Goal: Task Accomplishment & Management: Complete application form

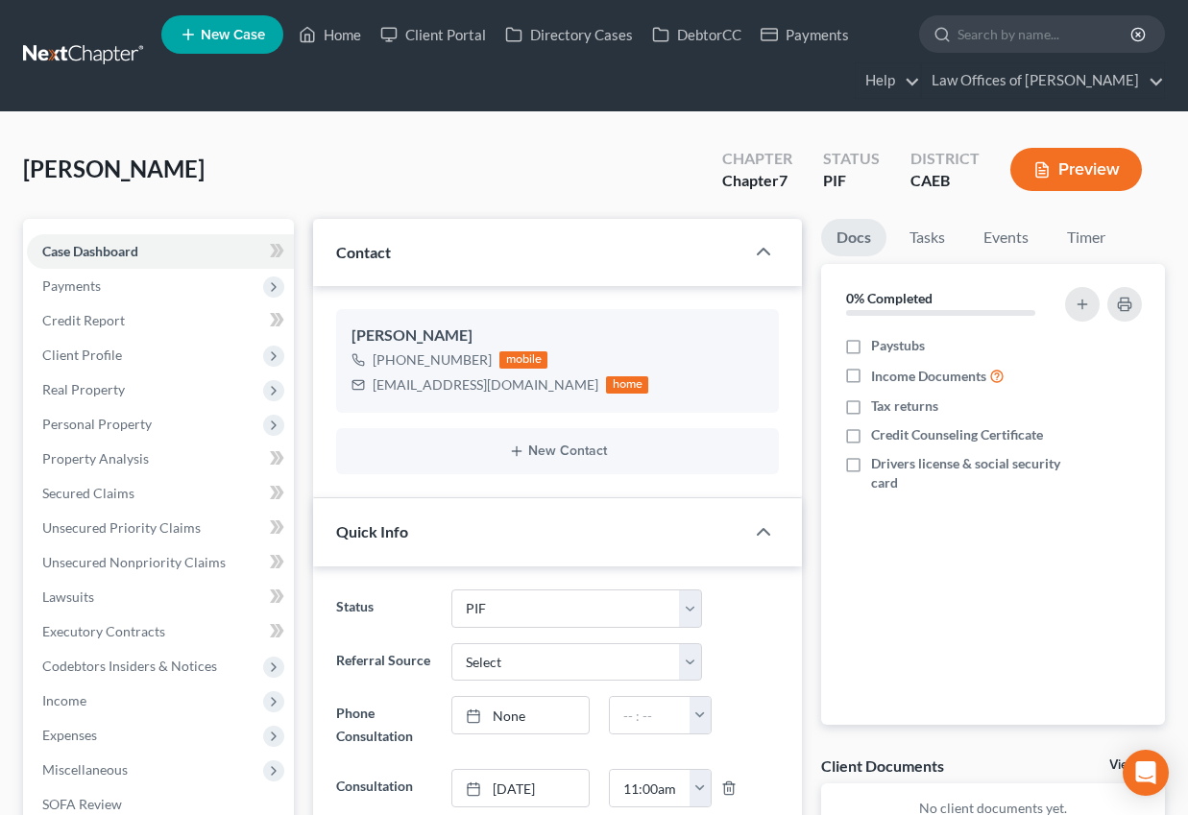
select select "11"
click at [349, 35] on link "Home" at bounding box center [330, 34] width 82 height 35
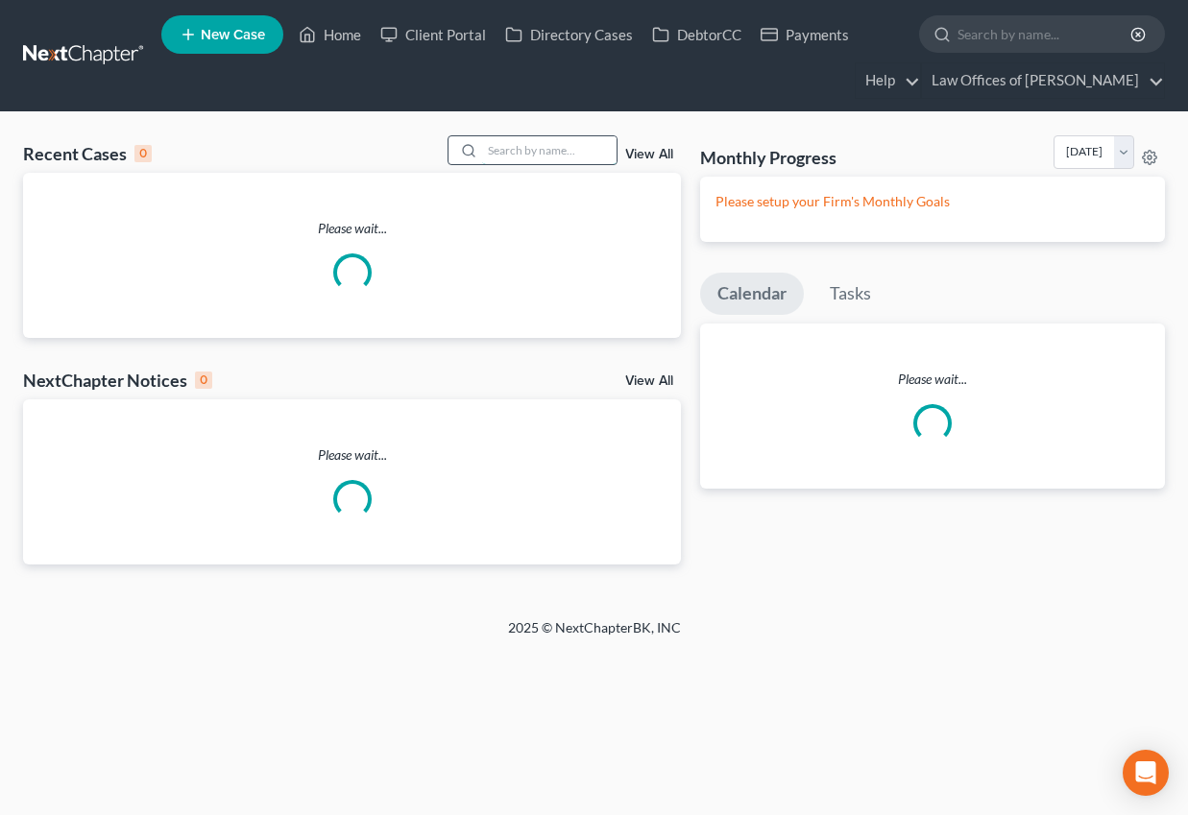
click at [512, 161] on input "search" at bounding box center [549, 150] width 134 height 28
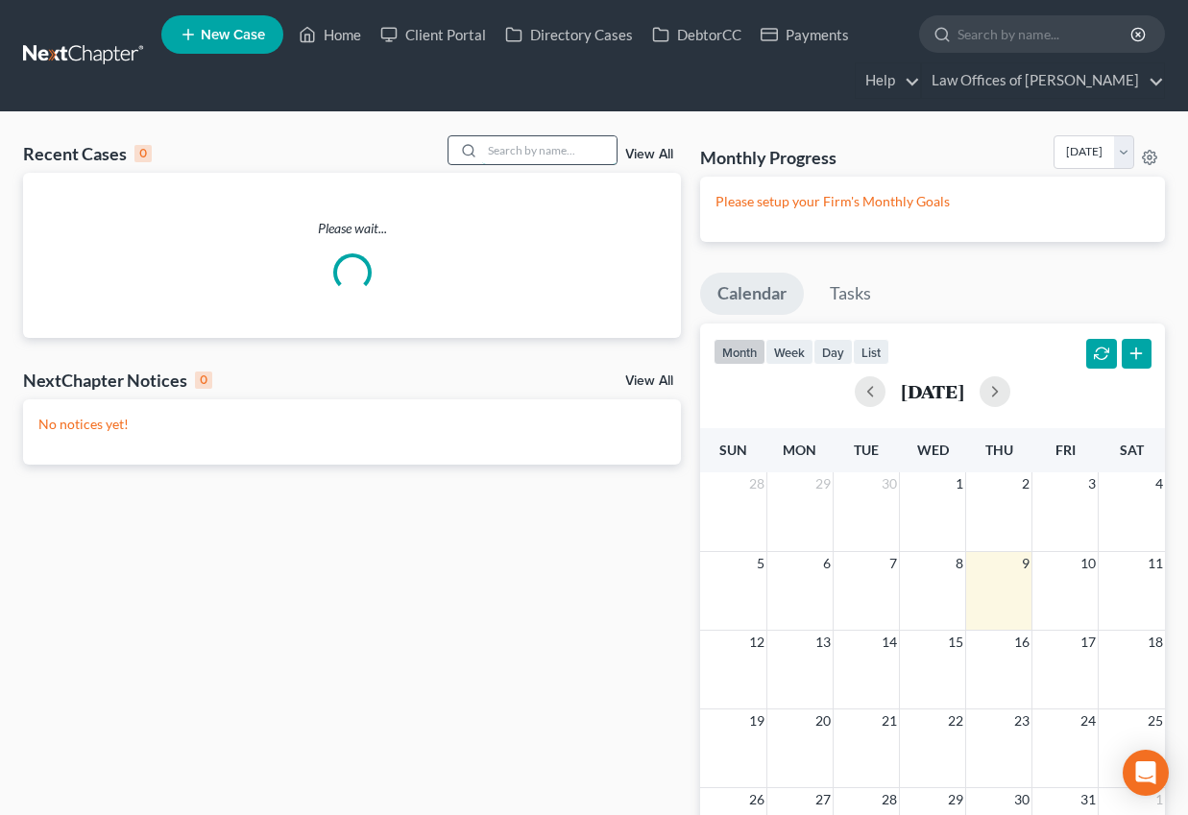
click at [510, 152] on input "search" at bounding box center [549, 150] width 134 height 28
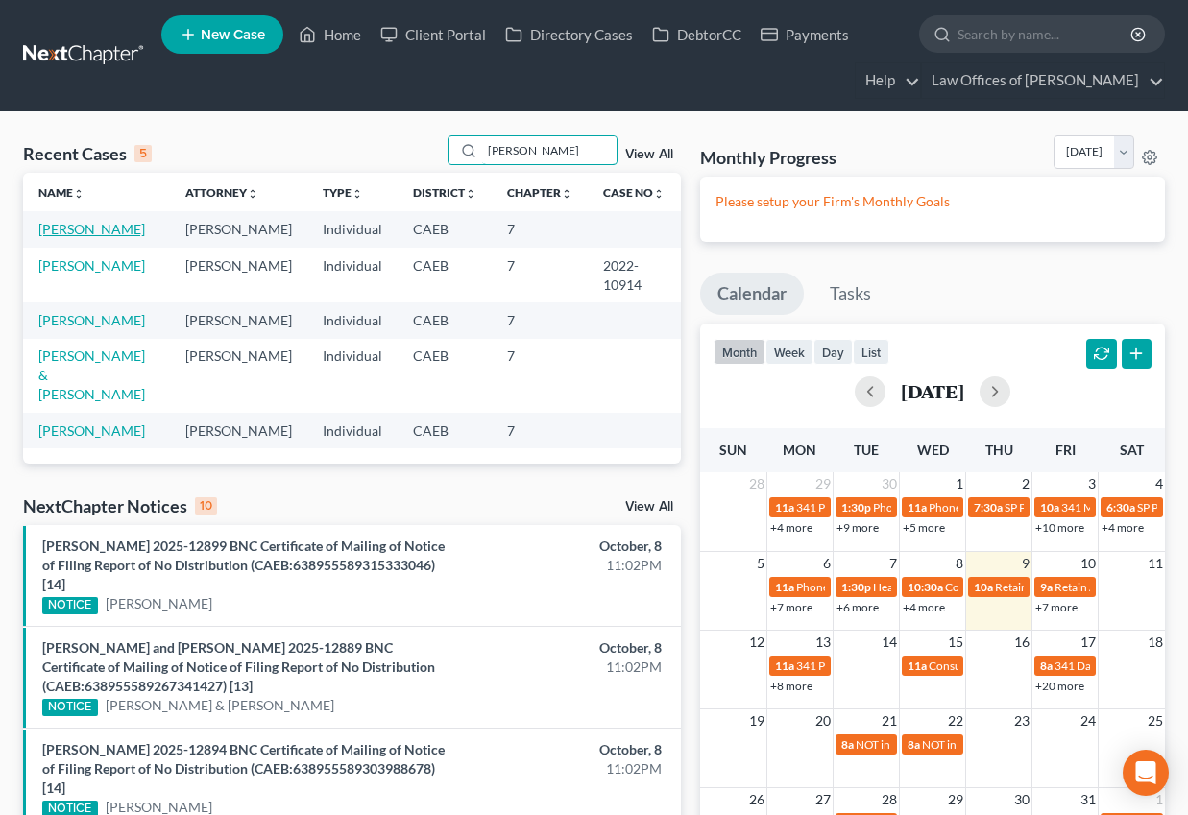
type input "sonya"
click at [86, 225] on link "Reyes, Sonya" at bounding box center [91, 229] width 107 height 16
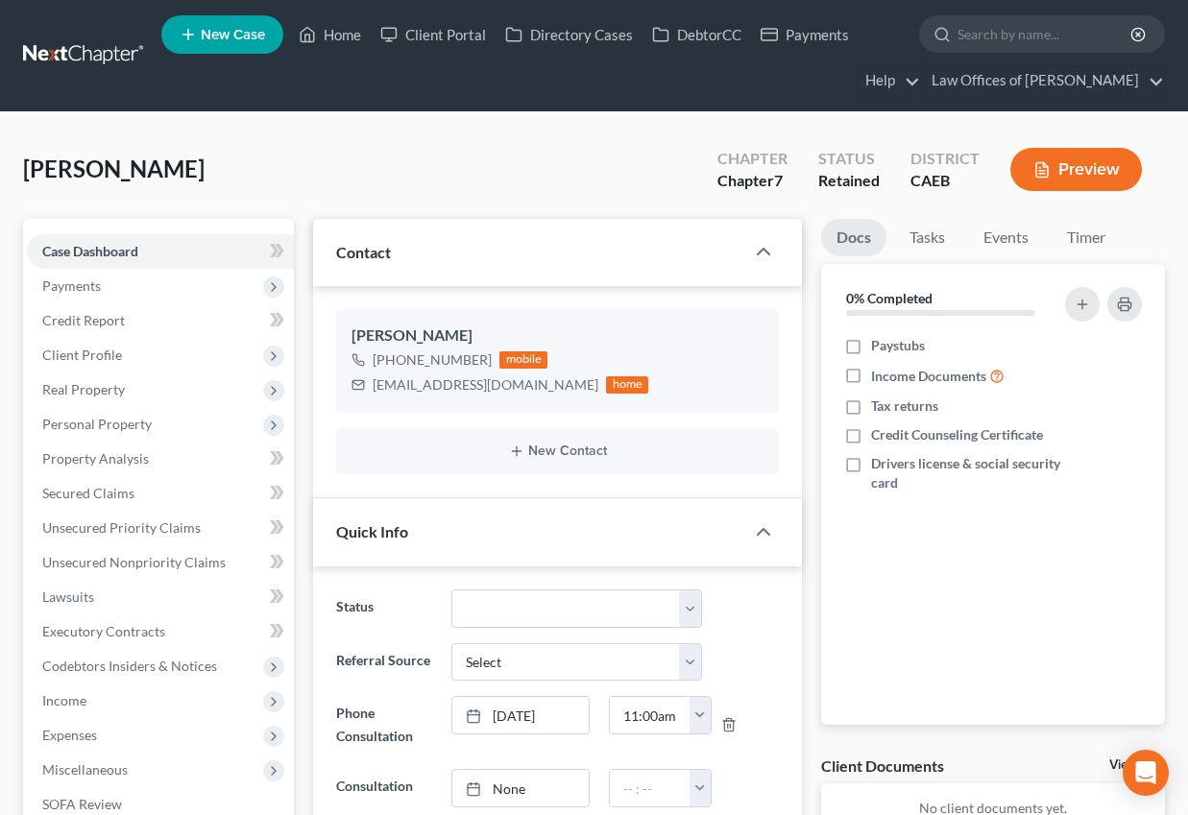
scroll to position [5, 0]
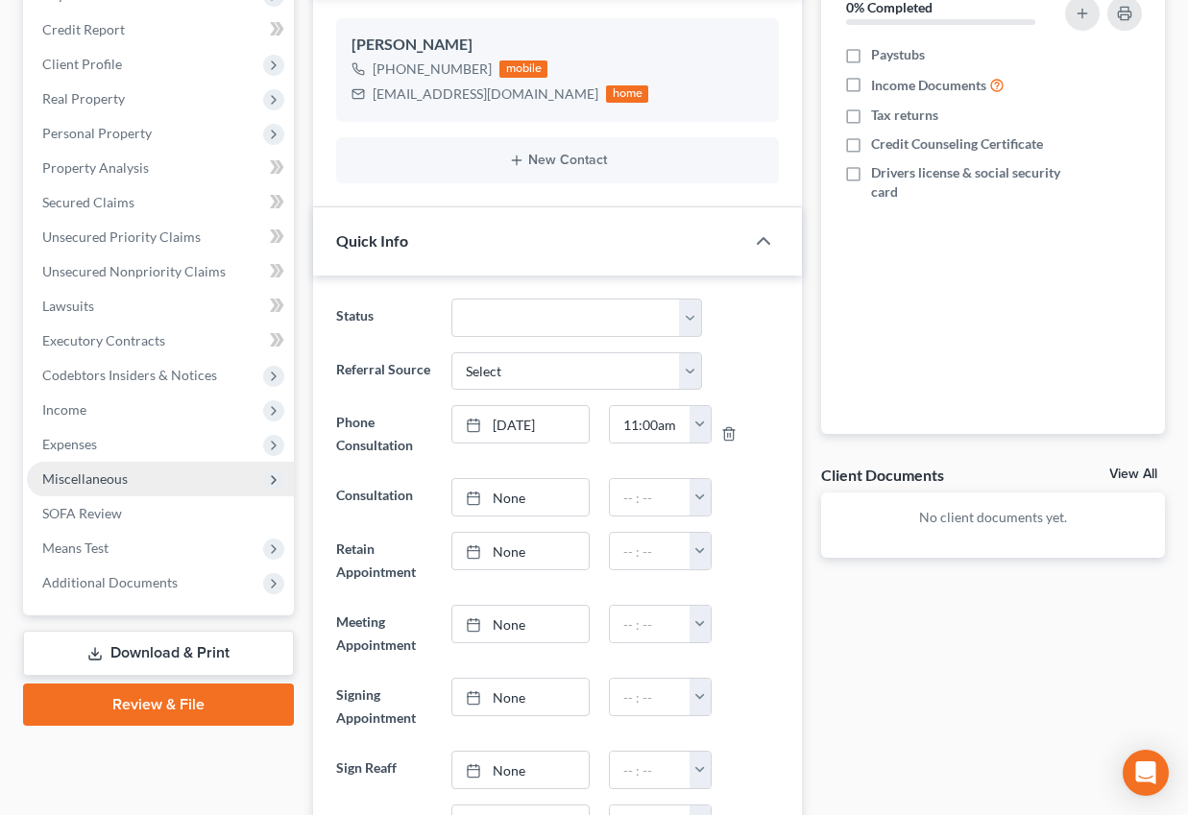
scroll to position [0, 0]
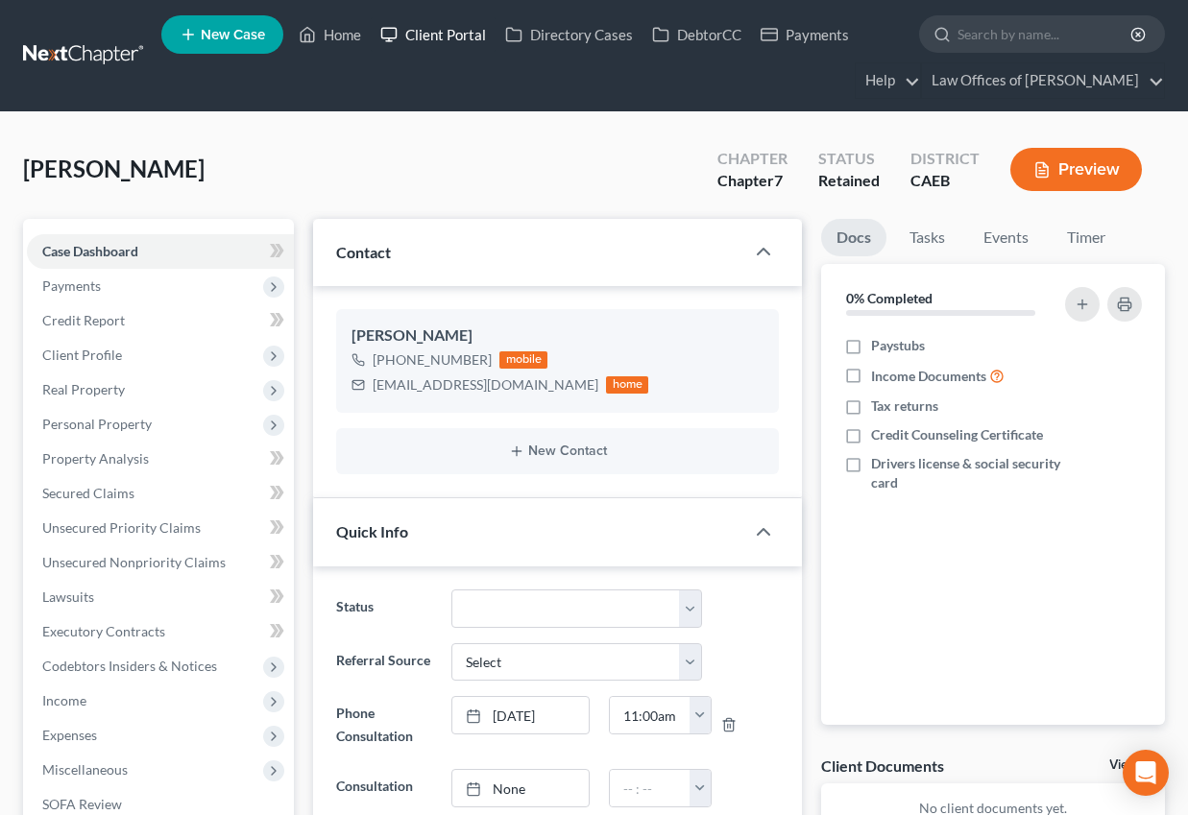
click at [437, 34] on link "Client Portal" at bounding box center [433, 34] width 125 height 35
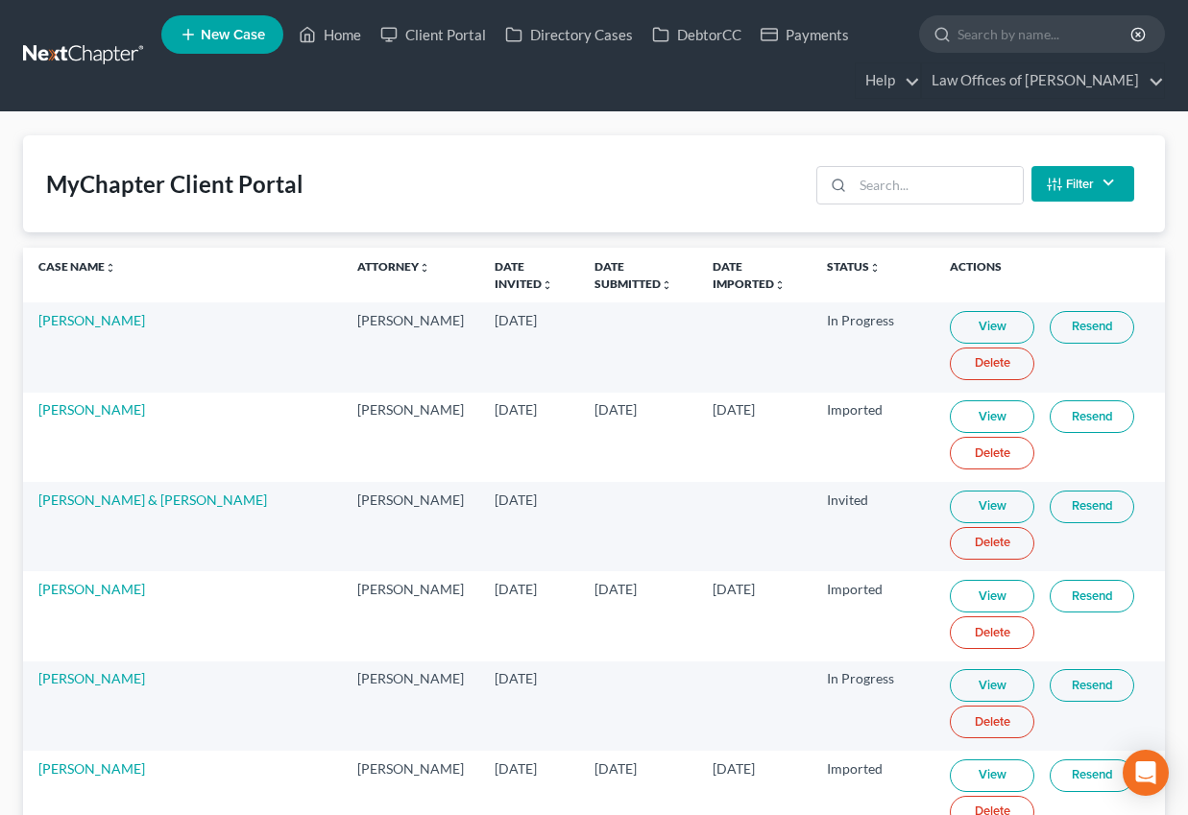
click at [914, 192] on input "search" at bounding box center [938, 185] width 170 height 36
click at [899, 186] on input "search" at bounding box center [938, 185] width 170 height 36
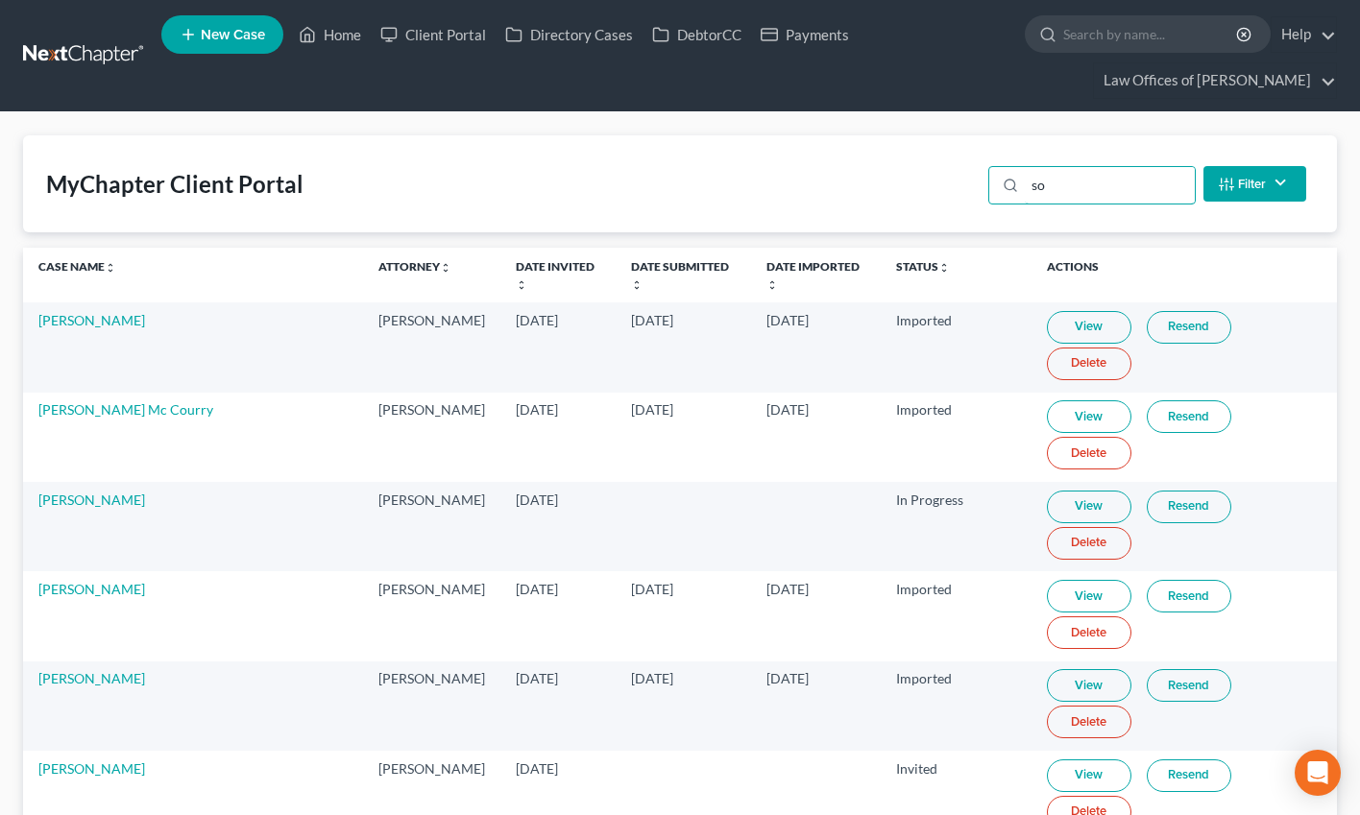
type input "s"
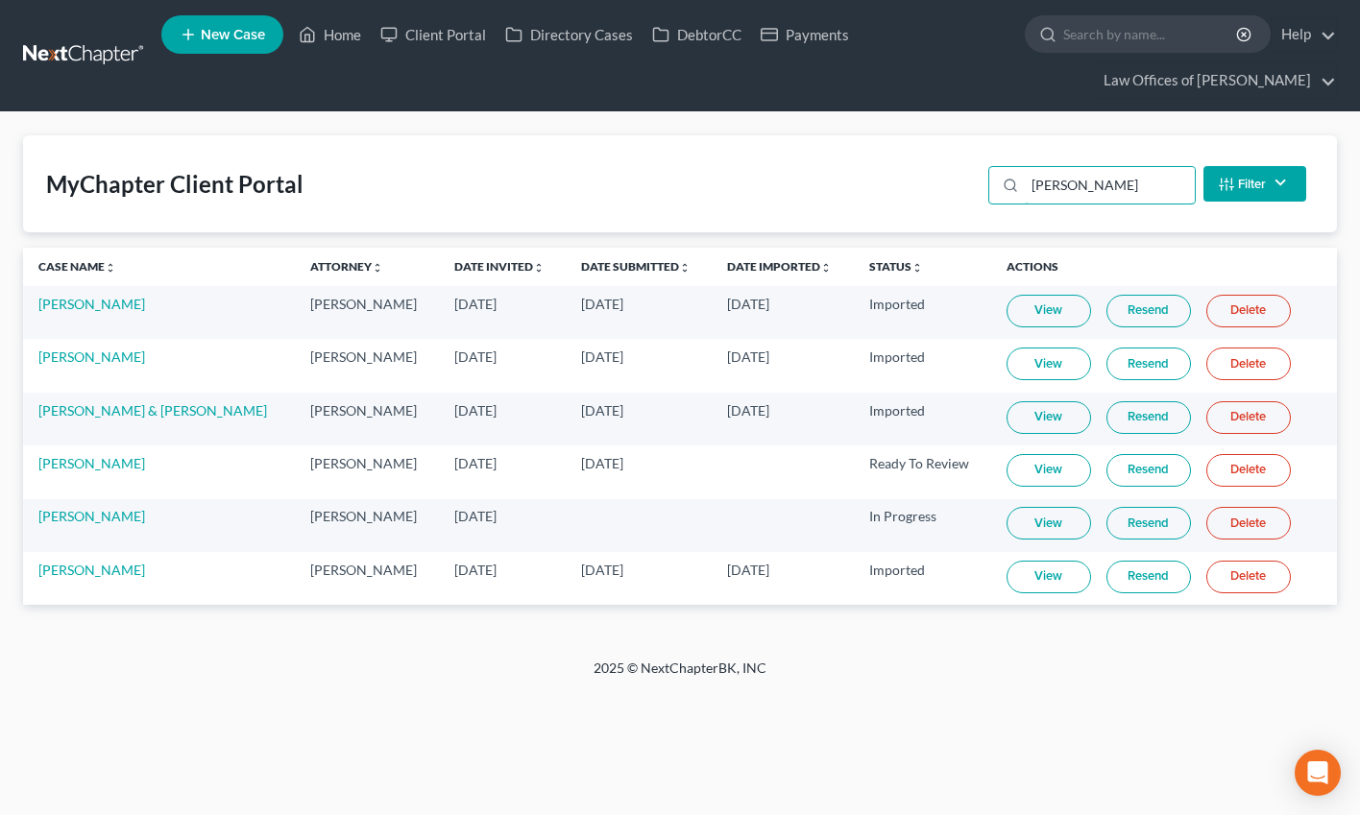
type input "reyes"
click at [320, 31] on link "Home" at bounding box center [330, 34] width 82 height 35
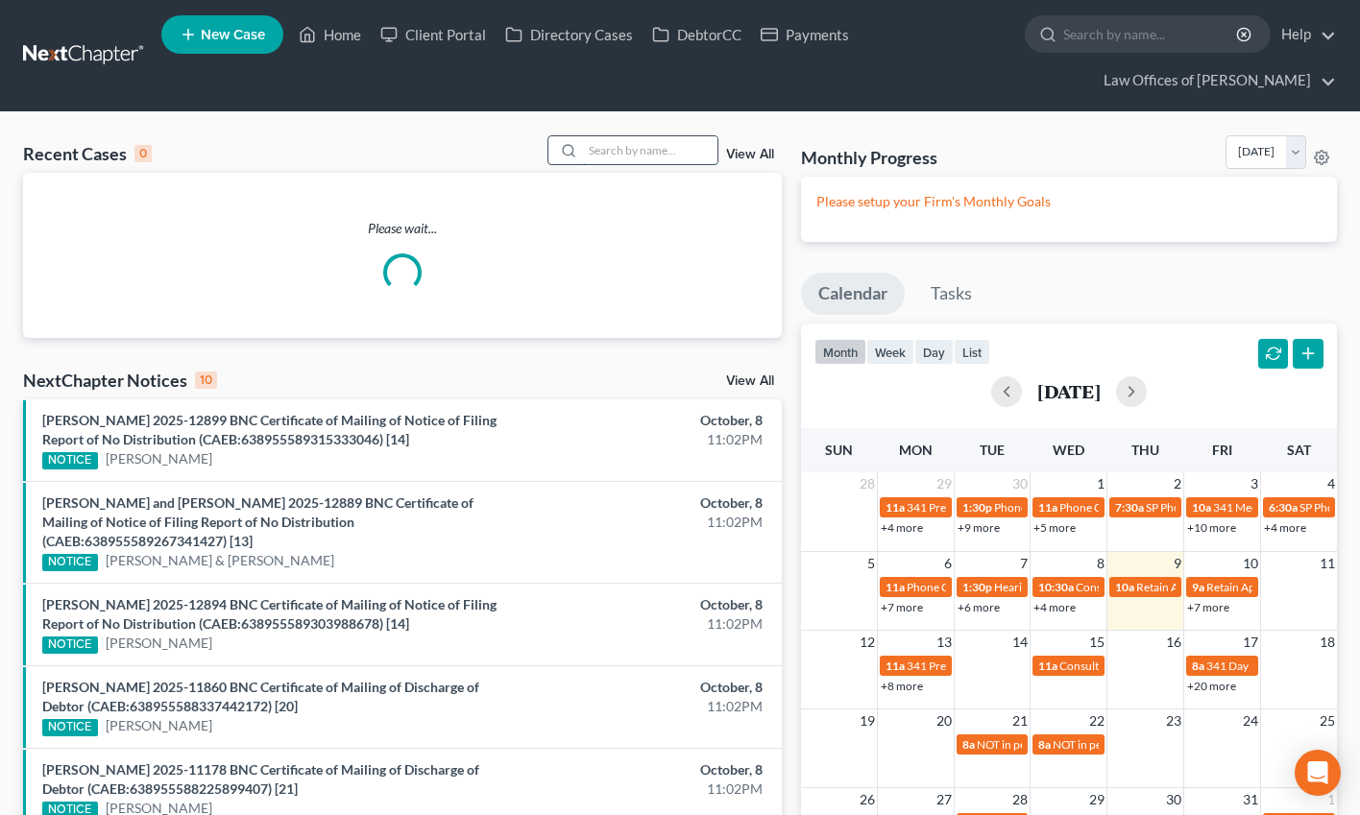
click at [654, 146] on input "search" at bounding box center [650, 150] width 134 height 28
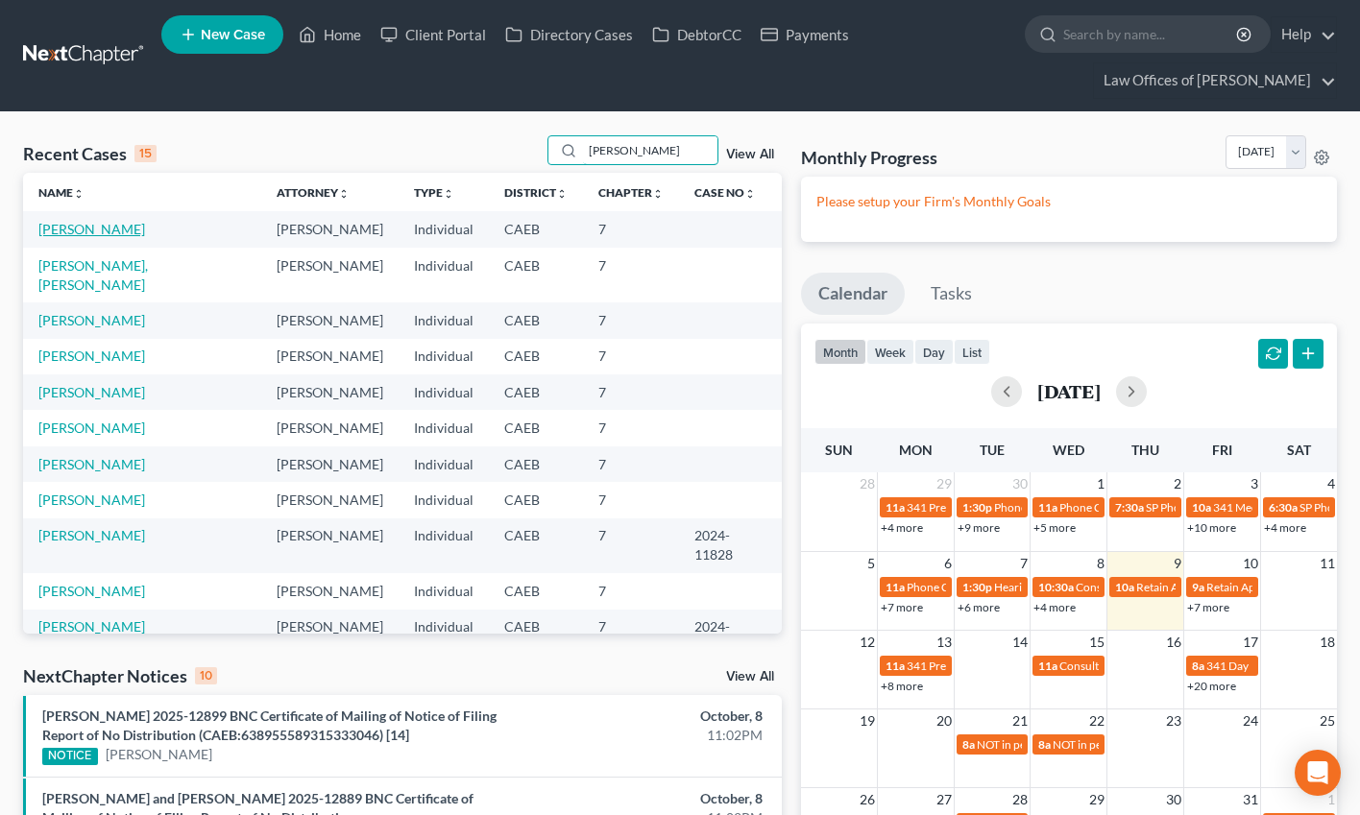
type input "reyes"
click at [87, 226] on link "Reyes, Sonya" at bounding box center [91, 229] width 107 height 16
select select "14"
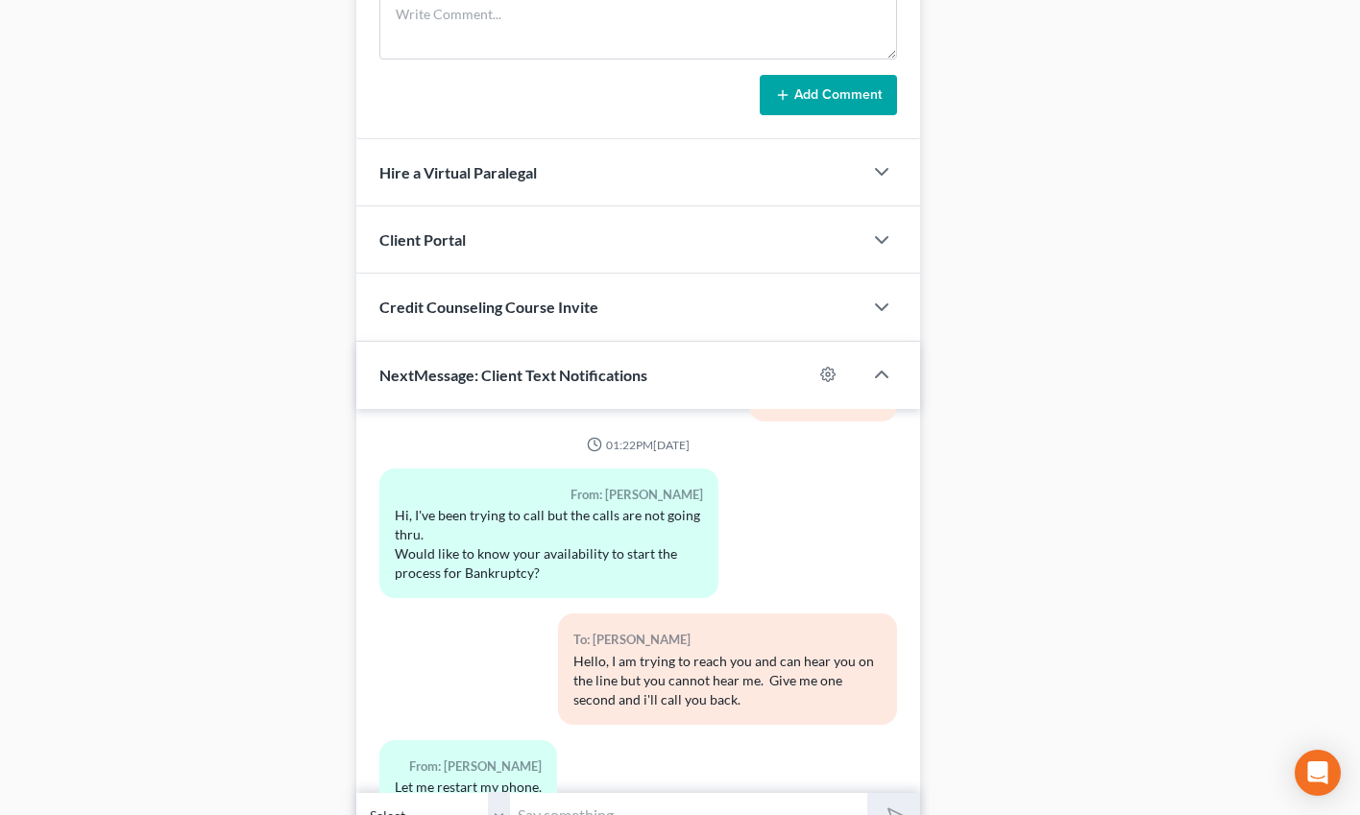
scroll to position [1631, 0]
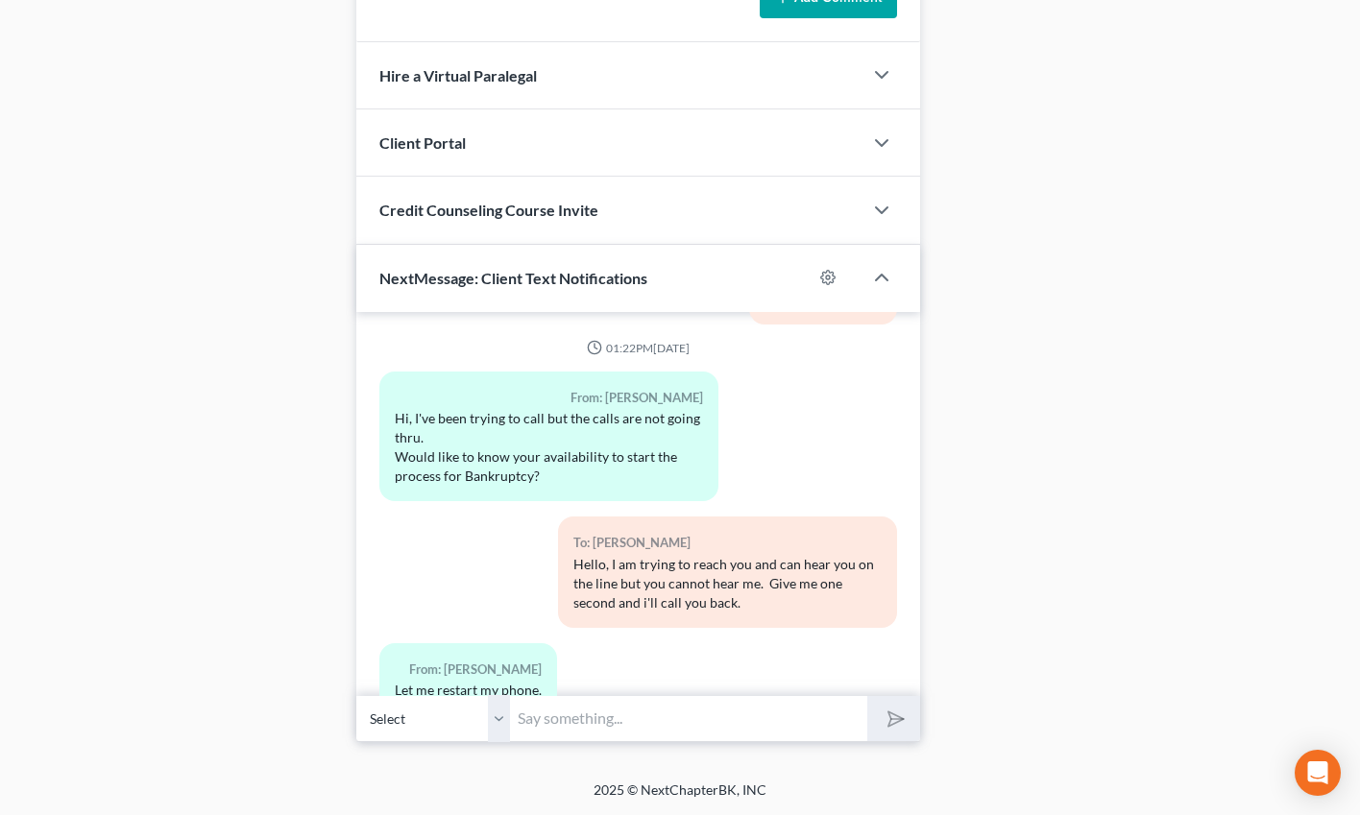
drag, startPoint x: 432, startPoint y: 142, endPoint x: 342, endPoint y: 160, distance: 92.1
click at [432, 142] on span "Client Portal" at bounding box center [422, 142] width 86 height 18
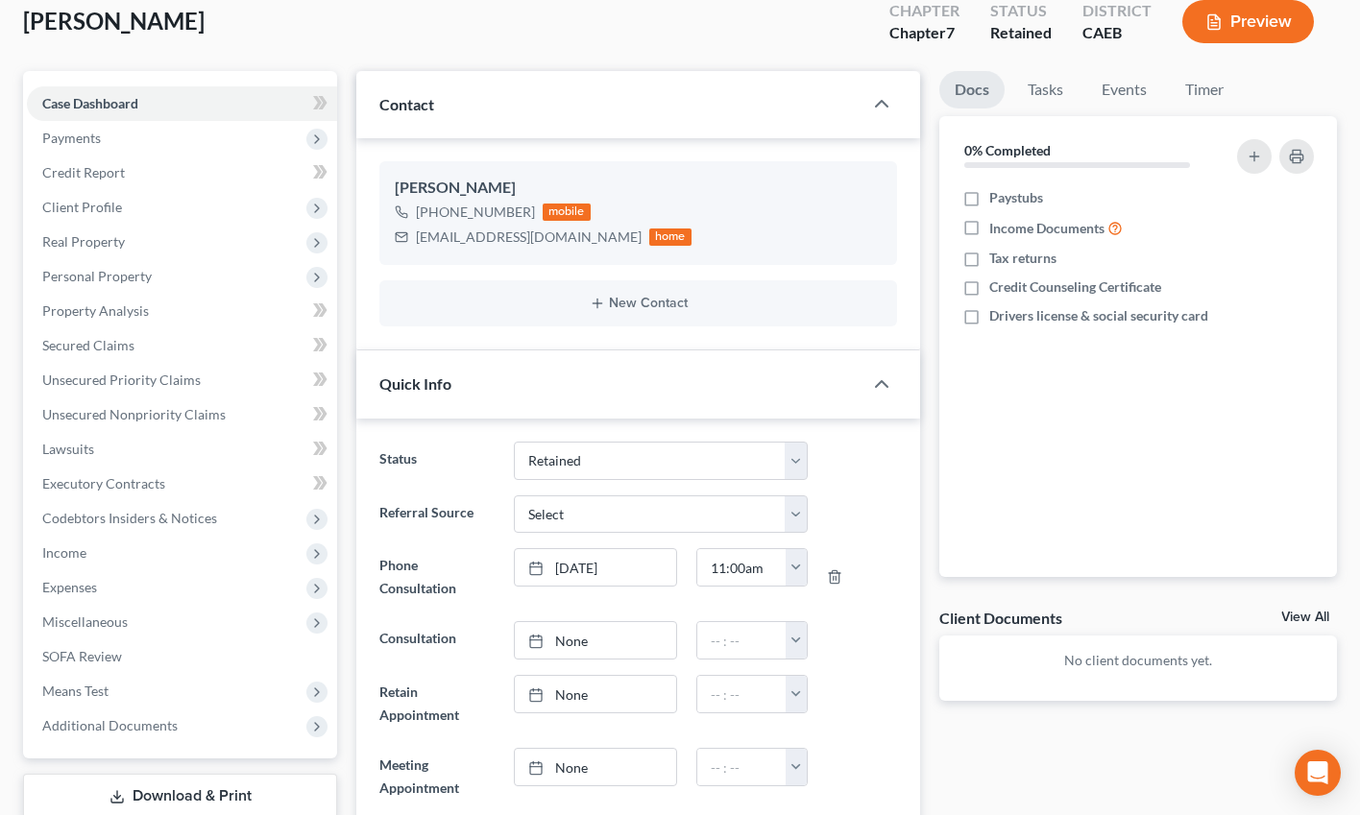
scroll to position [167, 0]
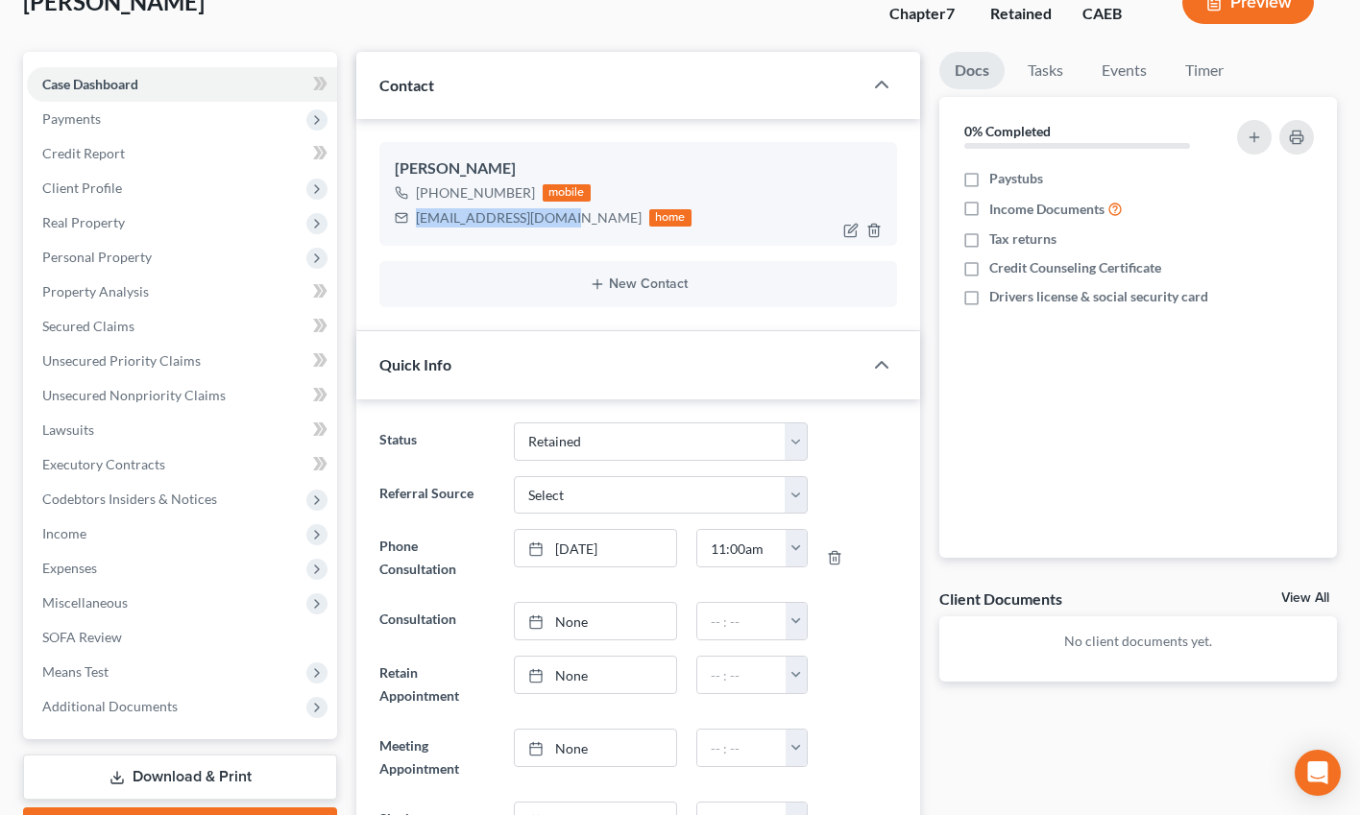
drag, startPoint x: 416, startPoint y: 218, endPoint x: 564, endPoint y: 219, distance: 147.9
click at [564, 219] on div "sonyadoo74@icloud.com home" at bounding box center [543, 218] width 297 height 25
copy div "sonyadoo74@icloud.com"
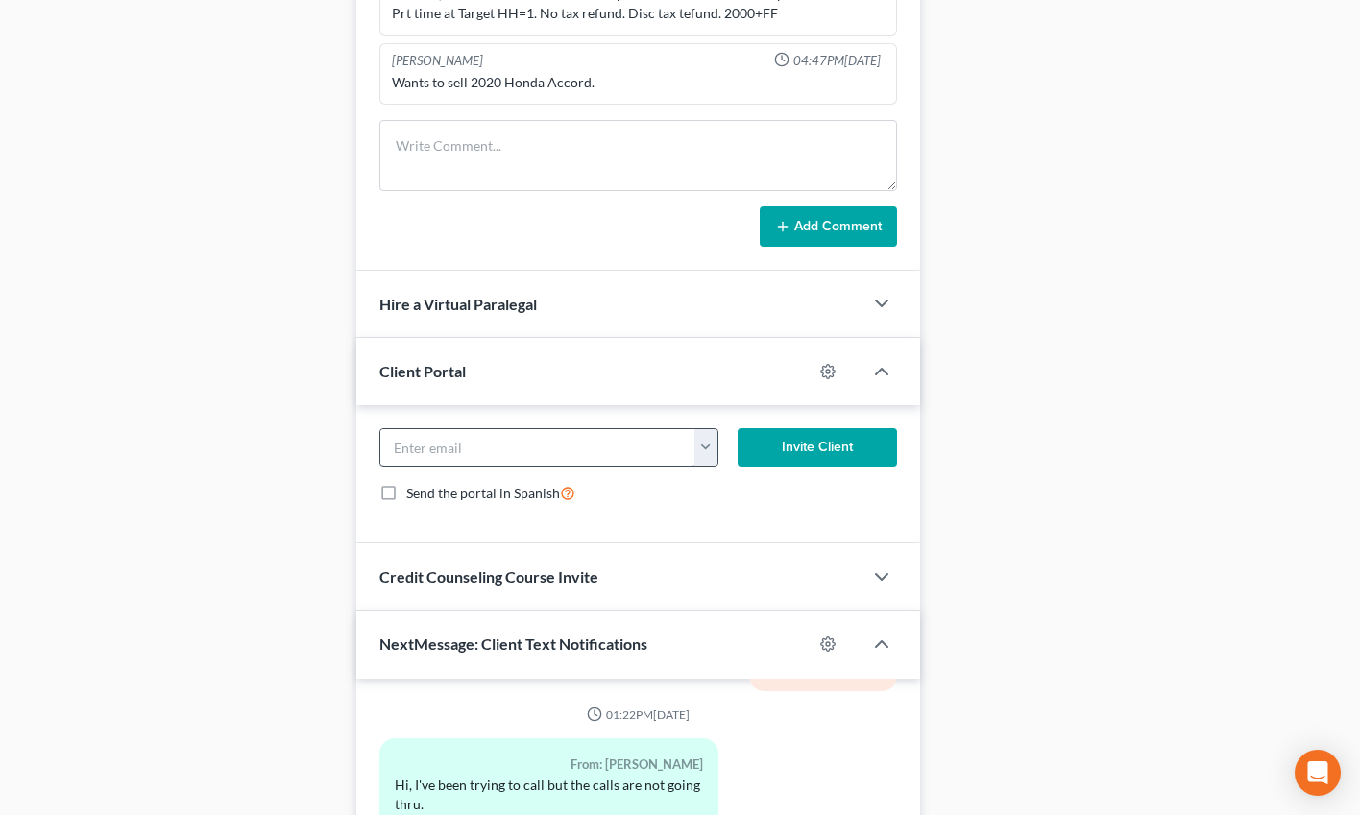
scroll to position [1409, 0]
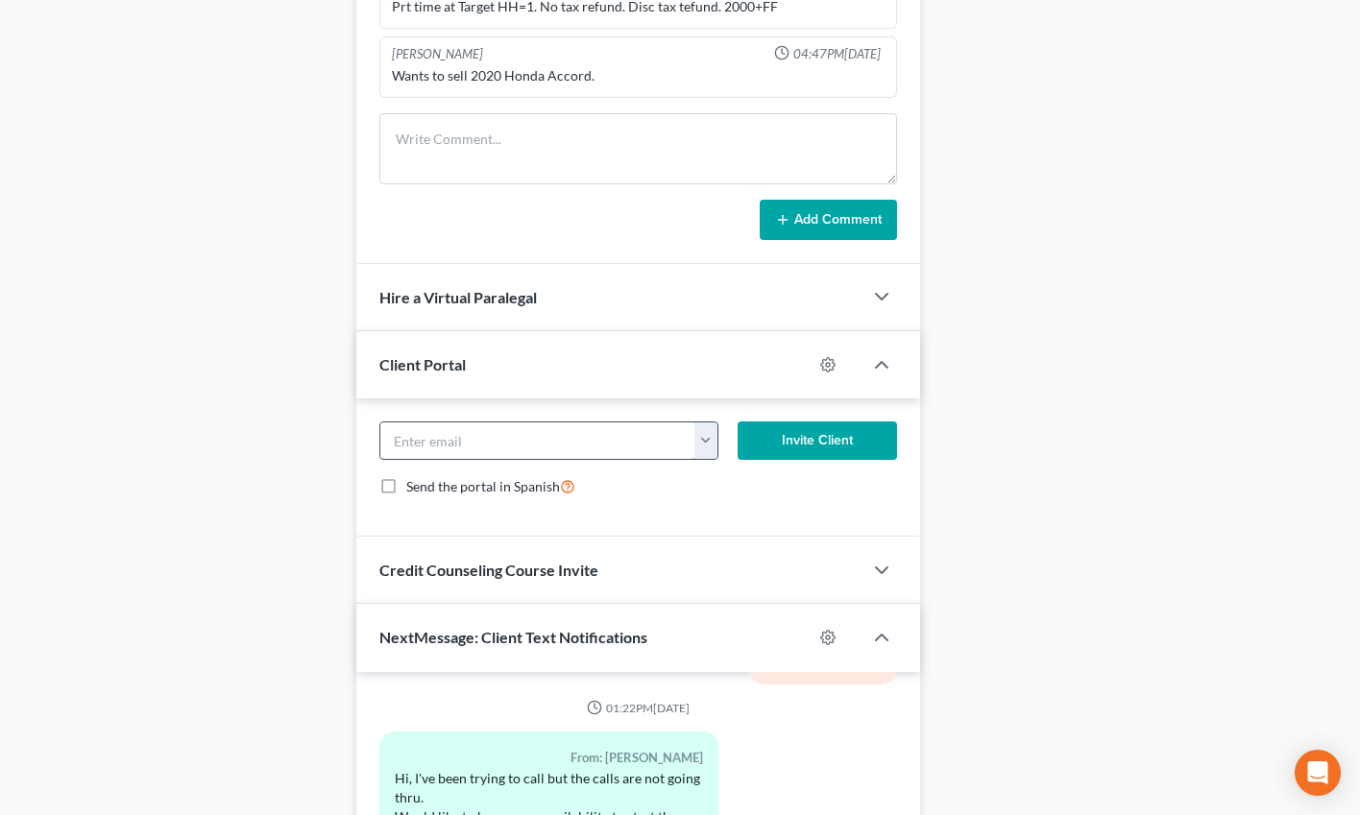
click at [463, 437] on input "email" at bounding box center [537, 441] width 315 height 36
paste input "sonyadoo74@icloud.com"
type input "sonyadoo74@icloud.com"
click at [864, 440] on button "Invite Client" at bounding box center [817, 441] width 159 height 38
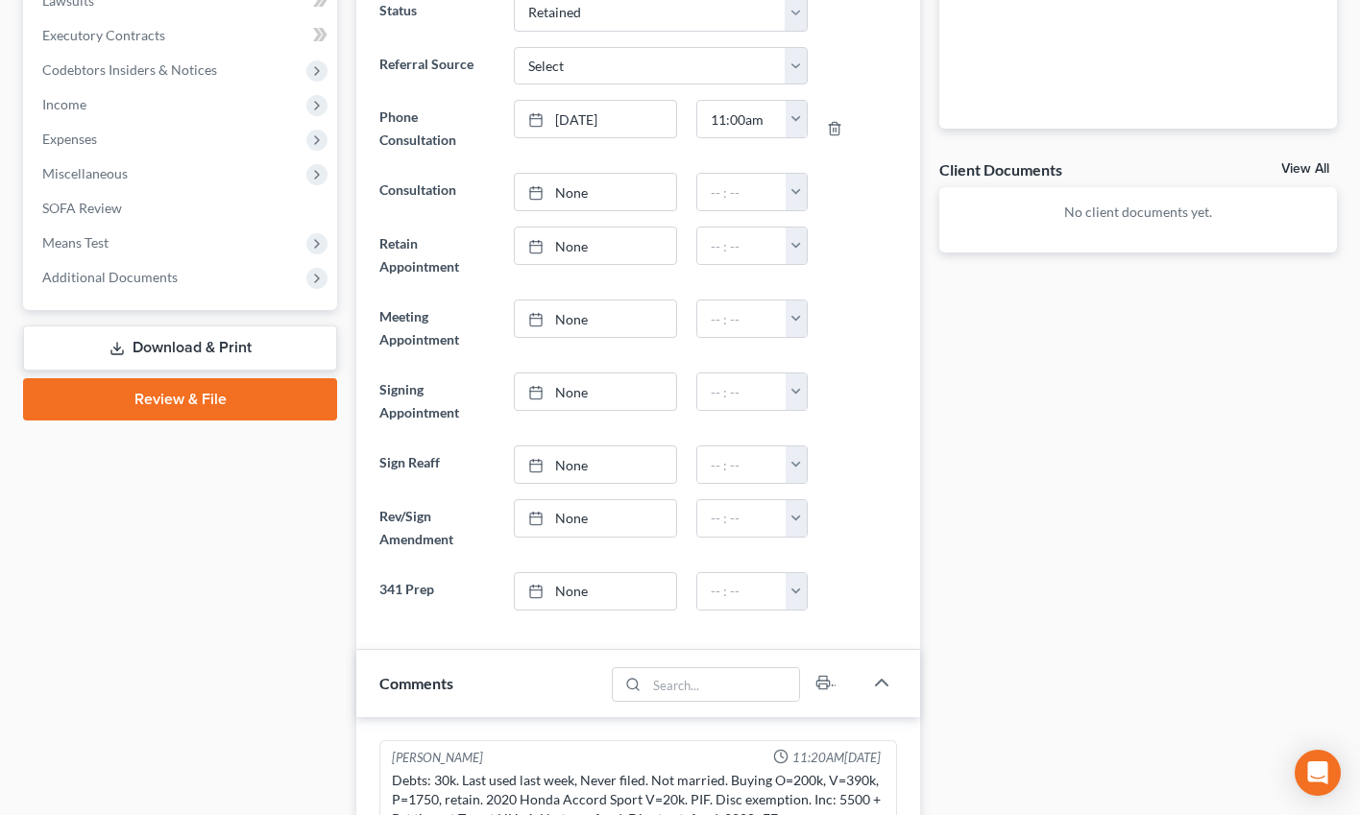
scroll to position [0, 0]
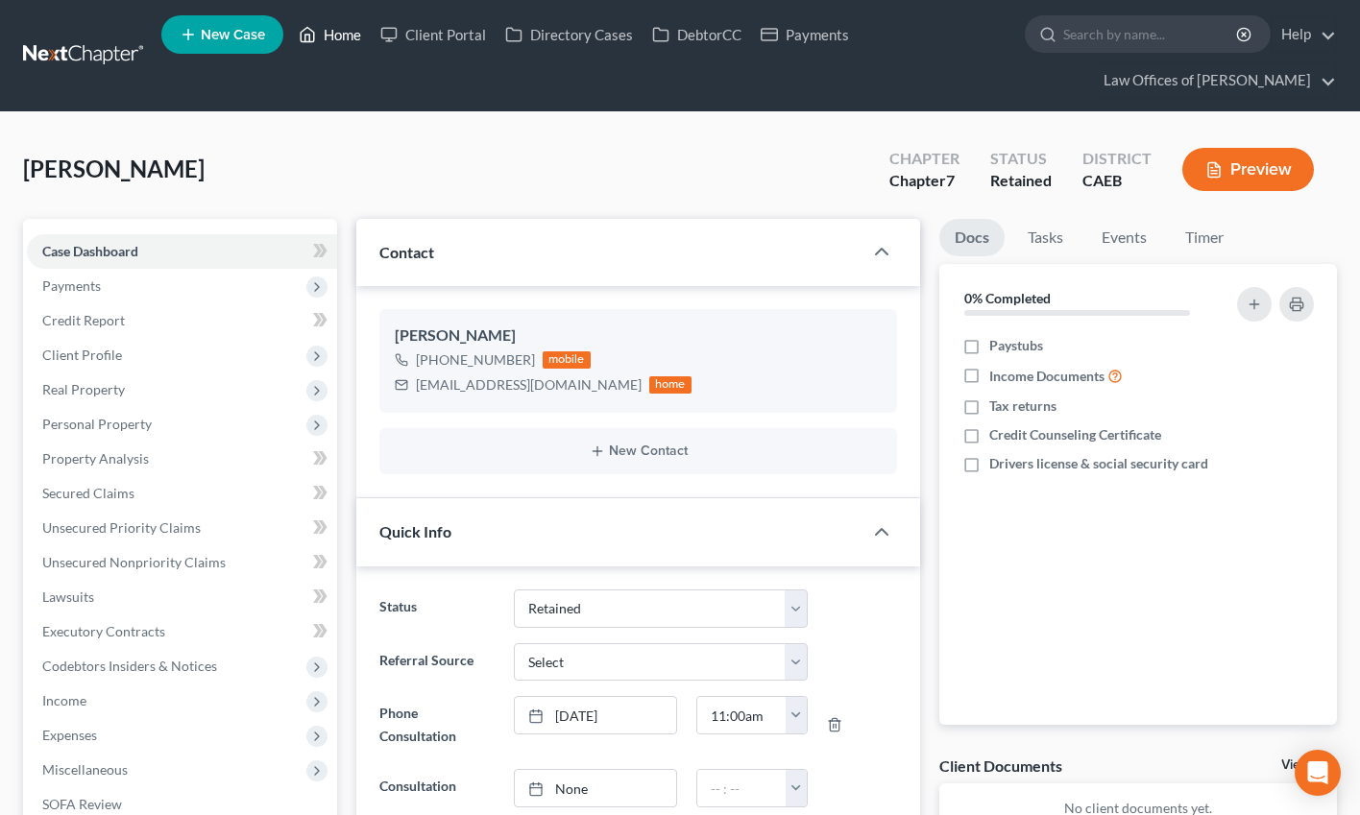
click at [352, 39] on link "Home" at bounding box center [330, 34] width 82 height 35
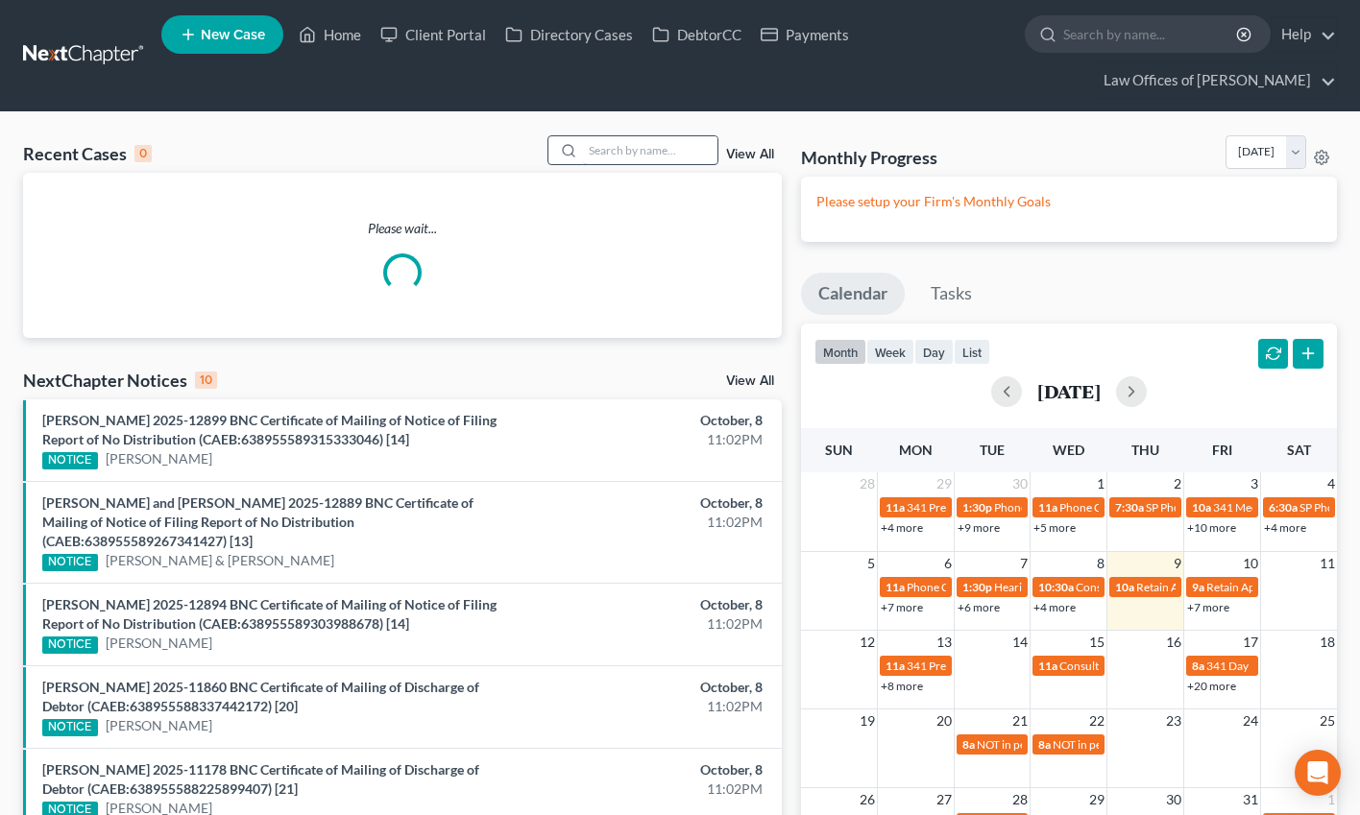
click at [653, 155] on input "search" at bounding box center [650, 150] width 134 height 28
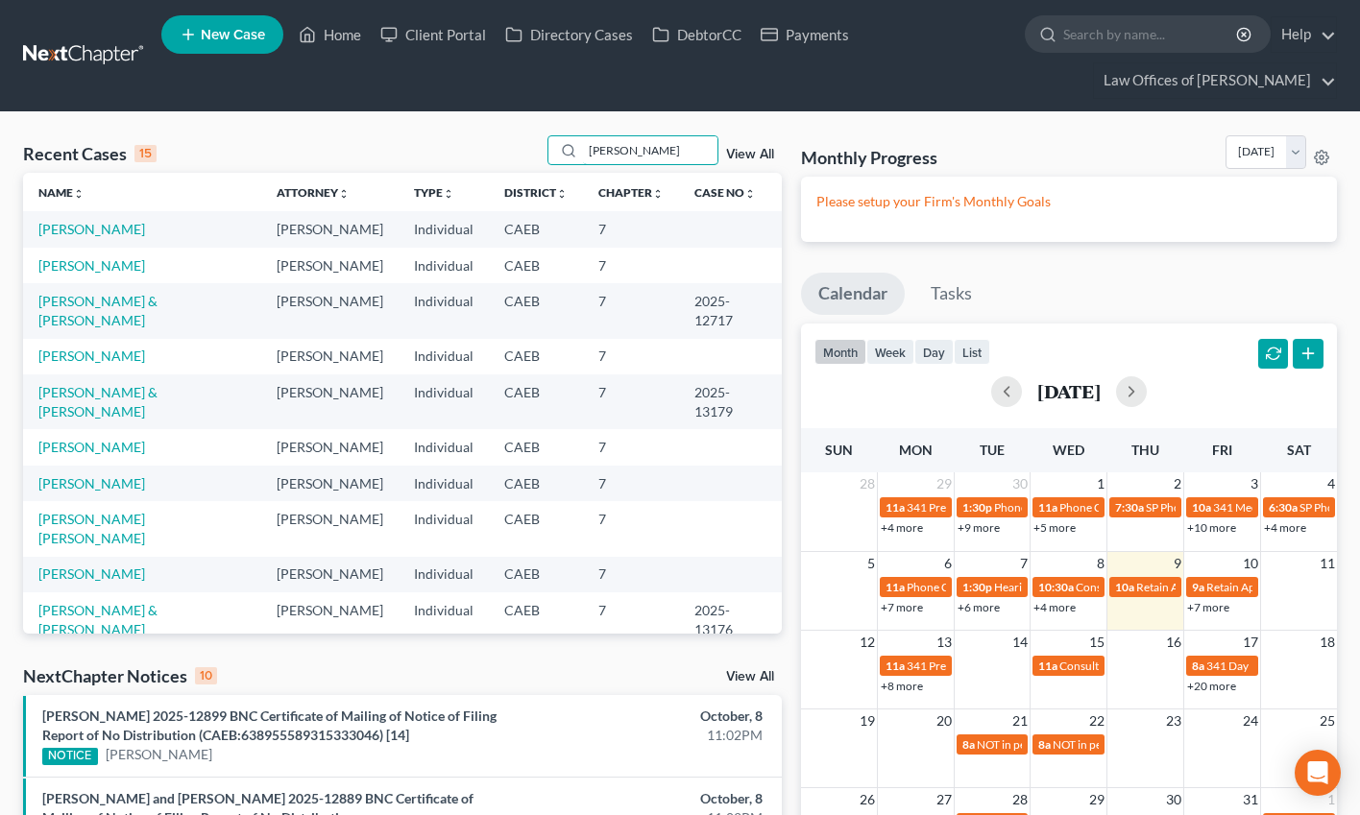
scroll to position [1, 0]
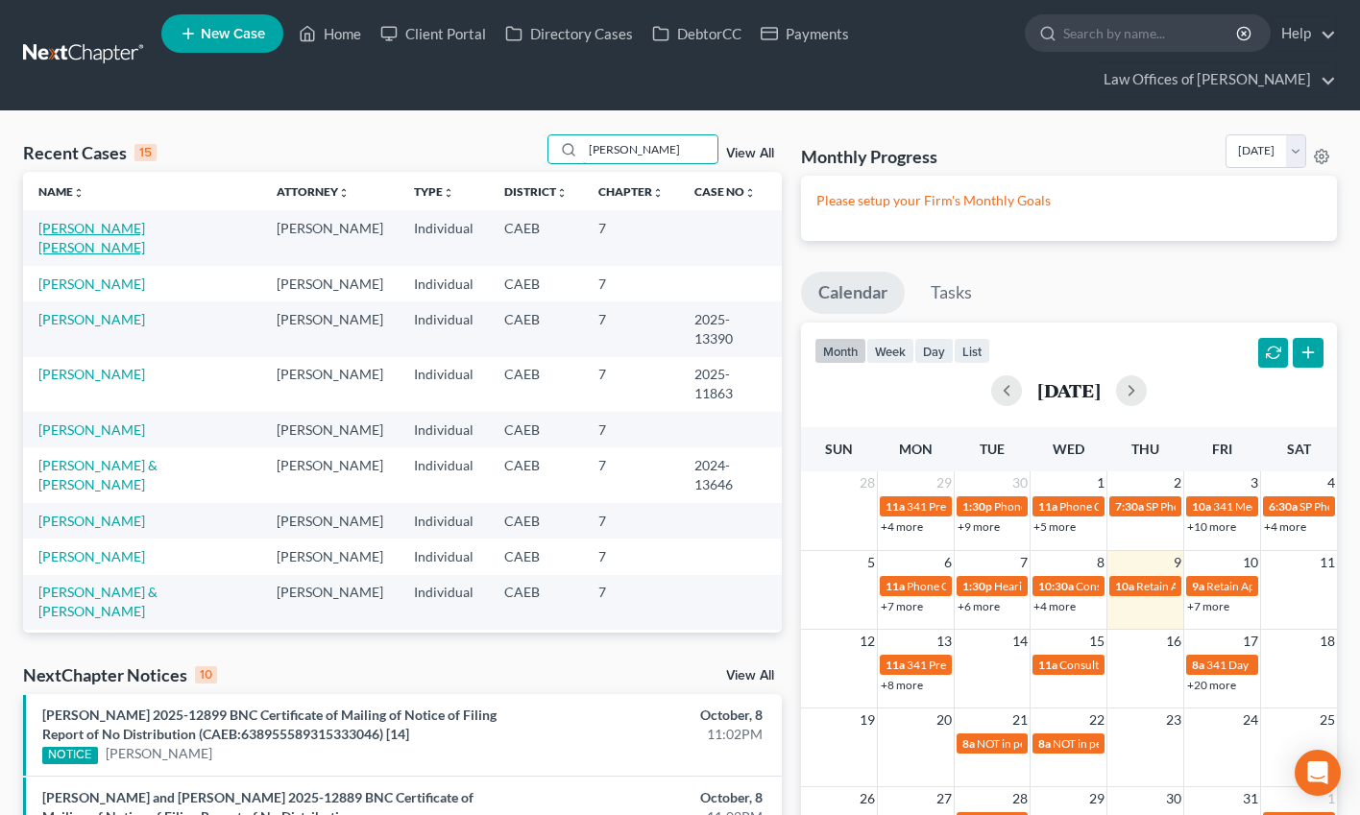
type input "rodriguez"
click at [145, 230] on link "[PERSON_NAME] [PERSON_NAME]" at bounding box center [91, 238] width 107 height 36
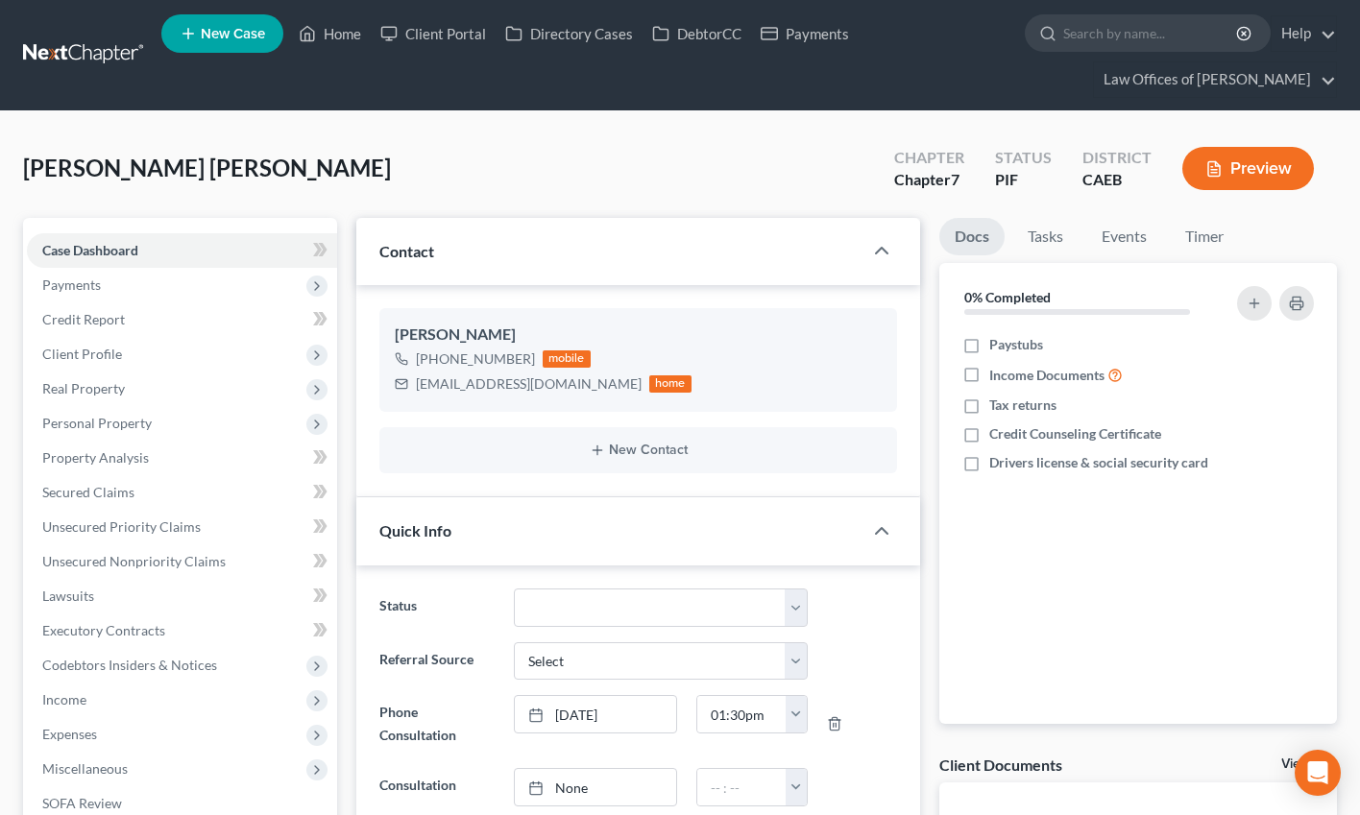
click at [340, 208] on div "Rodriguez De Nunez, Griselda Upgraded Chapter Chapter 7 Status PIF District CAE…" at bounding box center [680, 176] width 1314 height 84
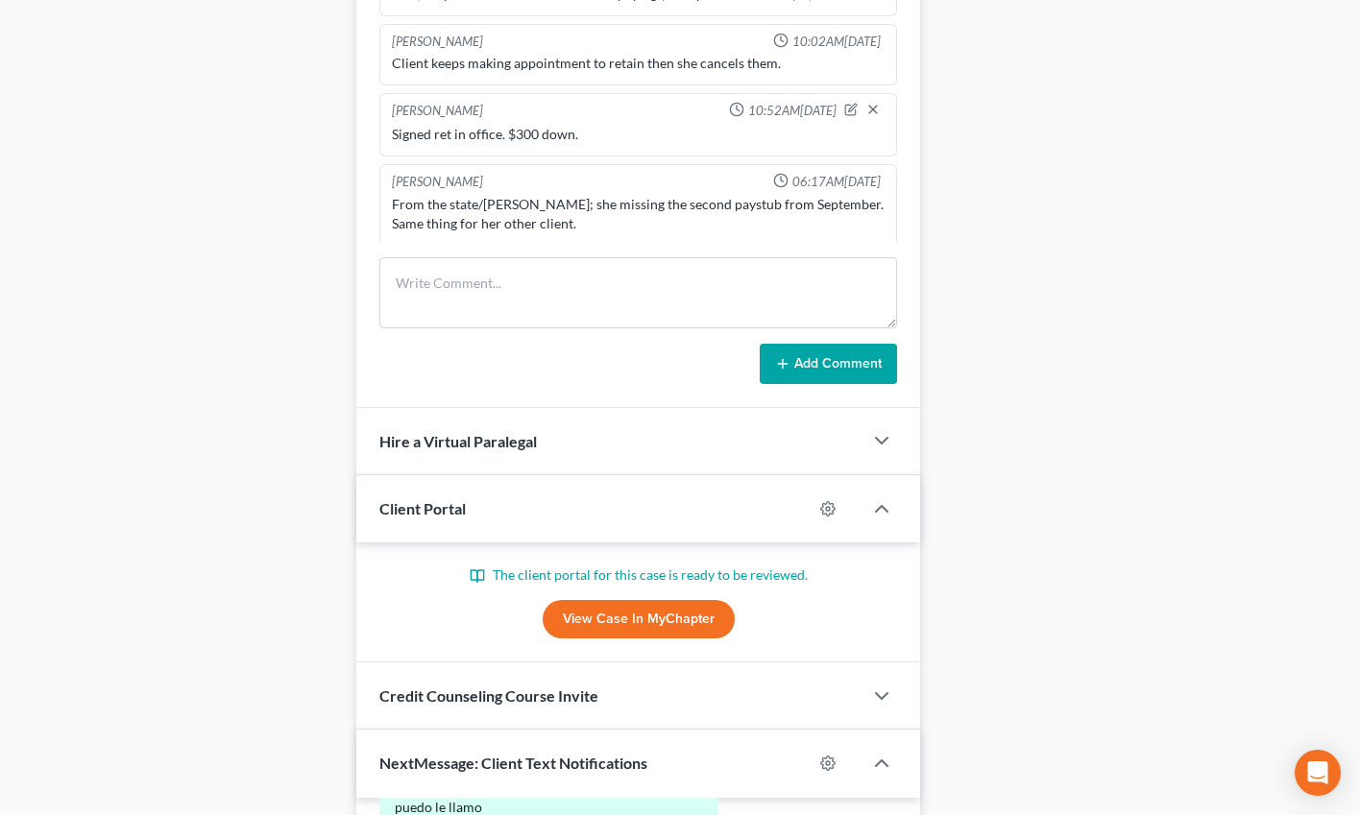
scroll to position [1446, 0]
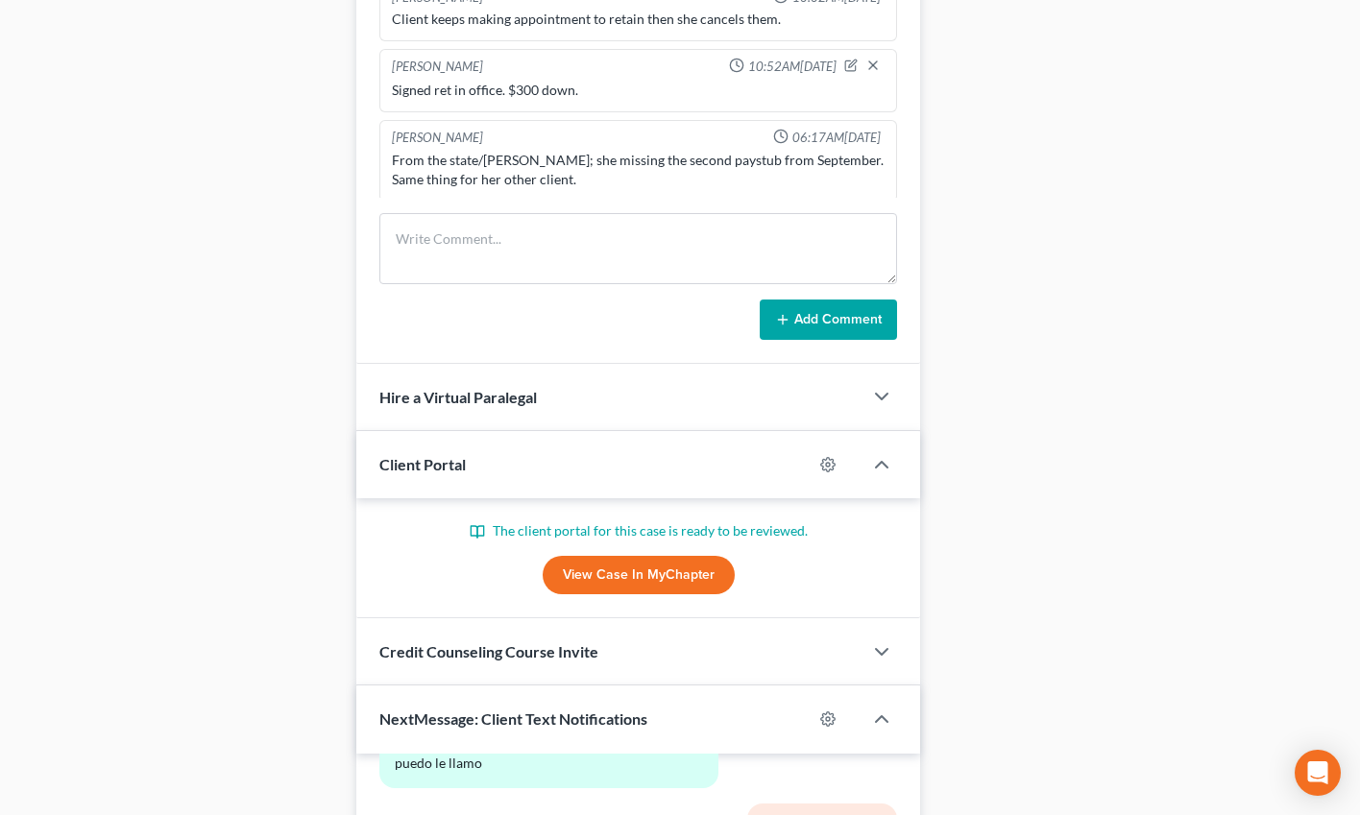
drag, startPoint x: 703, startPoint y: 571, endPoint x: 292, endPoint y: 367, distance: 459.1
click at [703, 571] on link "View Case in MyChapter" at bounding box center [639, 575] width 192 height 38
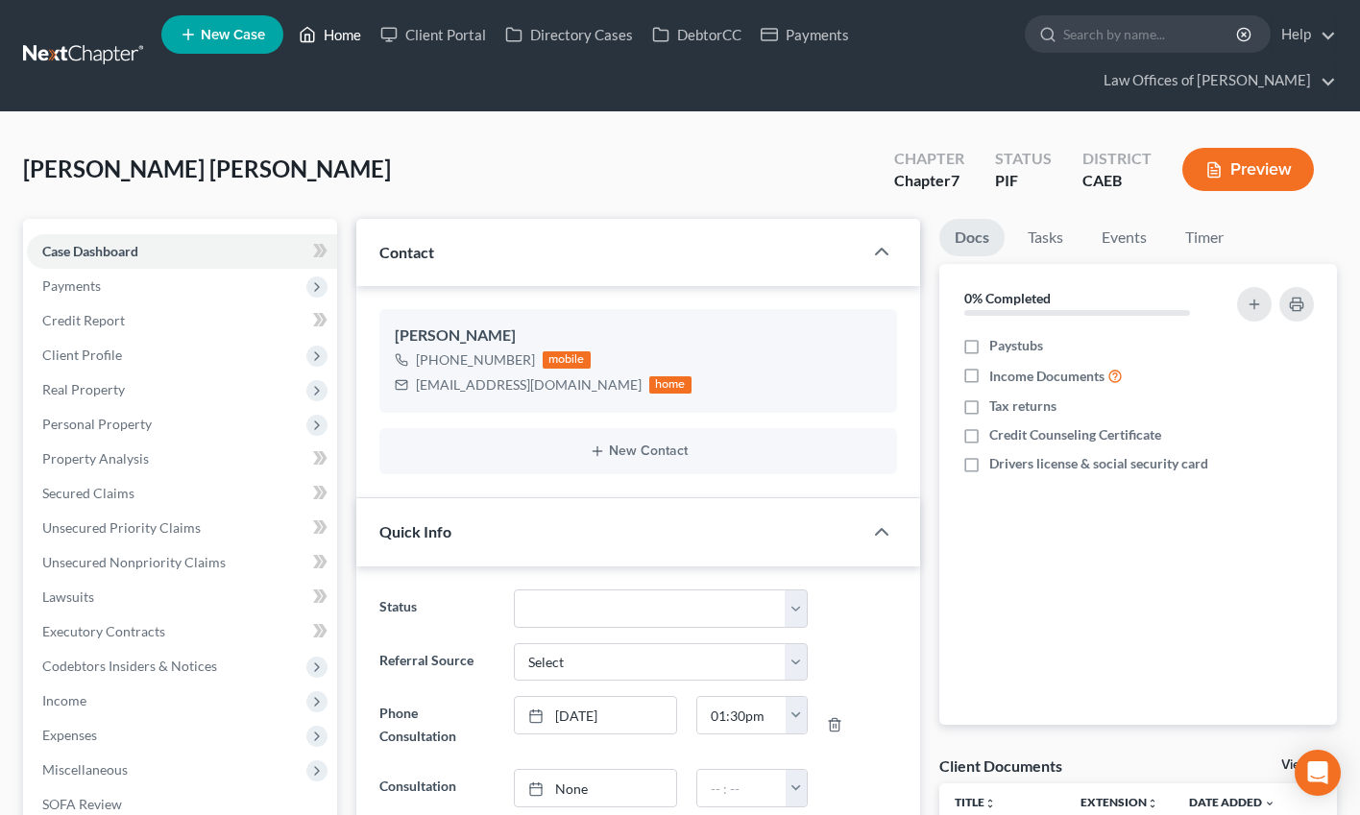
click at [327, 32] on link "Home" at bounding box center [330, 34] width 82 height 35
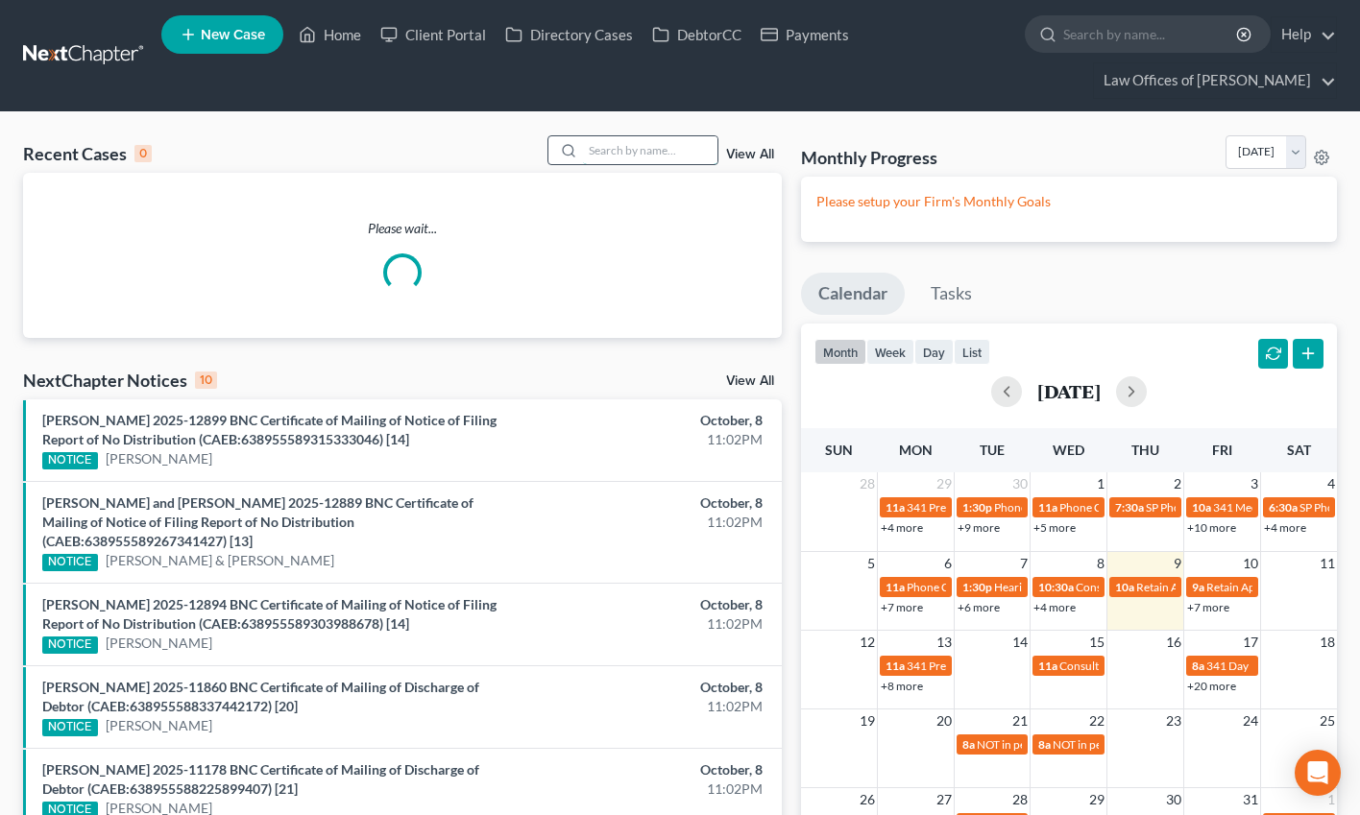
click at [656, 155] on input "search" at bounding box center [650, 150] width 134 height 28
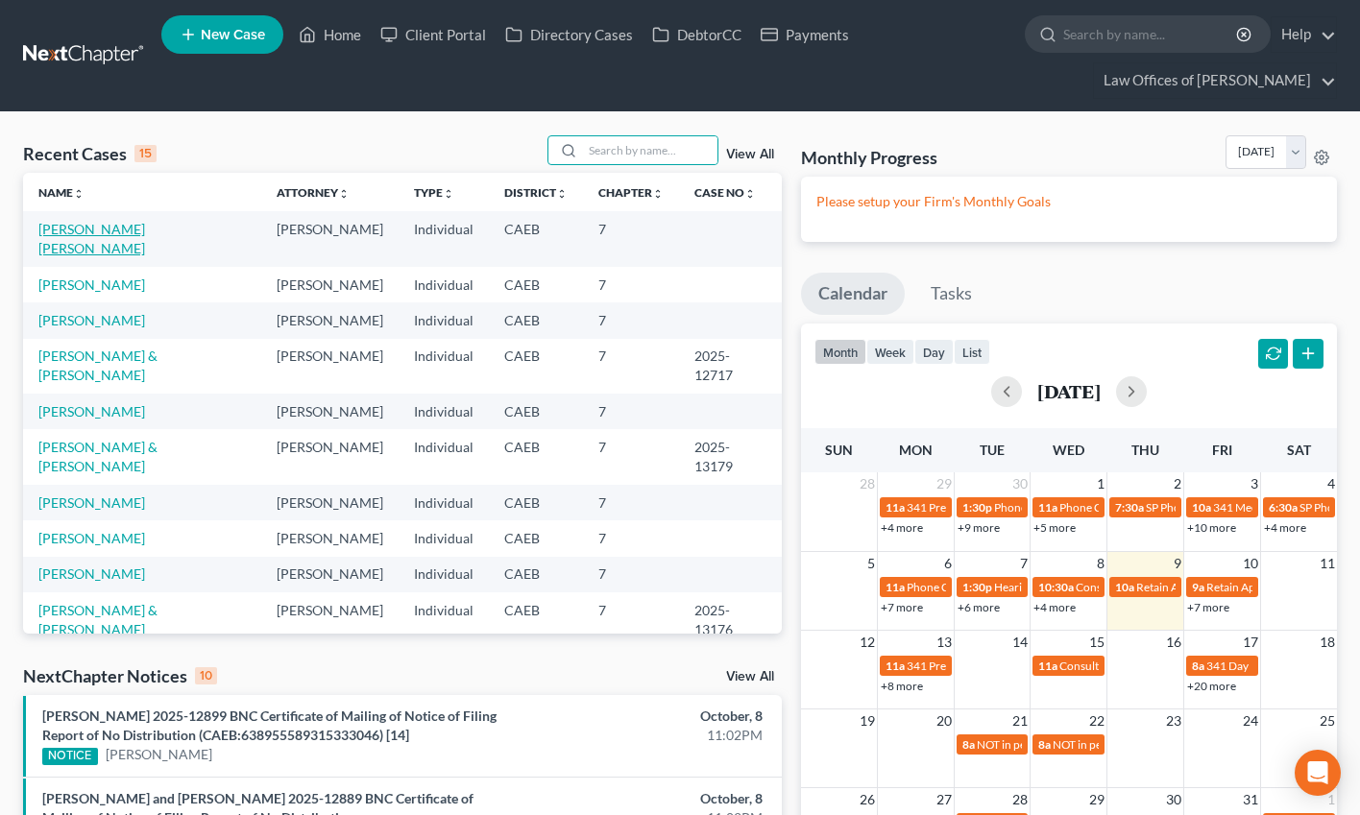
click at [145, 225] on link "[PERSON_NAME] [PERSON_NAME]" at bounding box center [91, 239] width 107 height 36
select select "11"
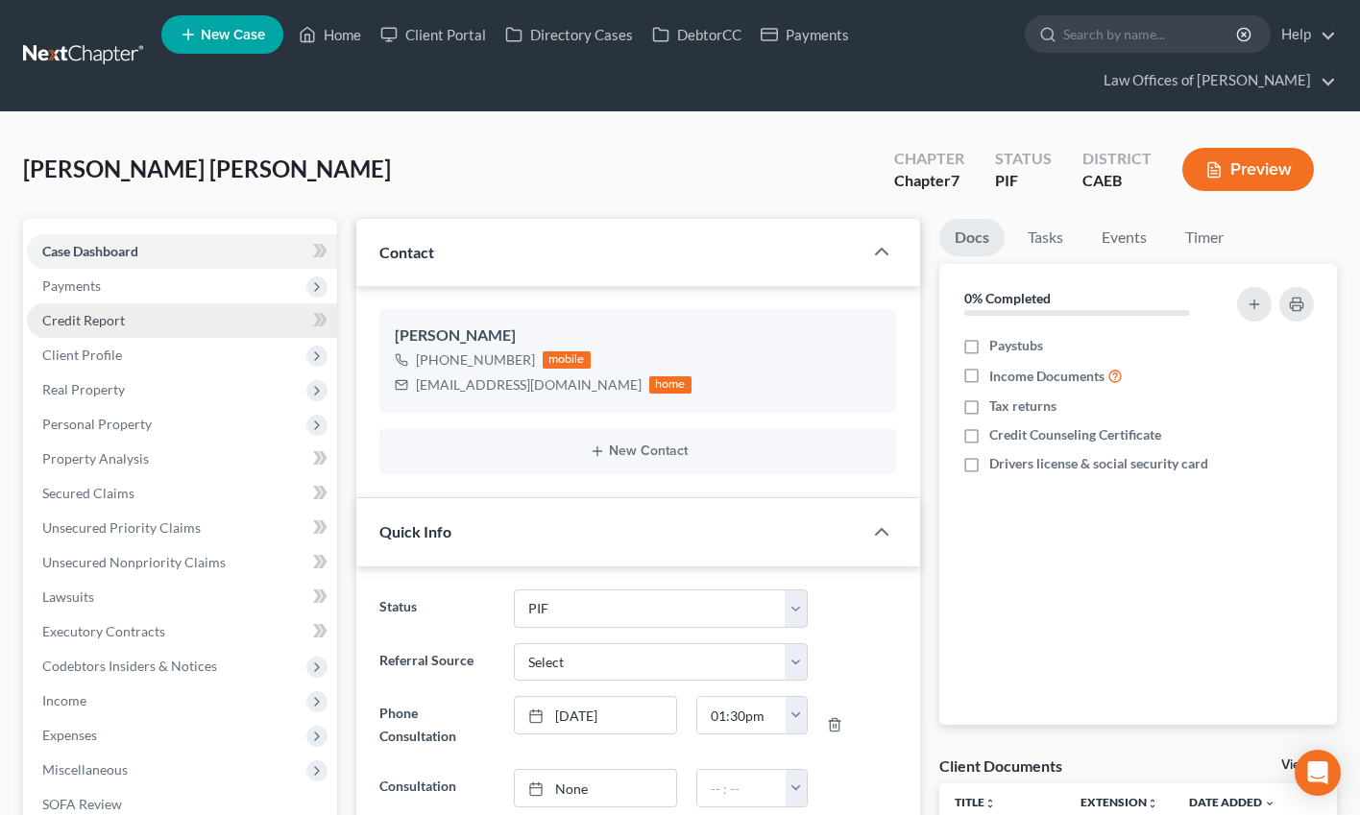
drag, startPoint x: 82, startPoint y: 281, endPoint x: 122, endPoint y: 325, distance: 59.1
click at [82, 282] on span "Payments" at bounding box center [71, 286] width 59 height 16
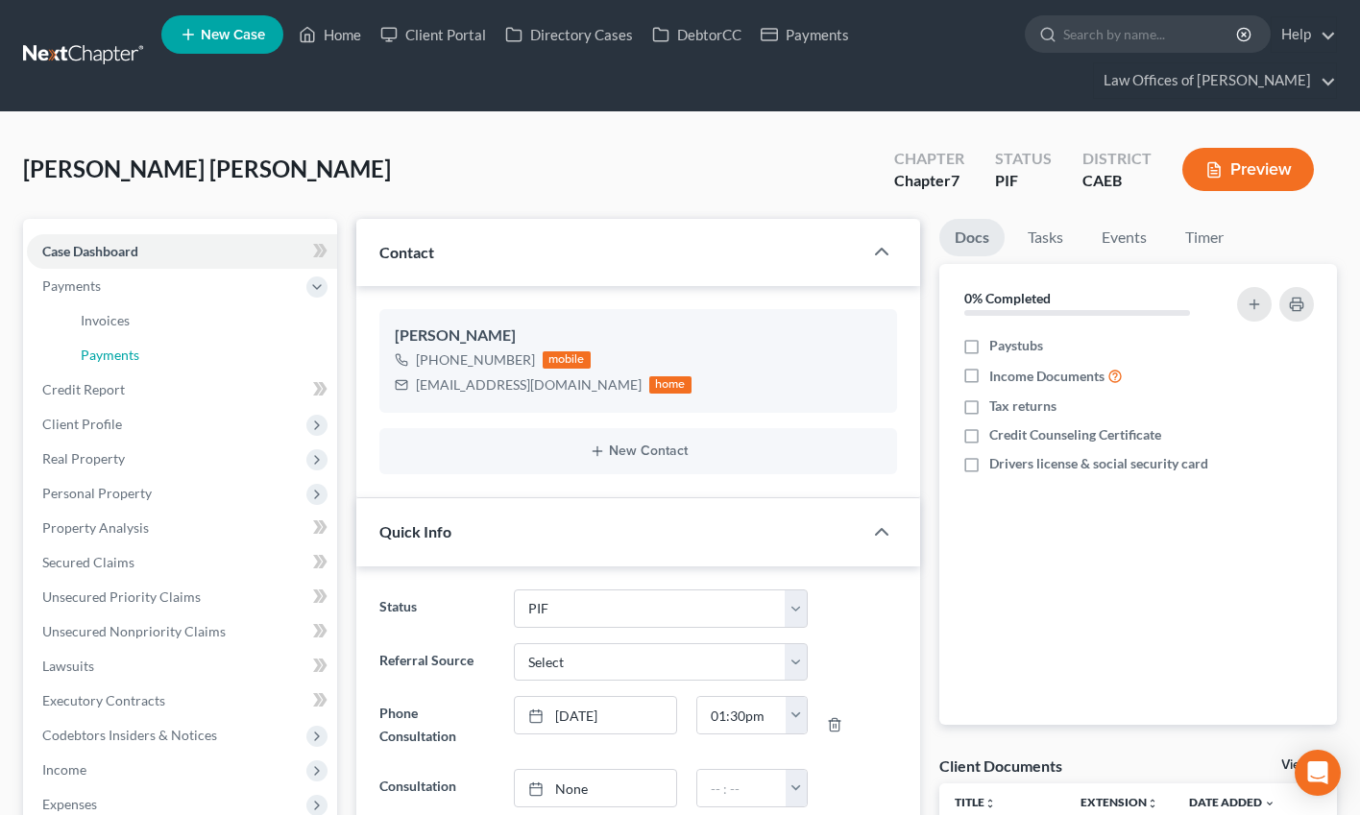
click at [155, 349] on link "Payments" at bounding box center [201, 355] width 272 height 35
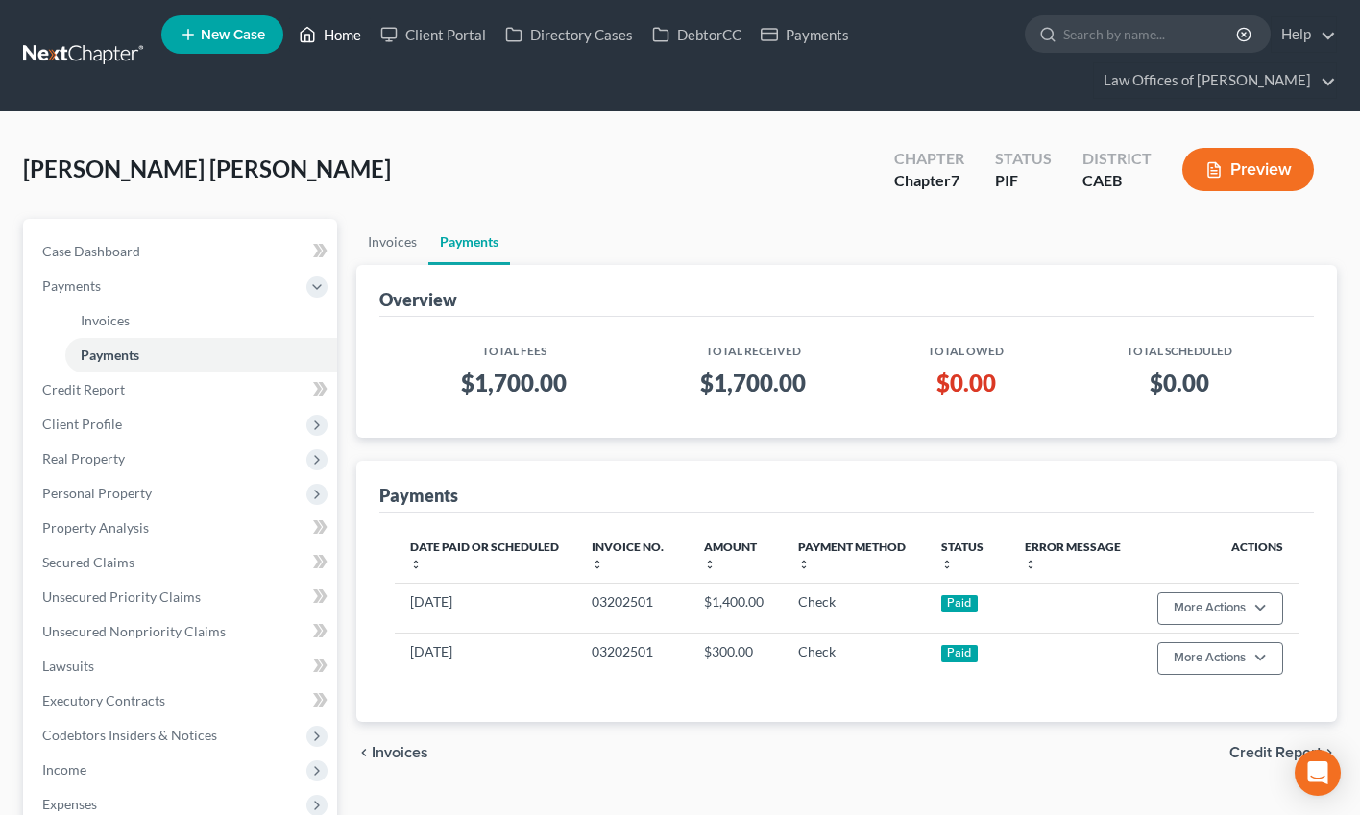
click at [351, 44] on link "Home" at bounding box center [330, 34] width 82 height 35
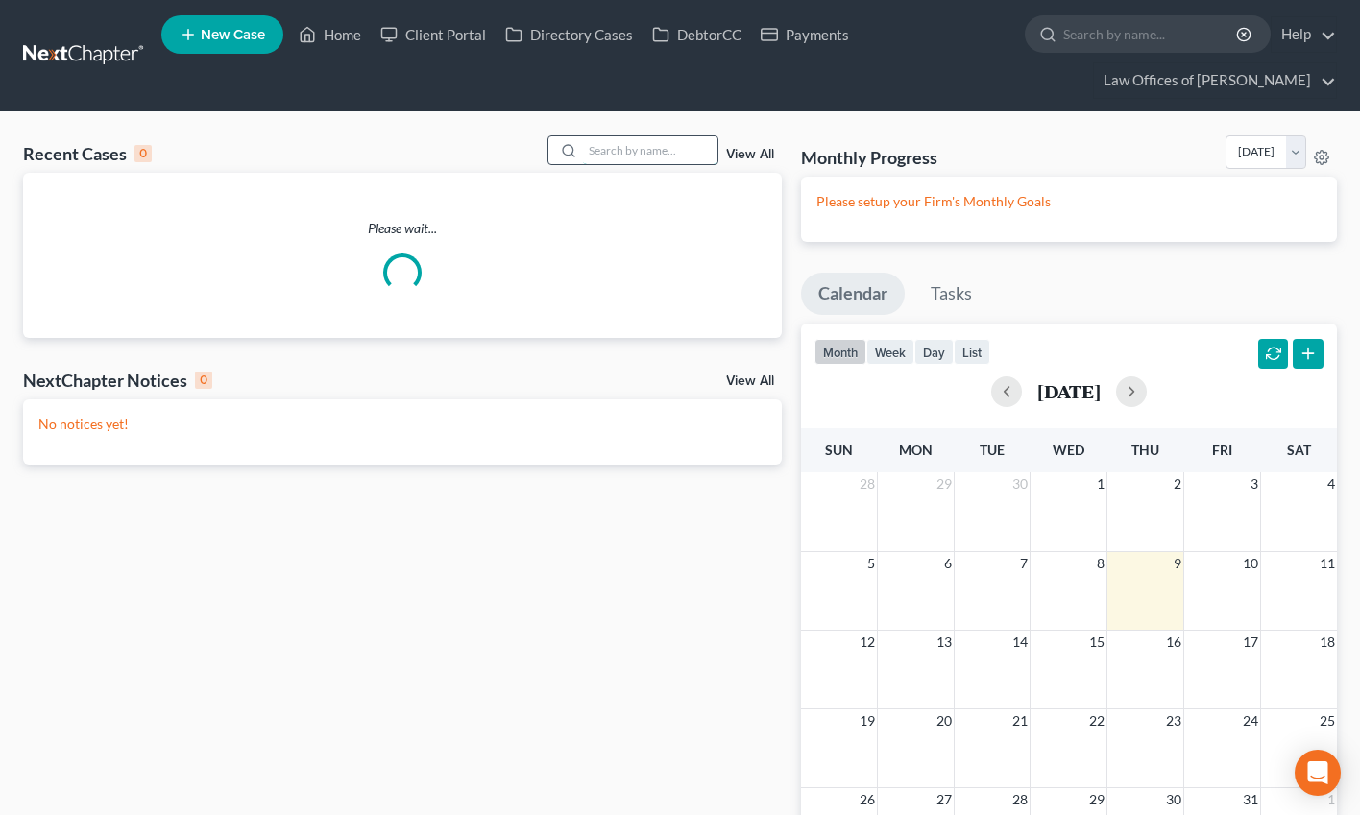
click at [635, 146] on input "search" at bounding box center [650, 150] width 134 height 28
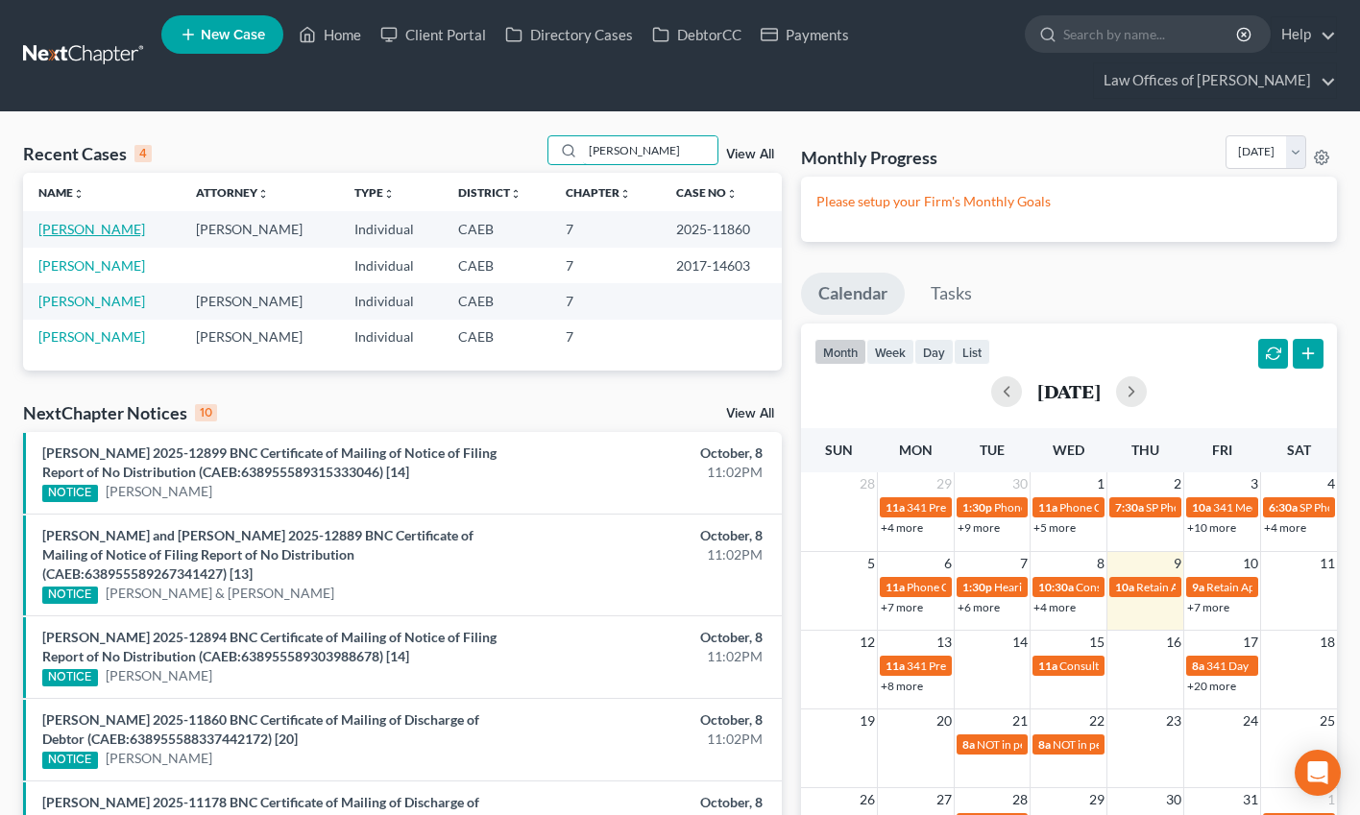
type input "chaidez"
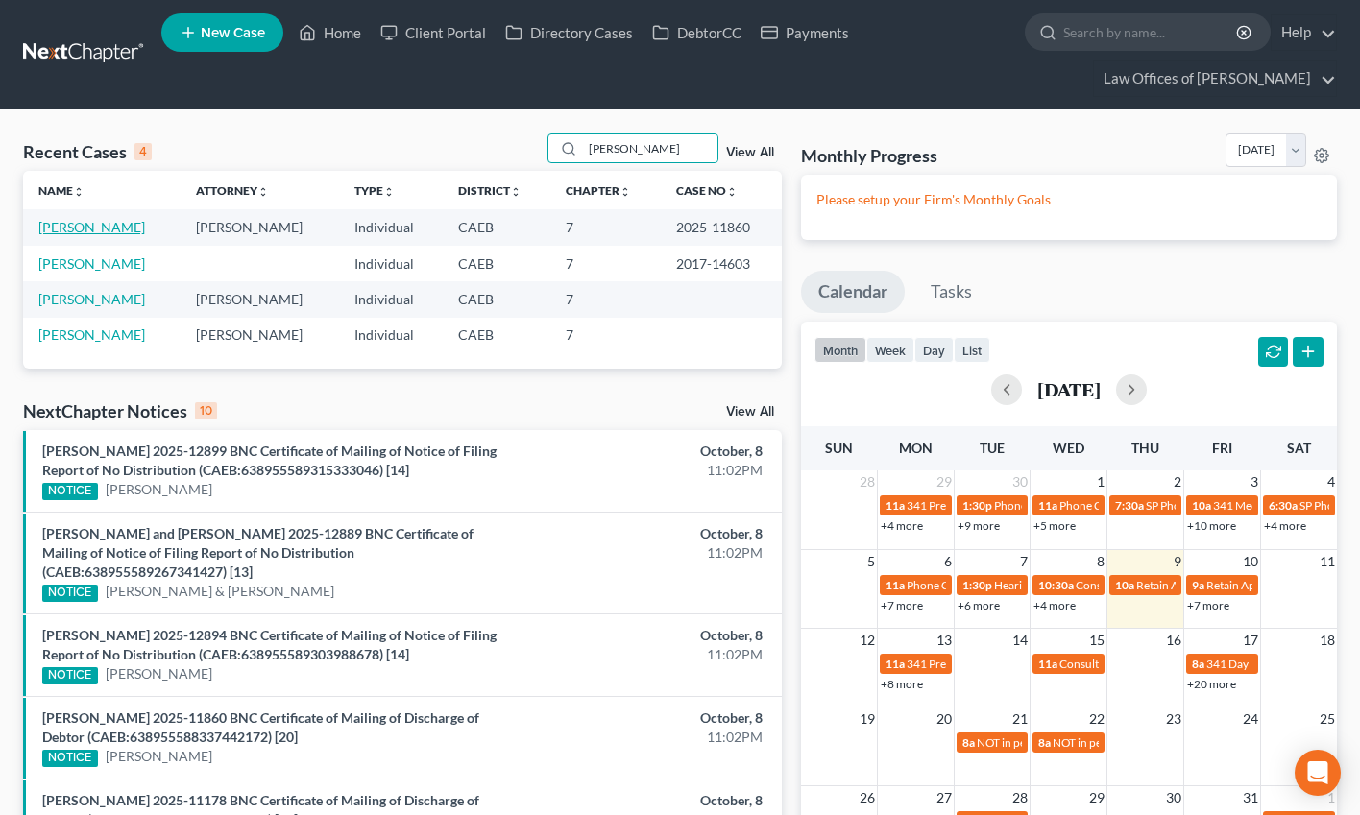
click at [145, 232] on link "[PERSON_NAME]" at bounding box center [91, 227] width 107 height 16
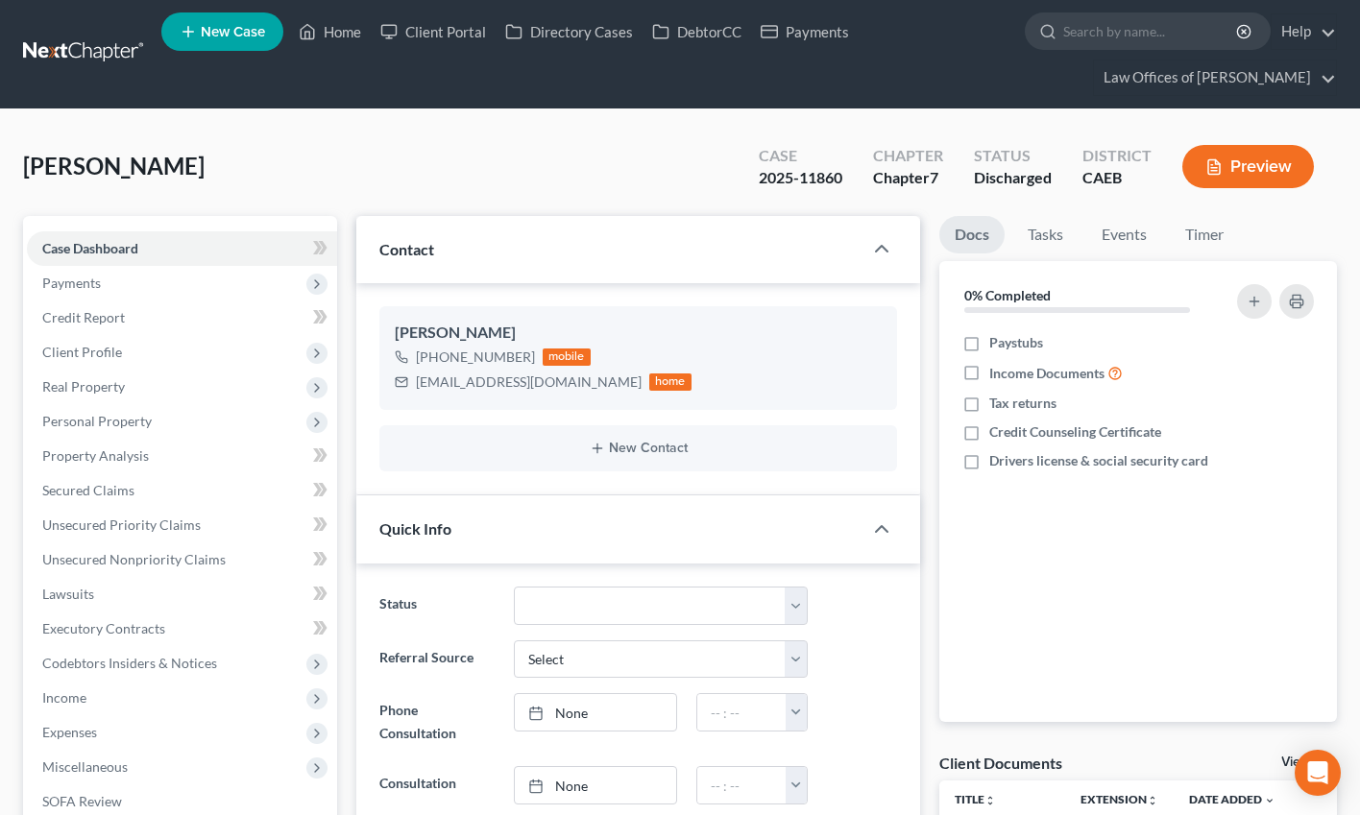
scroll to position [783, 0]
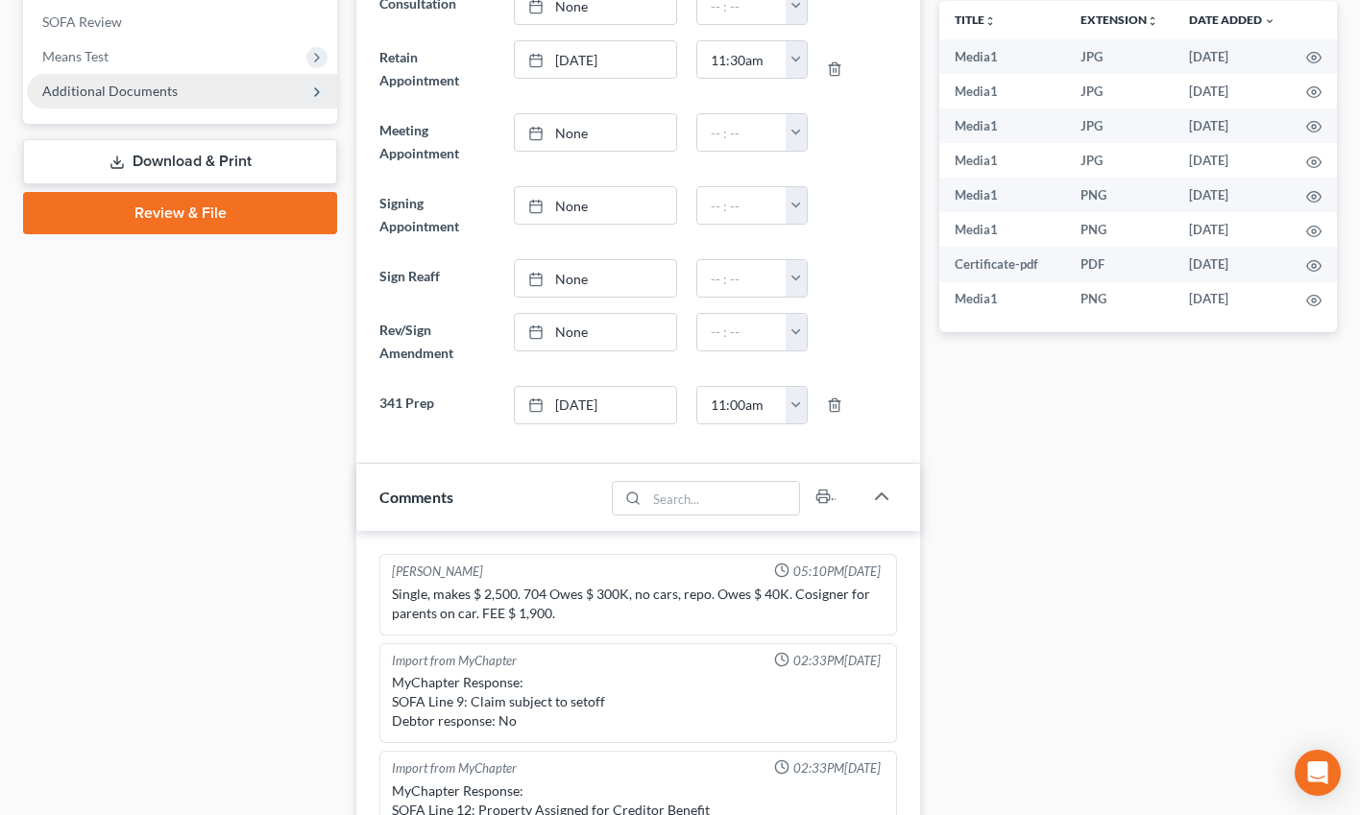
click at [139, 88] on span "Additional Documents" at bounding box center [109, 91] width 135 height 16
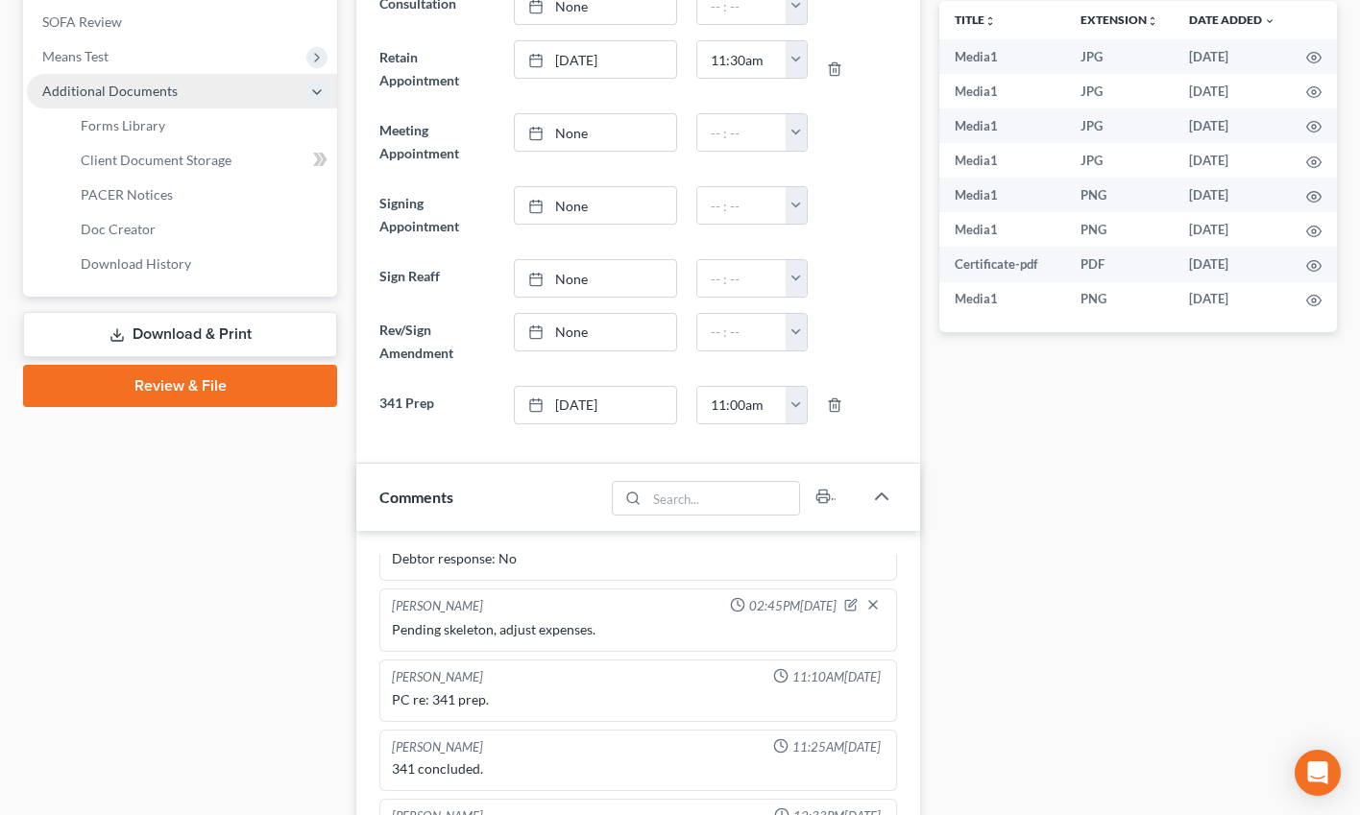
scroll to position [13426, 0]
click at [147, 199] on span "PACER Notices" at bounding box center [127, 194] width 92 height 16
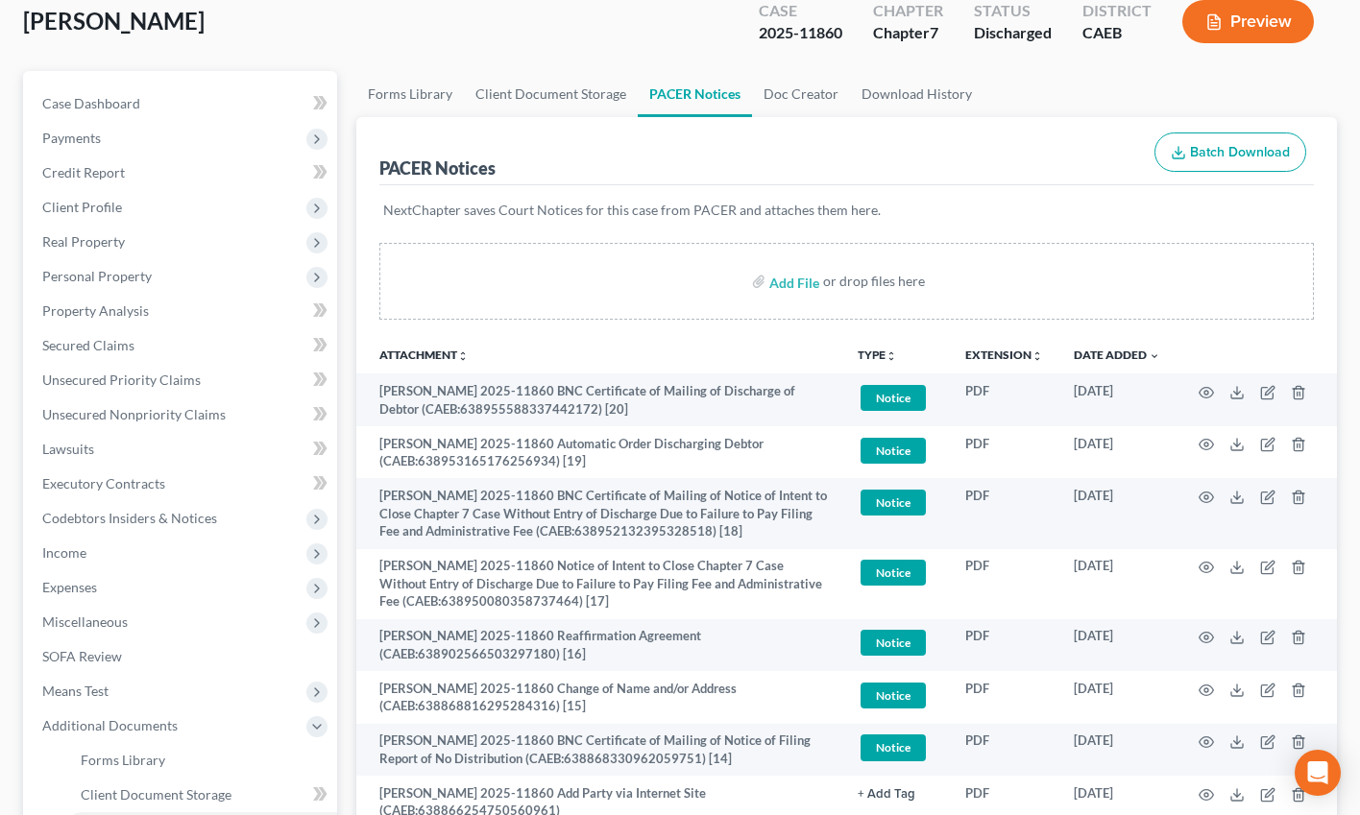
scroll to position [150, 0]
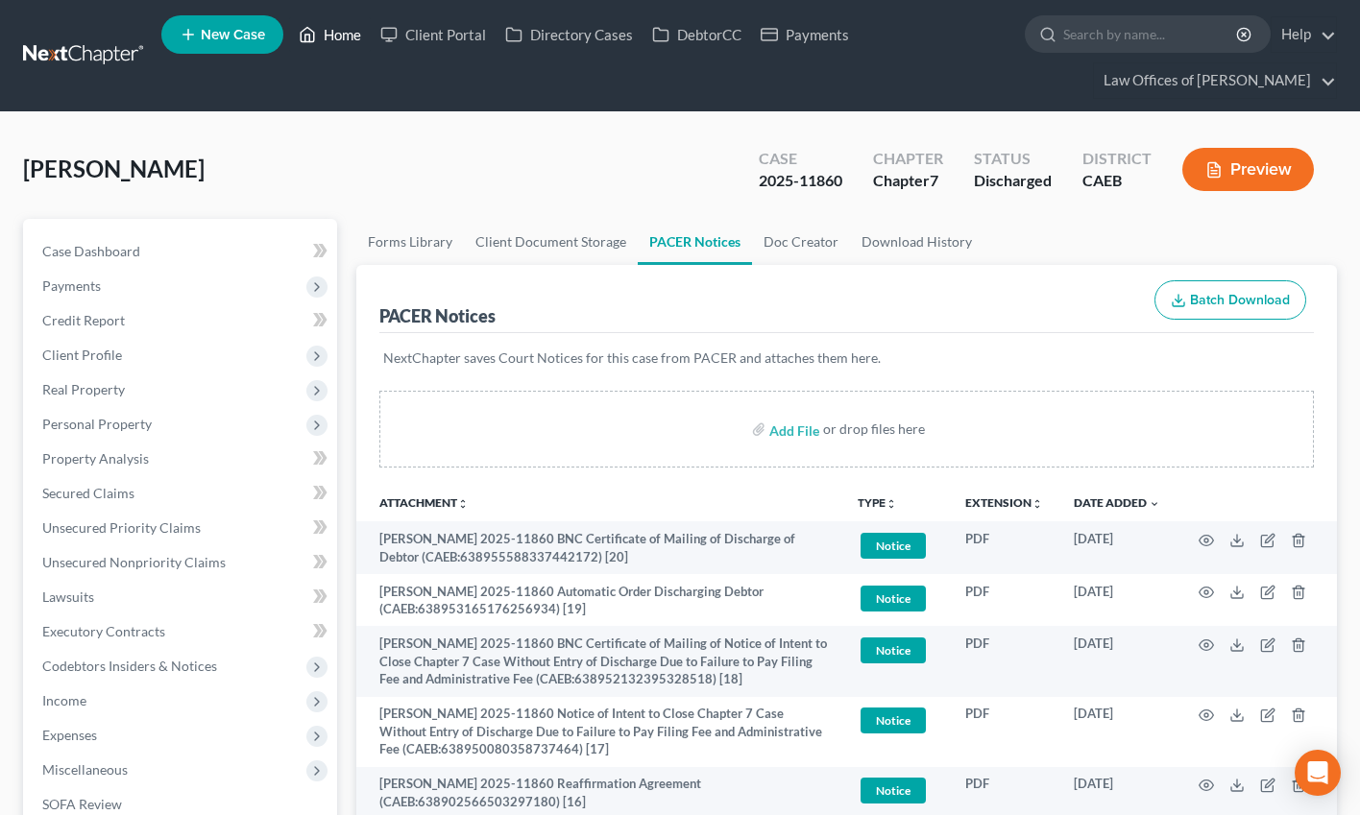
click at [338, 39] on link "Home" at bounding box center [330, 34] width 82 height 35
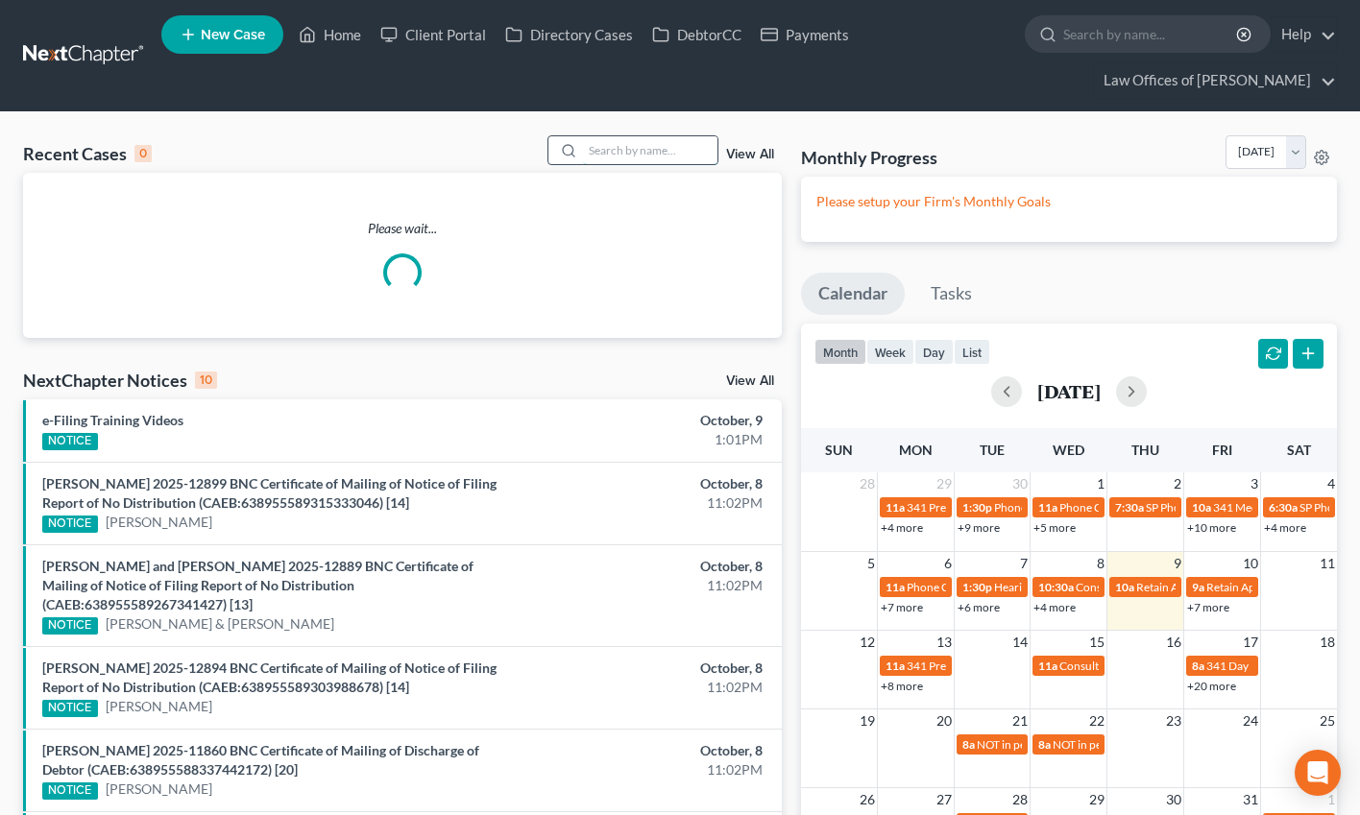
click at [617, 149] on input "search" at bounding box center [650, 150] width 134 height 28
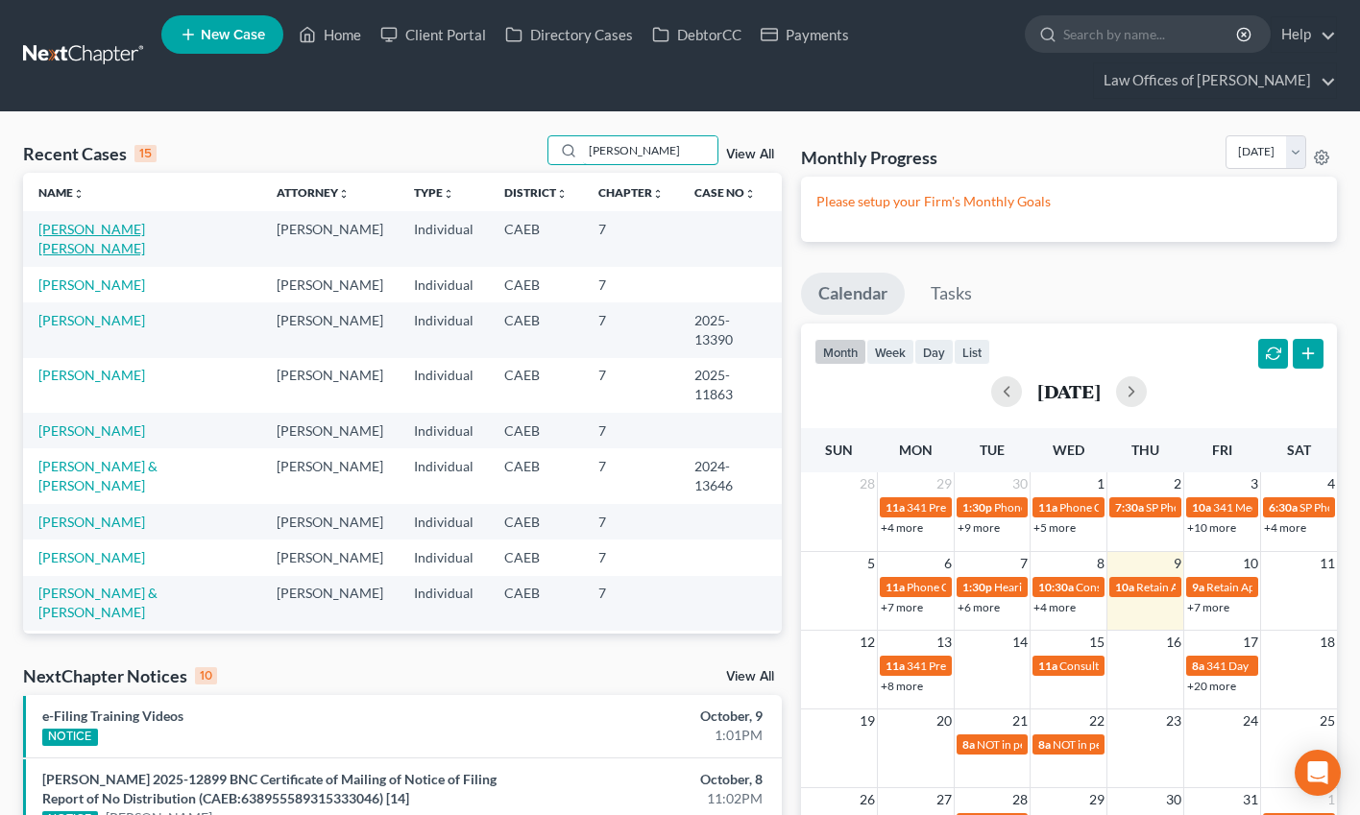
type input "rodriguez"
click at [145, 230] on link "[PERSON_NAME] [PERSON_NAME]" at bounding box center [91, 239] width 107 height 36
select select "11"
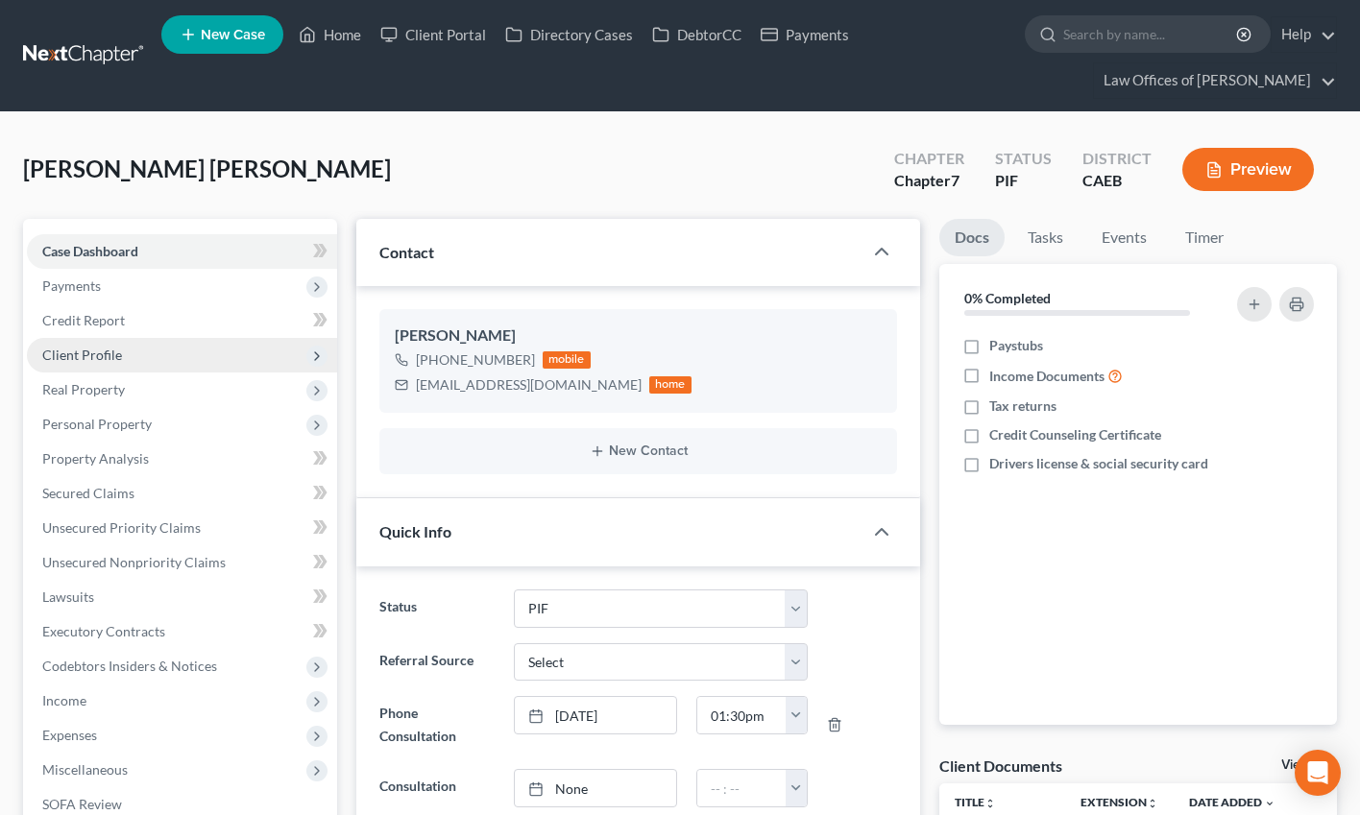
scroll to position [4910, 0]
click at [125, 356] on span "Client Profile" at bounding box center [182, 355] width 310 height 35
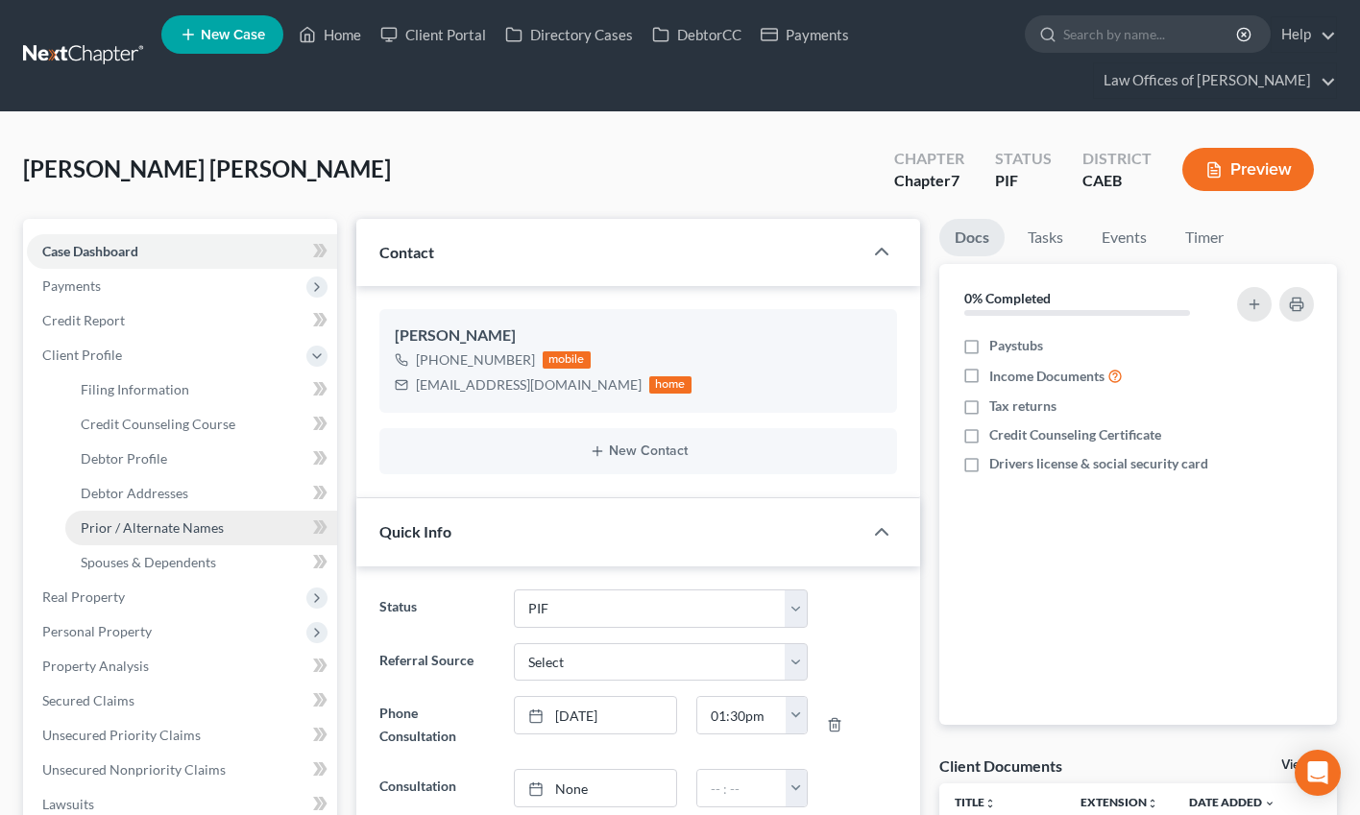
scroll to position [189, 0]
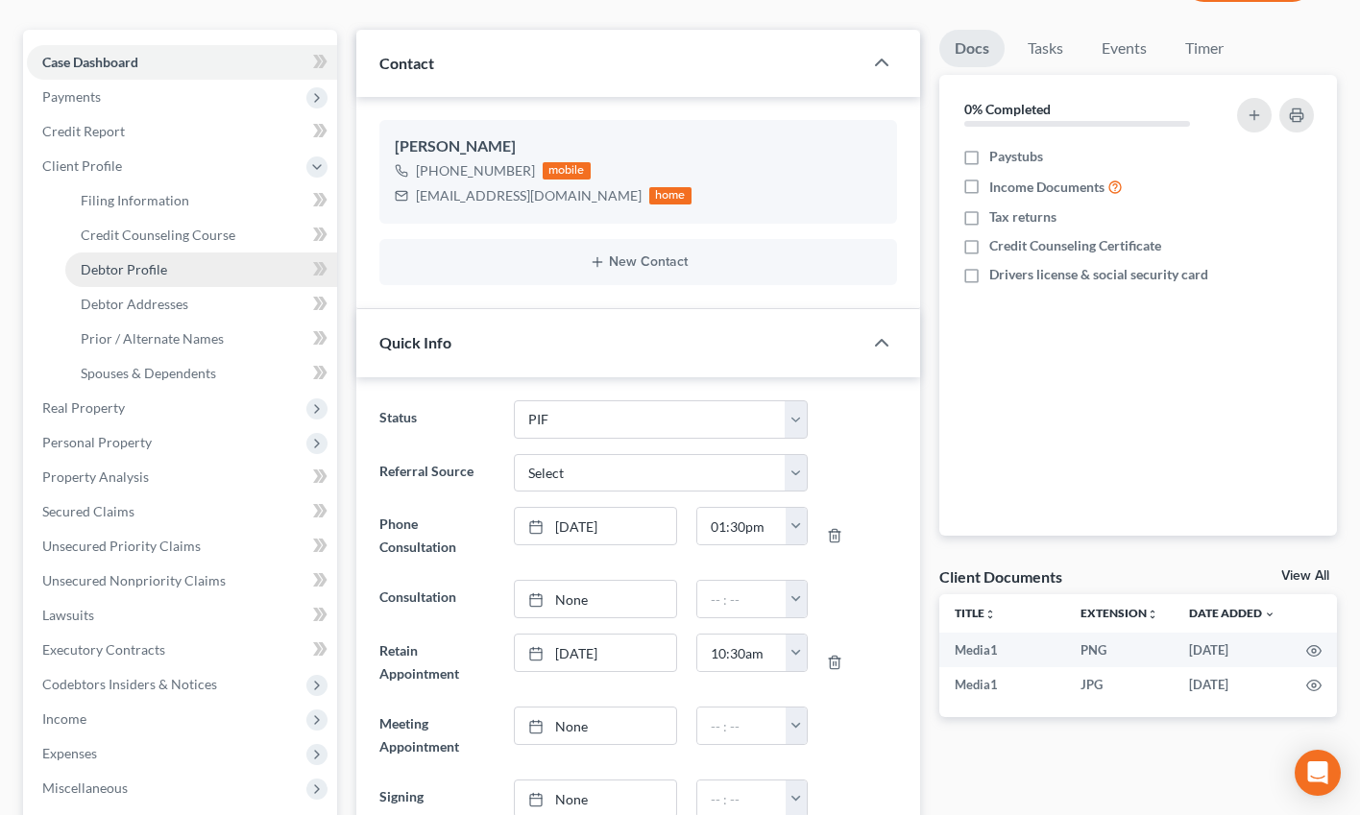
click at [167, 269] on link "Debtor Profile" at bounding box center [201, 270] width 272 height 35
select select "0"
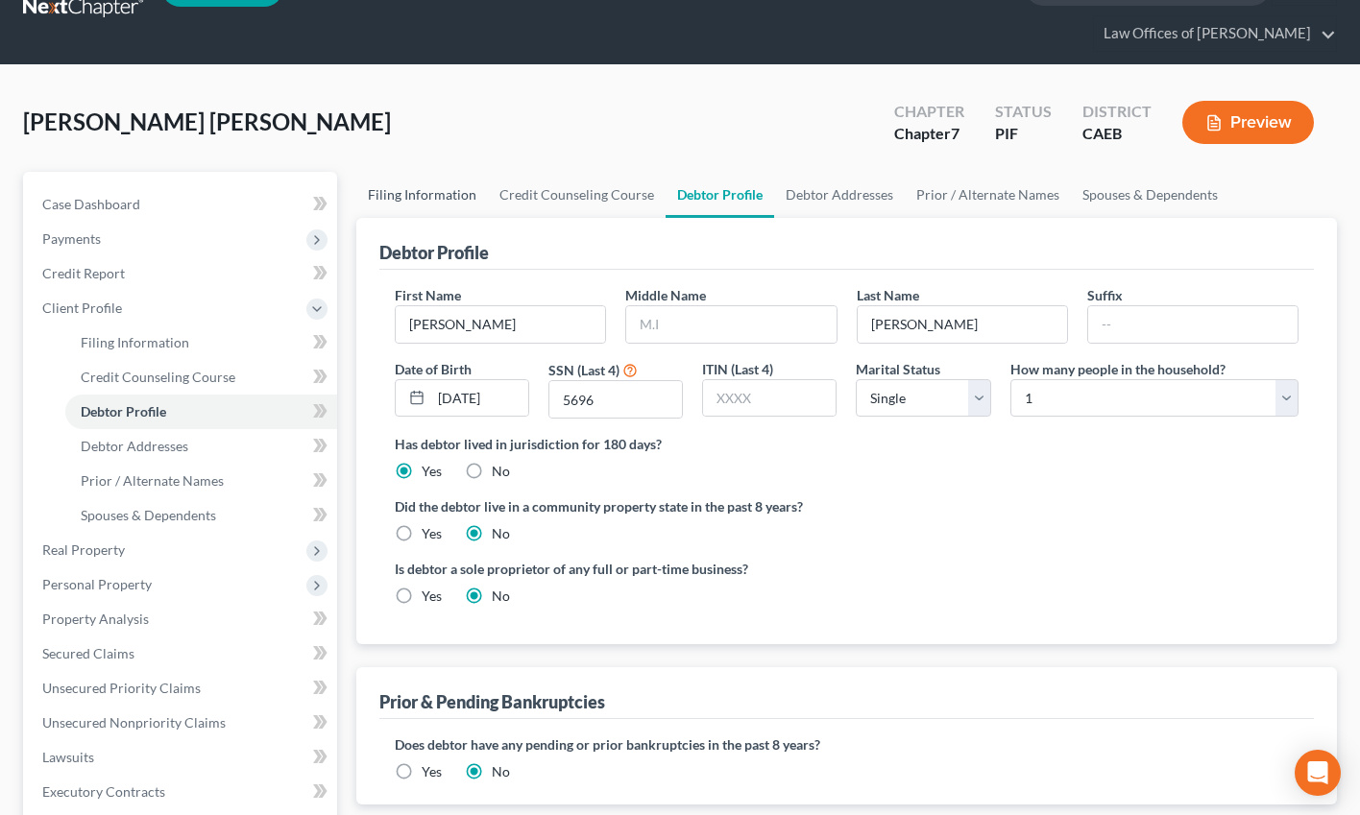
scroll to position [55, 0]
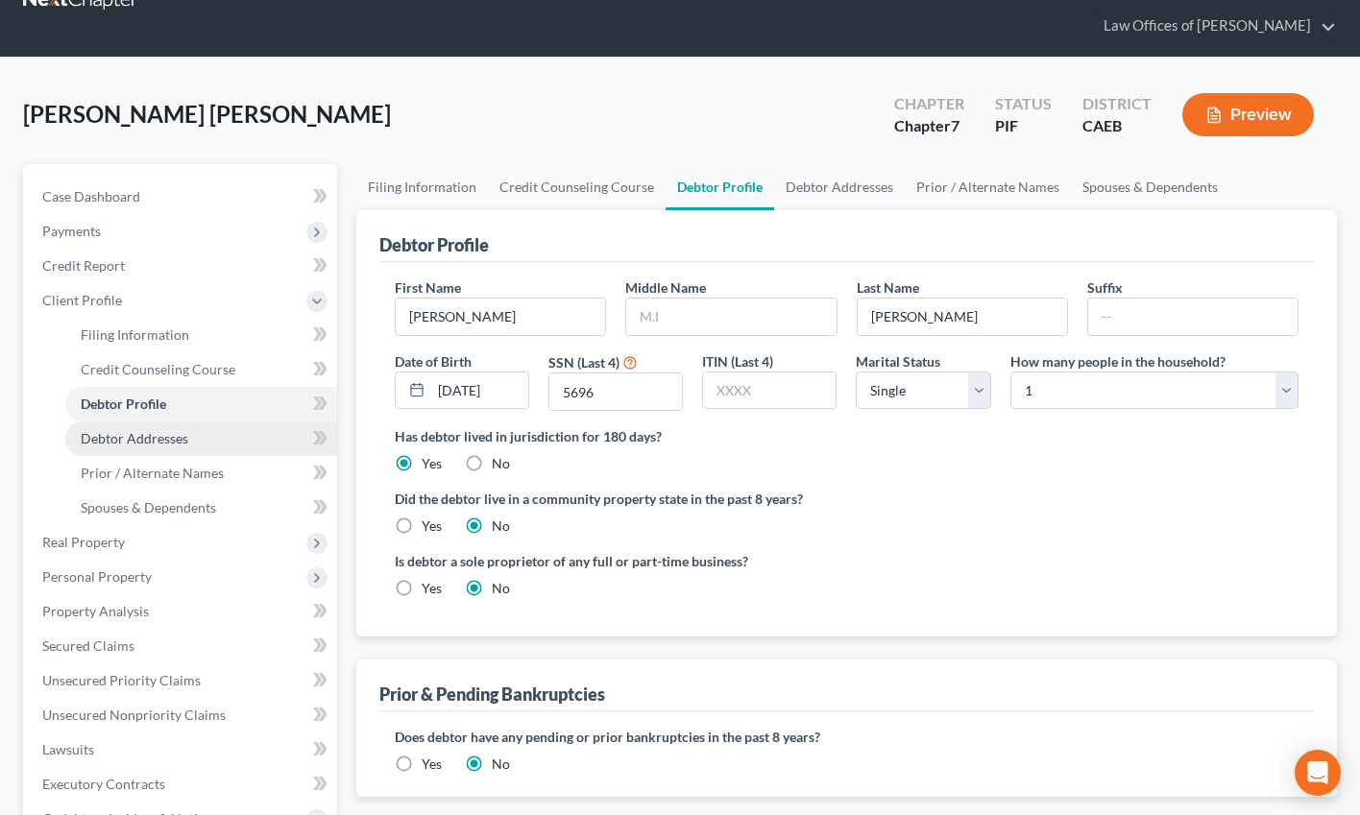
click at [171, 445] on span "Debtor Addresses" at bounding box center [135, 438] width 108 height 16
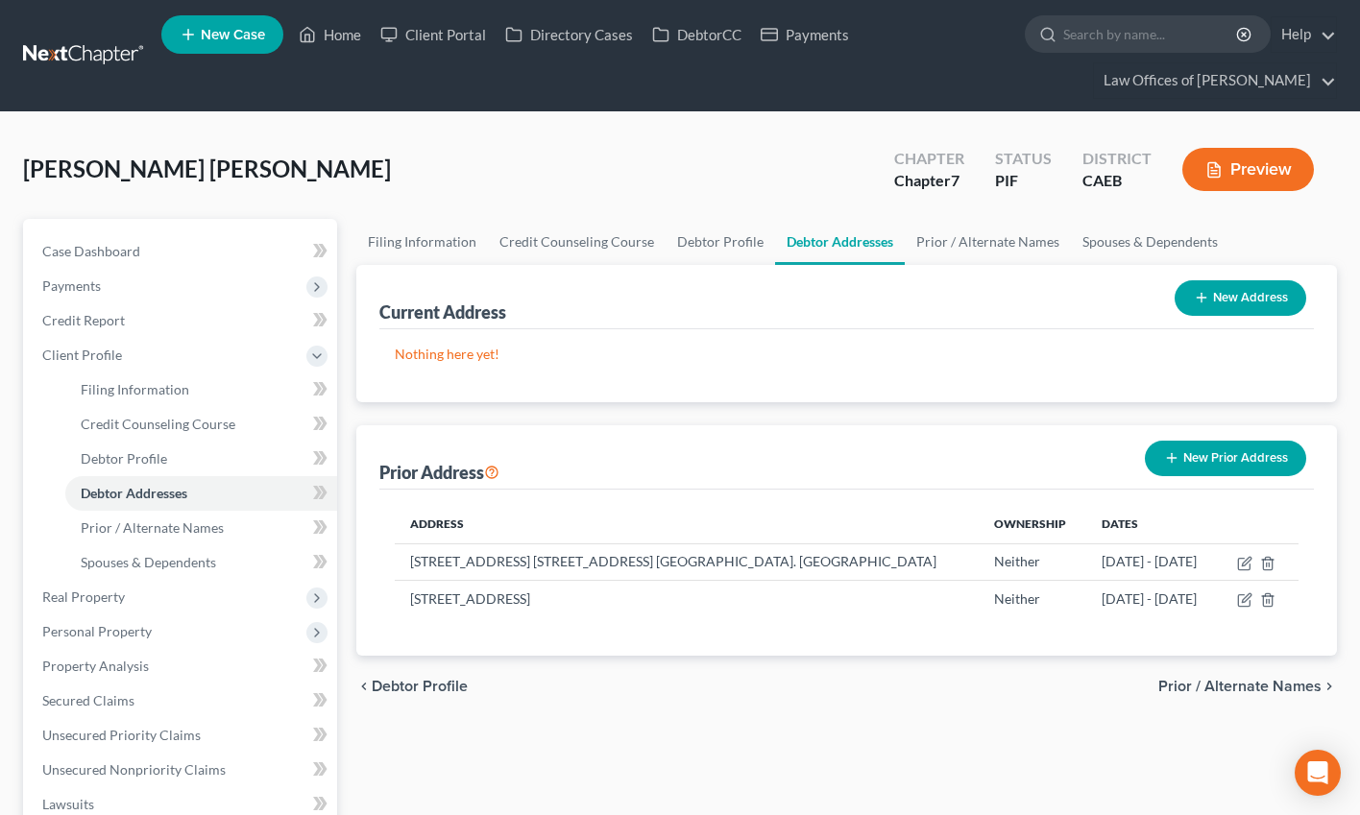
click at [1187, 290] on button "New Address" at bounding box center [1240, 298] width 132 height 36
select select "0"
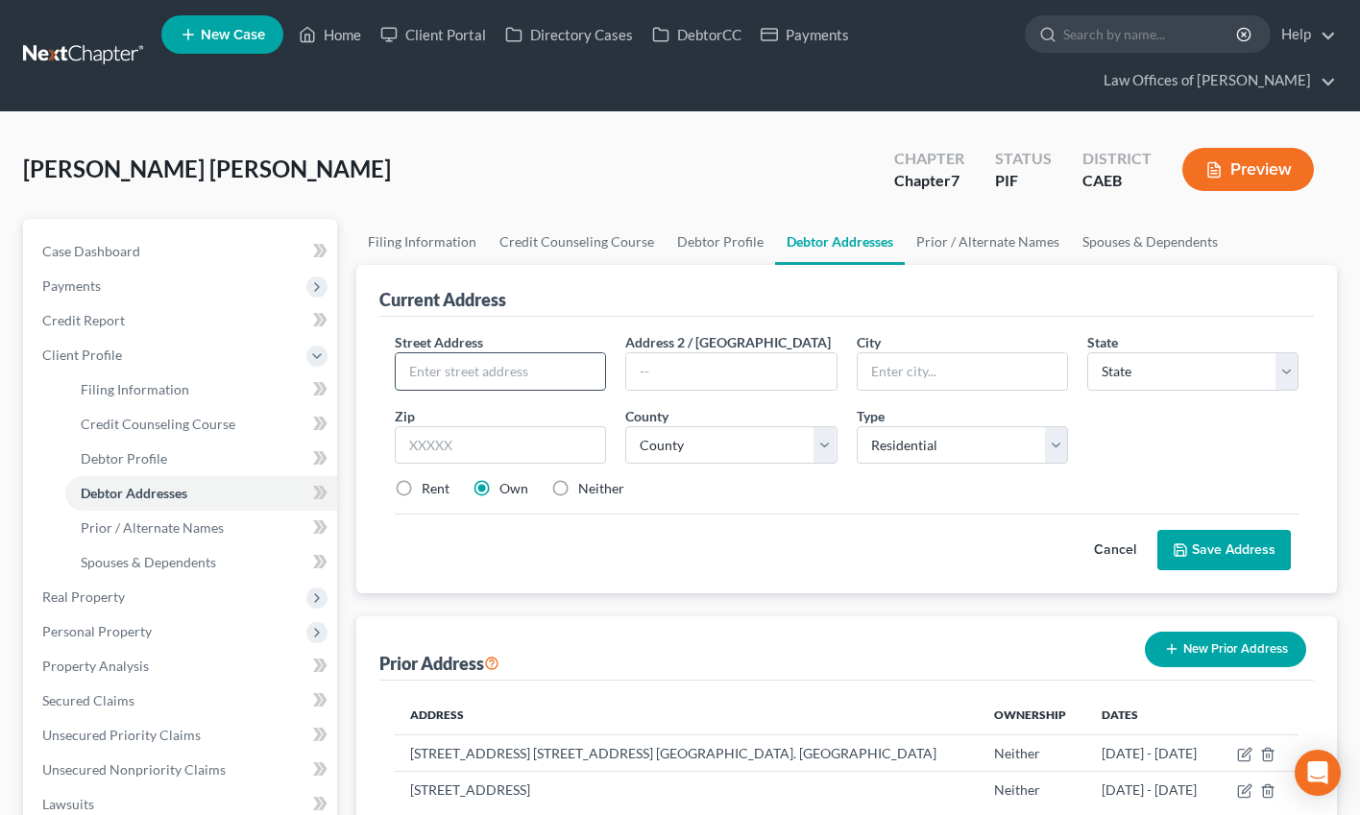
click at [529, 375] on input "text" at bounding box center [500, 371] width 209 height 36
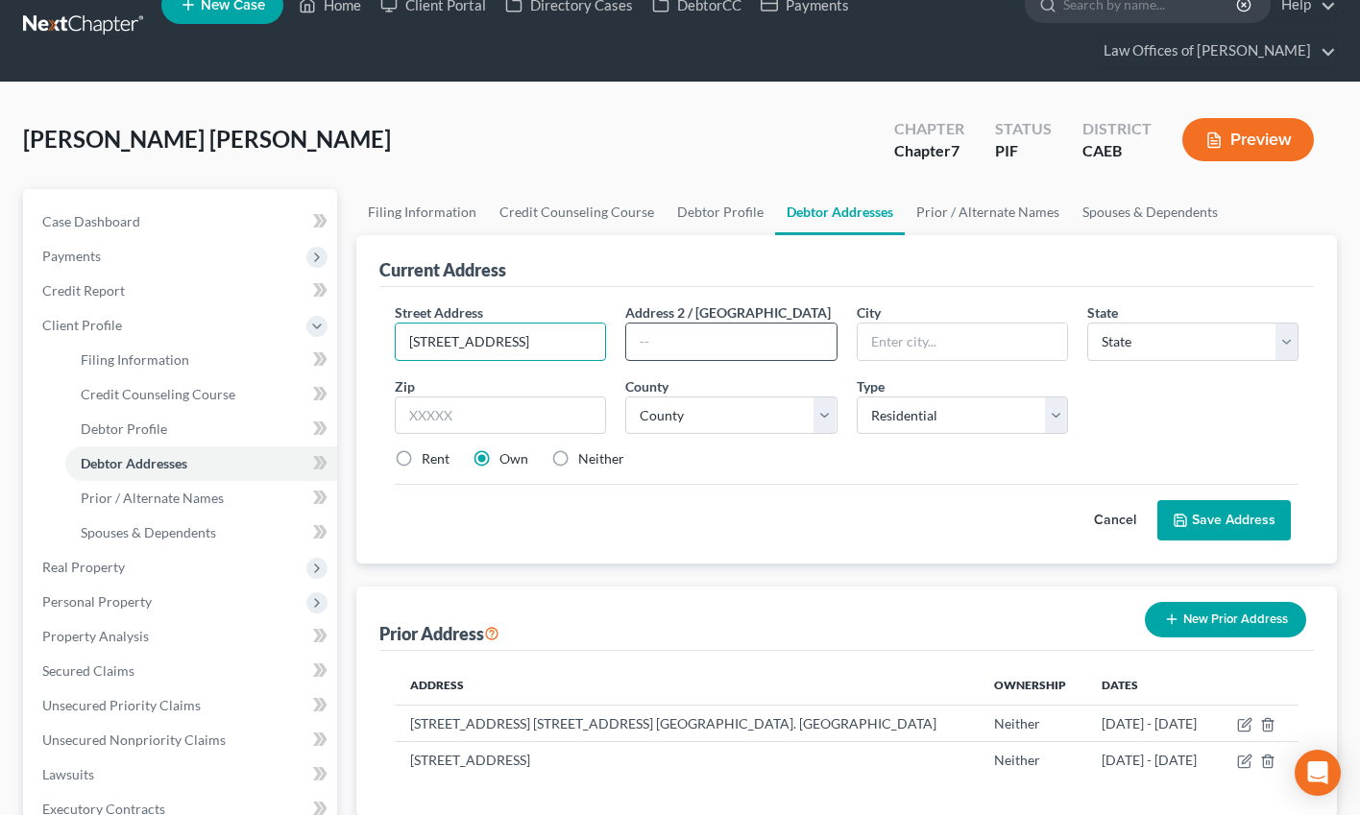
scroll to position [36, 0]
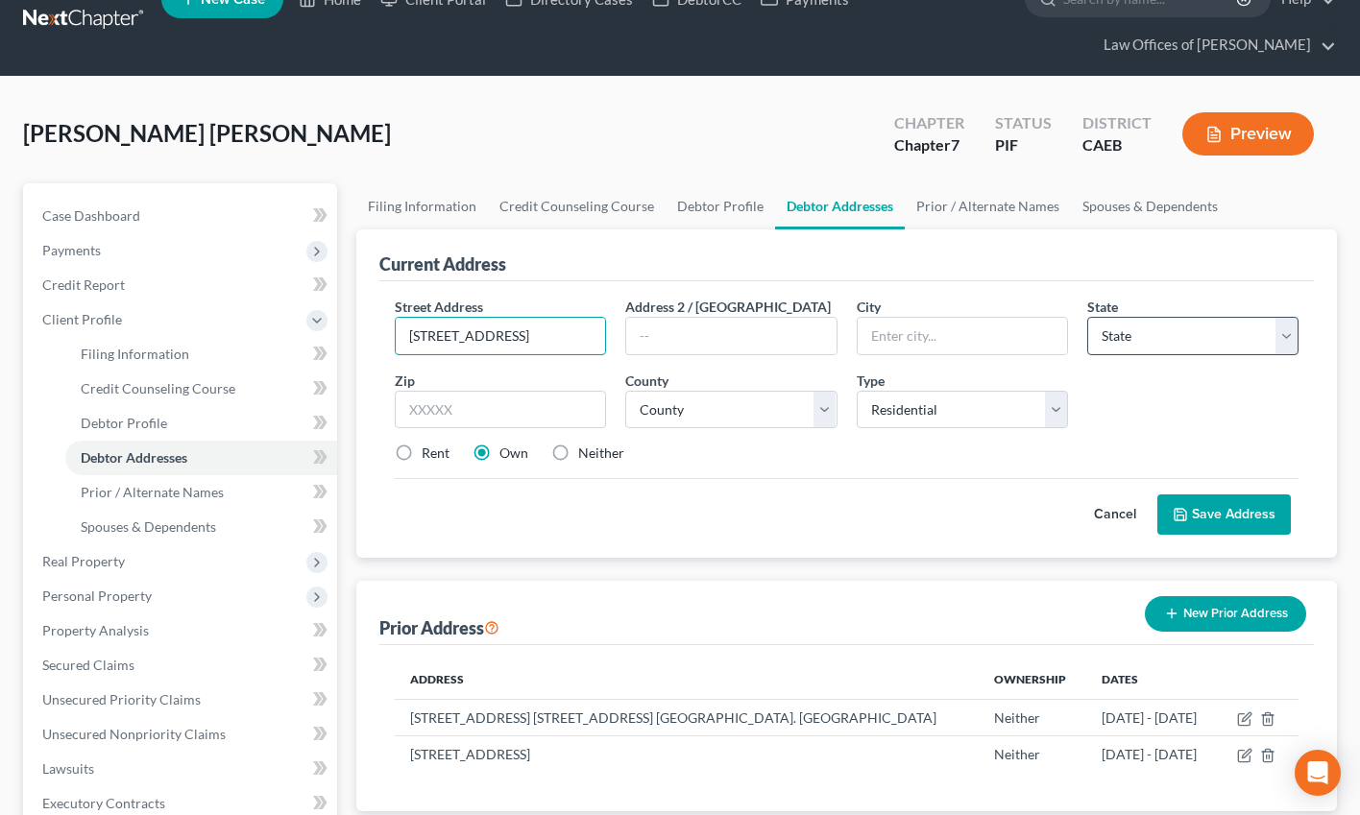
type input "10209 Bluffshadow Drive"
click at [1158, 349] on select "State AL AK AR AZ CA CO CT DE DC FL GA GU HI ID IL IN IA KS KY LA ME MD MA MI M…" at bounding box center [1192, 336] width 211 height 38
select select "4"
click at [1087, 317] on select "State AL AK AR AZ CA CO CT DE DC FL GA GU HI ID IL IN IA KS KY LA ME MD MA MI M…" at bounding box center [1192, 336] width 211 height 38
click at [498, 407] on input "text" at bounding box center [500, 410] width 211 height 38
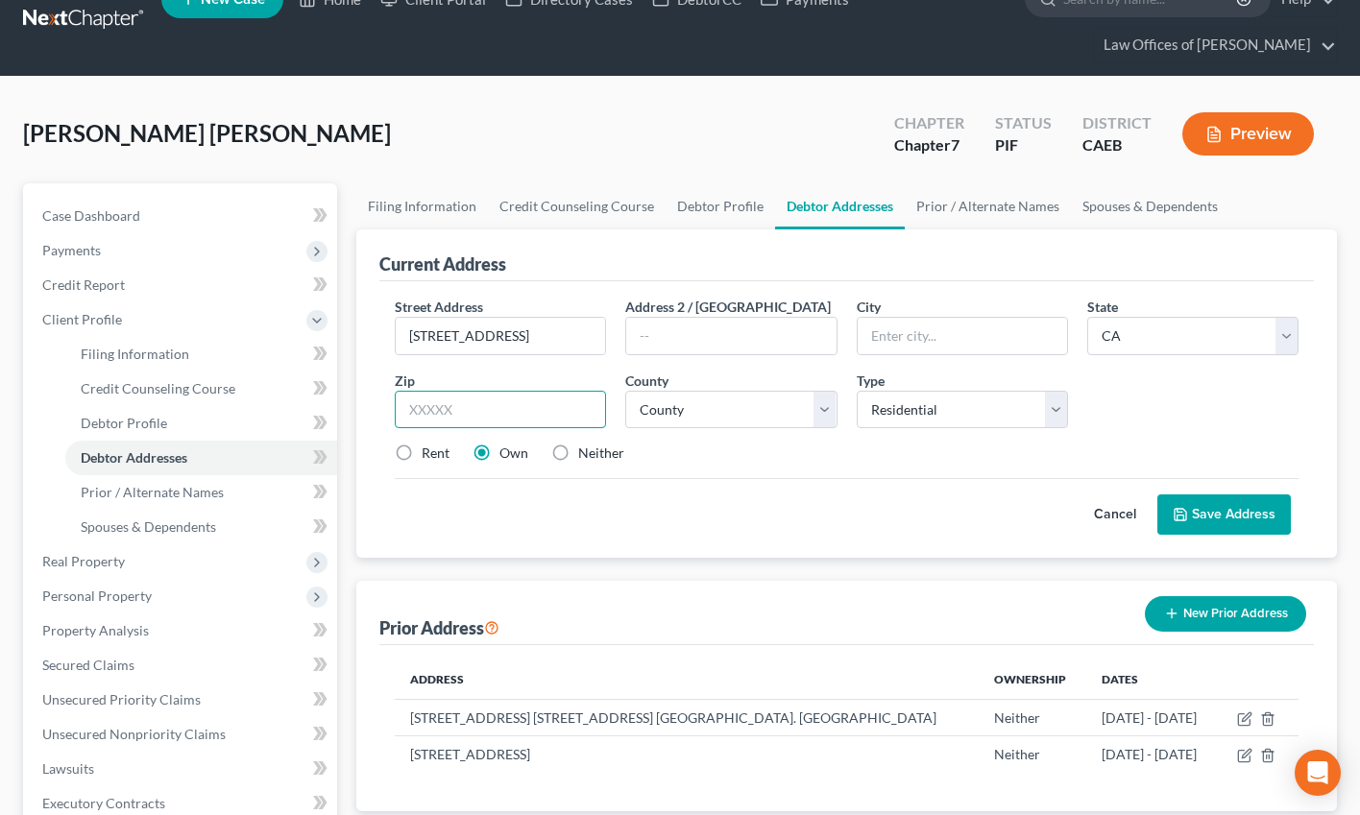
click at [505, 404] on input "text" at bounding box center [500, 410] width 211 height 38
type input "93306"
click at [936, 423] on select "Select Residential Mailing Rental Business" at bounding box center [962, 410] width 211 height 38
type input "[GEOGRAPHIC_DATA]"
click at [857, 391] on select "Select Residential Mailing Rental Business" at bounding box center [962, 410] width 211 height 38
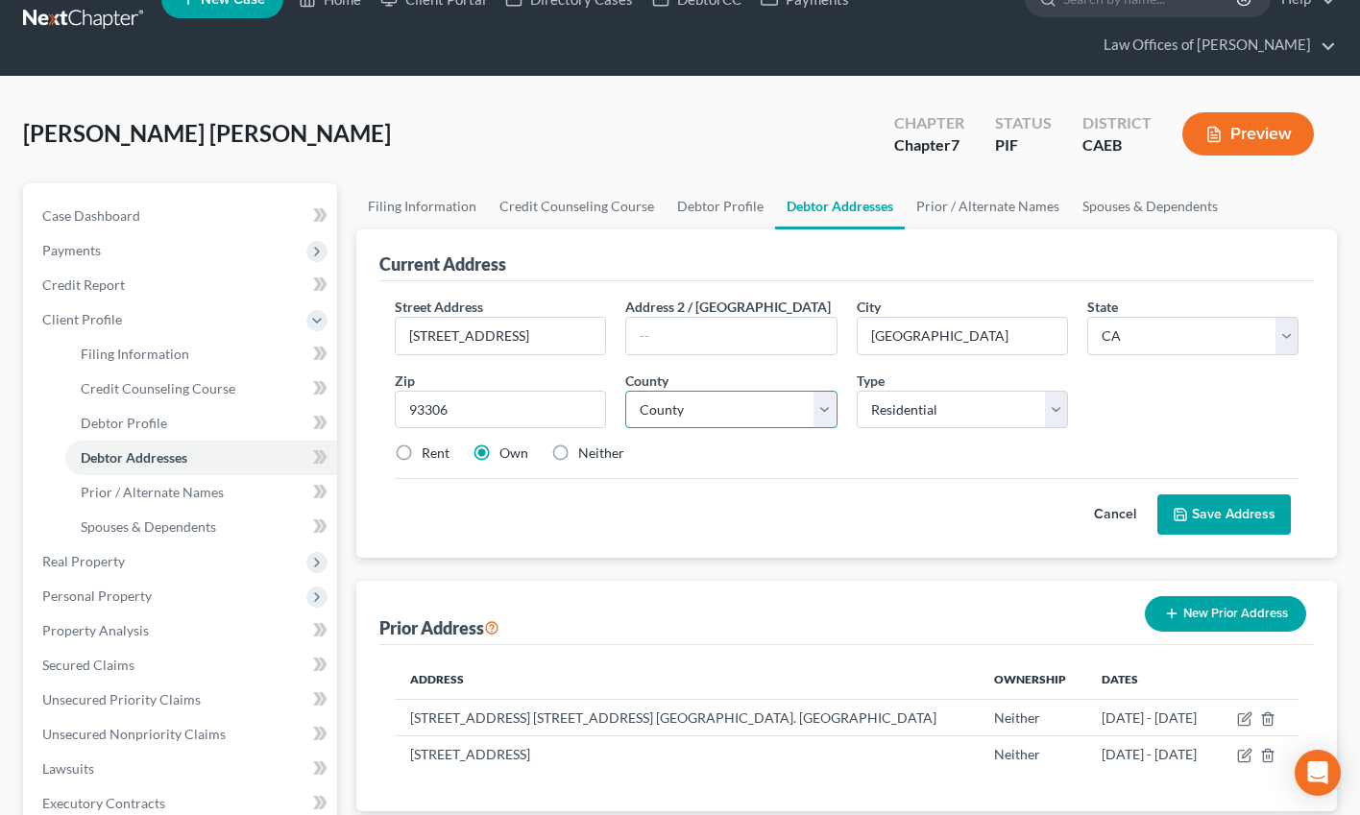
click at [714, 406] on select "County Alameda County Alpine County Amador County Butte County Calaveras County…" at bounding box center [730, 410] width 211 height 38
select select "14"
click at [625, 391] on select "County Alameda County Alpine County Amador County Butte County Calaveras County…" at bounding box center [730, 410] width 211 height 38
drag, startPoint x: 416, startPoint y: 455, endPoint x: 1253, endPoint y: 516, distance: 839.6
click at [422, 455] on label "Rent" at bounding box center [436, 453] width 28 height 19
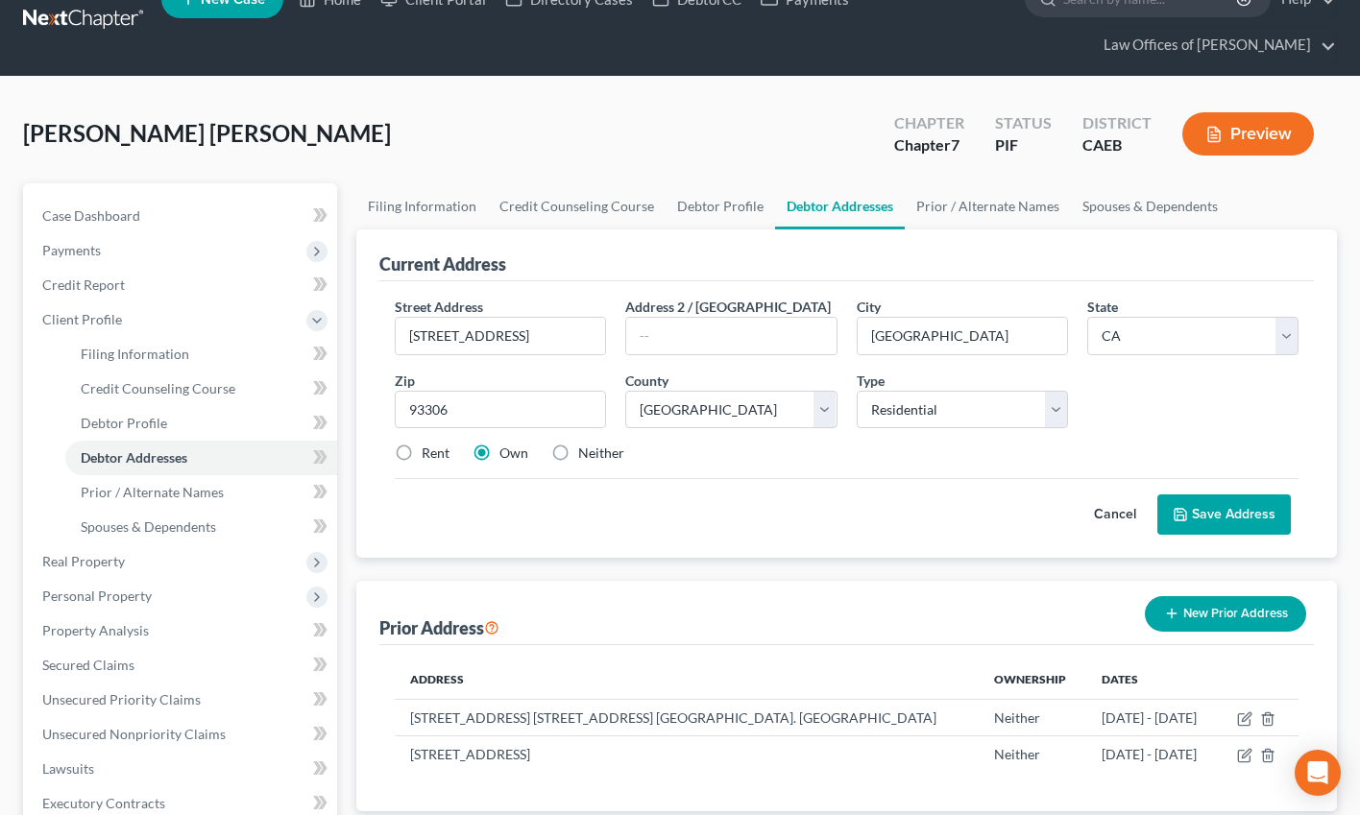
click at [429, 455] on input "Rent" at bounding box center [435, 450] width 12 height 12
radio input "true"
click at [1187, 515] on button "Save Address" at bounding box center [1223, 515] width 133 height 40
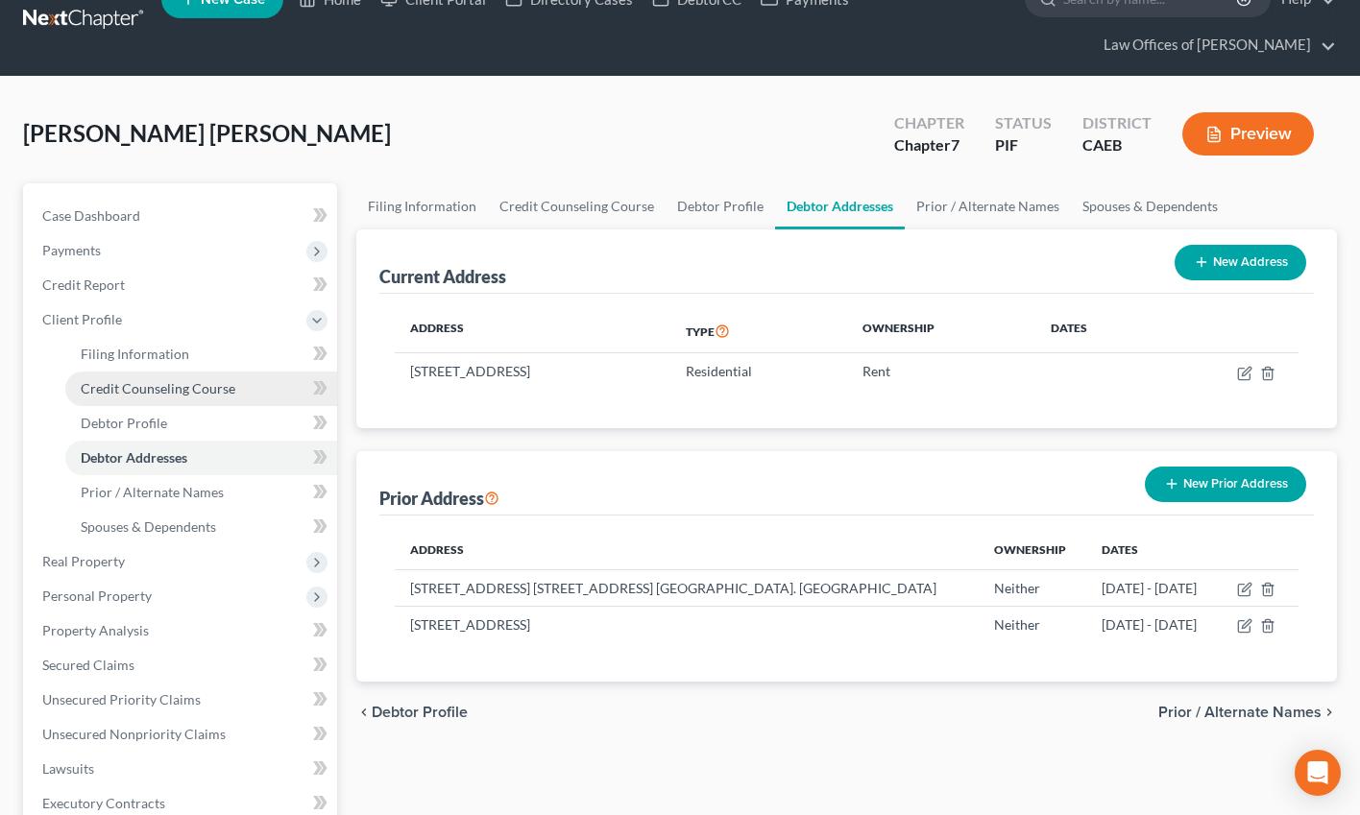
scroll to position [36, 0]
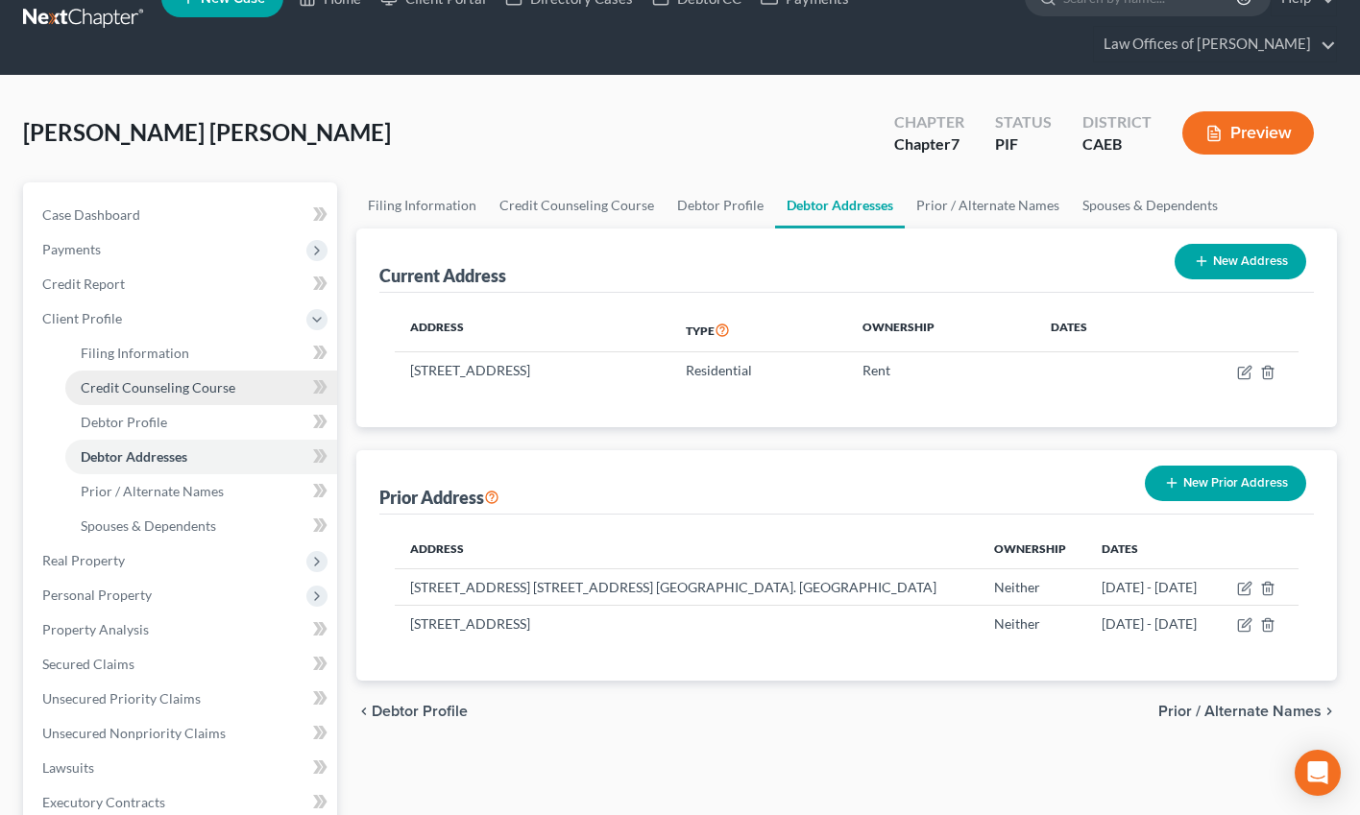
click at [168, 387] on span "Credit Counseling Course" at bounding box center [158, 387] width 155 height 16
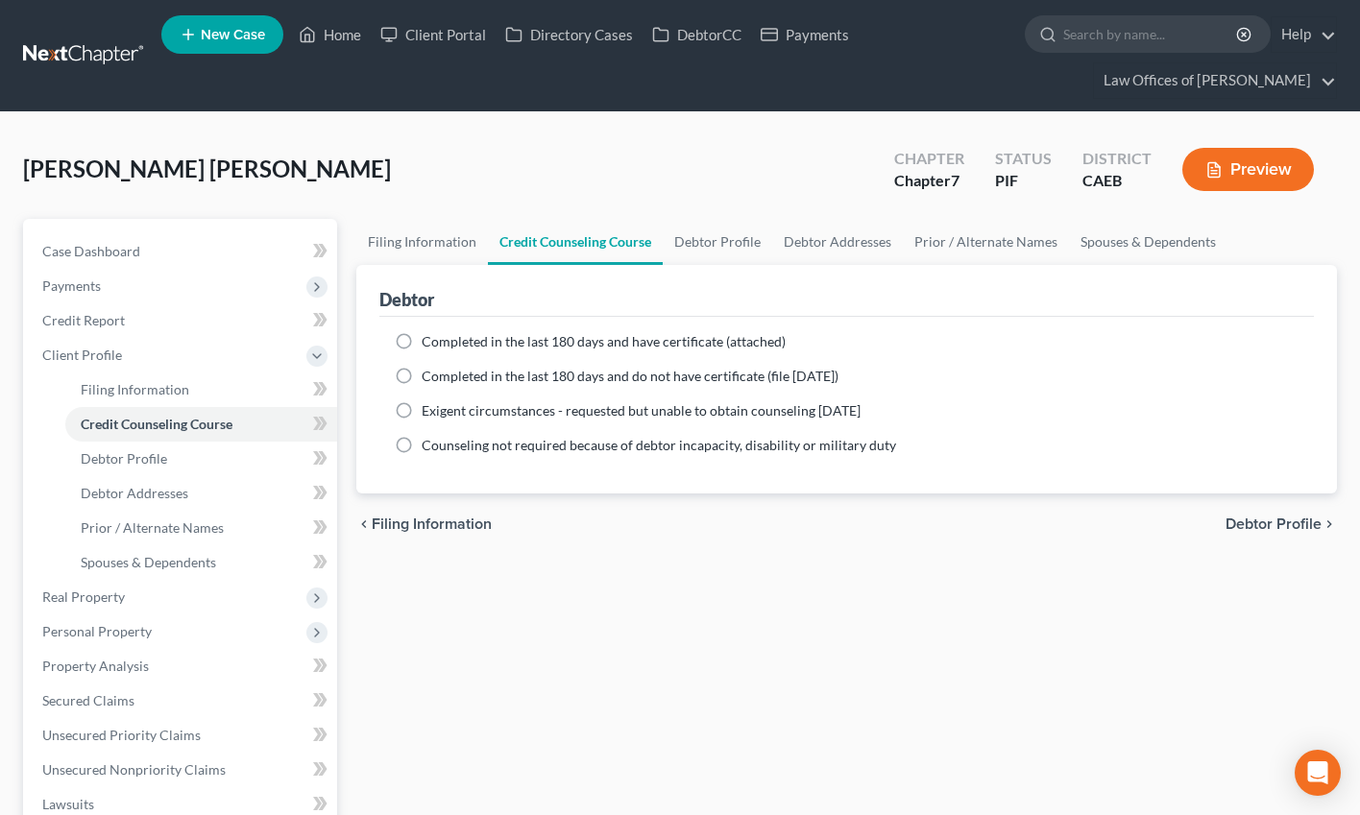
click at [446, 337] on span "Completed in the last 180 days and have certificate (attached)" at bounding box center [604, 341] width 364 height 16
click at [442, 337] on input "Completed in the last 180 days and have certificate (attached)" at bounding box center [435, 338] width 12 height 12
radio input "true"
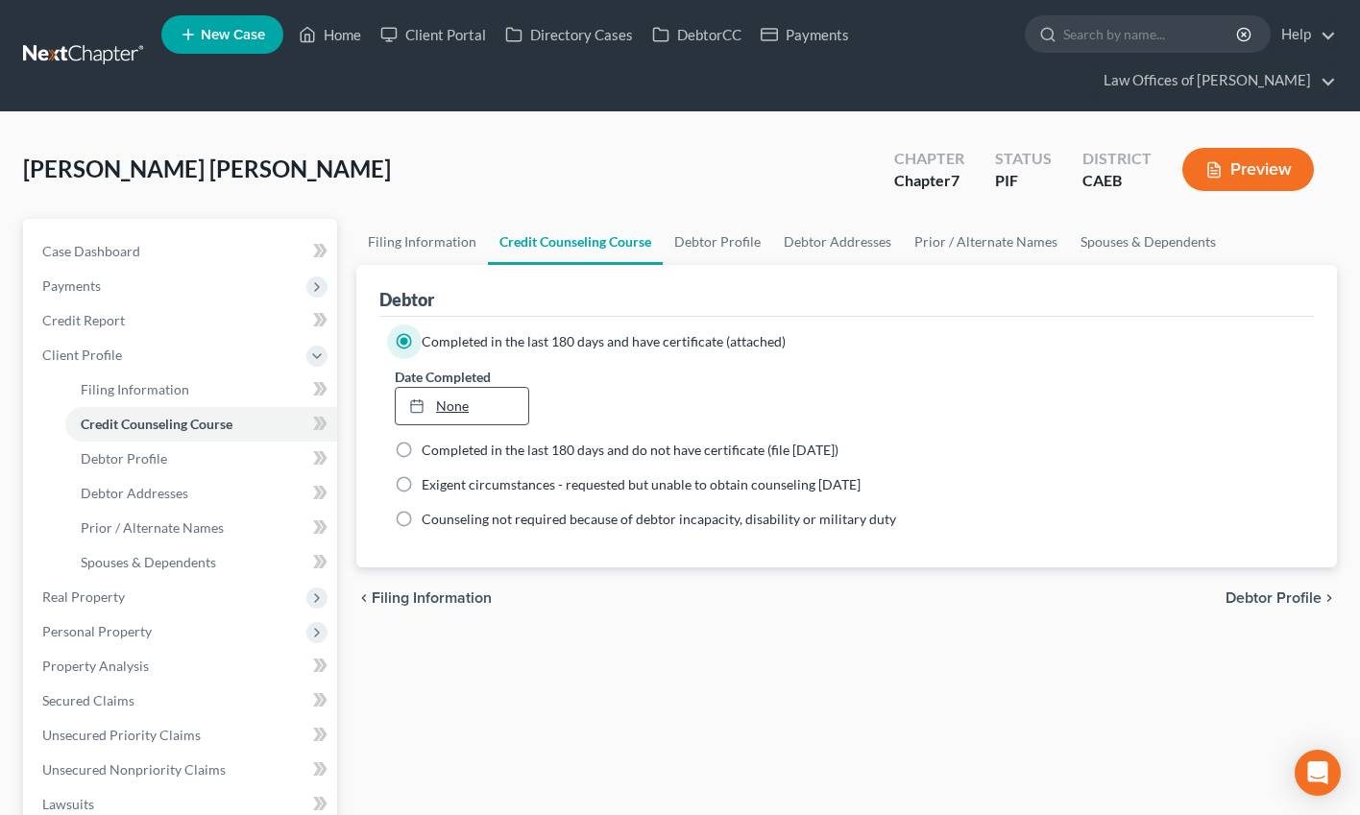
click at [475, 402] on link "None" at bounding box center [462, 406] width 133 height 36
type input "[DATE]"
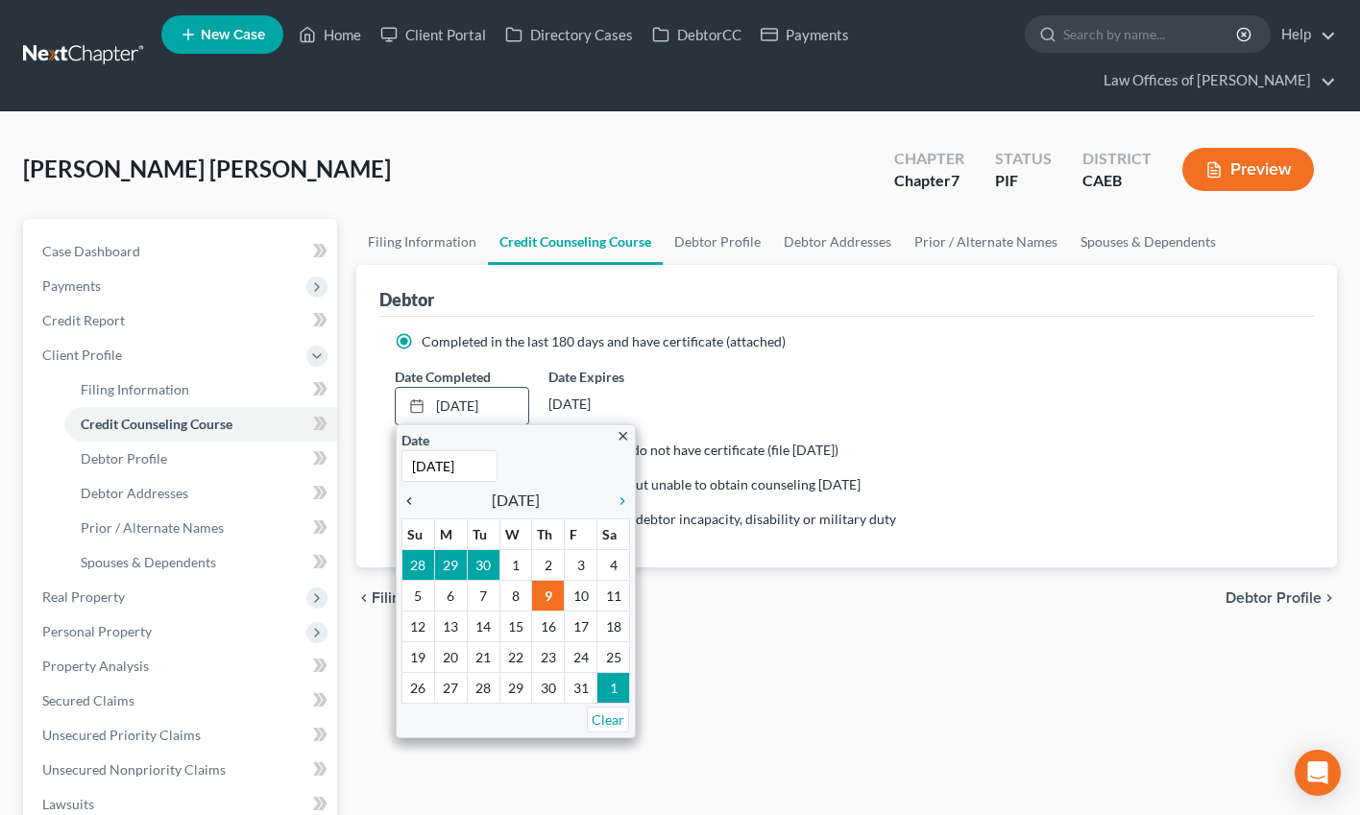
click at [411, 503] on icon "chevron_left" at bounding box center [413, 501] width 25 height 15
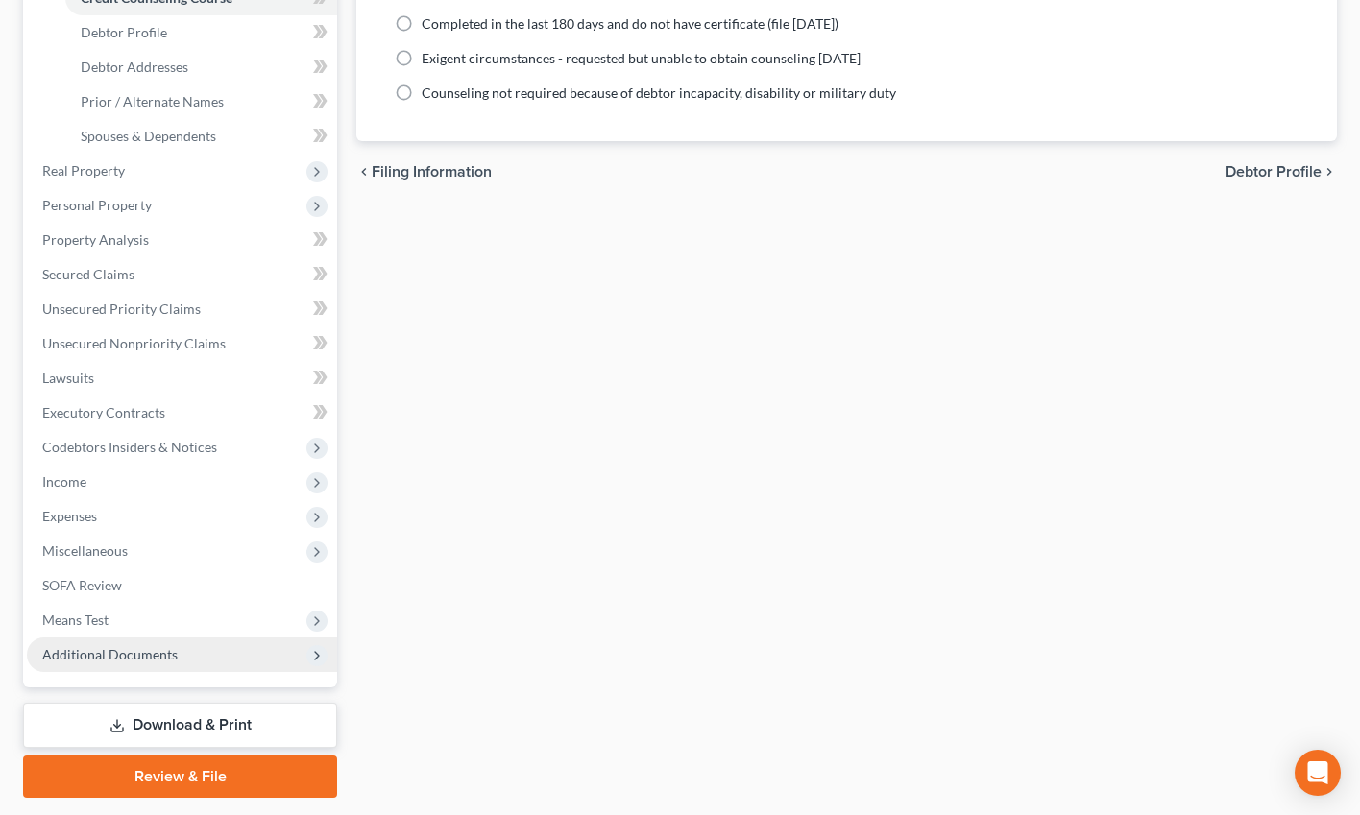
scroll to position [482, 0]
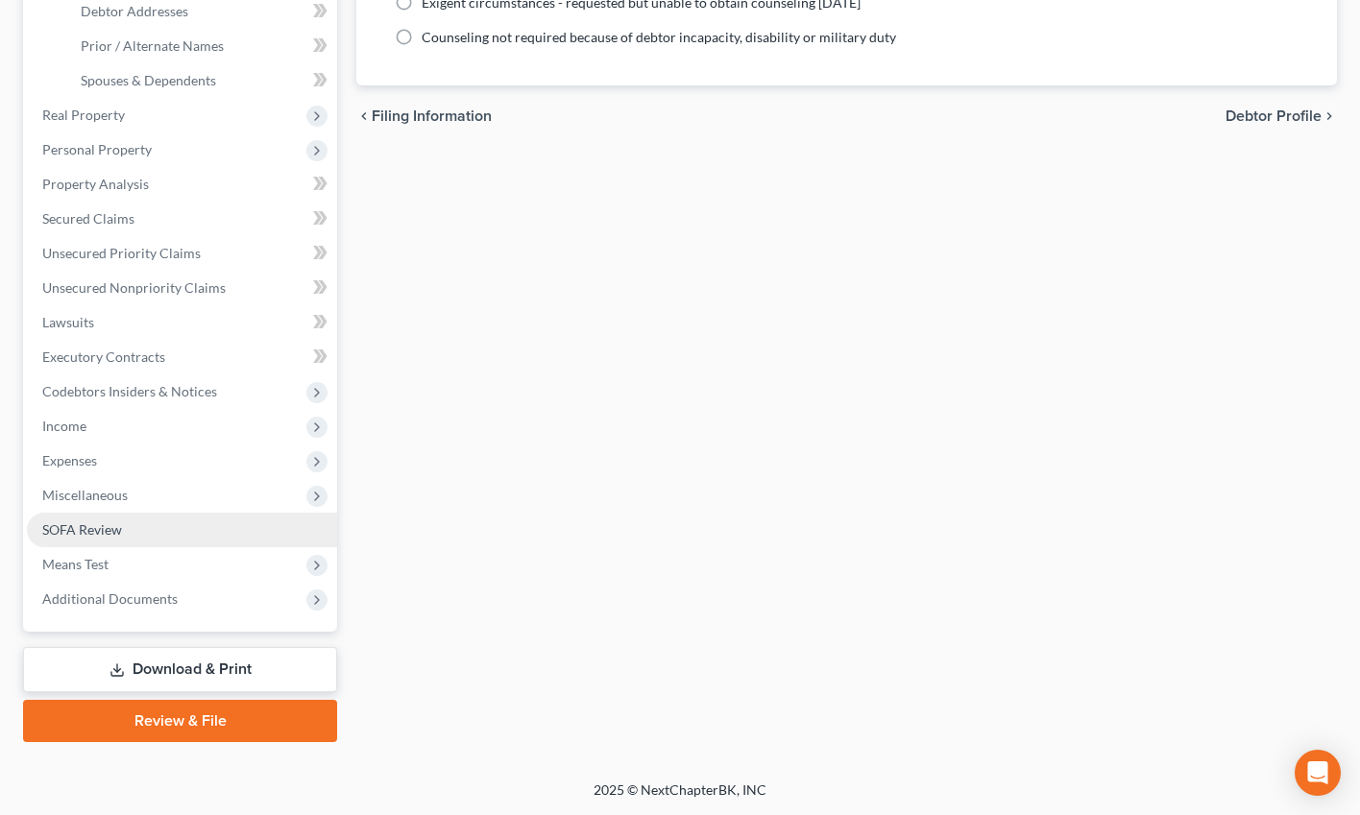
drag, startPoint x: 171, startPoint y: 597, endPoint x: 213, endPoint y: 530, distance: 79.4
click at [171, 597] on span "Additional Documents" at bounding box center [109, 599] width 135 height 16
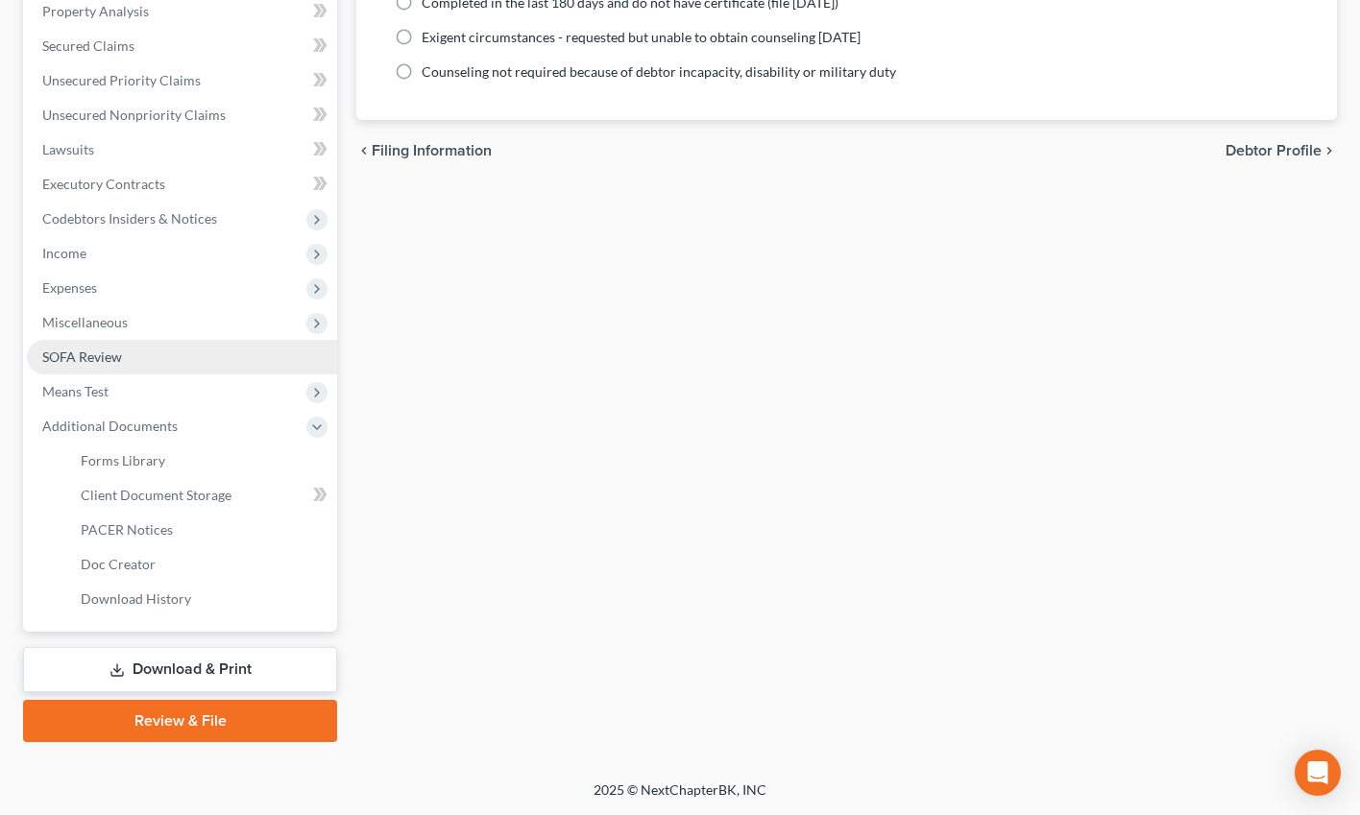
scroll to position [448, 0]
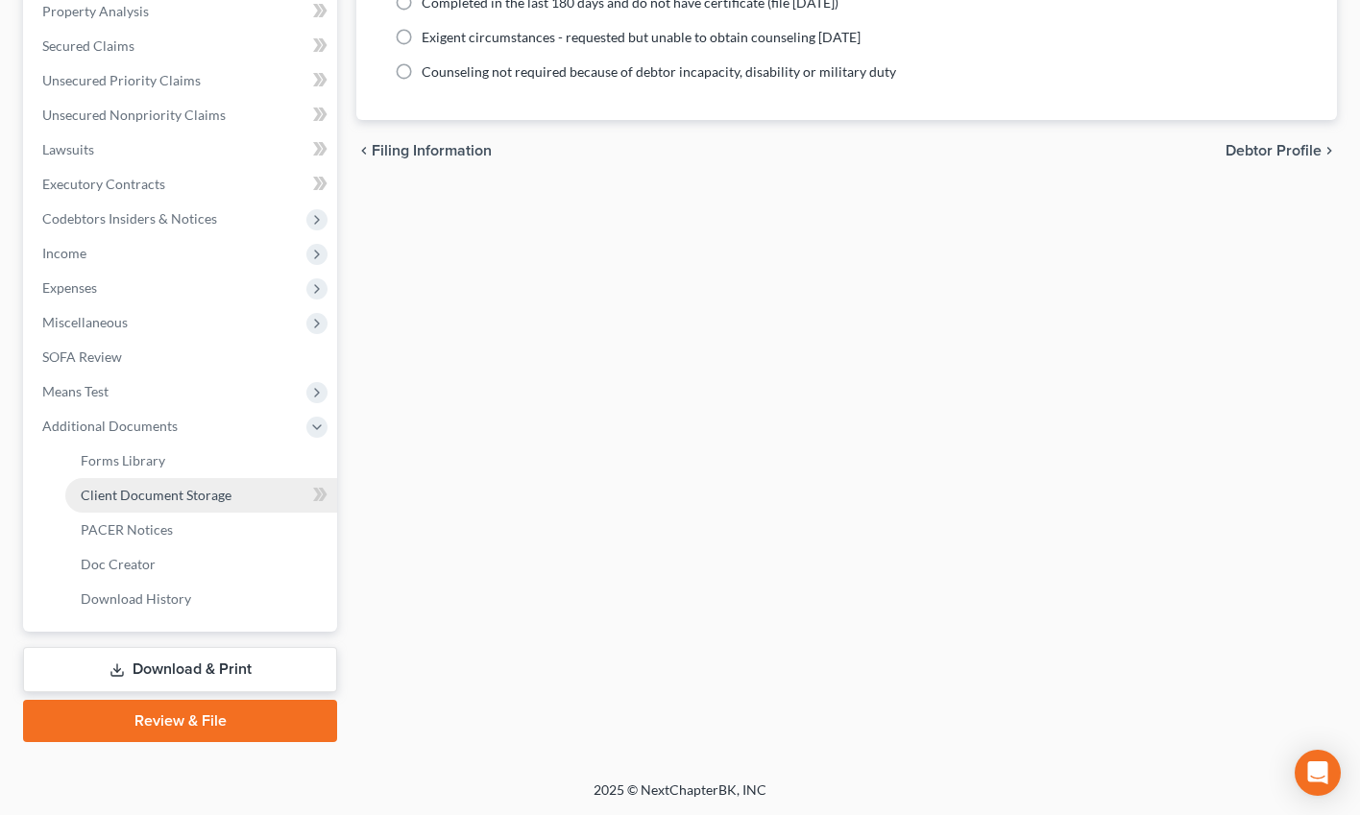
click at [148, 492] on span "Client Document Storage" at bounding box center [156, 495] width 151 height 16
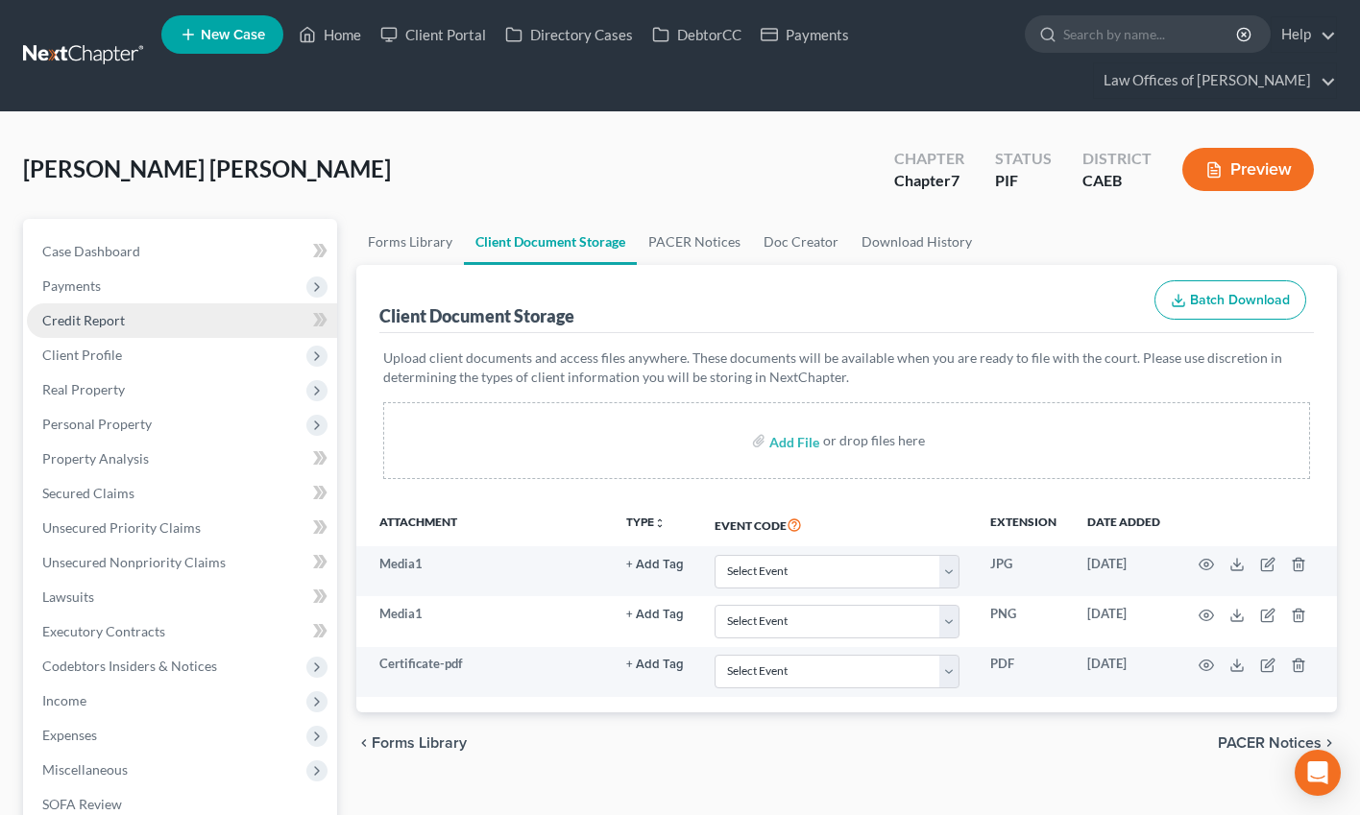
click at [121, 324] on span "Credit Report" at bounding box center [83, 320] width 83 height 16
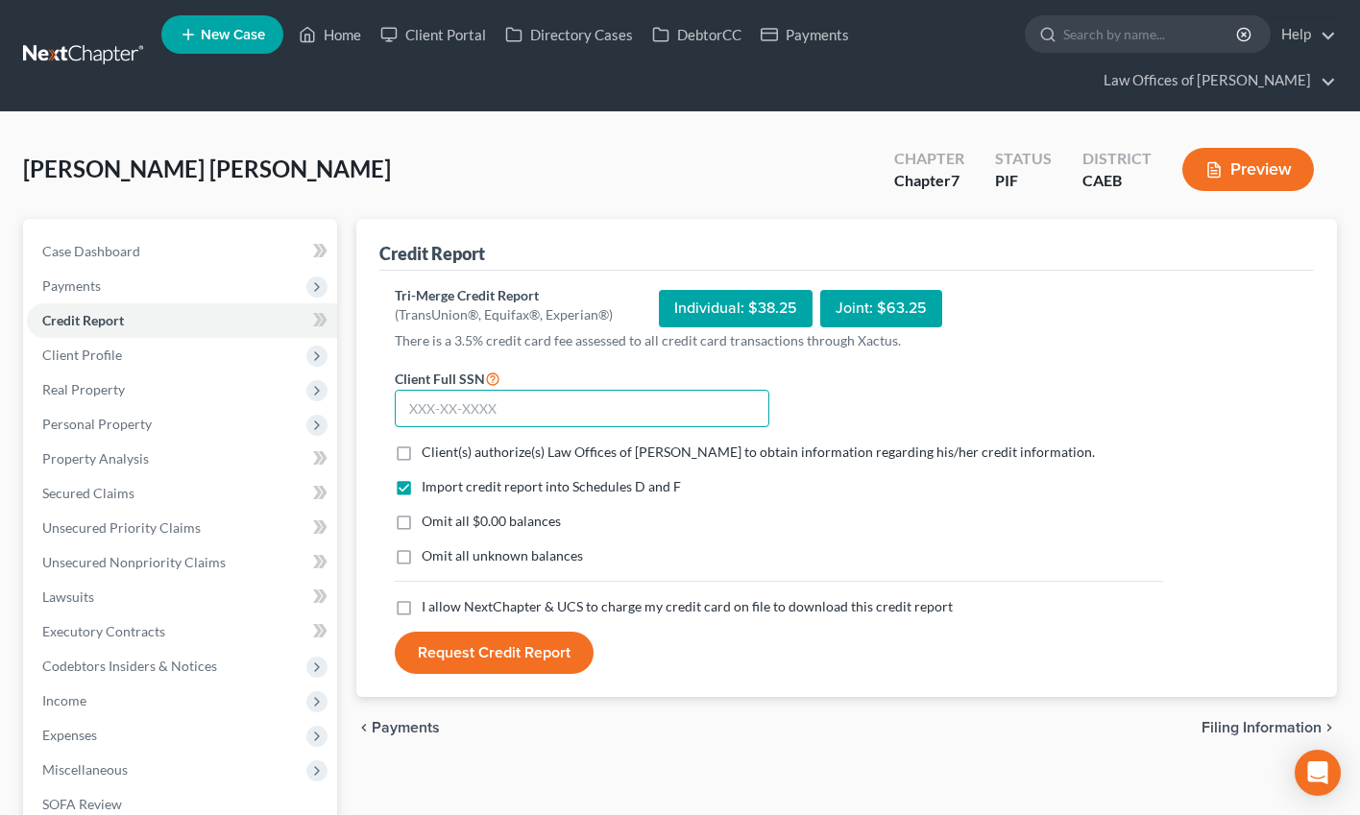
click at [472, 410] on input "text" at bounding box center [582, 409] width 375 height 38
type input "720-69-5696"
click at [422, 455] on label "Client(s) authorize(s) Law Offices of [PERSON_NAME] to obtain information regar…" at bounding box center [758, 452] width 673 height 19
click at [429, 455] on input "Client(s) authorize(s) Law Offices of [PERSON_NAME] to obtain information regar…" at bounding box center [435, 449] width 12 height 12
checkbox input "true"
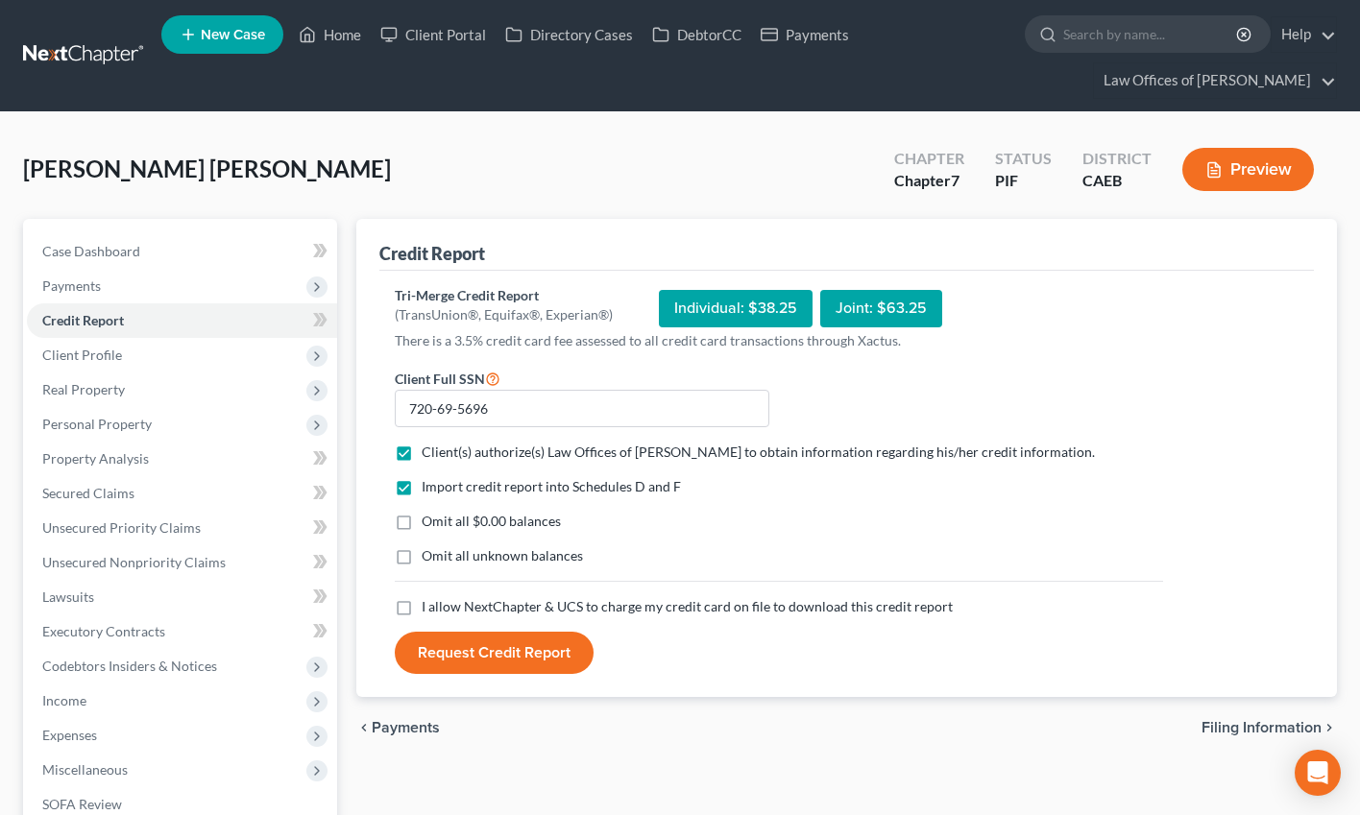
click at [422, 522] on label "Omit all $0.00 balances" at bounding box center [491, 521] width 139 height 19
click at [429, 522] on input "Omit all $0.00 balances" at bounding box center [435, 518] width 12 height 12
checkbox input "true"
click at [422, 609] on label "I allow NextChapter & UCS to charge my credit card on file to download this cre…" at bounding box center [687, 606] width 531 height 19
click at [429, 609] on input "I allow NextChapter & UCS to charge my credit card on file to download this cre…" at bounding box center [435, 603] width 12 height 12
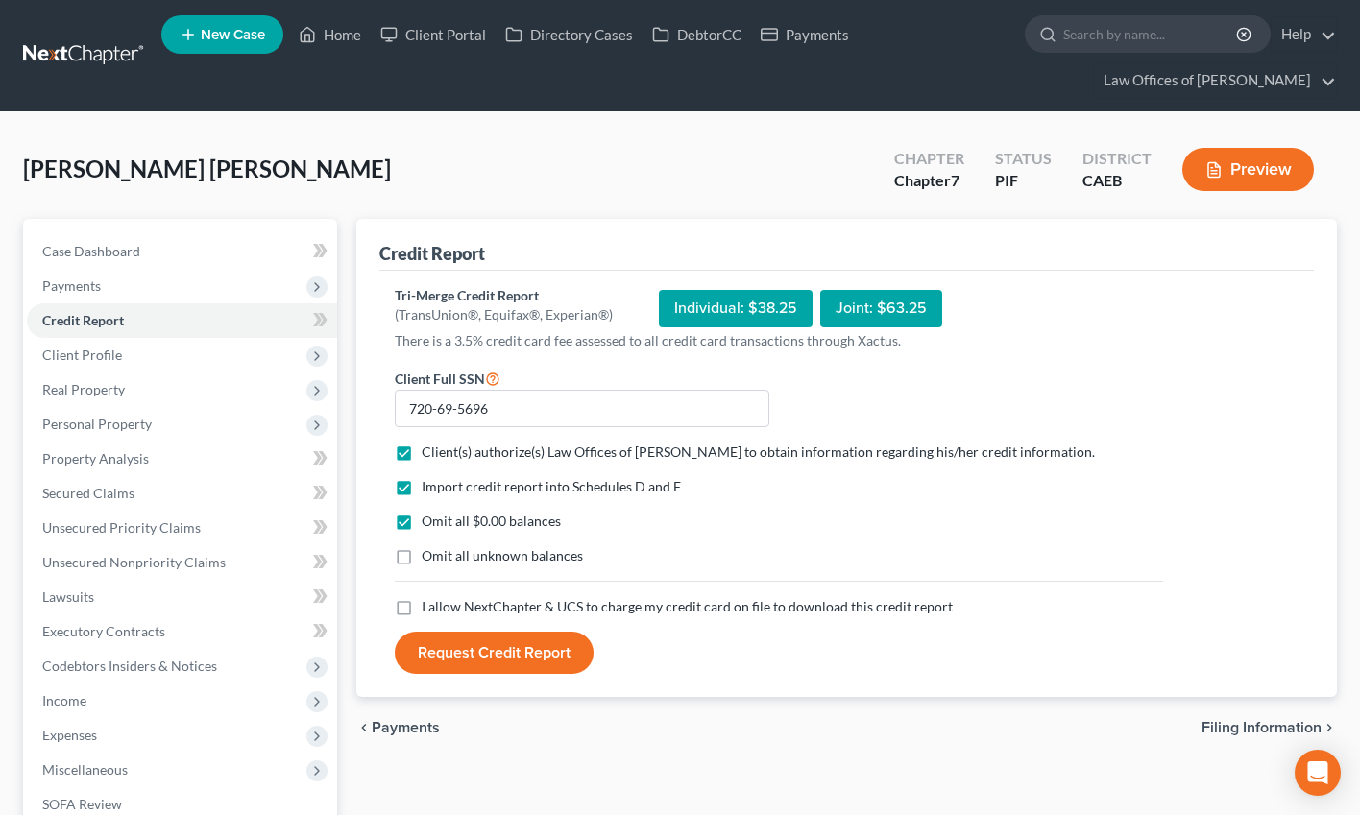
checkbox input "true"
drag, startPoint x: 490, startPoint y: 675, endPoint x: 490, endPoint y: 653, distance: 22.1
click at [490, 675] on div "Tri-Merge Credit Report (TransUnion®, Equifax®, Experian®) Individual: $38.25 J…" at bounding box center [846, 484] width 934 height 427
click at [490, 653] on button "Request Credit Report" at bounding box center [494, 653] width 199 height 42
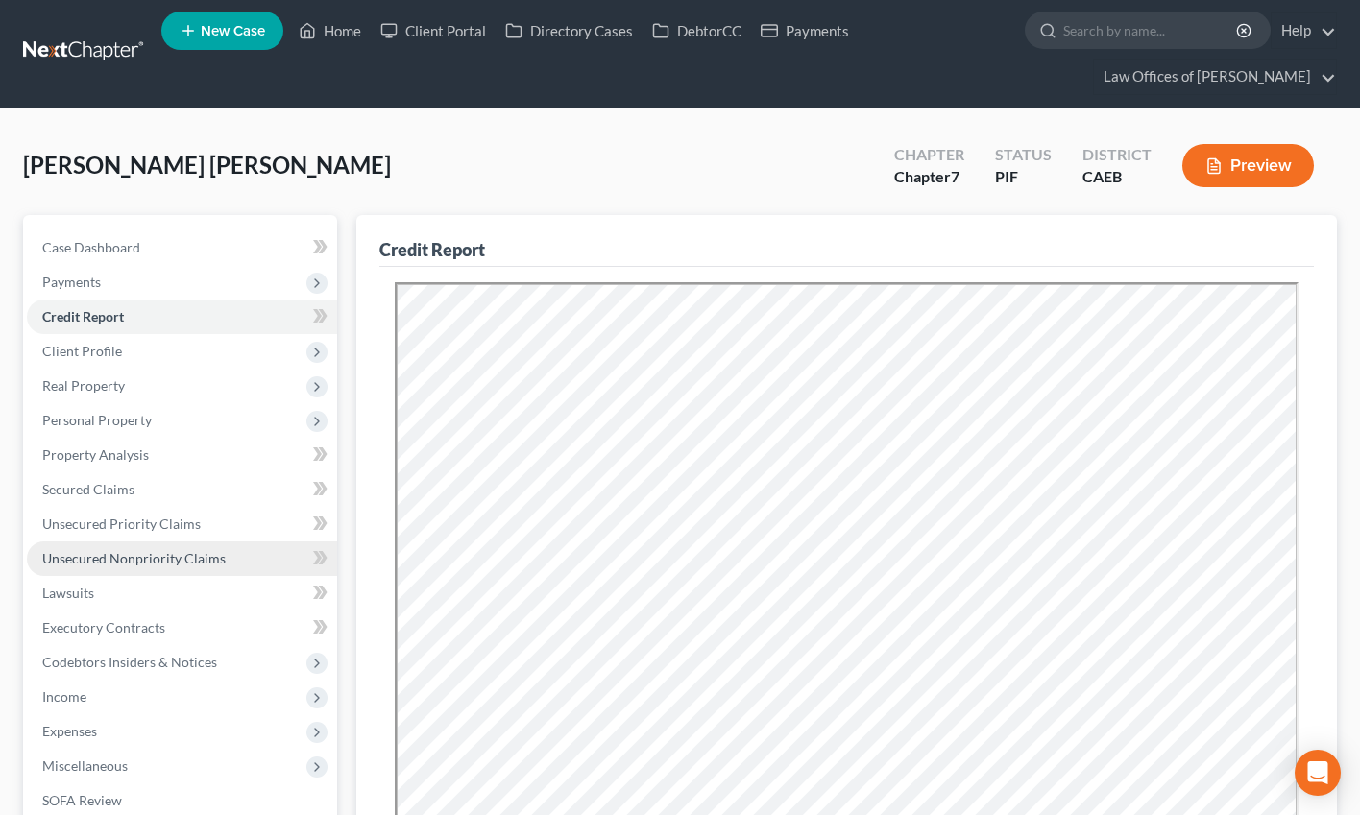
click at [174, 558] on span "Unsecured Nonpriority Claims" at bounding box center [133, 558] width 183 height 16
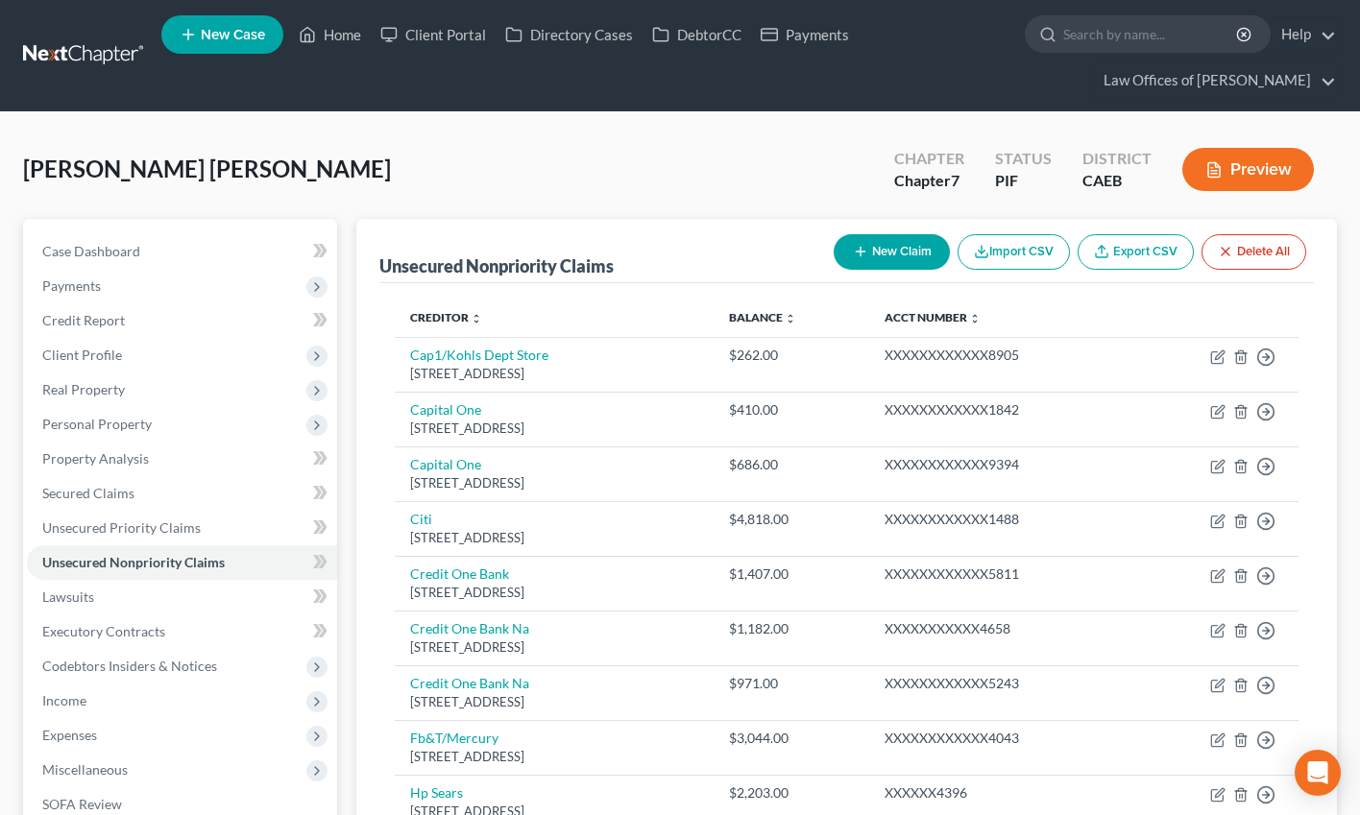
drag, startPoint x: 170, startPoint y: 567, endPoint x: 1122, endPoint y: 111, distance: 1054.9
click at [170, 567] on span "Unsecured Nonpriority Claims" at bounding box center [133, 562] width 182 height 16
click at [1187, 159] on button "Preview" at bounding box center [1248, 169] width 132 height 43
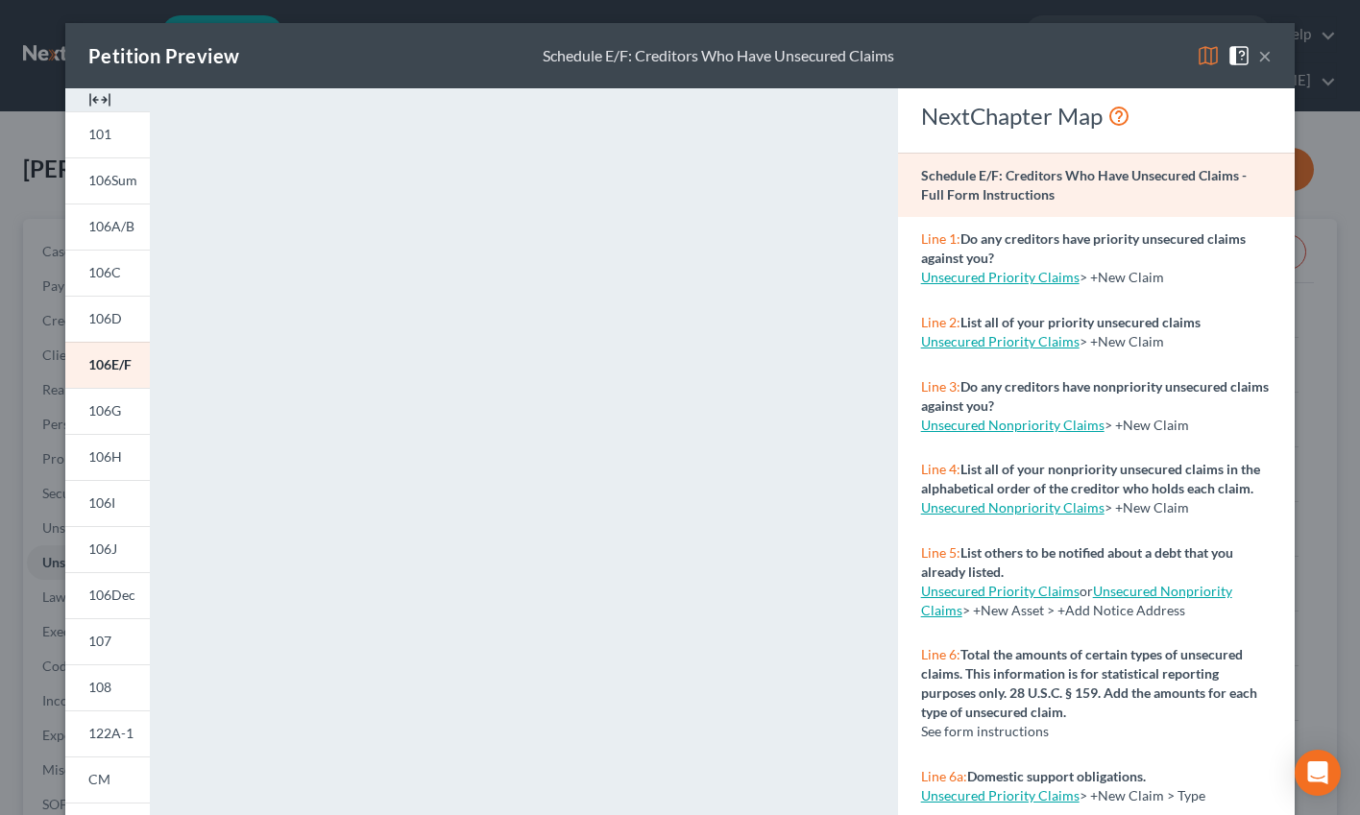
click at [1187, 56] on button "×" at bounding box center [1264, 55] width 13 height 23
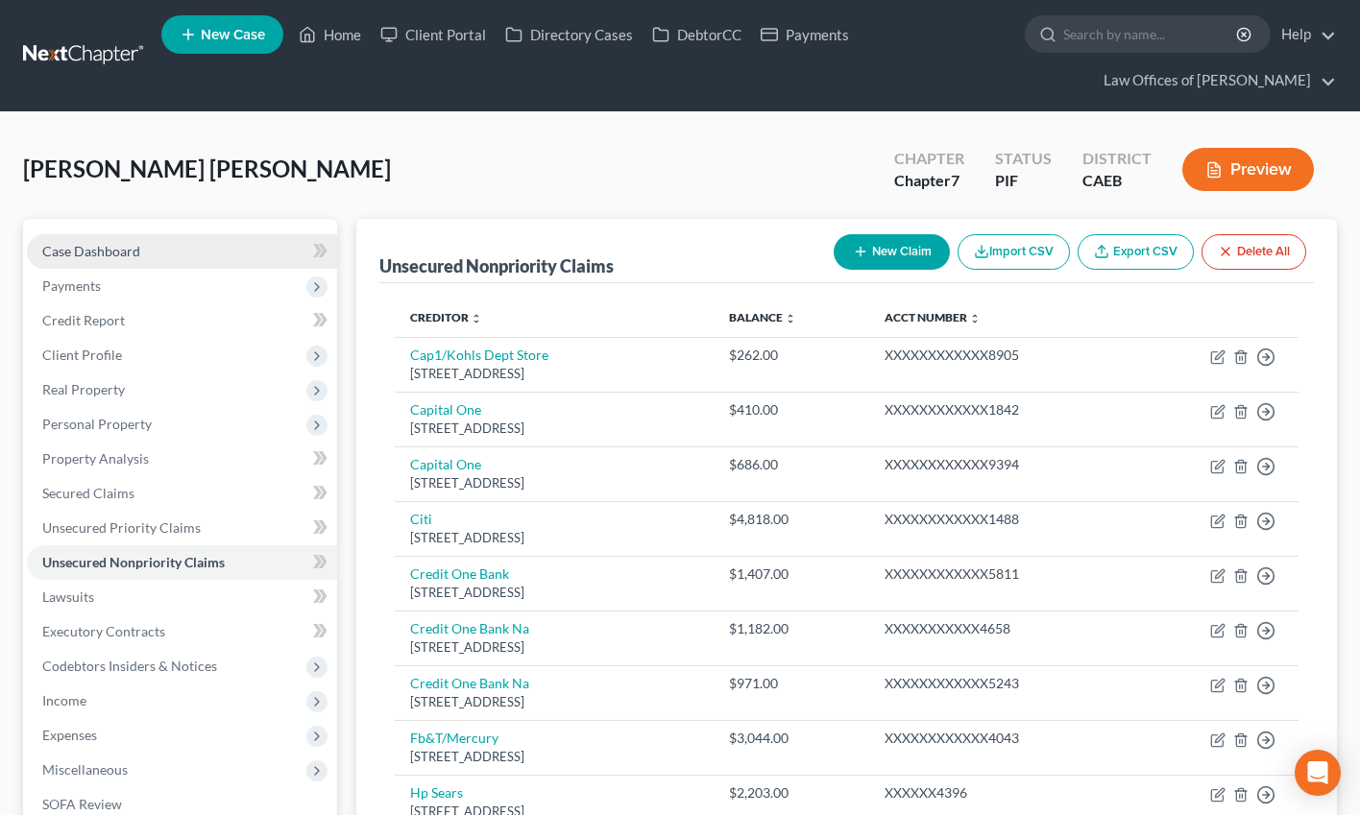
click at [173, 251] on link "Case Dashboard" at bounding box center [182, 251] width 310 height 35
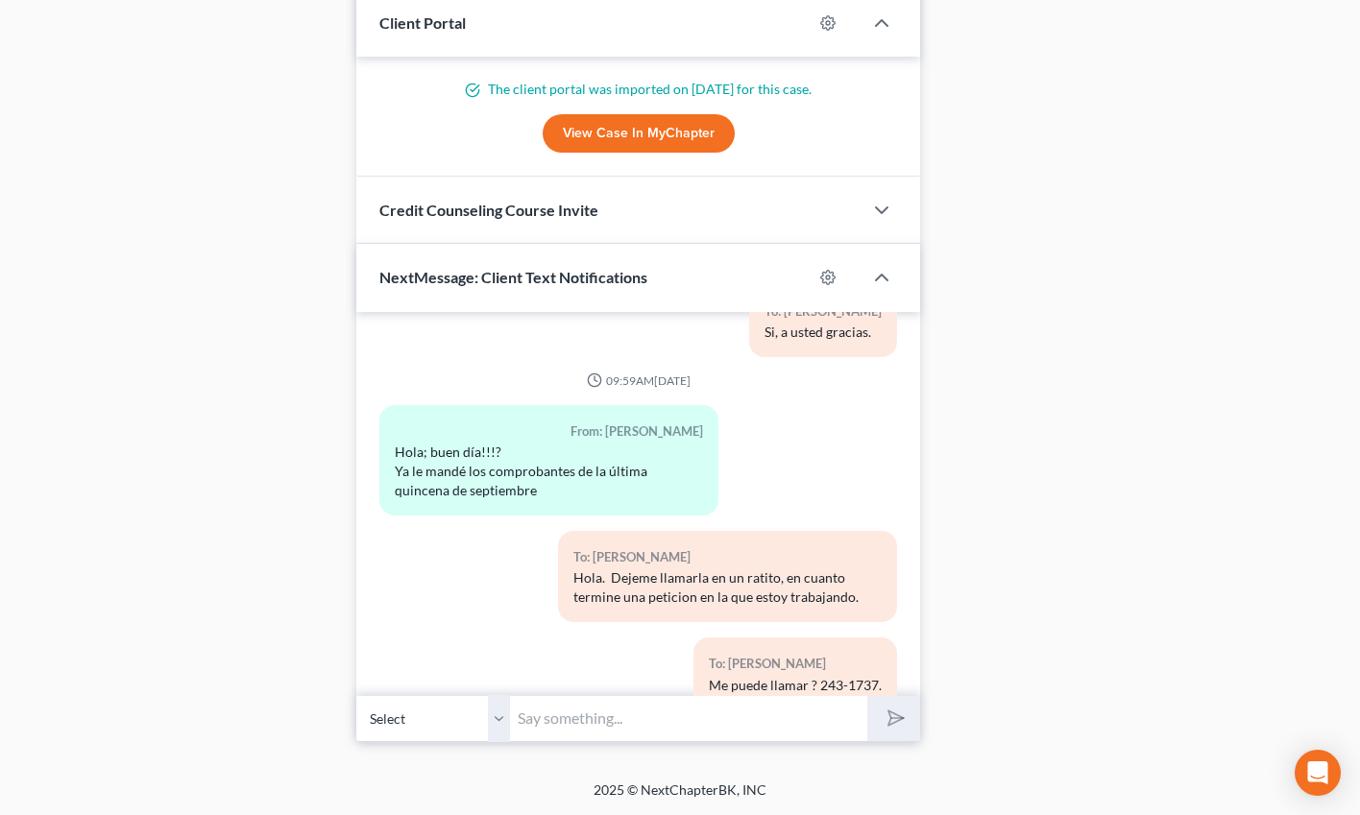
scroll to position [4910, 0]
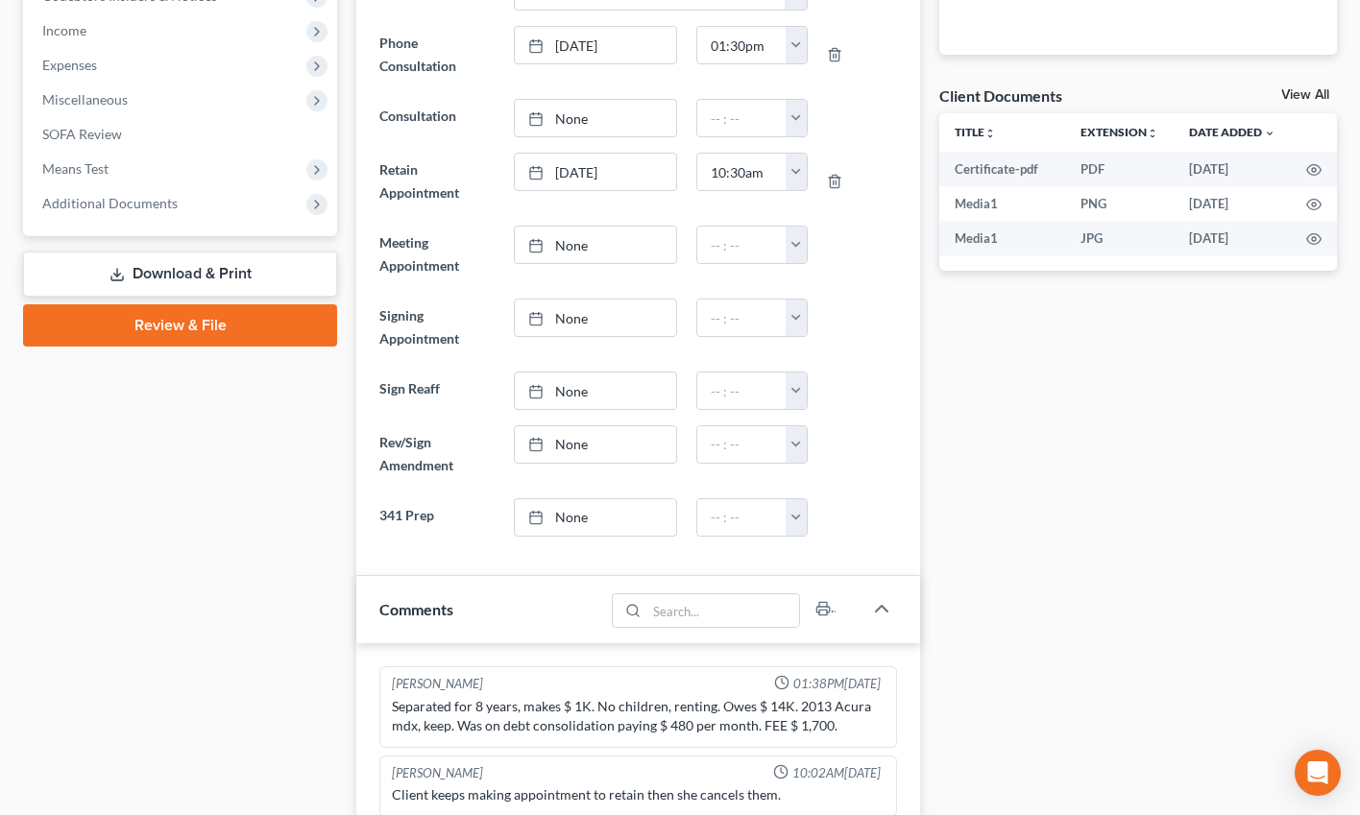
scroll to position [0, 0]
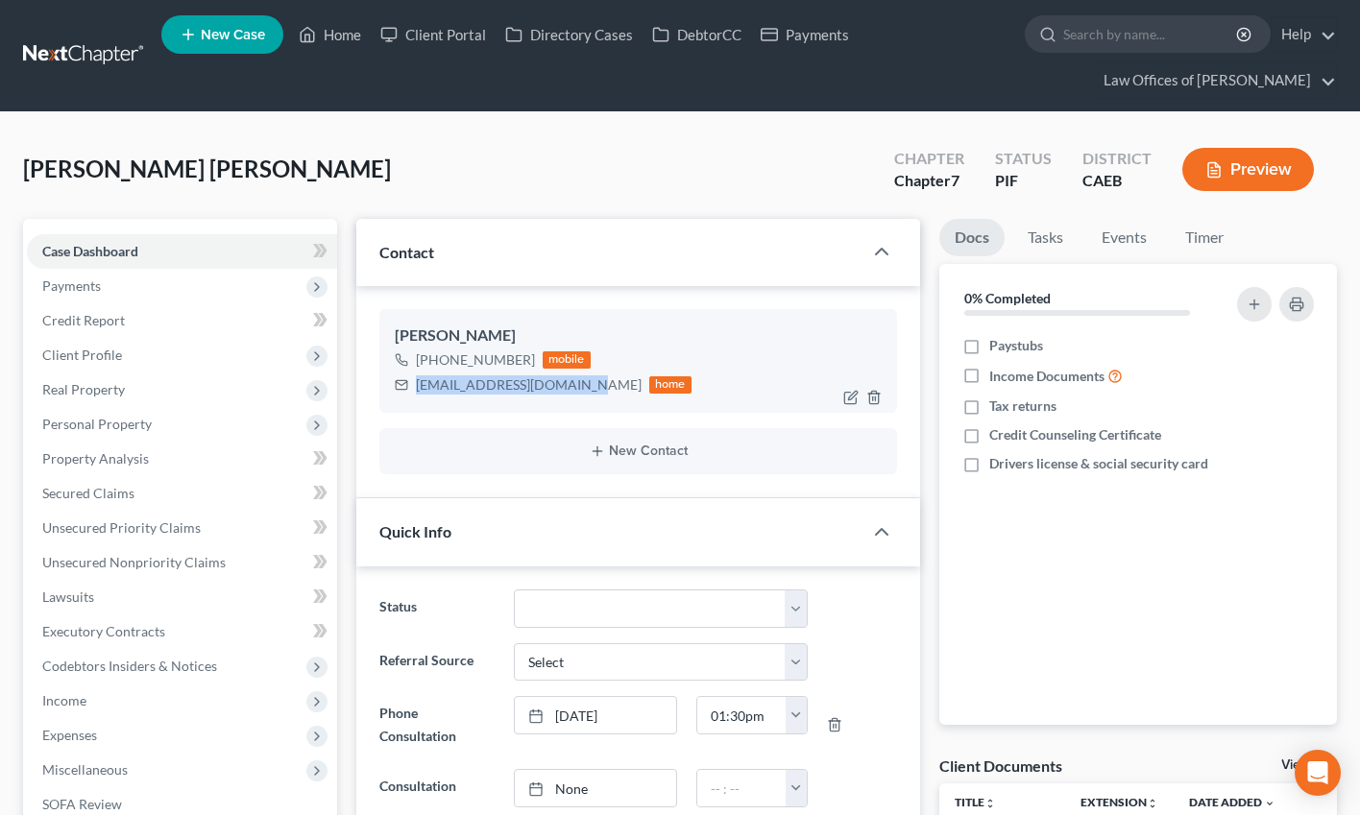
drag, startPoint x: 452, startPoint y: 386, endPoint x: 571, endPoint y: 386, distance: 119.1
click at [571, 386] on div "grizrodriguez7@gmail.com" at bounding box center [529, 384] width 226 height 19
copy div "grizrodriguez7@gmail.com"
drag, startPoint x: 117, startPoint y: 284, endPoint x: 29, endPoint y: 213, distance: 113.4
click at [117, 284] on span "Payments" at bounding box center [182, 286] width 310 height 35
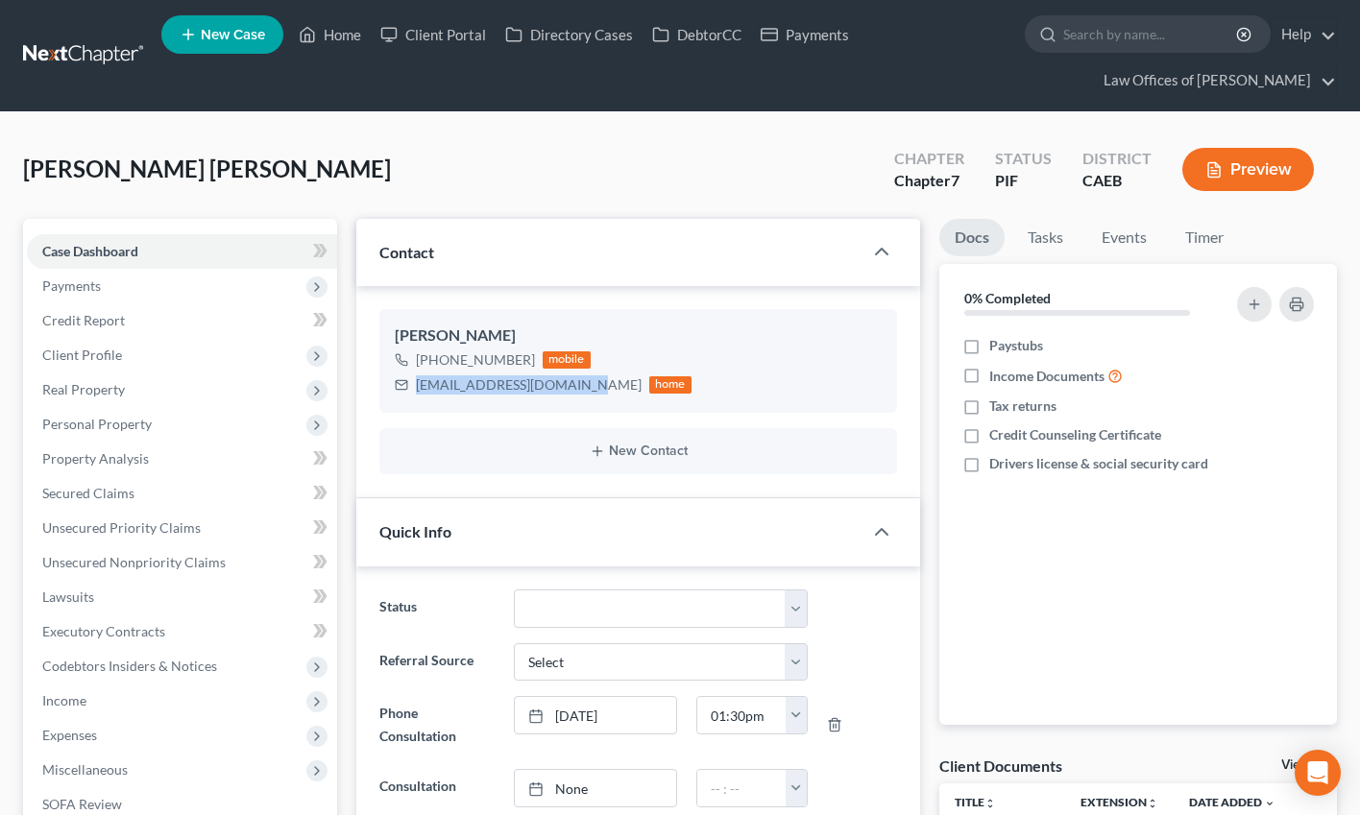
click at [89, 290] on span "Payments" at bounding box center [71, 286] width 59 height 16
click at [105, 258] on span "Case Dashboard" at bounding box center [90, 251] width 96 height 16
click at [112, 251] on span "Case Dashboard" at bounding box center [90, 251] width 96 height 16
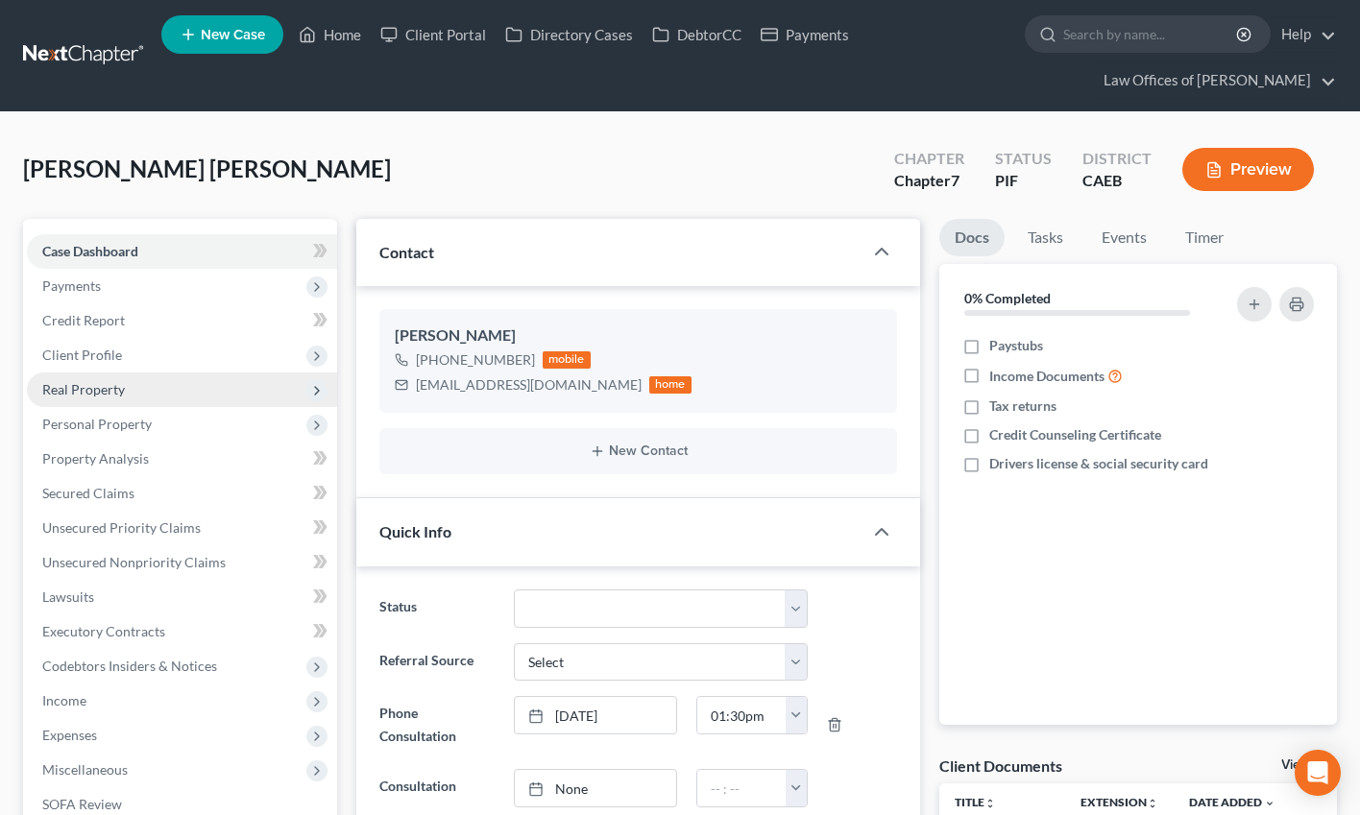
drag, startPoint x: 520, startPoint y: 179, endPoint x: 133, endPoint y: 398, distance: 444.6
click at [520, 179] on div "Rodriguez De Nunez, Griselda Upgraded Chapter Chapter 7 Status PIF District CAE…" at bounding box center [680, 177] width 1314 height 84
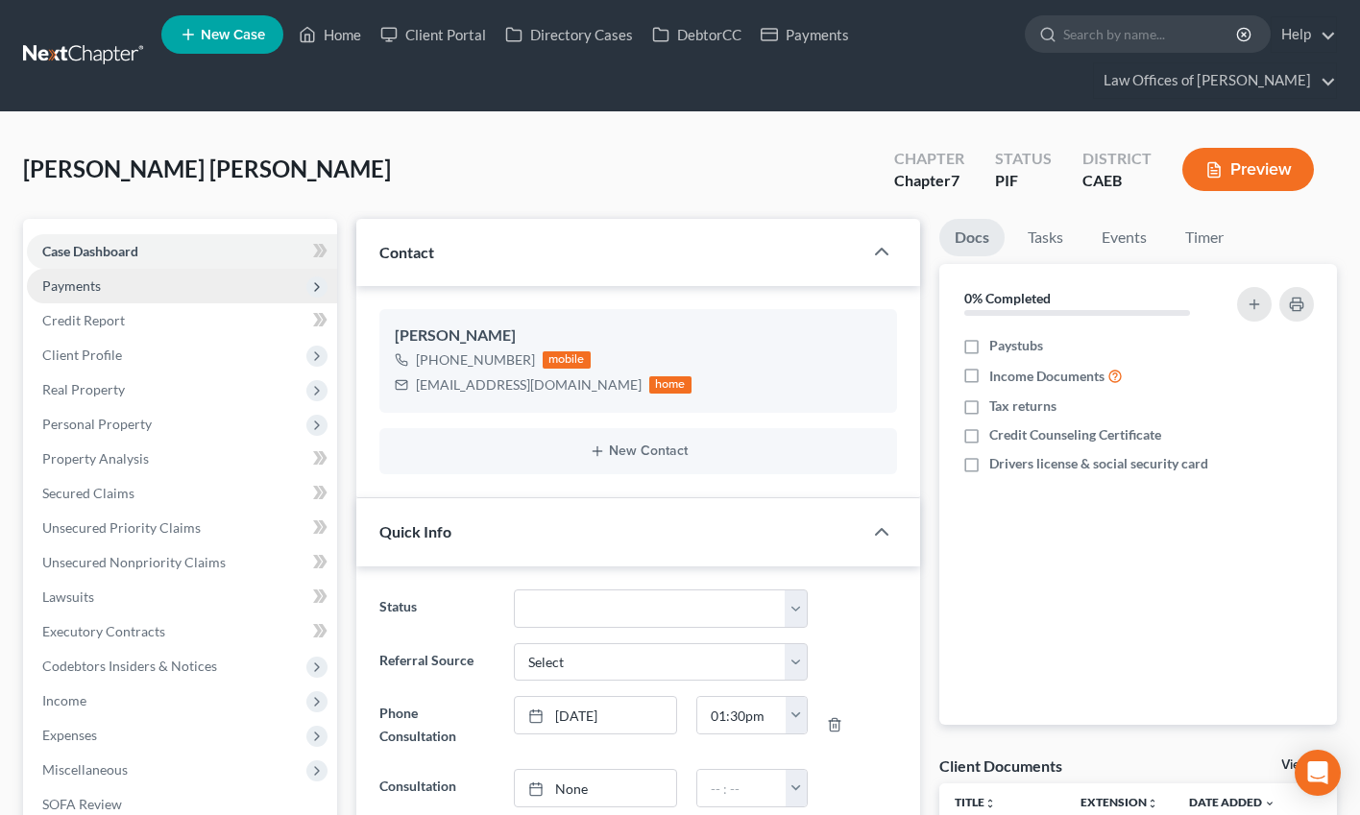
click at [76, 285] on span "Payments" at bounding box center [71, 286] width 59 height 16
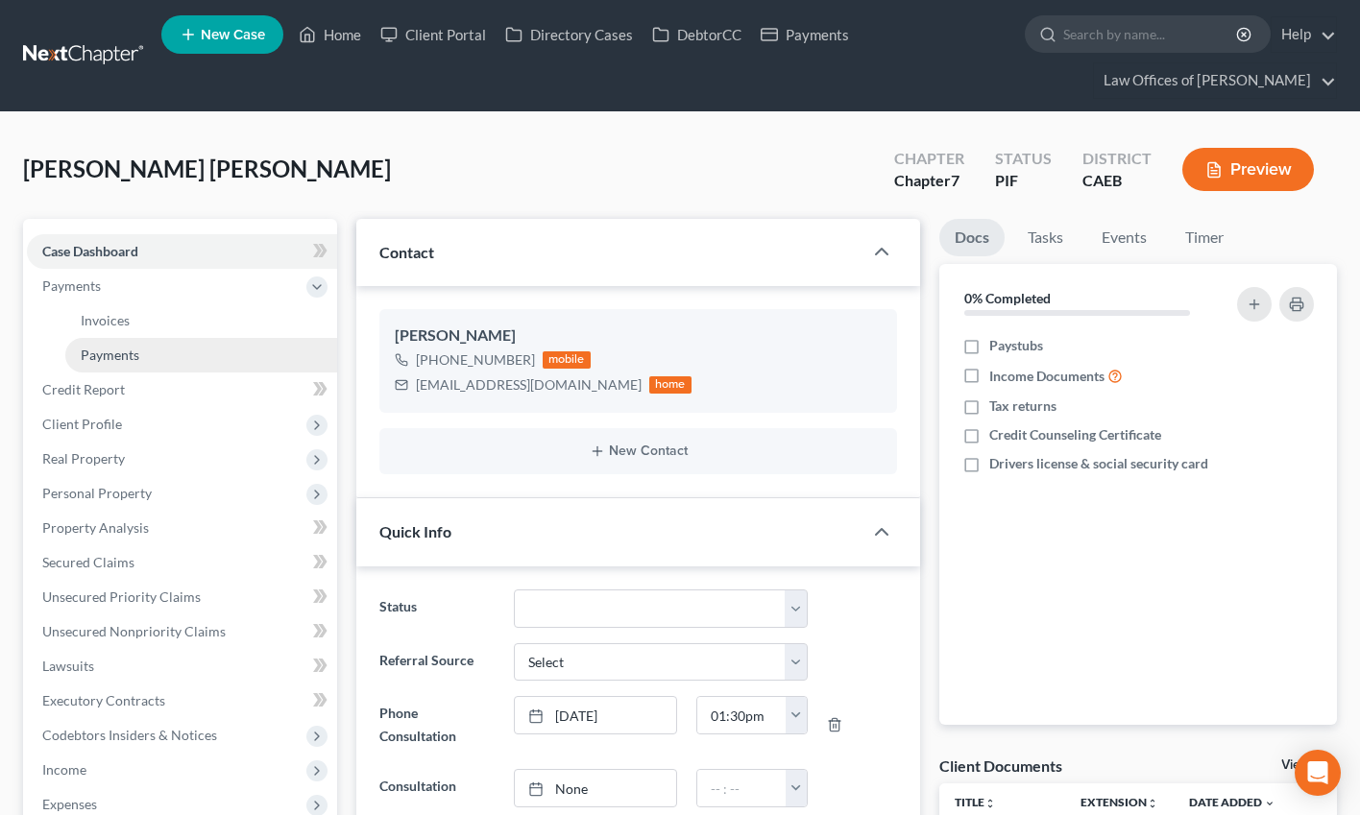
click at [123, 351] on span "Payments" at bounding box center [110, 355] width 59 height 16
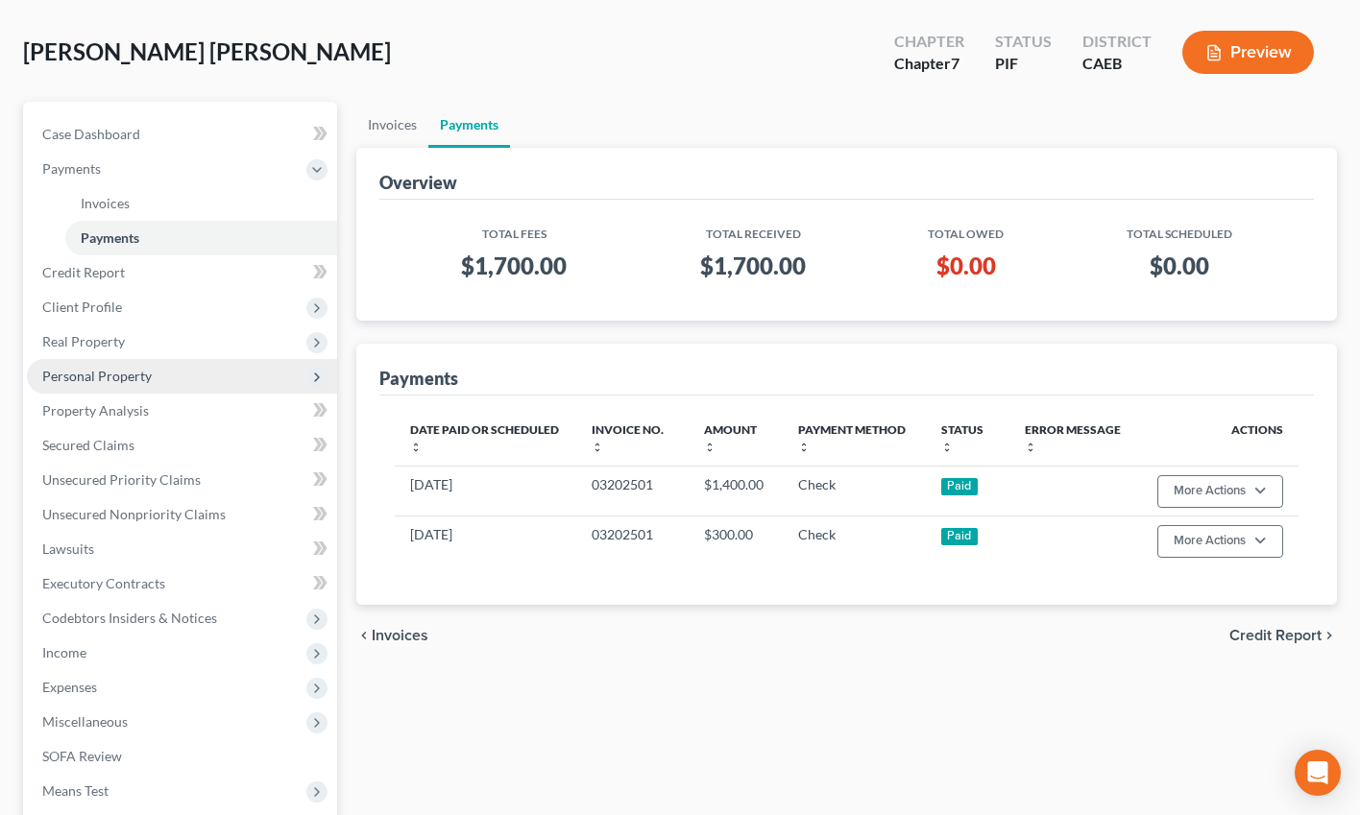
scroll to position [344, 0]
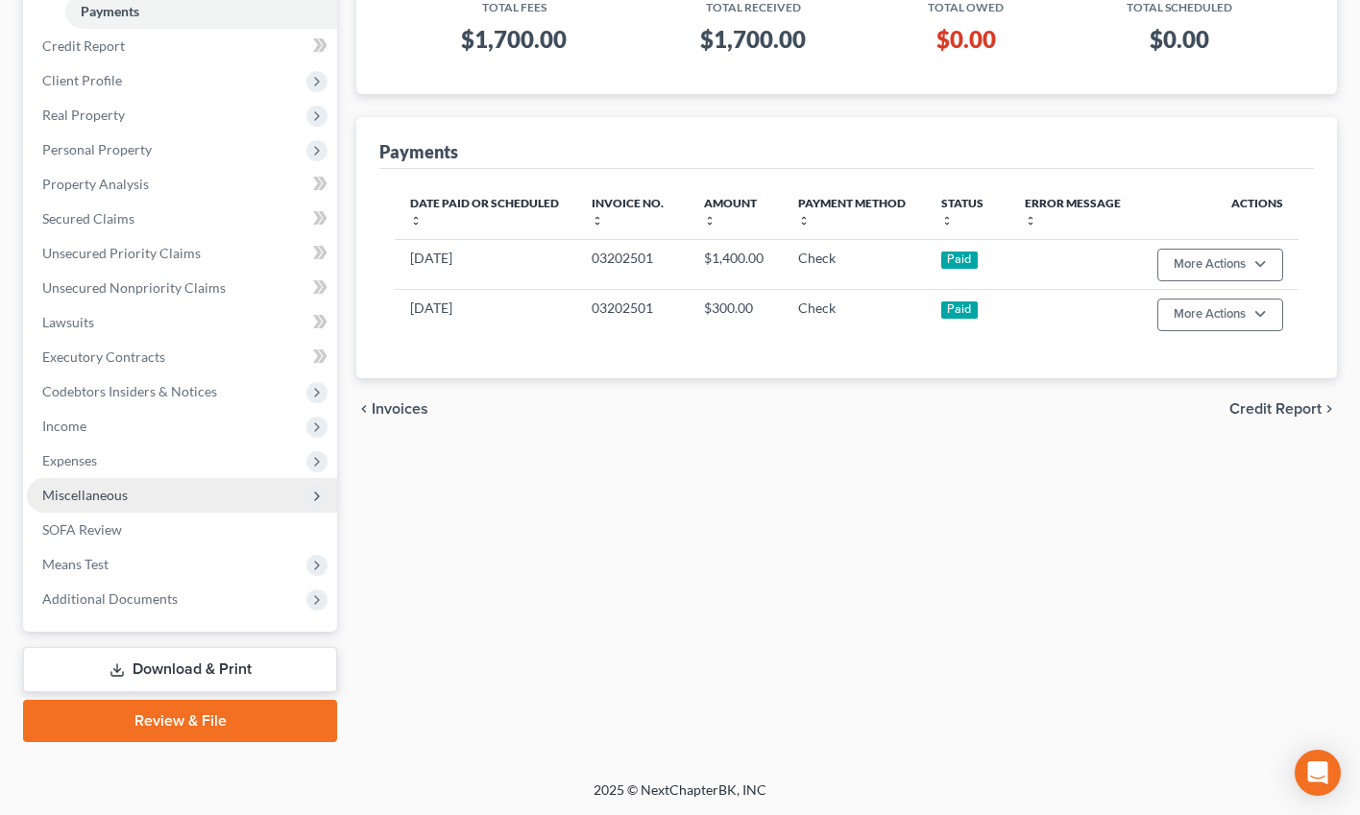
click at [143, 485] on span "Miscellaneous" at bounding box center [182, 495] width 310 height 35
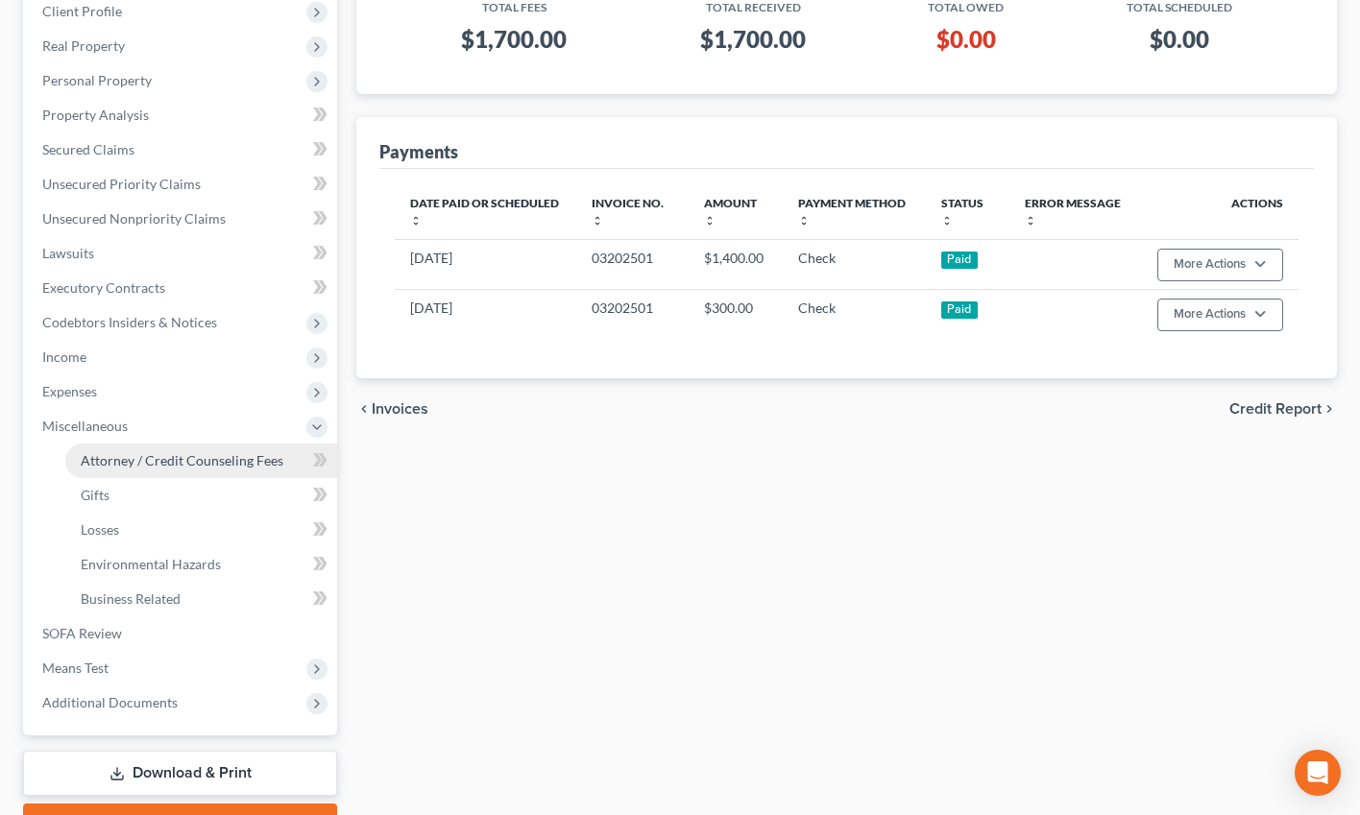
click at [187, 462] on span "Attorney / Credit Counseling Fees" at bounding box center [182, 460] width 203 height 16
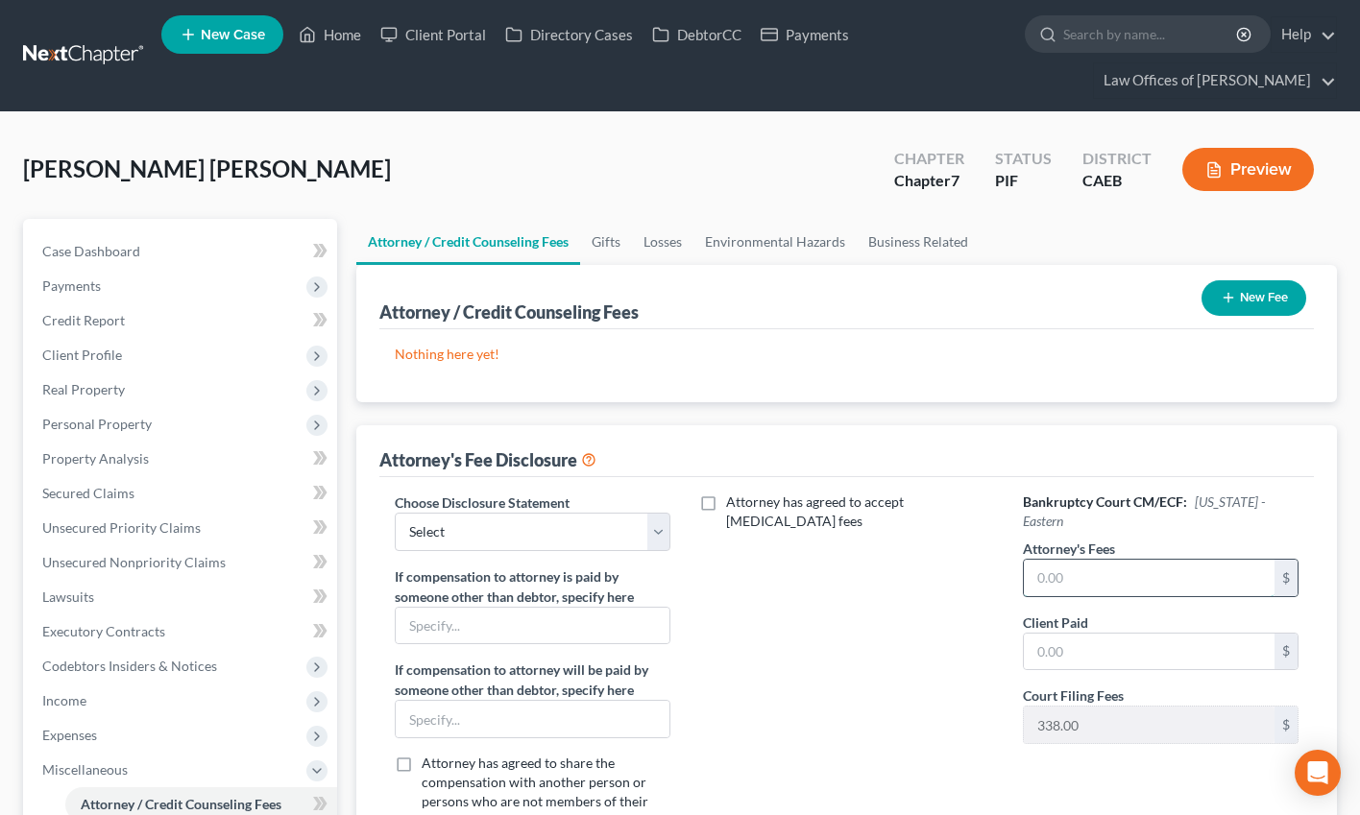
click at [1118, 592] on input "text" at bounding box center [1149, 578] width 251 height 36
type input "1,700"
click at [1060, 639] on input "text" at bounding box center [1149, 652] width 251 height 36
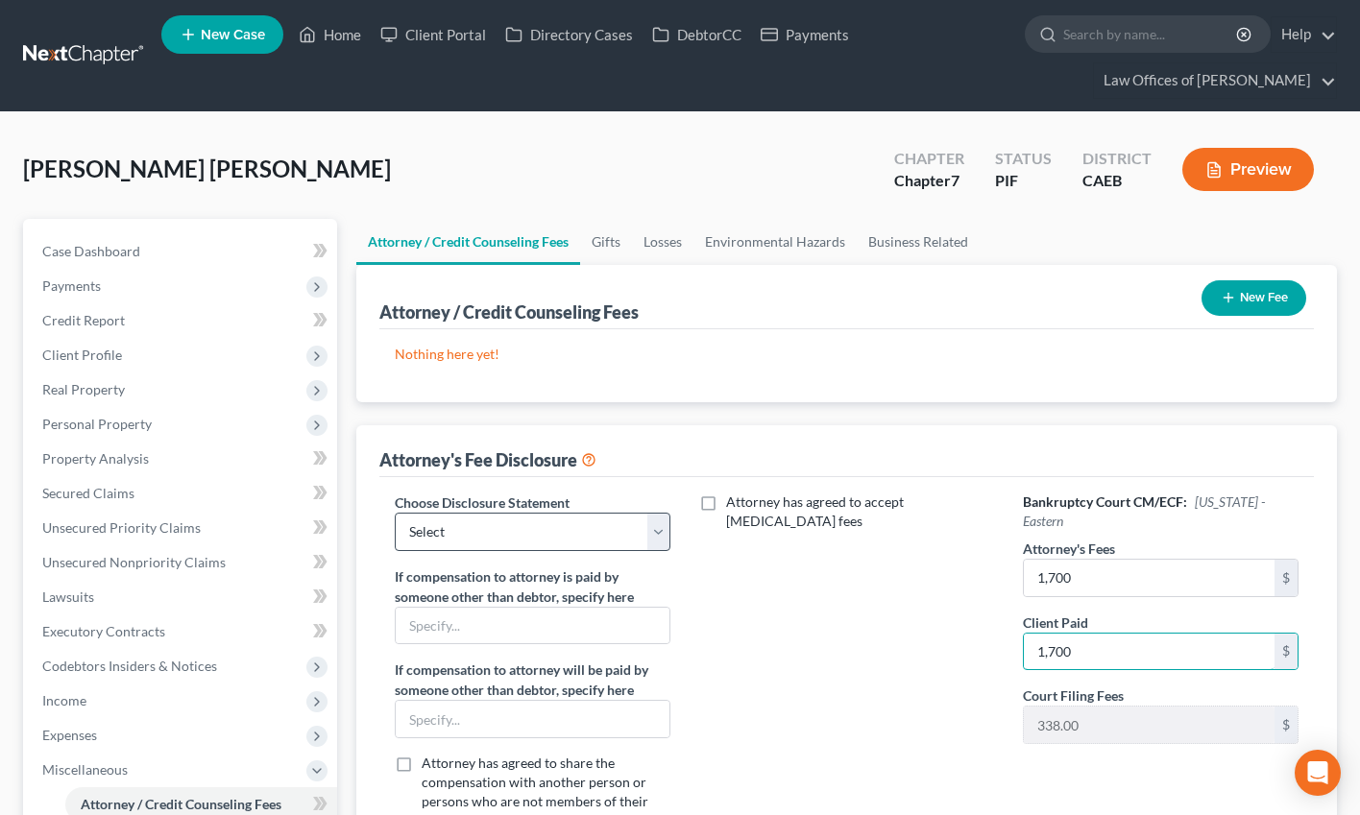
type input "1,700"
click at [569, 517] on select "Select Disclosure" at bounding box center [533, 532] width 276 height 38
select select "0"
click at [395, 513] on select "Select Disclosure" at bounding box center [533, 532] width 276 height 38
click at [1187, 302] on button "New Fee" at bounding box center [1253, 298] width 105 height 36
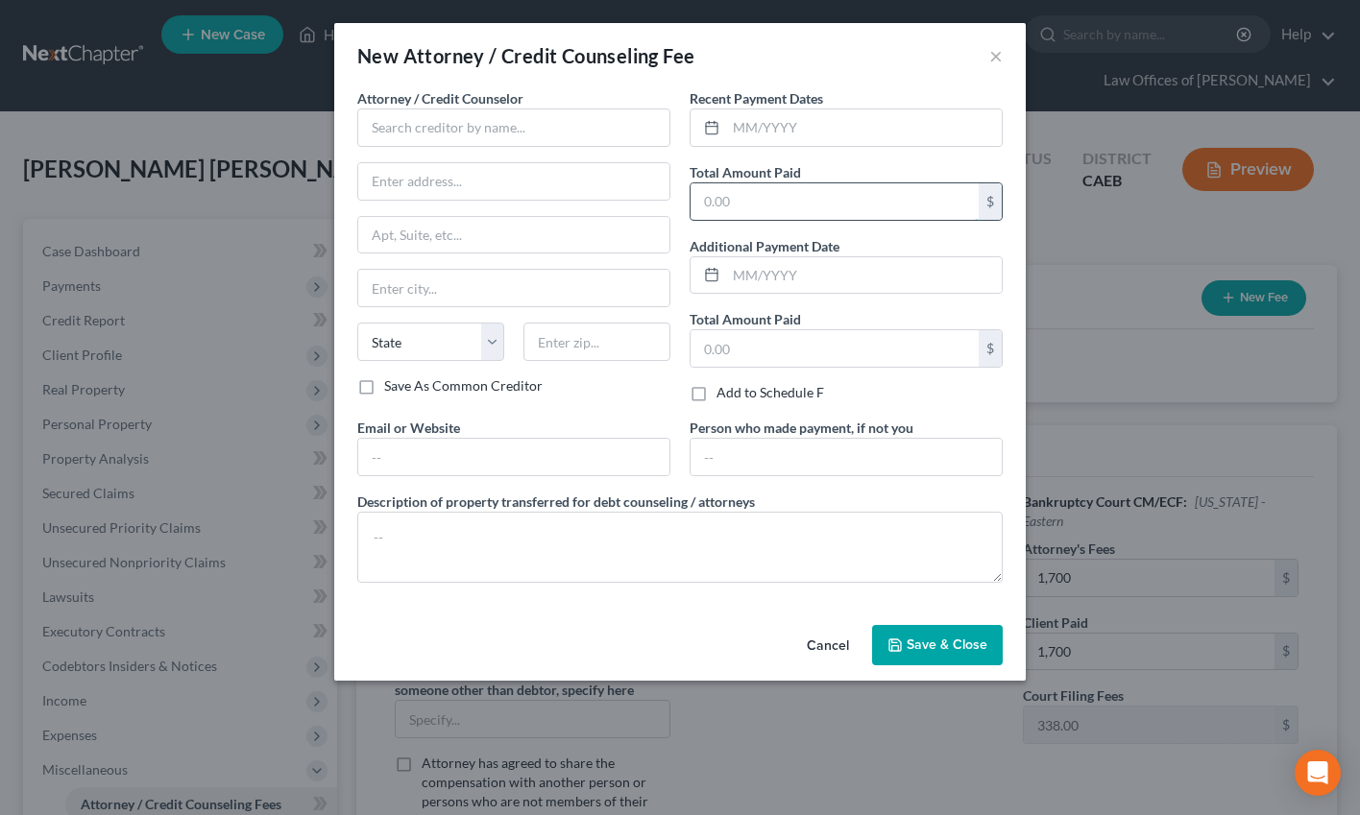
click at [753, 205] on input "text" at bounding box center [834, 201] width 288 height 36
type input "1,700"
click at [777, 134] on input "text" at bounding box center [864, 127] width 276 height 36
type input "07/2025"
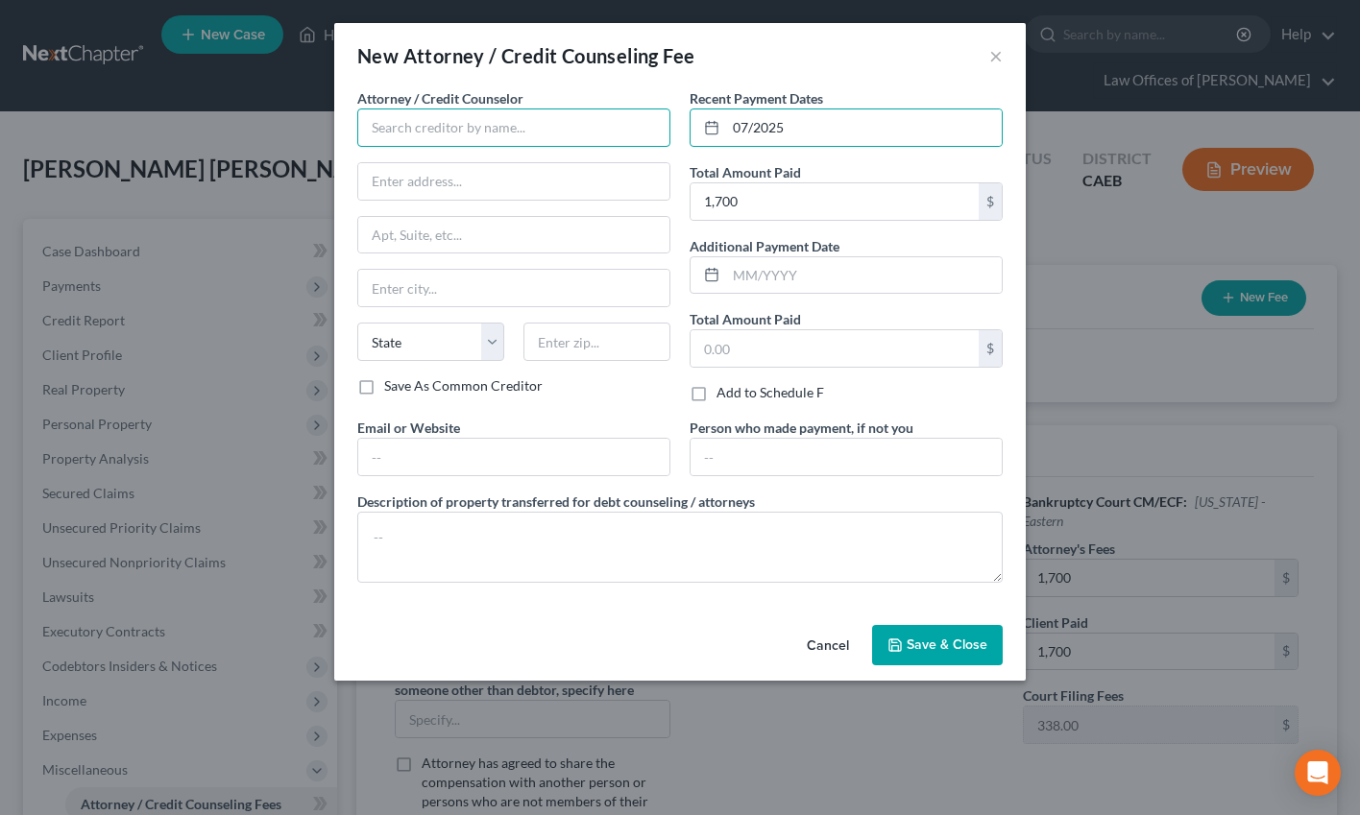
click at [517, 142] on input "text" at bounding box center [513, 128] width 313 height 38
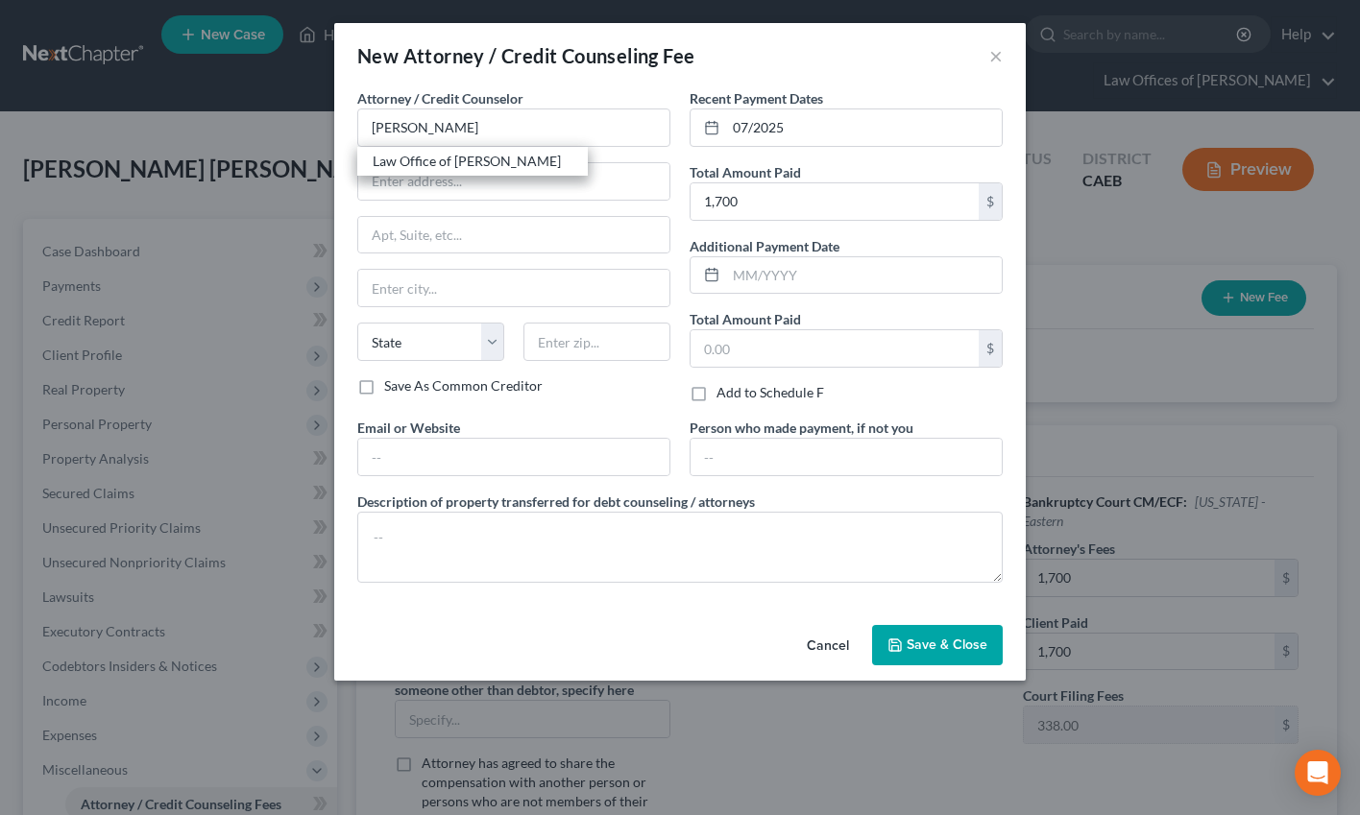
drag, startPoint x: 428, startPoint y: 163, endPoint x: 879, endPoint y: 635, distance: 652.0
click at [428, 163] on div "Law Office of [PERSON_NAME]" at bounding box center [473, 161] width 200 height 19
type input "Law Office of [PERSON_NAME]"
type input "[STREET_ADDRESS]"
type input "[GEOGRAPHIC_DATA]"
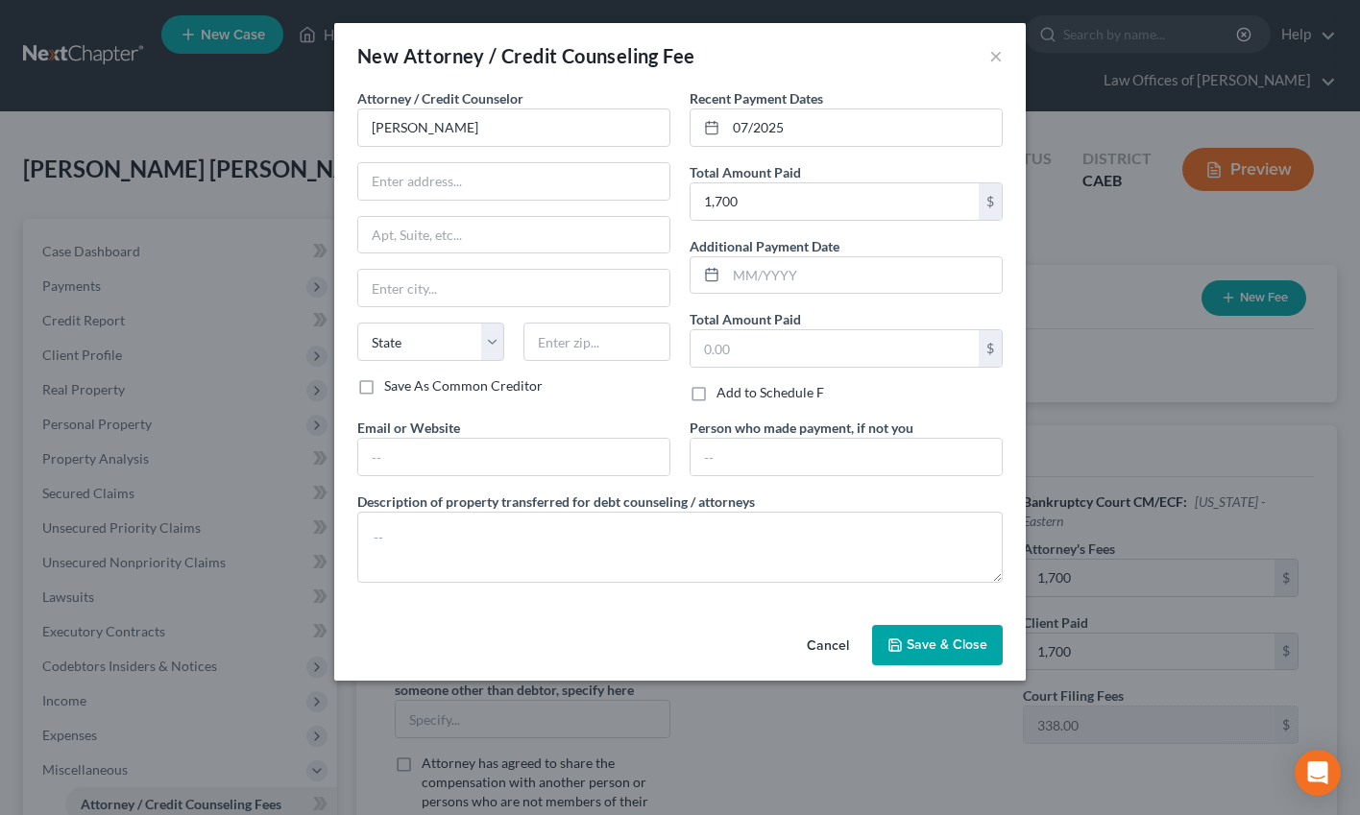
select select "4"
type input "93301"
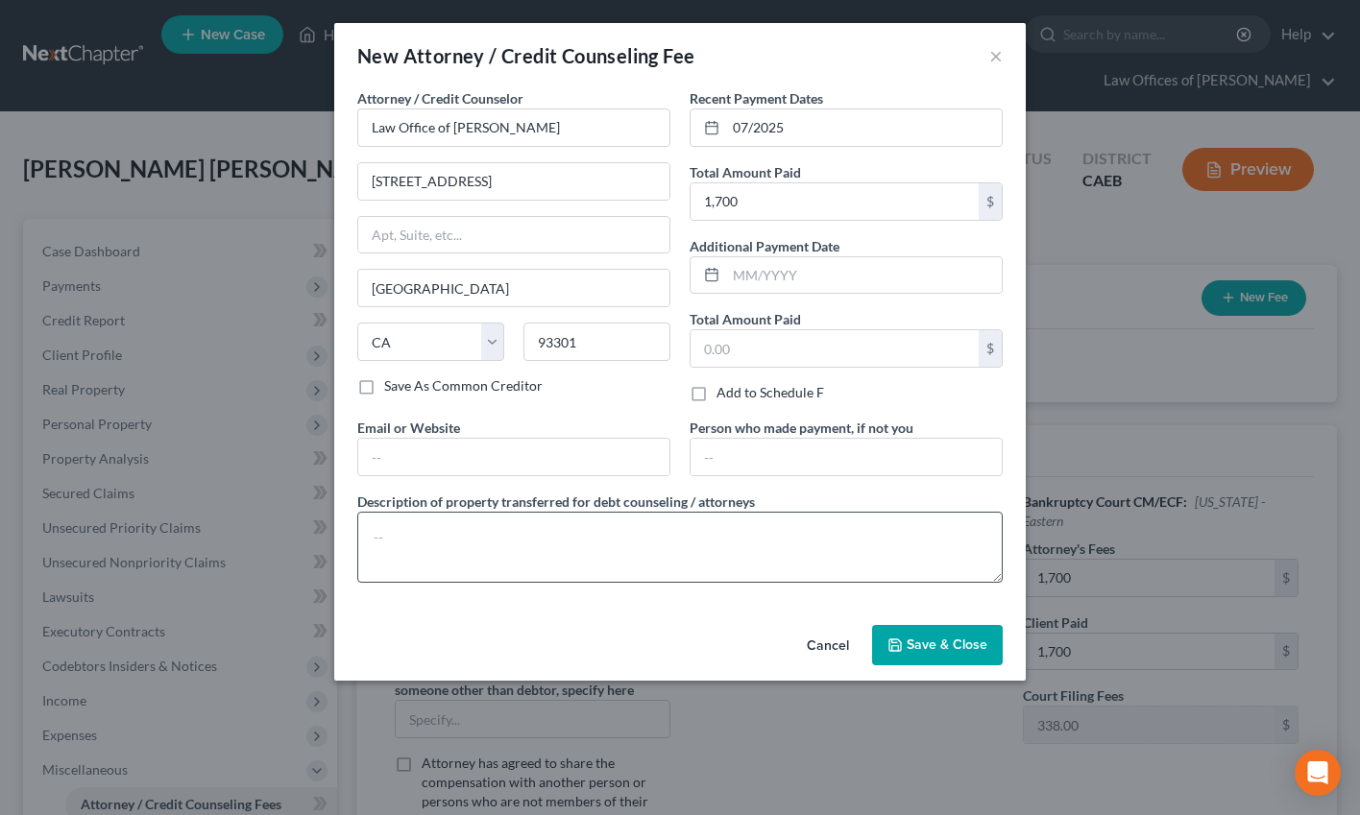
drag, startPoint x: 943, startPoint y: 643, endPoint x: 949, endPoint y: 532, distance: 111.5
click at [943, 643] on span "Save & Close" at bounding box center [947, 645] width 81 height 16
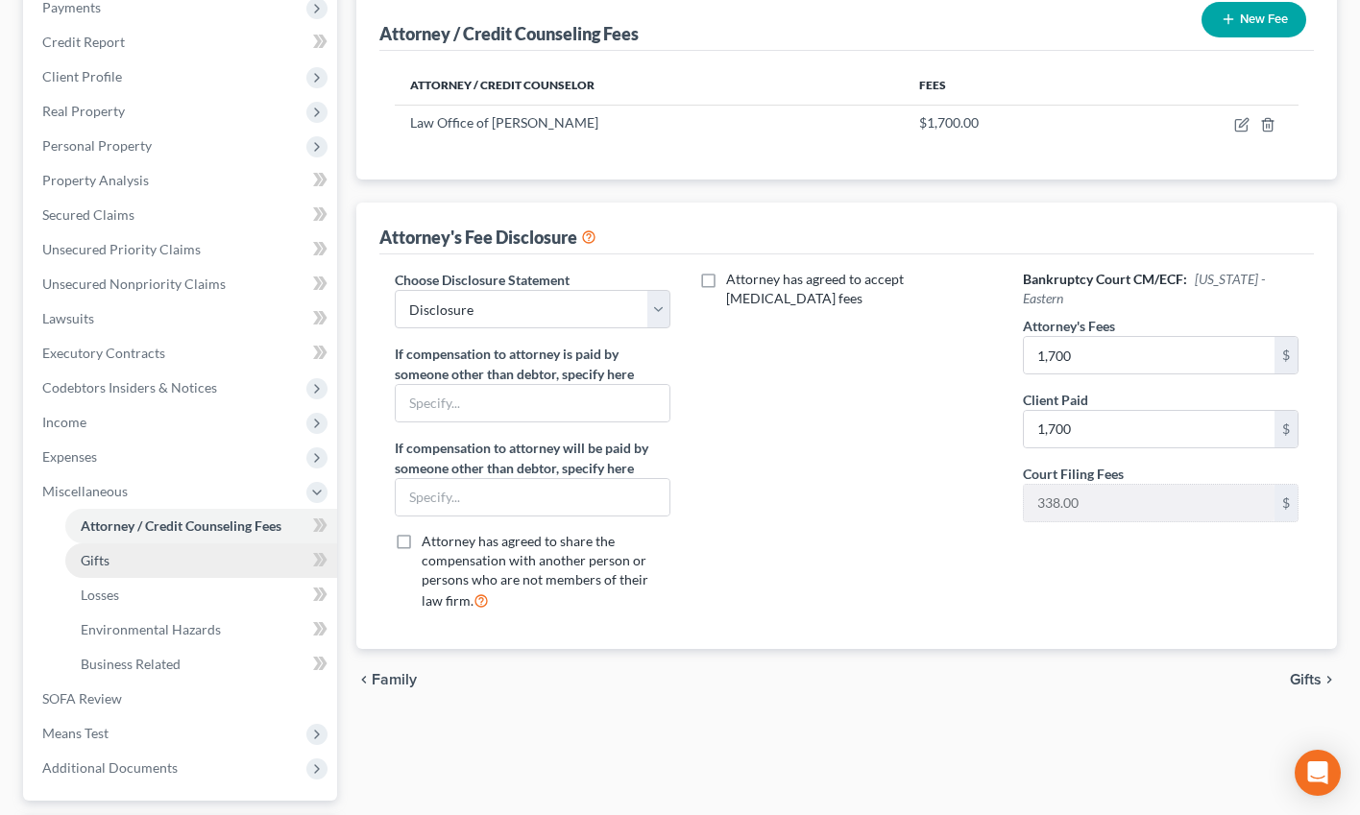
scroll to position [204, 0]
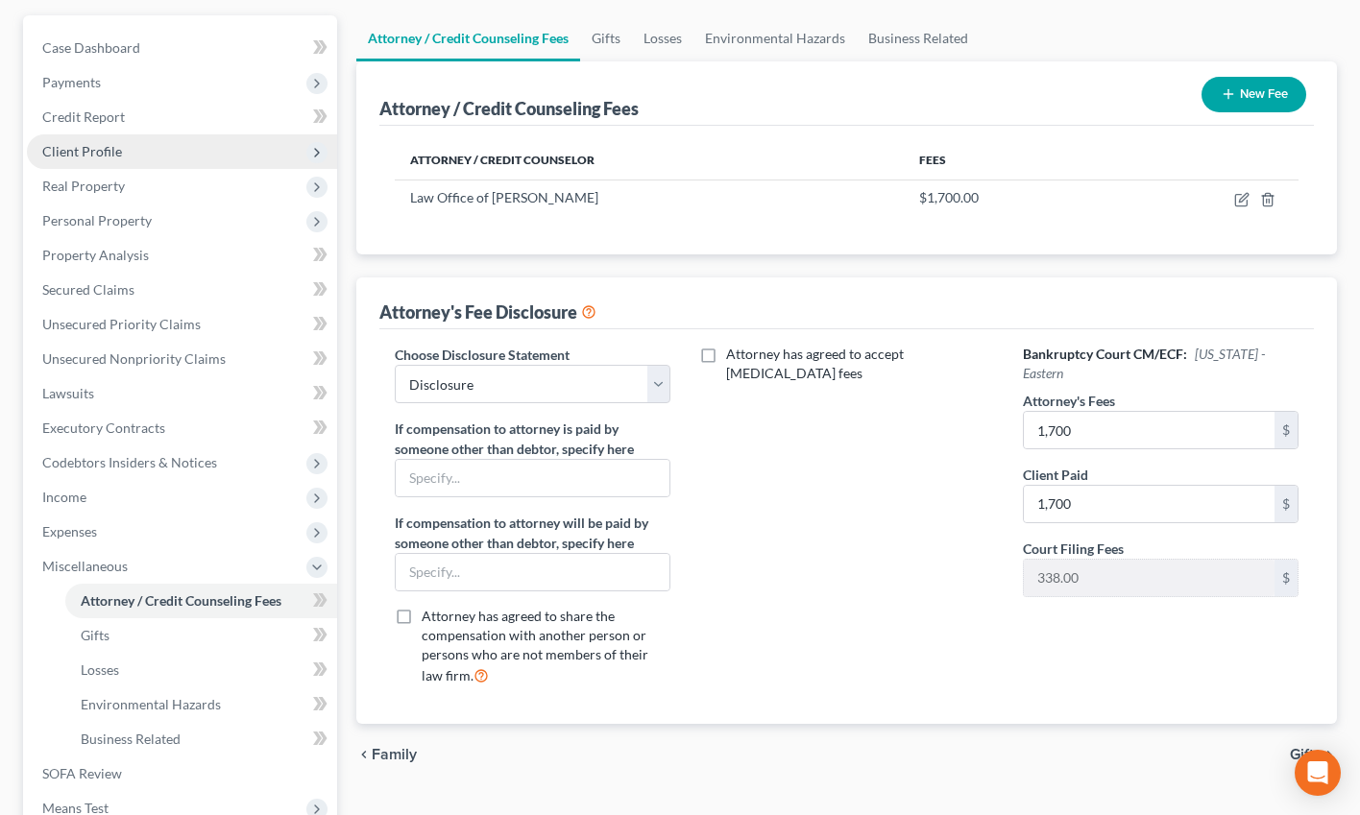
click at [103, 151] on span "Client Profile" at bounding box center [82, 151] width 80 height 16
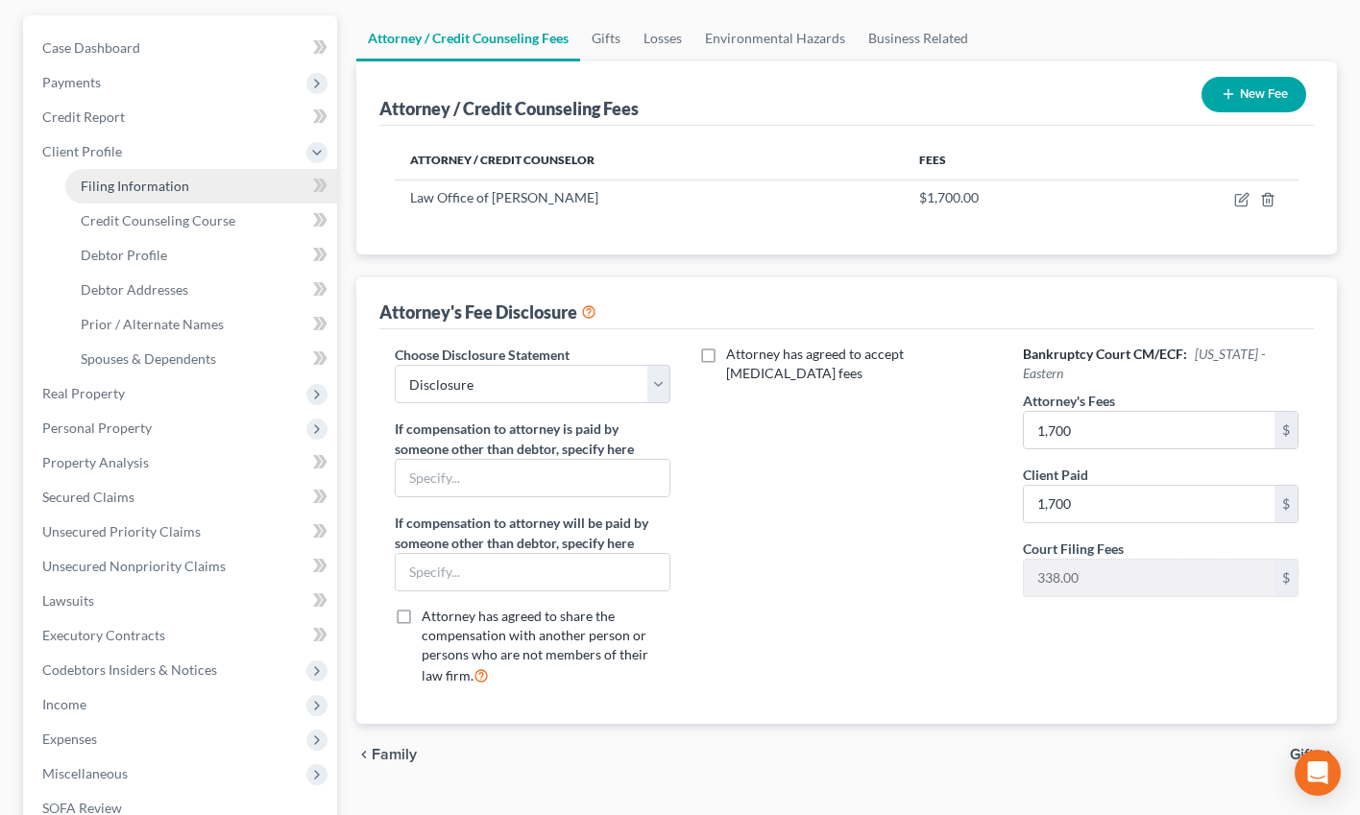
click at [139, 185] on span "Filing Information" at bounding box center [135, 186] width 109 height 16
select select "1"
select select "0"
select select "4"
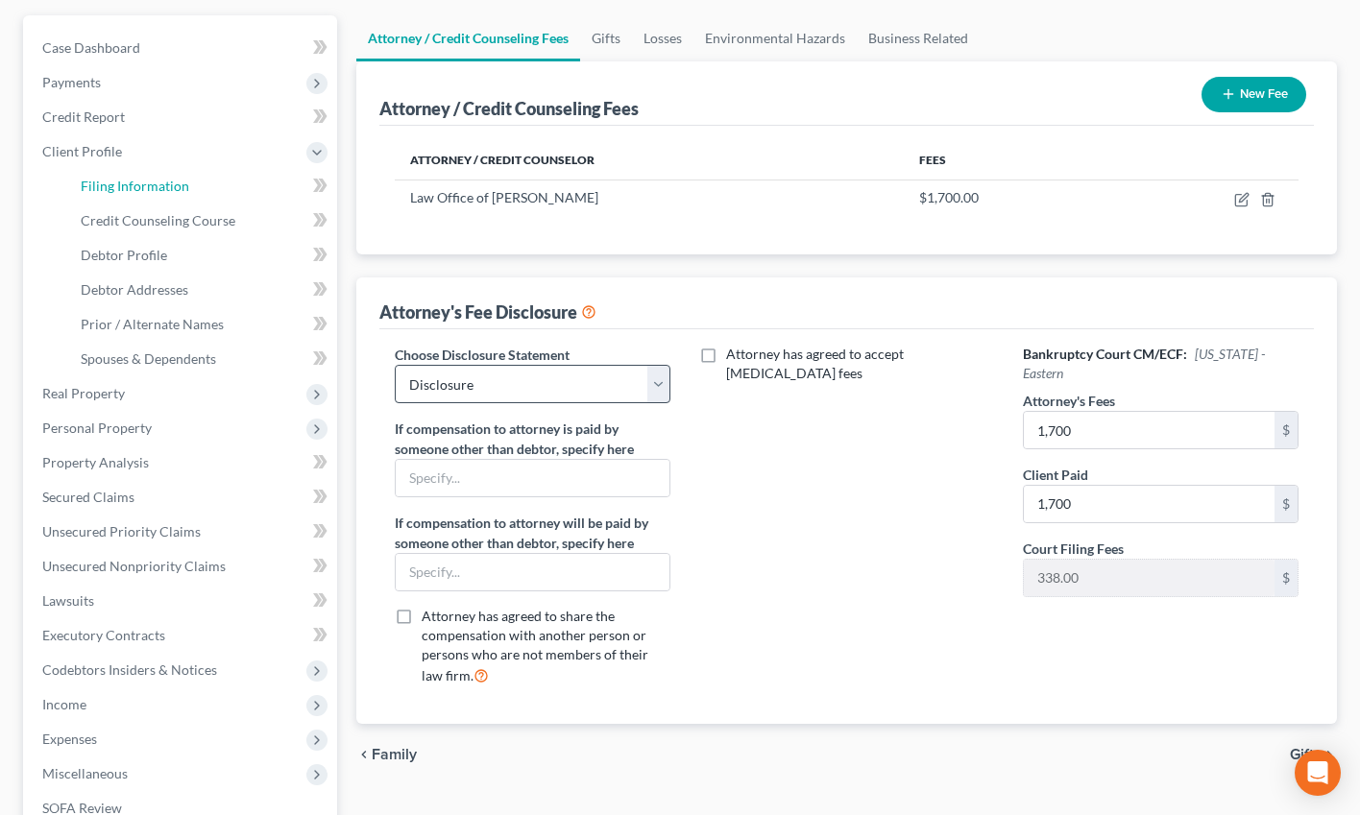
select select "0"
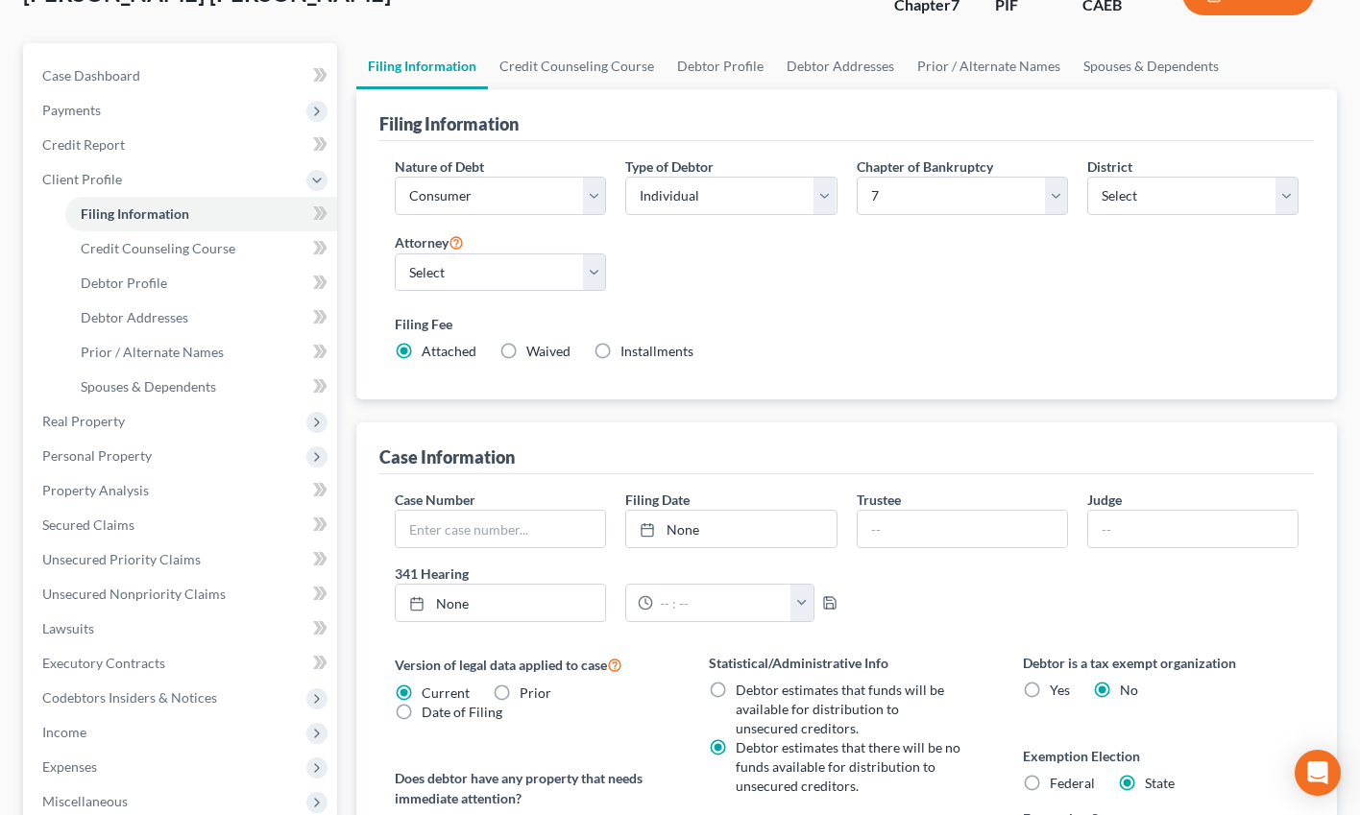
scroll to position [179, 0]
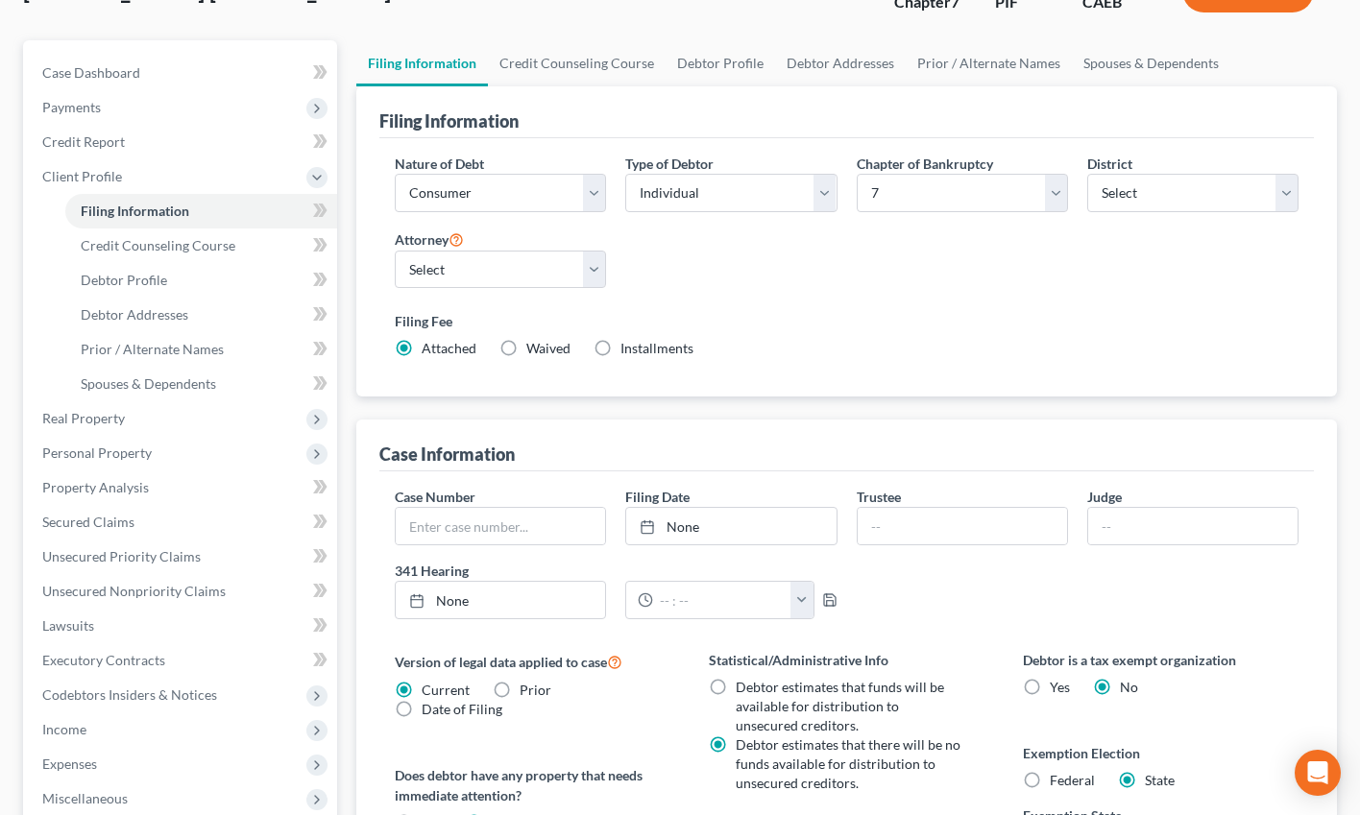
click at [620, 349] on label "Installments Installments" at bounding box center [656, 348] width 73 height 19
click at [628, 349] on input "Installments Installments" at bounding box center [634, 345] width 12 height 12
radio input "true"
radio input "false"
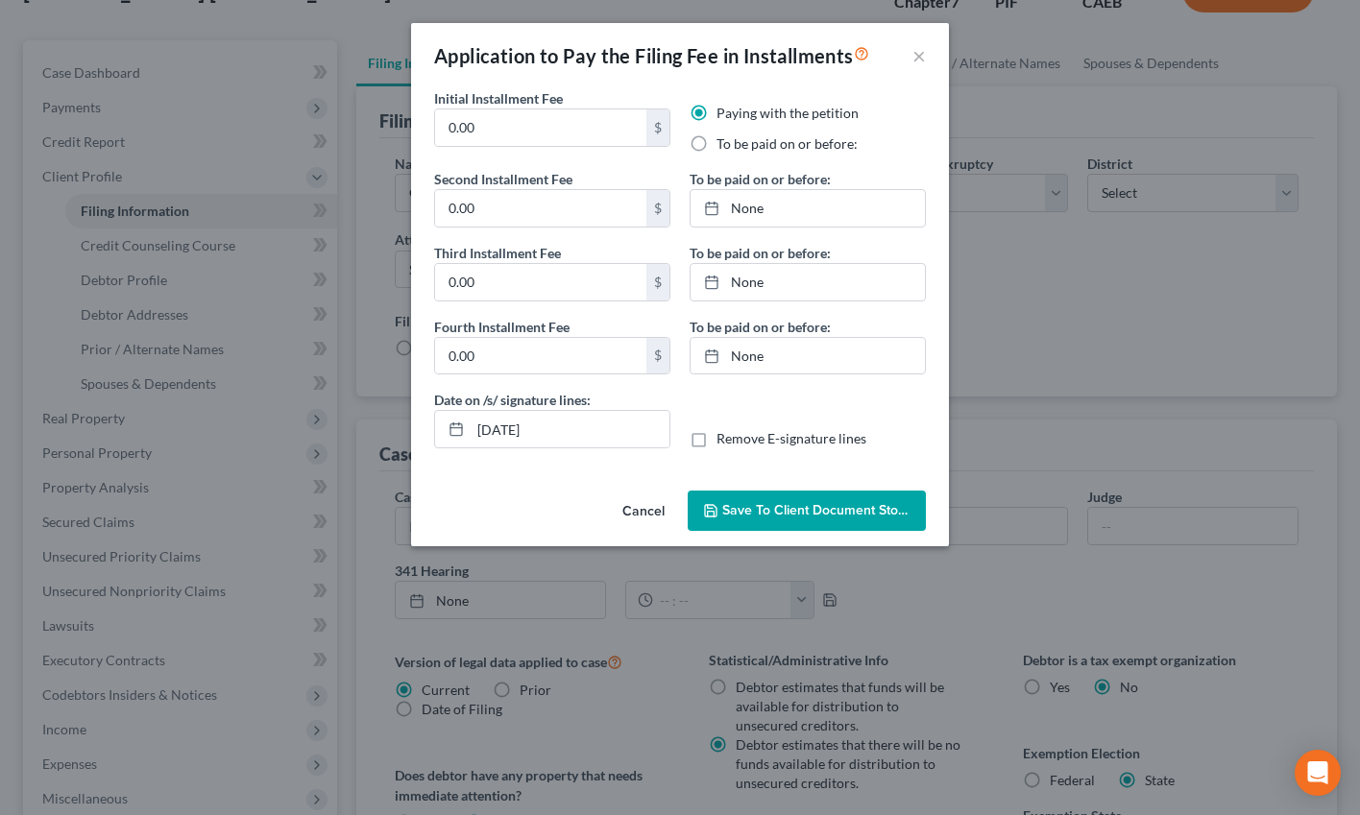
scroll to position [441, 0]
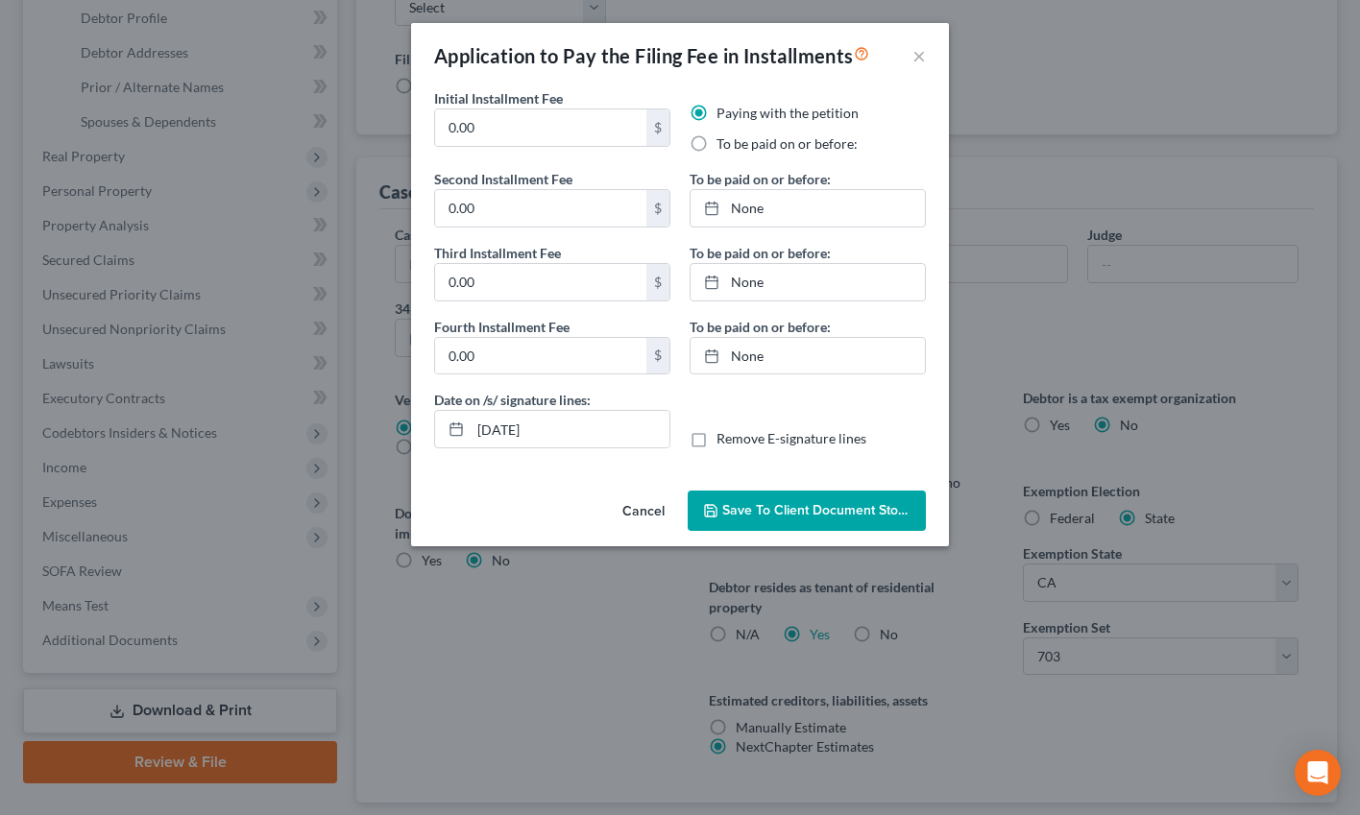
drag, startPoint x: 632, startPoint y: 504, endPoint x: 614, endPoint y: 545, distance: 45.1
click at [632, 504] on button "Cancel" at bounding box center [643, 512] width 73 height 38
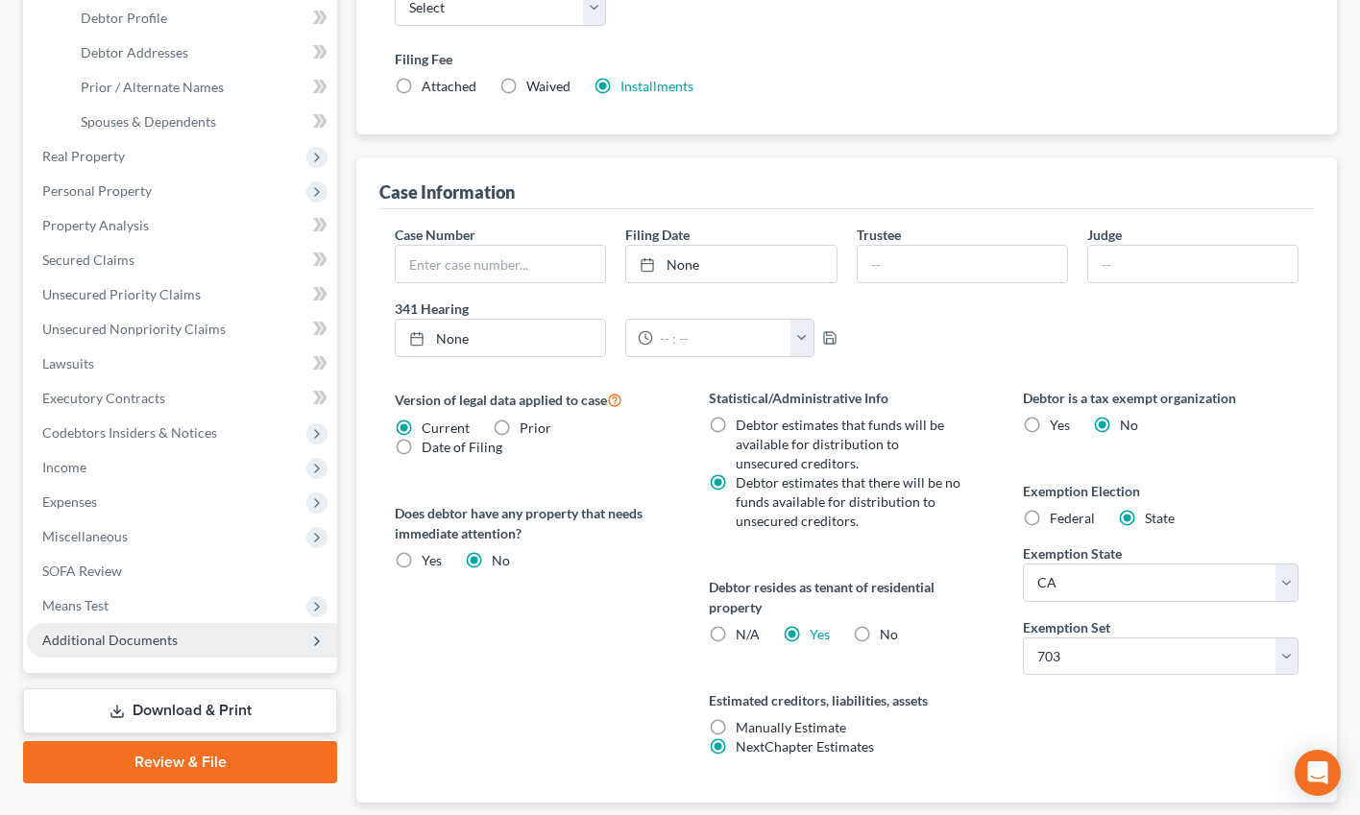
click at [144, 637] on span "Additional Documents" at bounding box center [109, 640] width 135 height 16
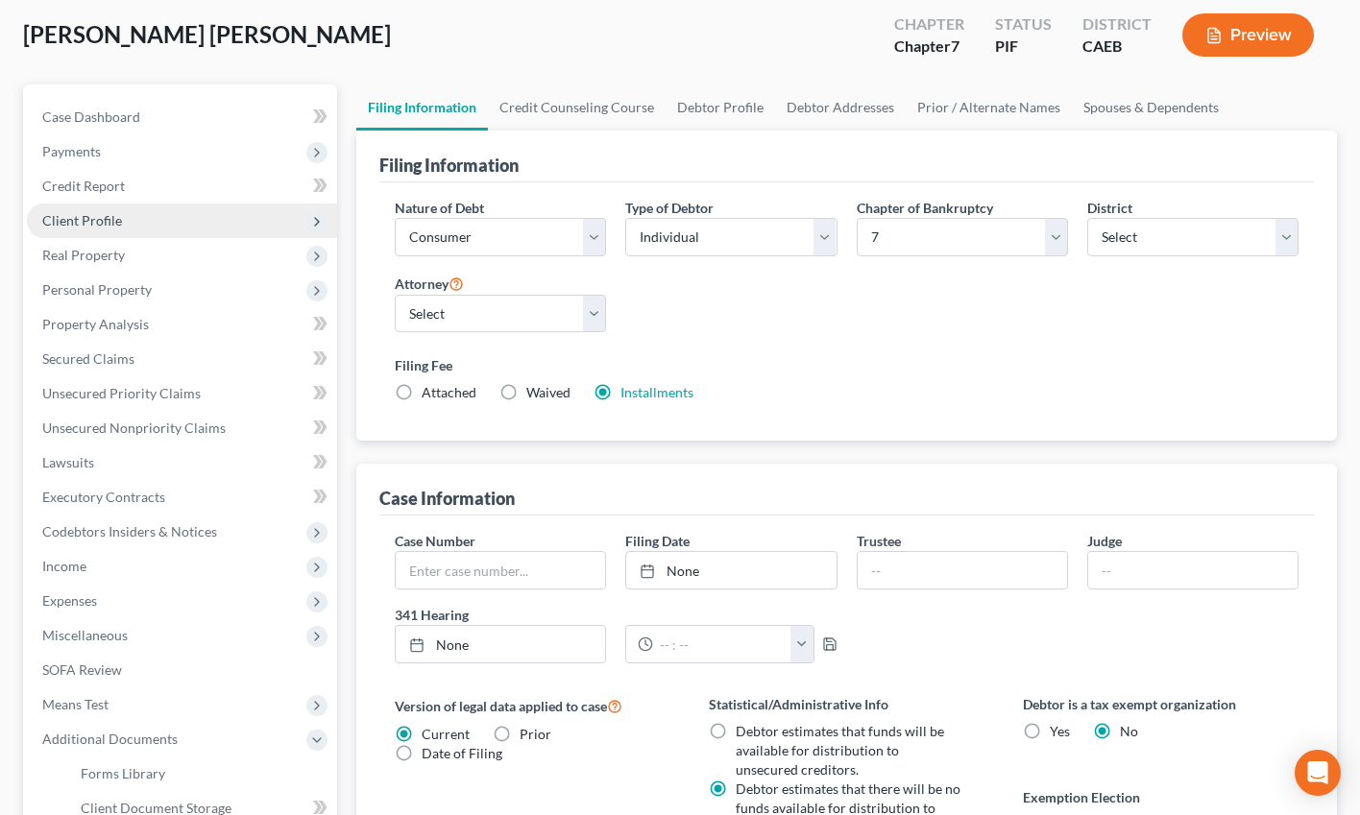
scroll to position [80, 0]
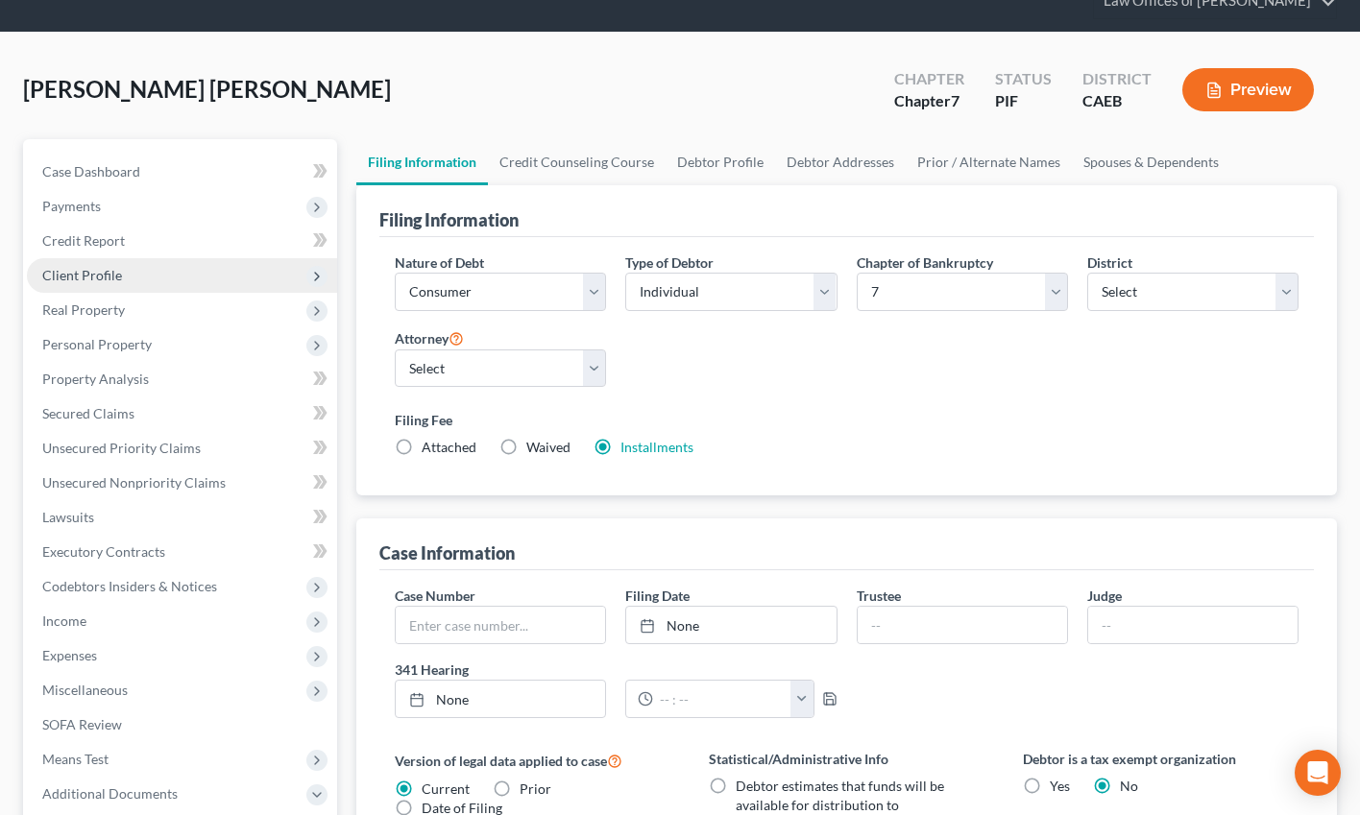
click at [124, 282] on span "Client Profile" at bounding box center [182, 275] width 310 height 35
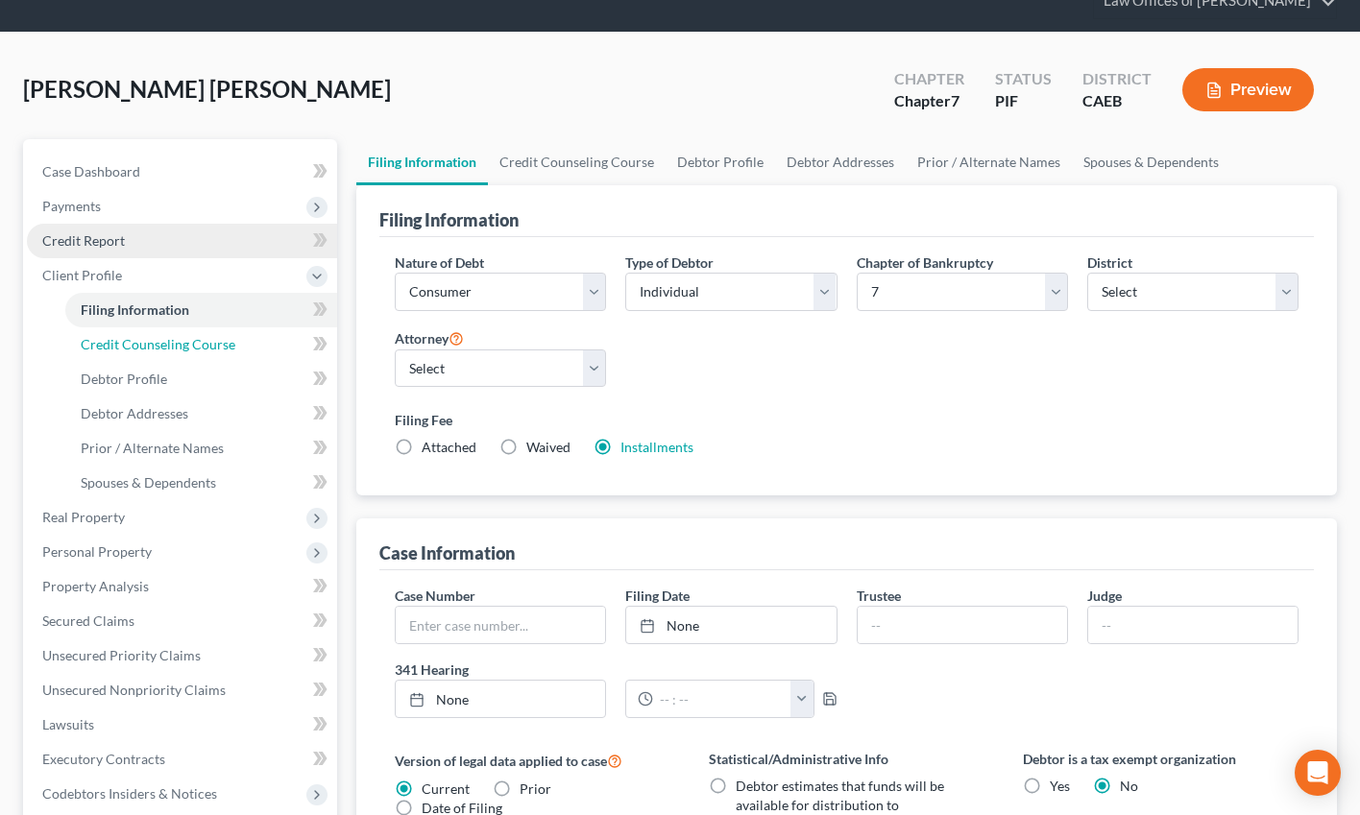
drag, startPoint x: 166, startPoint y: 349, endPoint x: 27, endPoint y: 241, distance: 175.9
click at [166, 349] on span "Credit Counseling Course" at bounding box center [158, 344] width 155 height 16
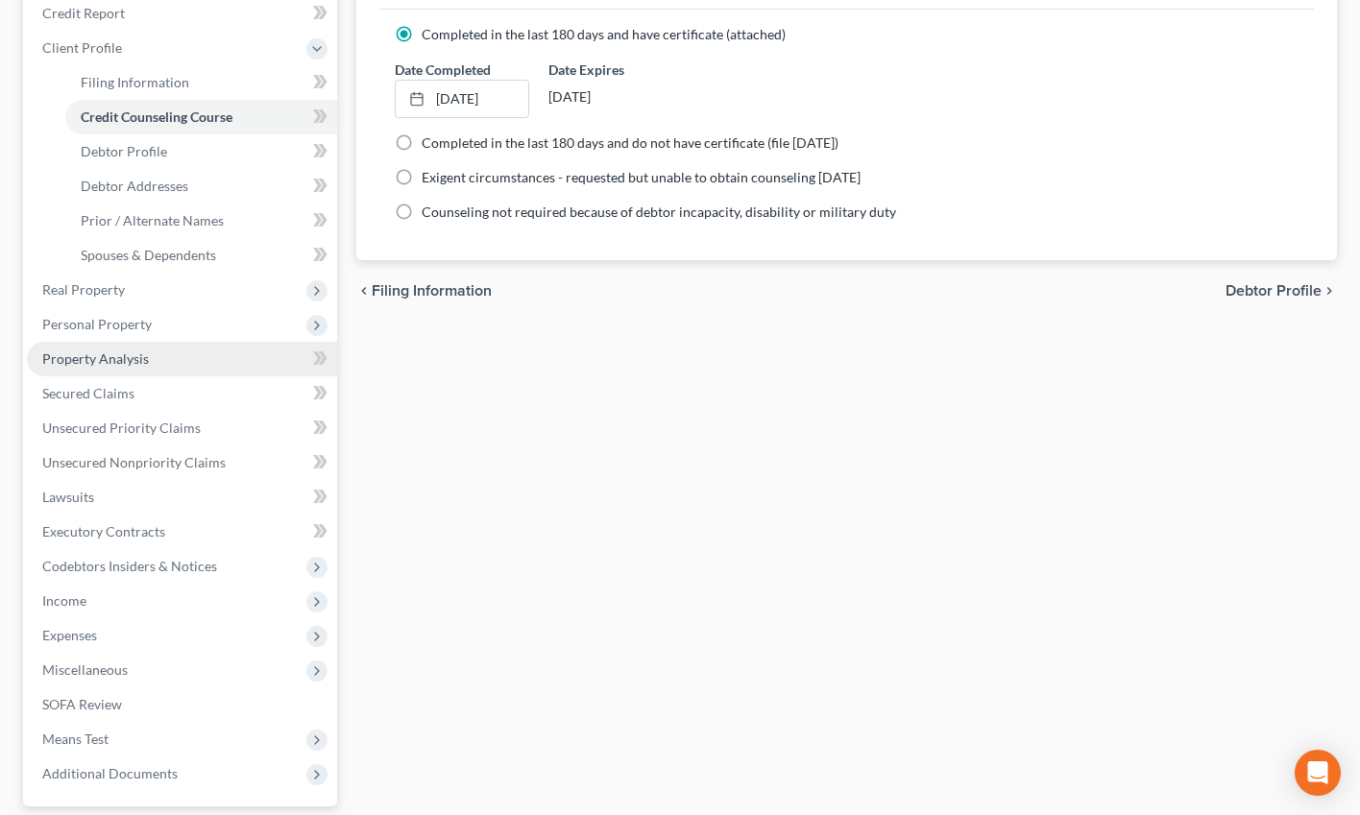
scroll to position [311, 0]
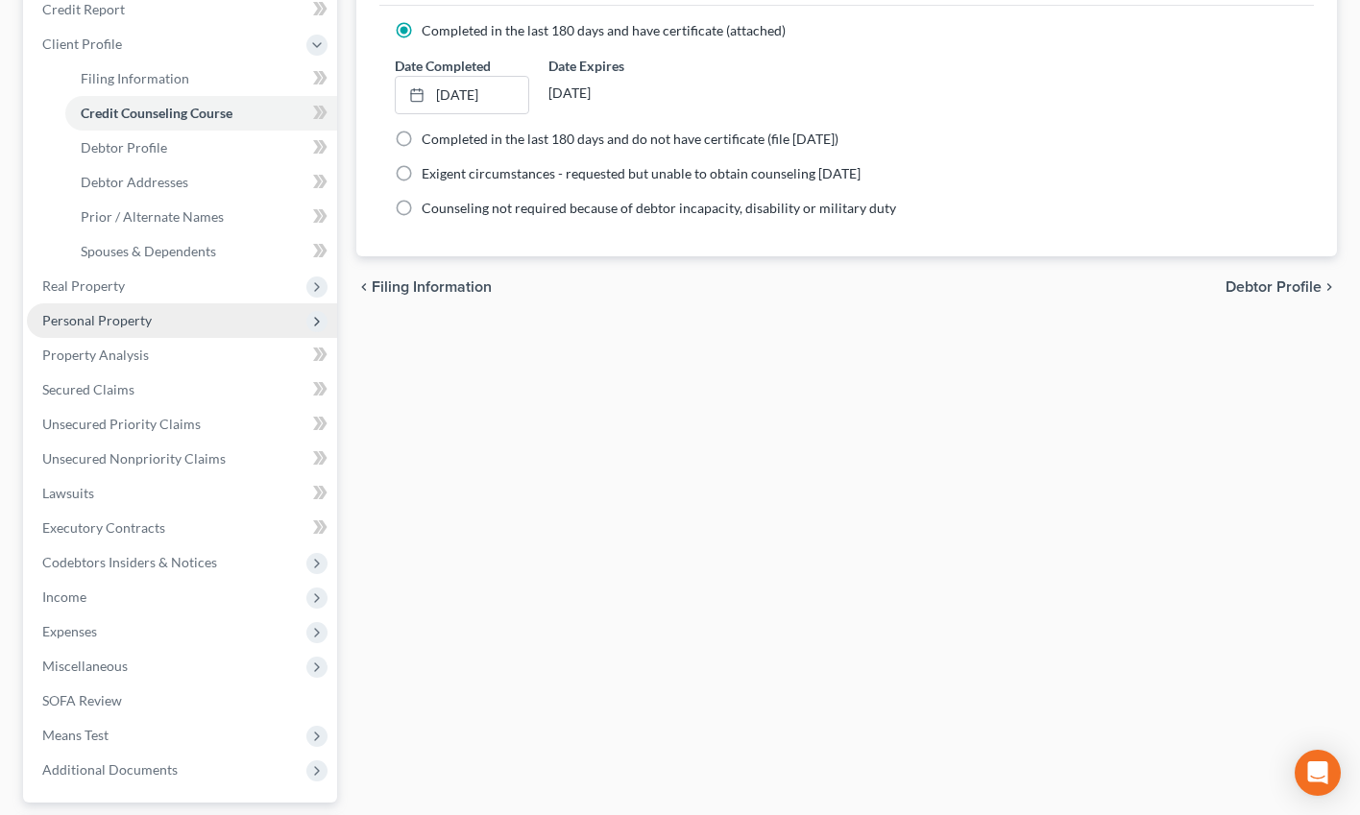
click at [115, 320] on span "Personal Property" at bounding box center [96, 320] width 109 height 16
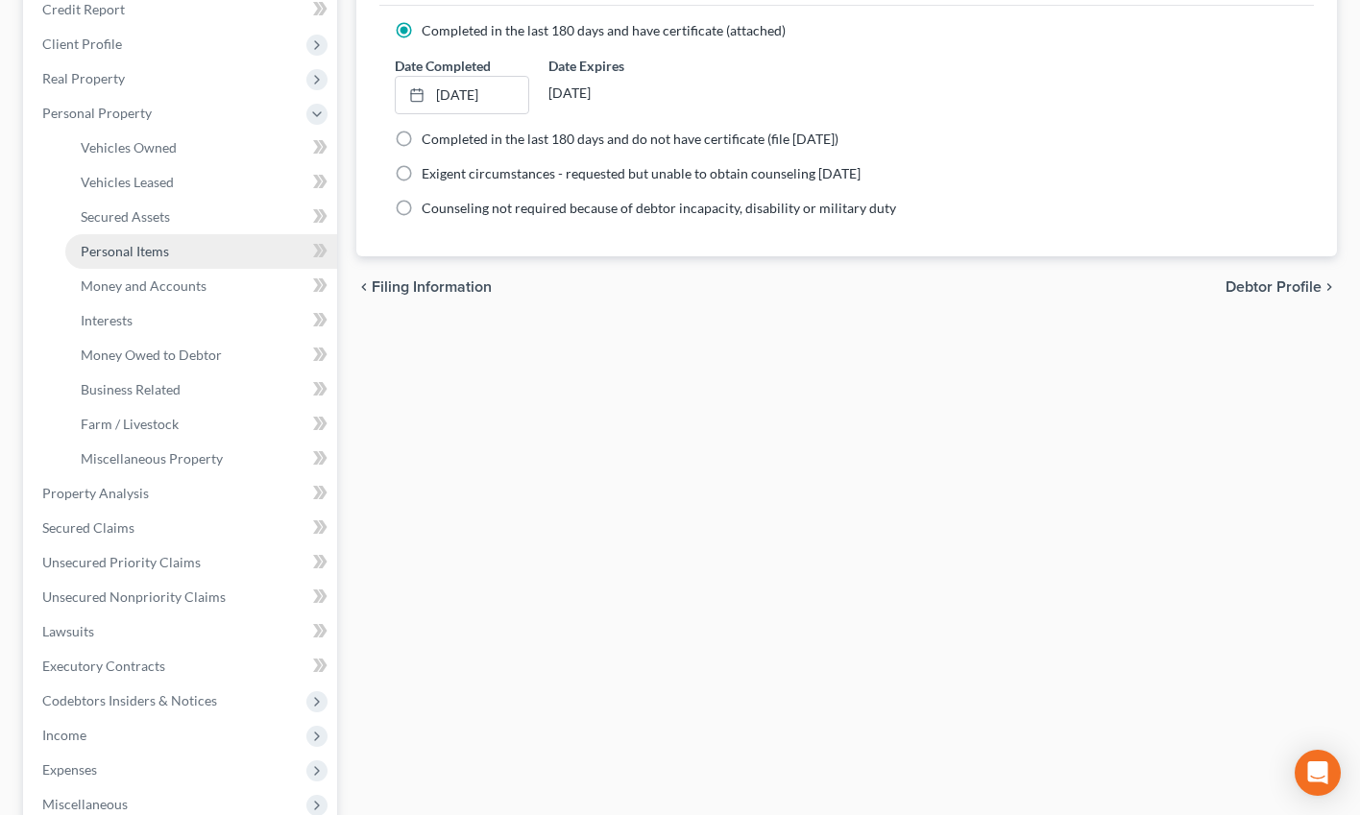
click at [154, 254] on span "Personal Items" at bounding box center [125, 251] width 88 height 16
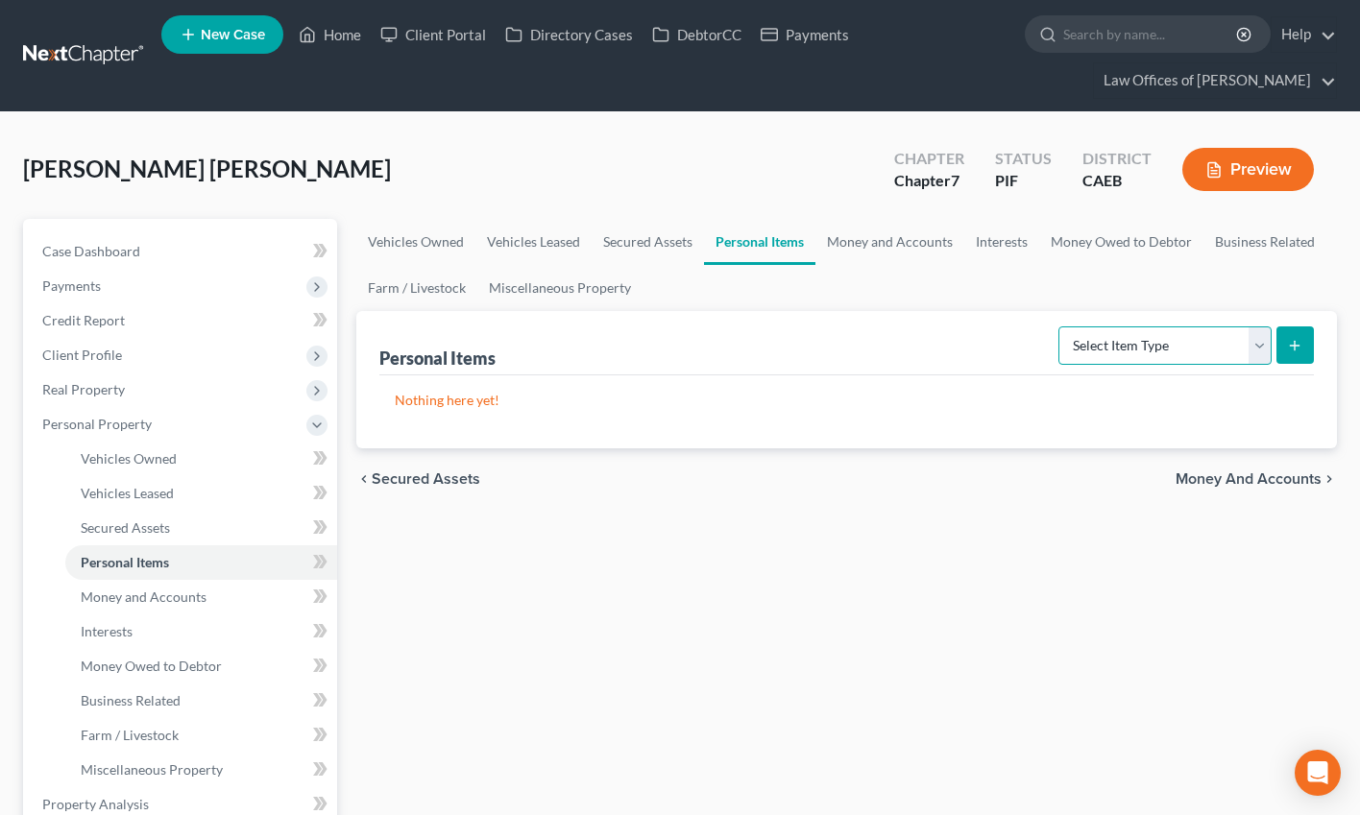
click at [1146, 348] on select "Select Item Type Clothing Collectibles Of Value Electronics Firearms Household …" at bounding box center [1164, 346] width 213 height 38
select select "clothing"
click at [1060, 327] on select "Select Item Type Clothing Collectibles Of Value Electronics Firearms Household …" at bounding box center [1164, 346] width 213 height 38
click at [1187, 347] on icon "submit" at bounding box center [1294, 345] width 15 height 15
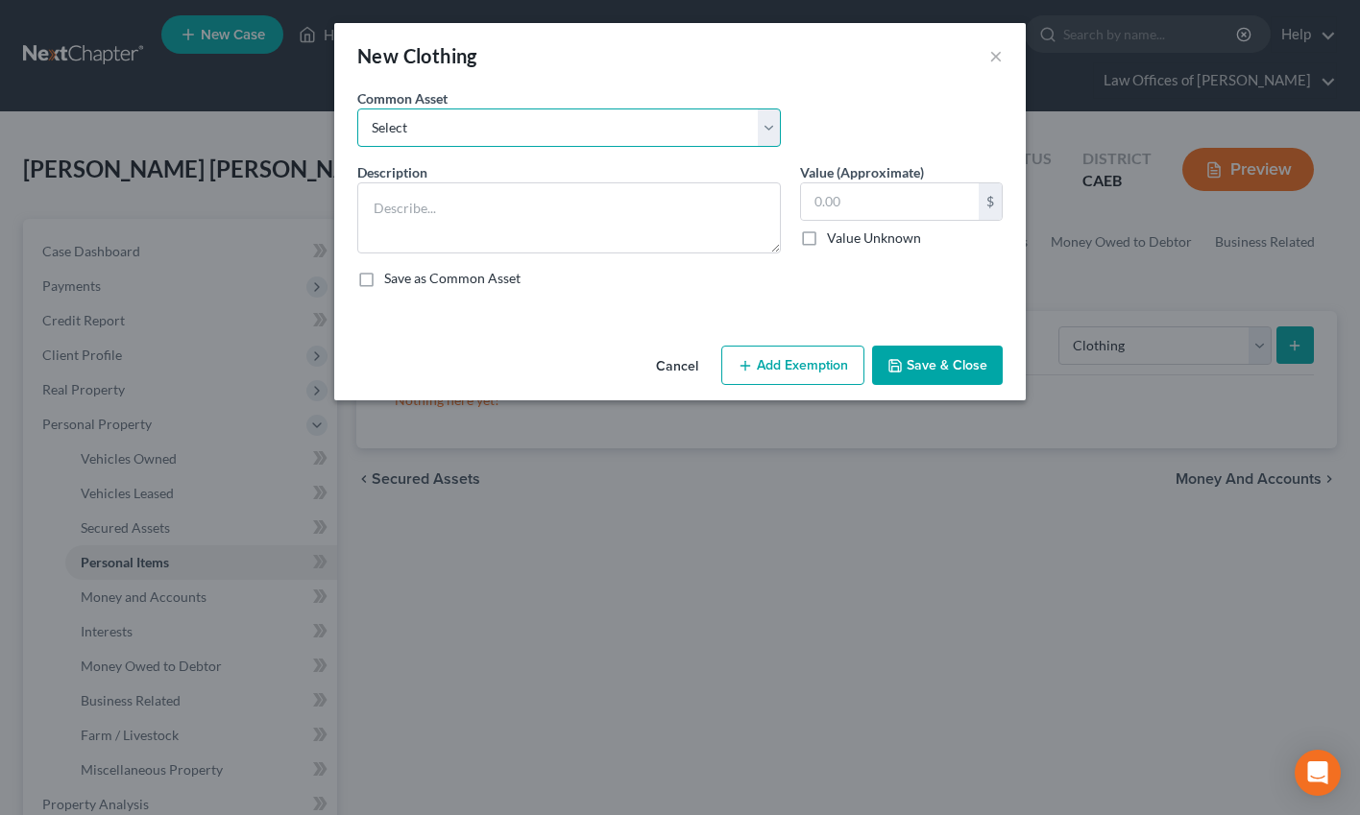
click at [622, 129] on select "Select Wardrobe" at bounding box center [568, 128] width 423 height 38
select select "0"
click at [357, 109] on select "Select Wardrobe" at bounding box center [568, 128] width 423 height 38
type textarea "Wardrobe"
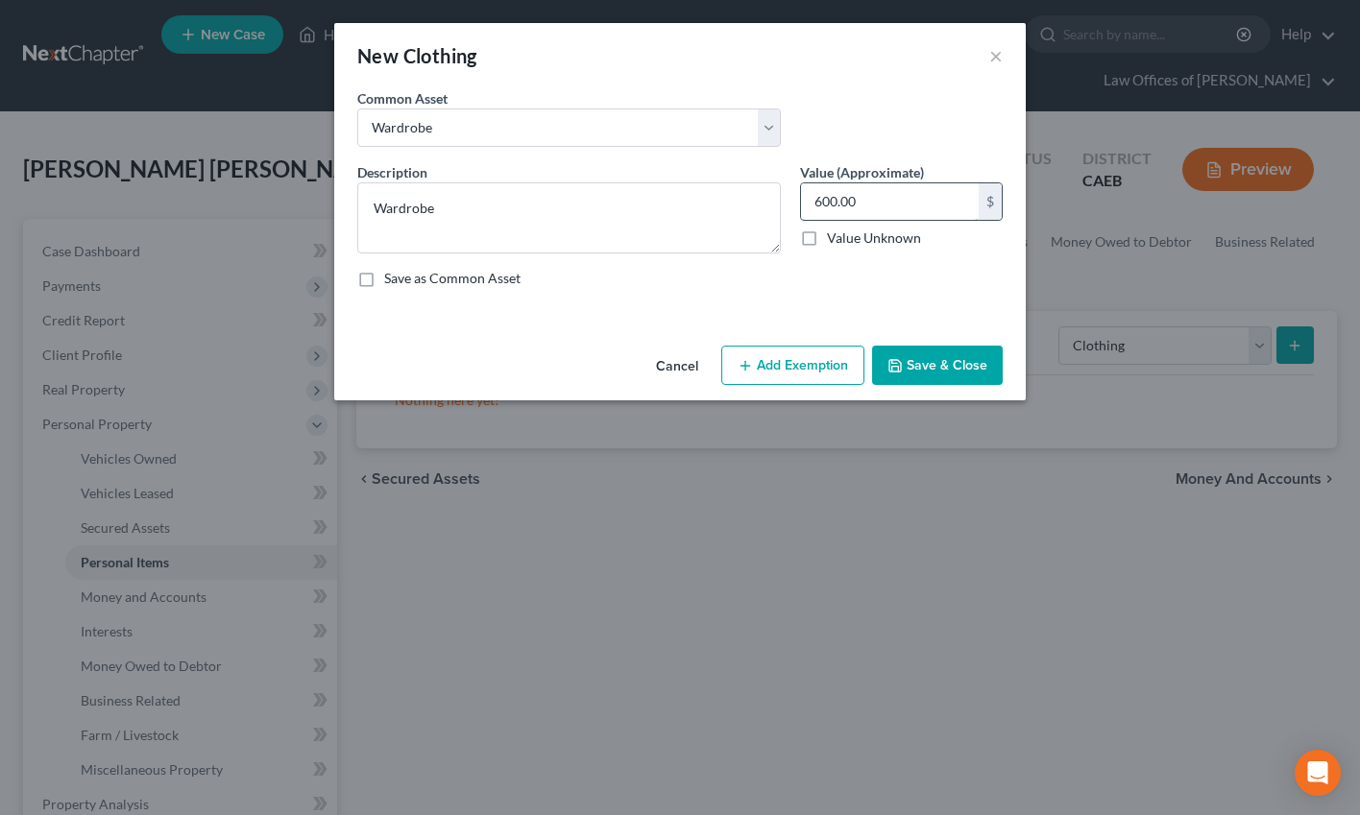
click at [845, 205] on input "600.00" at bounding box center [890, 201] width 178 height 36
type input "600"
click at [822, 379] on button "Add Exemption" at bounding box center [792, 366] width 143 height 40
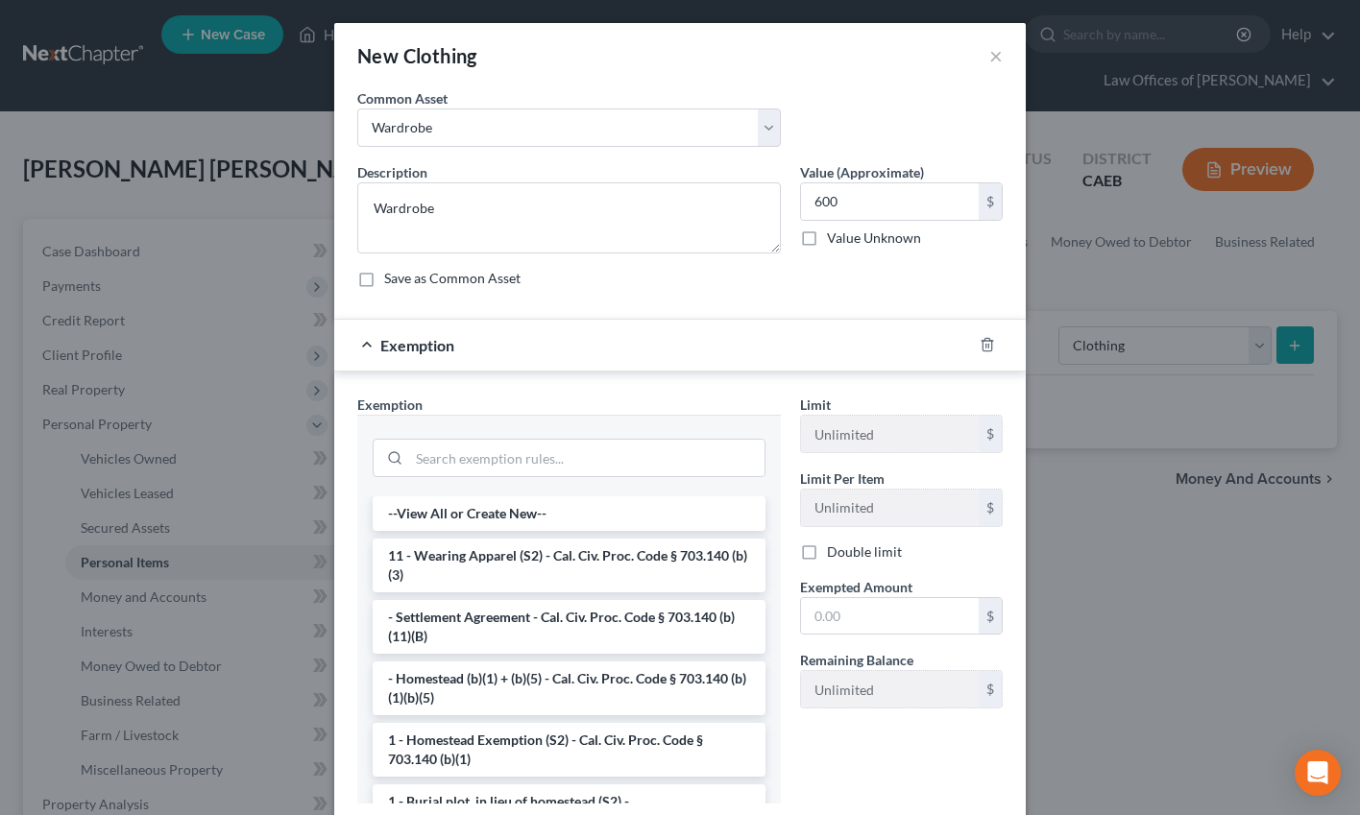
drag, startPoint x: 532, startPoint y: 565, endPoint x: 796, endPoint y: 645, distance: 276.1
click at [532, 565] on li "11 - Wearing Apparel (S2) - Cal. Civ. Proc. Code § 703.140 (b)(3)" at bounding box center [569, 566] width 393 height 54
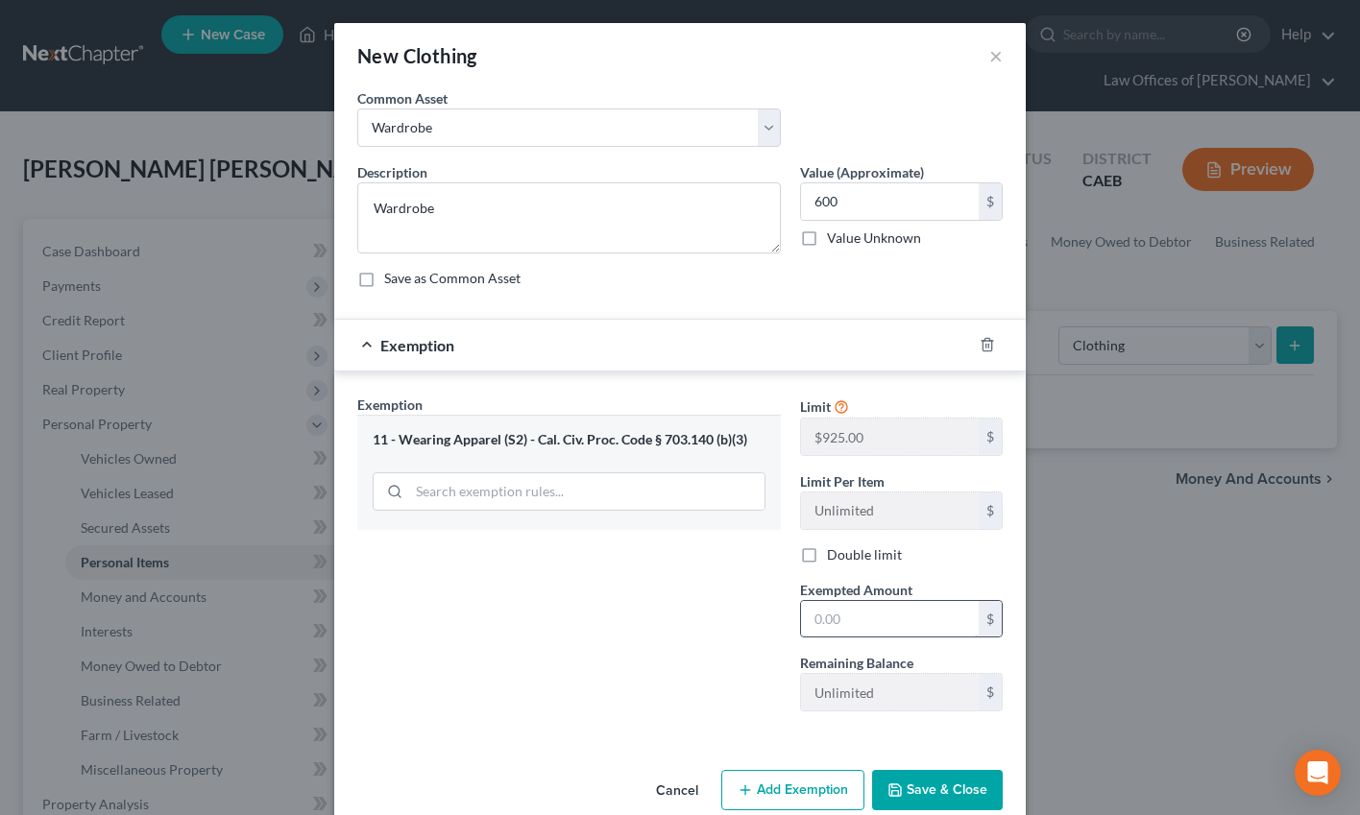
click at [842, 609] on input "text" at bounding box center [890, 619] width 178 height 36
type input "600"
drag, startPoint x: 640, startPoint y: 653, endPoint x: 683, endPoint y: 653, distance: 43.2
click at [640, 652] on div "Exemption Set must be selected for CA. Exemption * 11 - Wearing Apparel (S2) - …" at bounding box center [569, 561] width 443 height 332
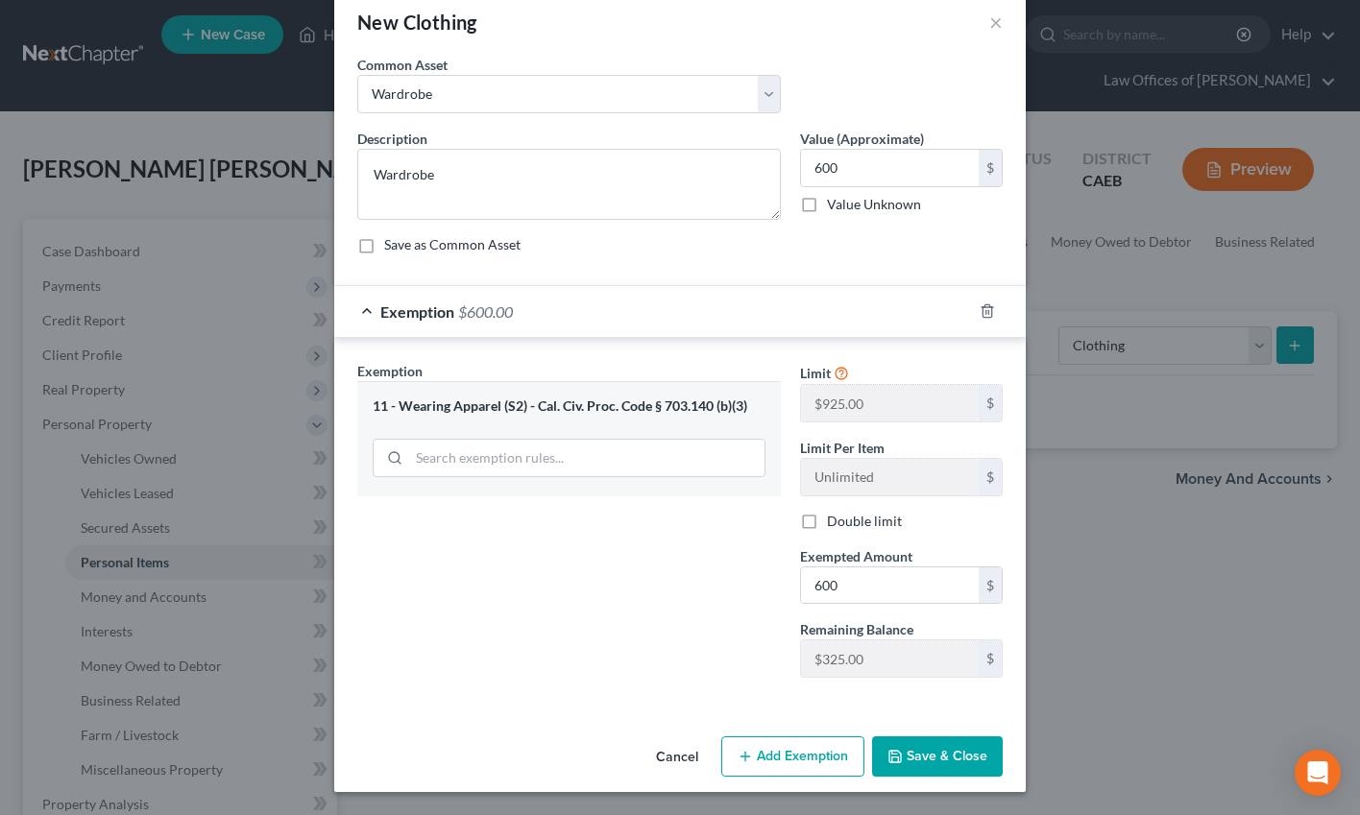
click at [940, 756] on button "Save & Close" at bounding box center [937, 757] width 131 height 40
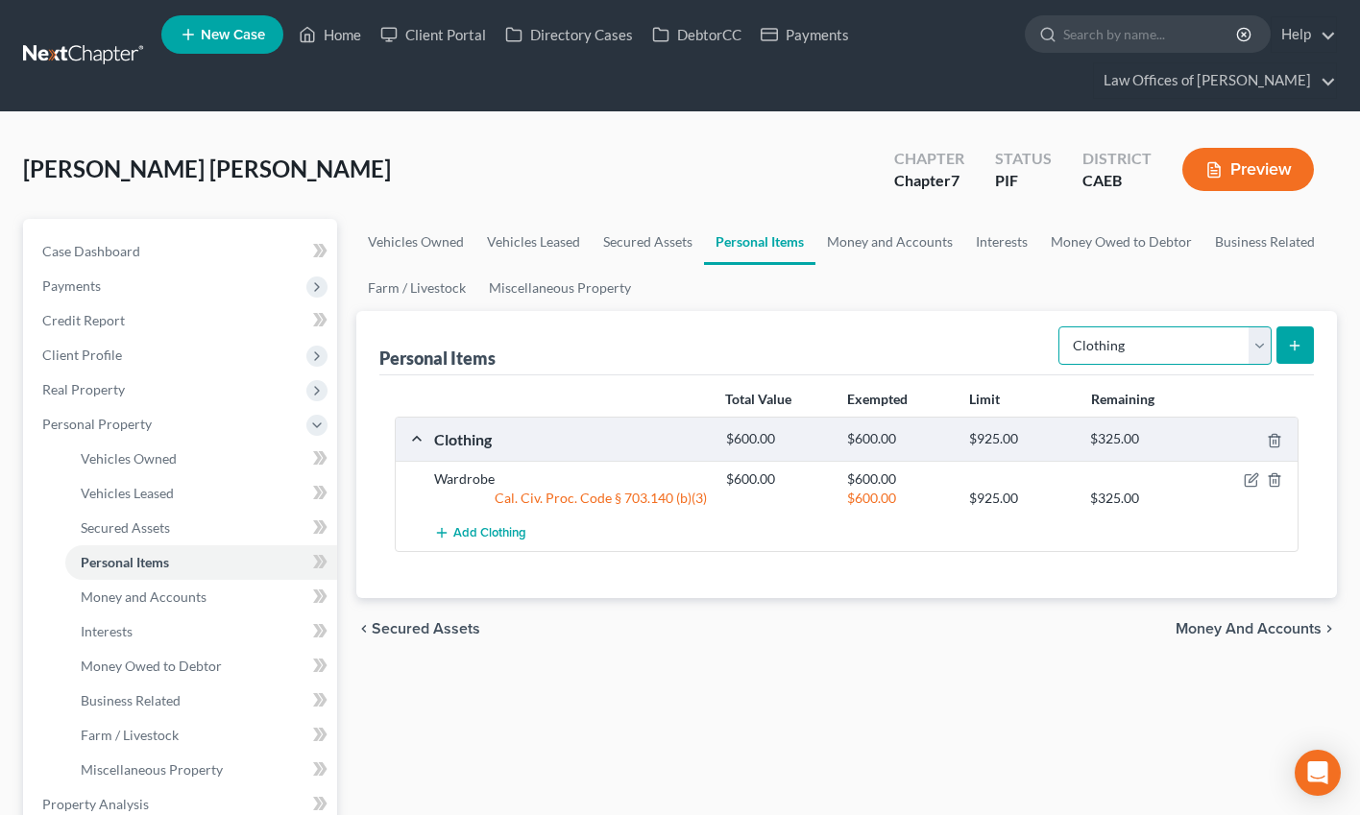
click at [1156, 340] on select "Select Item Type Clothing Collectibles Of Value Electronics Firearms Household …" at bounding box center [1164, 346] width 213 height 38
select select "electronics"
click at [1060, 327] on select "Select Item Type Clothing Collectibles Of Value Electronics Firearms Household …" at bounding box center [1164, 346] width 213 height 38
click at [1187, 346] on icon "submit" at bounding box center [1294, 345] width 15 height 15
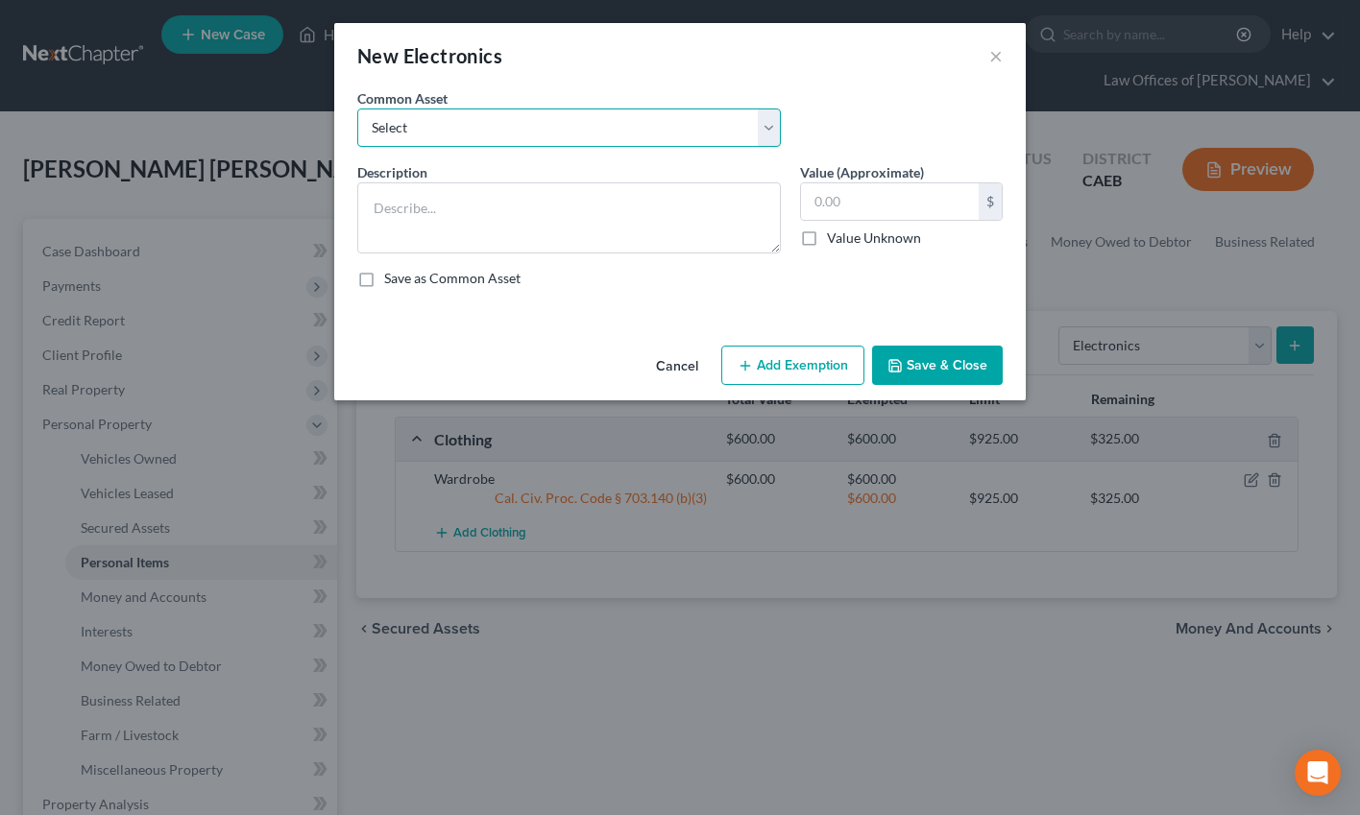
click at [686, 128] on select "Select Miscellaneous Electronic Items" at bounding box center [568, 128] width 423 height 38
select select "0"
click at [357, 109] on select "Select Miscellaneous Electronic Items" at bounding box center [568, 128] width 423 height 38
type textarea "Miscellaneous Electronic Items"
type input "700.00"
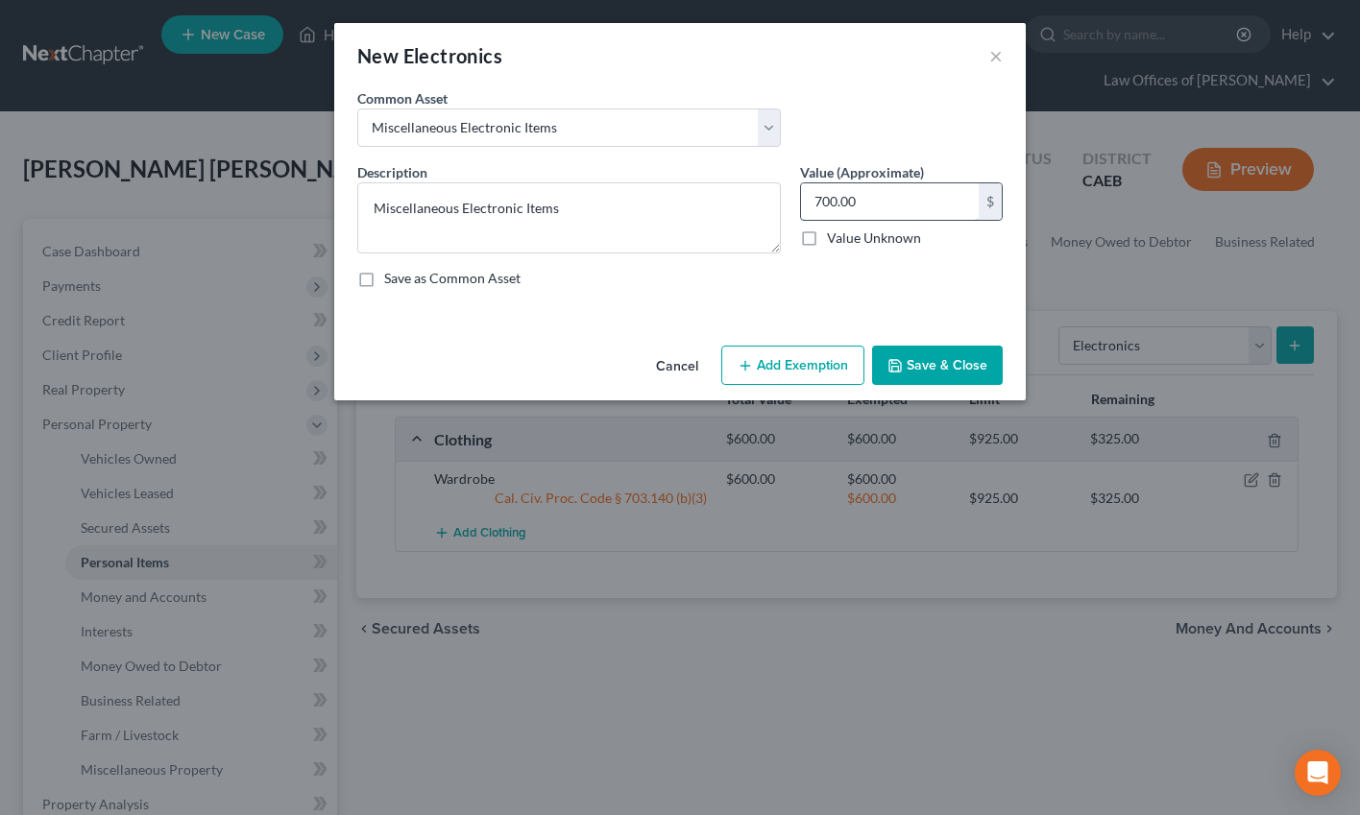
click at [842, 200] on input "700.00" at bounding box center [890, 201] width 178 height 36
drag, startPoint x: 809, startPoint y: 375, endPoint x: 601, endPoint y: 500, distance: 242.1
click at [809, 375] on button "Add Exemption" at bounding box center [792, 366] width 143 height 40
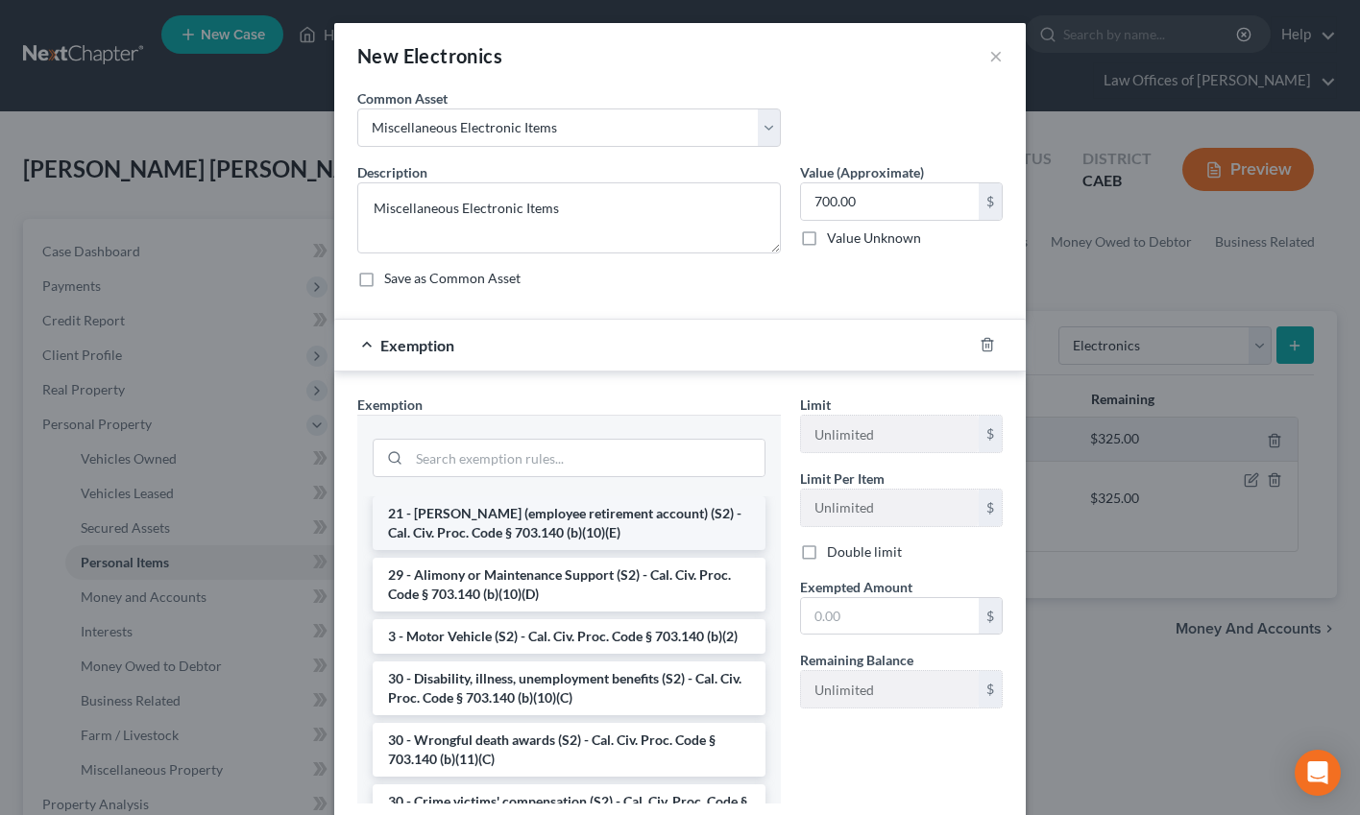
scroll to position [1529, 0]
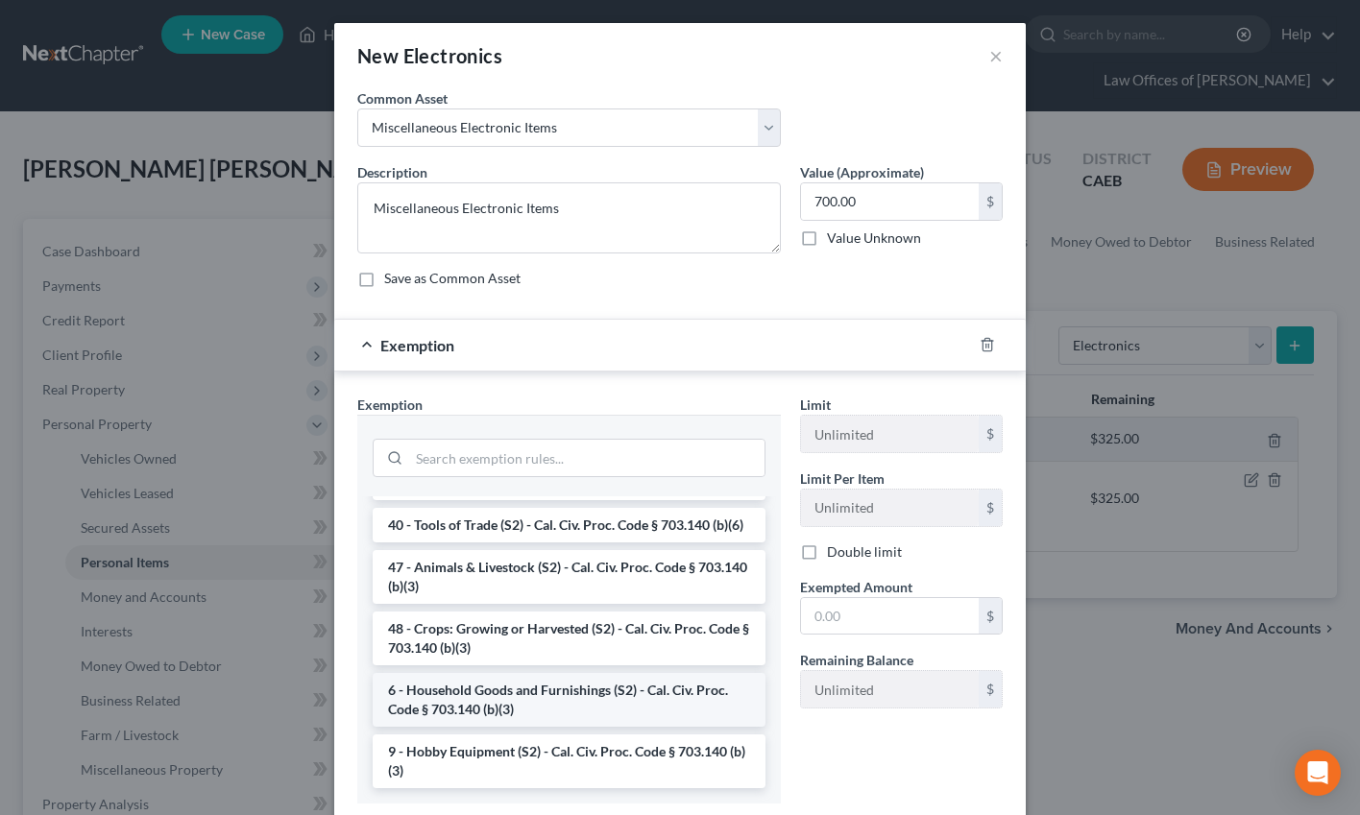
click at [539, 709] on li "6 - Household Goods and Furnishings (S2) - Cal. Civ. Proc. Code § 703.140 (b)(3)" at bounding box center [569, 700] width 393 height 54
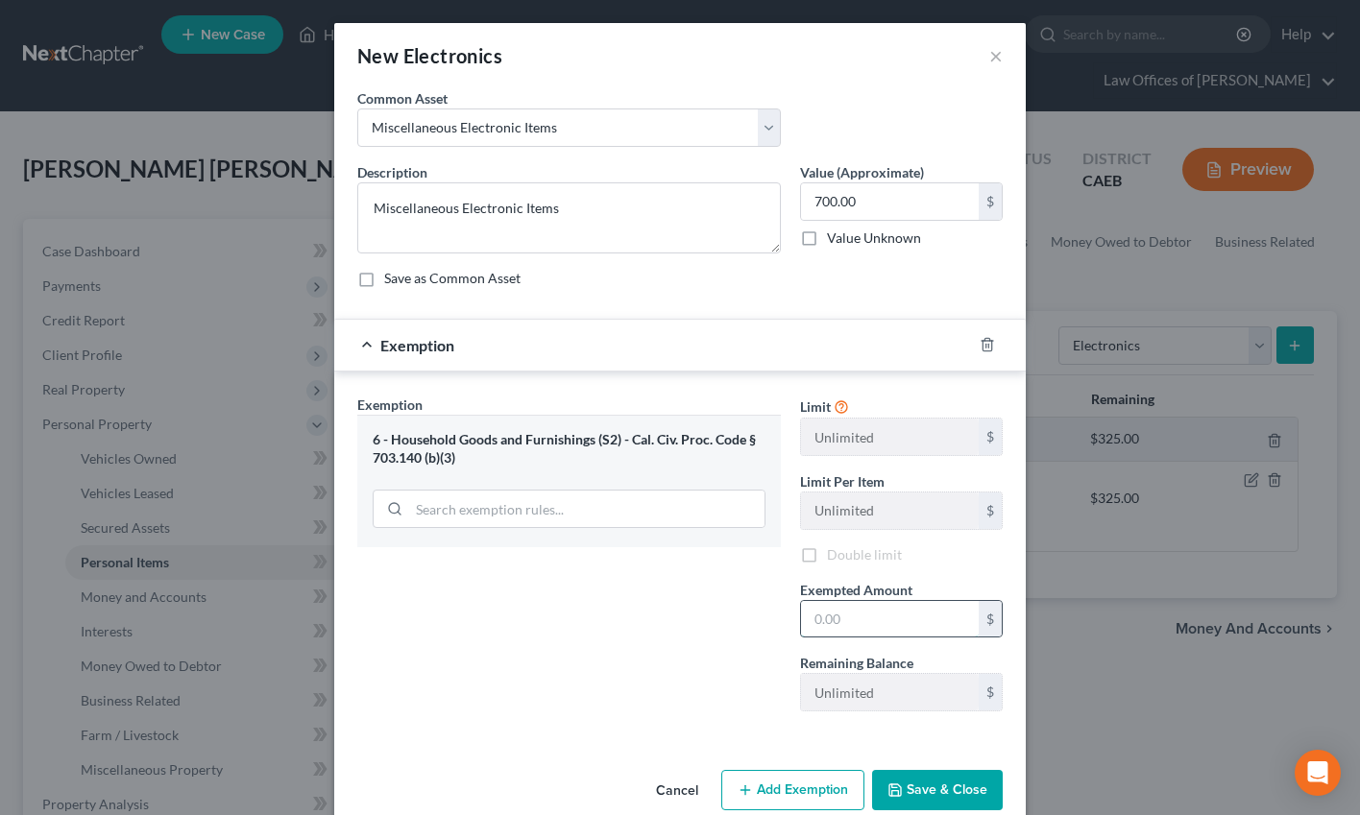
click at [892, 619] on input "text" at bounding box center [890, 619] width 178 height 36
type input "700"
drag, startPoint x: 538, startPoint y: 621, endPoint x: 906, endPoint y: 787, distance: 403.6
click at [537, 621] on div "Exemption Set must be selected for CA. Exemption * 6 - Household Goods and Furn…" at bounding box center [569, 561] width 443 height 332
drag, startPoint x: 908, startPoint y: 786, endPoint x: 956, endPoint y: 746, distance: 62.0
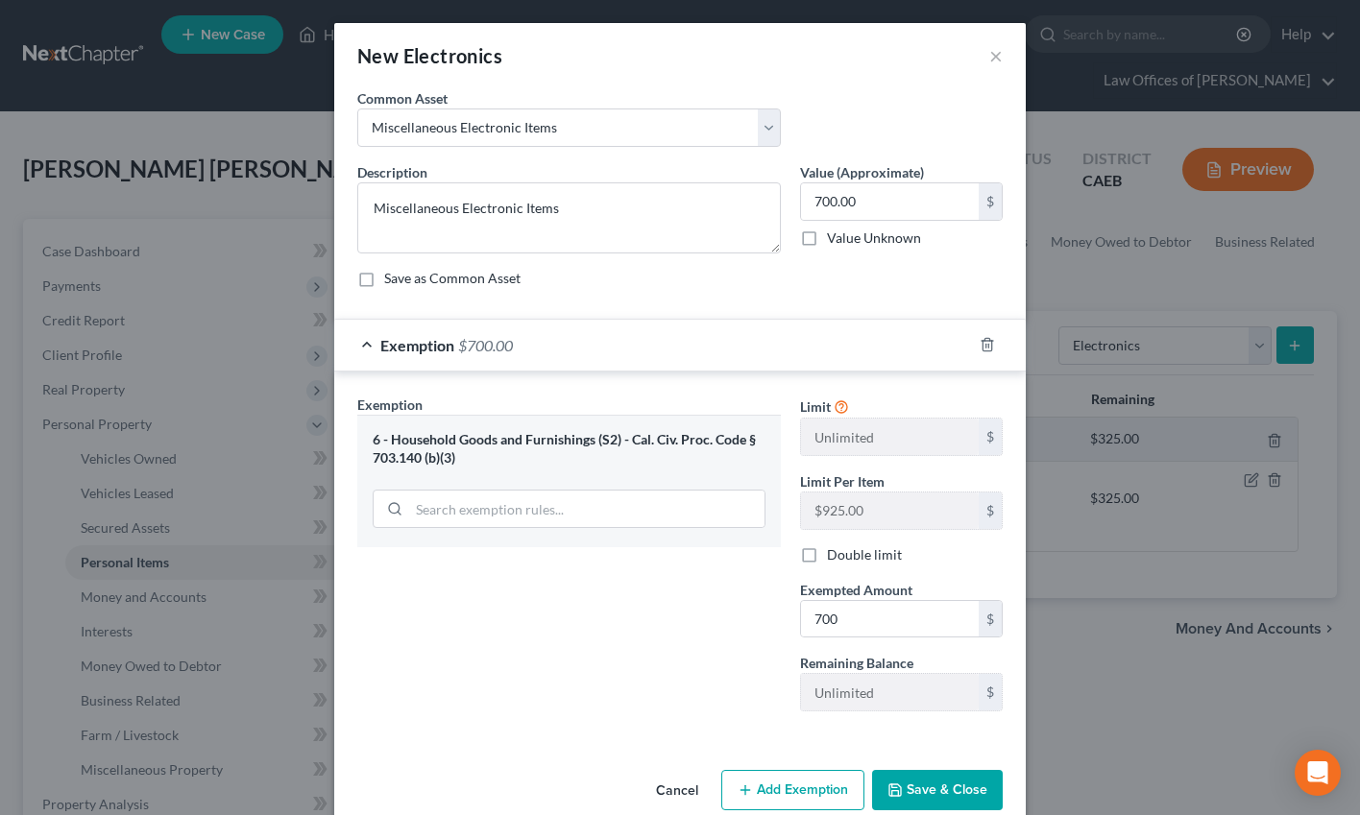
click at [908, 786] on button "Save & Close" at bounding box center [937, 790] width 131 height 40
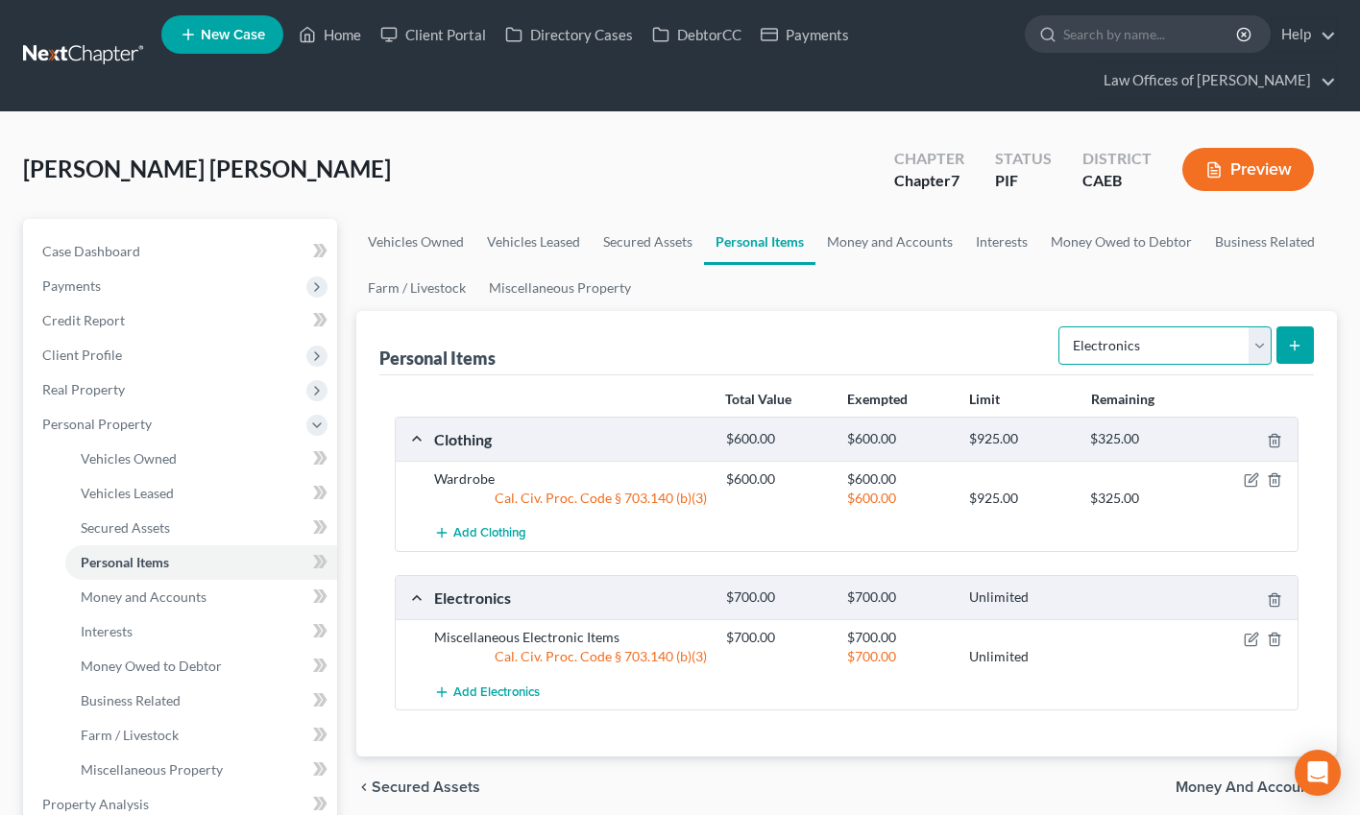
click at [1103, 347] on select "Select Item Type Clothing Collectibles Of Value Electronics Firearms Household …" at bounding box center [1164, 346] width 213 height 38
select select "household_goods"
click at [1060, 327] on select "Select Item Type Clothing Collectibles Of Value Electronics Firearms Household …" at bounding box center [1164, 346] width 213 height 38
click at [1187, 343] on icon "submit" at bounding box center [1294, 345] width 15 height 15
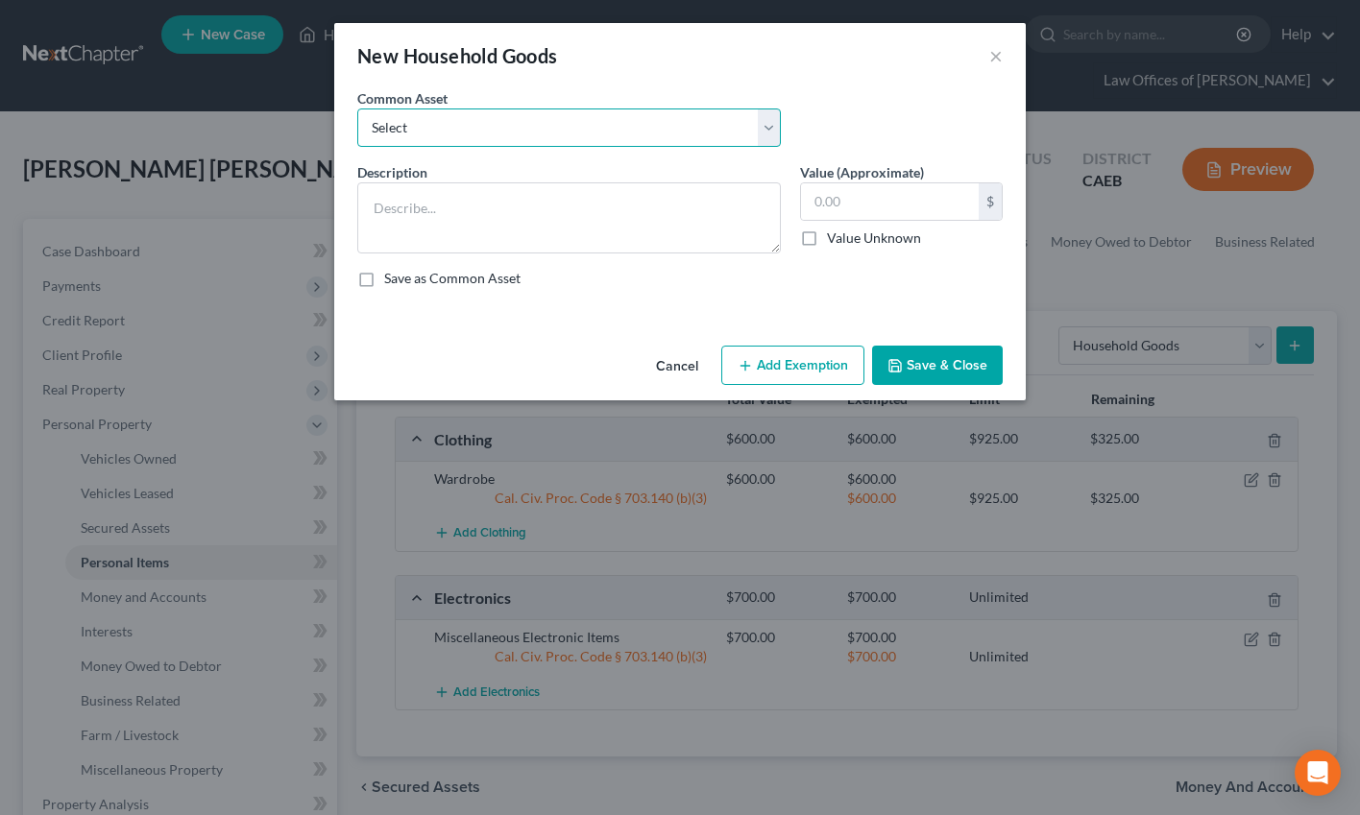
click at [555, 124] on select "Select Furniture and furnishings" at bounding box center [568, 128] width 423 height 38
select select "0"
click at [357, 109] on select "Select Furniture and furnishings" at bounding box center [568, 128] width 423 height 38
type textarea "Furniture and furnishings"
type input "1,200.00"
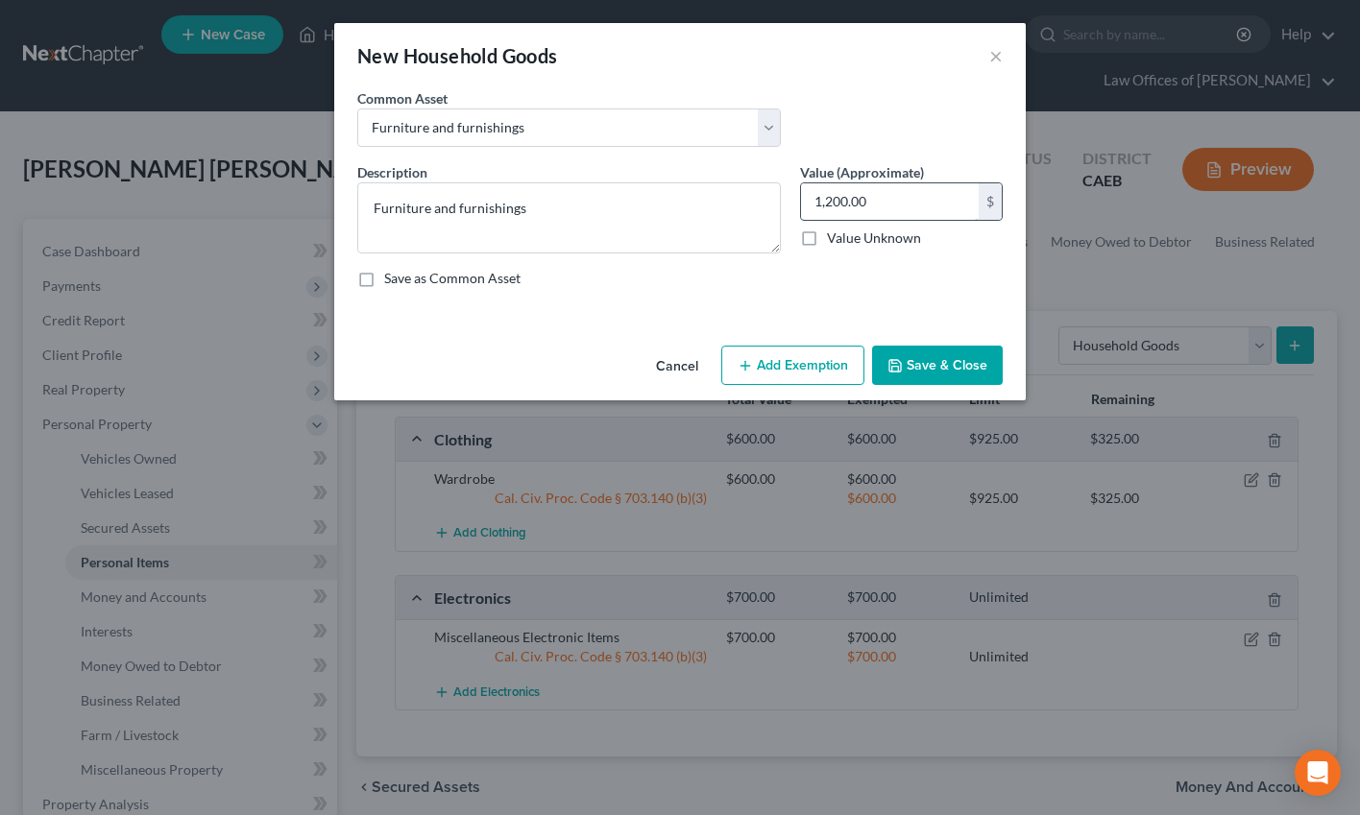
drag, startPoint x: 828, startPoint y: 203, endPoint x: 925, endPoint y: 217, distance: 98.1
click at [828, 203] on input "1,200.00" at bounding box center [890, 201] width 178 height 36
drag, startPoint x: 828, startPoint y: 197, endPoint x: 842, endPoint y: 283, distance: 87.6
click at [828, 197] on input "1,200.00" at bounding box center [890, 201] width 178 height 36
click at [789, 361] on button "Add Exemption" at bounding box center [792, 366] width 143 height 40
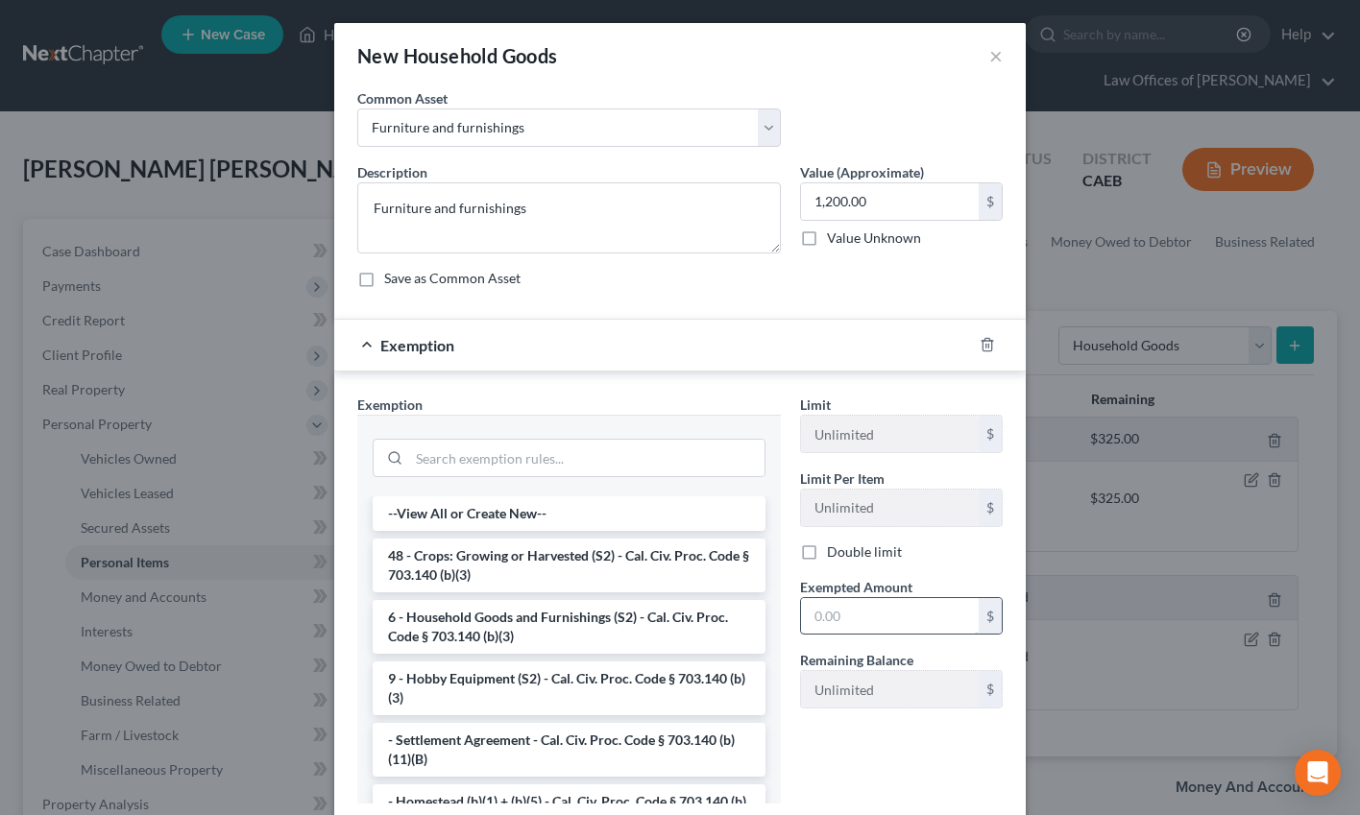
click at [479, 635] on li "6 - Household Goods and Furnishings (S2) - Cal. Civ. Proc. Code § 703.140 (b)(3)" at bounding box center [569, 627] width 393 height 54
click at [832, 617] on input "text" at bounding box center [890, 616] width 178 height 36
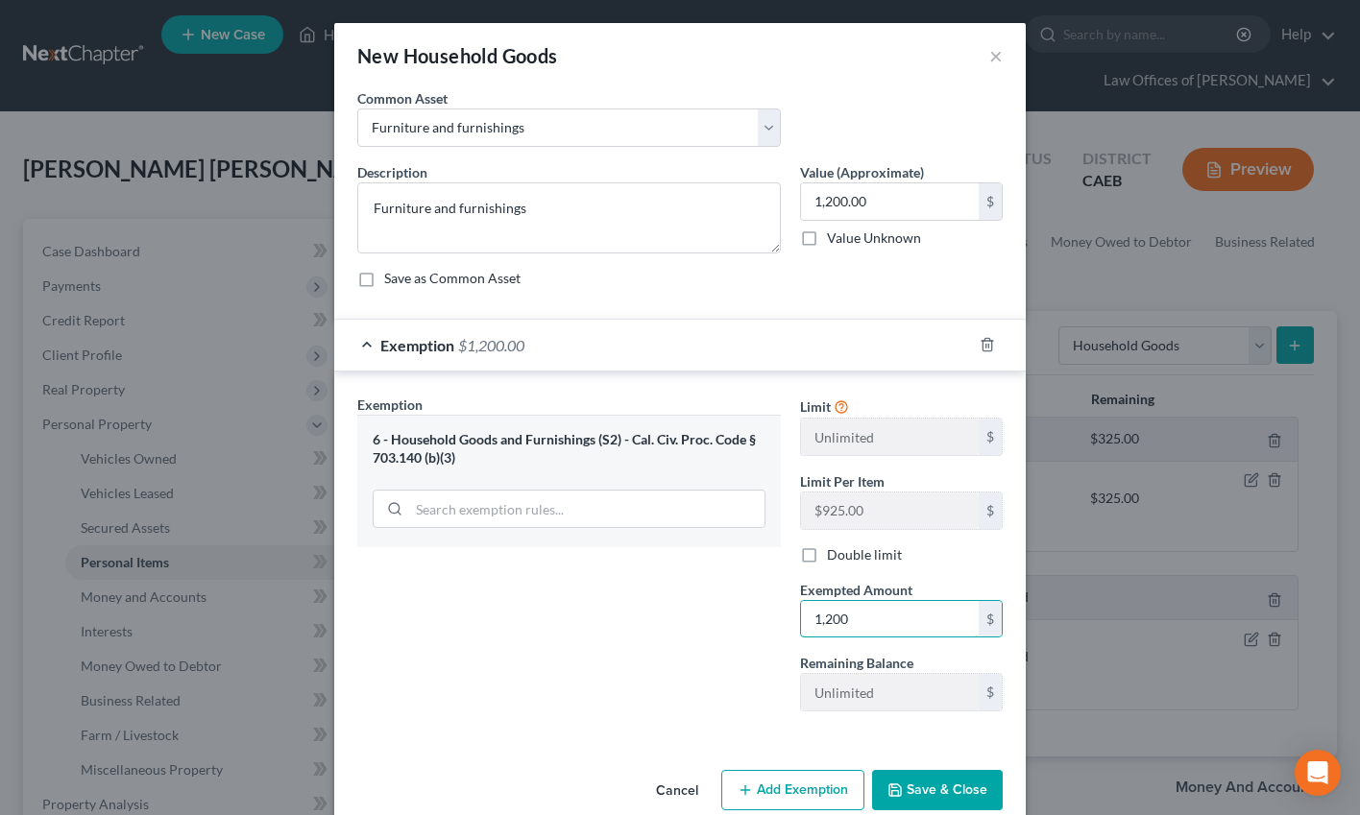
type input "1,200"
drag, startPoint x: 633, startPoint y: 692, endPoint x: 844, endPoint y: 775, distance: 226.8
click at [633, 692] on div "Exemption Set must be selected for CA. Exemption * 6 - Household Goods and Furn…" at bounding box center [569, 561] width 443 height 332
click at [909, 794] on button "Save & Close" at bounding box center [937, 790] width 131 height 40
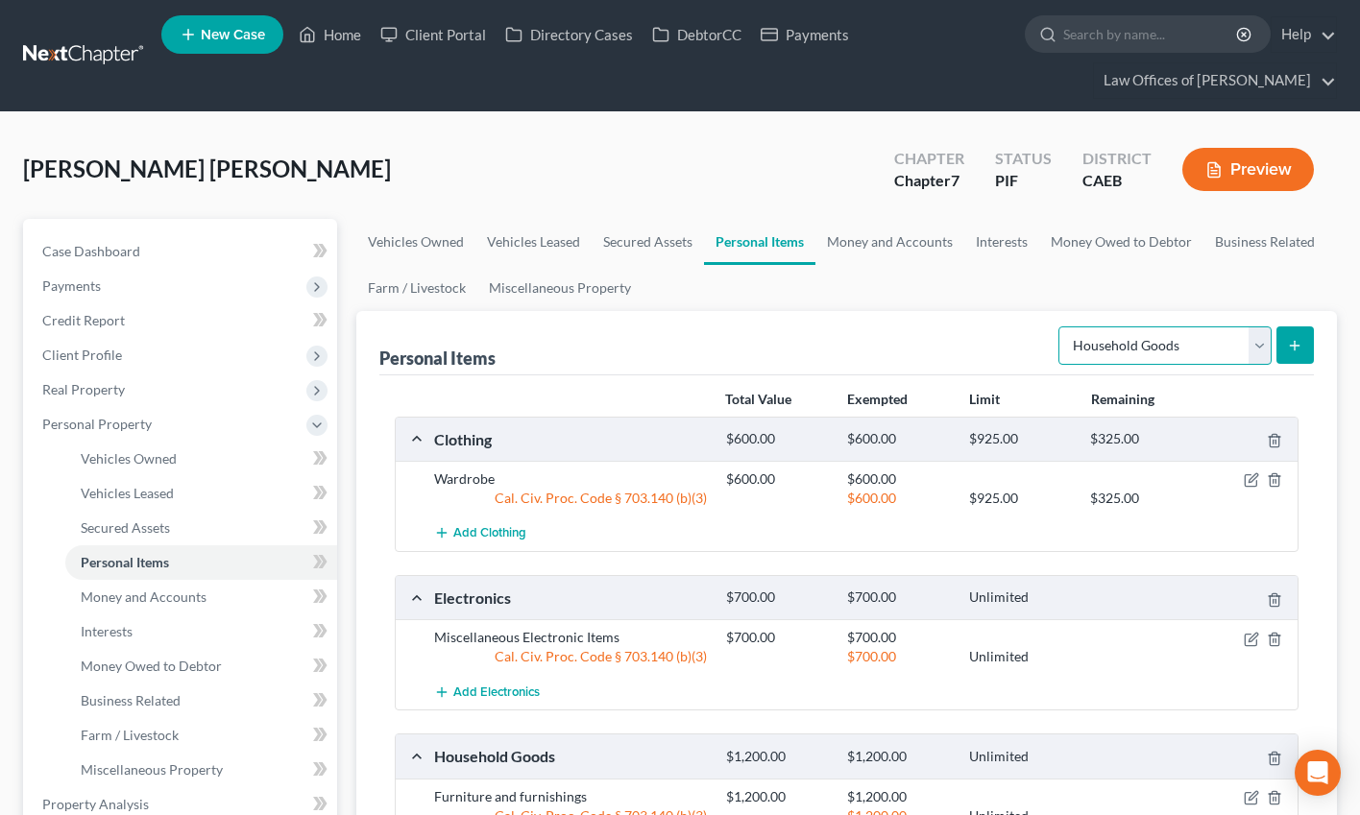
click at [1138, 349] on select "Select Item Type Clothing Collectibles Of Value Electronics Firearms Household …" at bounding box center [1164, 346] width 213 height 38
select select "jewelry"
click at [1060, 327] on select "Select Item Type Clothing Collectibles Of Value Electronics Firearms Household …" at bounding box center [1164, 346] width 213 height 38
click at [1187, 349] on icon "submit" at bounding box center [1294, 345] width 15 height 15
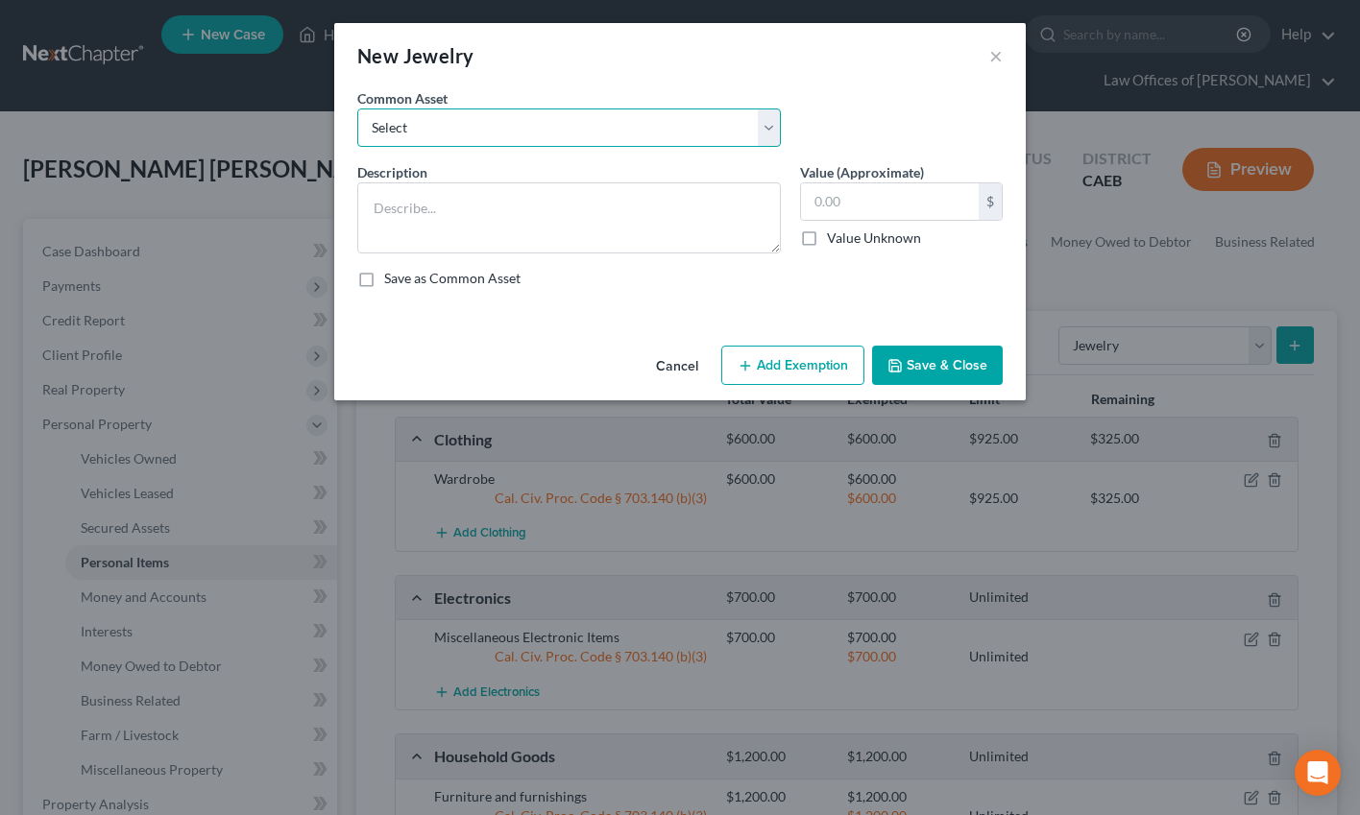
click at [596, 136] on select "Select Miscellaneous Jewelry" at bounding box center [568, 128] width 423 height 38
select select "0"
click at [357, 109] on select "Select Miscellaneous Jewelry" at bounding box center [568, 128] width 423 height 38
type textarea "Miscellaneous Jewelry"
type input "100.00"
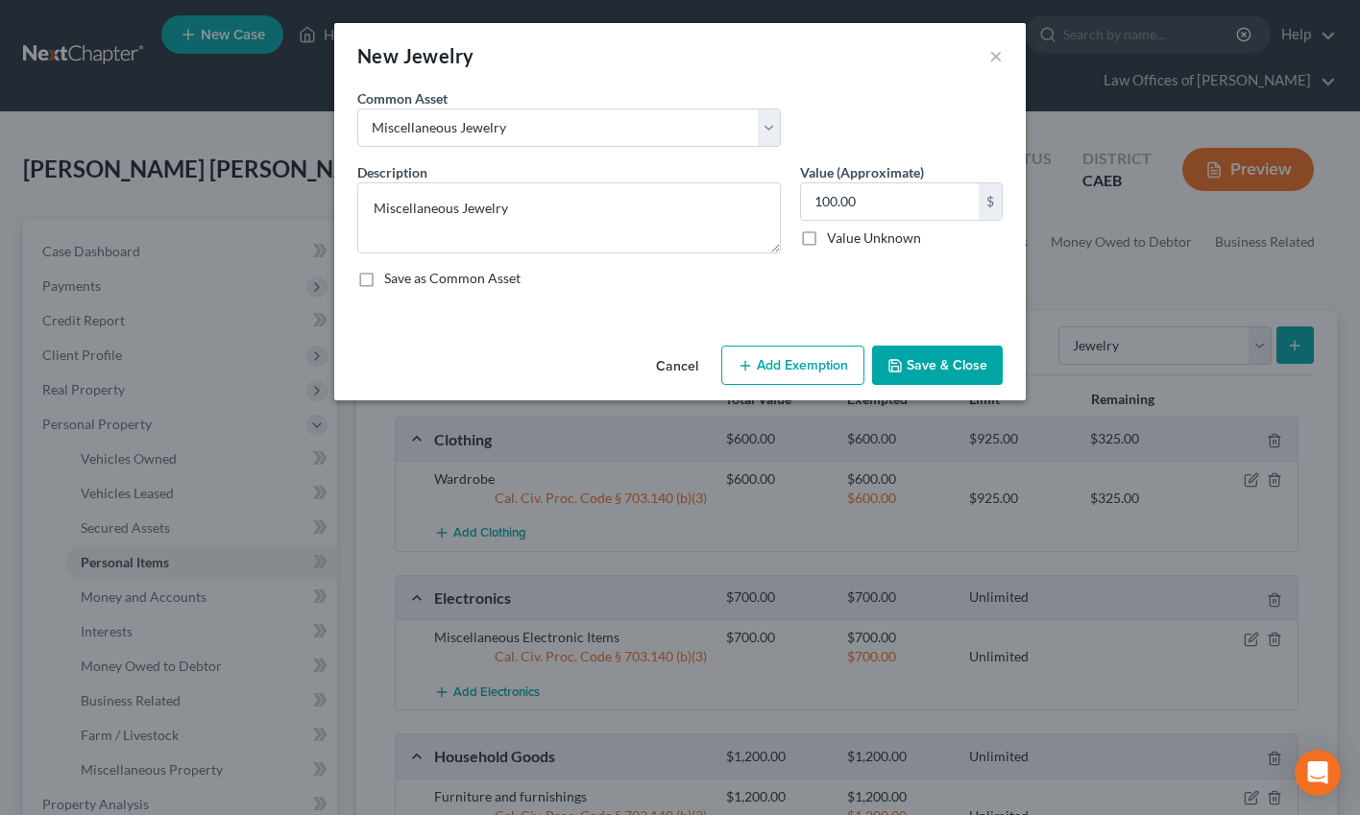
click at [814, 375] on button "Add Exemption" at bounding box center [792, 366] width 143 height 40
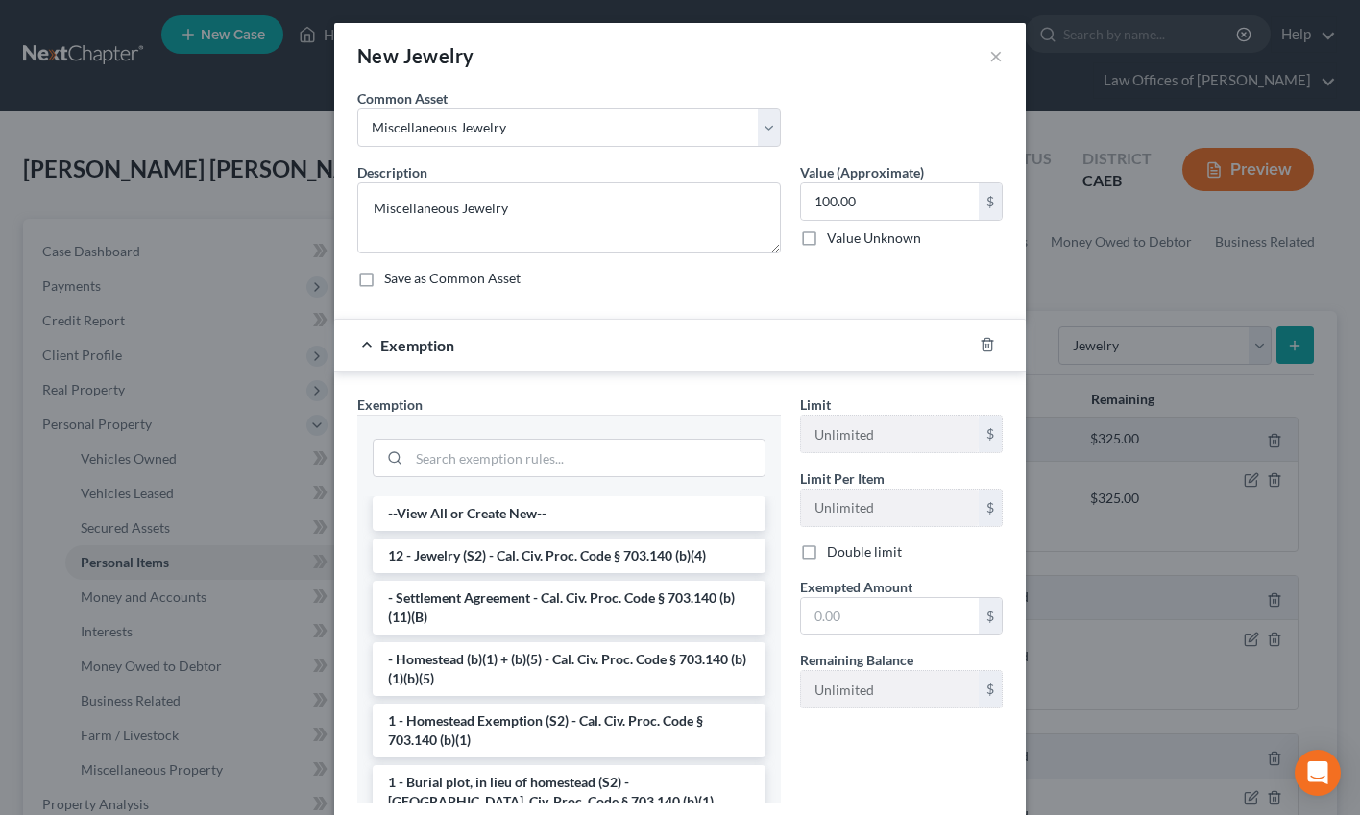
drag, startPoint x: 505, startPoint y: 562, endPoint x: 731, endPoint y: 591, distance: 227.5
click at [505, 562] on li "12 - Jewelry (S2) - Cal. Civ. Proc. Code § 703.140 (b)(4)" at bounding box center [569, 556] width 393 height 35
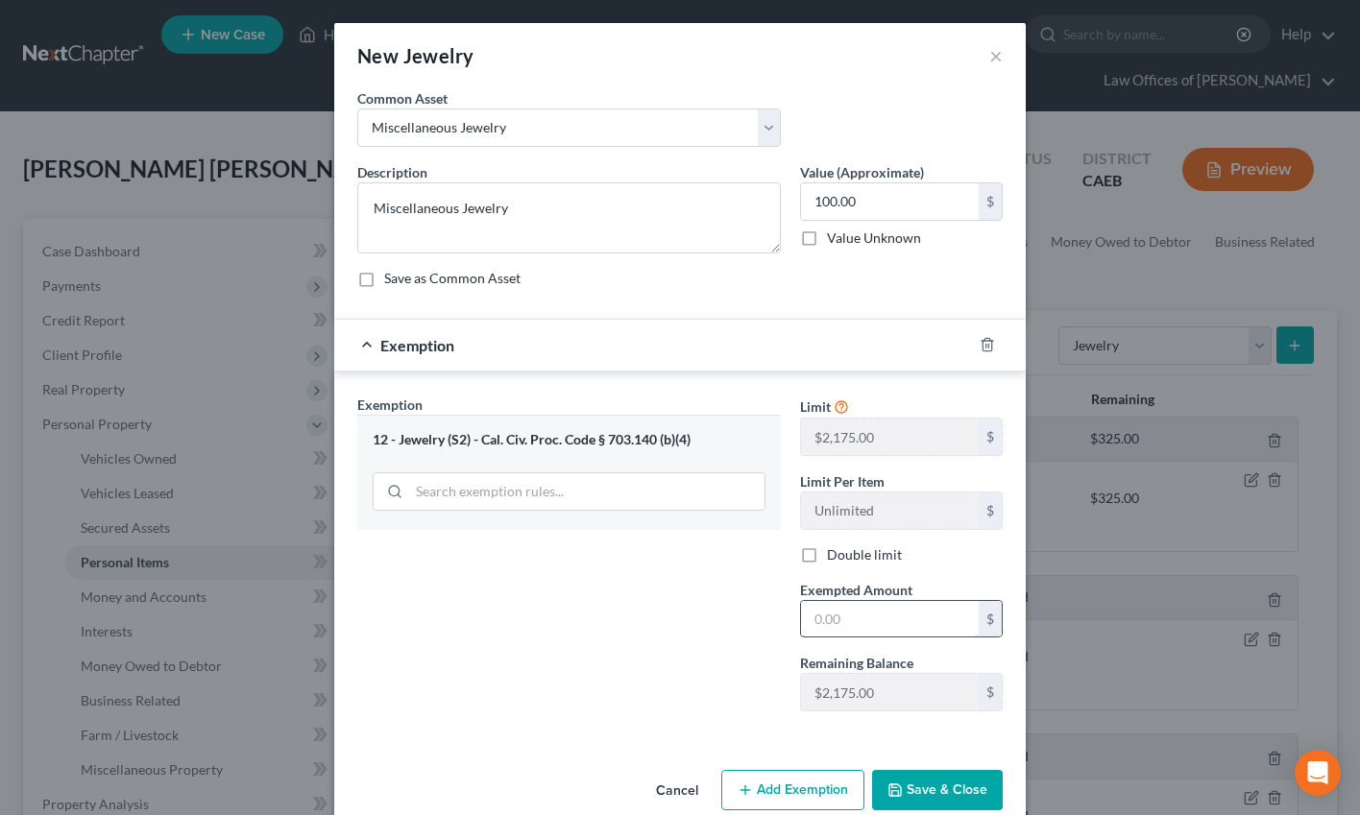
drag, startPoint x: 799, startPoint y: 626, endPoint x: 818, endPoint y: 623, distance: 19.4
click at [800, 626] on div "Exempted Amount * $" at bounding box center [901, 609] width 222 height 59
click at [818, 623] on input "text" at bounding box center [890, 619] width 178 height 36
type input "100"
drag, startPoint x: 640, startPoint y: 645, endPoint x: 993, endPoint y: 745, distance: 367.2
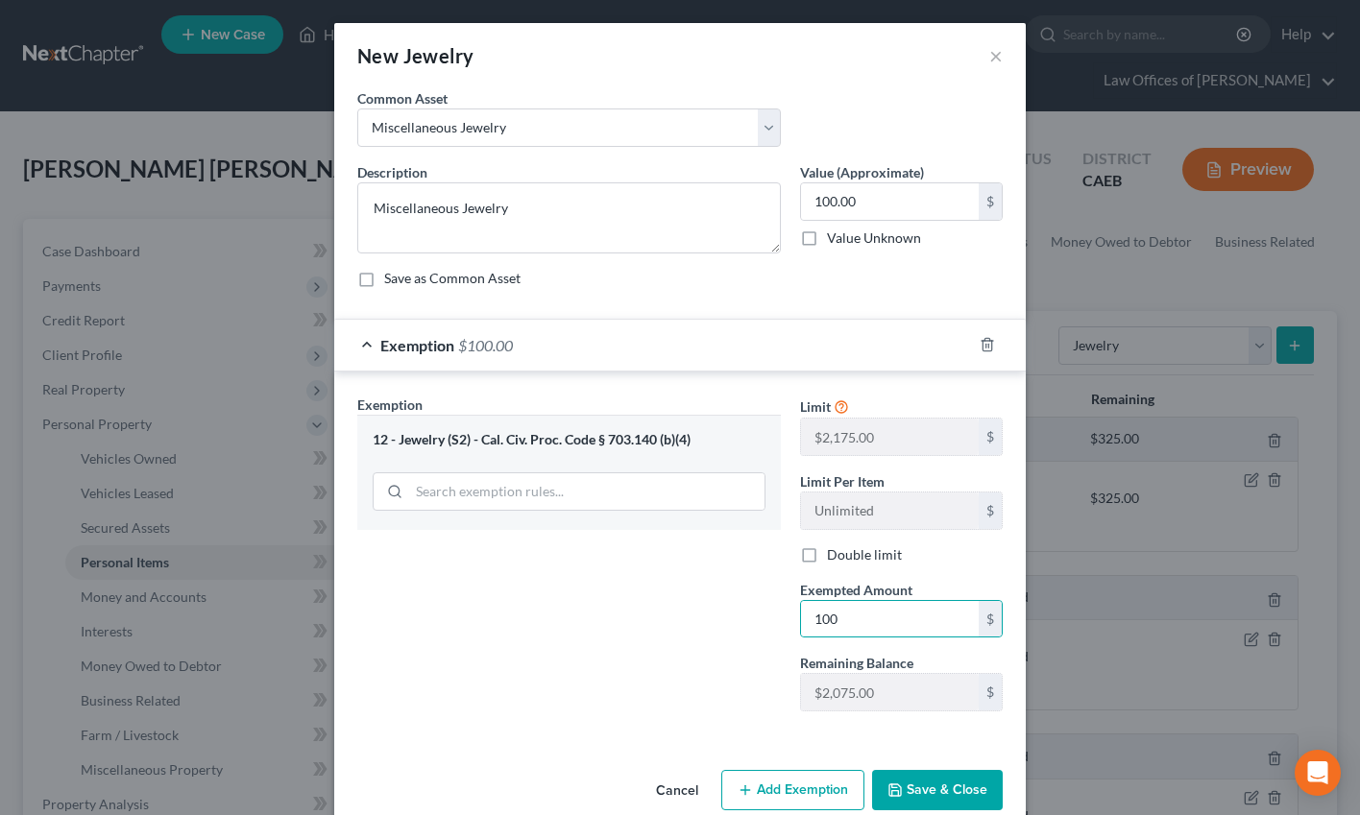
click at [640, 645] on div "Exemption Set must be selected for CA. Exemption * 12 - Jewelry (S2) - Cal. Civ…" at bounding box center [569, 561] width 443 height 332
click at [922, 800] on button "Save & Close" at bounding box center [937, 790] width 131 height 40
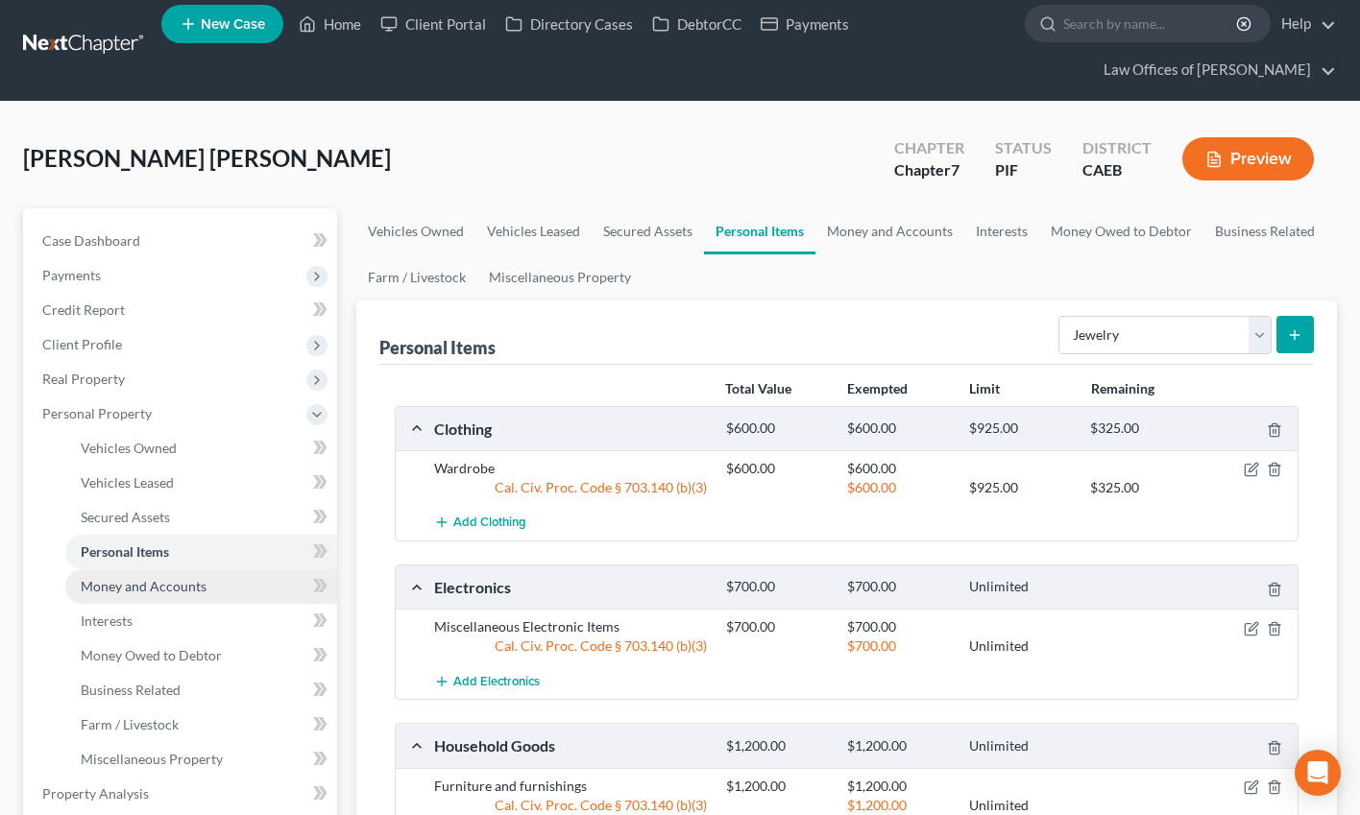
click at [140, 603] on ul "Vehicles Owned Vehicles Leased Machinery and Vehicles Office Related" at bounding box center [182, 604] width 310 height 346
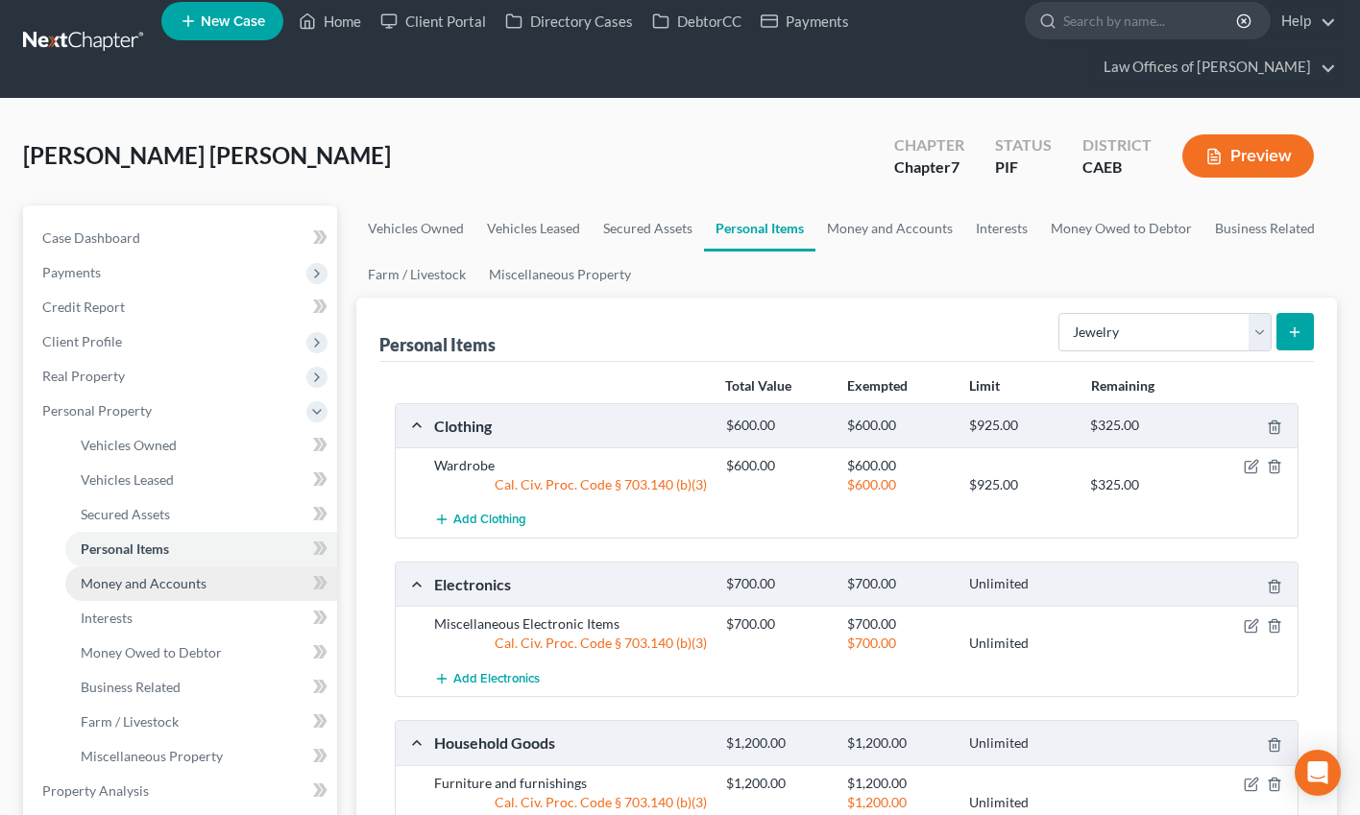
click at [139, 577] on span "Money and Accounts" at bounding box center [144, 583] width 126 height 16
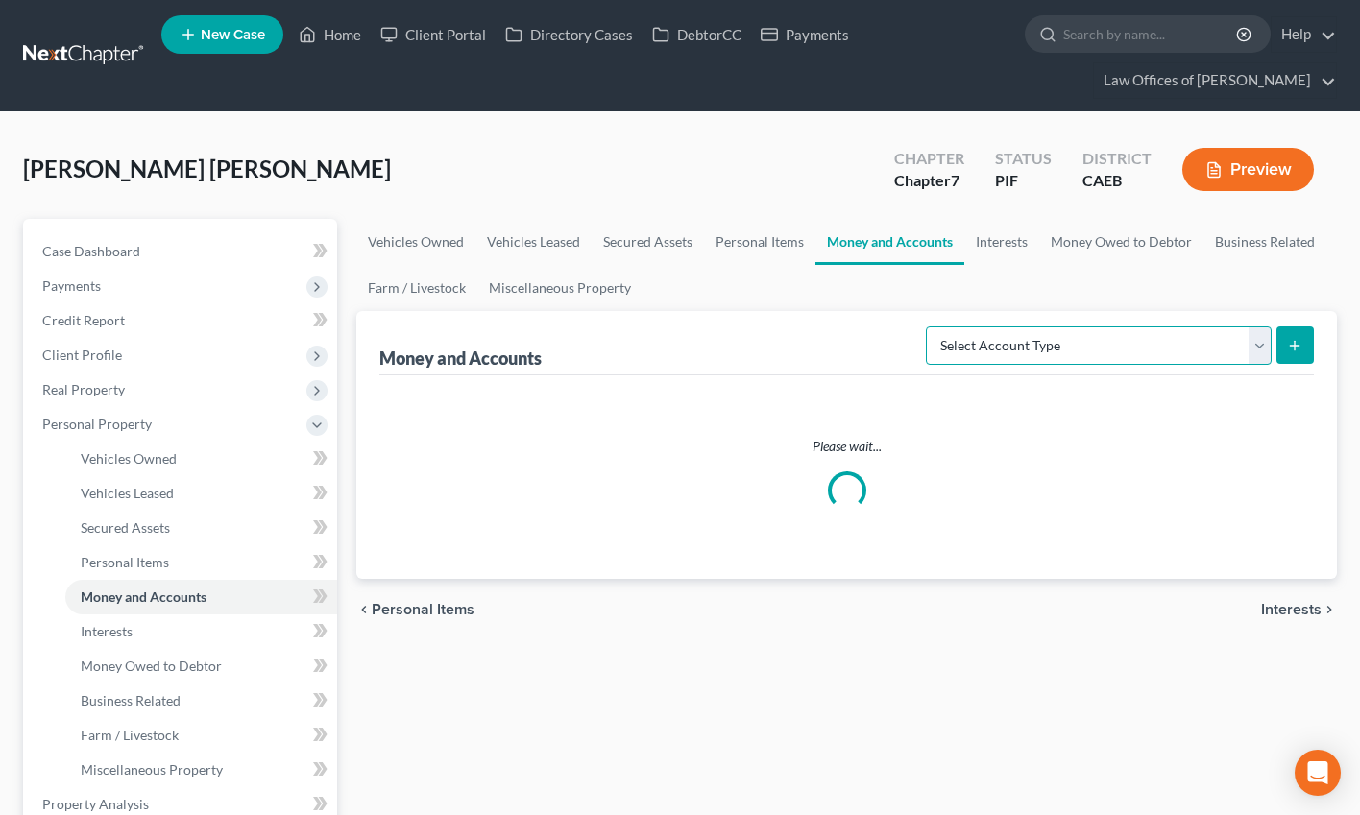
click at [1092, 352] on select "Select Account Type Brokerage Cash on Hand Certificates of Deposit Checking Acc…" at bounding box center [1099, 346] width 346 height 38
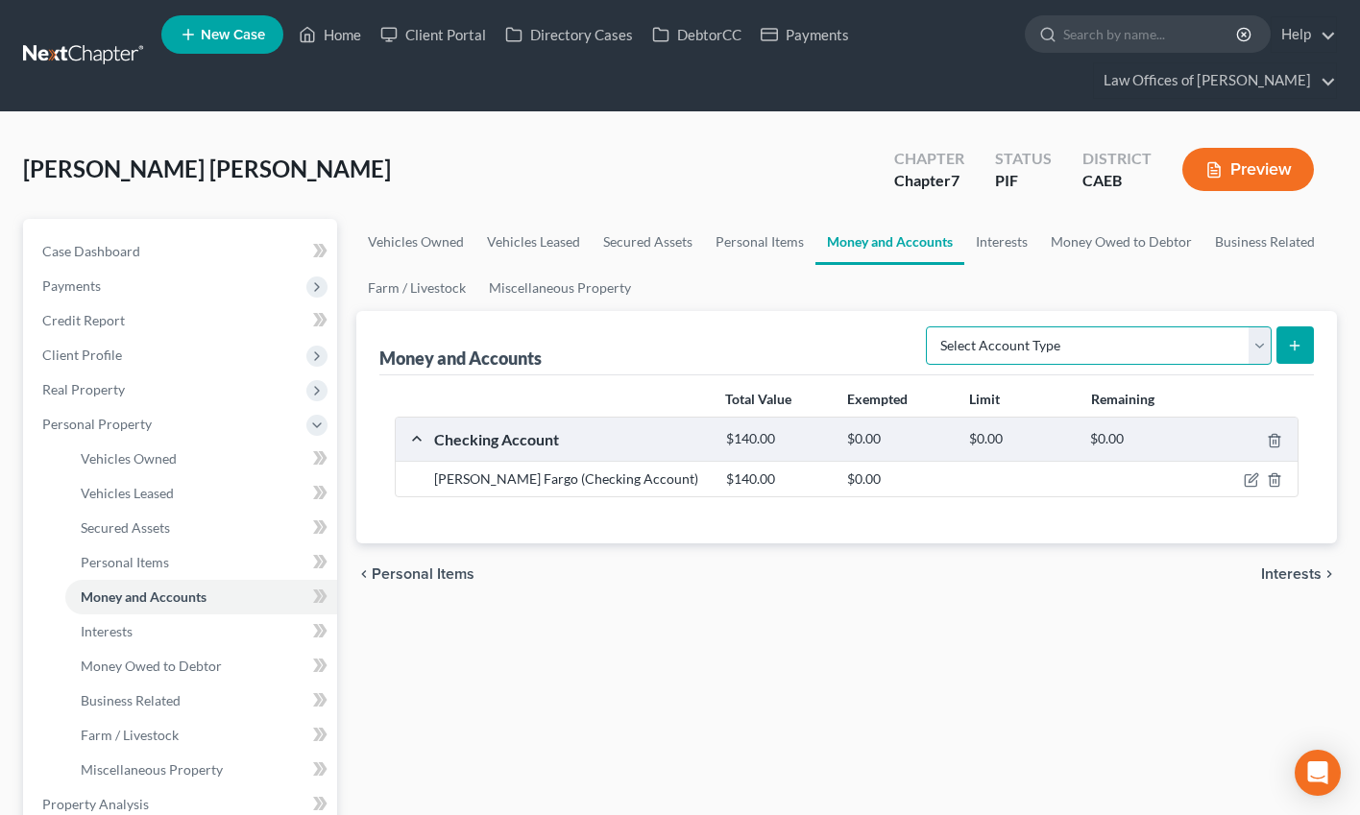
select select "cash_on_hand"
click at [930, 327] on select "Select Account Type Brokerage Cash on Hand Certificates of Deposit Checking Acc…" at bounding box center [1099, 346] width 346 height 38
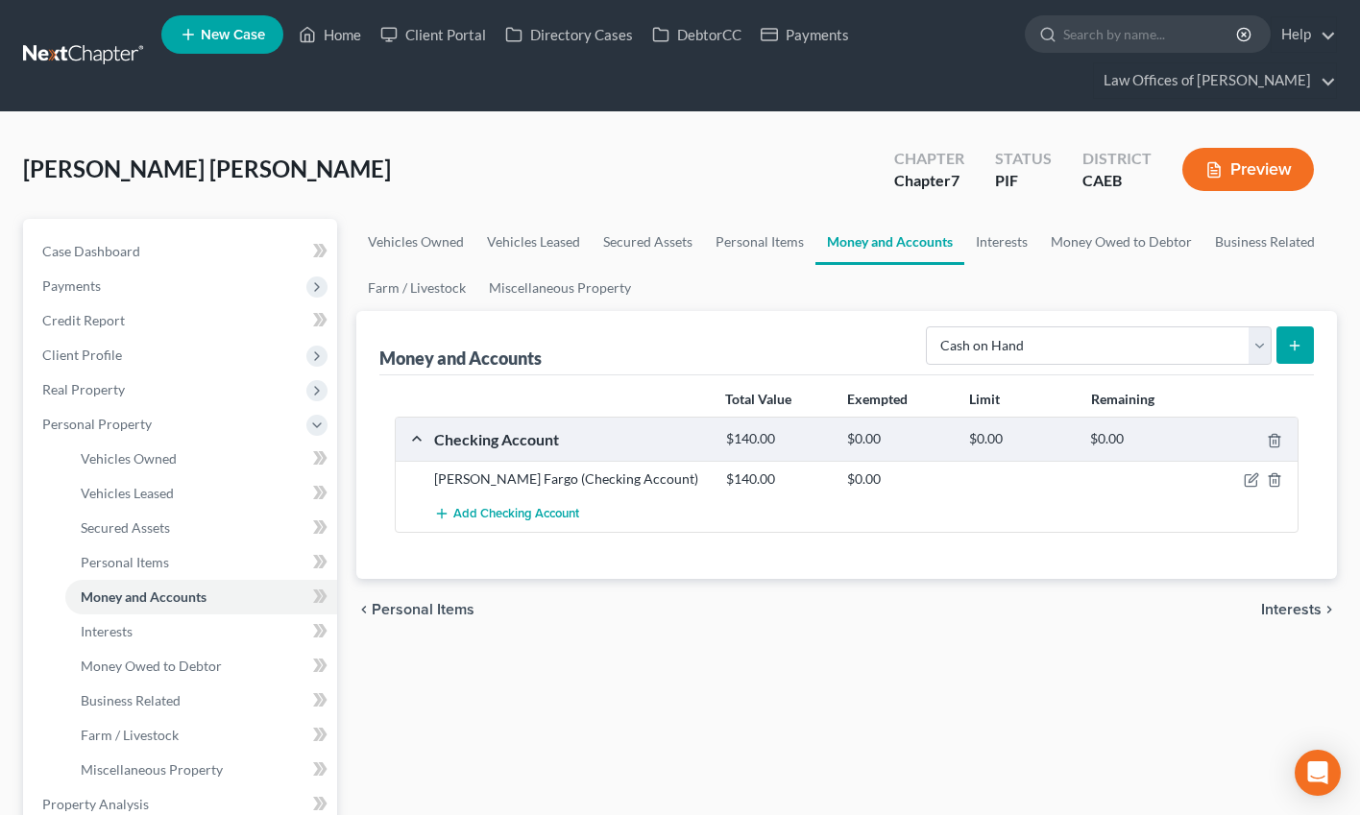
click at [1187, 342] on line "submit" at bounding box center [1294, 345] width 0 height 9
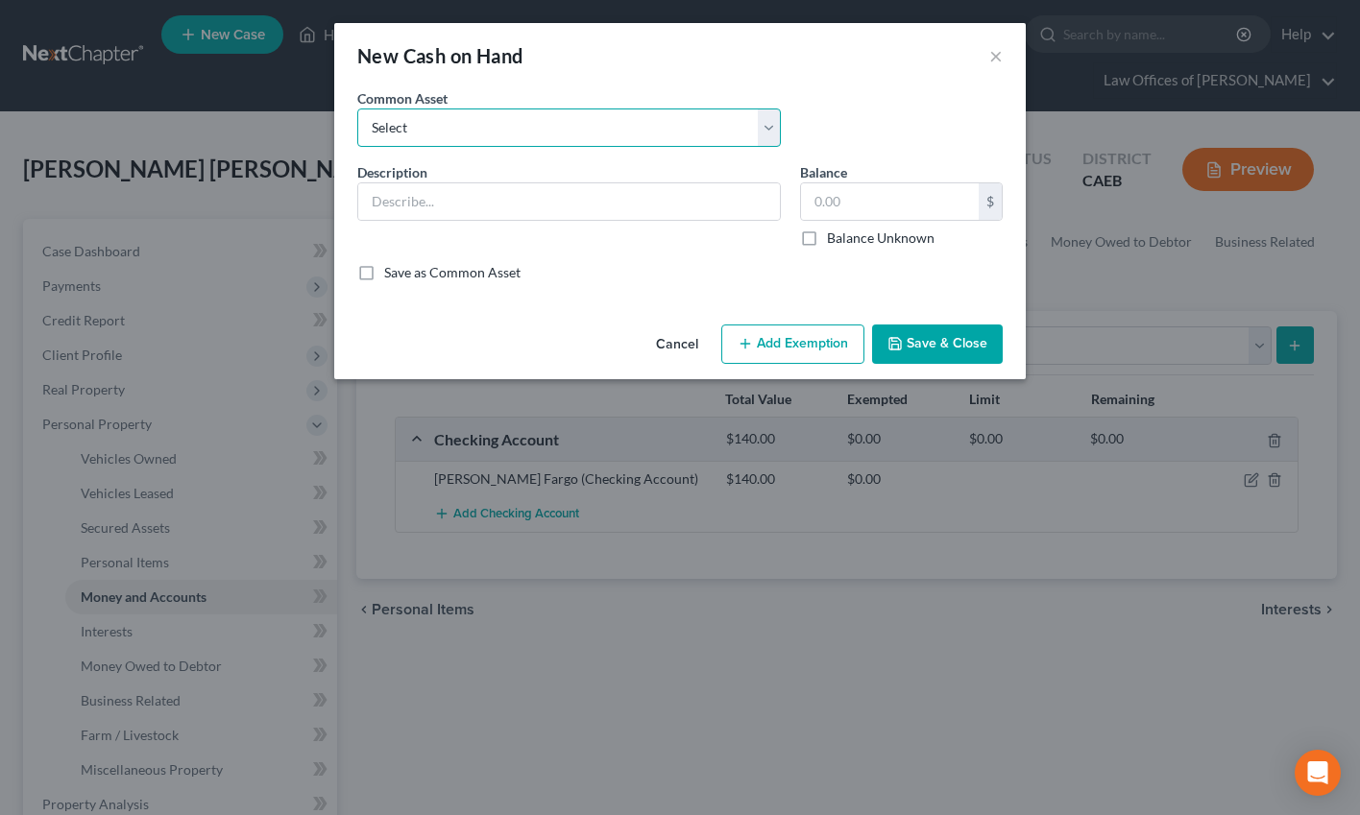
click at [647, 127] on select "Select Cash on Hand" at bounding box center [568, 128] width 423 height 38
select select "0"
click at [357, 109] on select "Select Cash on Hand" at bounding box center [568, 128] width 423 height 38
type input "Cash on Hand"
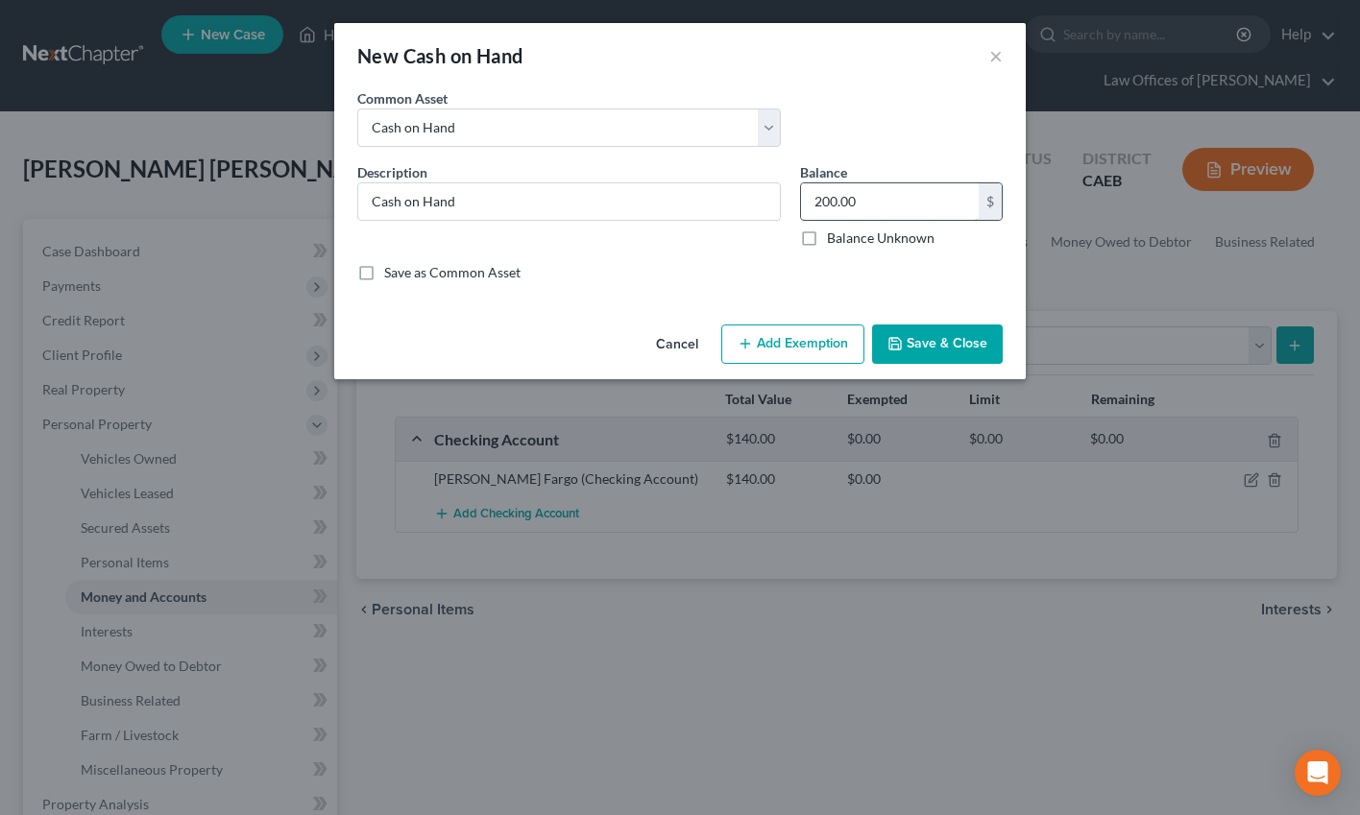
click at [835, 203] on input "200.00" at bounding box center [890, 201] width 178 height 36
type input "50"
drag, startPoint x: 836, startPoint y: 322, endPoint x: 826, endPoint y: 346, distance: 26.2
click at [836, 323] on div "Cancel Add Exemption Save & Close" at bounding box center [679, 348] width 691 height 63
click at [826, 346] on button "Add Exemption" at bounding box center [792, 345] width 143 height 40
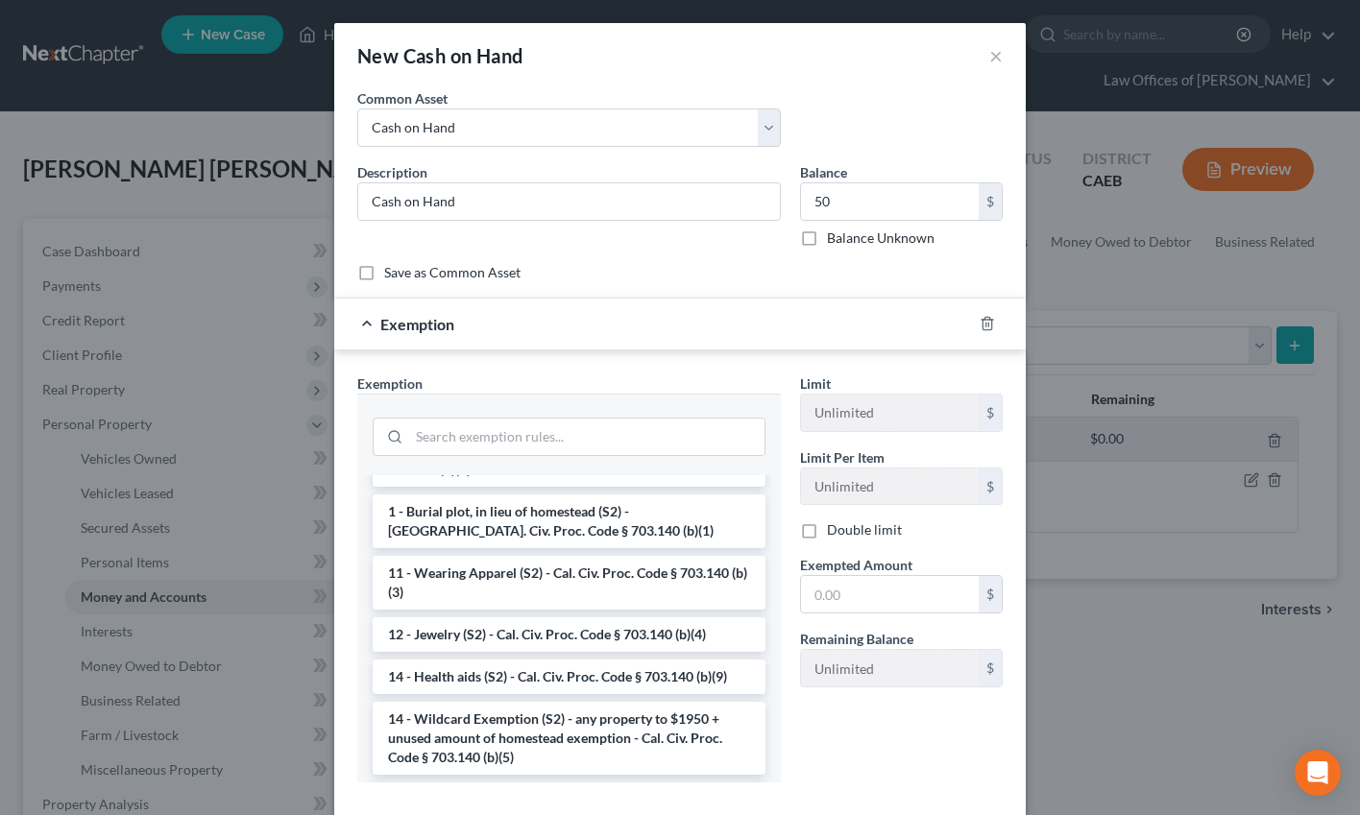
scroll to position [342, 0]
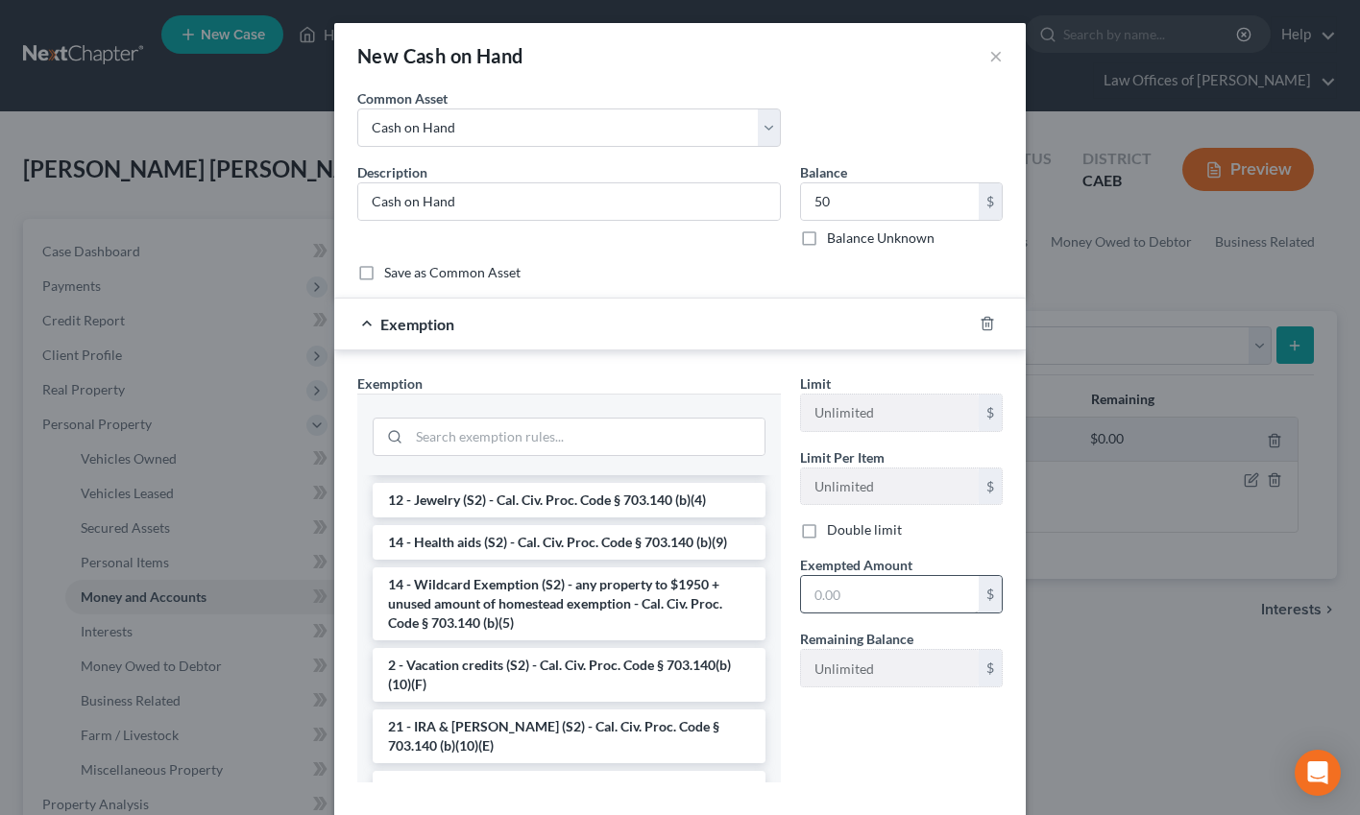
drag, startPoint x: 578, startPoint y: 612, endPoint x: 868, endPoint y: 612, distance: 290.0
click at [578, 612] on li "14 - Wildcard Exemption (S2) - any property to $1950 + unused amount of homeste…" at bounding box center [569, 604] width 393 height 73
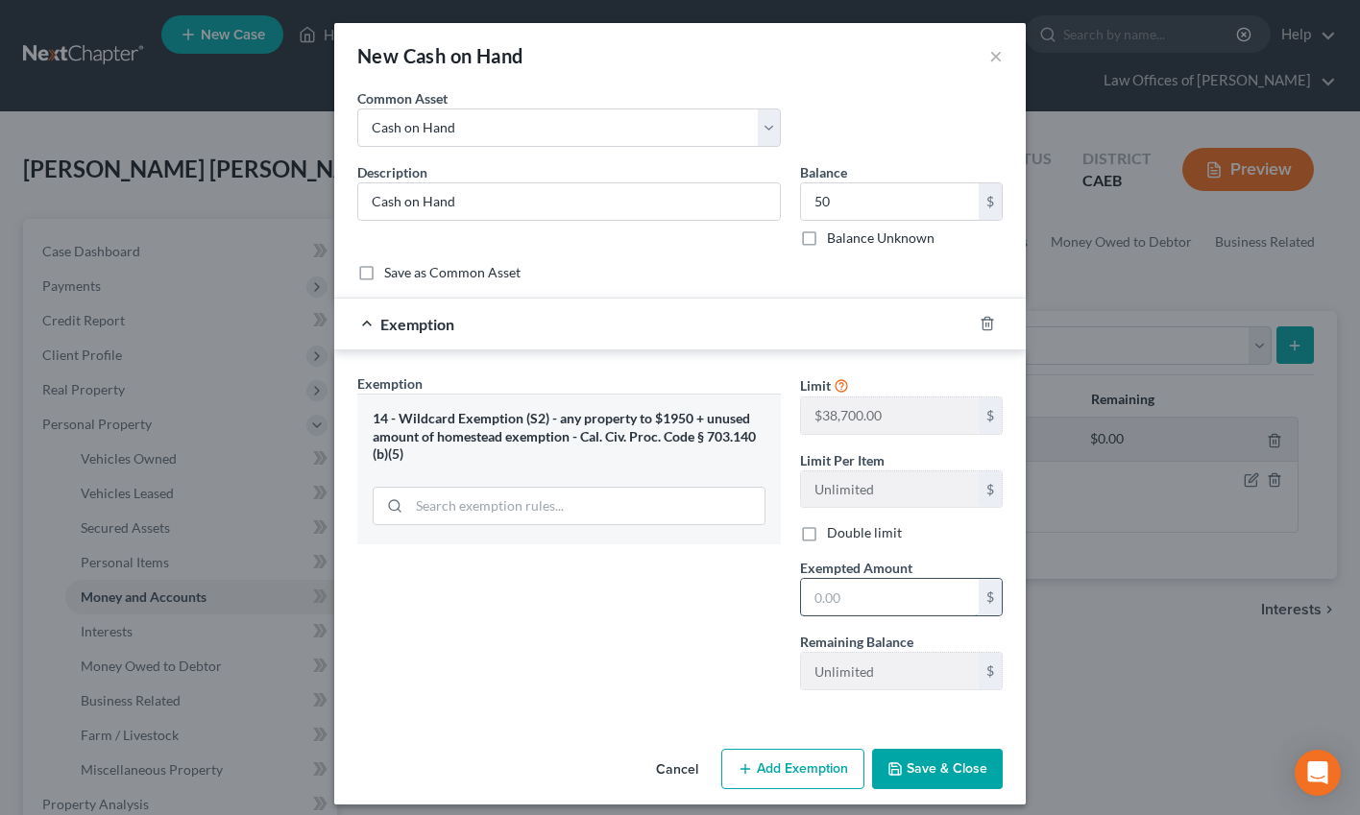
click at [870, 602] on input "text" at bounding box center [890, 597] width 178 height 36
type input "50"
drag, startPoint x: 510, startPoint y: 652, endPoint x: 858, endPoint y: 720, distance: 354.3
click at [510, 652] on div "Exemption Set must be selected for CA. Exemption * 14 - Wildcard Exemption (S2)…" at bounding box center [569, 540] width 443 height 332
drag, startPoint x: 922, startPoint y: 773, endPoint x: 908, endPoint y: 776, distance: 13.7
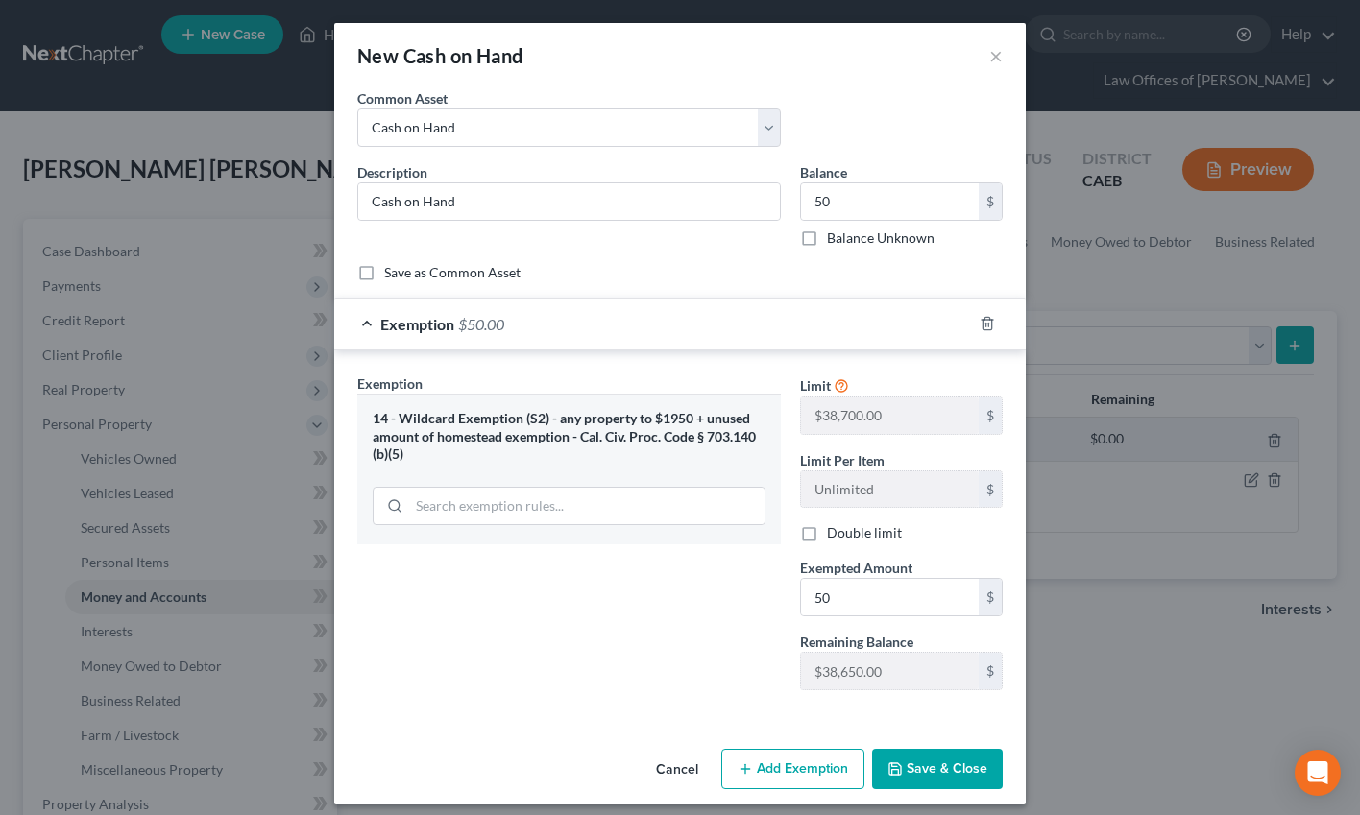
click at [922, 774] on button "Save & Close" at bounding box center [937, 769] width 131 height 40
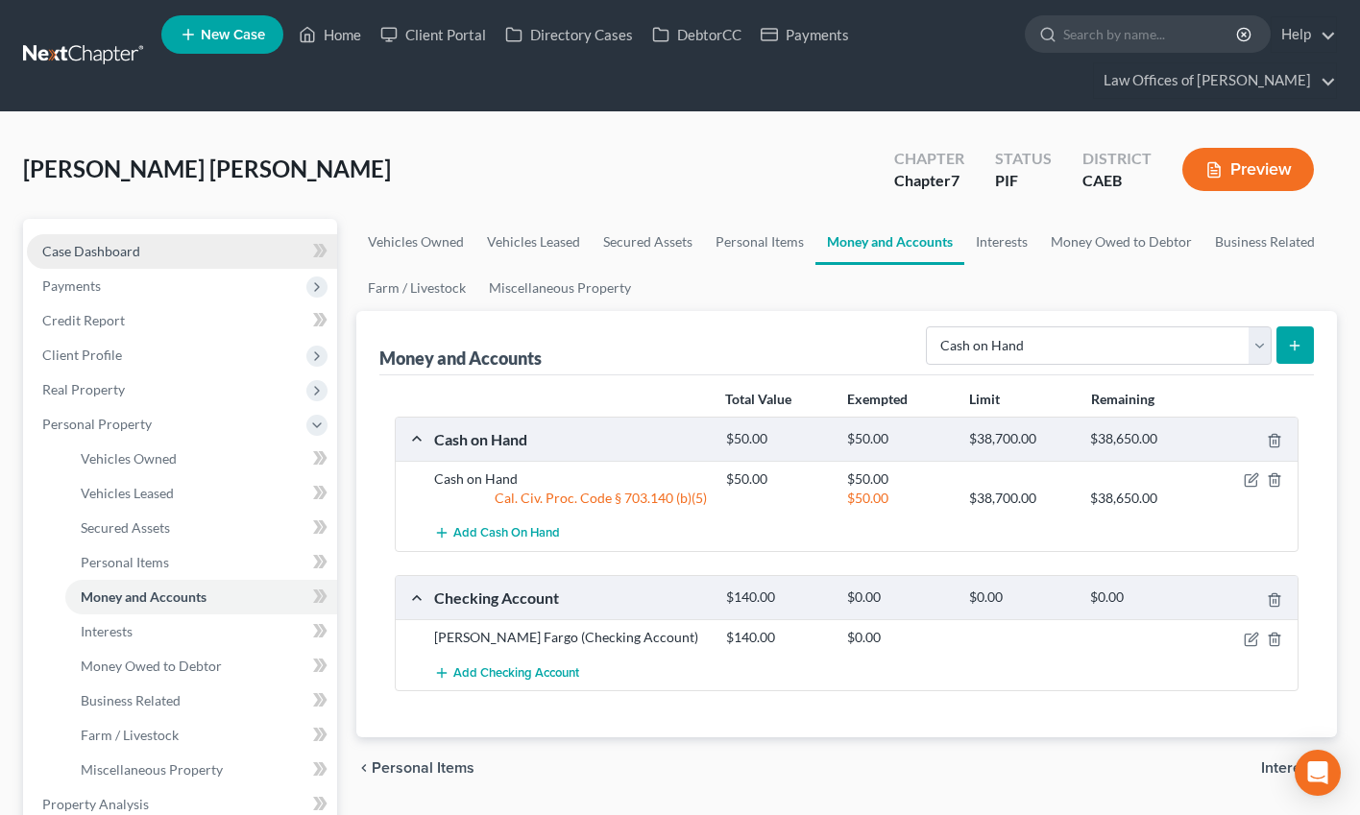
click at [85, 246] on span "Case Dashboard" at bounding box center [91, 251] width 98 height 16
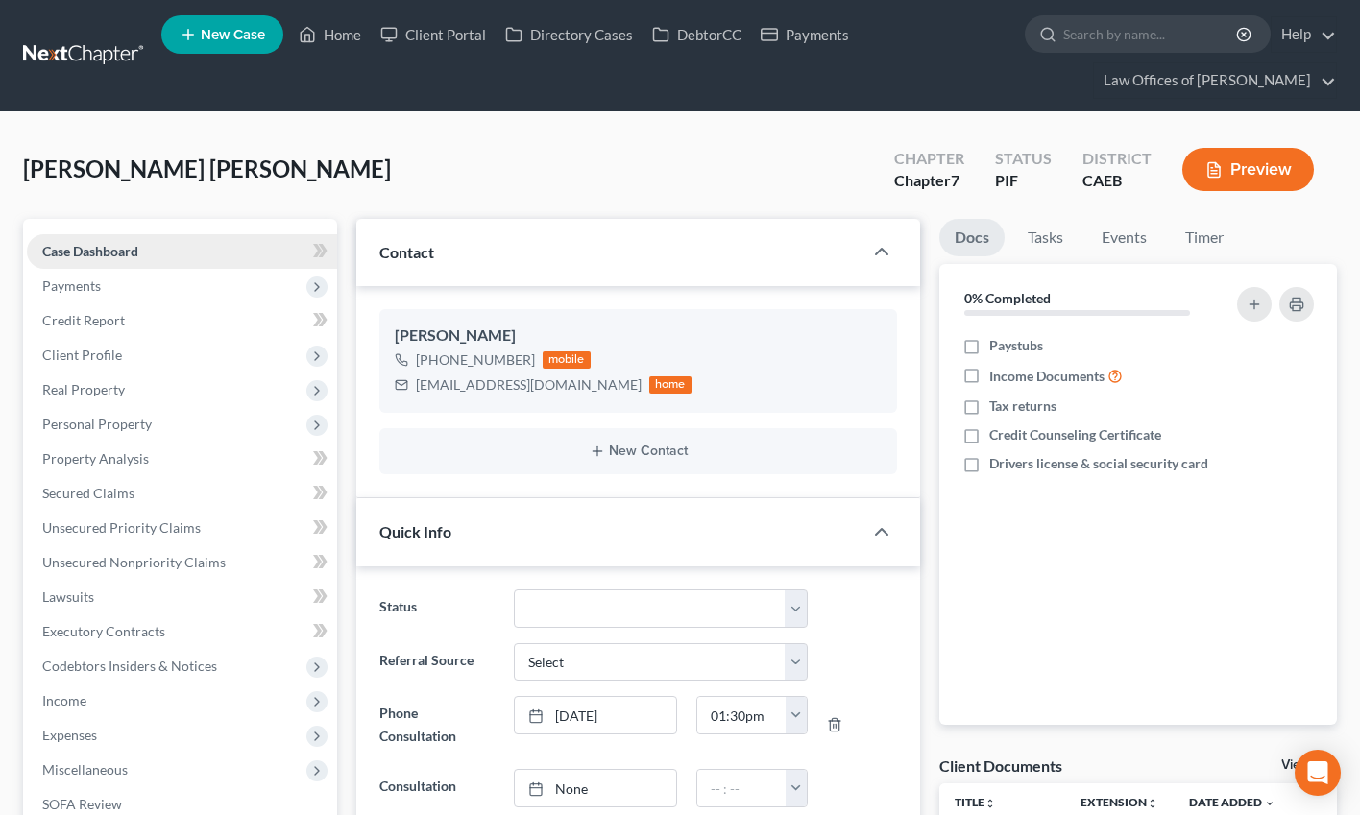
scroll to position [4910, 0]
drag, startPoint x: 147, startPoint y: 564, endPoint x: 854, endPoint y: 10, distance: 898.1
click at [147, 564] on span "Unsecured Nonpriority Claims" at bounding box center [133, 562] width 183 height 16
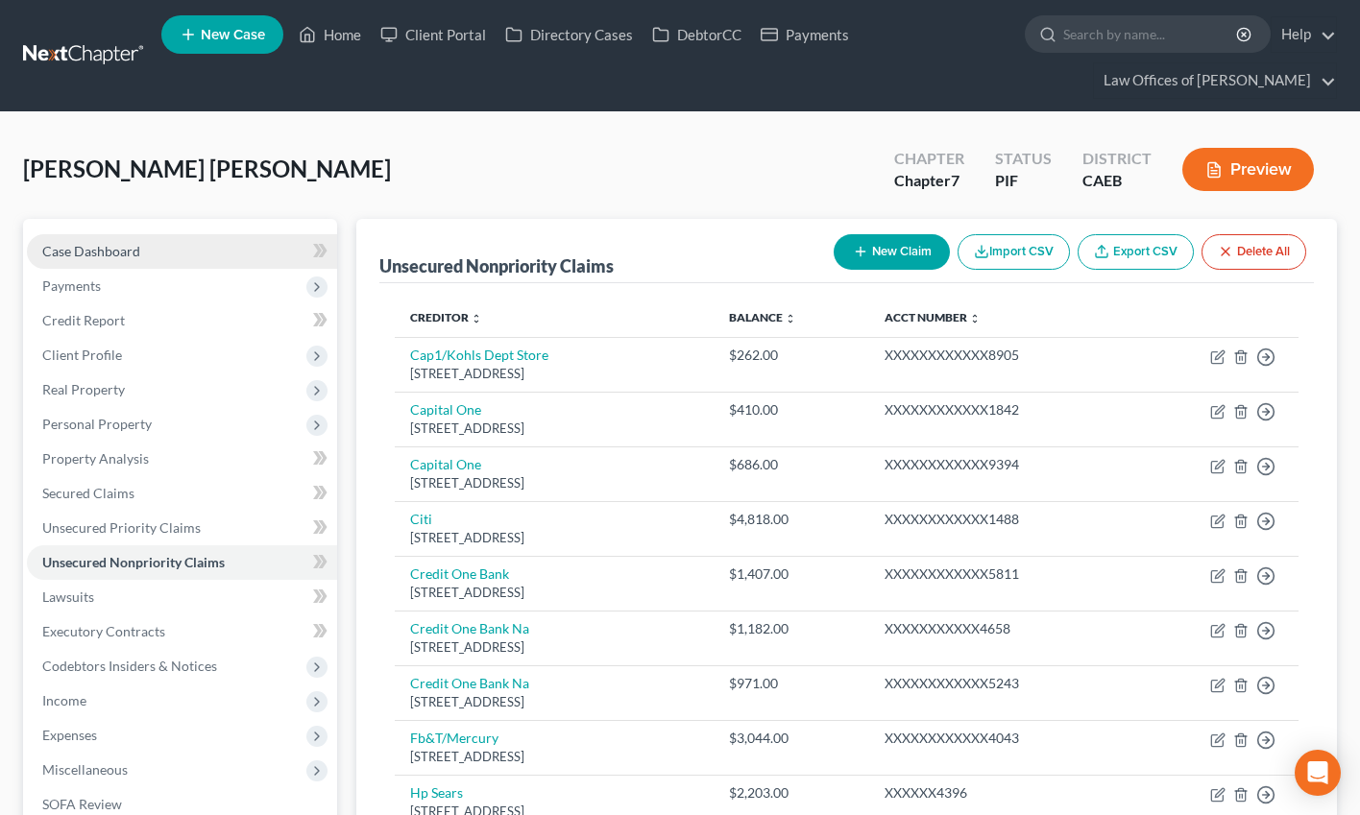
click at [130, 258] on span "Case Dashboard" at bounding box center [91, 251] width 98 height 16
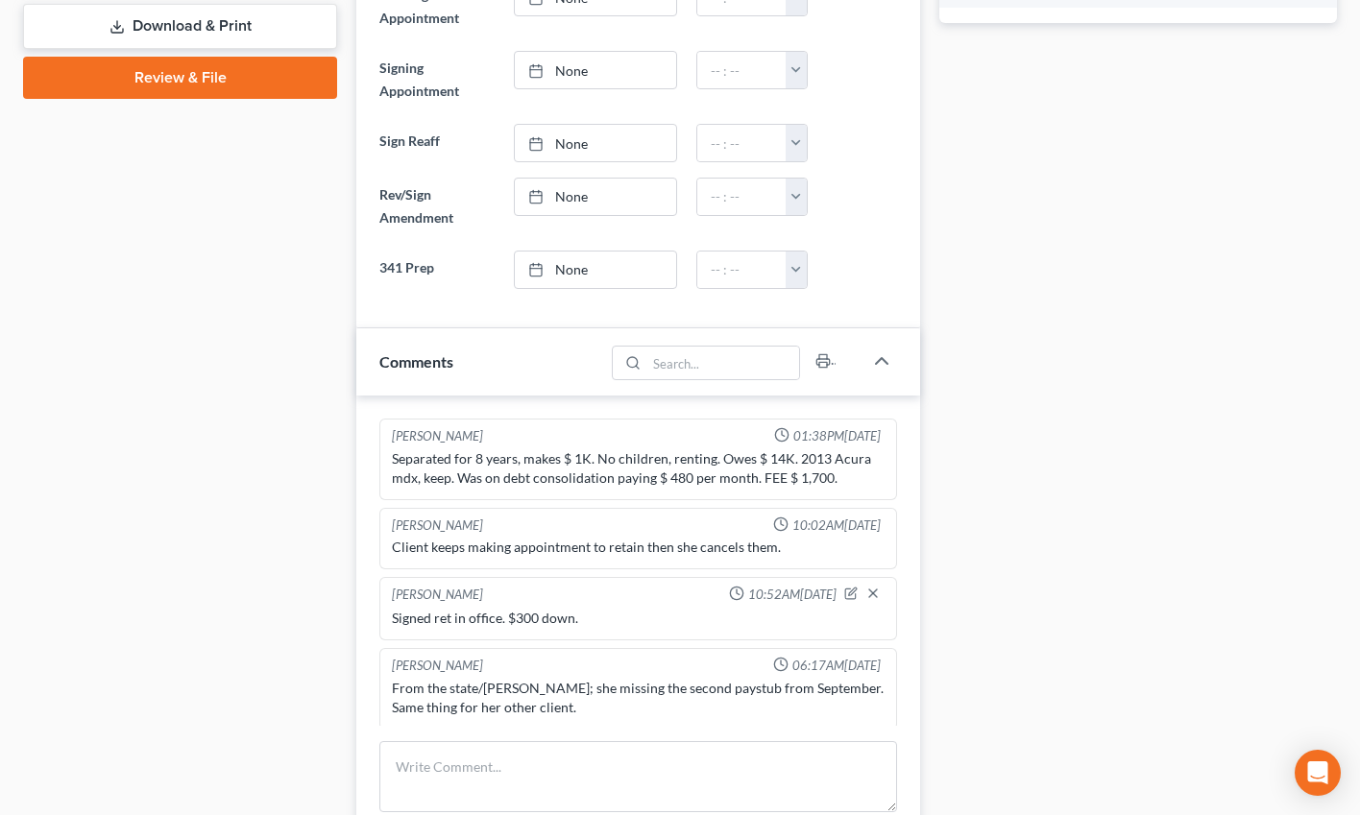
scroll to position [4, 0]
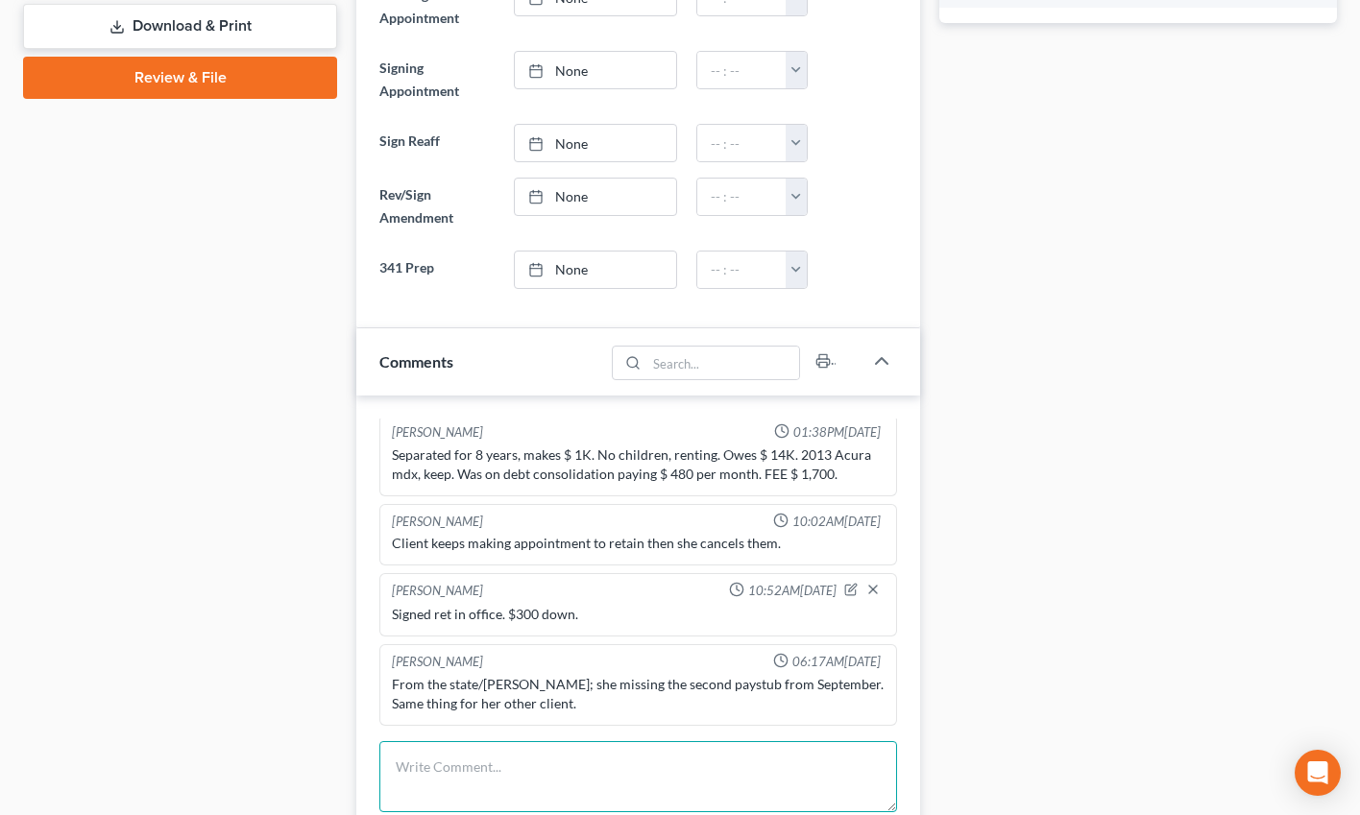
click at [427, 741] on textarea at bounding box center [638, 776] width 518 height 71
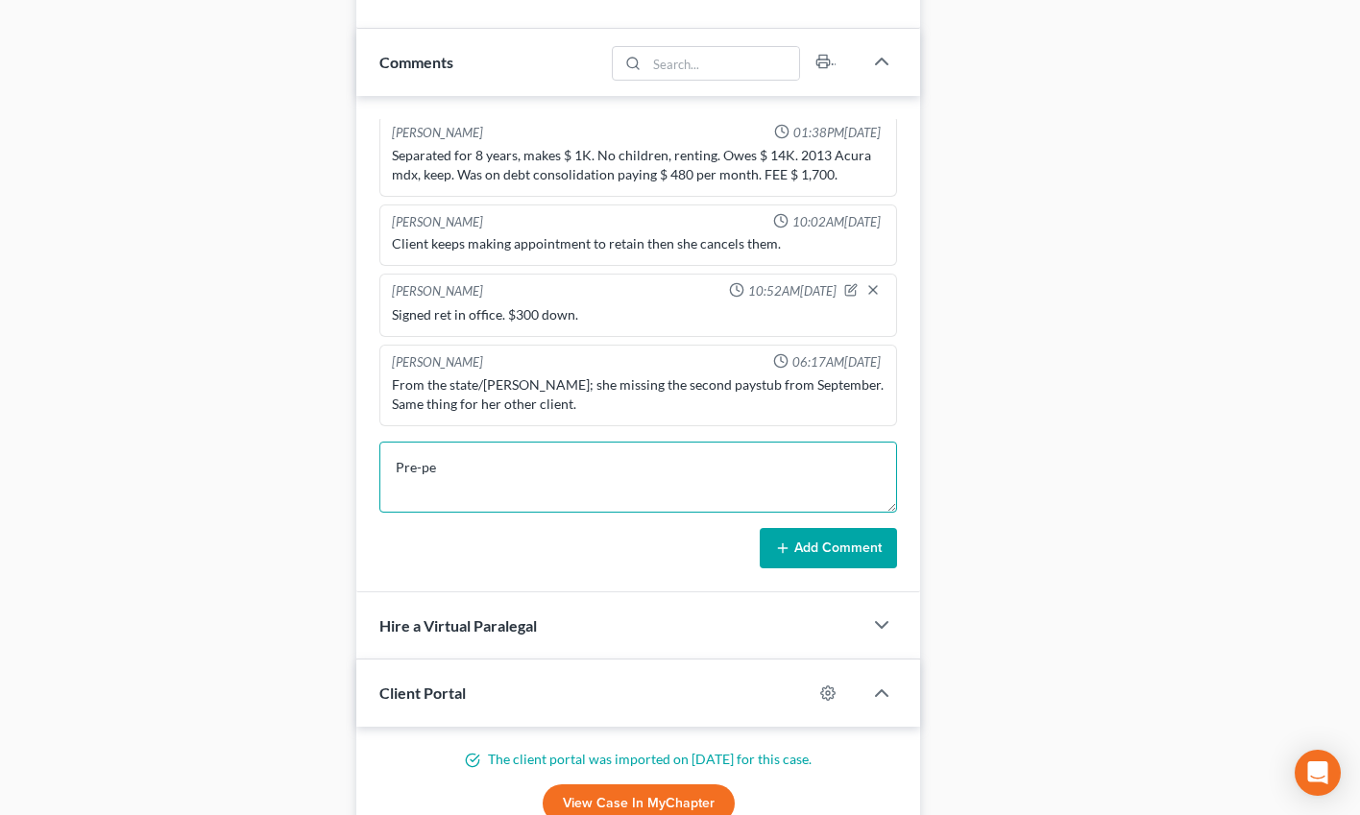
scroll to position [4910, 0]
type textarea "Pre-petition complete."
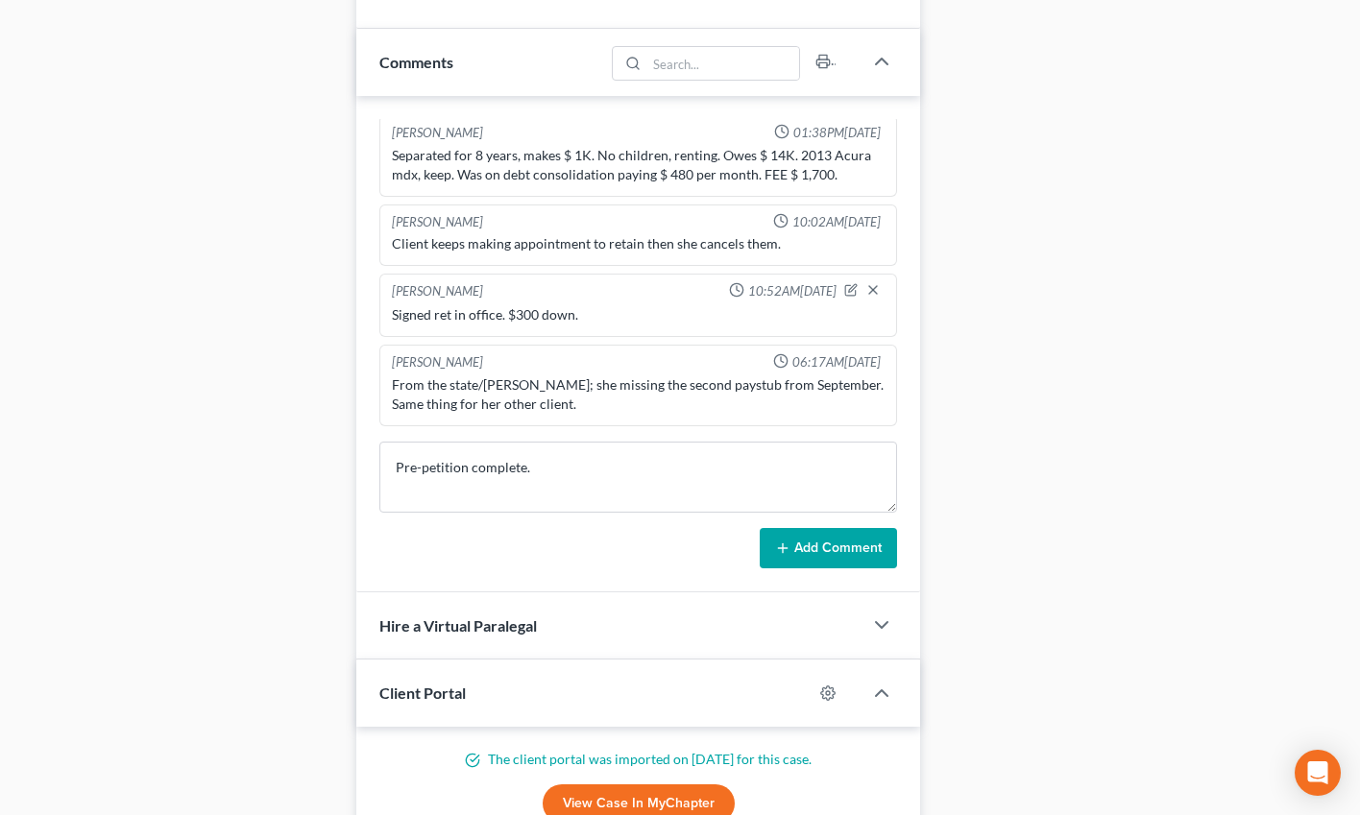
drag, startPoint x: 855, startPoint y: 563, endPoint x: 990, endPoint y: 364, distance: 240.5
click at [854, 564] on button "Add Comment" at bounding box center [828, 548] width 137 height 40
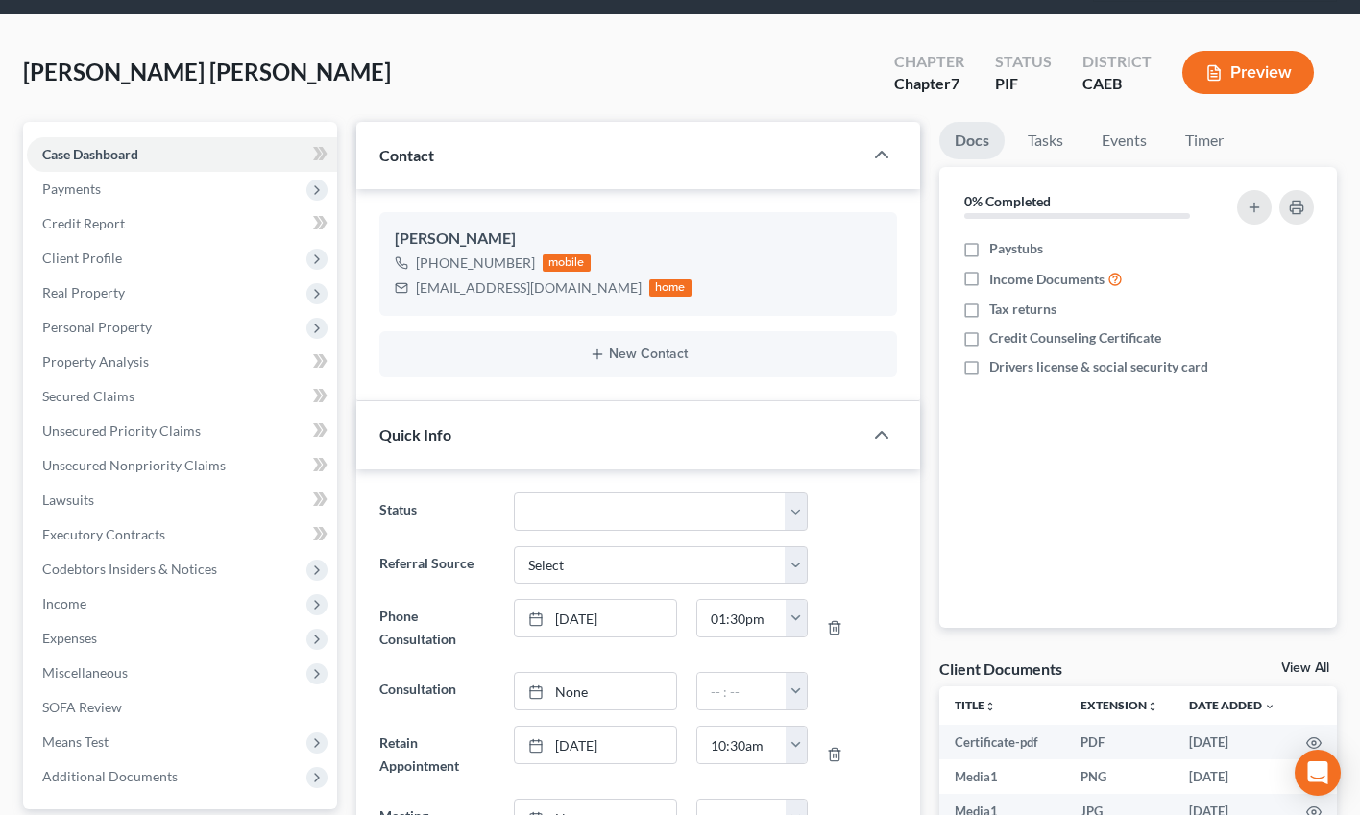
scroll to position [42, 0]
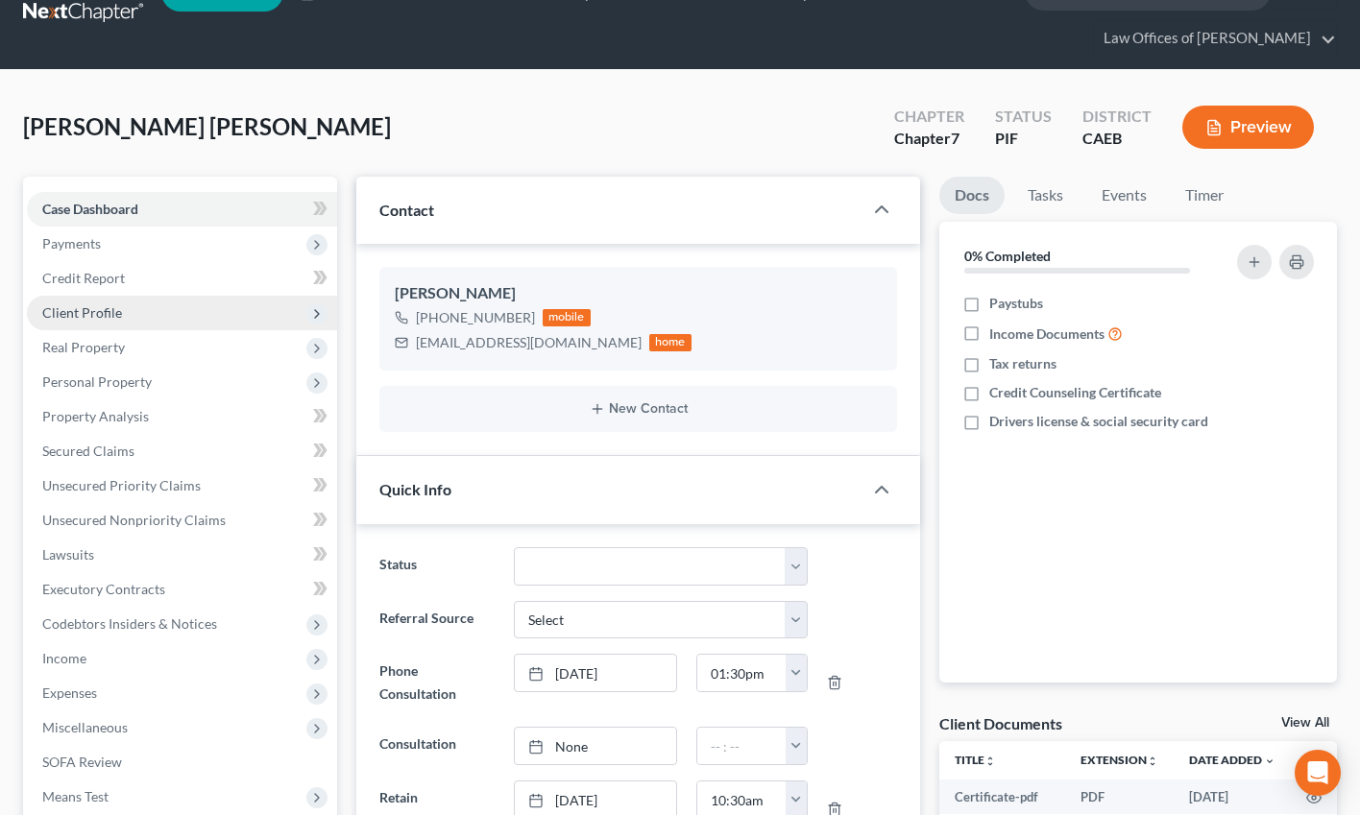
click at [87, 312] on span "Client Profile" at bounding box center [82, 312] width 80 height 16
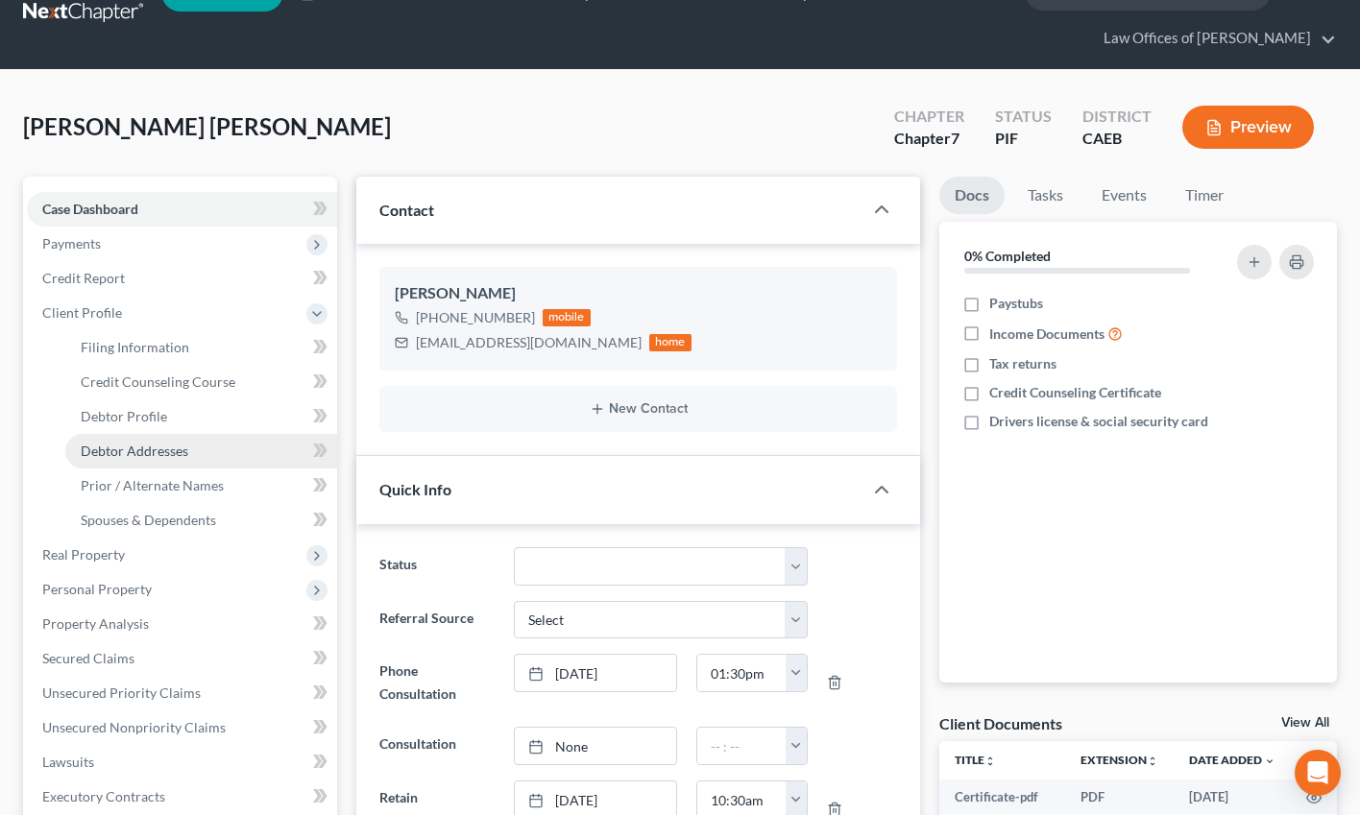
click at [148, 448] on span "Debtor Addresses" at bounding box center [135, 451] width 108 height 16
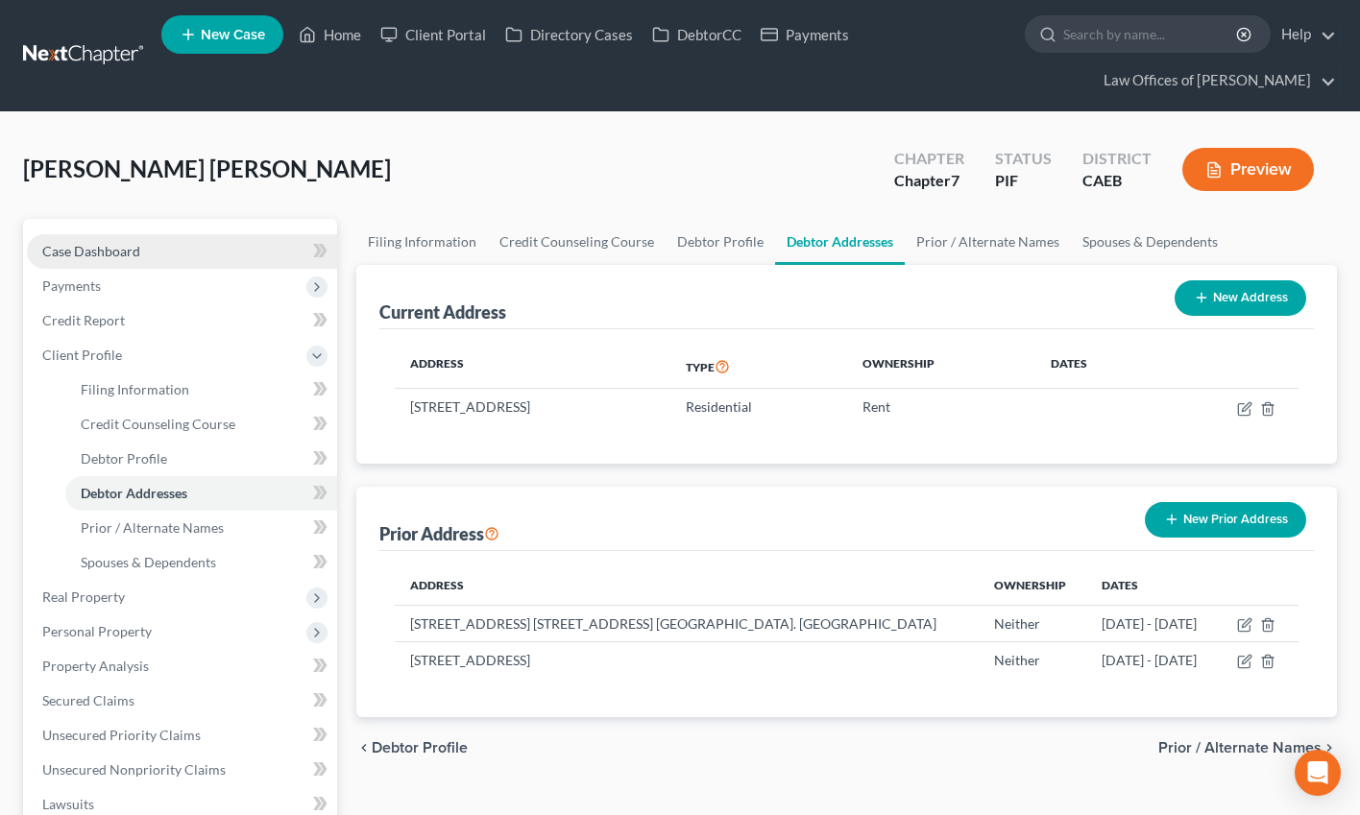
click at [145, 258] on link "Case Dashboard" at bounding box center [182, 251] width 310 height 35
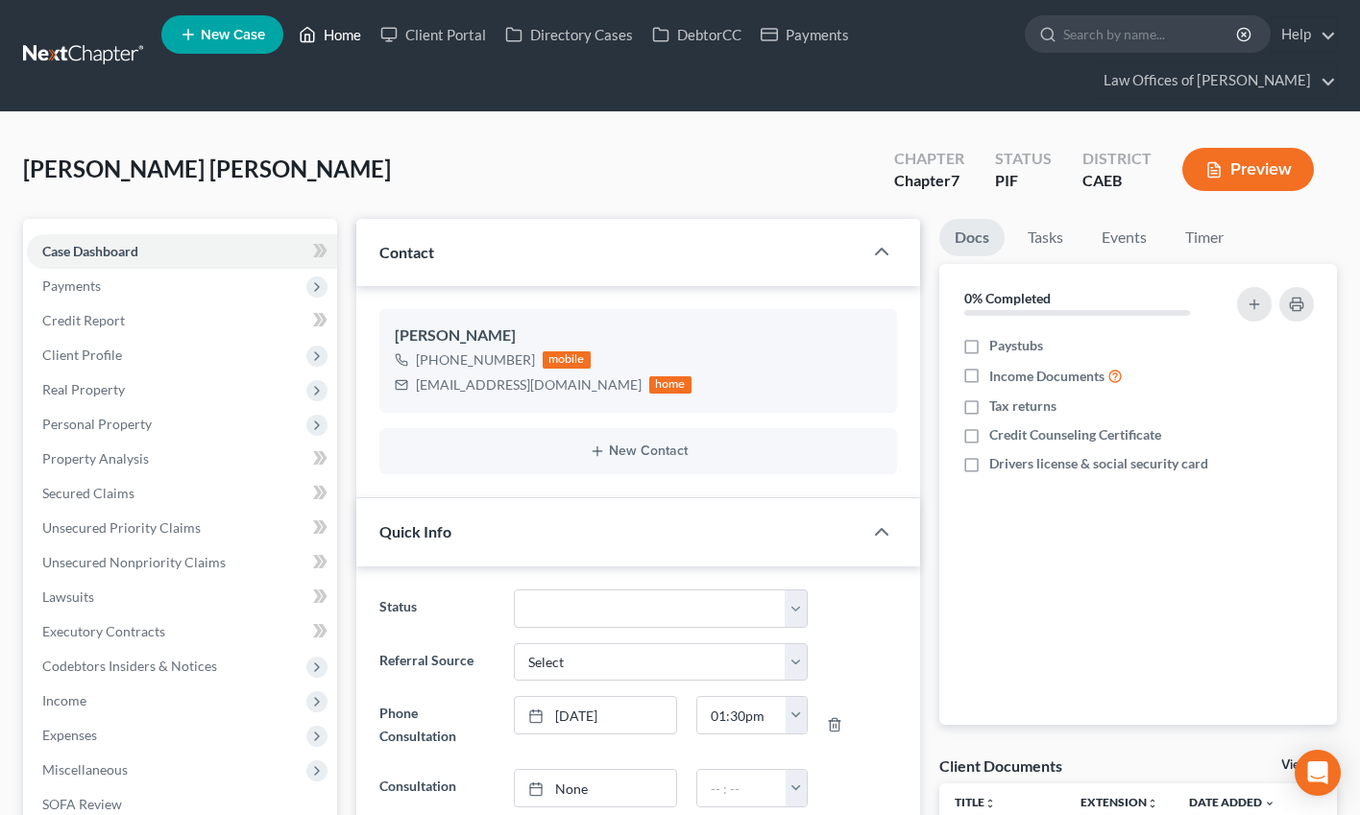
drag, startPoint x: 338, startPoint y: 30, endPoint x: 451, endPoint y: 149, distance: 164.4
click at [338, 30] on link "Home" at bounding box center [330, 34] width 82 height 35
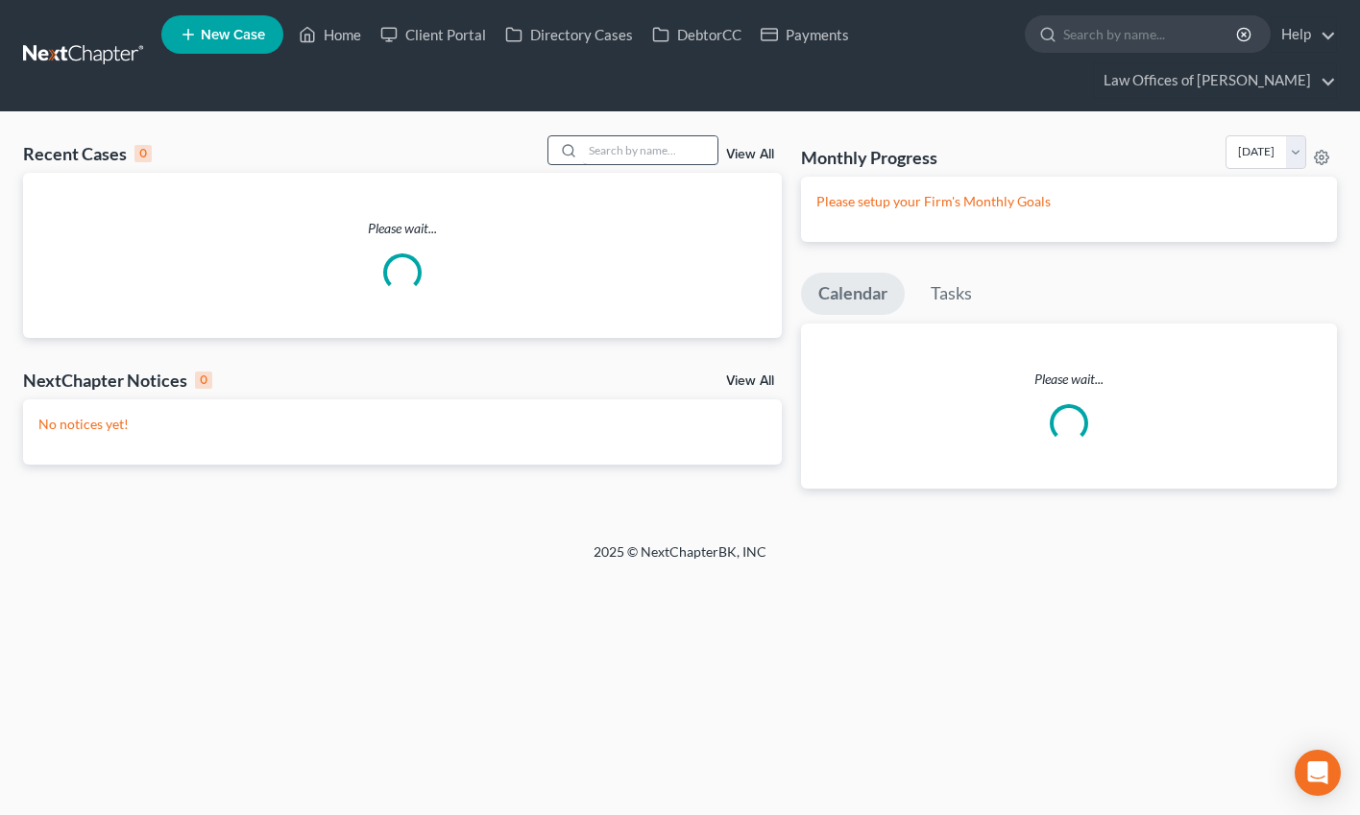
click at [642, 150] on input "search" at bounding box center [650, 150] width 134 height 28
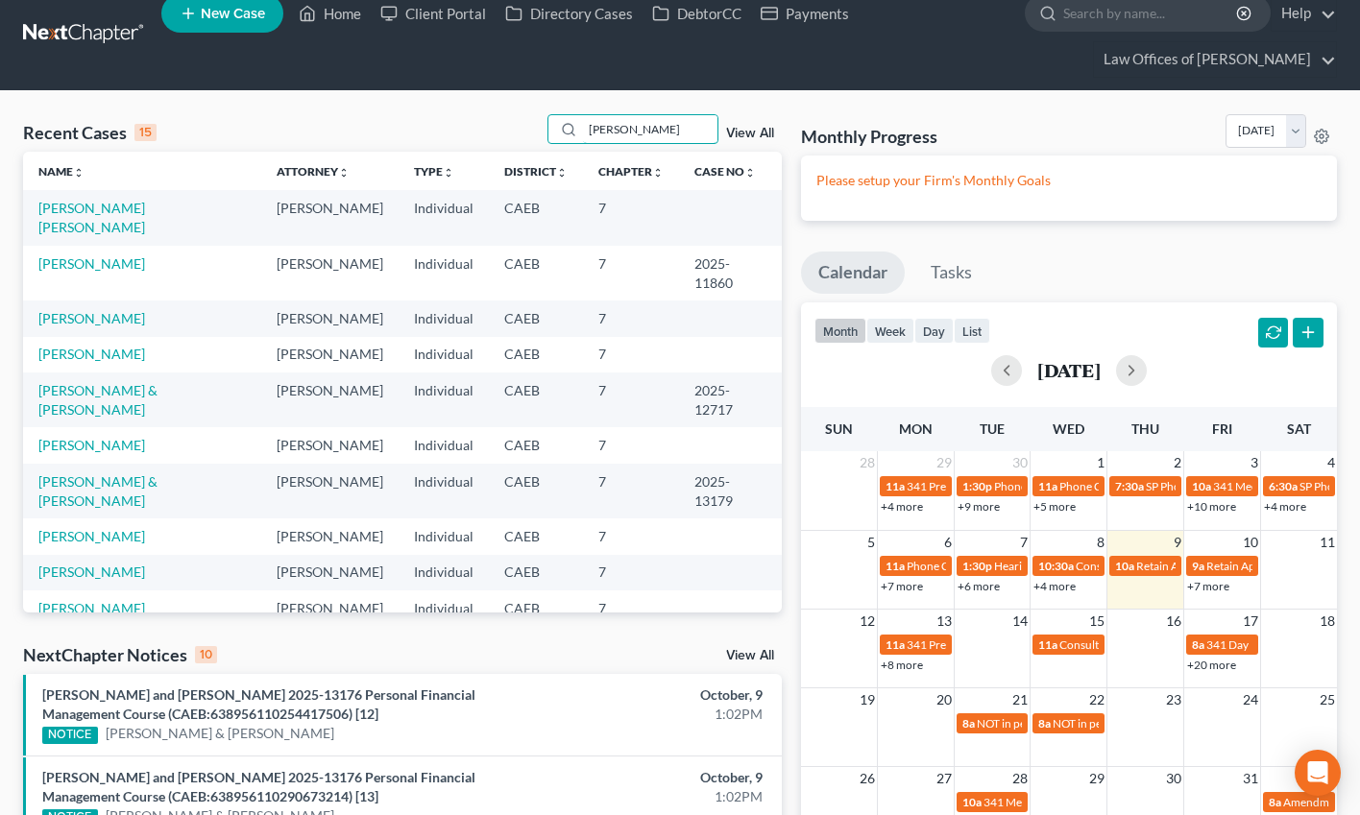
scroll to position [24, 0]
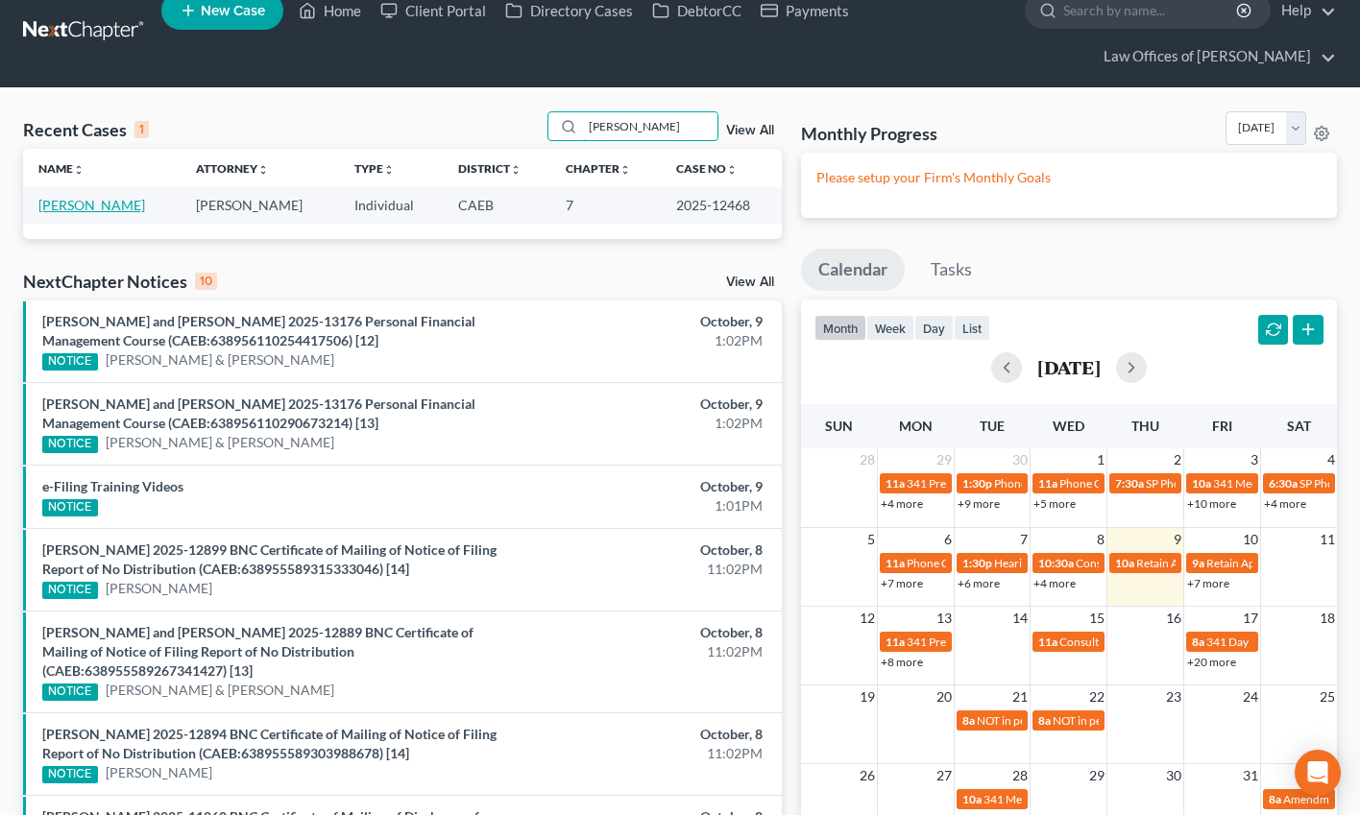
type input "martin vasquez"
click at [106, 208] on link "[PERSON_NAME]" at bounding box center [91, 205] width 107 height 16
select select "5"
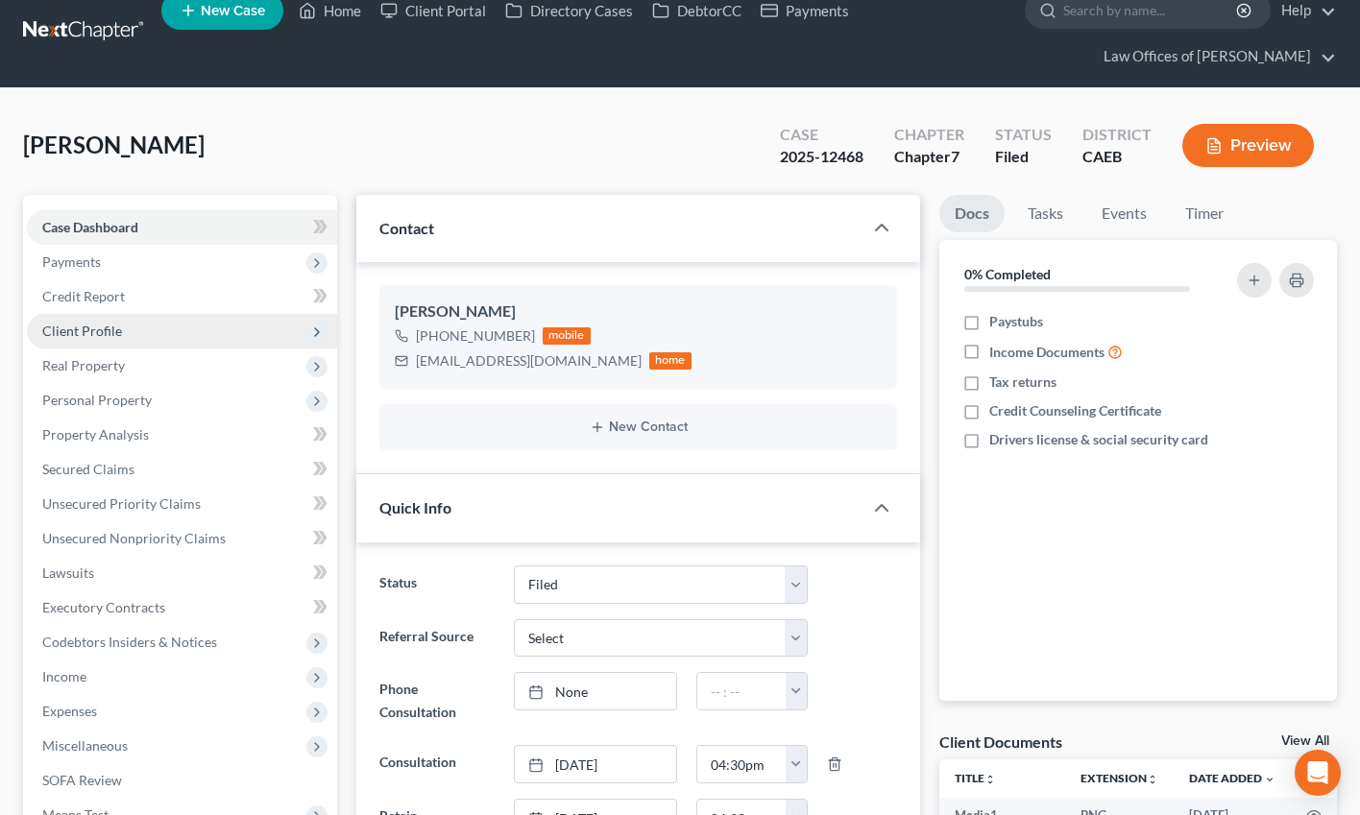
click at [95, 323] on span "Client Profile" at bounding box center [82, 331] width 80 height 16
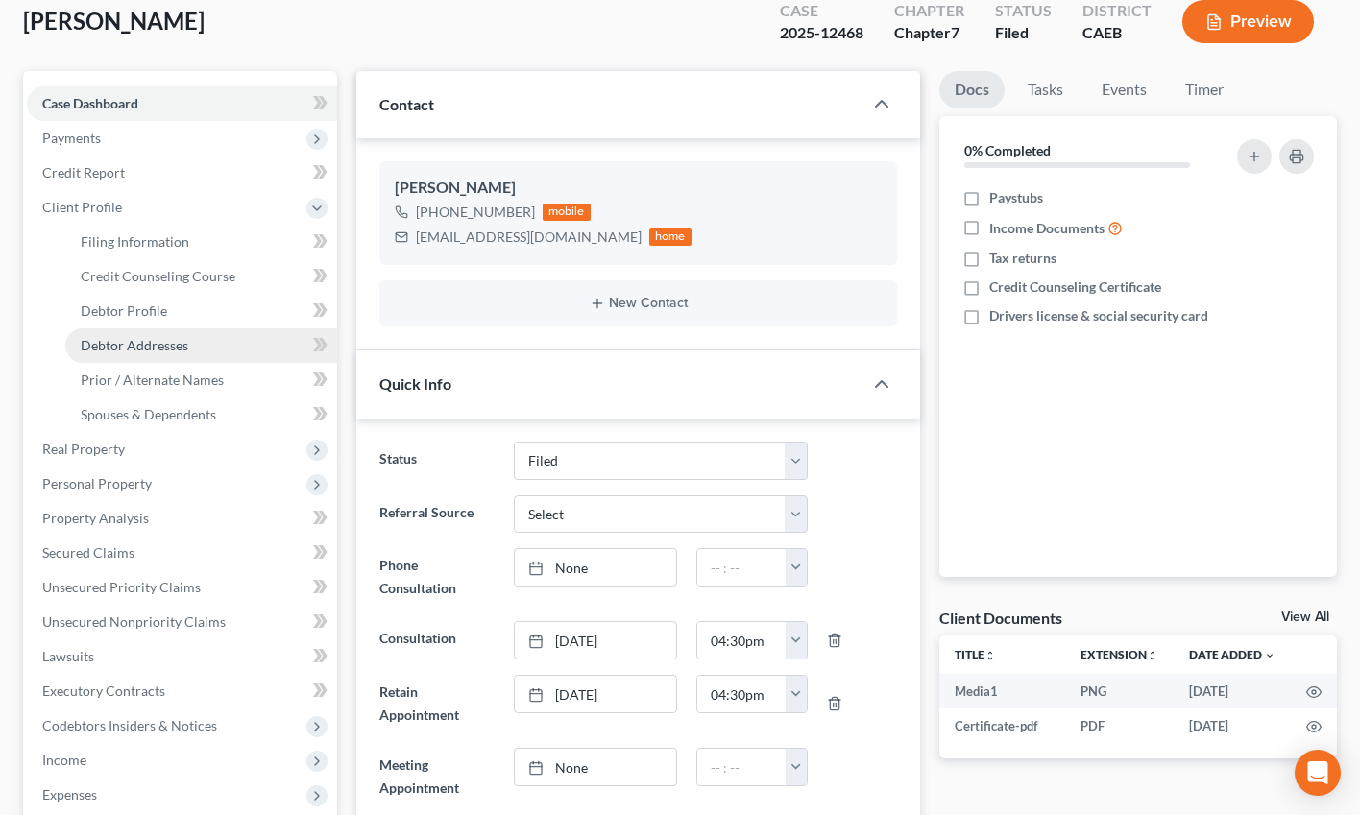
scroll to position [9690, 0]
click at [167, 358] on link "Debtor Addresses" at bounding box center [201, 345] width 272 height 35
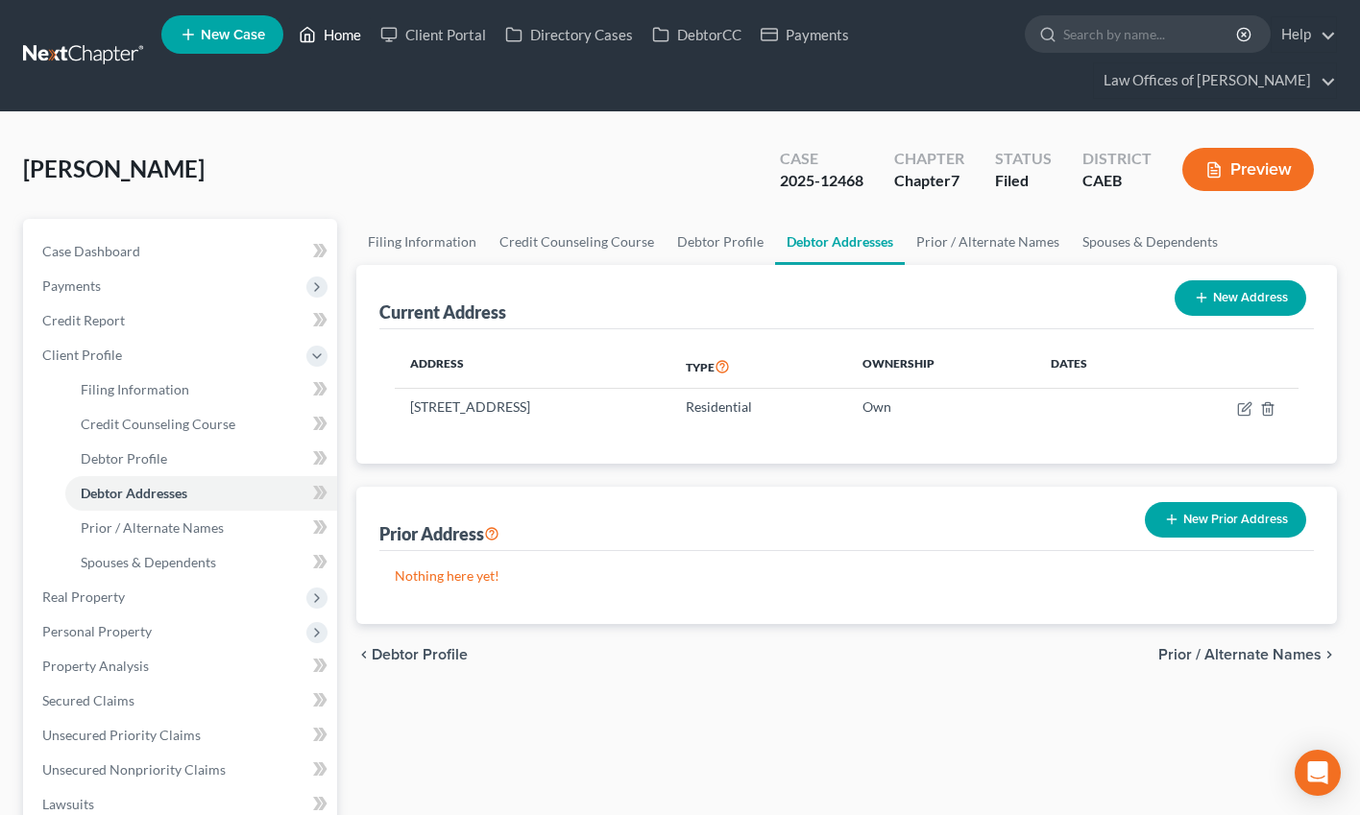
click at [335, 40] on link "Home" at bounding box center [330, 34] width 82 height 35
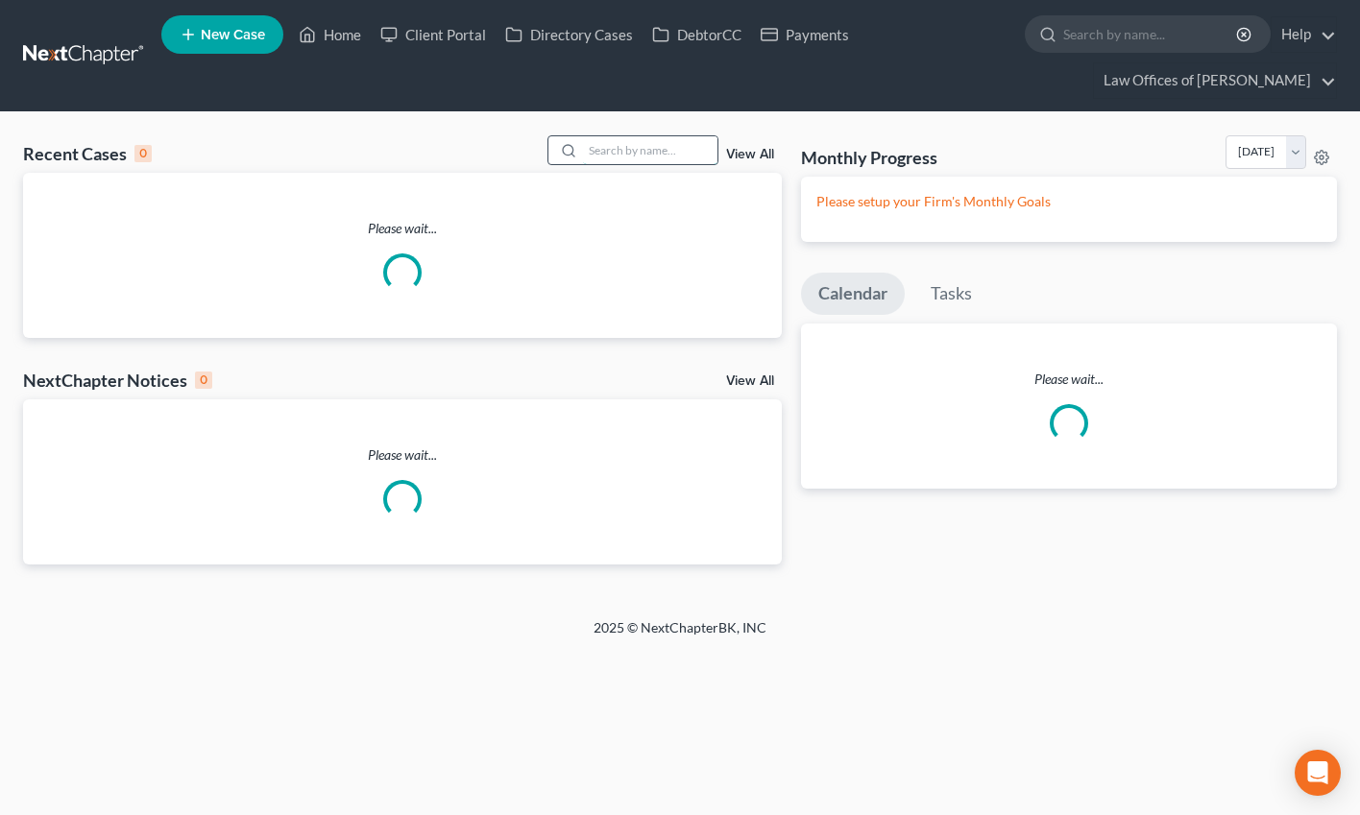
click at [617, 152] on input "search" at bounding box center [650, 150] width 134 height 28
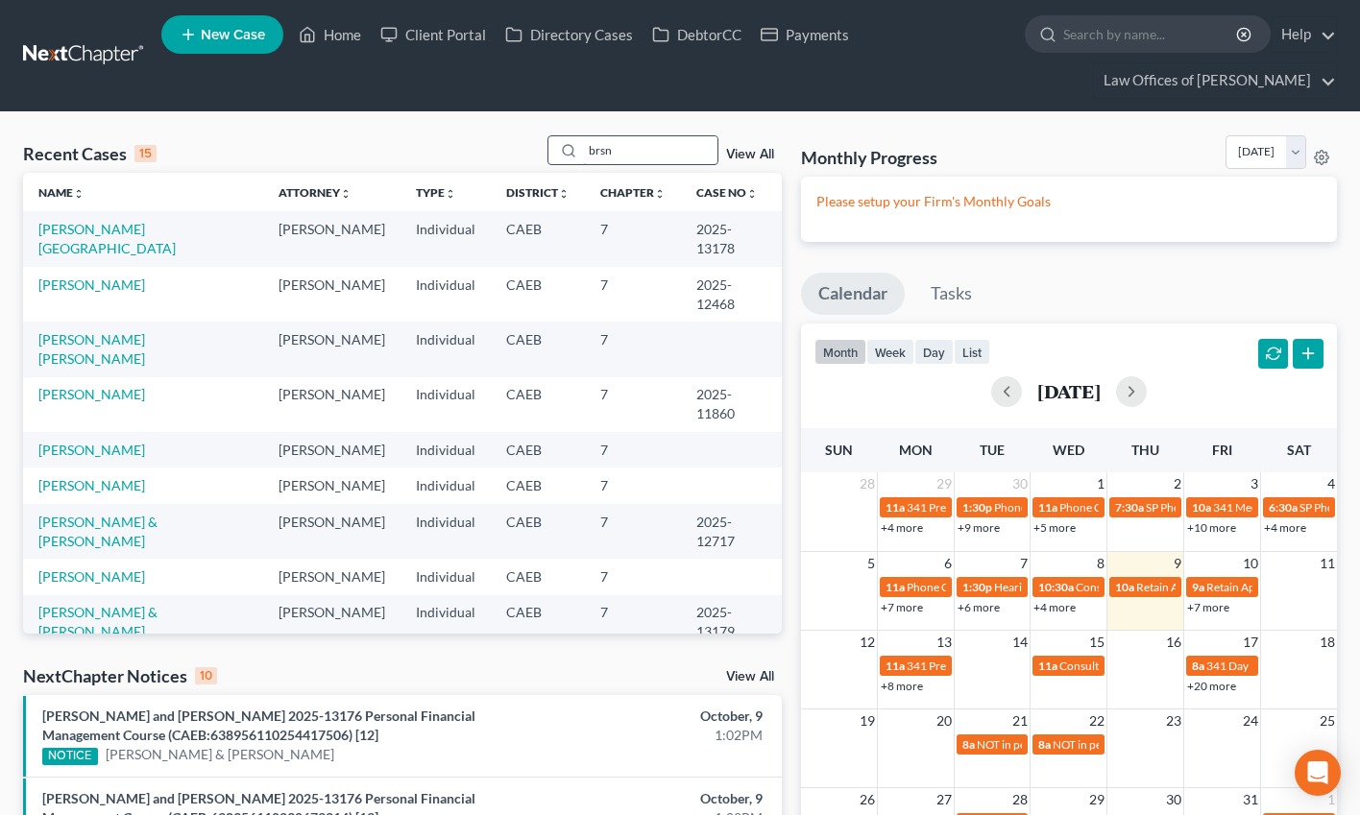
click at [674, 146] on input "brsn" at bounding box center [650, 150] width 134 height 28
click at [674, 147] on input "brsn" at bounding box center [650, 150] width 134 height 28
click at [675, 144] on input "brsn" at bounding box center [650, 150] width 134 height 28
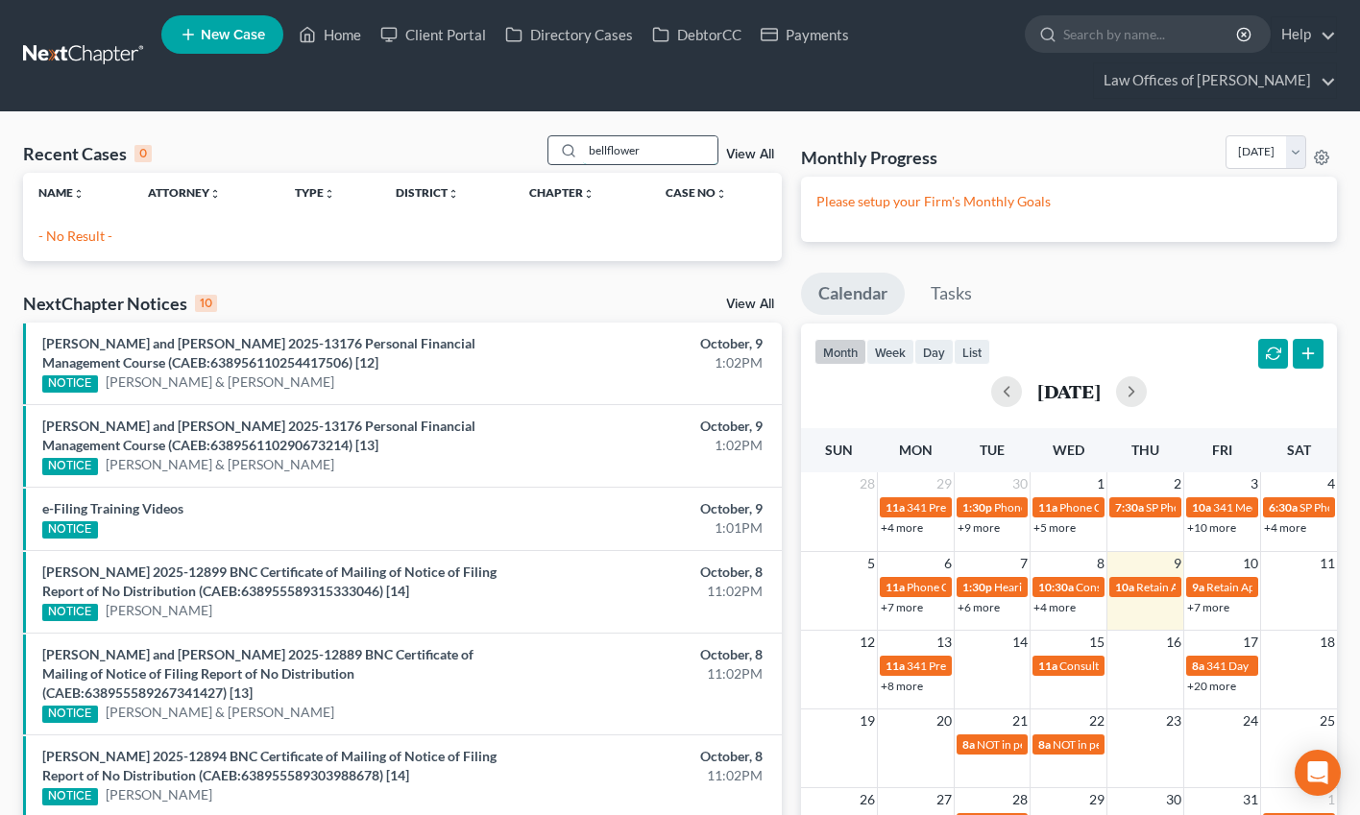
click at [675, 152] on input "bellflower" at bounding box center [650, 150] width 134 height 28
click at [610, 150] on input "bellflower" at bounding box center [650, 150] width 134 height 28
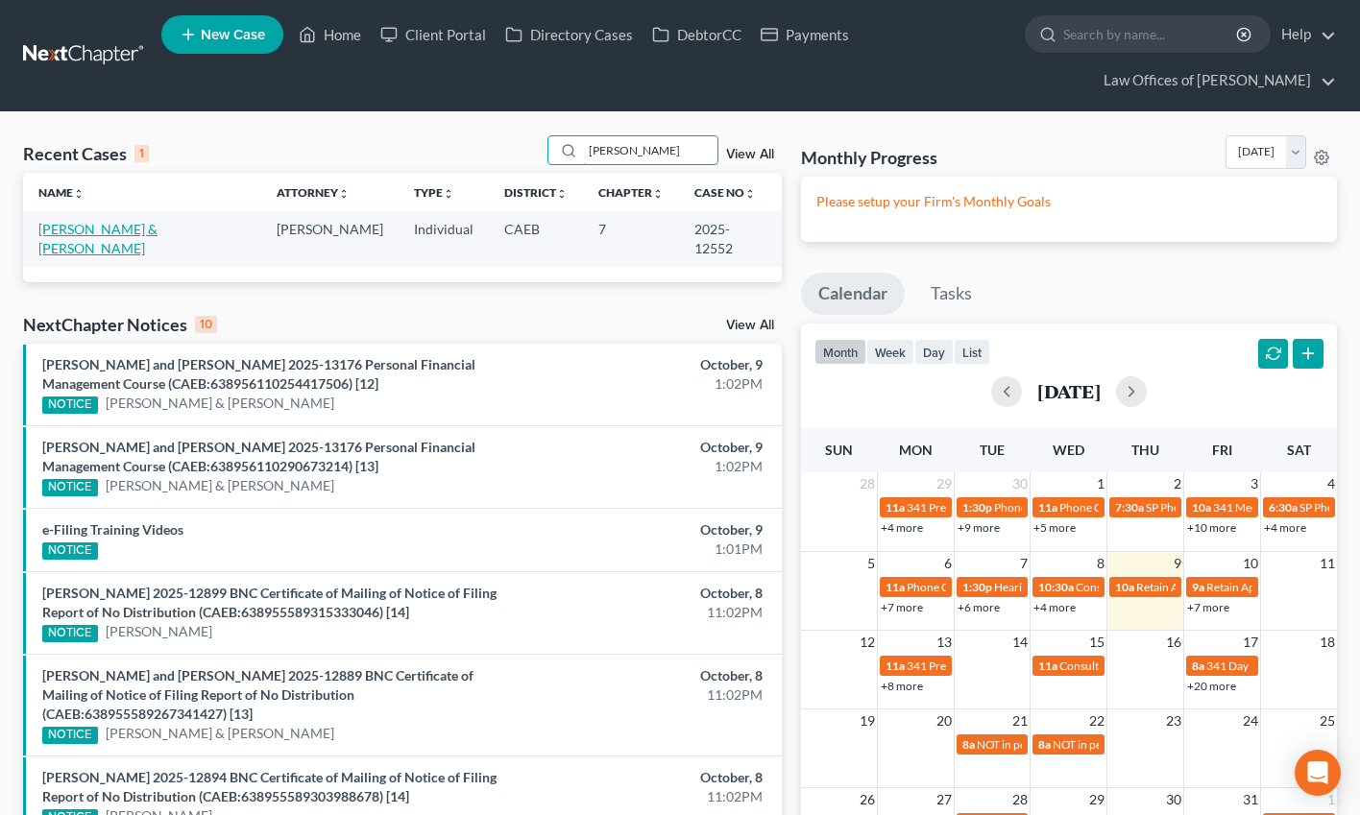
type input "belflower"
click at [157, 231] on link "[PERSON_NAME] & [PERSON_NAME]" at bounding box center [97, 239] width 119 height 36
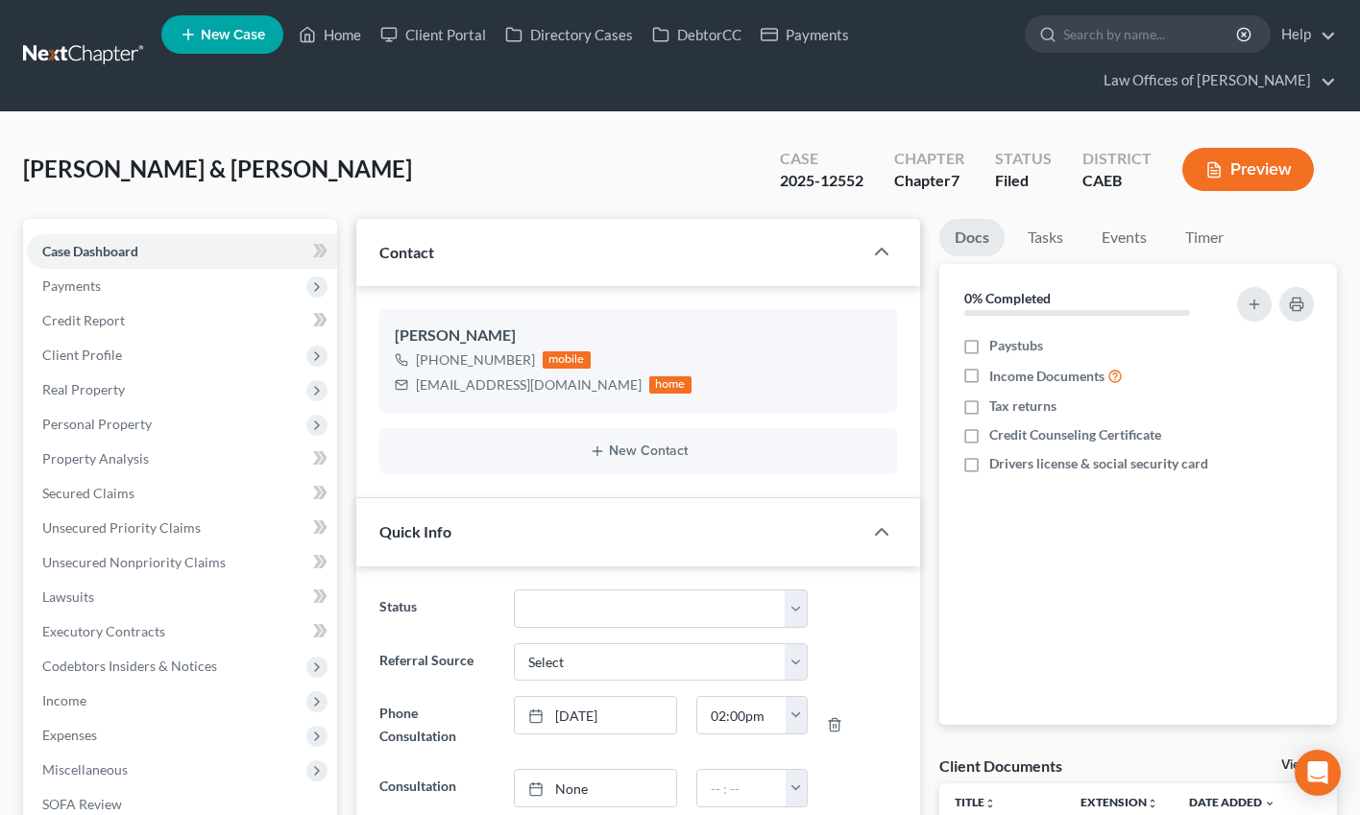
scroll to position [12912, 0]
click at [88, 352] on span "Client Profile" at bounding box center [82, 355] width 80 height 16
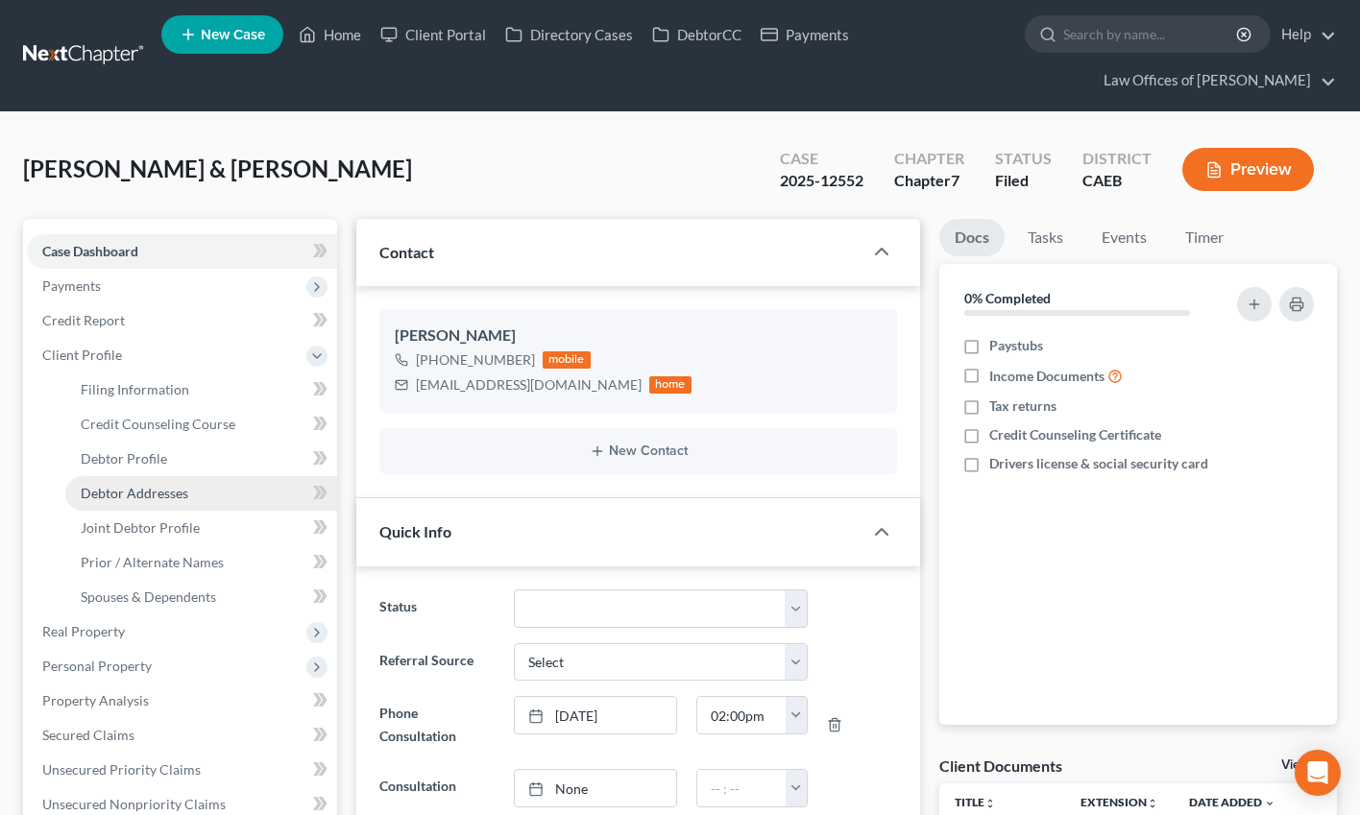
click at [170, 501] on link "Debtor Addresses" at bounding box center [201, 493] width 272 height 35
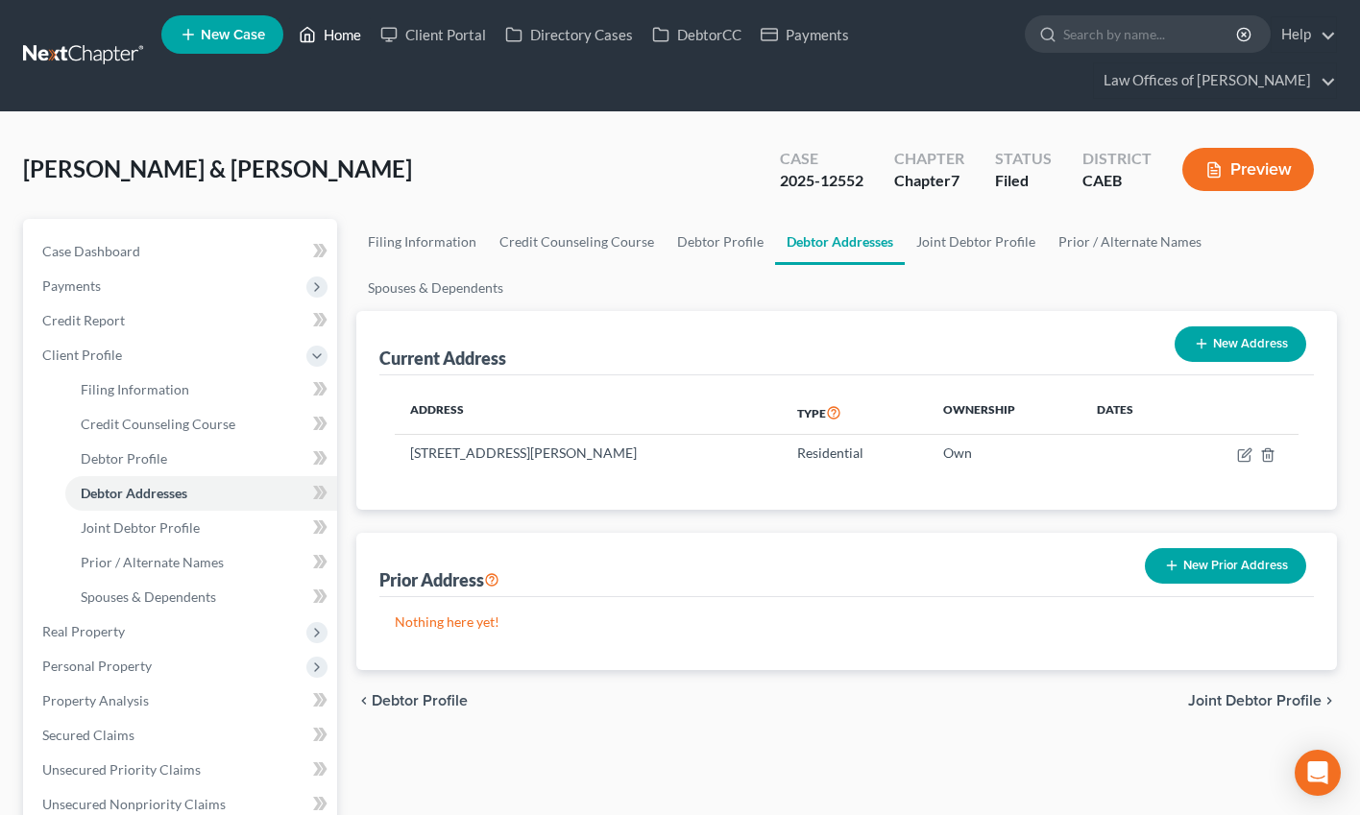
drag, startPoint x: 327, startPoint y: 35, endPoint x: 337, endPoint y: 34, distance: 10.6
click at [327, 35] on link "Home" at bounding box center [330, 34] width 82 height 35
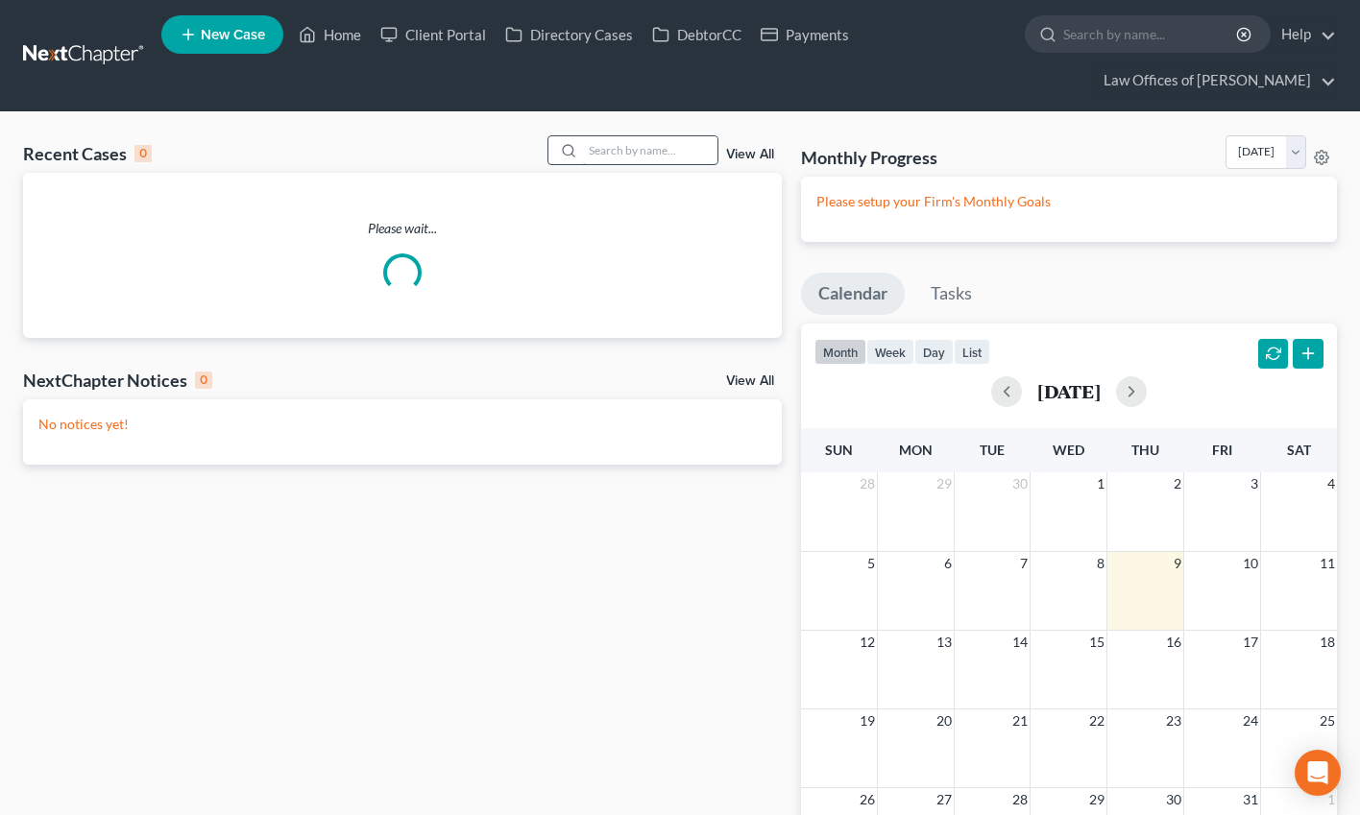
click at [596, 152] on input "search" at bounding box center [650, 150] width 134 height 28
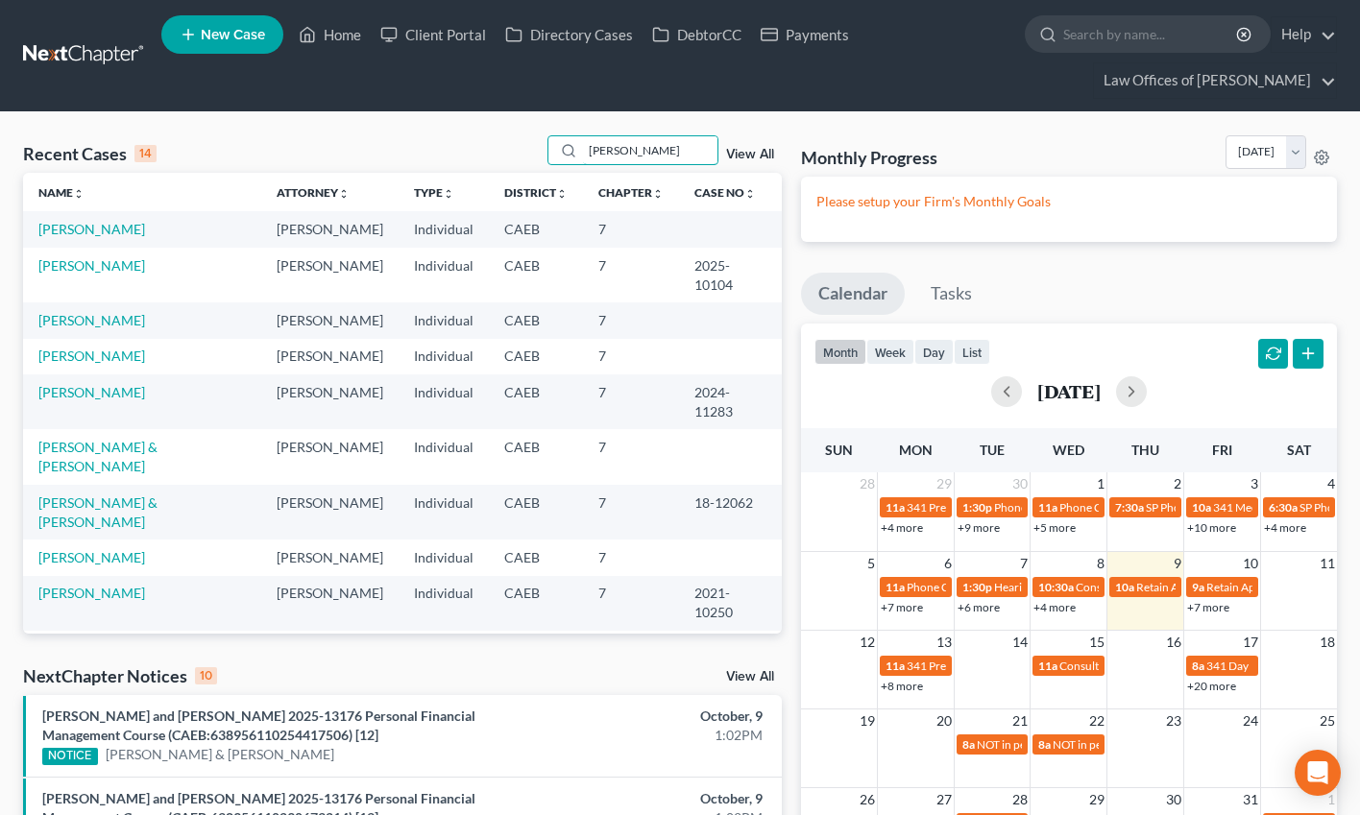
scroll to position [1, 0]
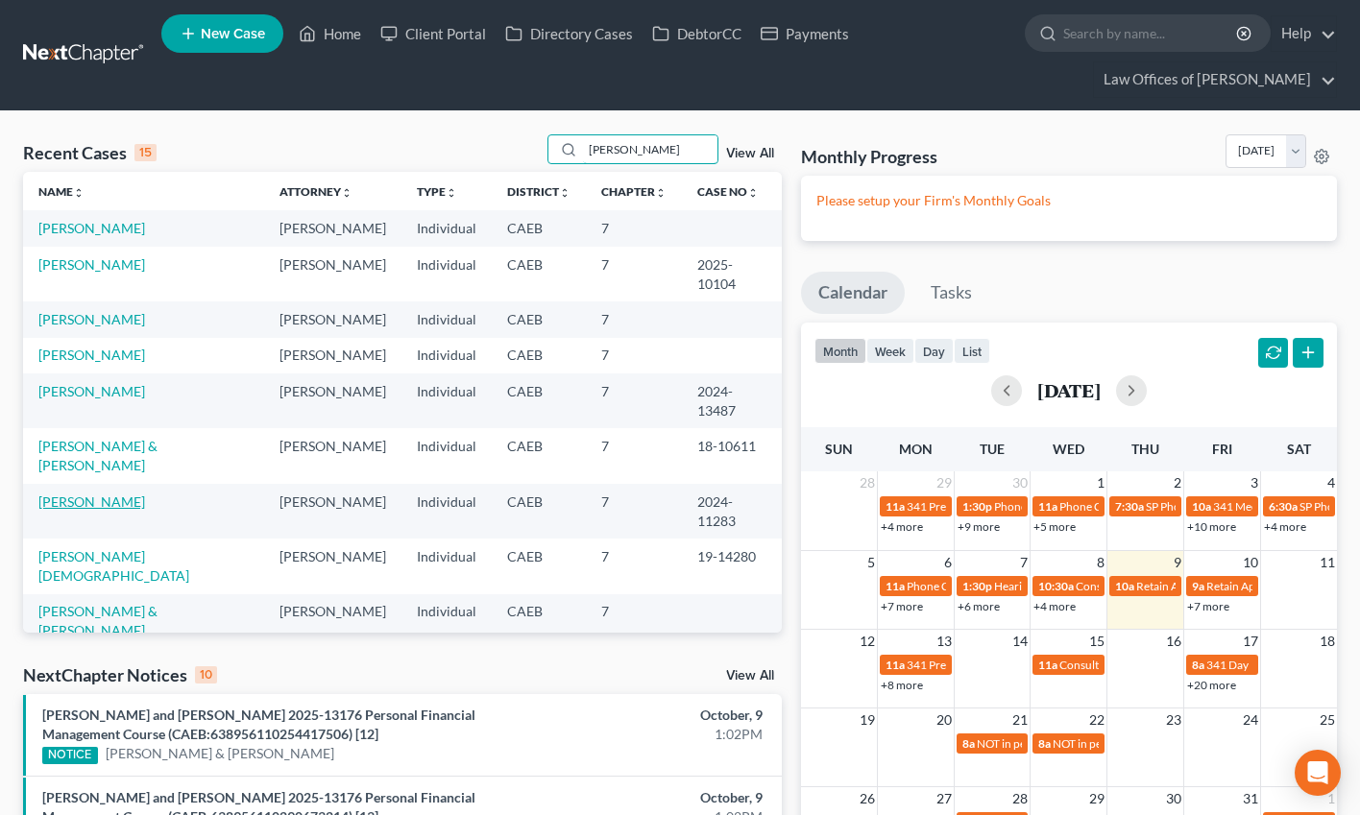
type input "rafael"
click at [101, 494] on link "[PERSON_NAME]" at bounding box center [91, 502] width 107 height 16
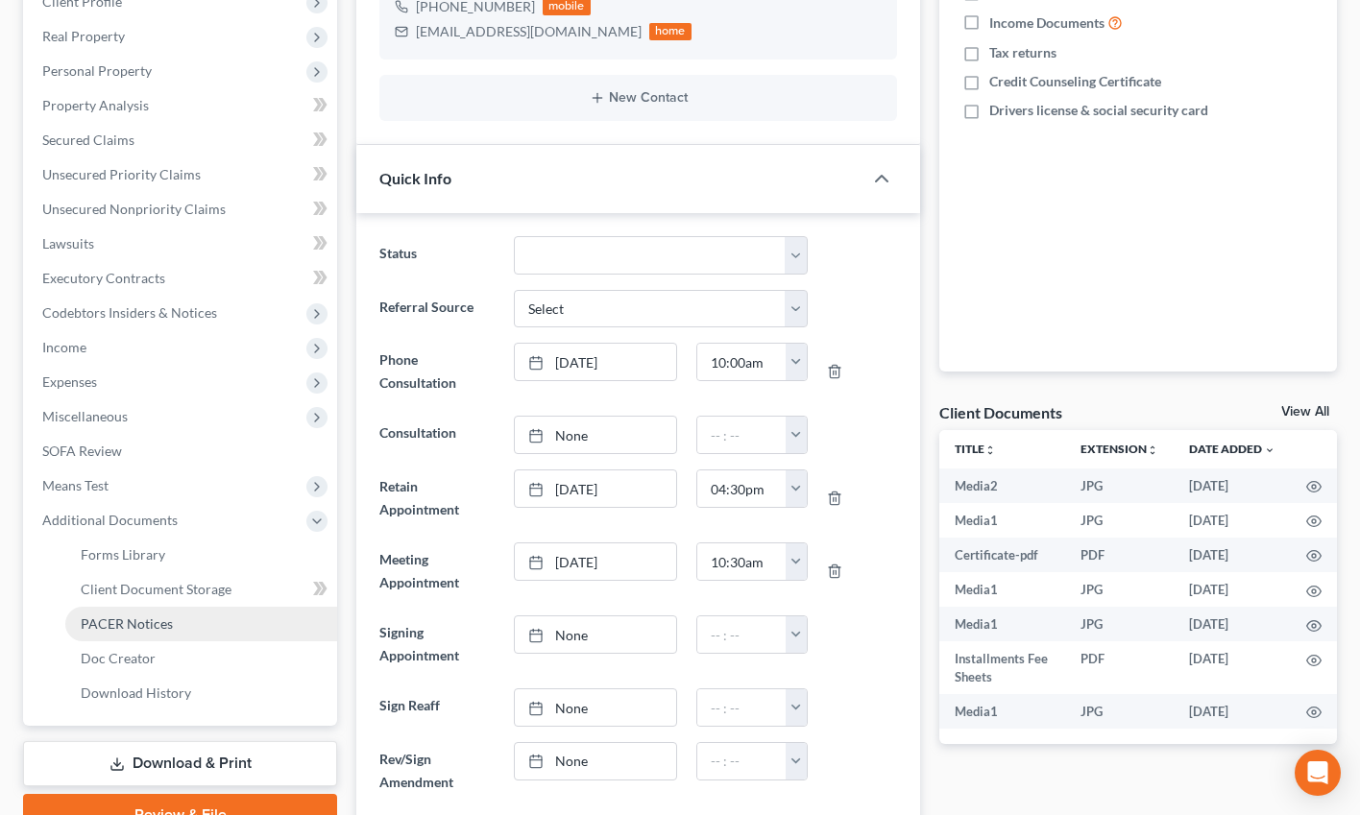
click at [156, 631] on span "PACER Notices" at bounding box center [127, 624] width 92 height 16
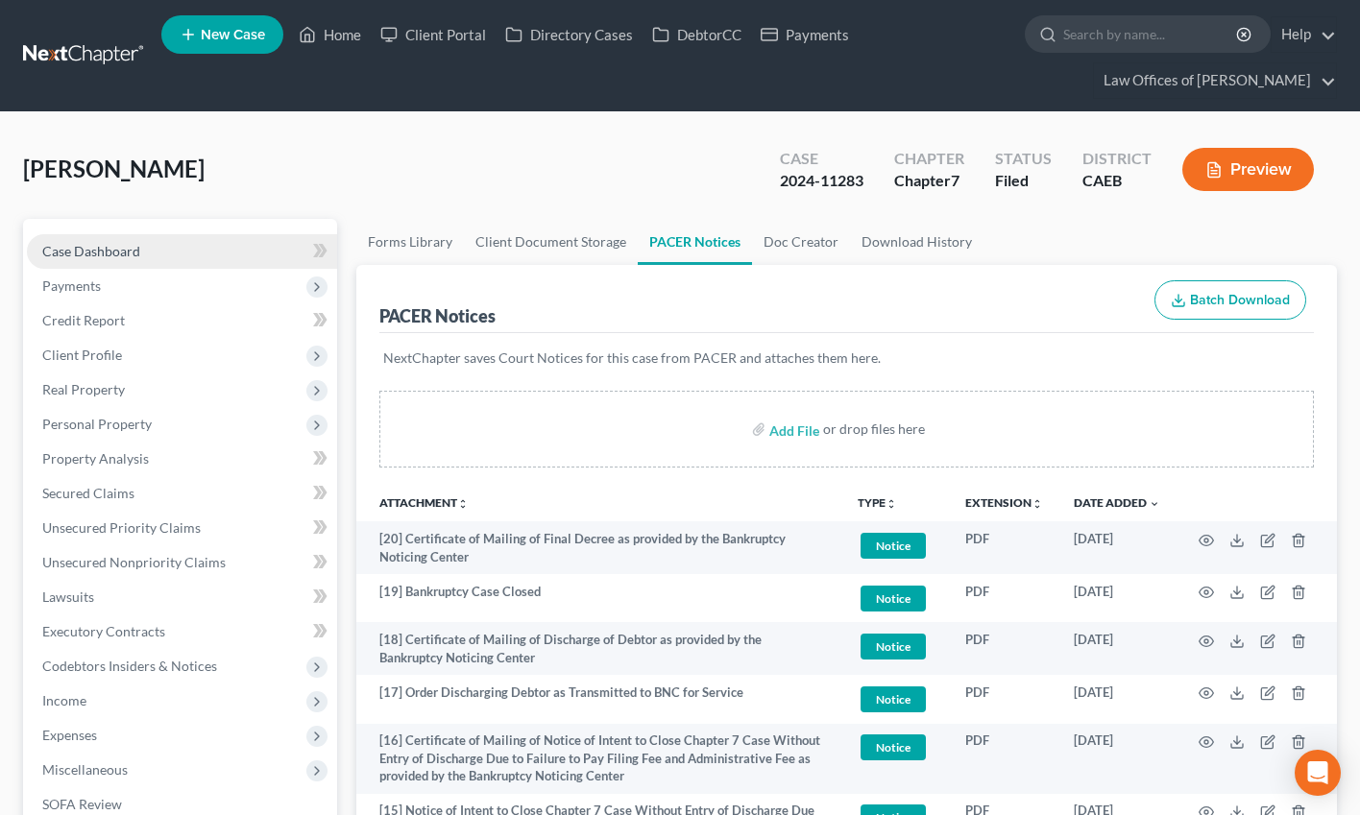
click at [146, 258] on link "Case Dashboard" at bounding box center [182, 251] width 310 height 35
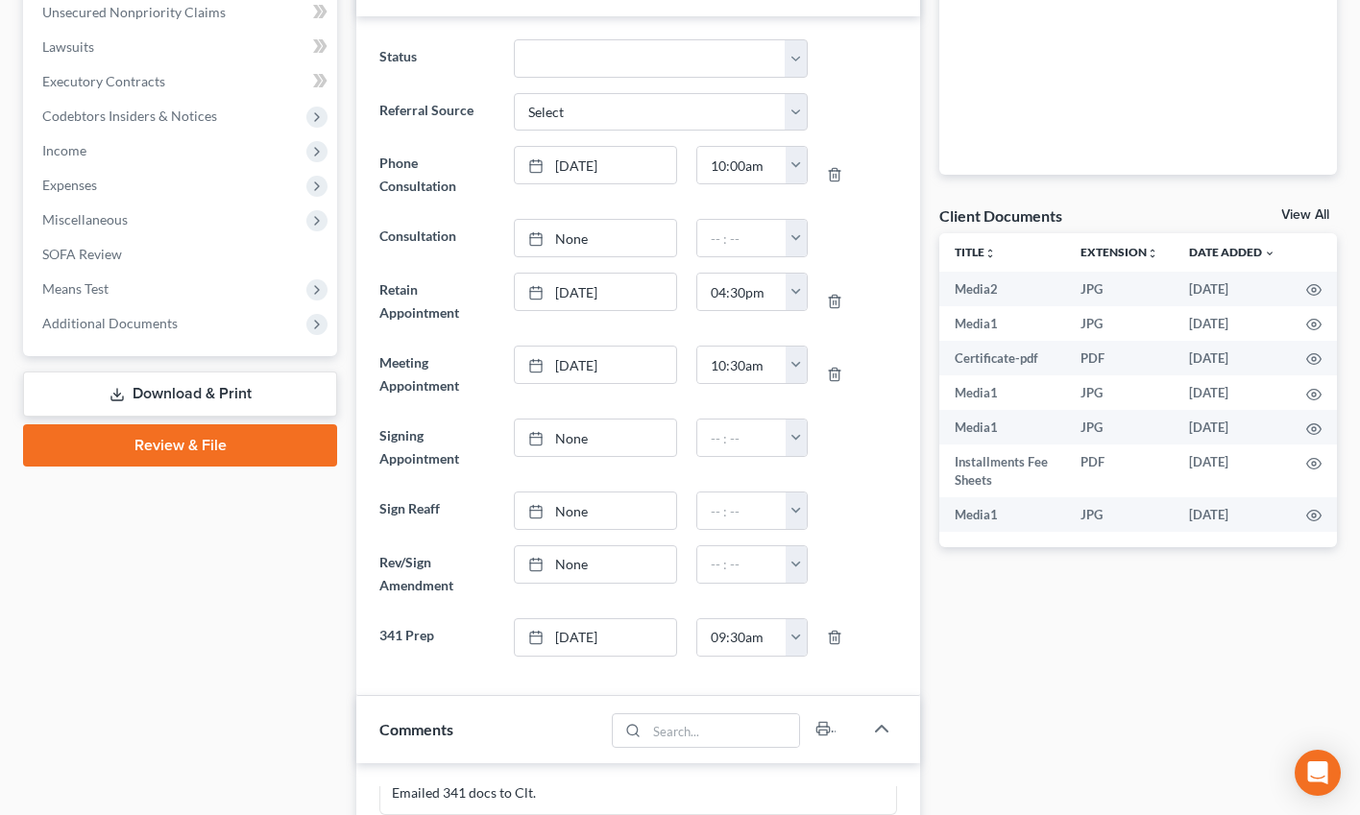
scroll to position [541, 0]
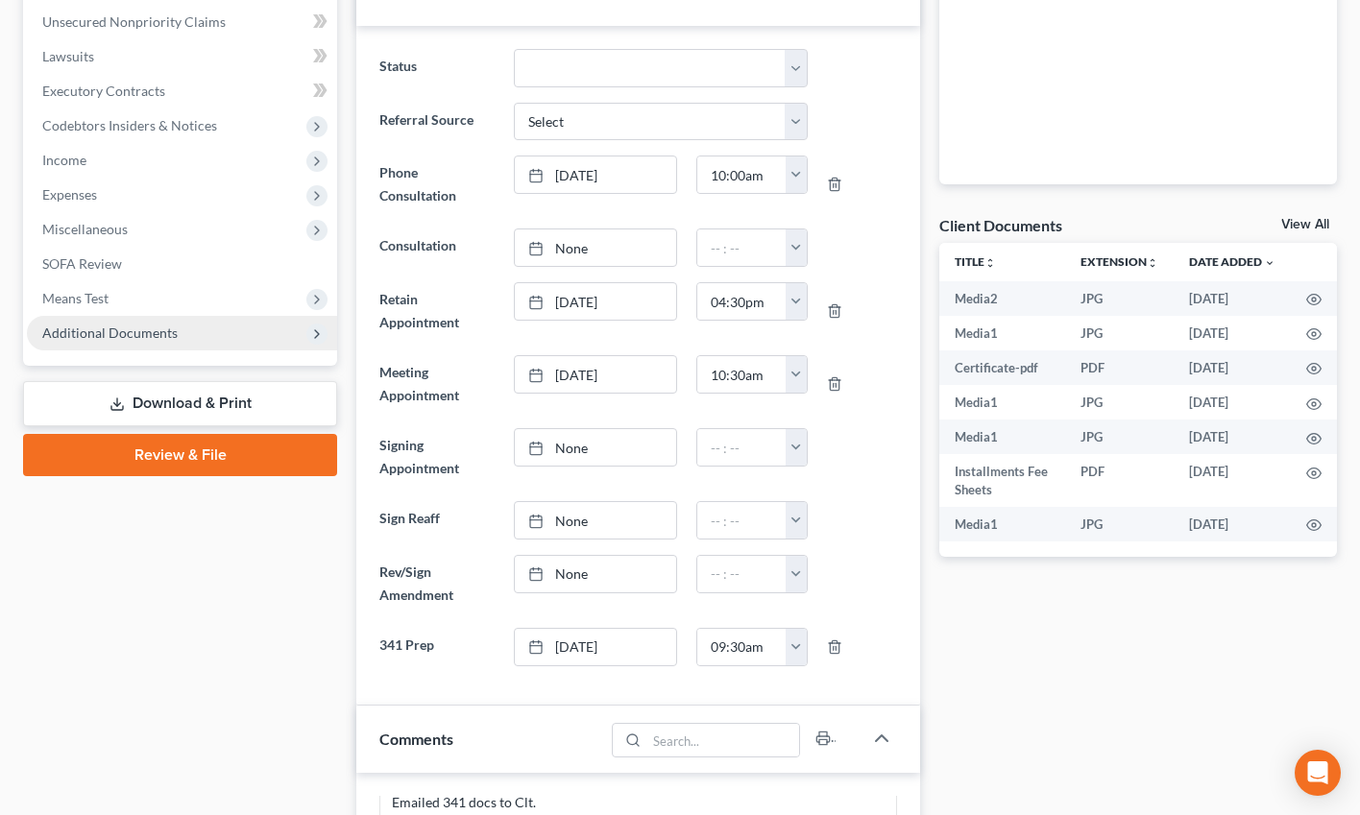
click at [115, 331] on span "Additional Documents" at bounding box center [109, 333] width 135 height 16
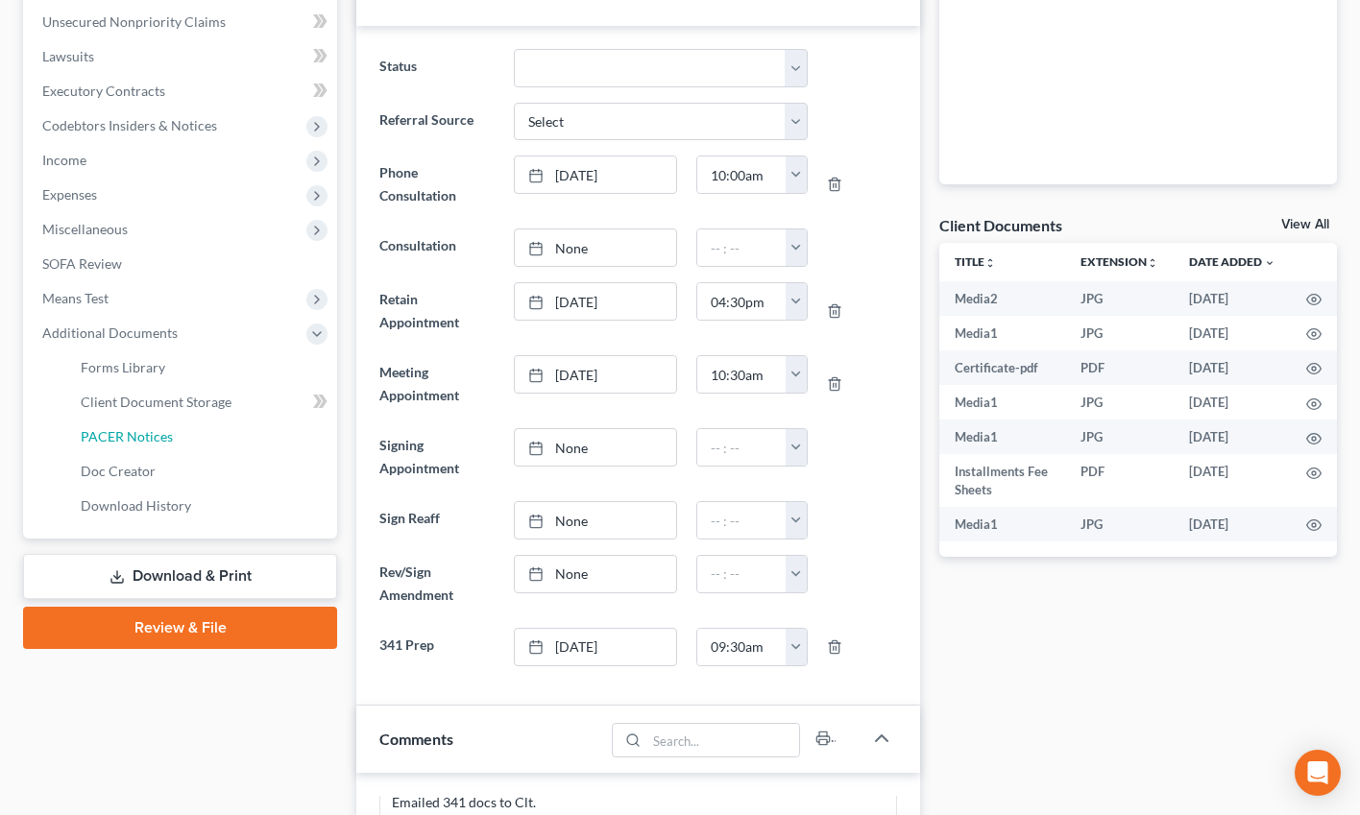
drag, startPoint x: 128, startPoint y: 436, endPoint x: 931, endPoint y: 448, distance: 802.9
click at [128, 436] on span "PACER Notices" at bounding box center [127, 436] width 92 height 16
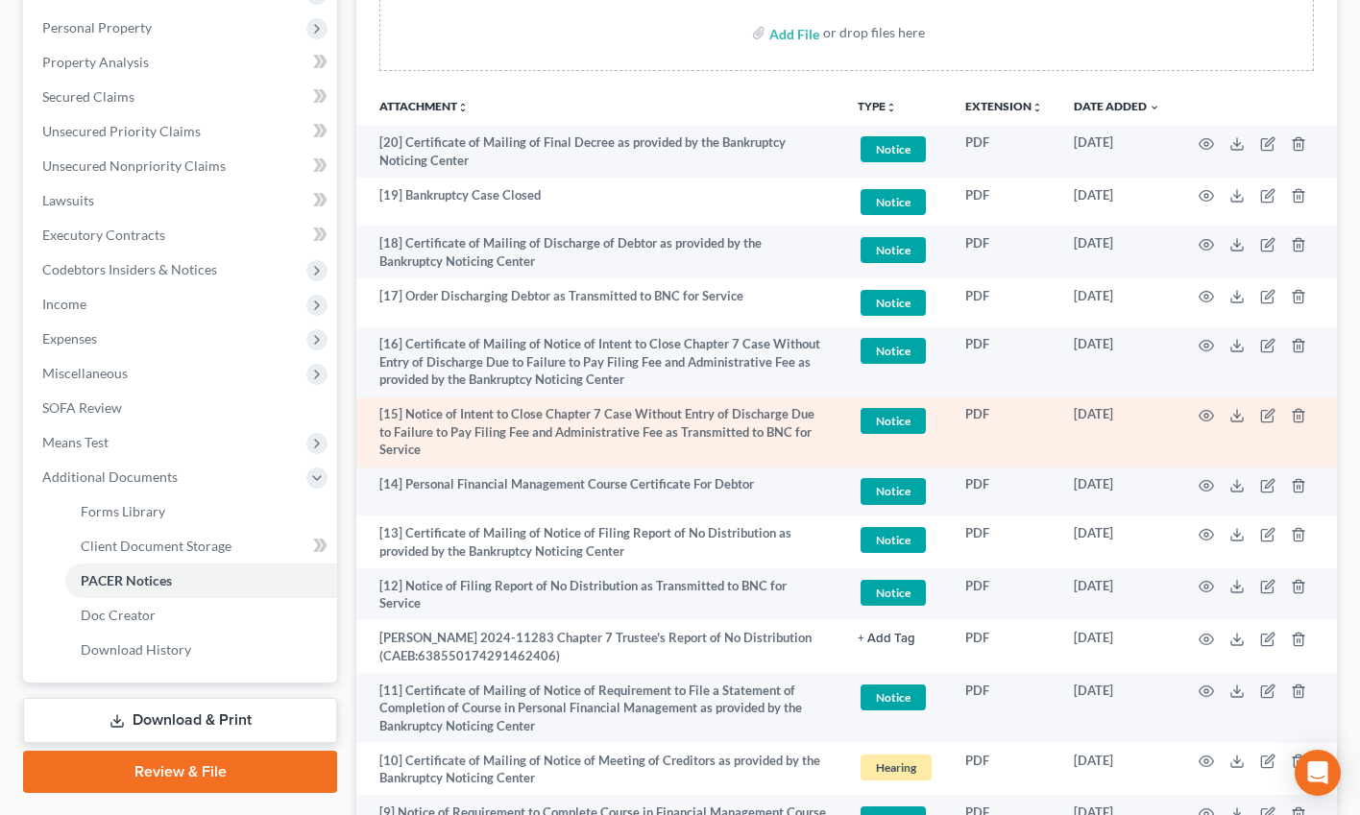
scroll to position [384, 0]
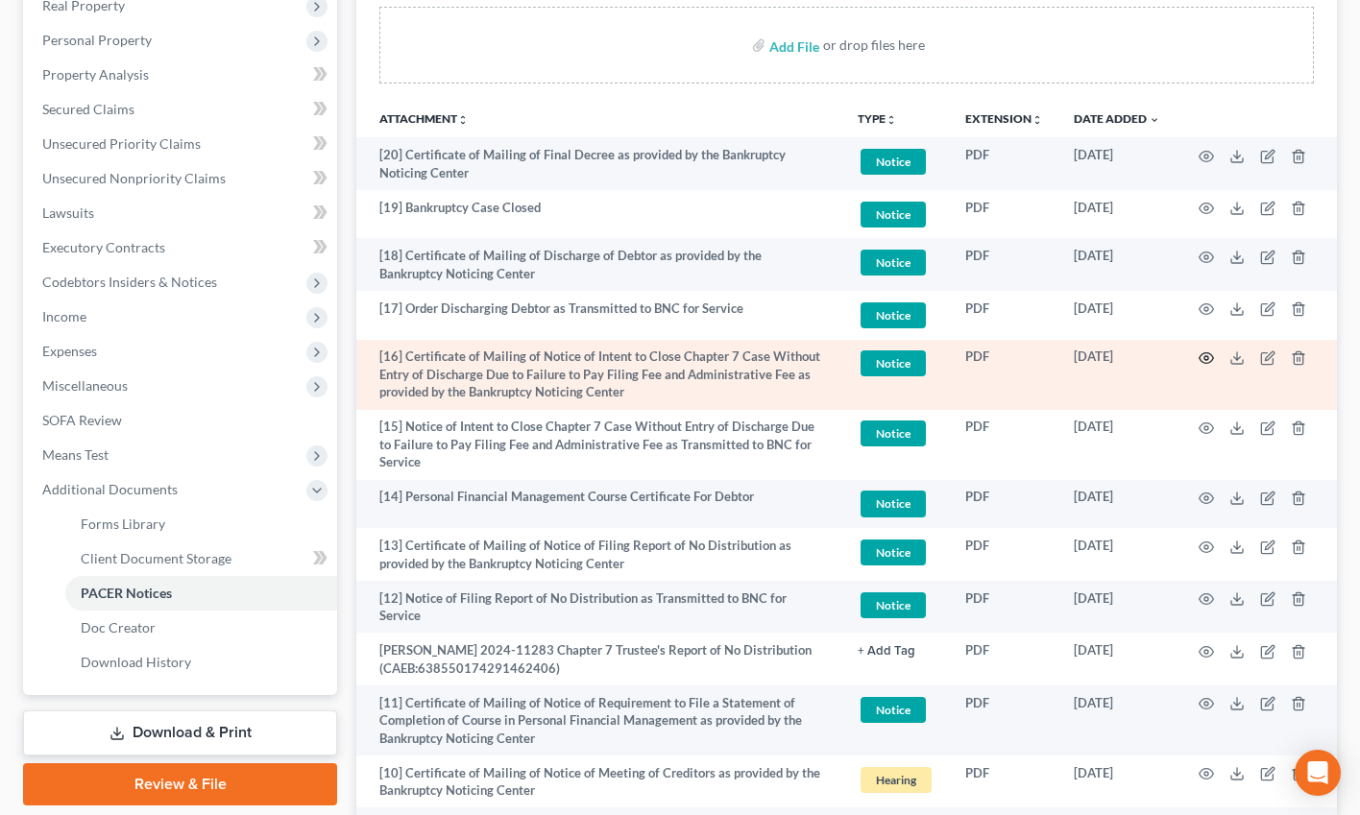
click at [1187, 358] on circle "button" at bounding box center [1206, 358] width 4 height 4
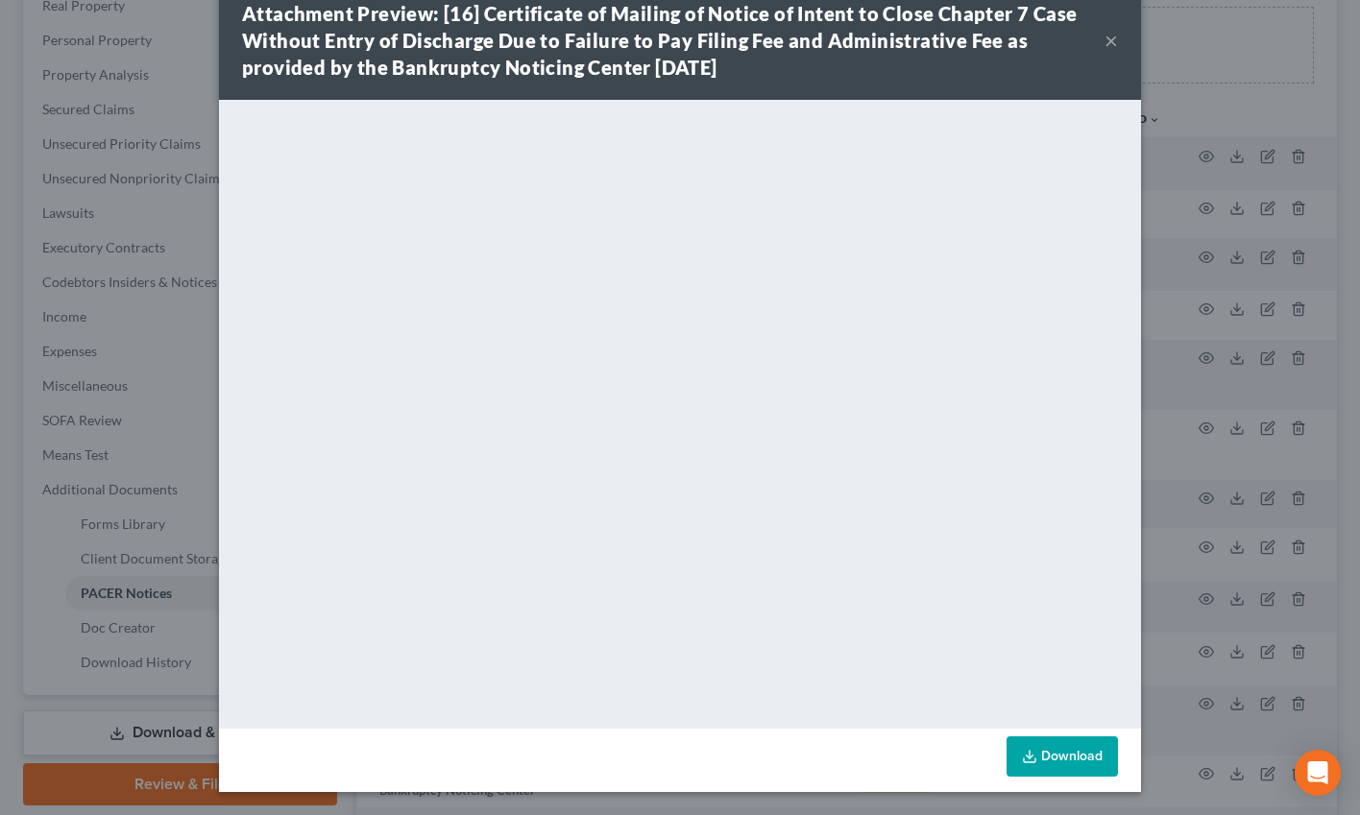
scroll to position [0, 0]
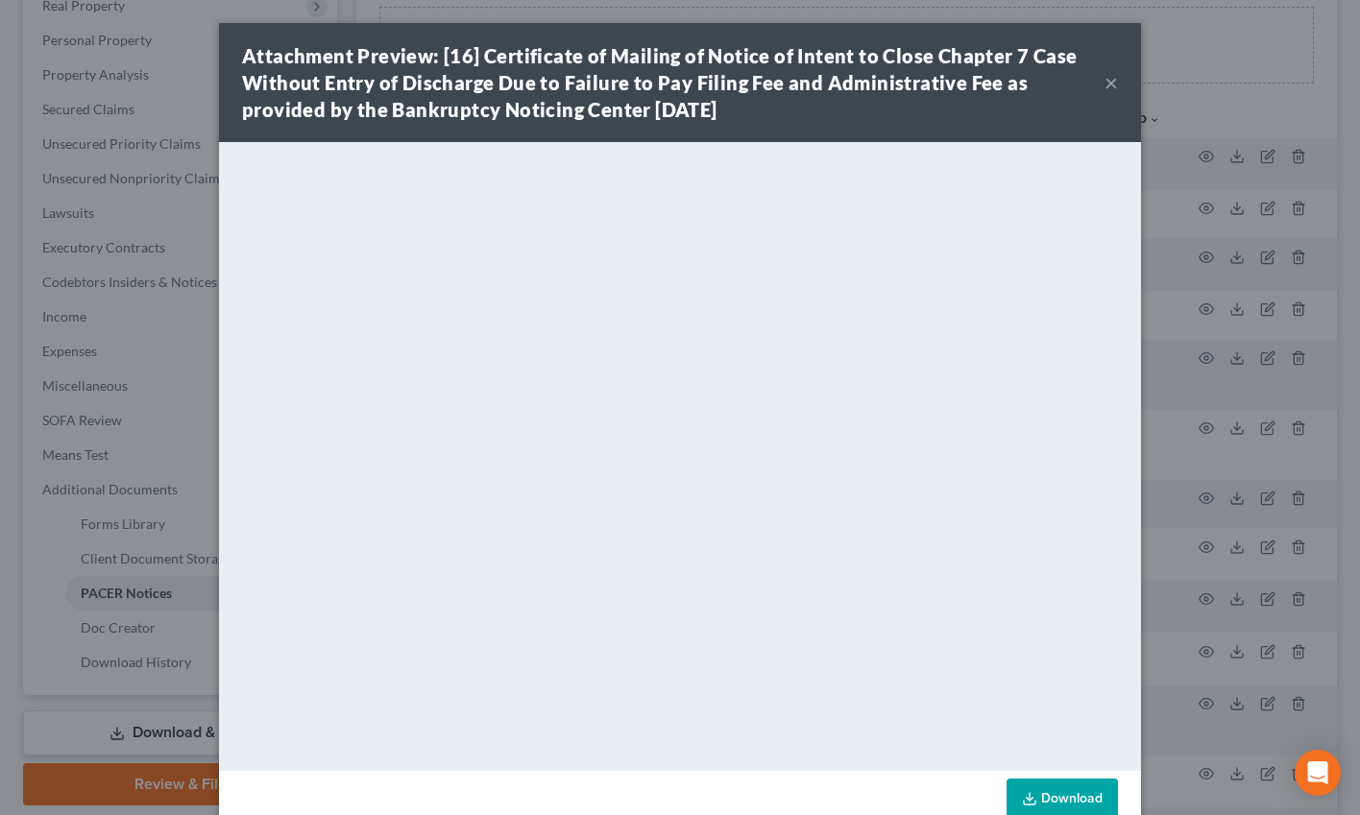
drag, startPoint x: 1114, startPoint y: 82, endPoint x: 1112, endPoint y: 147, distance: 65.3
click at [1114, 82] on button "×" at bounding box center [1110, 82] width 13 height 23
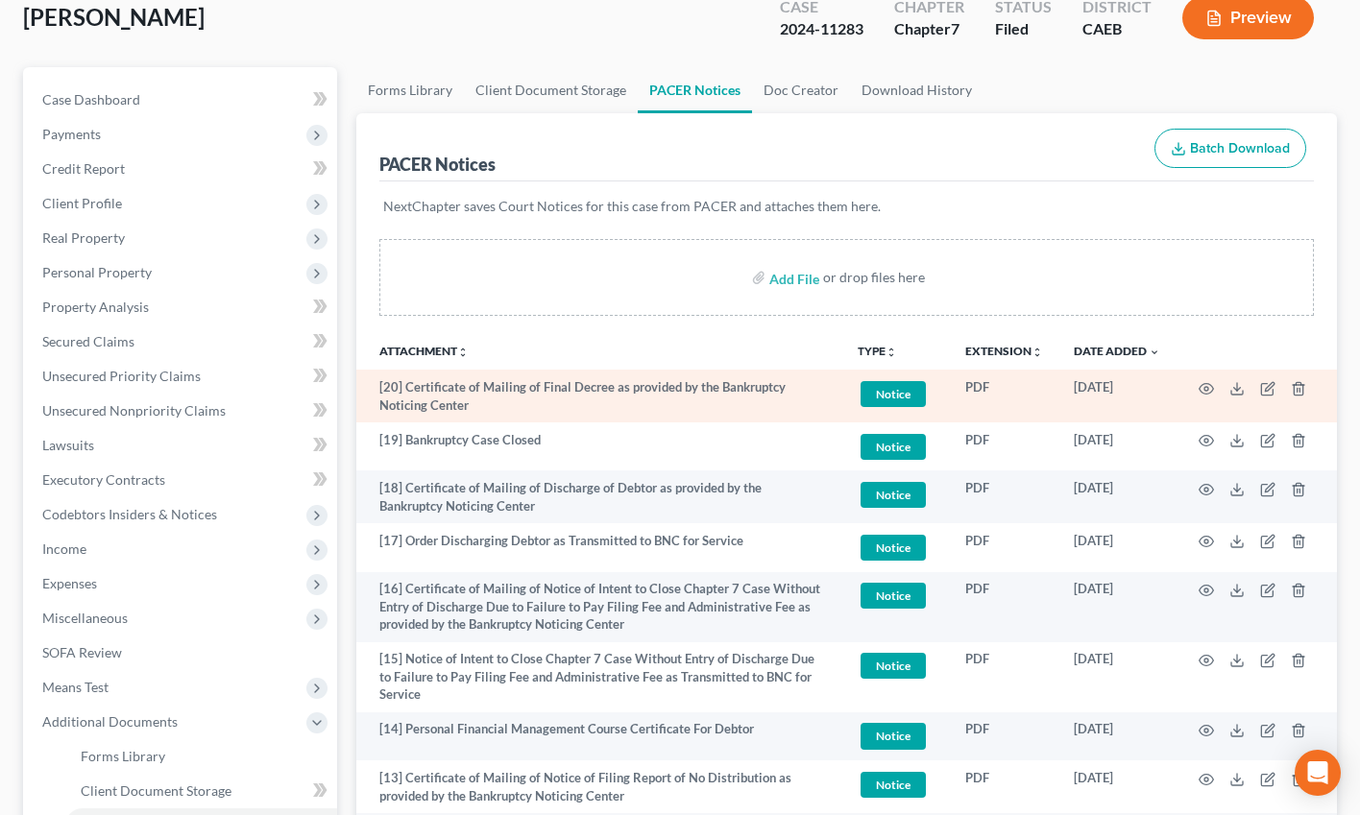
scroll to position [150, 0]
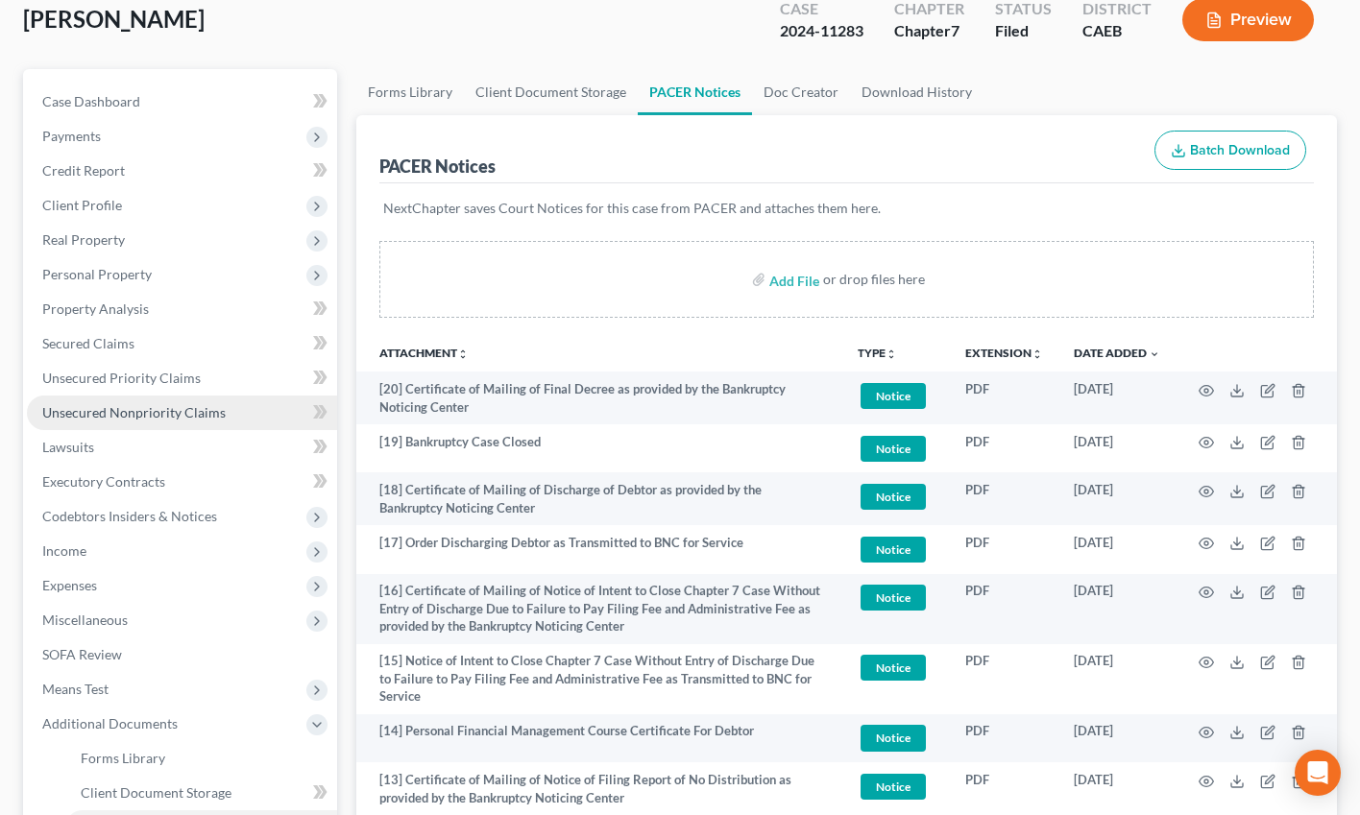
click at [122, 422] on link "Unsecured Nonpriority Claims" at bounding box center [182, 413] width 310 height 35
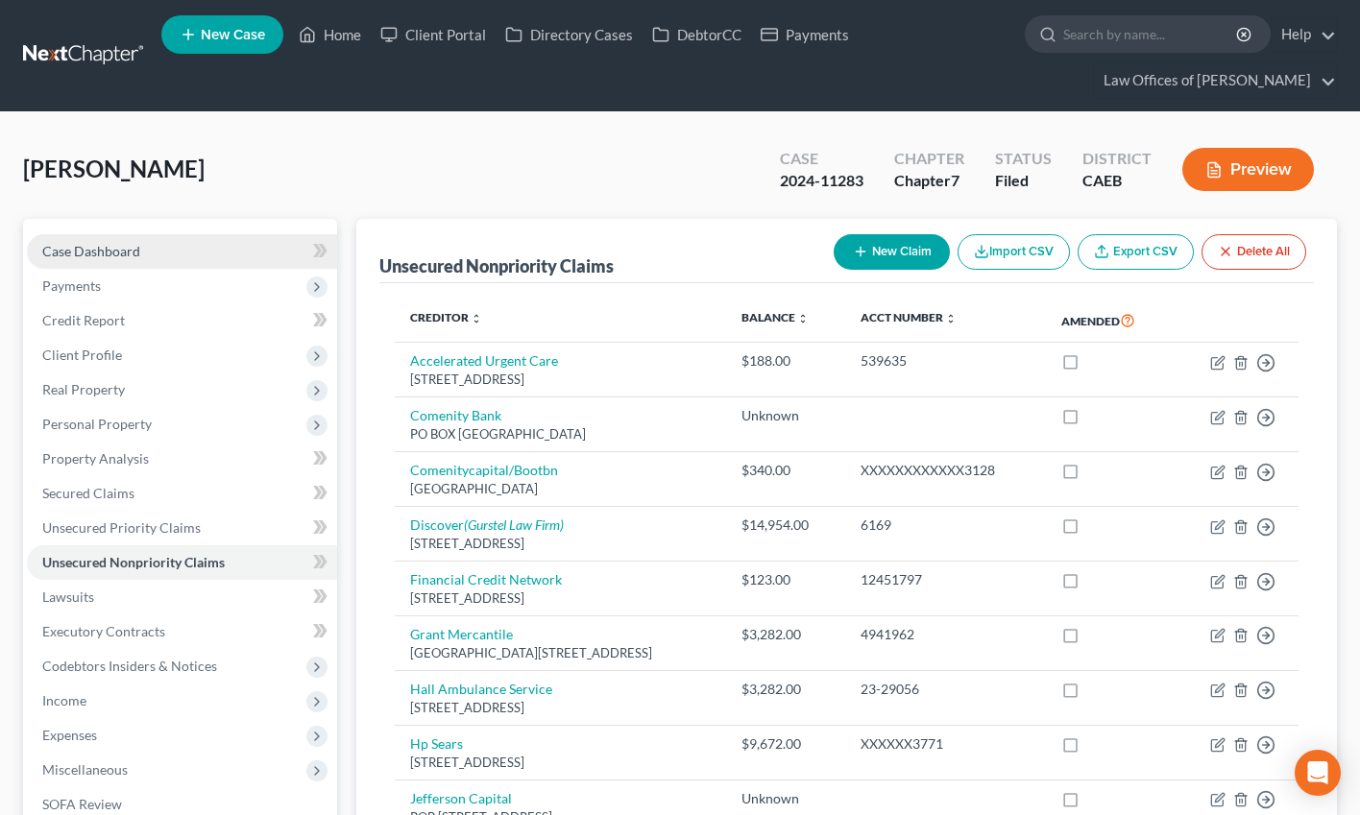
click at [133, 246] on span "Case Dashboard" at bounding box center [91, 251] width 98 height 16
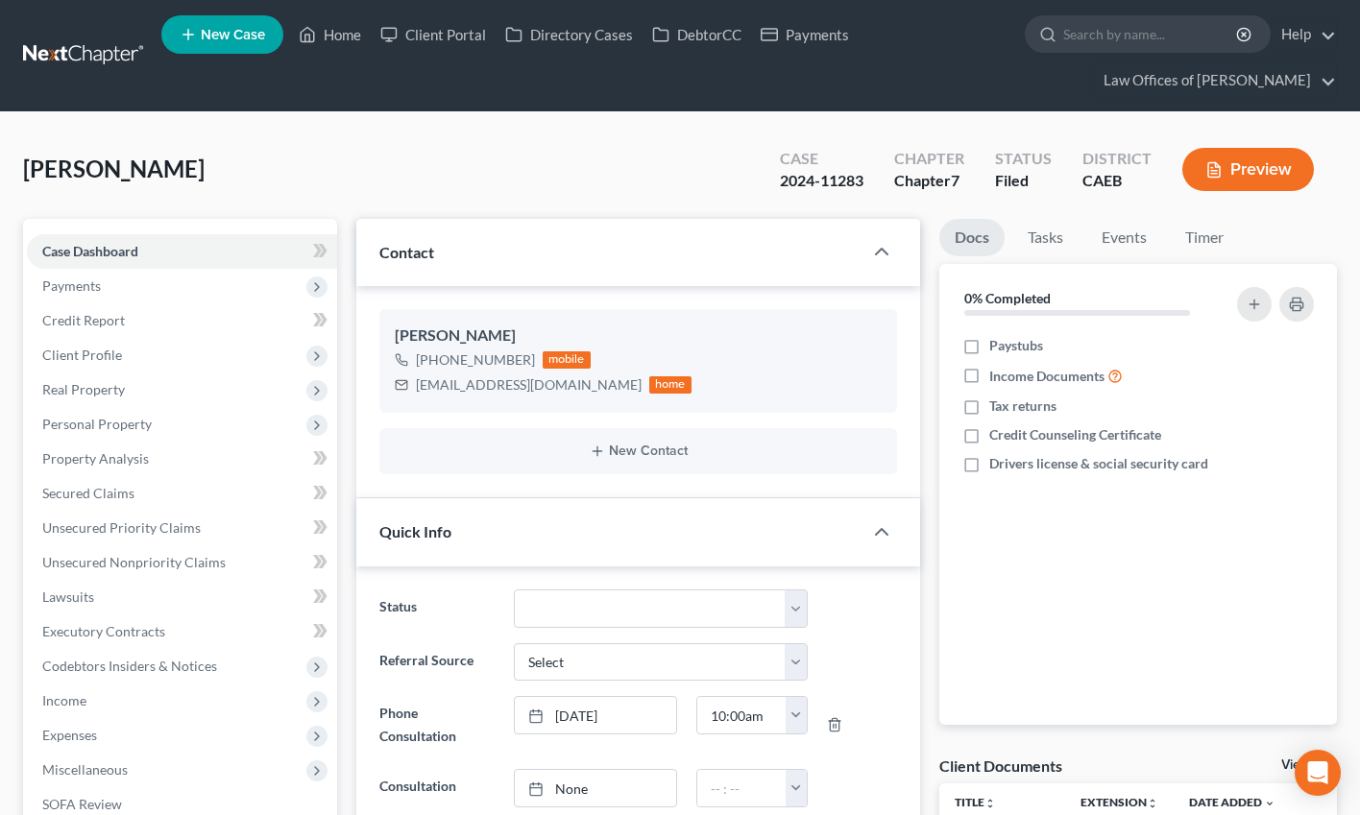
scroll to position [13272, 0]
drag, startPoint x: 343, startPoint y: 35, endPoint x: 559, endPoint y: 162, distance: 251.0
click at [343, 35] on link "Home" at bounding box center [330, 34] width 82 height 35
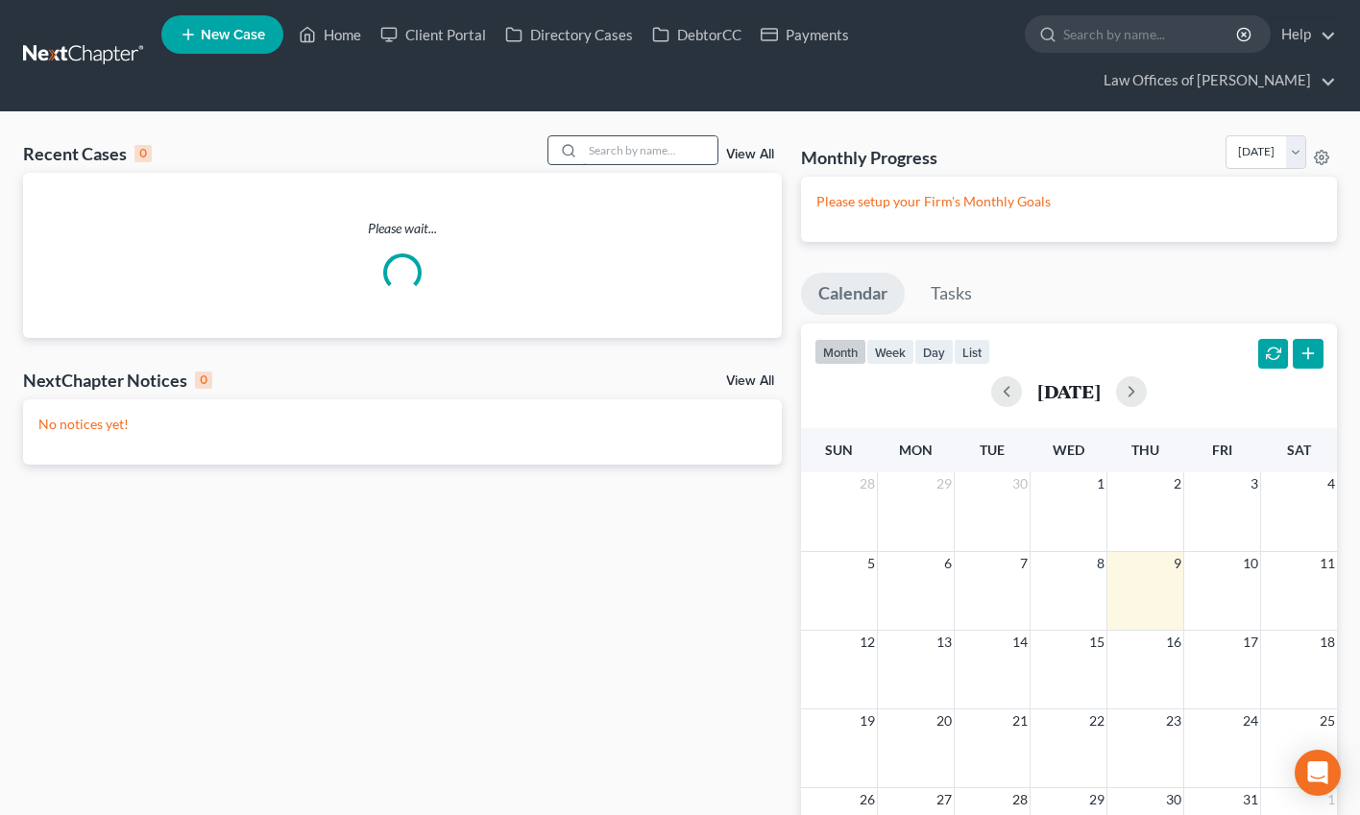
click at [624, 151] on input "search" at bounding box center [650, 150] width 134 height 28
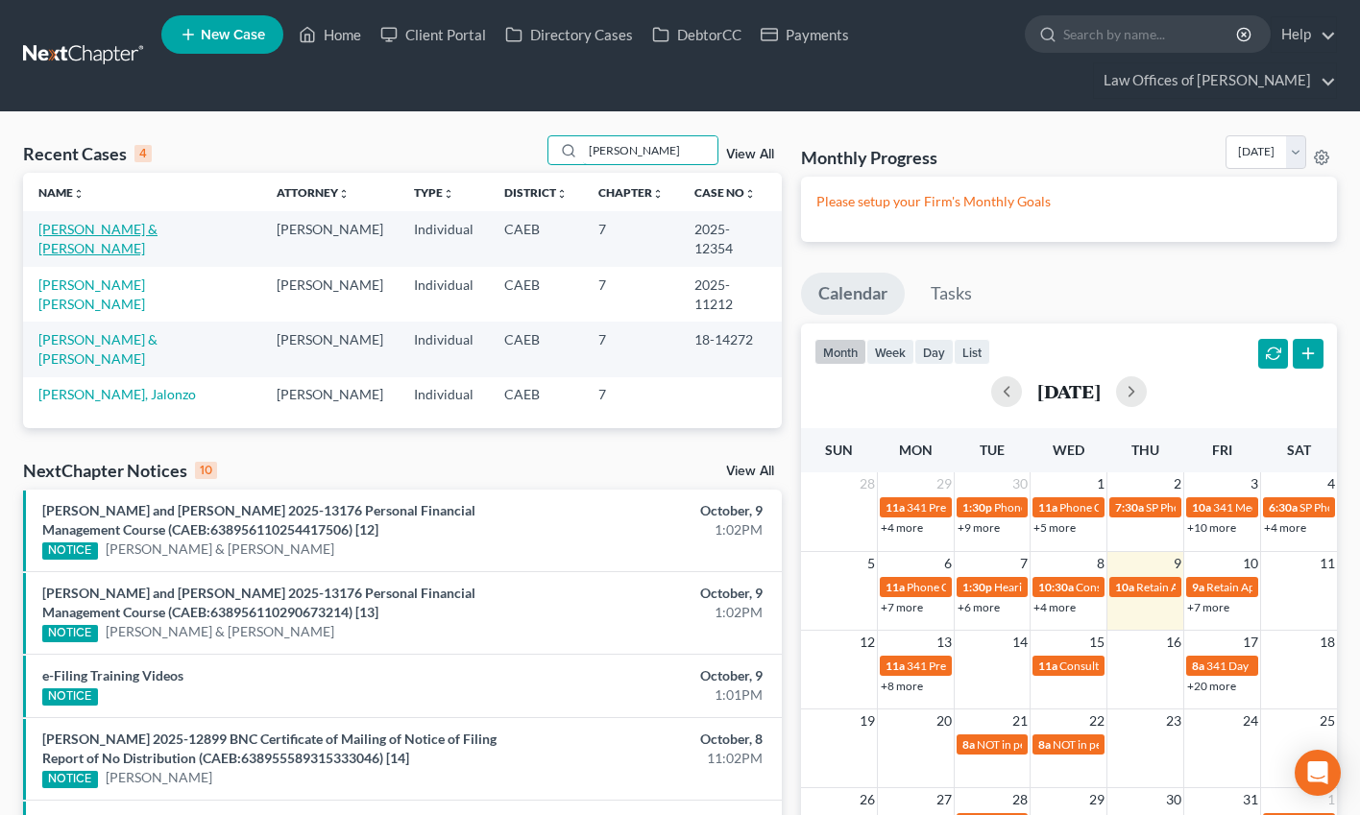
type input "barnes"
click at [125, 222] on link "[PERSON_NAME] & [PERSON_NAME]" at bounding box center [97, 239] width 119 height 36
select select "1"
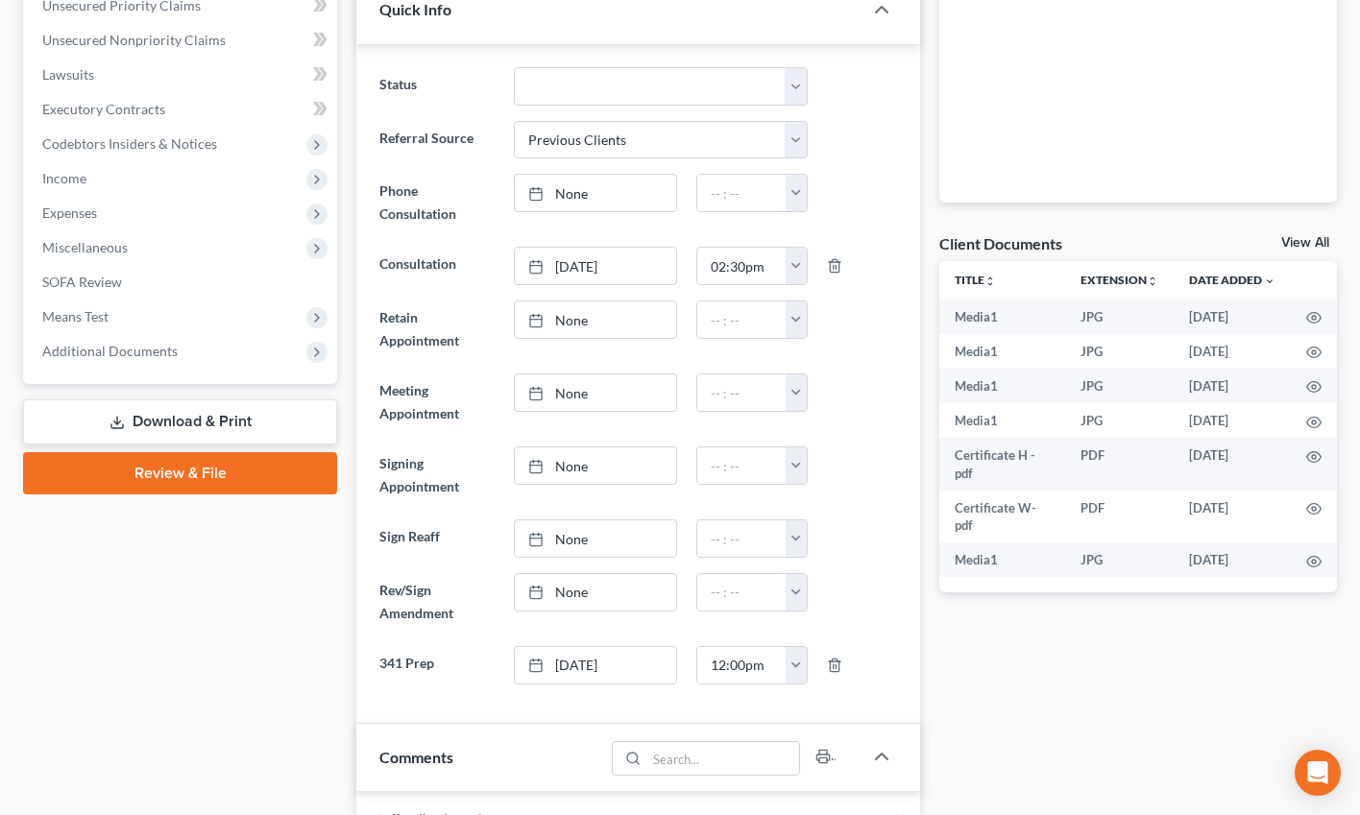
scroll to position [579, 0]
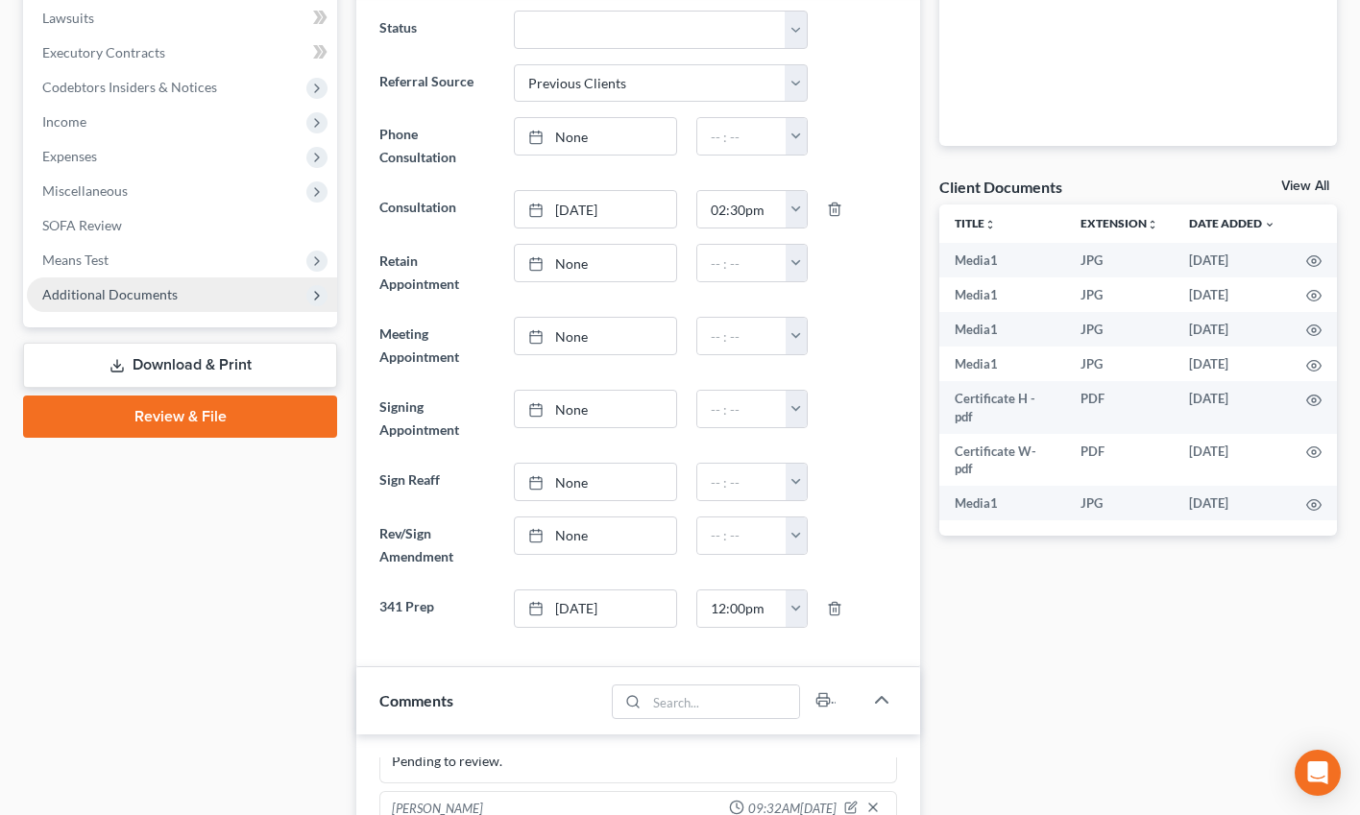
drag, startPoint x: 131, startPoint y: 304, endPoint x: 156, endPoint y: 304, distance: 25.0
click at [131, 304] on span "Additional Documents" at bounding box center [182, 295] width 310 height 35
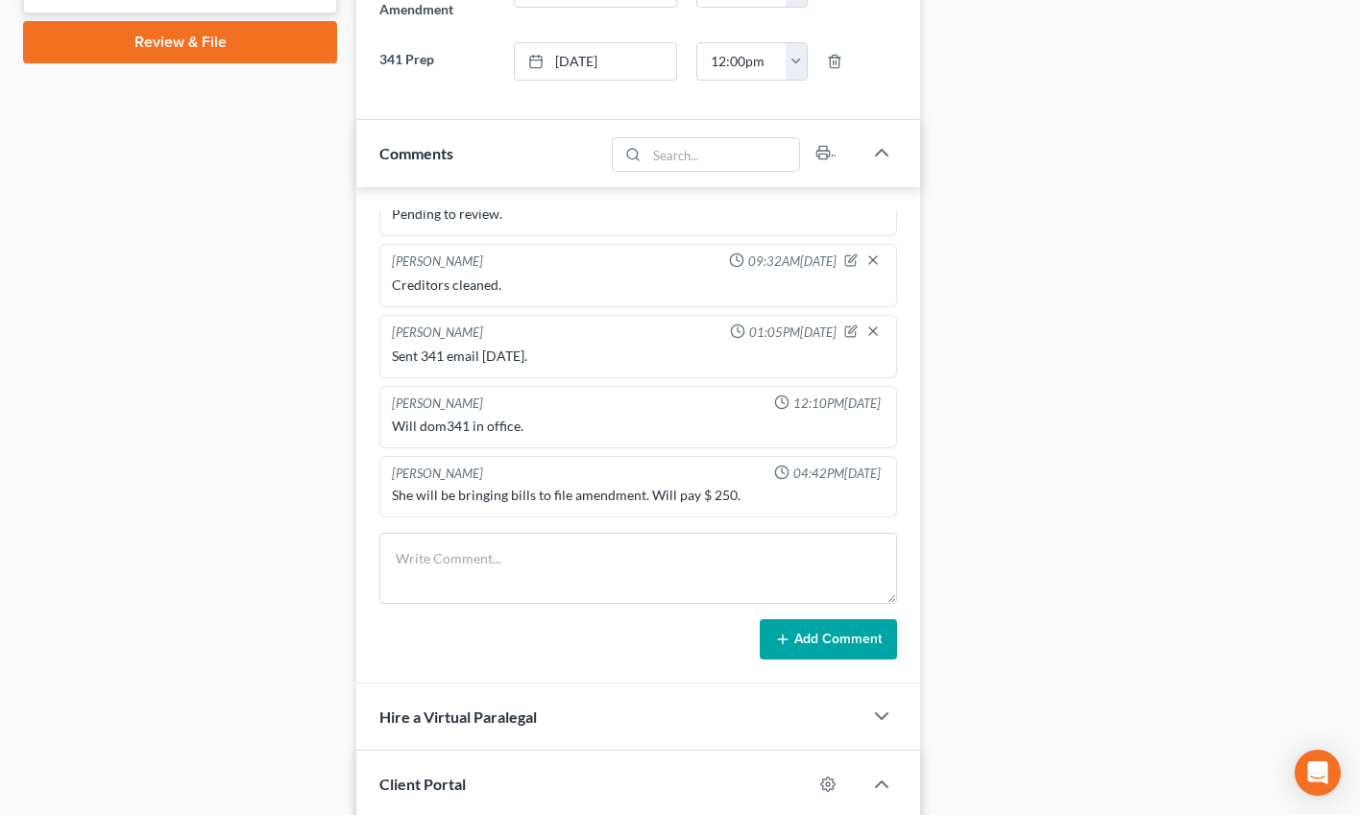
scroll to position [0, 0]
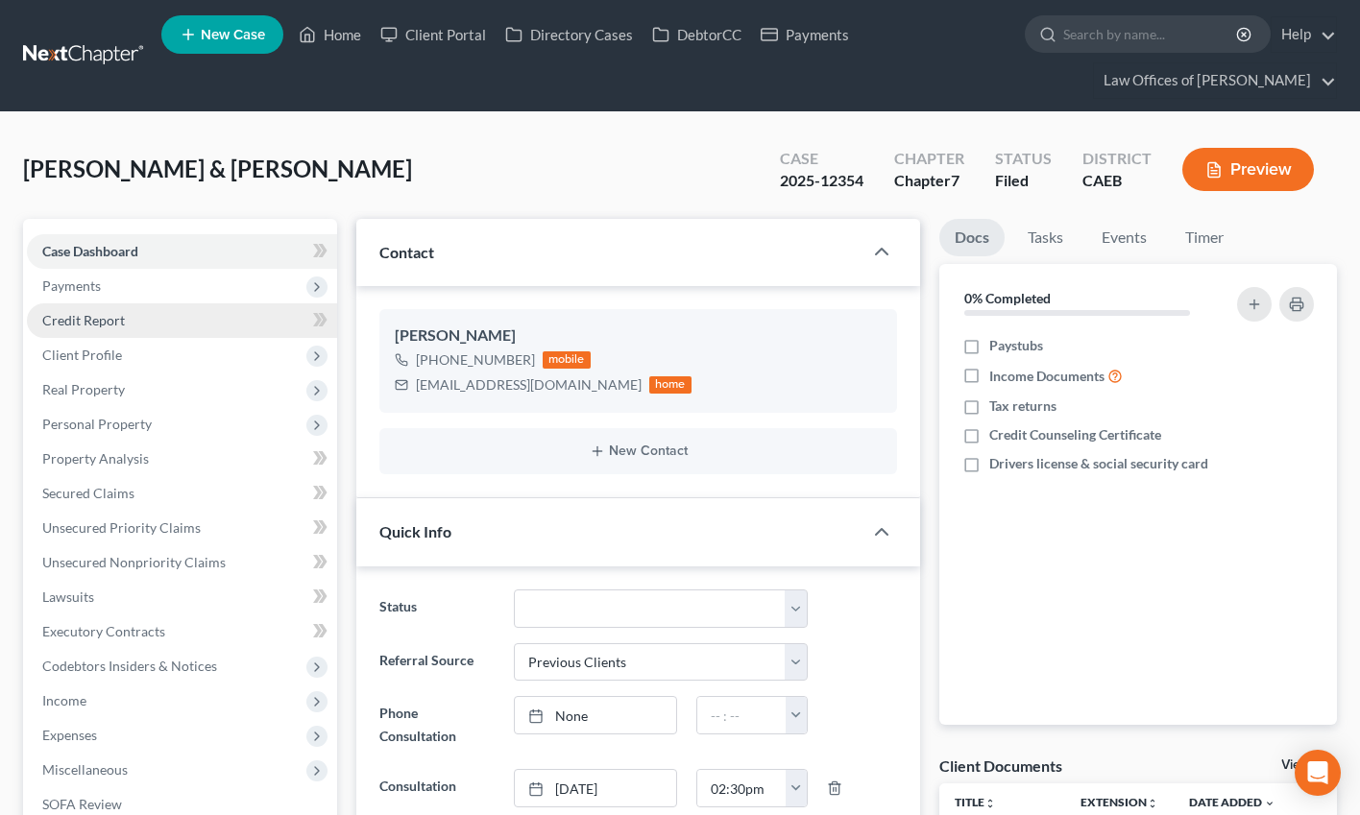
click at [107, 279] on span "Payments" at bounding box center [182, 286] width 310 height 35
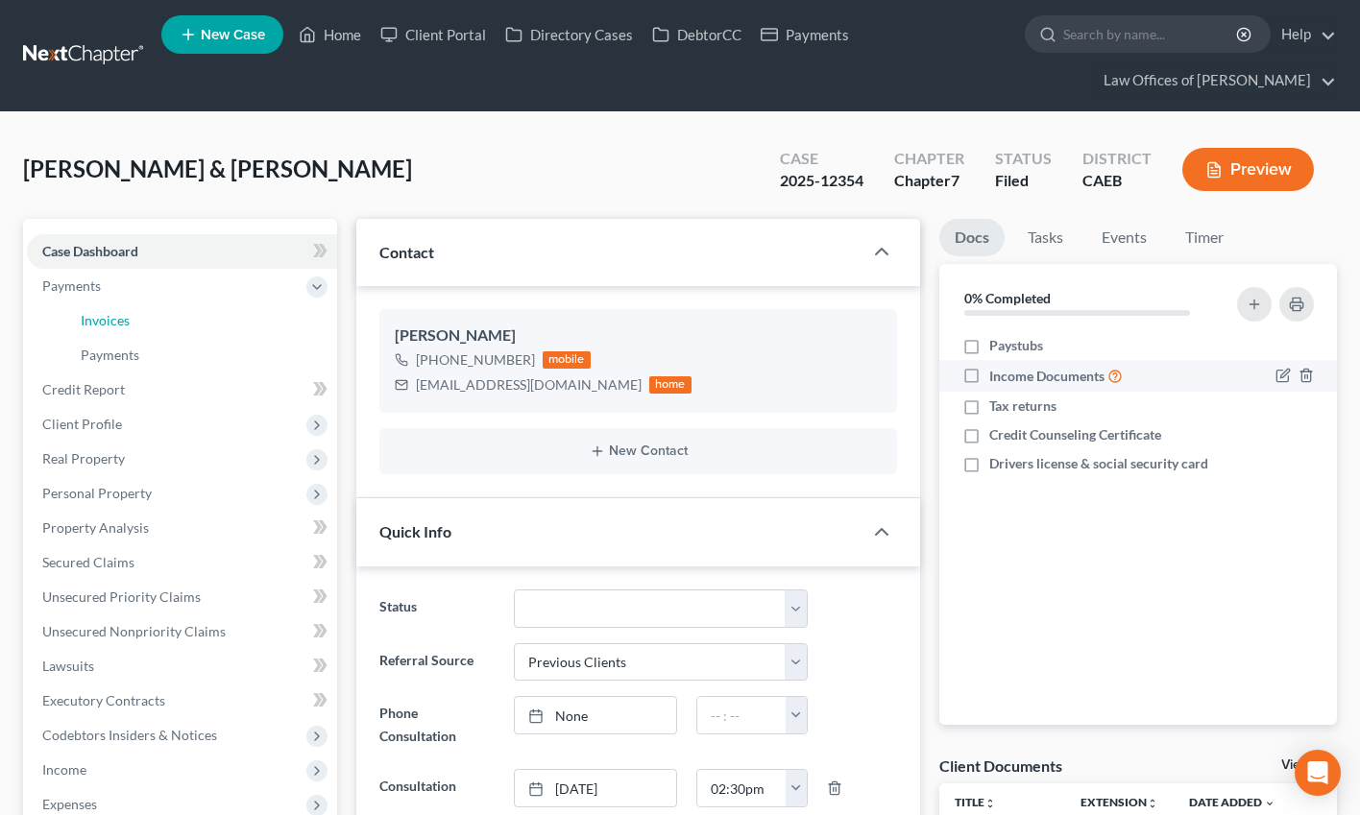
drag, startPoint x: 121, startPoint y: 323, endPoint x: 1268, endPoint y: 390, distance: 1148.6
click at [121, 323] on span "Invoices" at bounding box center [105, 320] width 49 height 16
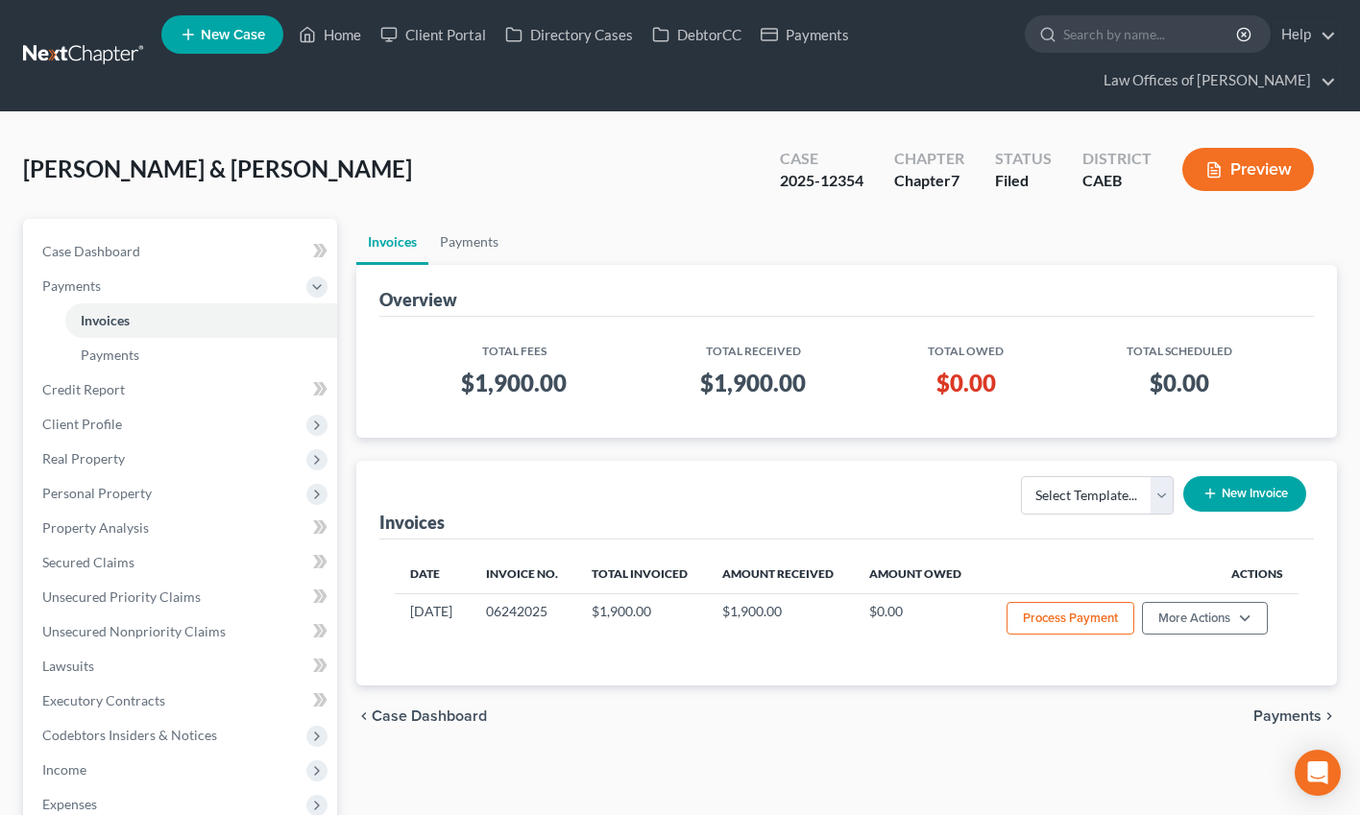
click at [1187, 497] on button "New Invoice" at bounding box center [1244, 494] width 123 height 36
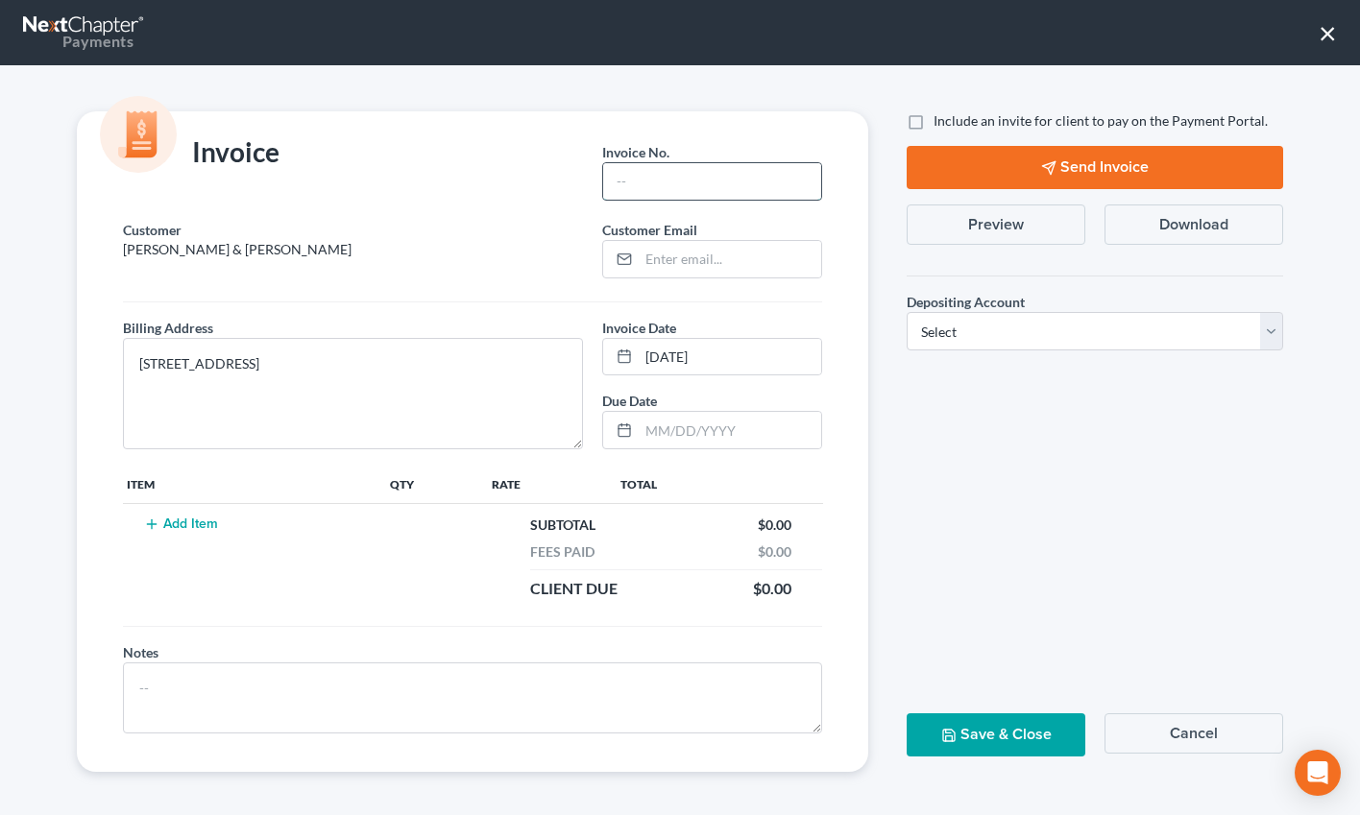
click at [669, 183] on input "text" at bounding box center [712, 181] width 218 height 36
type input "10092503"
click at [213, 517] on button "Add Item" at bounding box center [180, 524] width 85 height 15
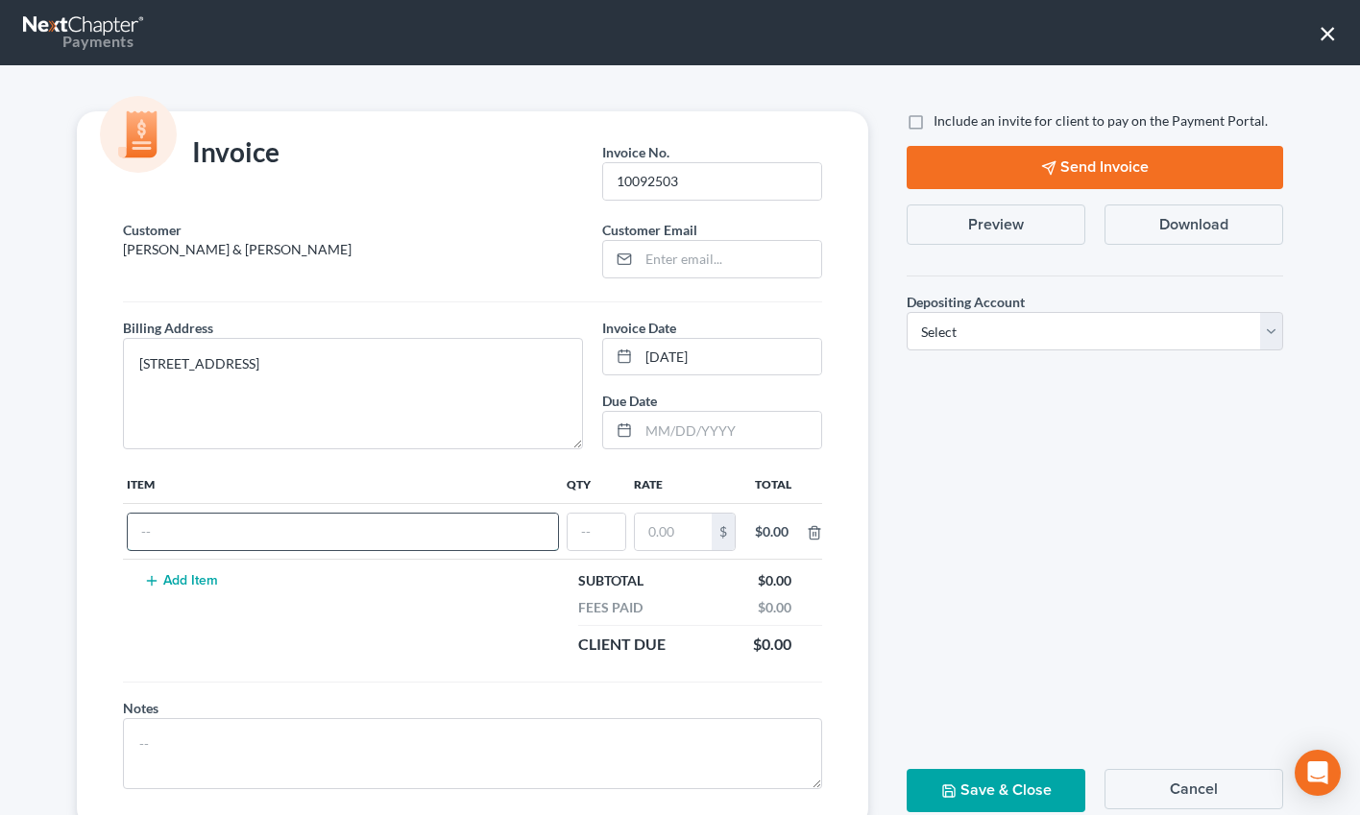
click at [206, 525] on input "text" at bounding box center [343, 532] width 430 height 36
type input "Amendment"
click at [579, 537] on input "text" at bounding box center [597, 532] width 58 height 36
type input "1"
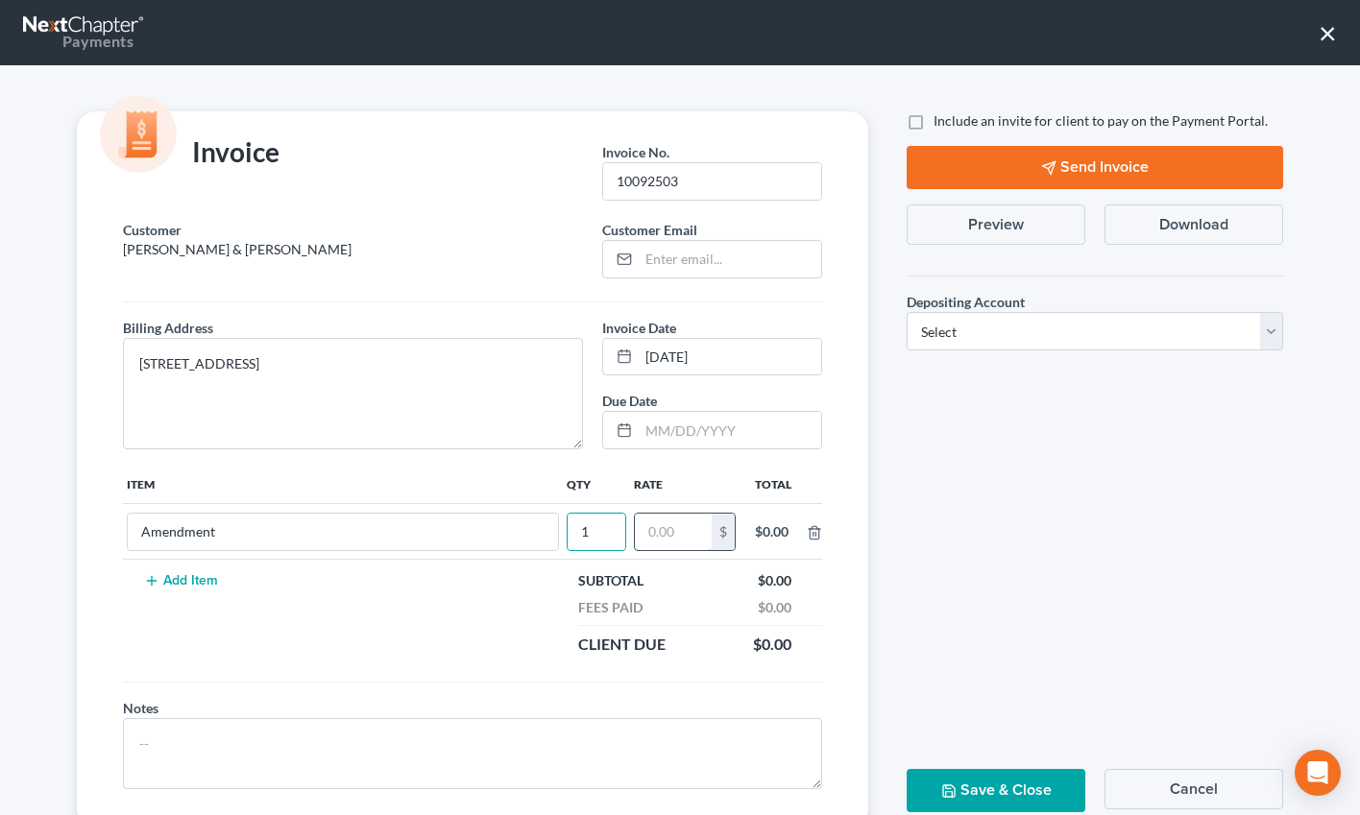
click at [675, 527] on input "text" at bounding box center [673, 532] width 77 height 36
type input "250"
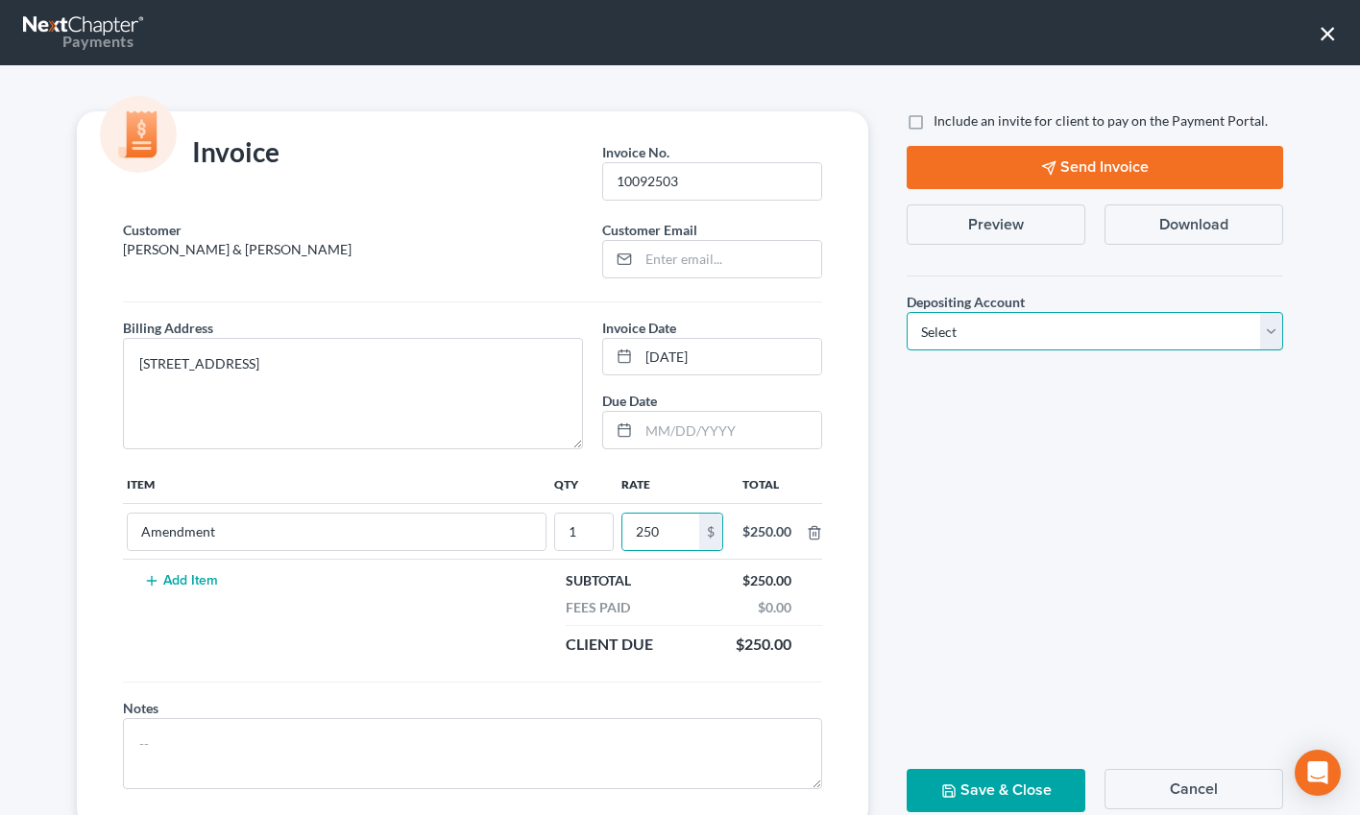
click at [1013, 337] on select "Select Operation Trust" at bounding box center [1095, 331] width 376 height 38
select select "0"
click at [907, 312] on select "Select Operation Trust" at bounding box center [1095, 331] width 376 height 38
drag, startPoint x: 984, startPoint y: 789, endPoint x: 798, endPoint y: 535, distance: 315.4
click at [985, 793] on button "Save & Close" at bounding box center [996, 790] width 179 height 43
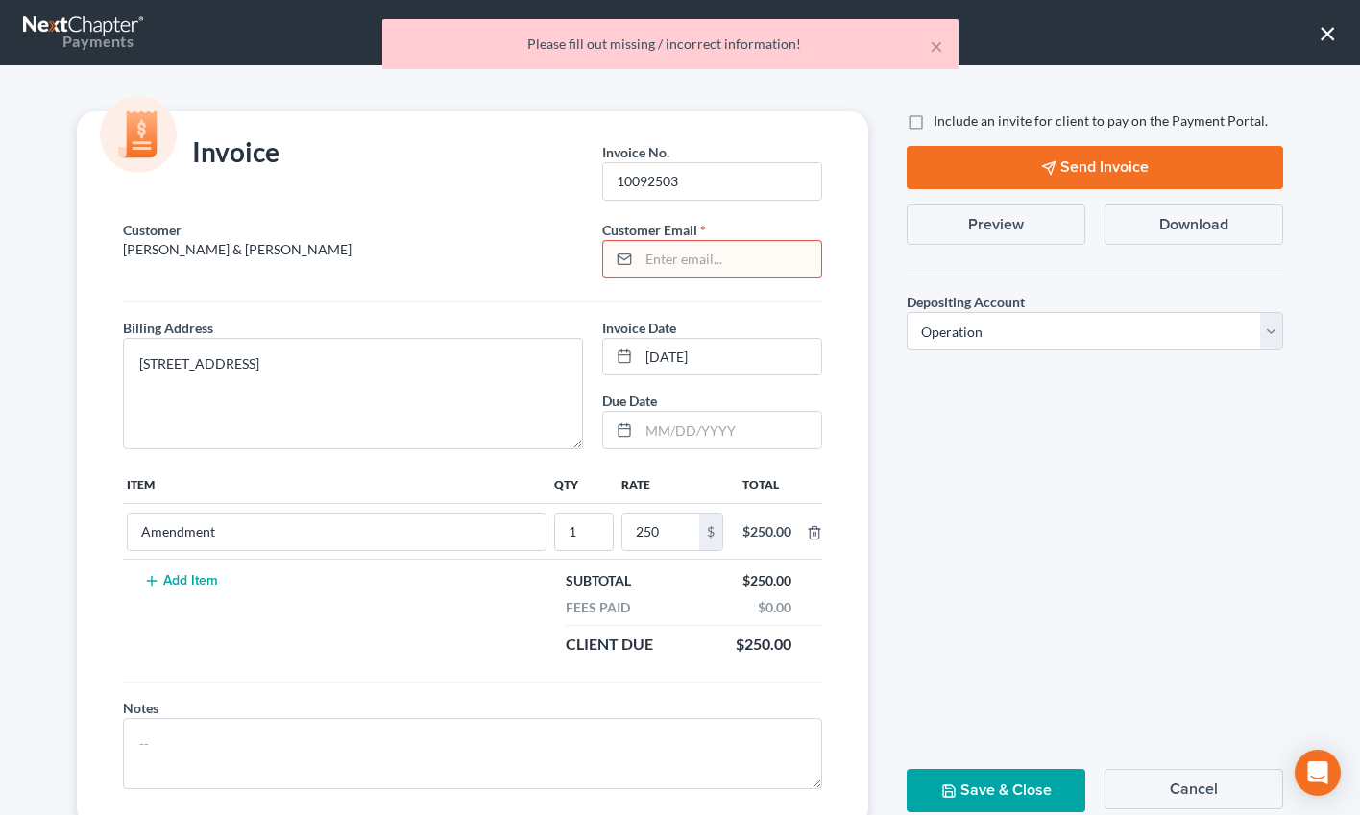
click at [723, 271] on input "email" at bounding box center [730, 259] width 182 height 36
type input "info@bell-law.net"
click at [967, 793] on button "Save & Close" at bounding box center [996, 790] width 179 height 43
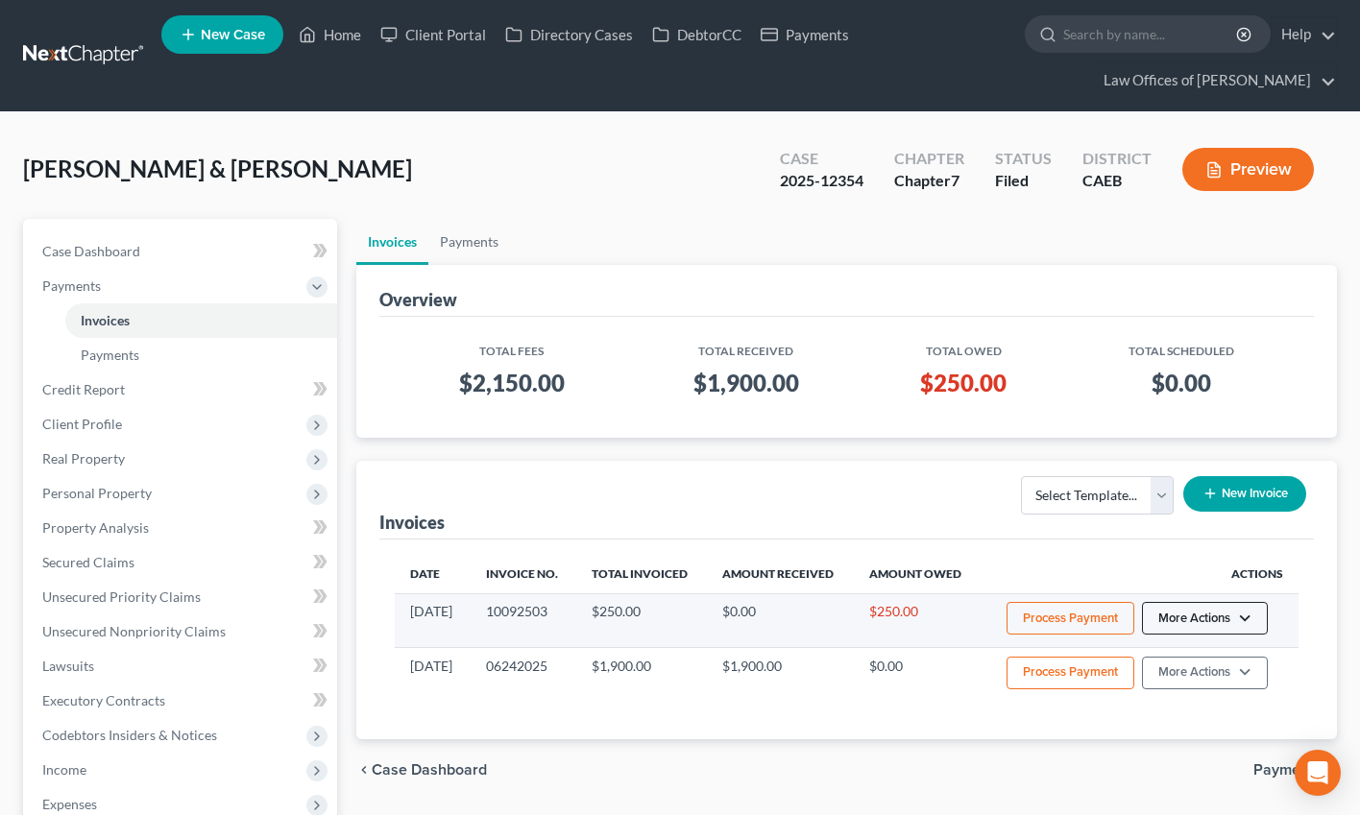
click at [1187, 617] on button "More Actions" at bounding box center [1205, 618] width 126 height 33
click at [1187, 681] on link "Record Cash or Check Payment" at bounding box center [1231, 690] width 225 height 33
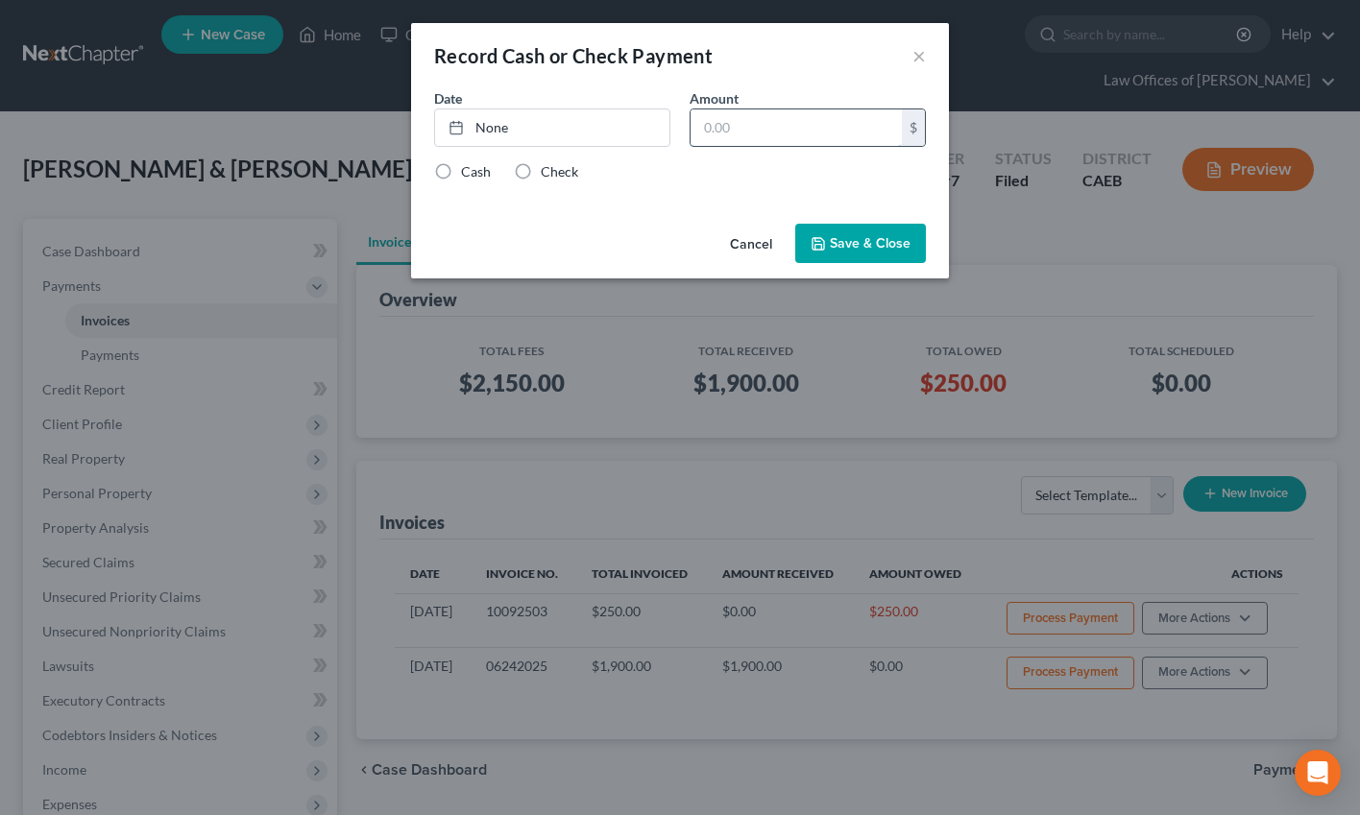
click at [807, 130] on input "text" at bounding box center [795, 127] width 211 height 36
type input "250"
click at [546, 130] on link "None" at bounding box center [552, 127] width 234 height 36
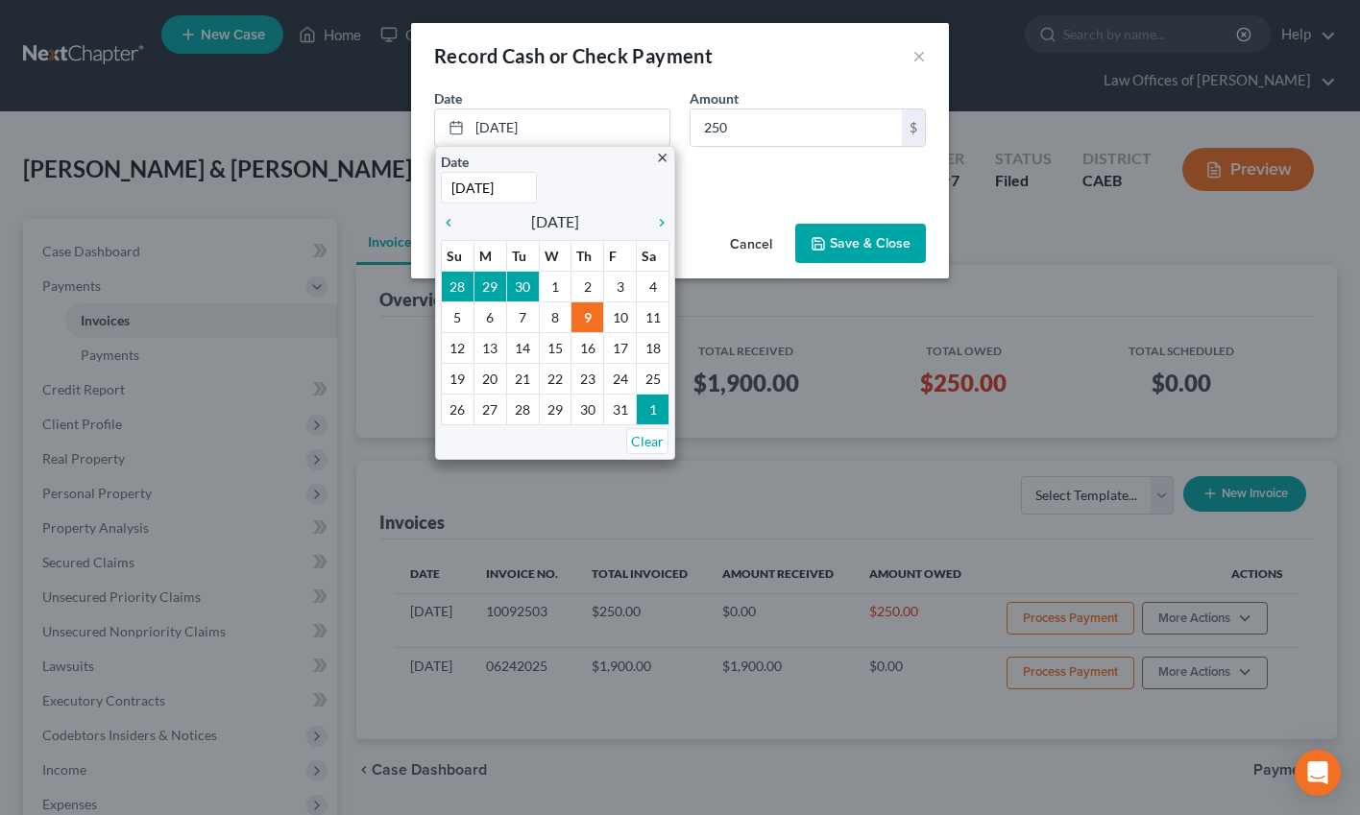
drag, startPoint x: 755, startPoint y: 187, endPoint x: 561, endPoint y: 186, distance: 194.0
click at [755, 187] on div "Date 10/9/2025 close Date 10/9/2025 Time 12:00 AM chevron_left October 2025 che…" at bounding box center [680, 152] width 538 height 128
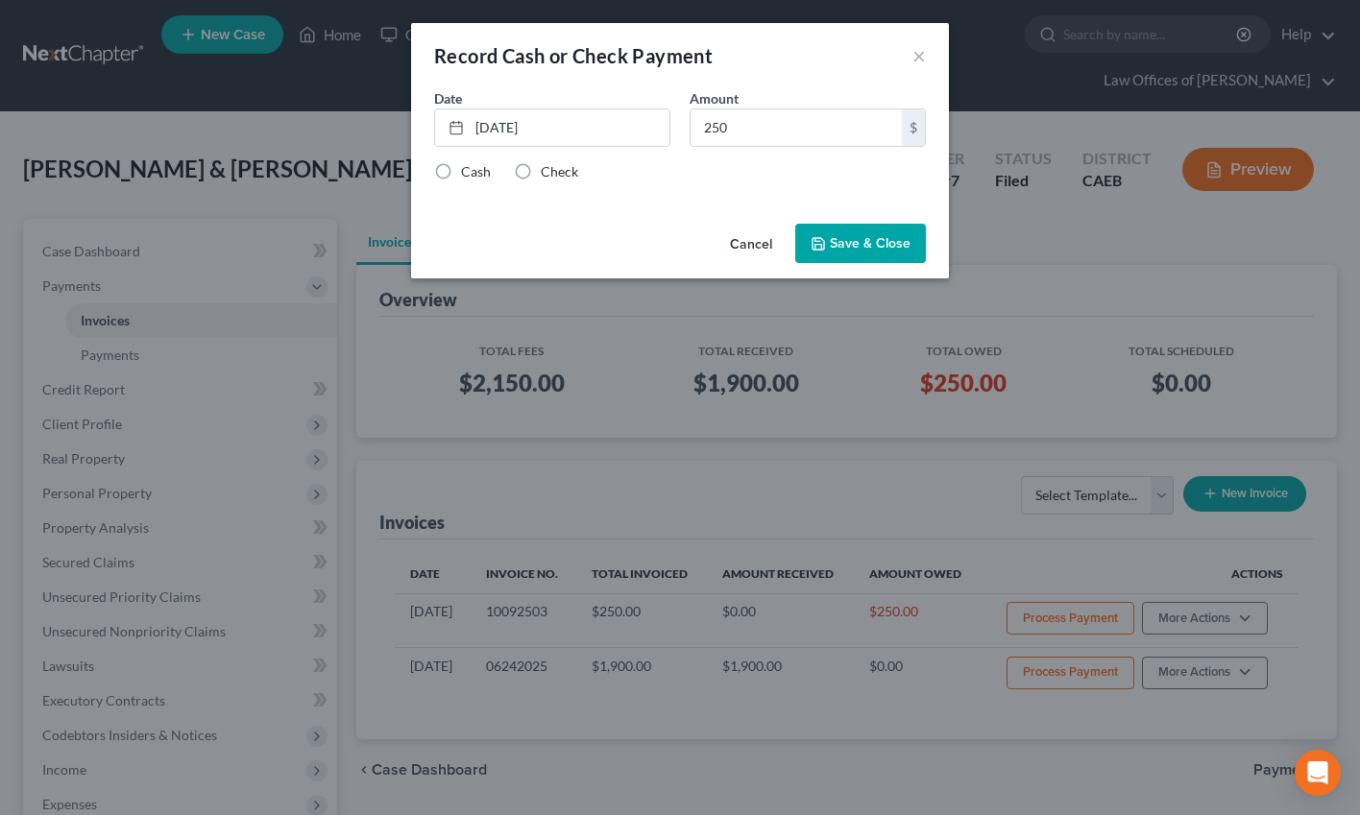
drag, startPoint x: 548, startPoint y: 175, endPoint x: 859, endPoint y: 239, distance: 317.7
click at [548, 175] on label "Check" at bounding box center [559, 171] width 37 height 19
click at [548, 175] on input "Check" at bounding box center [554, 168] width 12 height 12
radio input "true"
click at [859, 239] on button "Save & Close" at bounding box center [860, 244] width 131 height 40
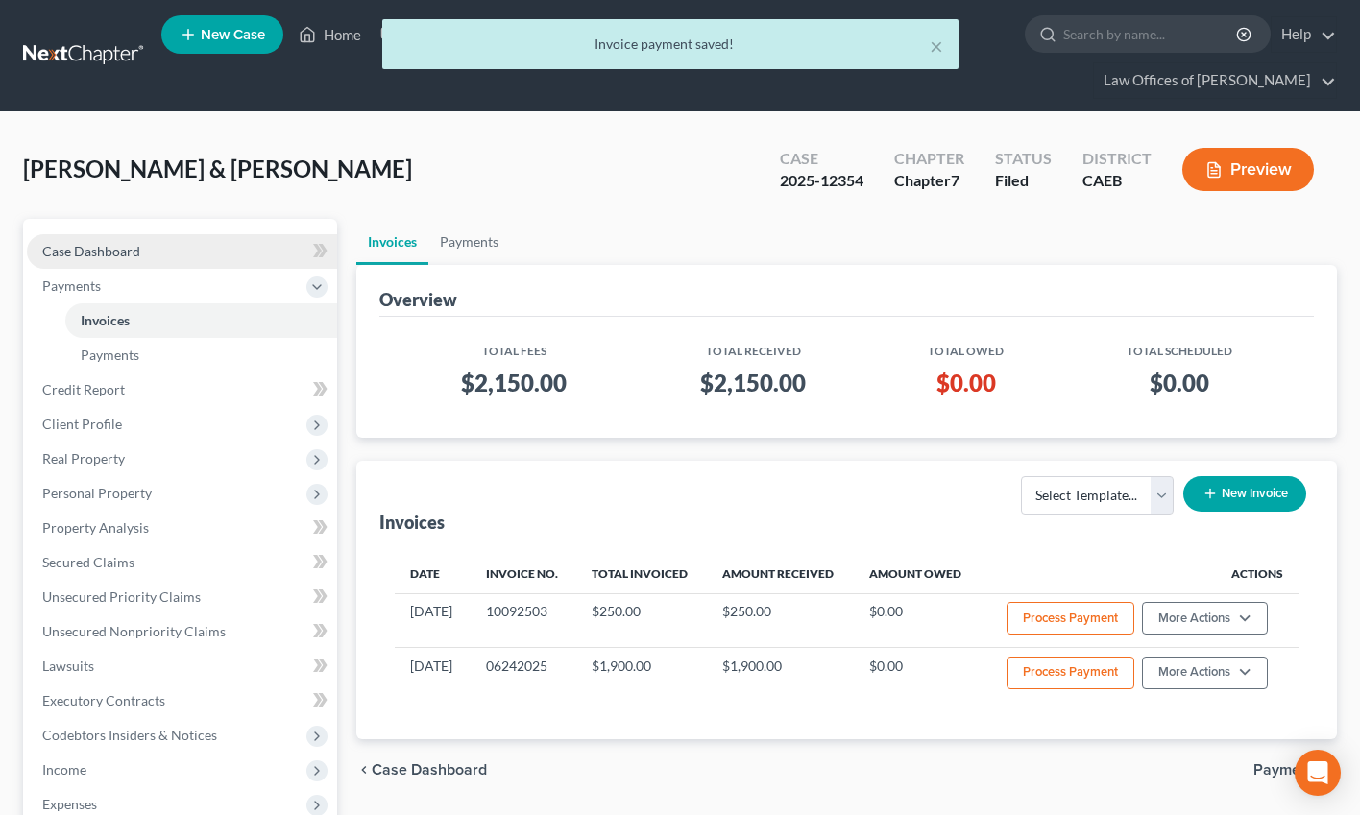
click at [132, 251] on span "Case Dashboard" at bounding box center [91, 251] width 98 height 16
select select "1"
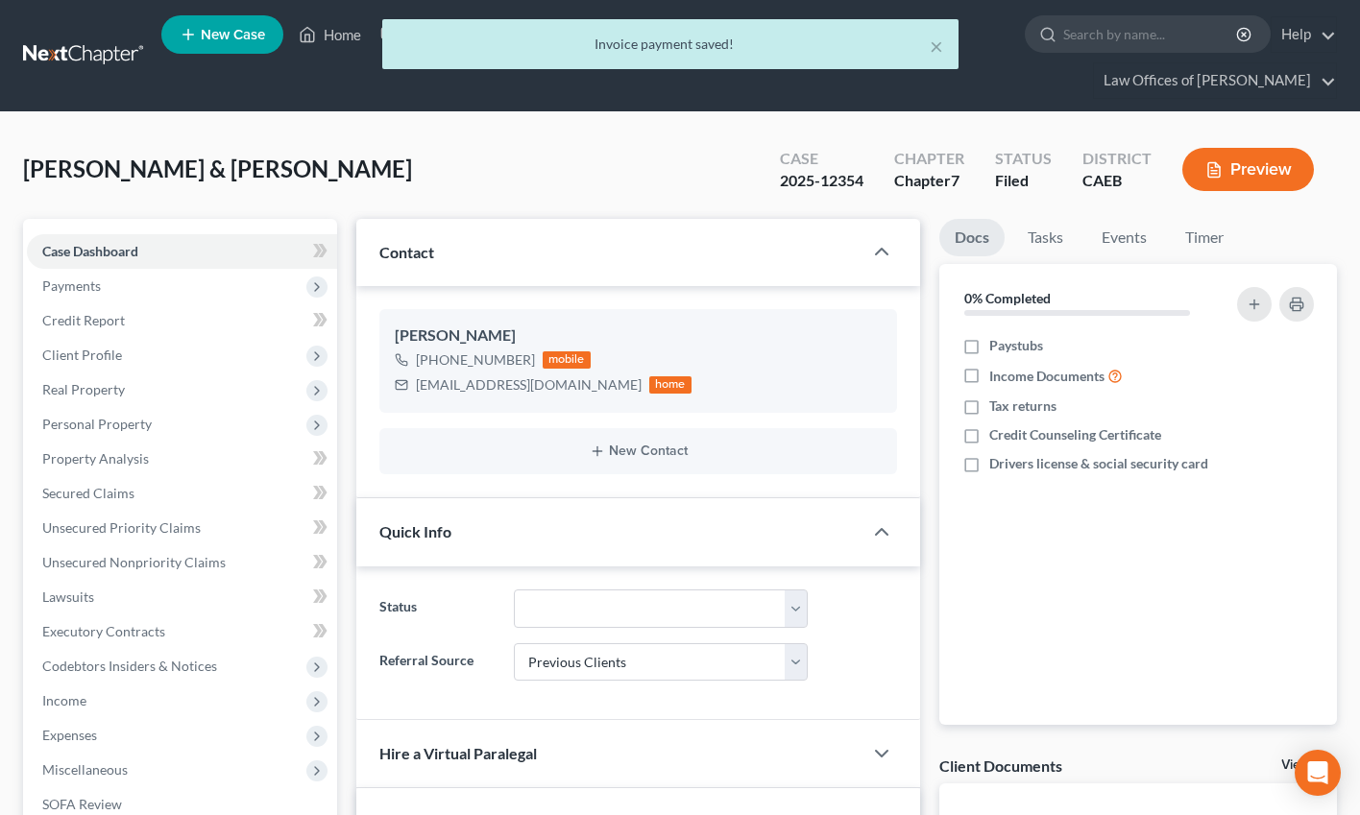
click at [407, 178] on div "Barnes, Joey & Joycelyn Upgraded Case 2025-12354 Chapter Chapter 7 Status Filed…" at bounding box center [680, 177] width 1314 height 84
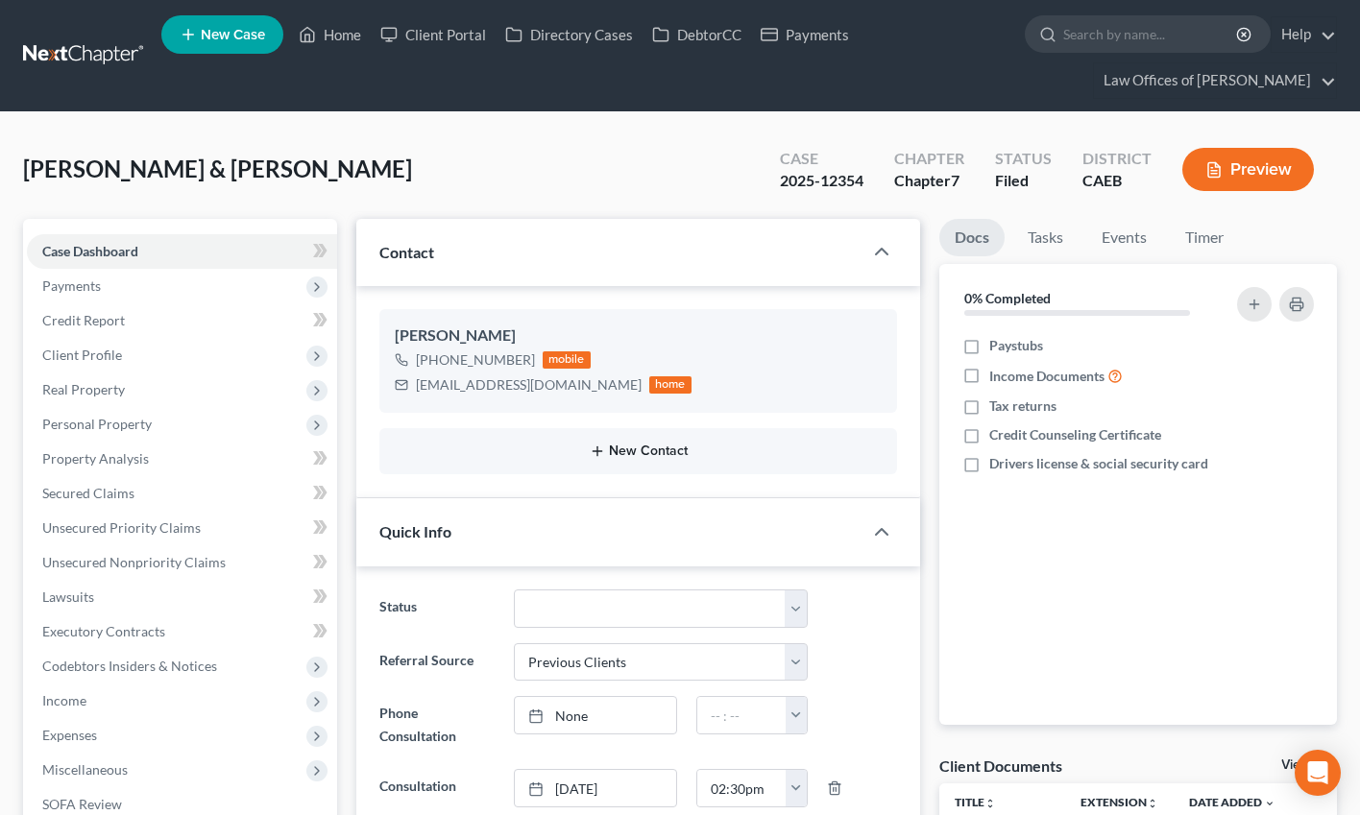
scroll to position [23, 0]
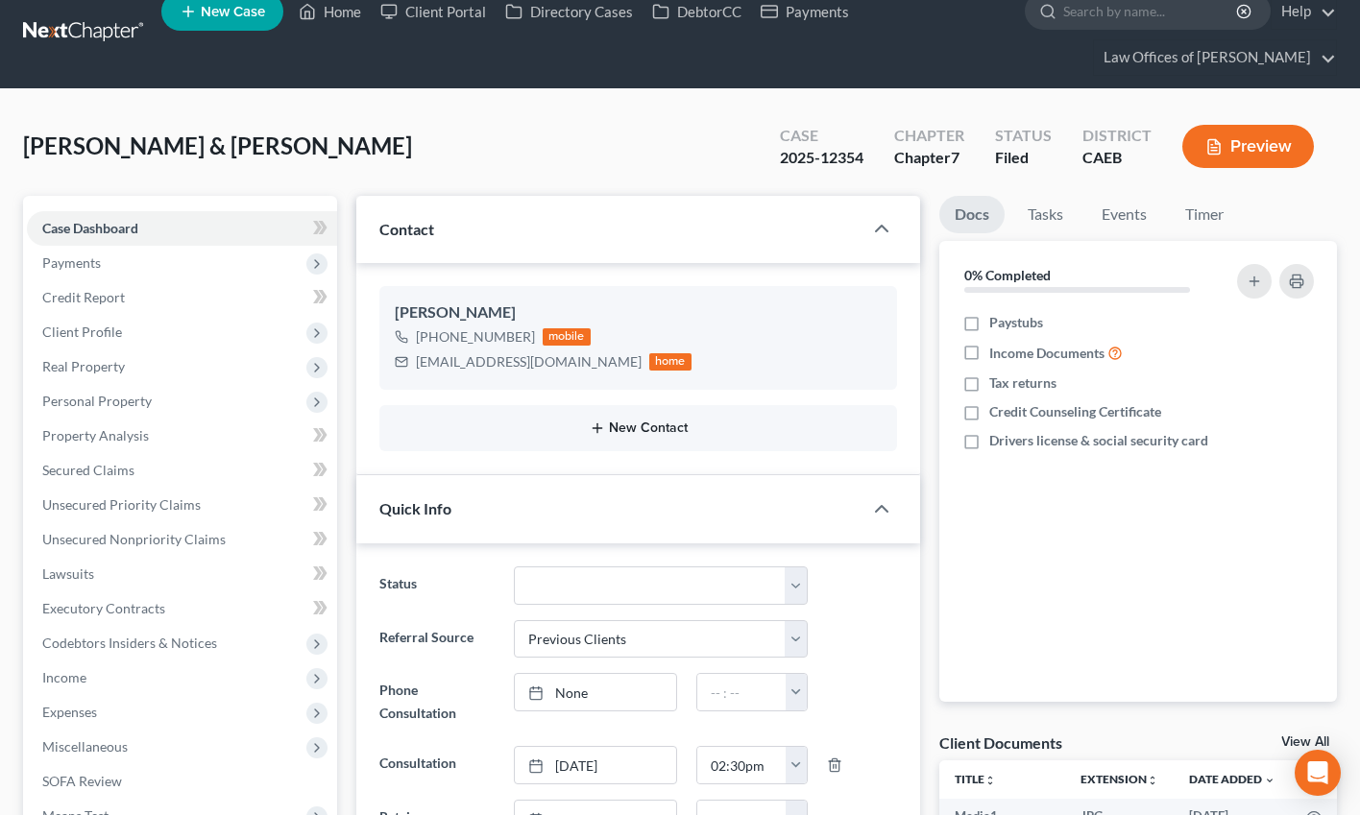
drag, startPoint x: 706, startPoint y: 179, endPoint x: 574, endPoint y: 427, distance: 281.4
click at [706, 179] on div "Barnes, Joey & Joycelyn Upgraded Case 2025-12354 Chapter Chapter 7 Status Filed…" at bounding box center [680, 154] width 1314 height 84
click at [574, 427] on button "New Contact" at bounding box center [638, 428] width 487 height 15
drag, startPoint x: 574, startPoint y: 427, endPoint x: 341, endPoint y: 411, distance: 233.9
click at [524, 408] on div "New Contact × Phone Email Pronouns Phone Number * +1 Ext. Phone Label * Select …" at bounding box center [680, 407] width 1360 height 815
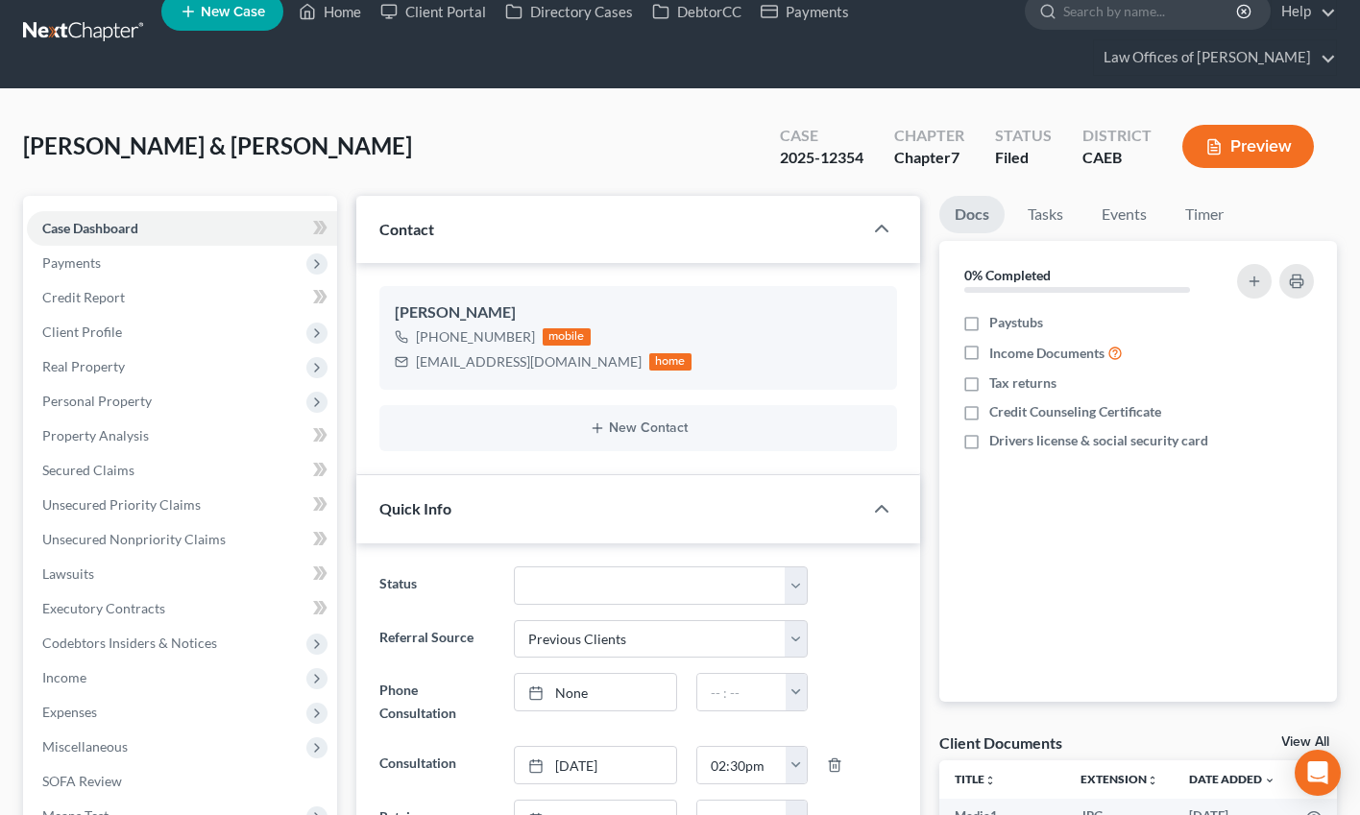
click at [472, 397] on div "New Contact × Phone Email Pronouns Phone Number * +1 Ext. Phone Label * Select …" at bounding box center [680, 407] width 1360 height 815
click at [342, 413] on div "New Contact × Phone Email Pronouns Phone Number * +1 Ext. Phone Label * Select …" at bounding box center [680, 407] width 1360 height 815
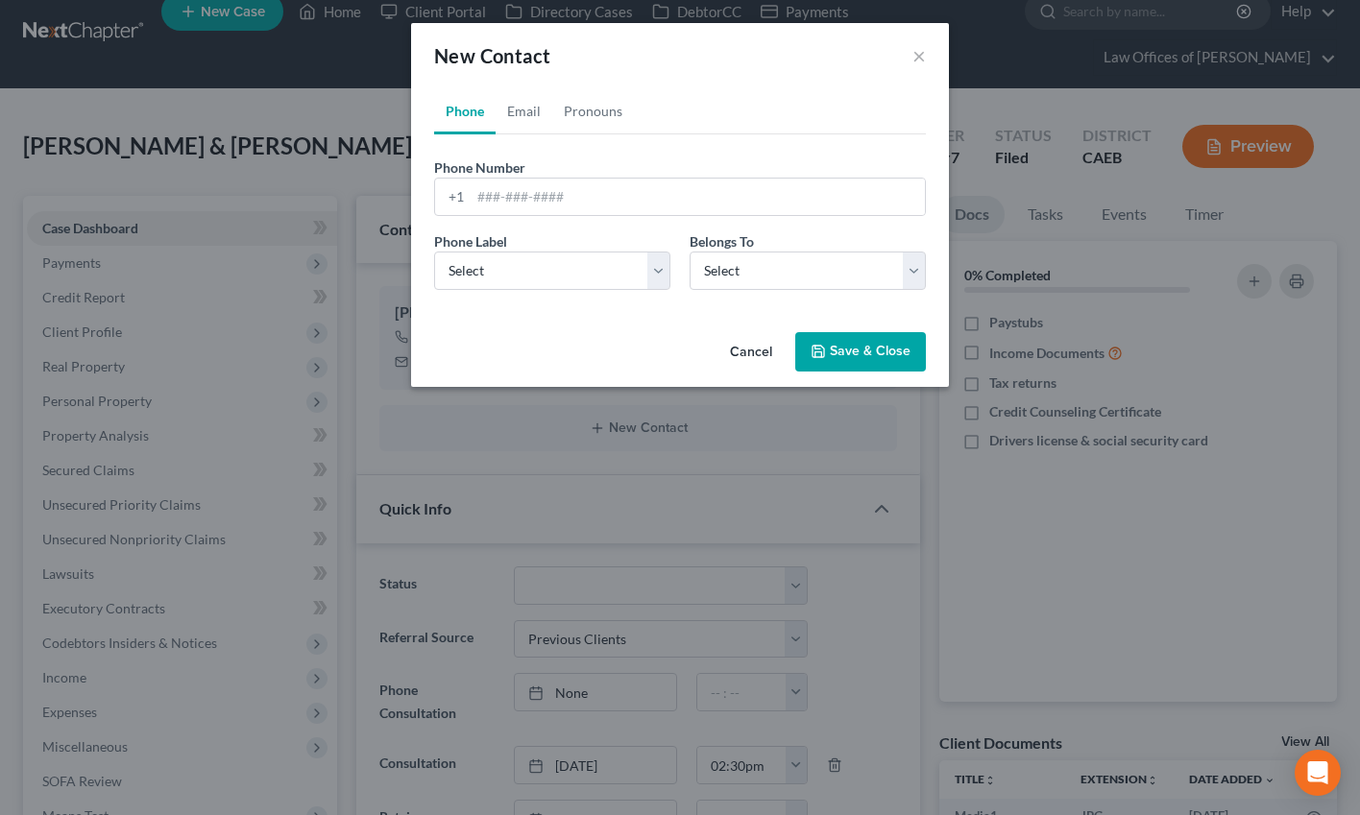
scroll to position [1282, 0]
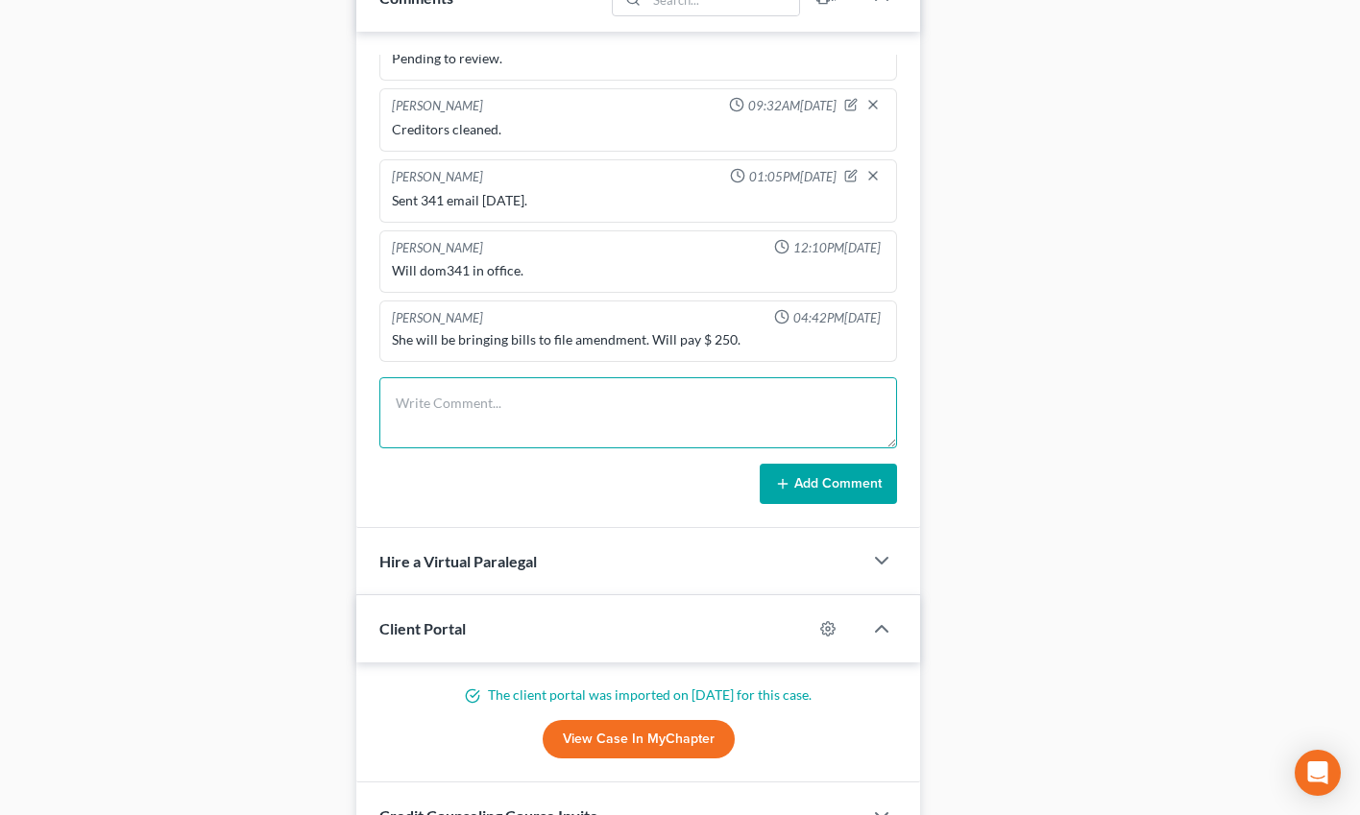
click at [431, 402] on textarea at bounding box center [638, 412] width 518 height 71
type textarea "Wants to wait 1-2 weeks to add more creditors."
click at [871, 496] on button "Add Comment" at bounding box center [828, 484] width 137 height 40
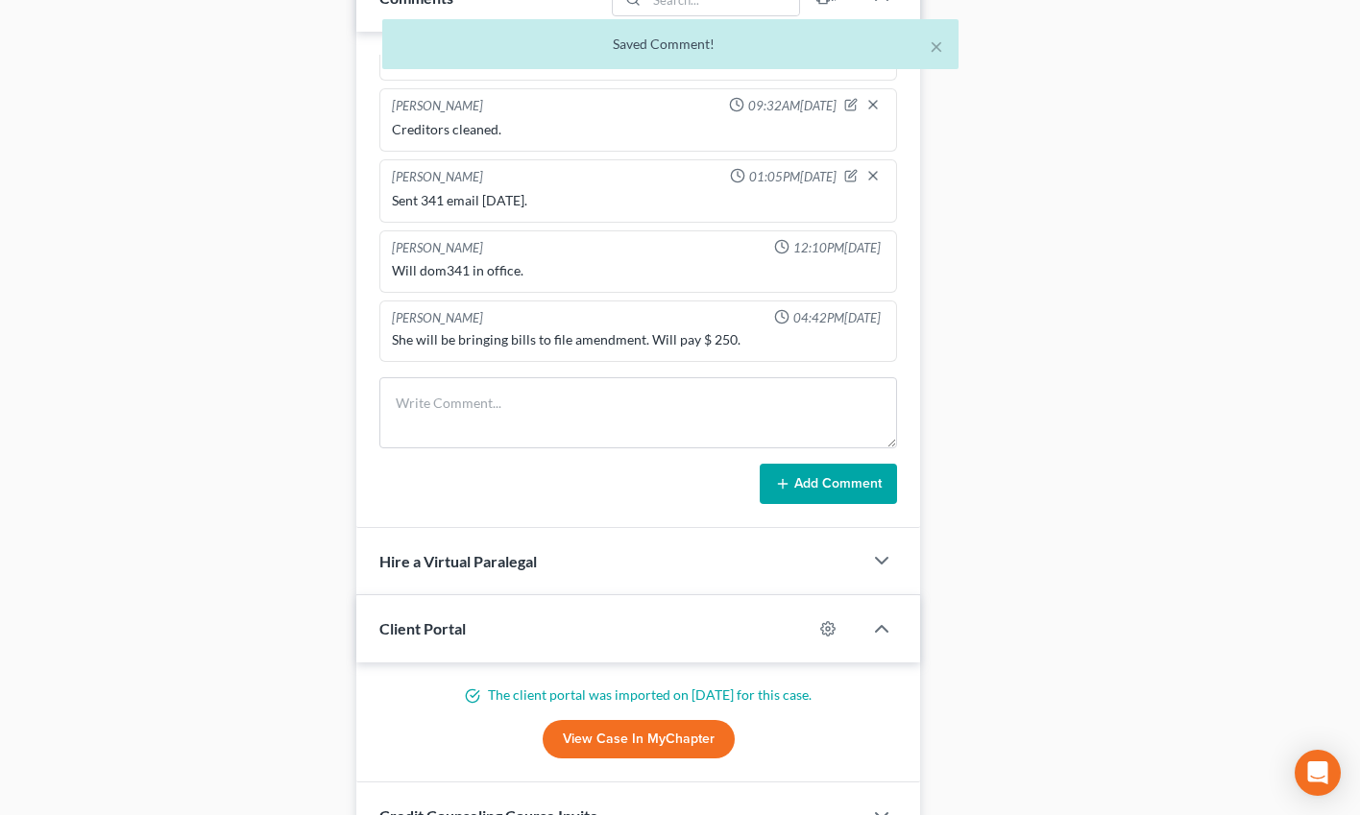
scroll to position [1223, 0]
click at [330, 336] on div "Case Dashboard Payments Invoices Payments Payments Credit Report Client Profile" at bounding box center [179, 142] width 333 height 2411
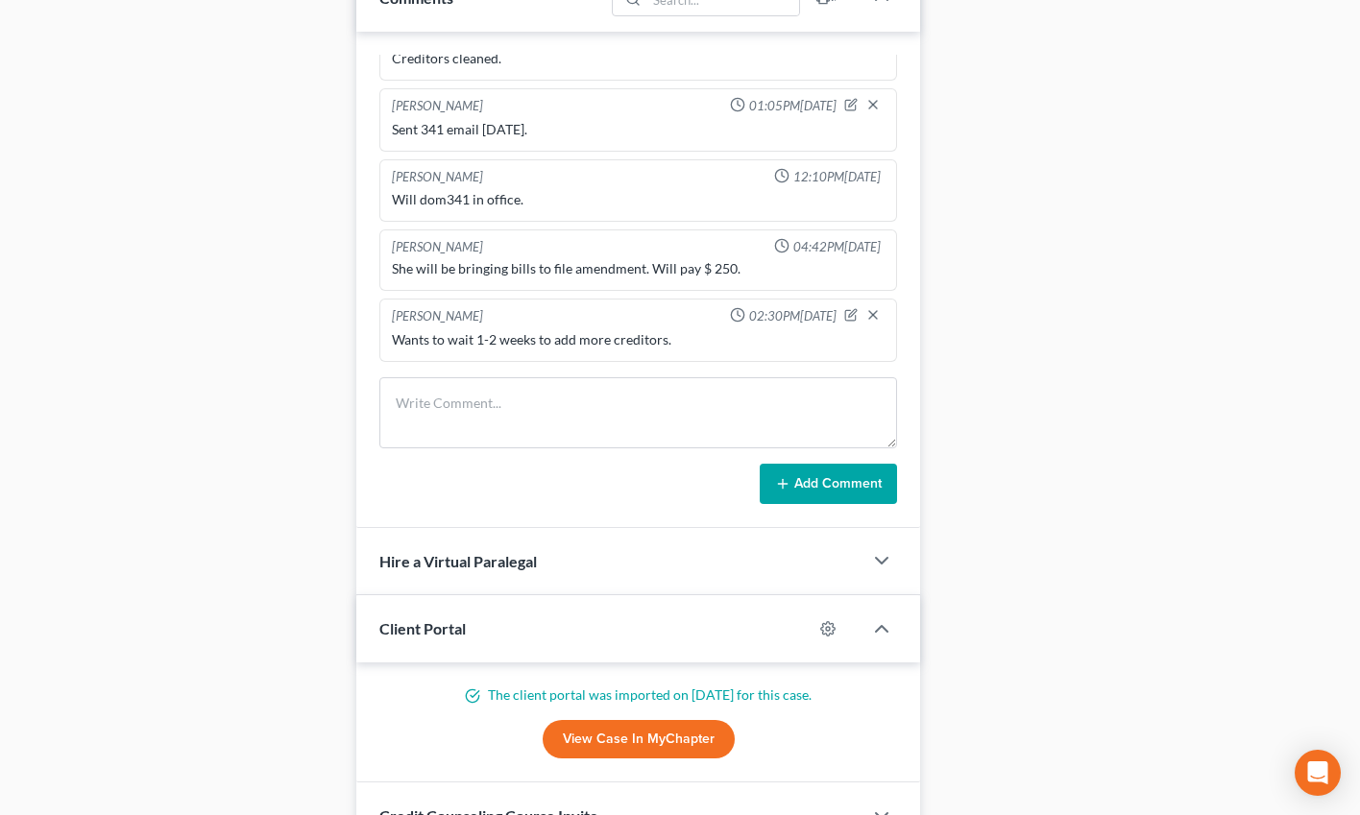
scroll to position [0, 0]
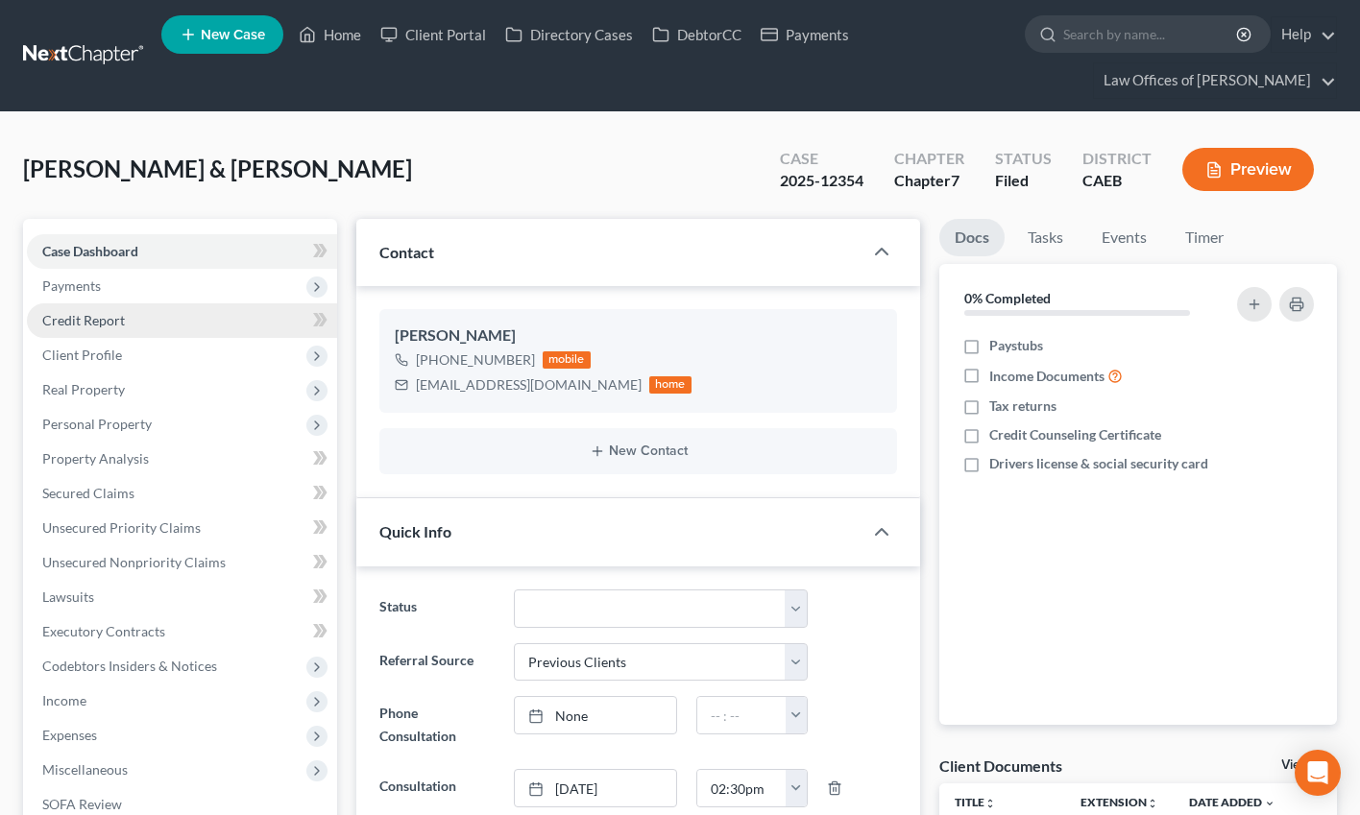
drag, startPoint x: 104, startPoint y: 291, endPoint x: 195, endPoint y: 322, distance: 96.3
click at [104, 291] on span "Payments" at bounding box center [182, 286] width 310 height 35
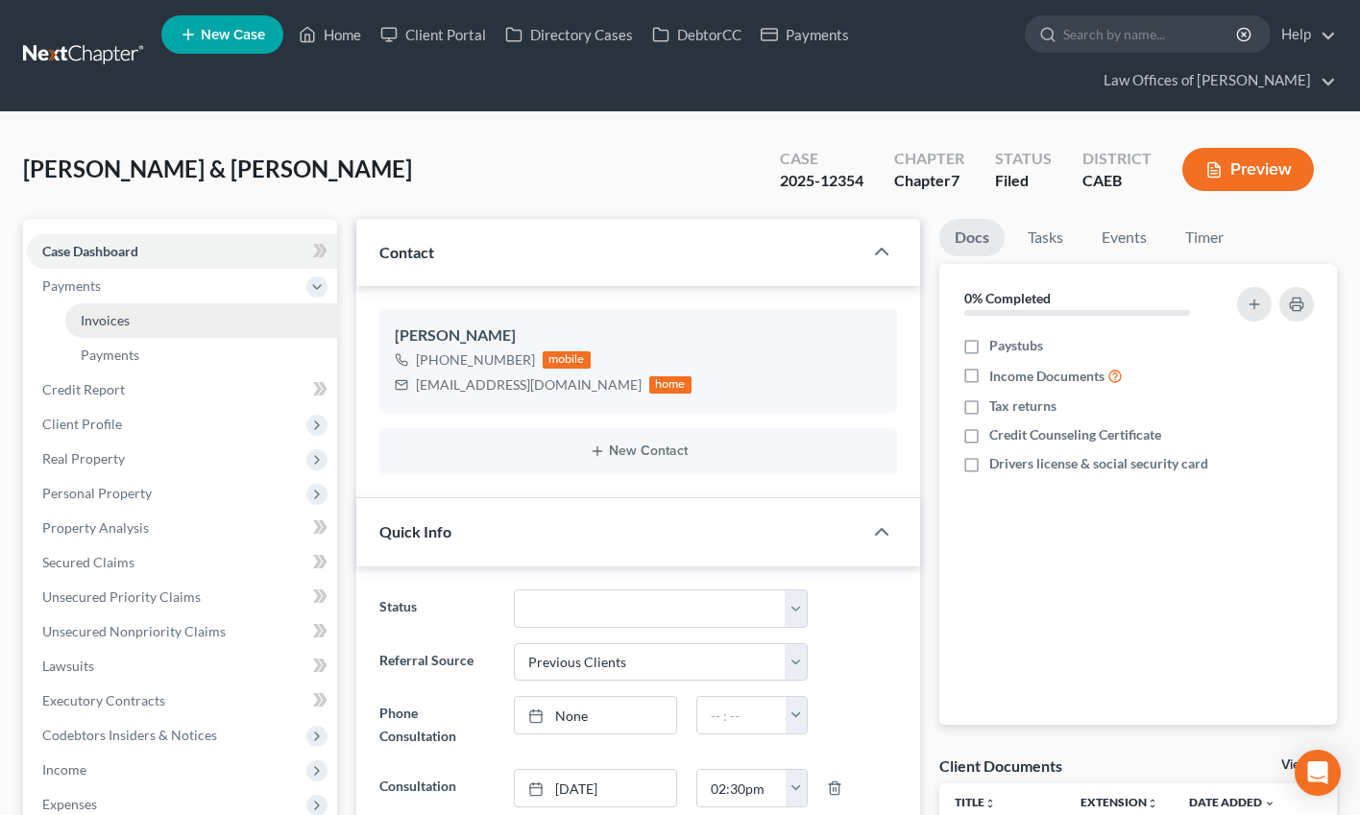
click at [151, 323] on link "Invoices" at bounding box center [201, 320] width 272 height 35
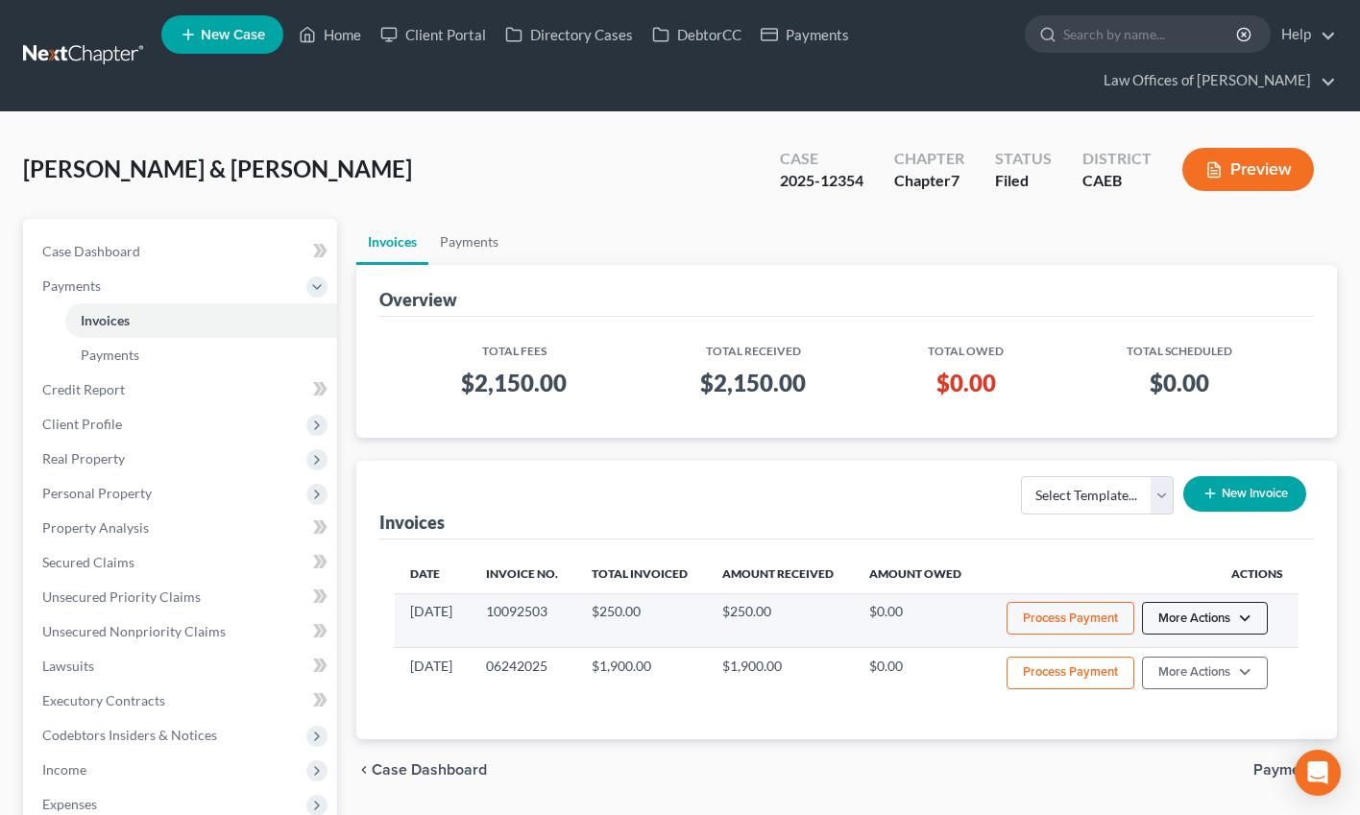
click at [1187, 622] on button "More Actions" at bounding box center [1205, 618] width 126 height 33
click at [1184, 656] on link "View/Edit" at bounding box center [1231, 658] width 225 height 33
select select "0"
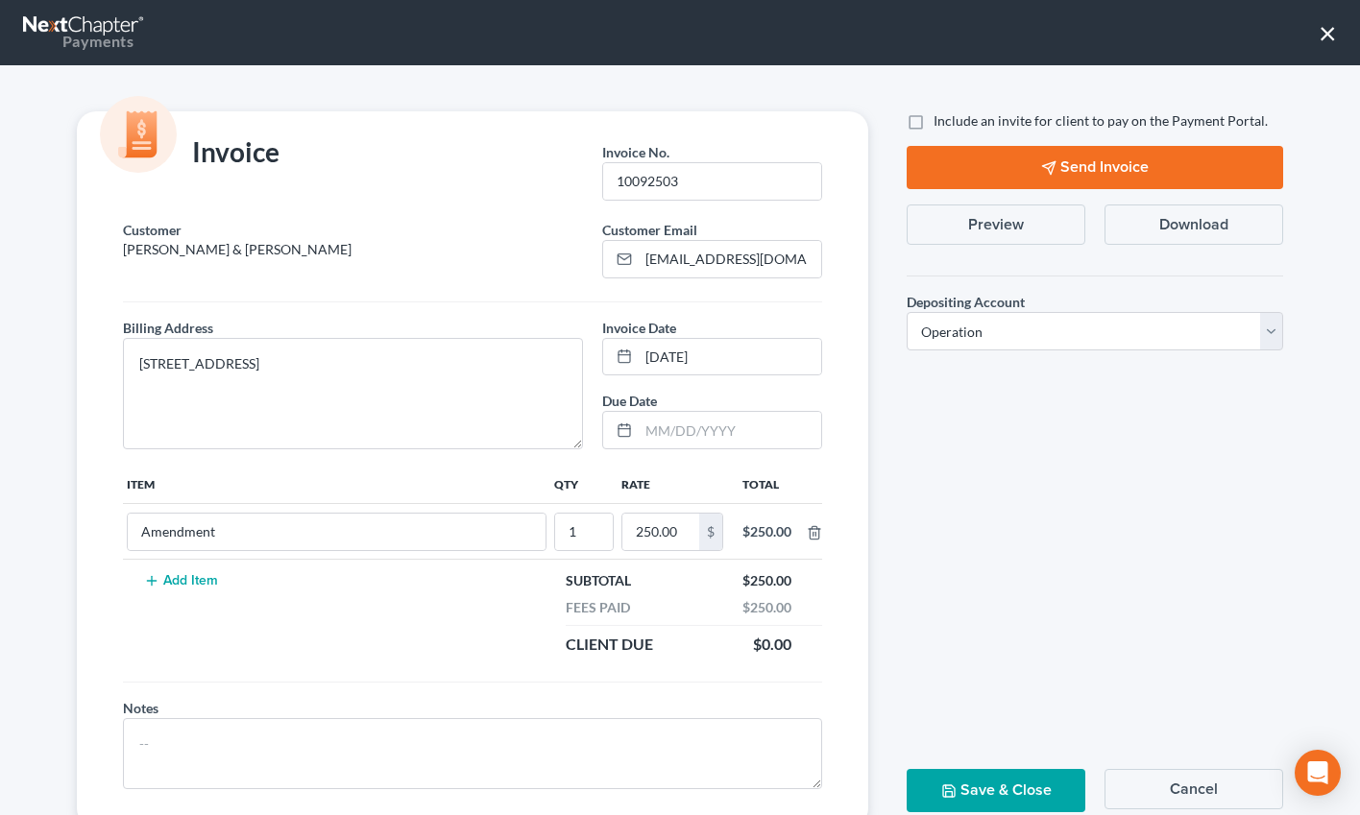
click at [1014, 221] on button "Preview" at bounding box center [996, 225] width 179 height 40
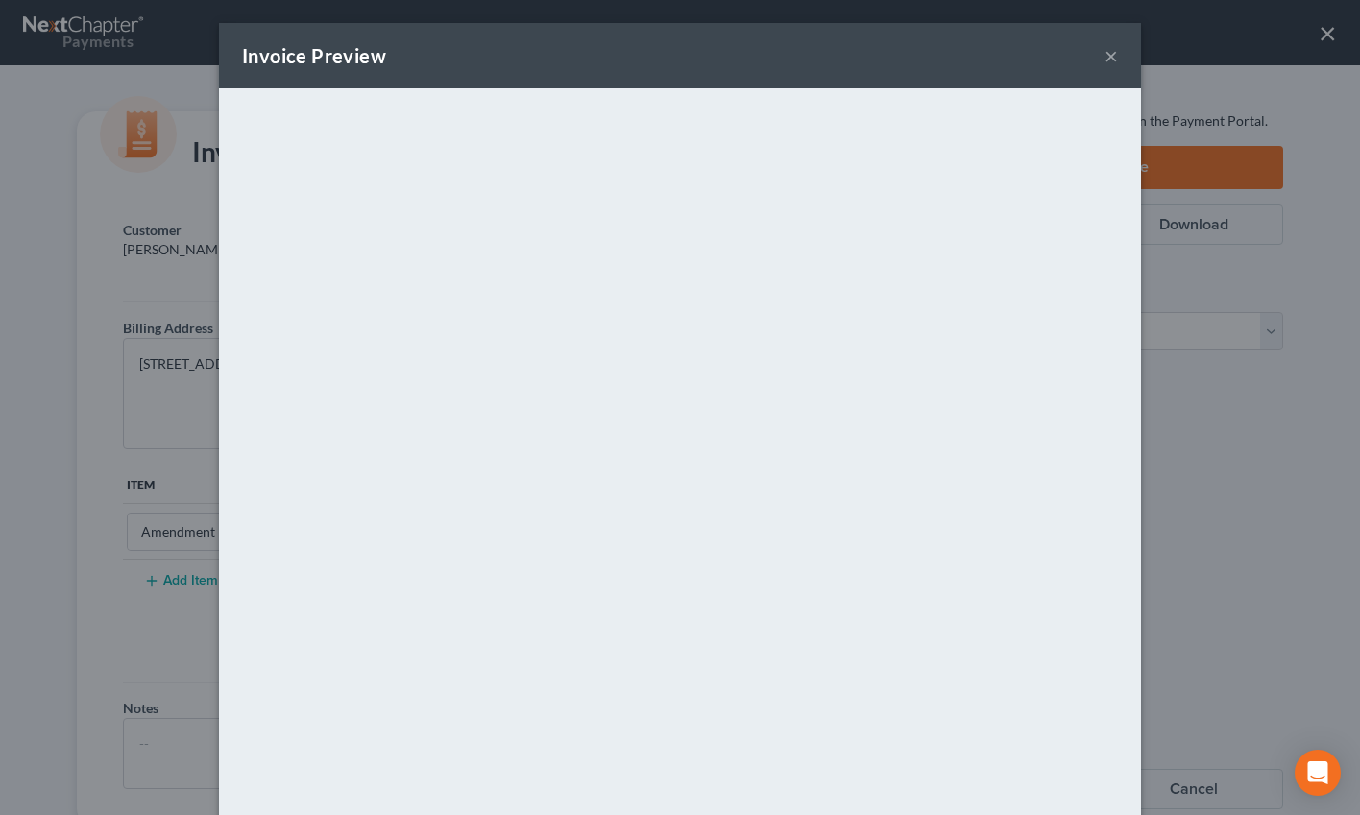
click at [1114, 55] on button "×" at bounding box center [1110, 55] width 13 height 23
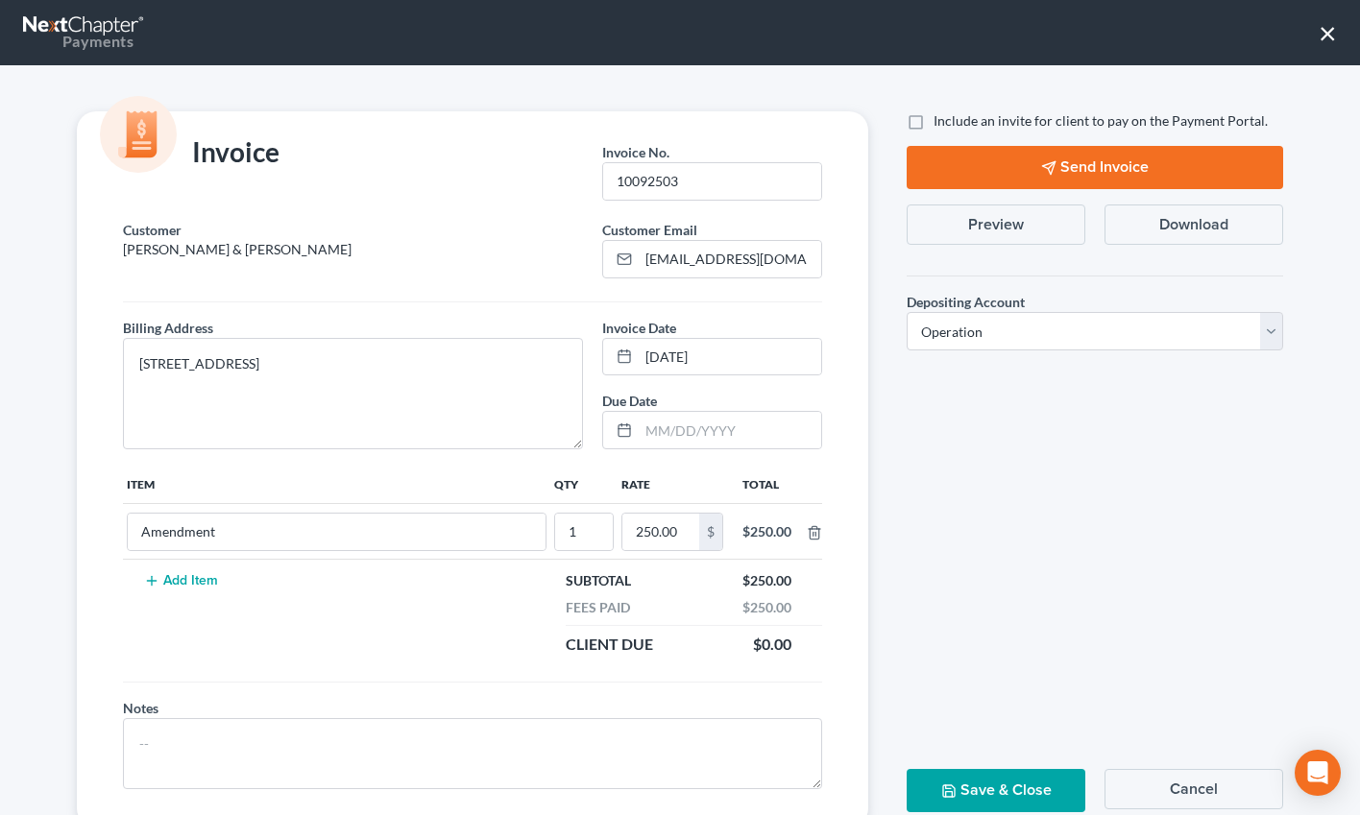
click at [1187, 34] on button "×" at bounding box center [1327, 32] width 18 height 31
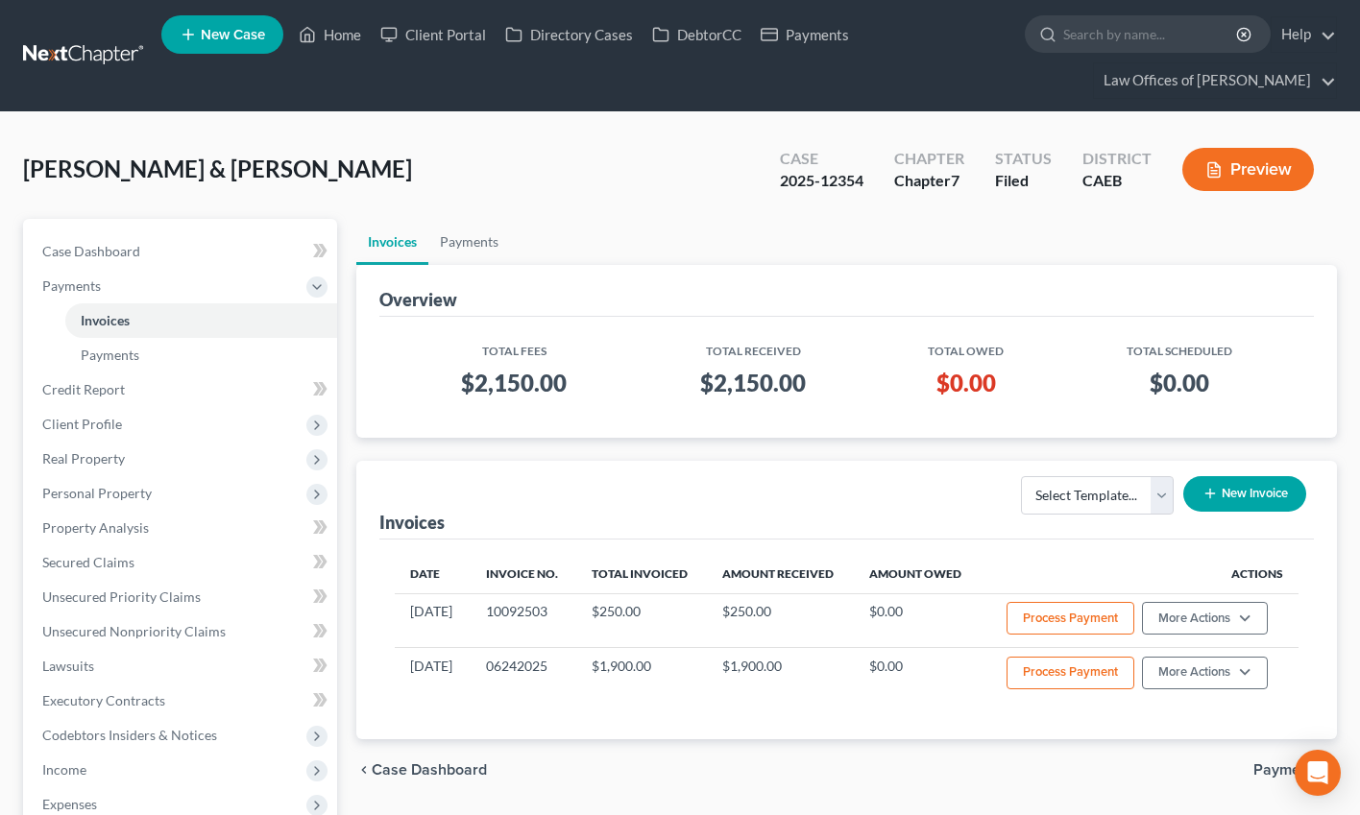
scroll to position [1, 0]
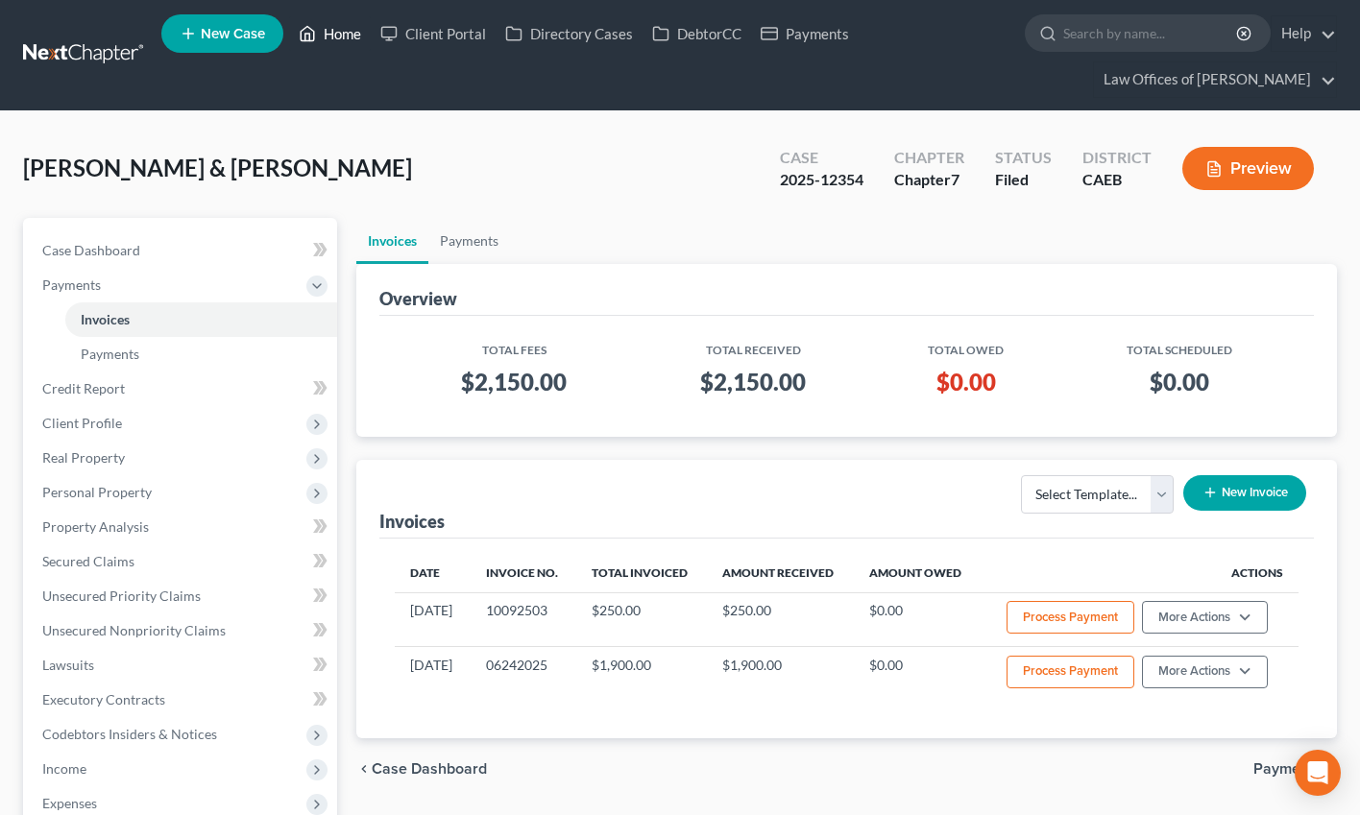
drag, startPoint x: 331, startPoint y: 32, endPoint x: 490, endPoint y: 125, distance: 183.8
click at [331, 32] on link "Home" at bounding box center [330, 33] width 82 height 35
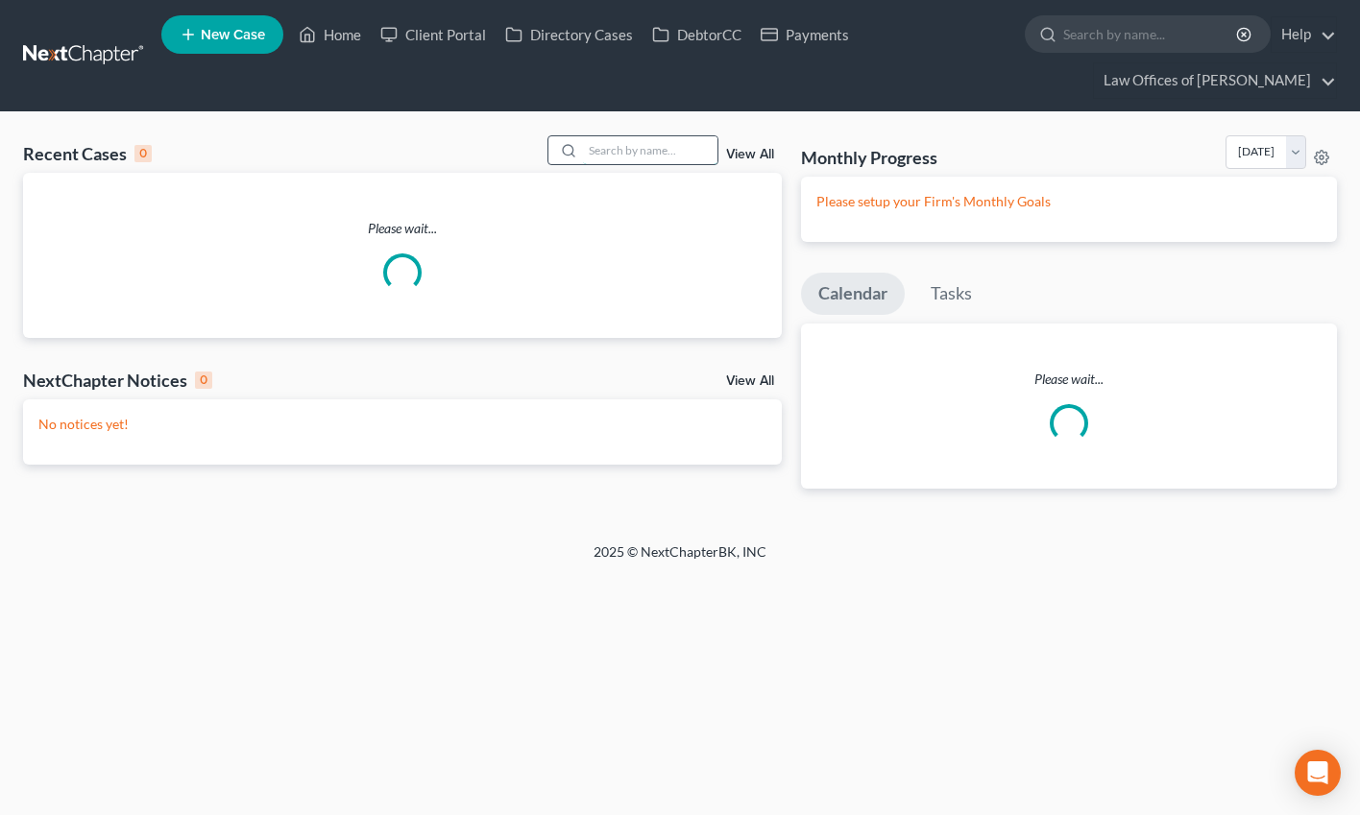
click at [613, 155] on input "search" at bounding box center [650, 150] width 134 height 28
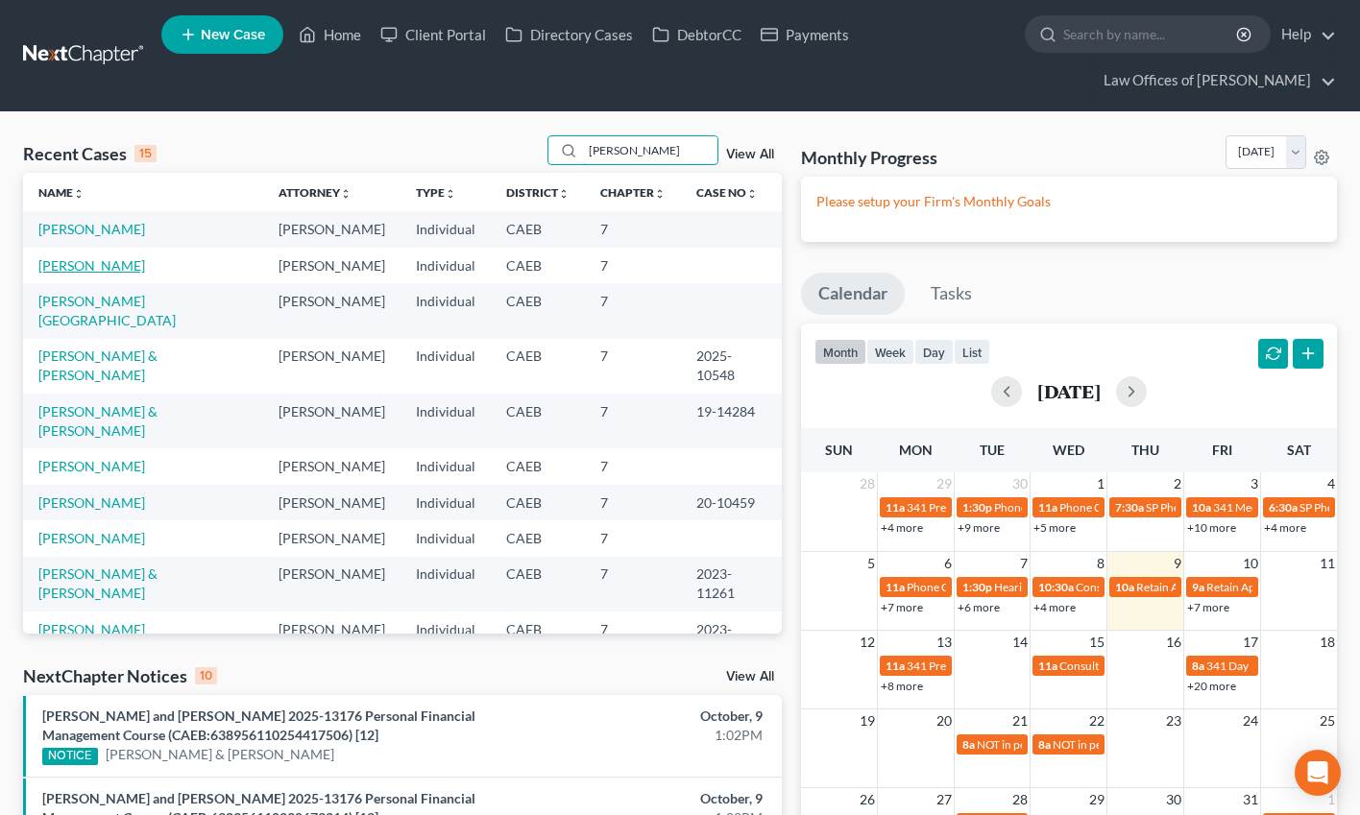
type input "ramos"
click at [115, 270] on link "[PERSON_NAME]" at bounding box center [91, 265] width 107 height 16
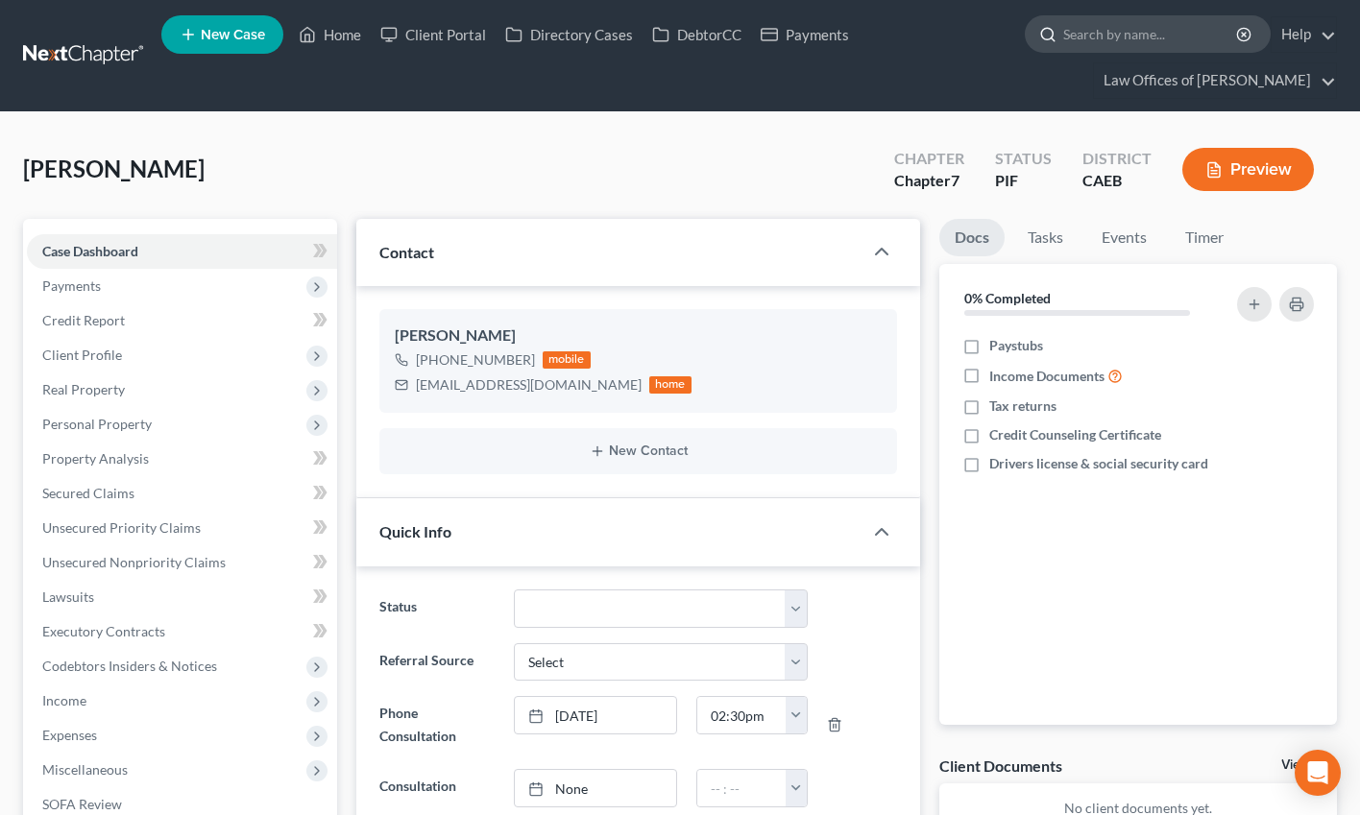
scroll to position [1596, 0]
click at [344, 40] on link "Home" at bounding box center [330, 34] width 82 height 35
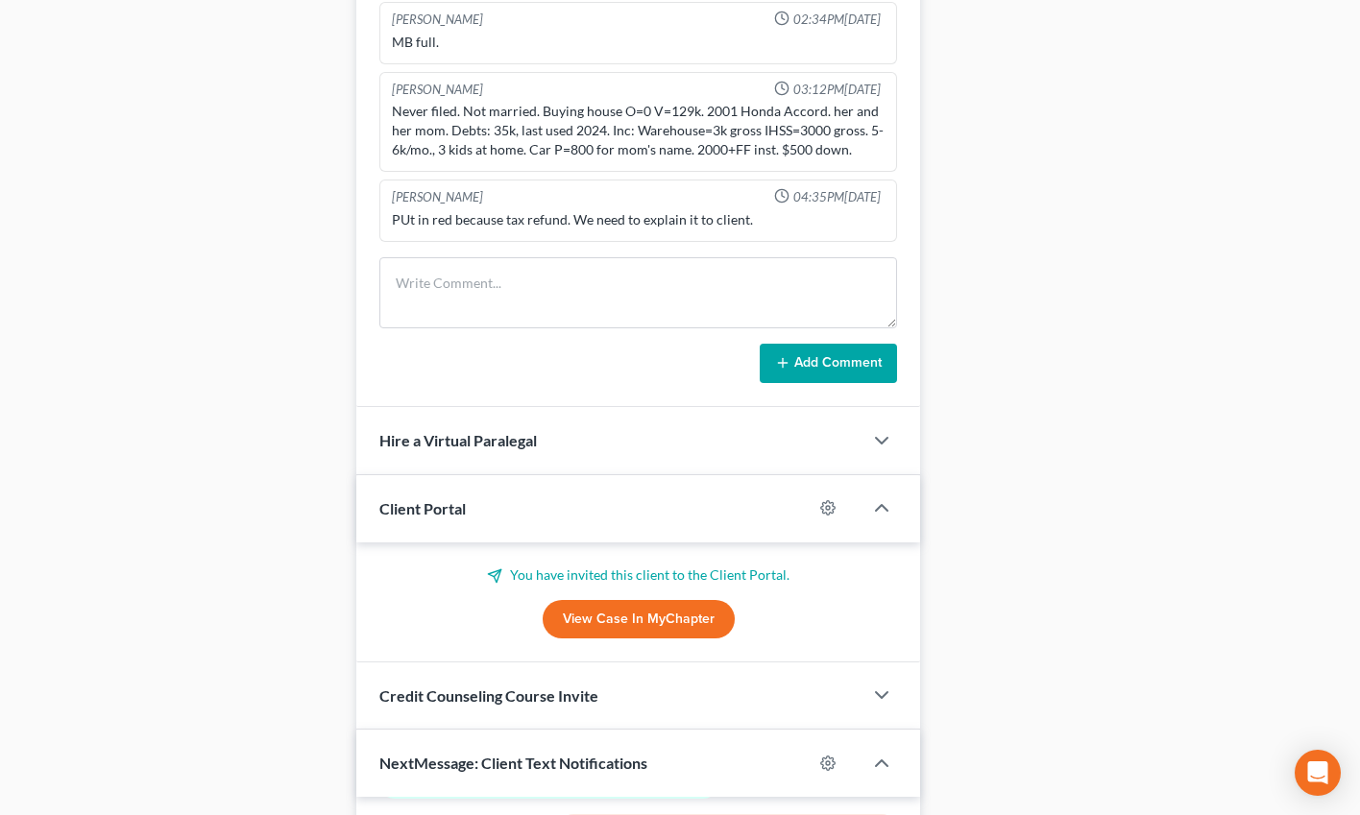
scroll to position [1340, 0]
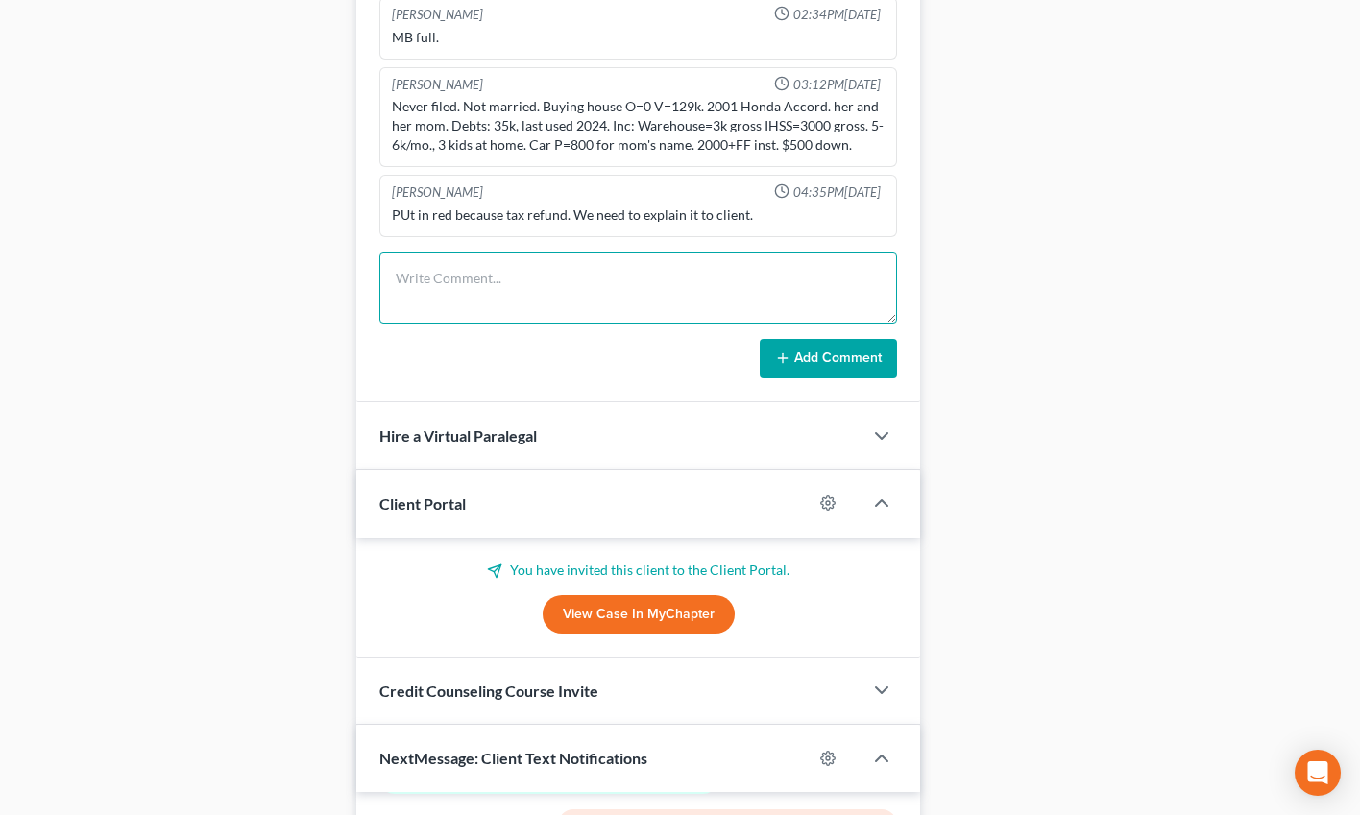
click at [477, 283] on textarea at bounding box center [638, 288] width 518 height 71
type textarea "Client called wanting update, explained tax refund to her. Would like to wait u…"
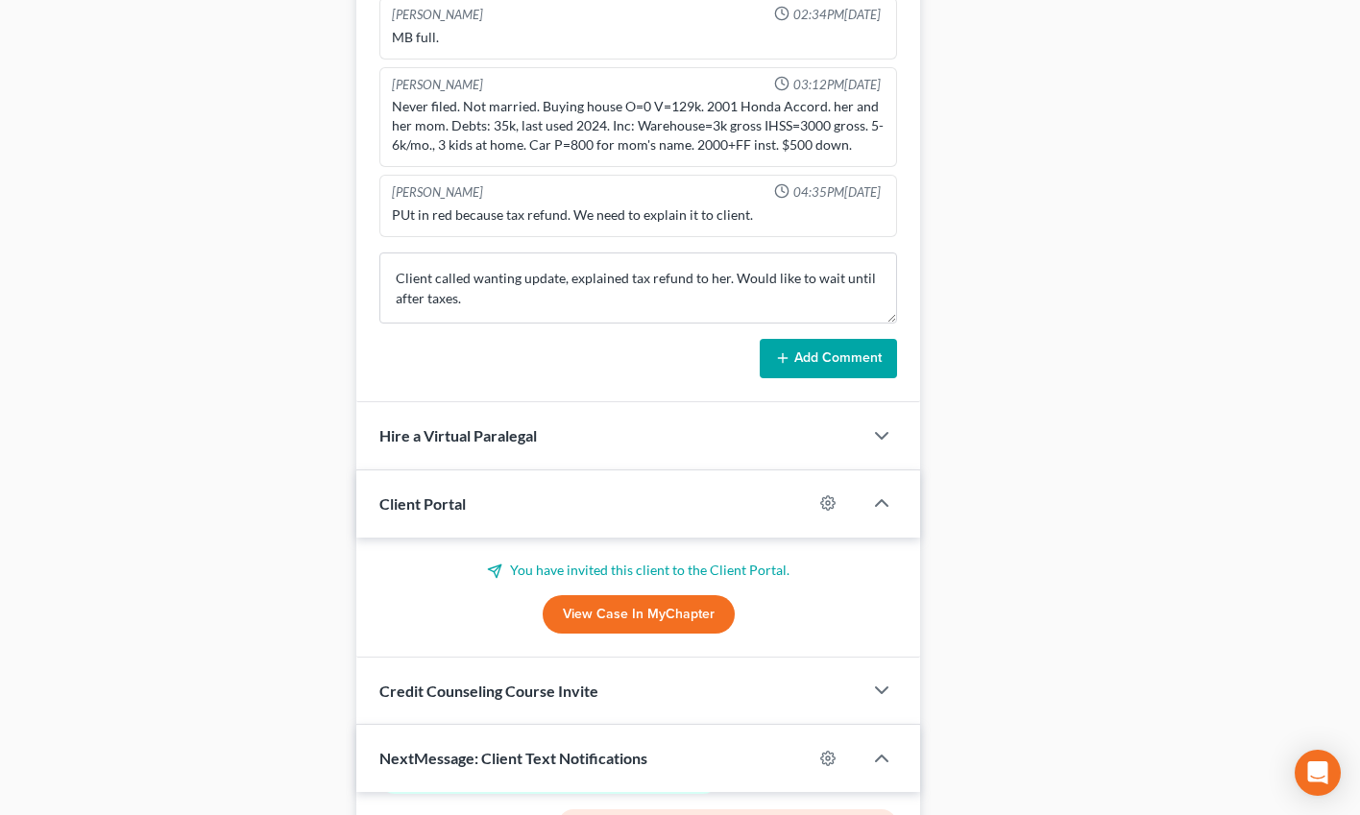
drag, startPoint x: 823, startPoint y: 359, endPoint x: 343, endPoint y: 261, distance: 490.0
click at [823, 359] on button "Add Comment" at bounding box center [828, 359] width 137 height 40
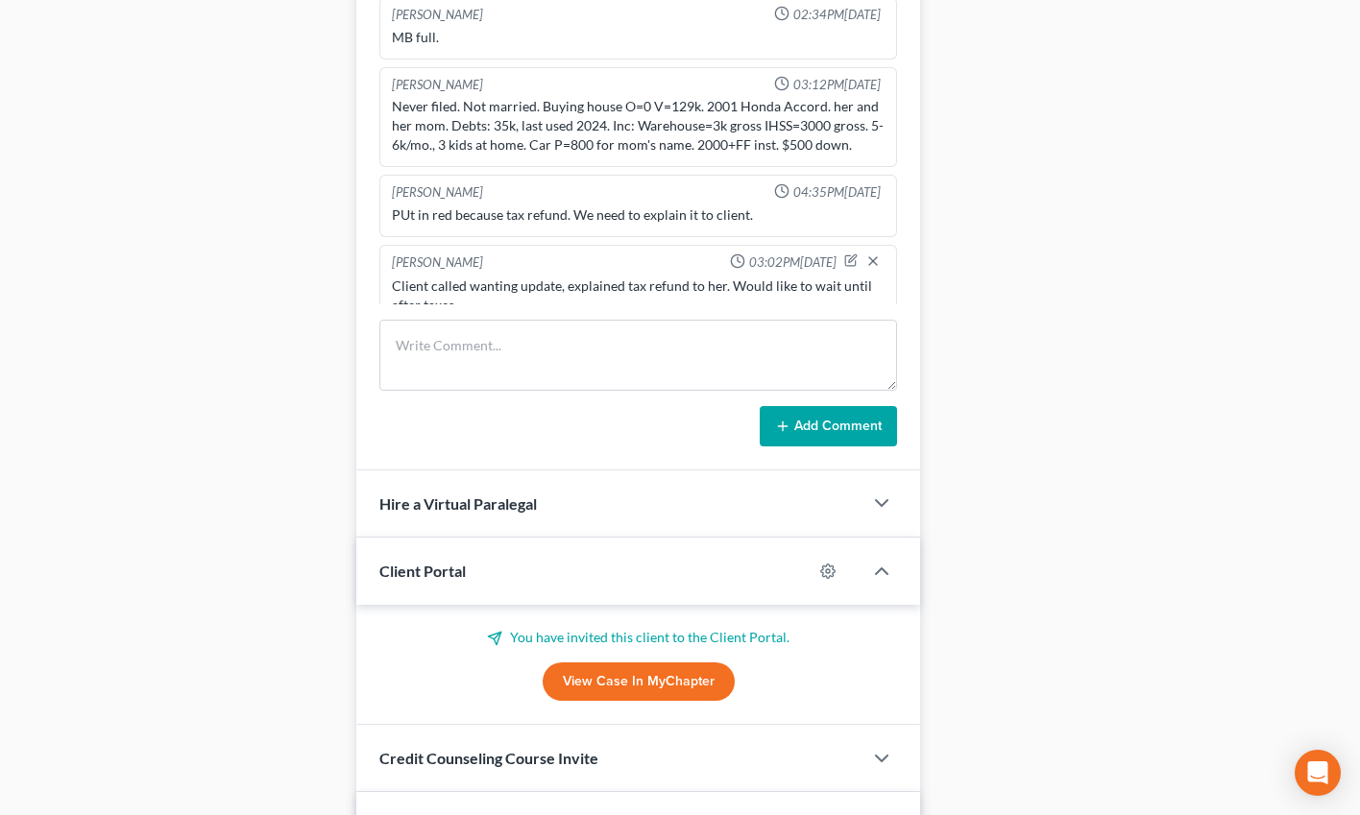
scroll to position [1334, 0]
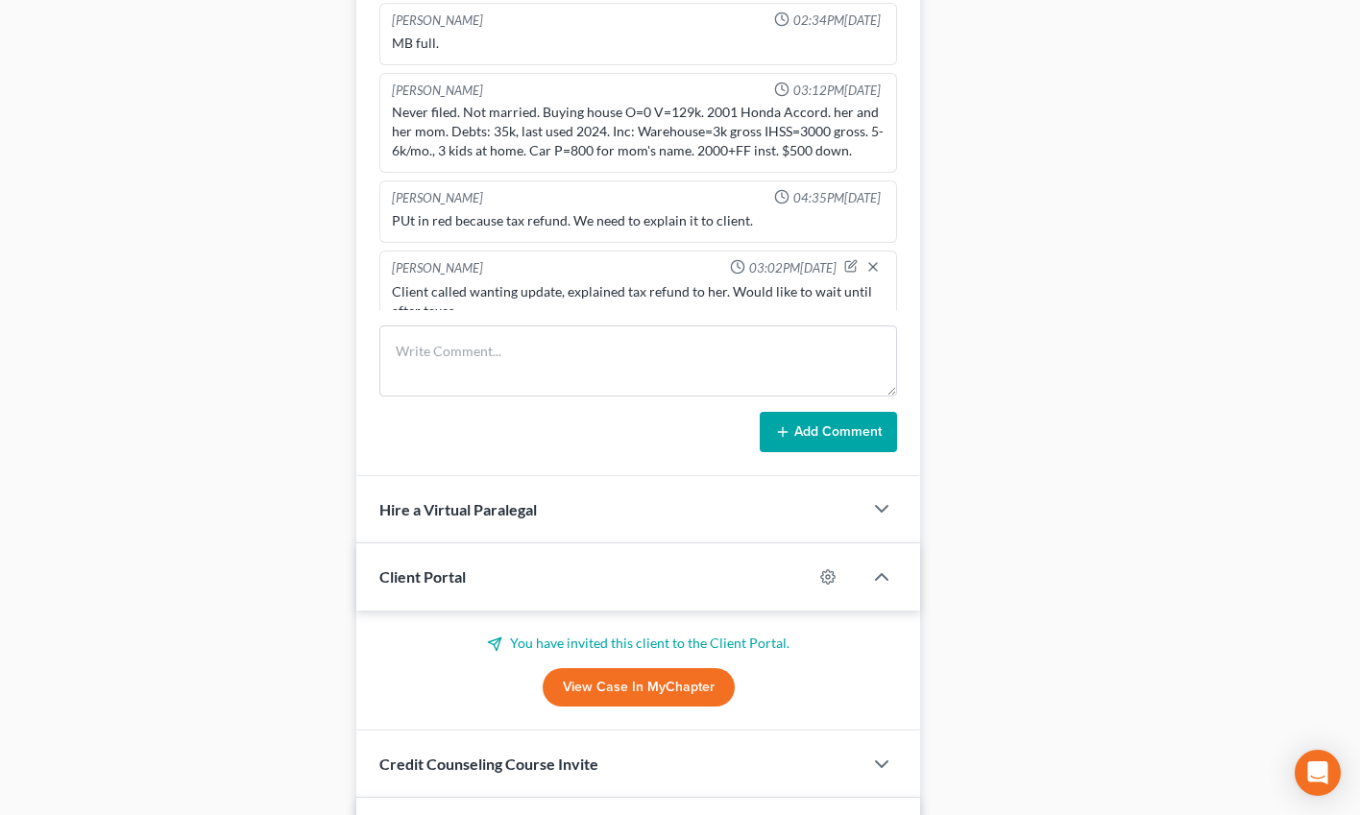
drag, startPoint x: 305, startPoint y: 304, endPoint x: 369, endPoint y: 39, distance: 272.5
click at [305, 304] on div "Case Dashboard Payments Invoices Payments Payments Credit Report Client Profile" at bounding box center [179, 90] width 333 height 2411
click at [332, 36] on div "Case Dashboard Payments Invoices Payments Payments Credit Report Client Profile" at bounding box center [179, 90] width 333 height 2411
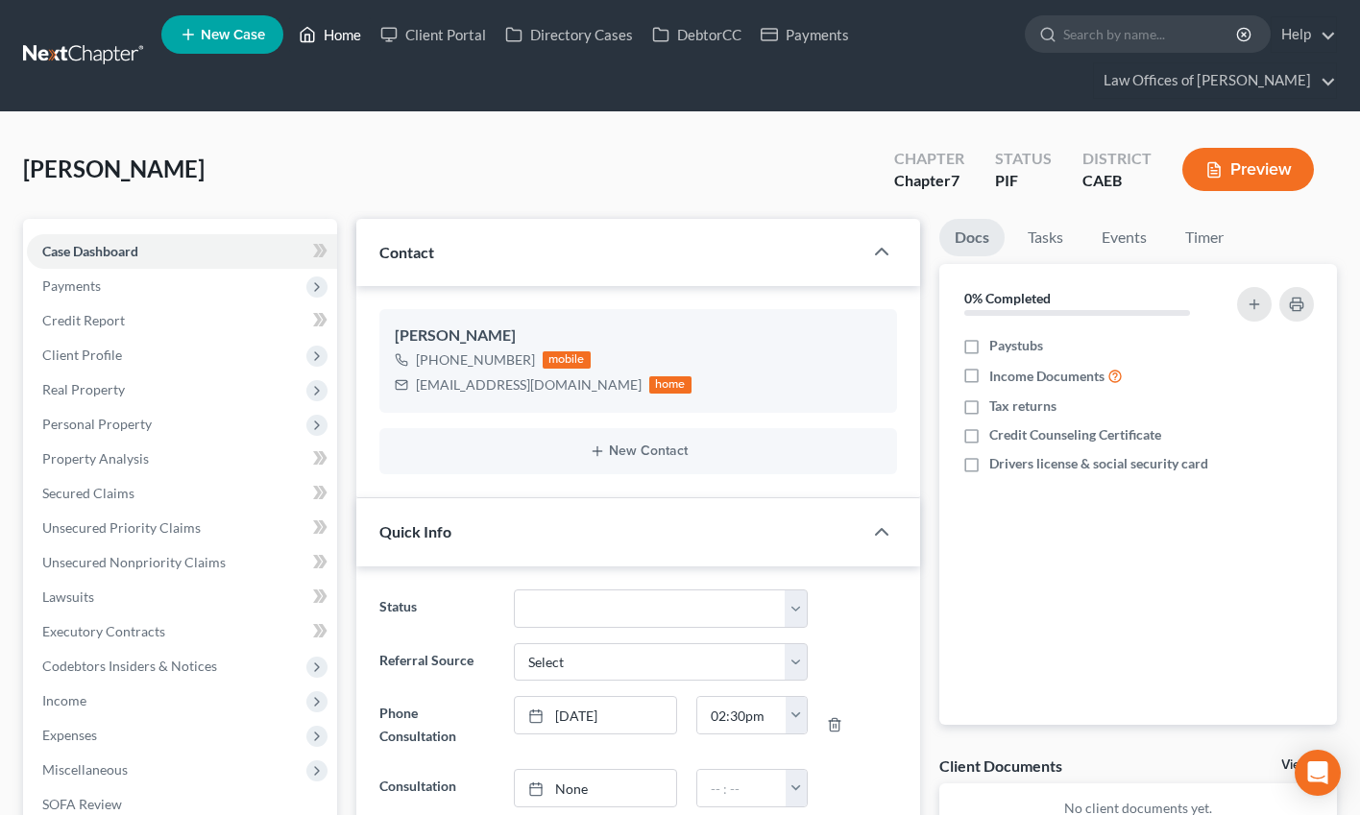
click at [344, 36] on link "Home" at bounding box center [330, 34] width 82 height 35
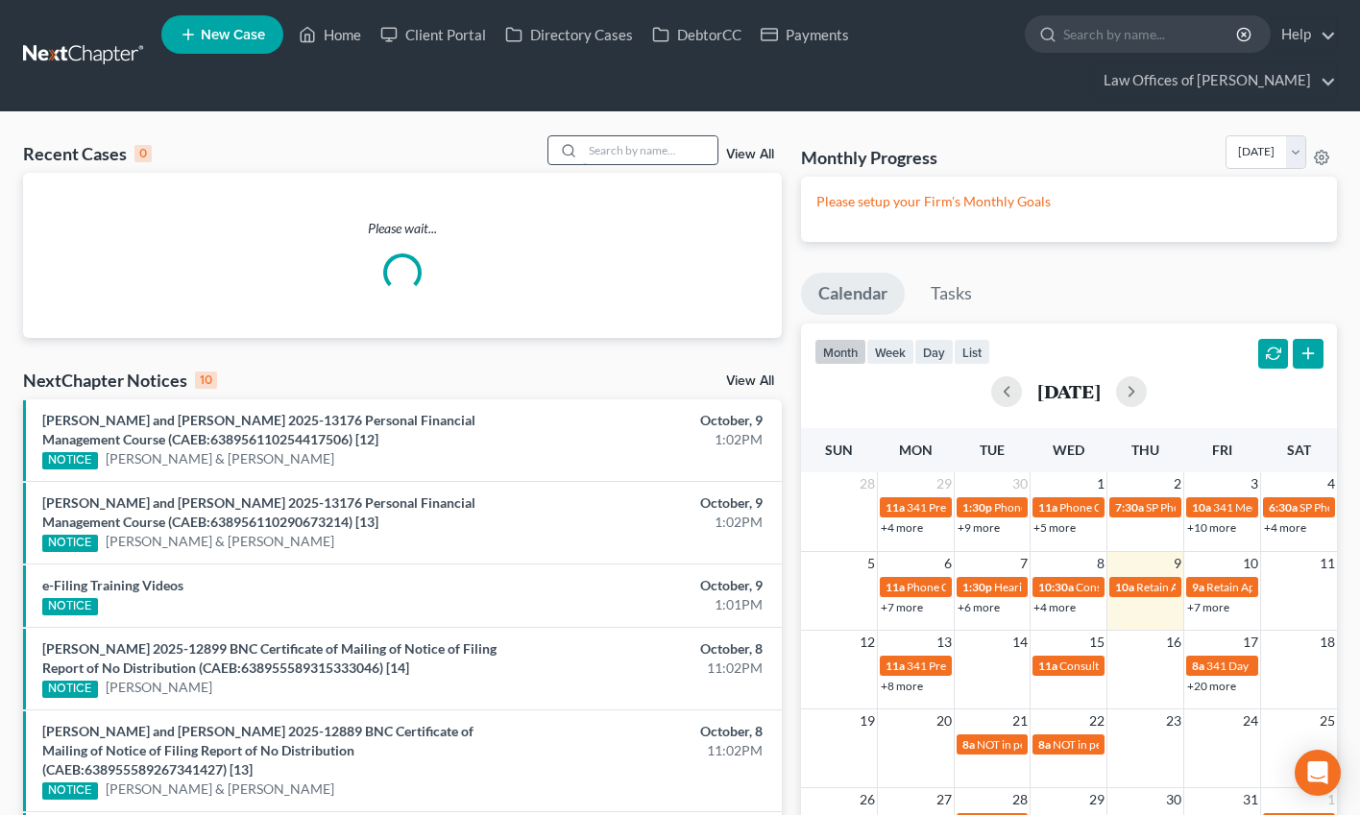
click at [644, 162] on input "search" at bounding box center [650, 150] width 134 height 28
type input "son"
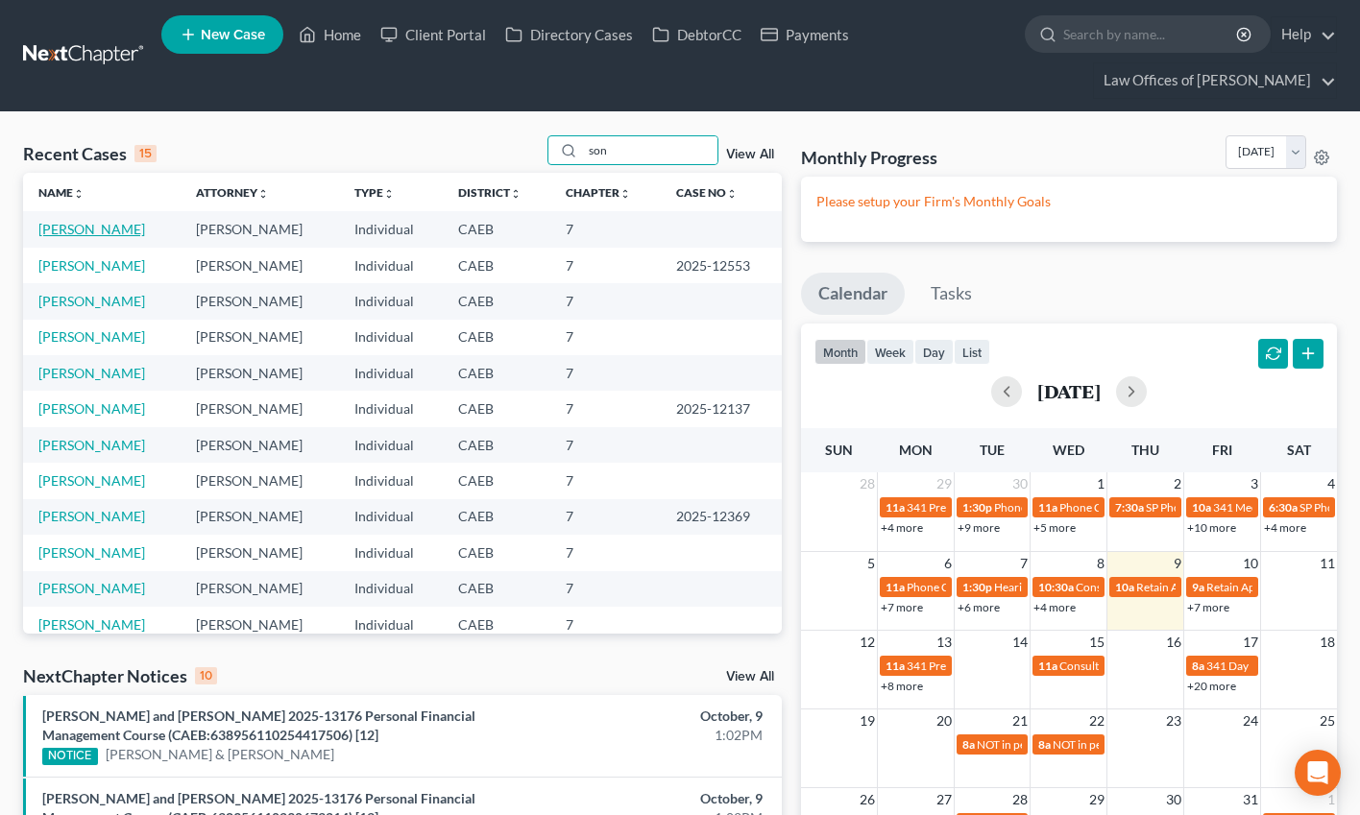
click at [112, 228] on link "Reyes, Sonya" at bounding box center [91, 229] width 107 height 16
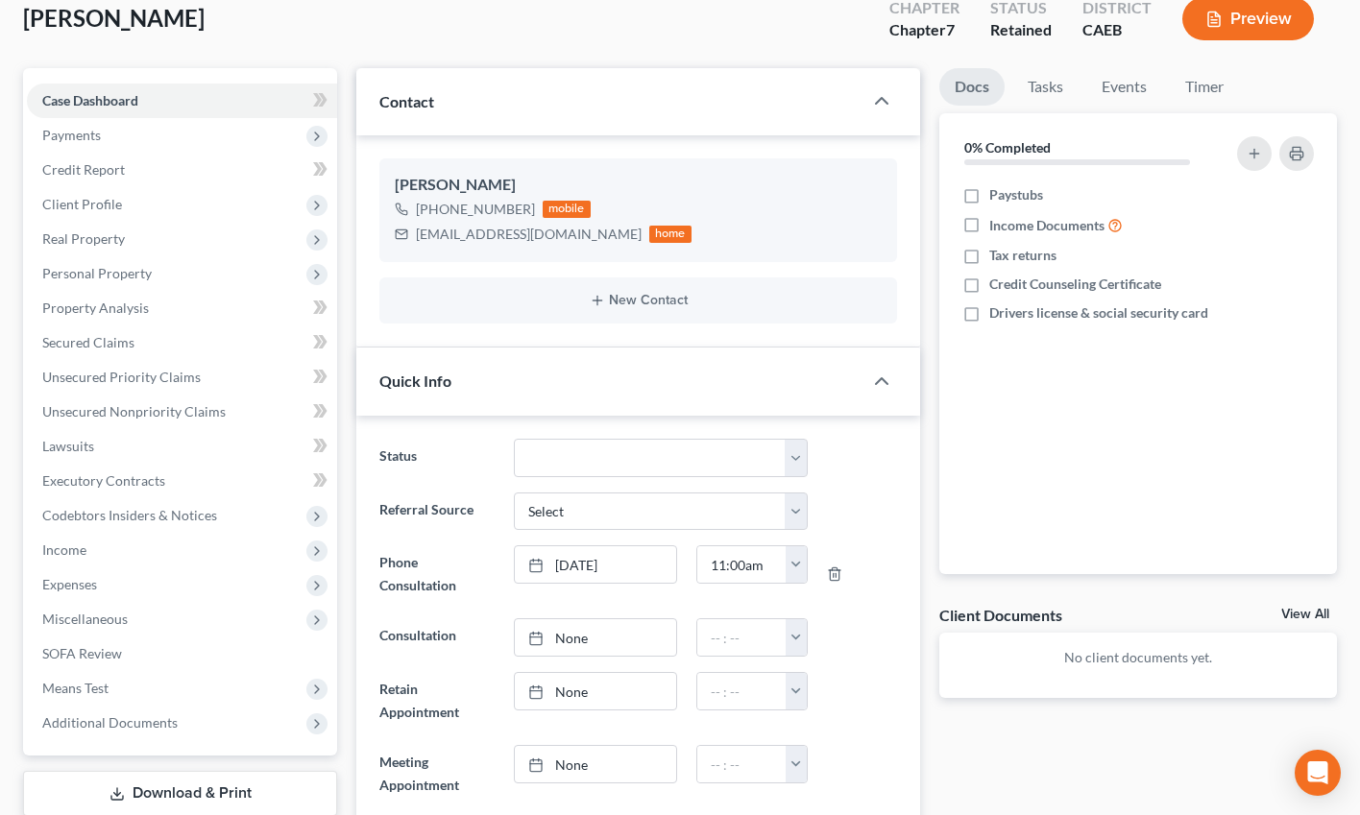
scroll to position [1357, 0]
click at [99, 210] on span "Client Profile" at bounding box center [82, 204] width 80 height 16
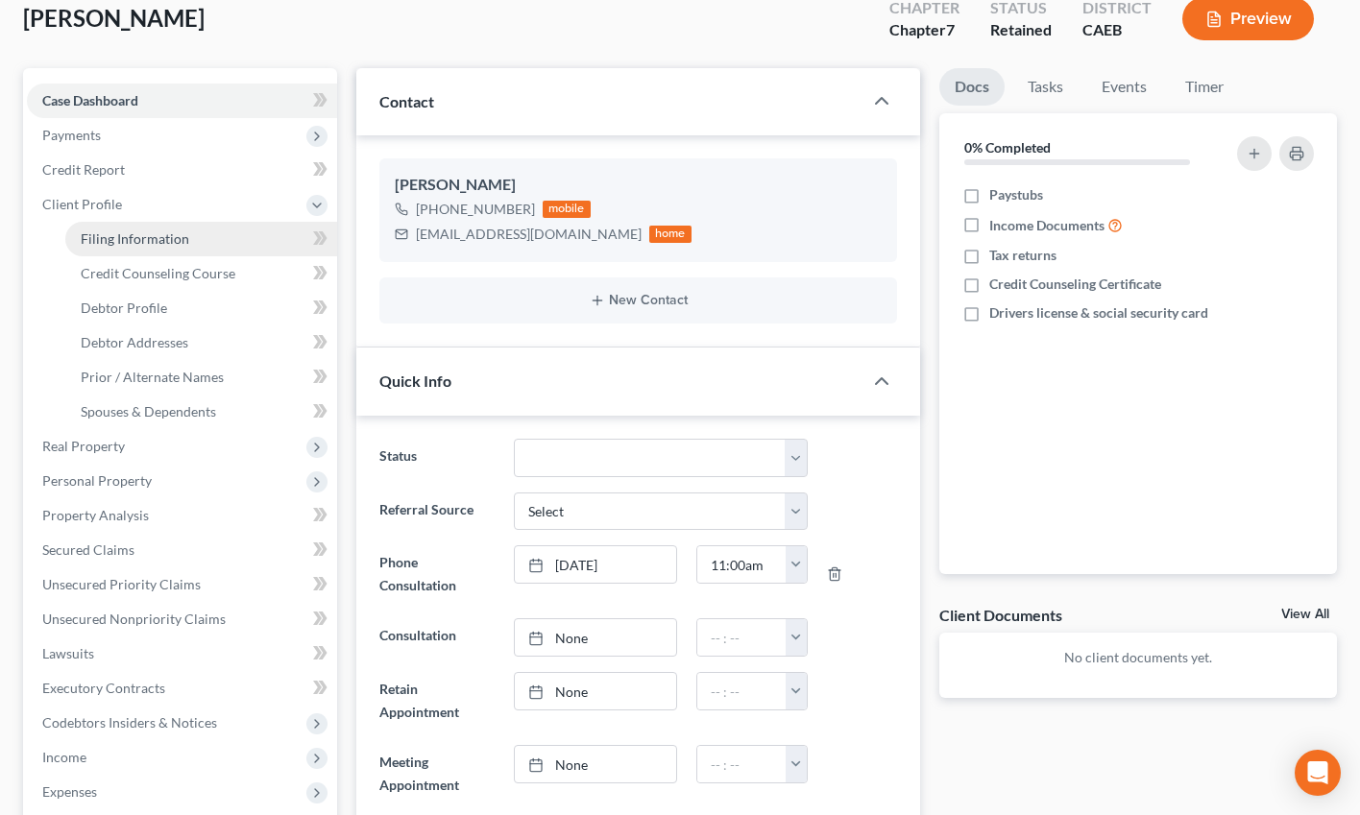
click at [130, 235] on span "Filing Information" at bounding box center [135, 238] width 109 height 16
select select "1"
select select "0"
select select "8"
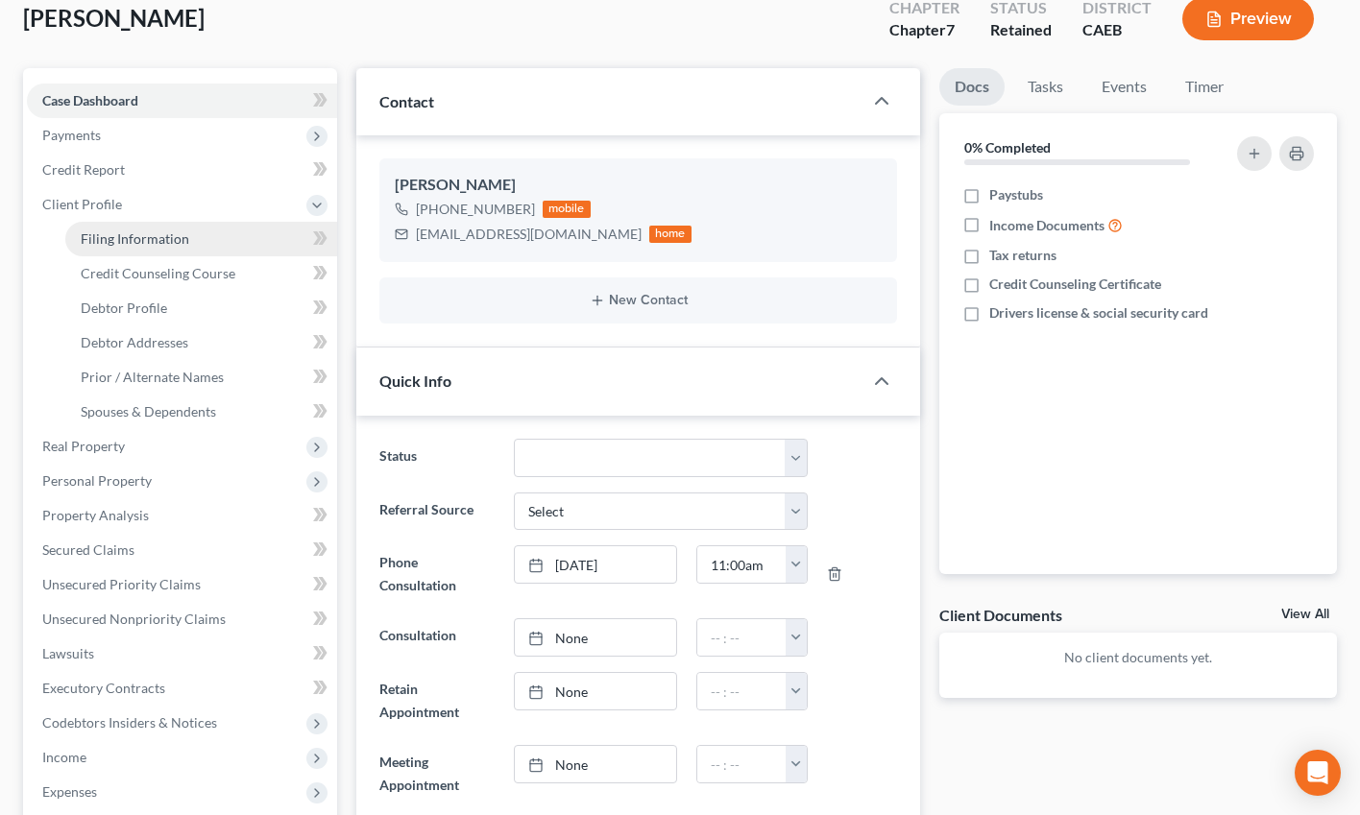
select select "0"
select select "4"
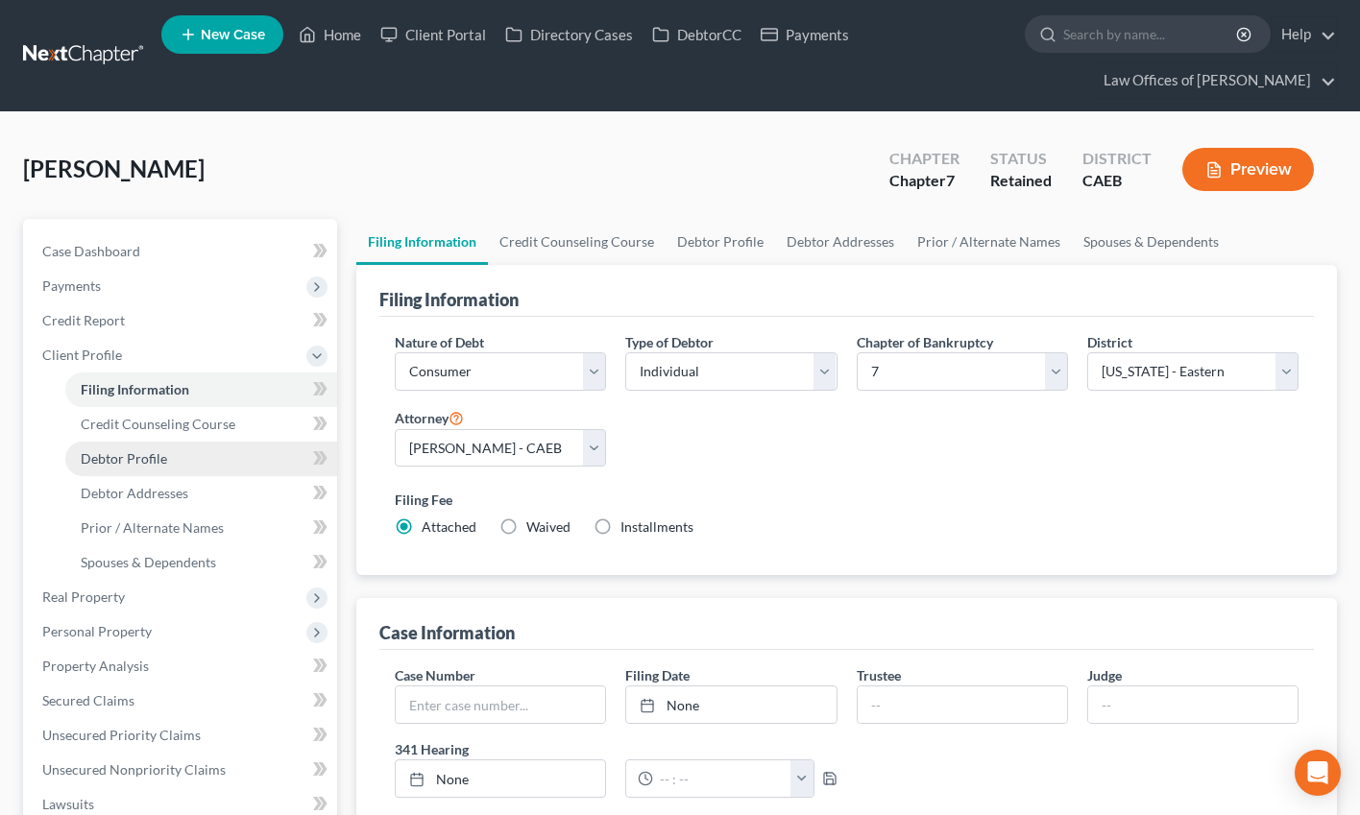
click at [211, 444] on link "Debtor Profile" at bounding box center [201, 459] width 272 height 35
select select "0"
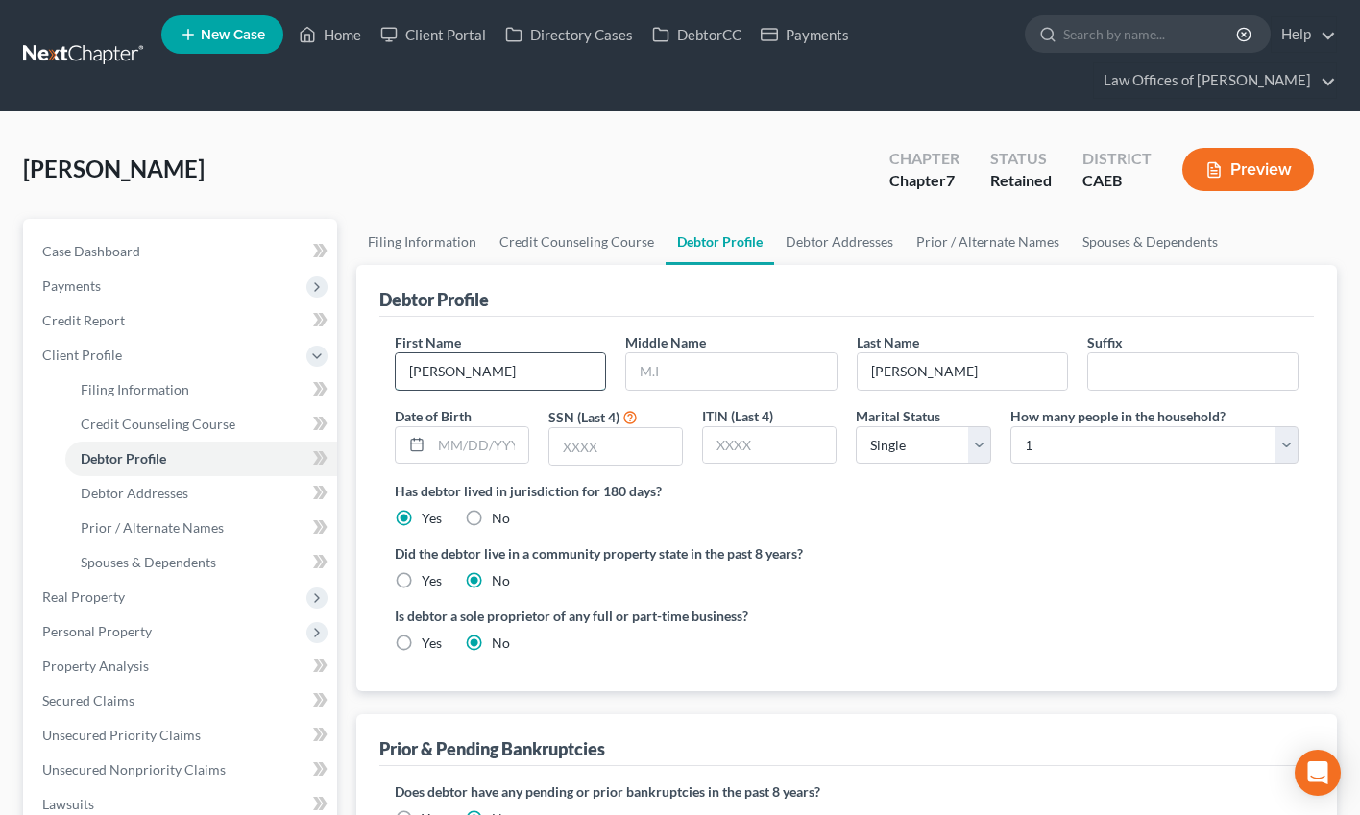
click at [500, 374] on input "Sonya" at bounding box center [500, 371] width 209 height 36
type input "Sonia"
click at [153, 251] on link "Case Dashboard" at bounding box center [182, 251] width 310 height 35
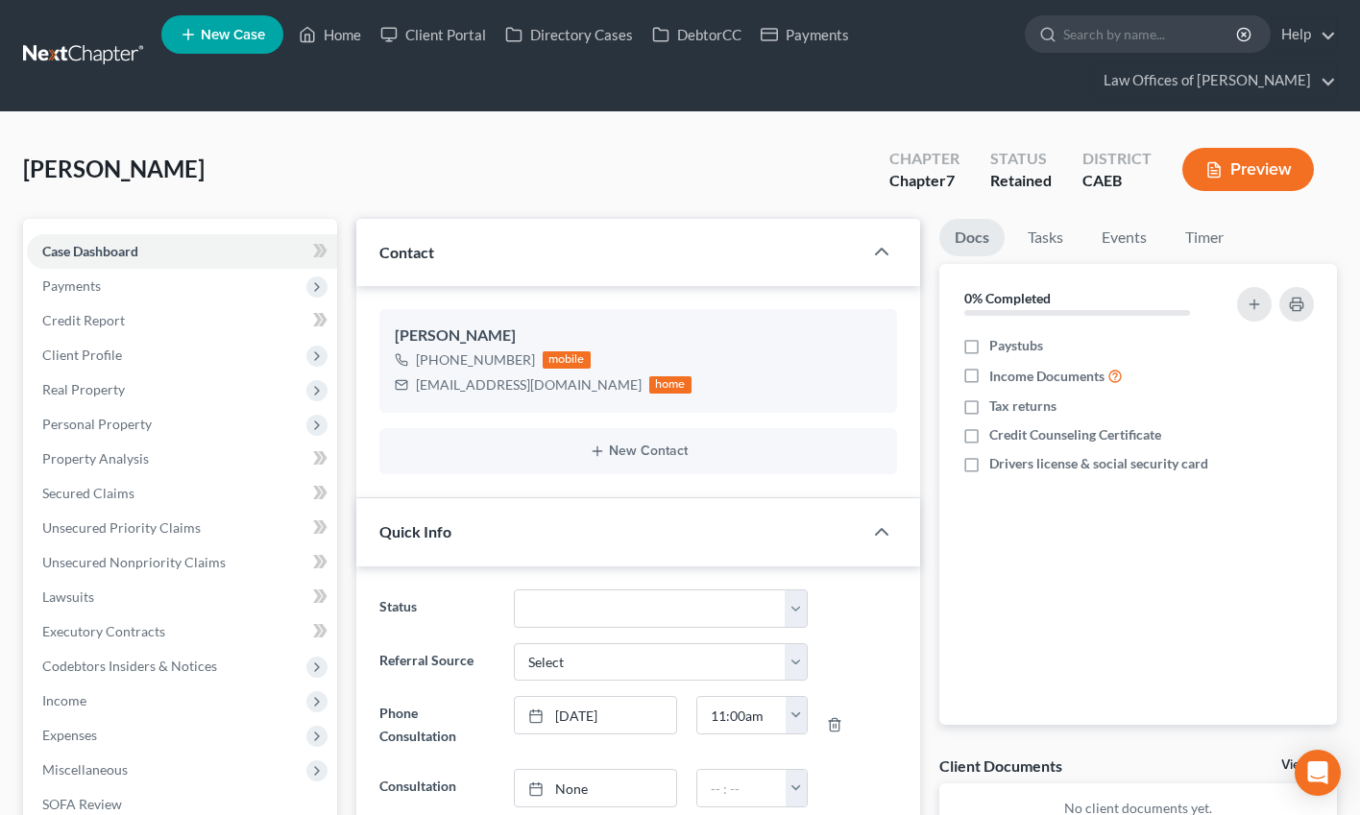
scroll to position [1357, 0]
click at [854, 396] on icon "button" at bounding box center [850, 397] width 15 height 15
select select "0"
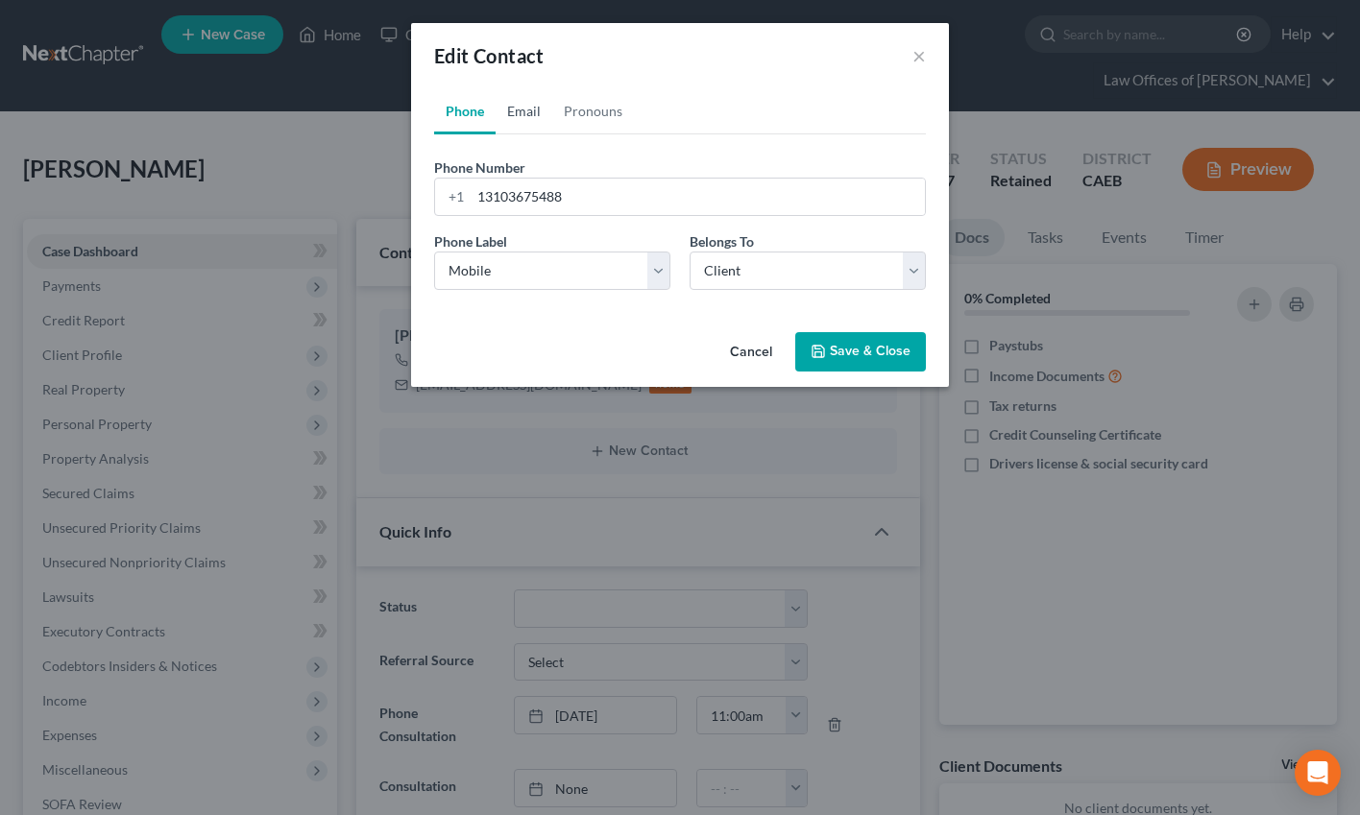
click at [524, 103] on link "Email" at bounding box center [524, 111] width 57 height 46
click at [529, 113] on link "Email" at bounding box center [524, 111] width 57 height 46
click at [0, 0] on input "sonyadoo74@icloud.com" at bounding box center [0, 0] width 0 height 0
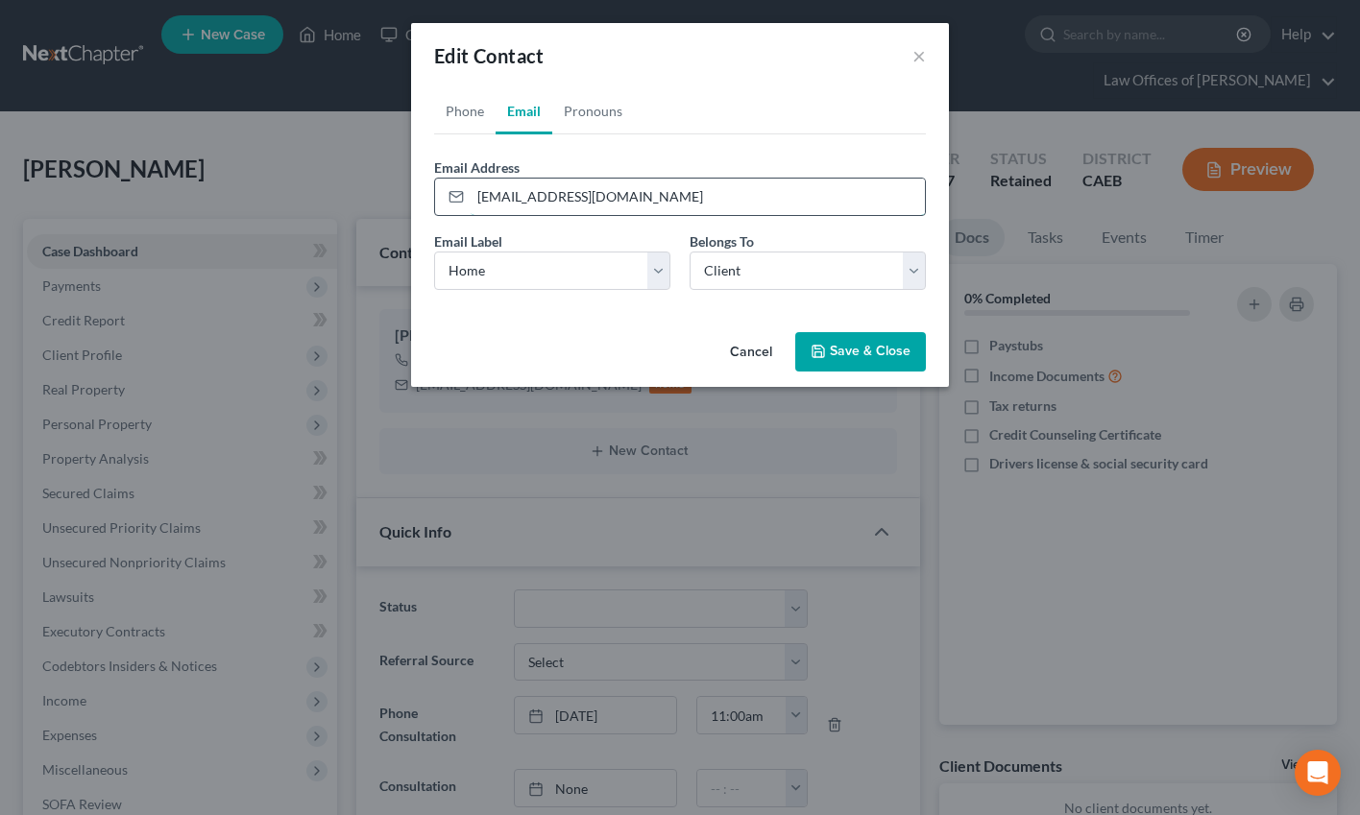
drag, startPoint x: 510, startPoint y: 195, endPoint x: 15, endPoint y: 364, distance: 522.6
click at [510, 195] on input "sonyadoo74@icloud.com" at bounding box center [698, 197] width 454 height 36
type input "sonydoo74@icloud.com"
drag, startPoint x: 850, startPoint y: 344, endPoint x: 1020, endPoint y: 0, distance: 383.5
click at [848, 345] on button "Save & Close" at bounding box center [860, 352] width 131 height 40
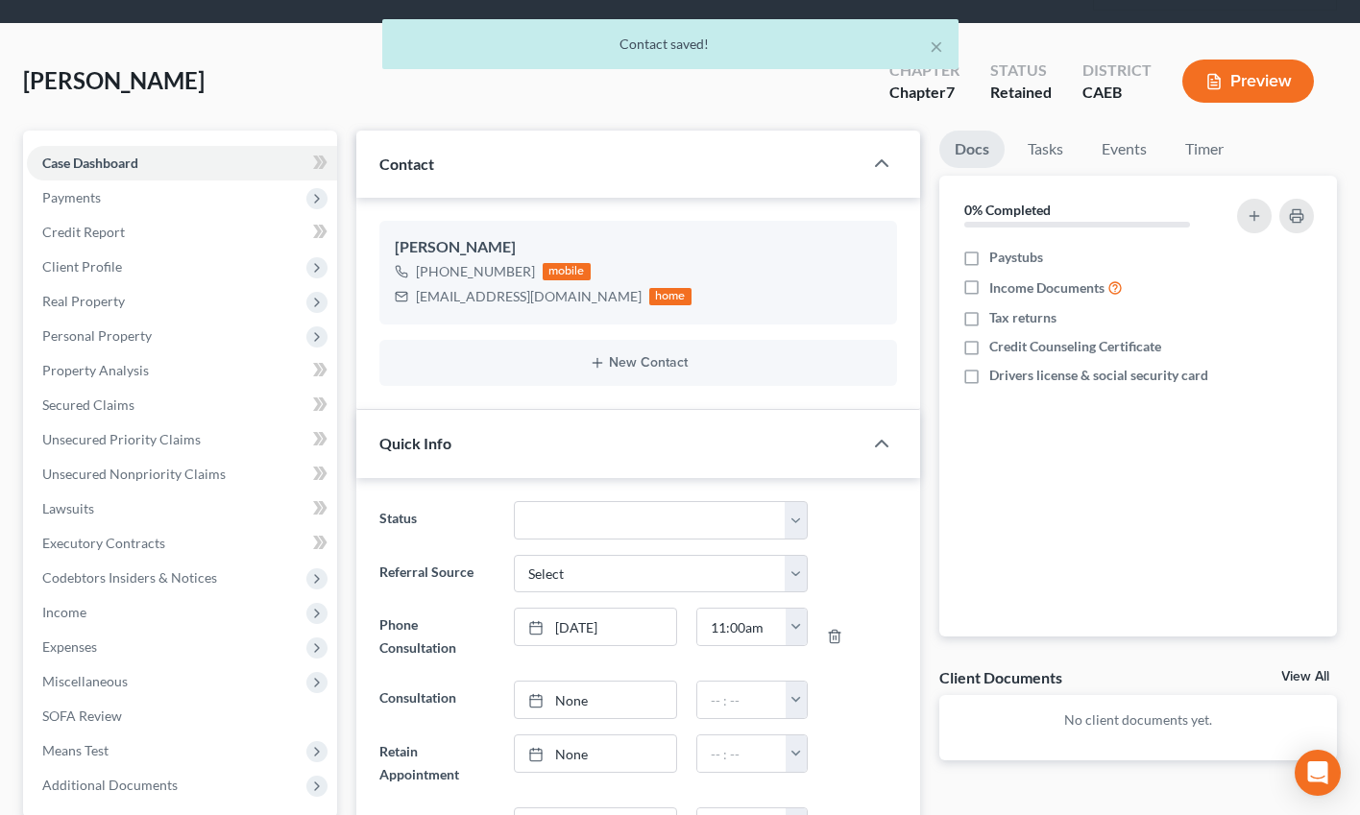
scroll to position [0, 0]
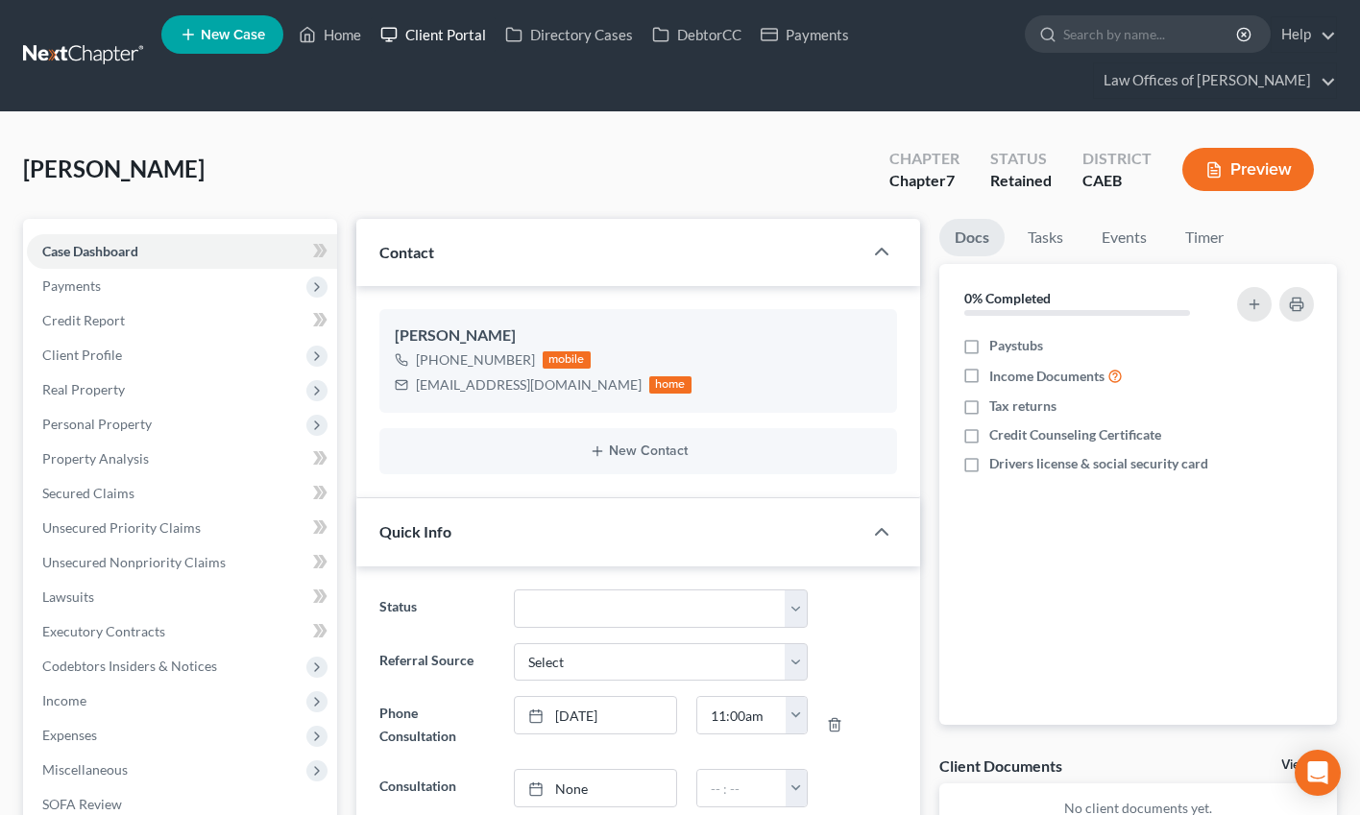
click at [442, 45] on link "Client Portal" at bounding box center [433, 34] width 125 height 35
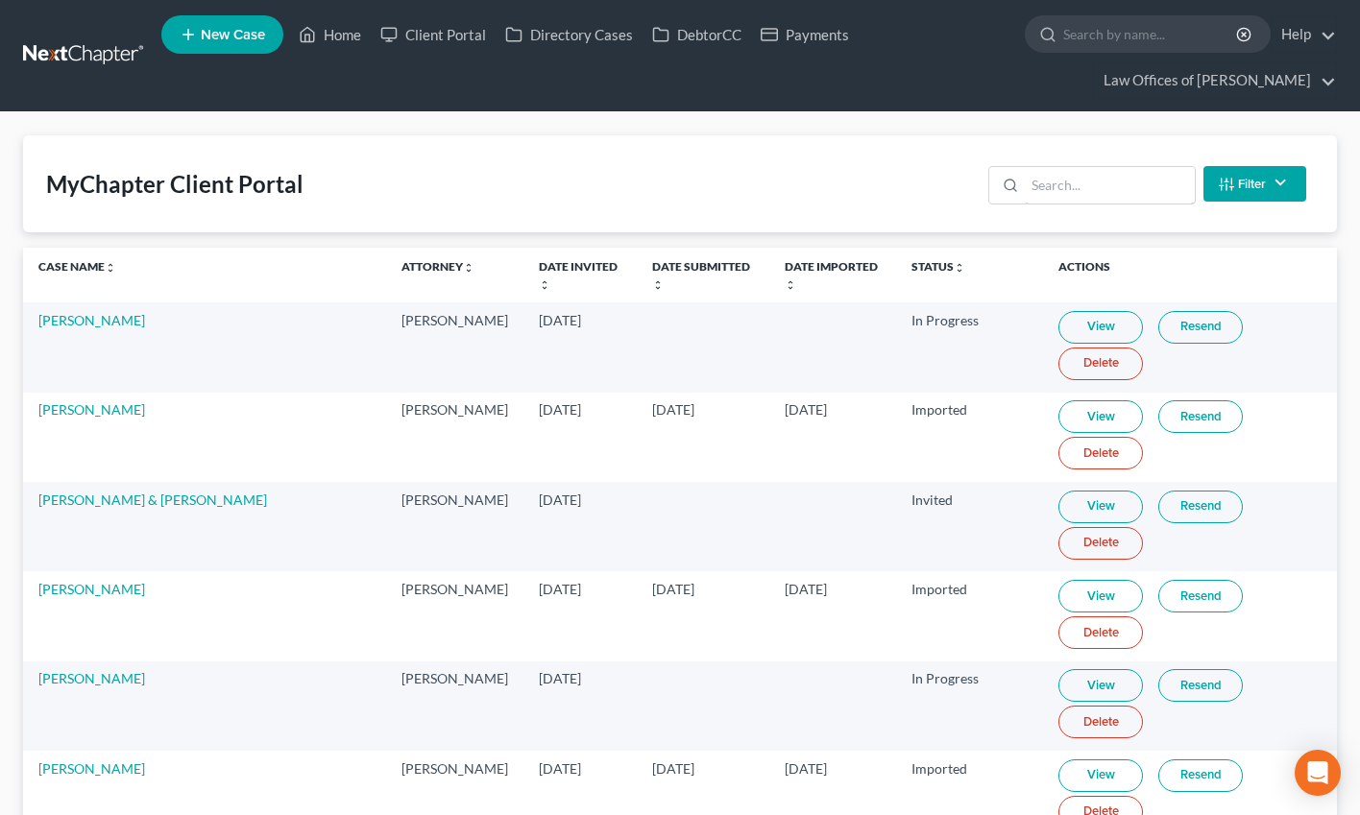
click at [1071, 190] on input "search" at bounding box center [1110, 185] width 170 height 36
click at [1065, 187] on input "search" at bounding box center [1110, 185] width 170 height 36
click at [1095, 156] on div "MyChapter Client Portal re Filter Status Filter... Invited With Payment Invited…" at bounding box center [680, 183] width 1314 height 97
click at [1079, 146] on div "MyChapter Client Portal re Filter Status Filter... Invited With Payment Invited…" at bounding box center [680, 183] width 1314 height 97
click at [1061, 144] on div "MyChapter Client Portal re Filter Status Filter... Invited With Payment Invited…" at bounding box center [680, 183] width 1314 height 97
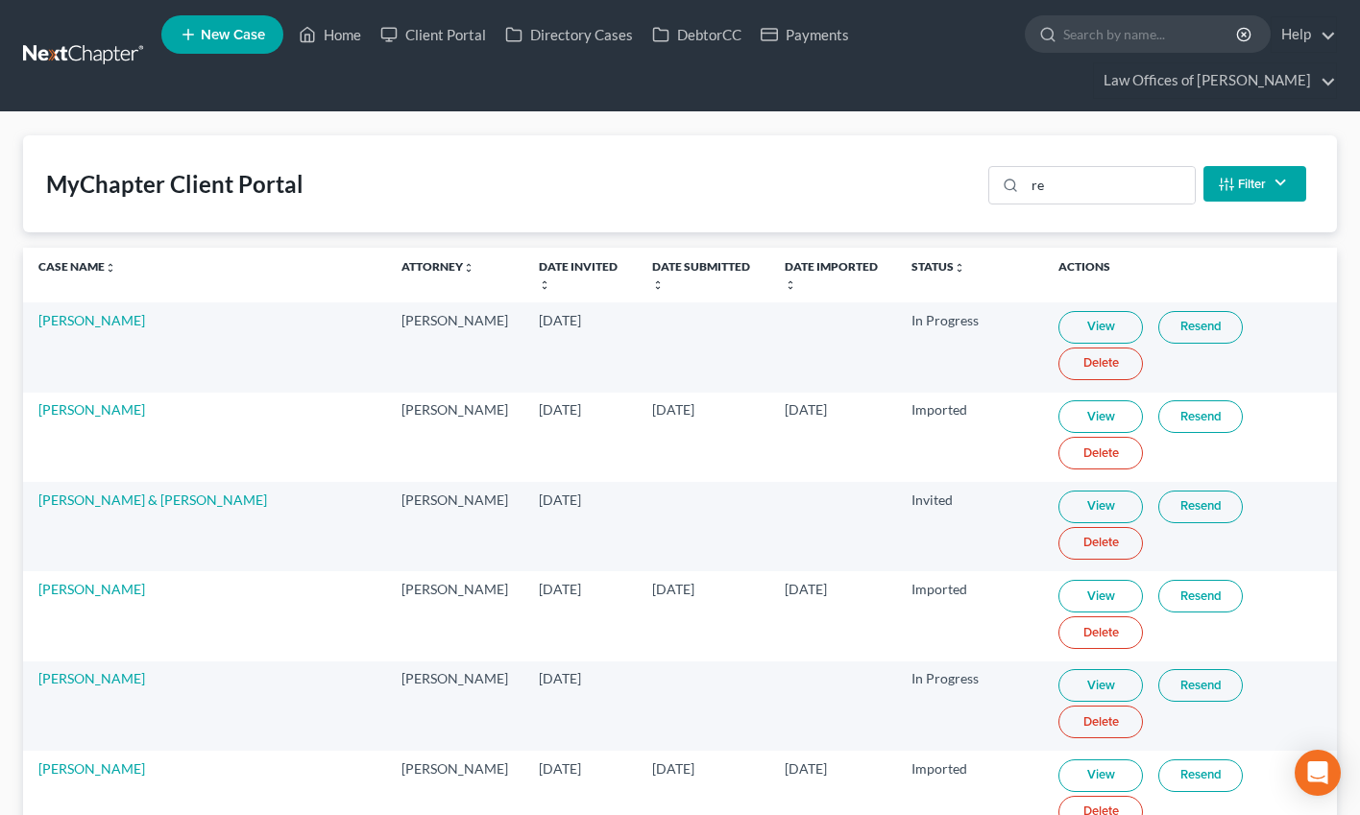
click at [1060, 144] on div "MyChapter Client Portal re Filter Status Filter... Invited With Payment Invited…" at bounding box center [680, 183] width 1314 height 97
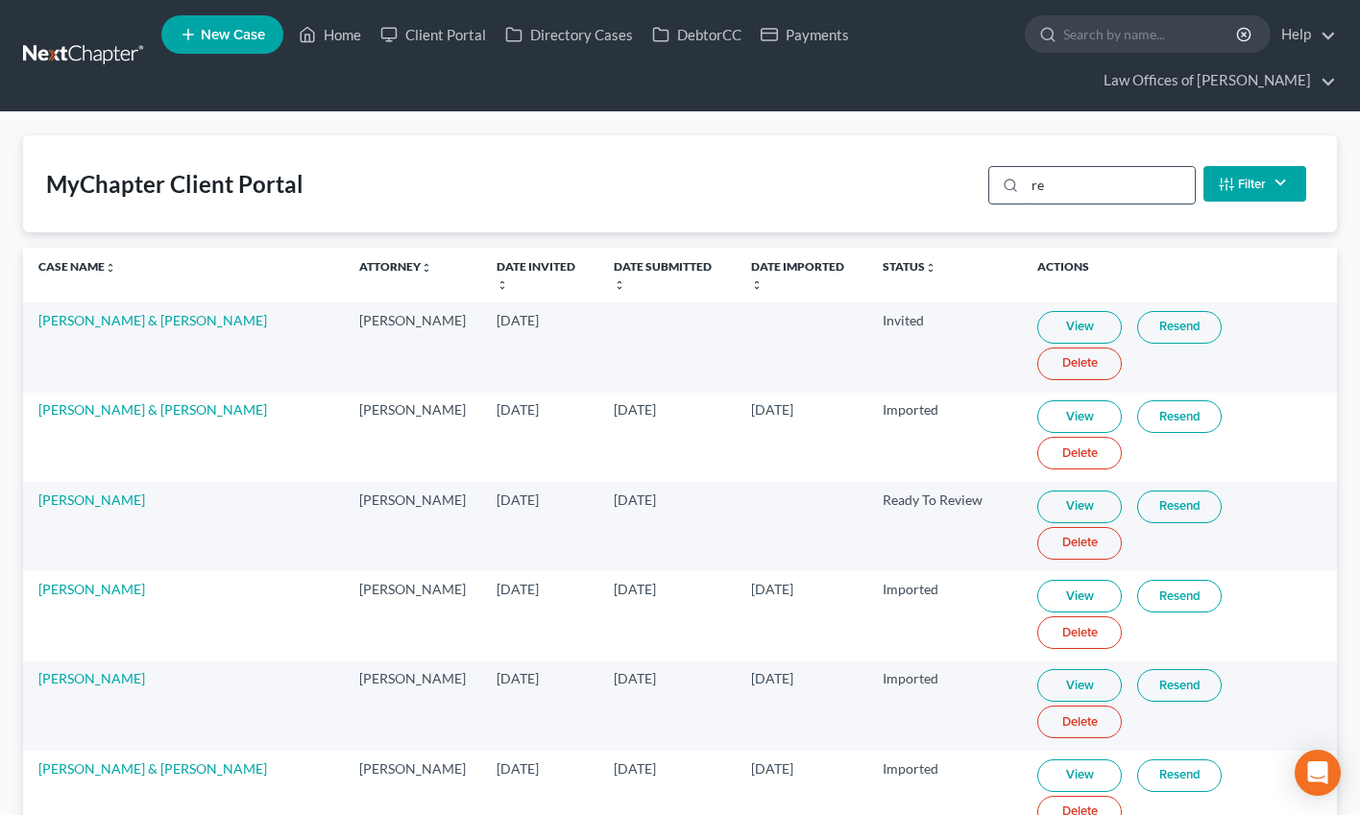
click at [1102, 186] on input "re" at bounding box center [1110, 185] width 170 height 36
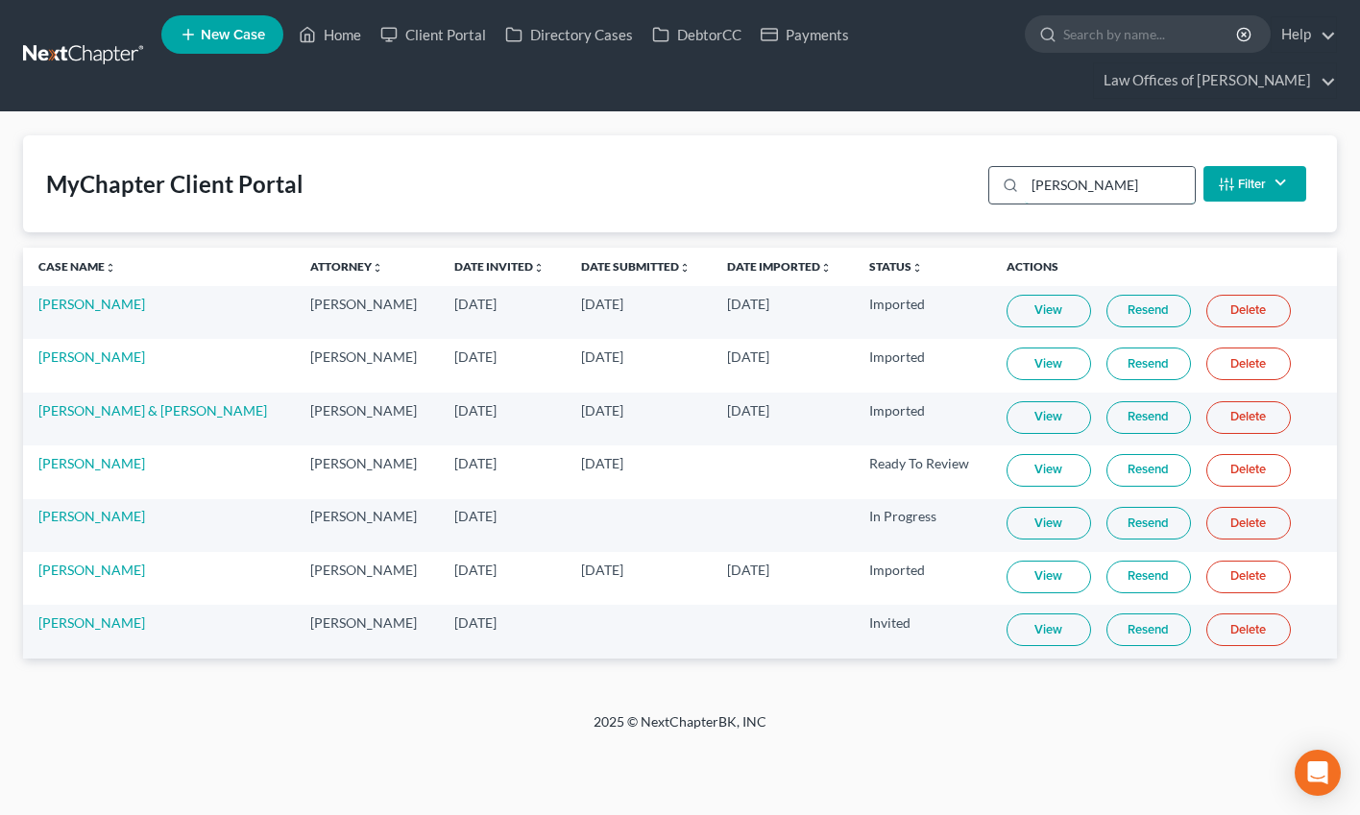
type input "reyes"
click at [1142, 635] on link "Resend" at bounding box center [1148, 630] width 85 height 33
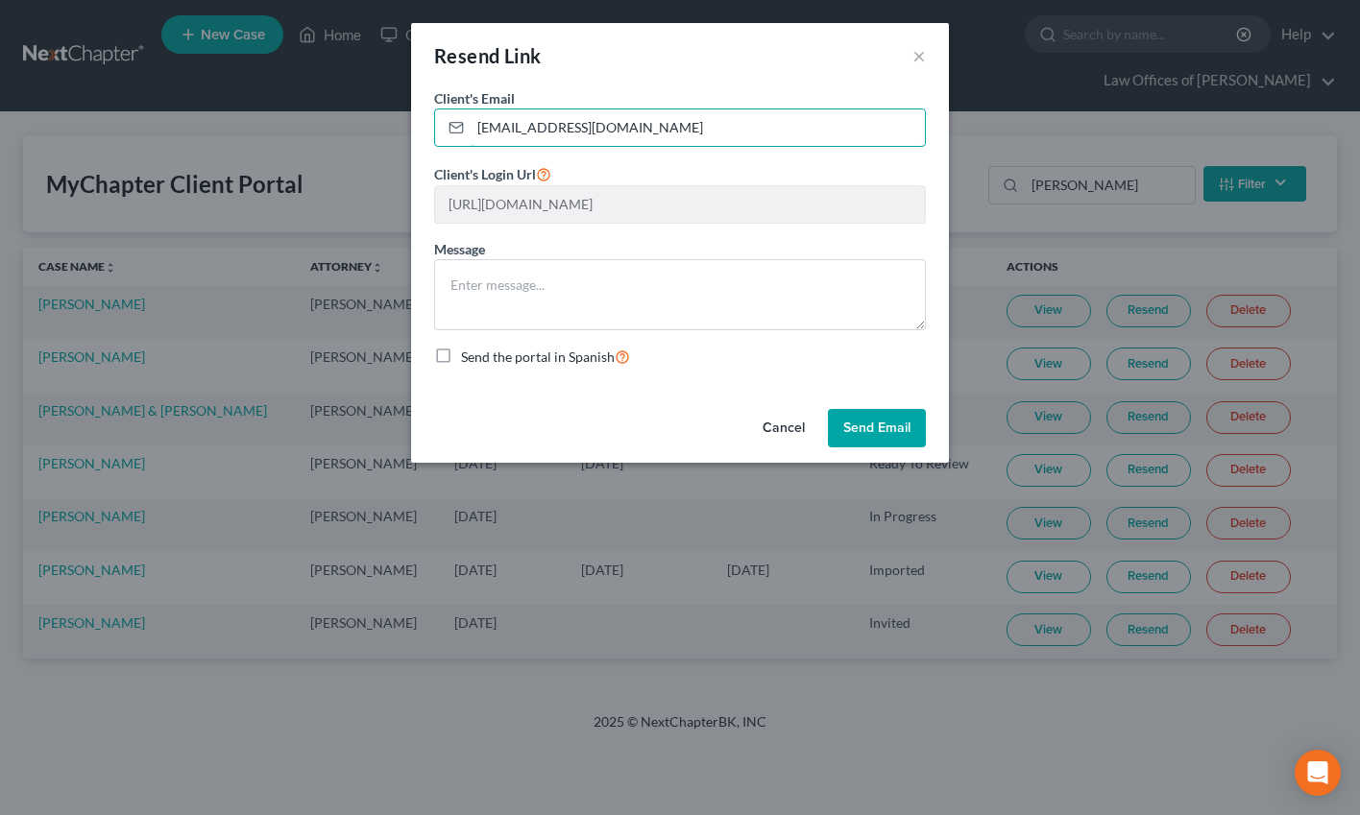
drag, startPoint x: 513, startPoint y: 128, endPoint x: 566, endPoint y: 165, distance: 64.7
click at [513, 128] on input "sonyadoo74@icloud.com" at bounding box center [698, 127] width 454 height 36
type input "sonydoo74@icloud.com"
click at [901, 421] on button "Send Email" at bounding box center [877, 428] width 98 height 38
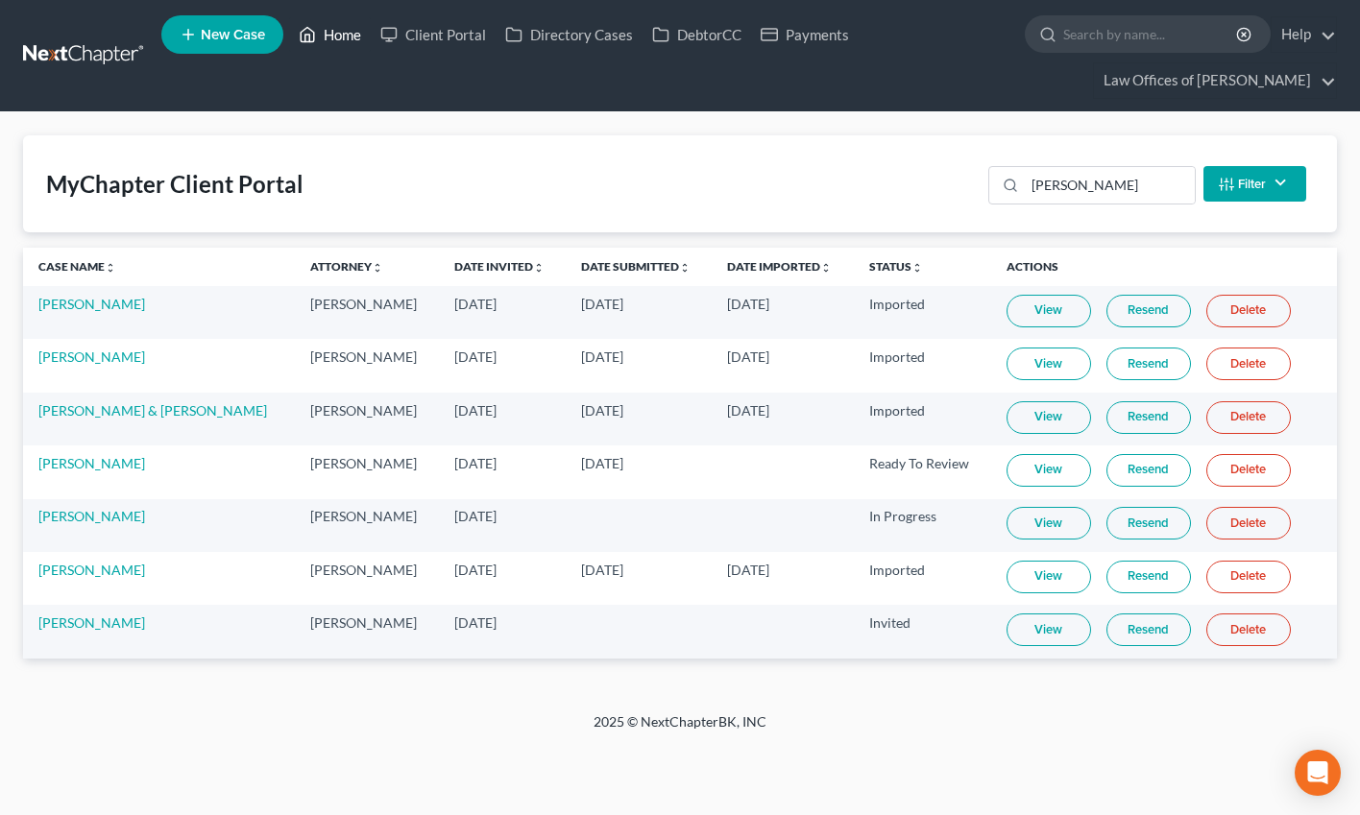
click at [334, 40] on link "Home" at bounding box center [330, 34] width 82 height 35
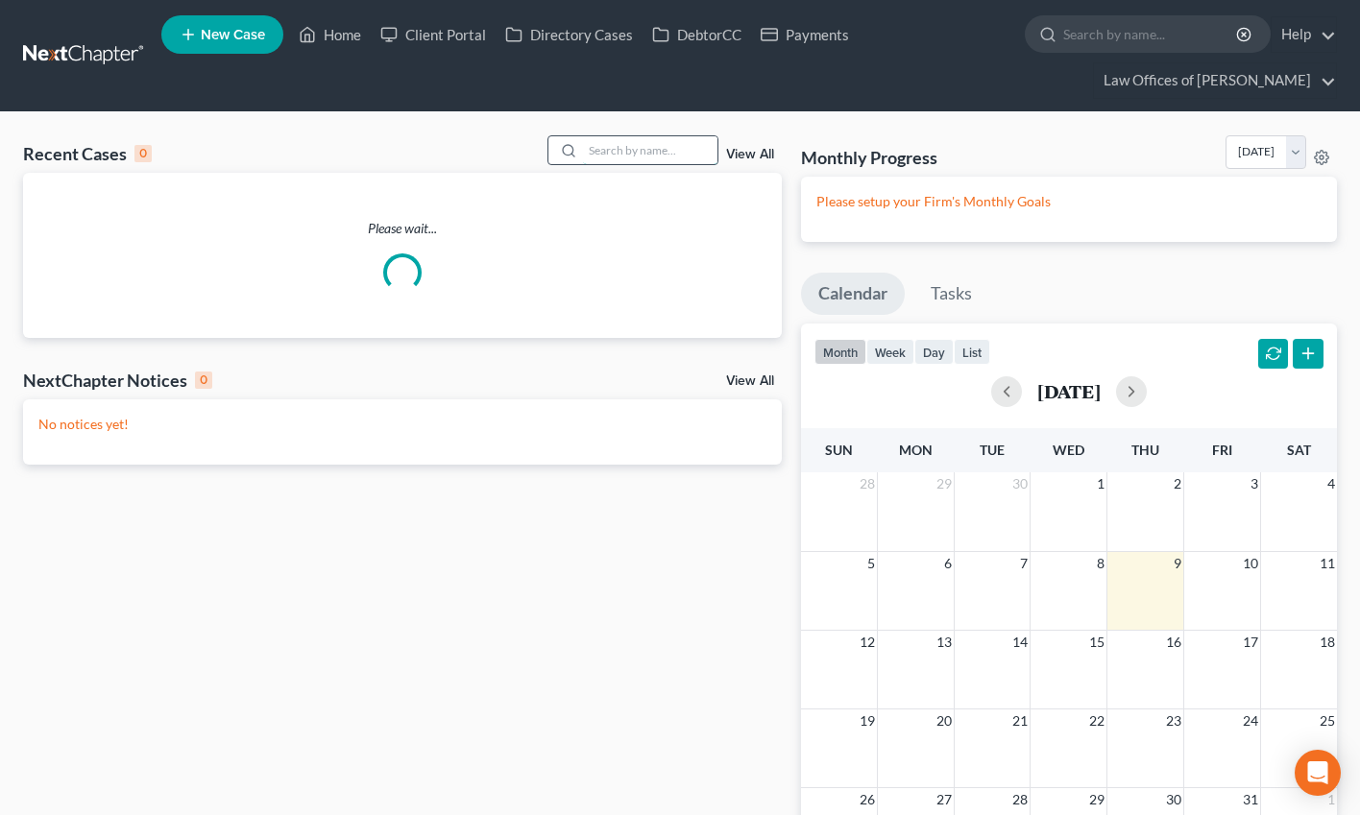
click at [630, 151] on input "search" at bounding box center [650, 150] width 134 height 28
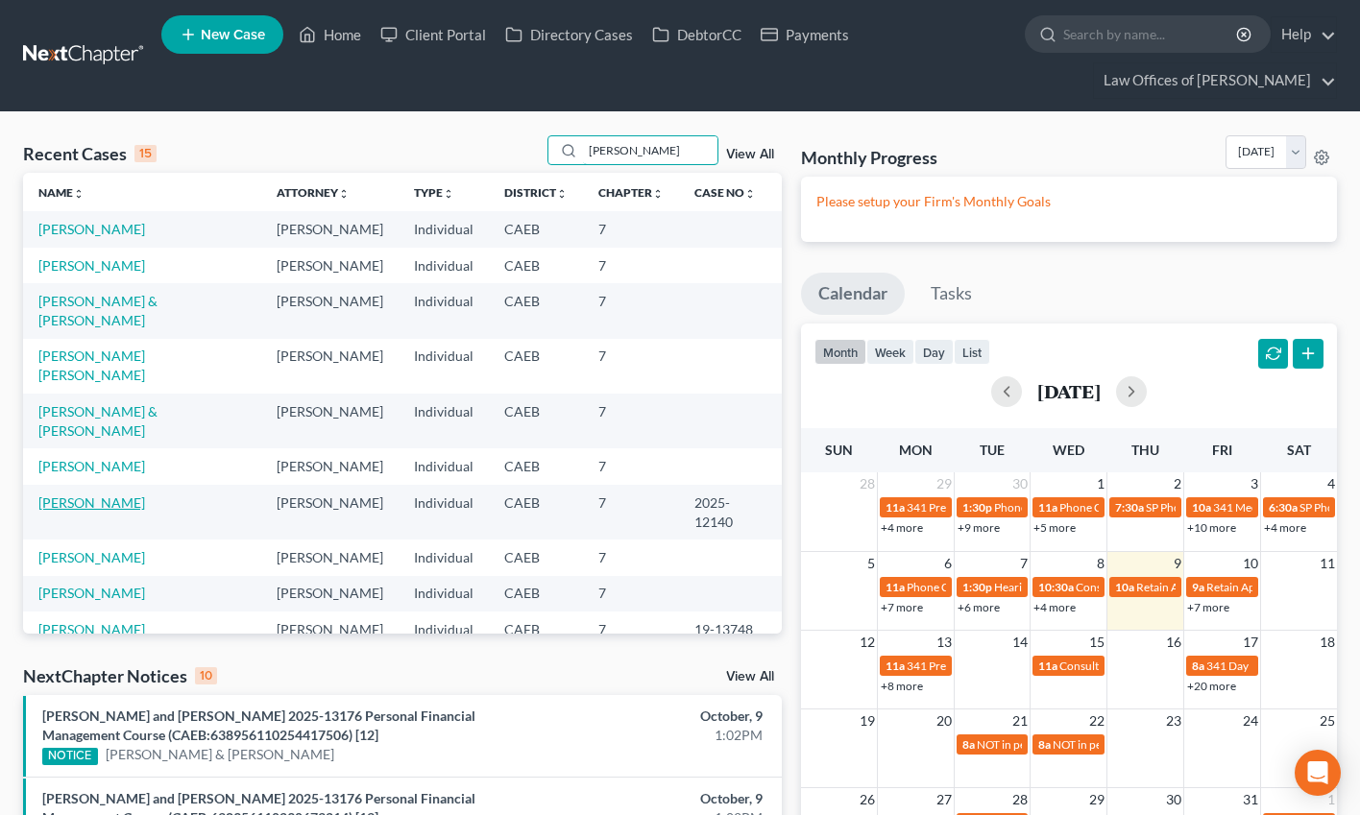
type input "jose"
click at [121, 495] on link "[PERSON_NAME]" at bounding box center [91, 503] width 107 height 16
select select "5"
select select "6"
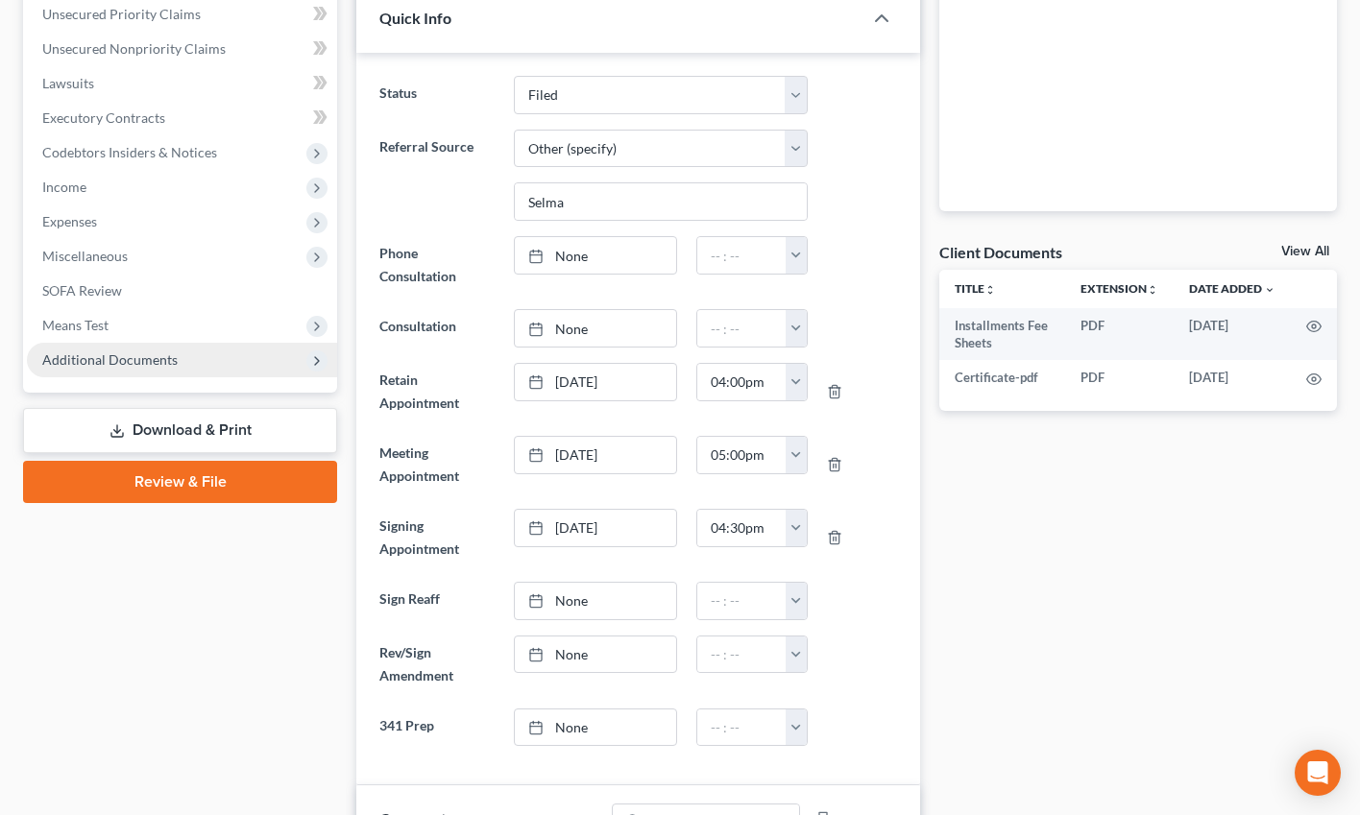
scroll to position [233, 0]
click at [123, 354] on span "Additional Documents" at bounding box center [109, 359] width 135 height 16
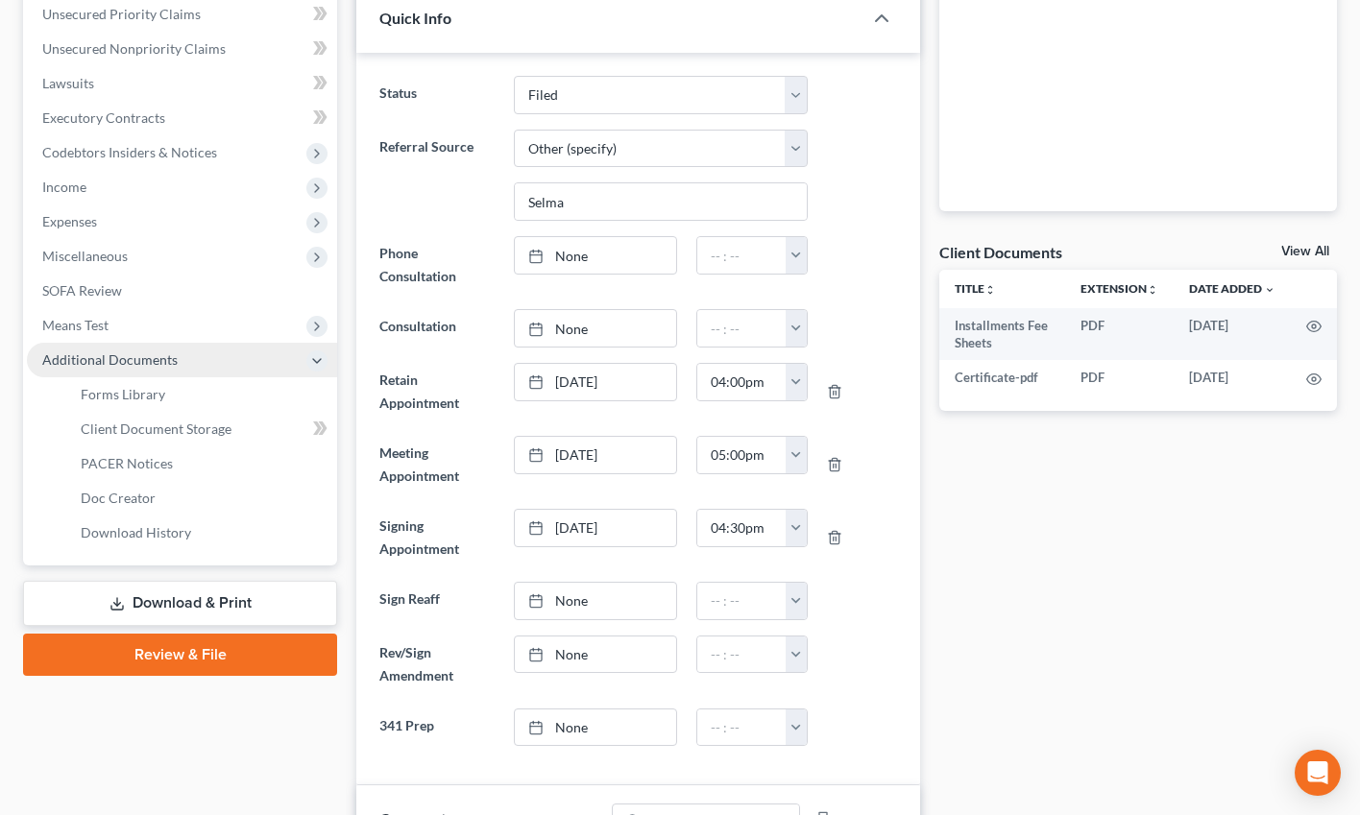
scroll to position [3269, 0]
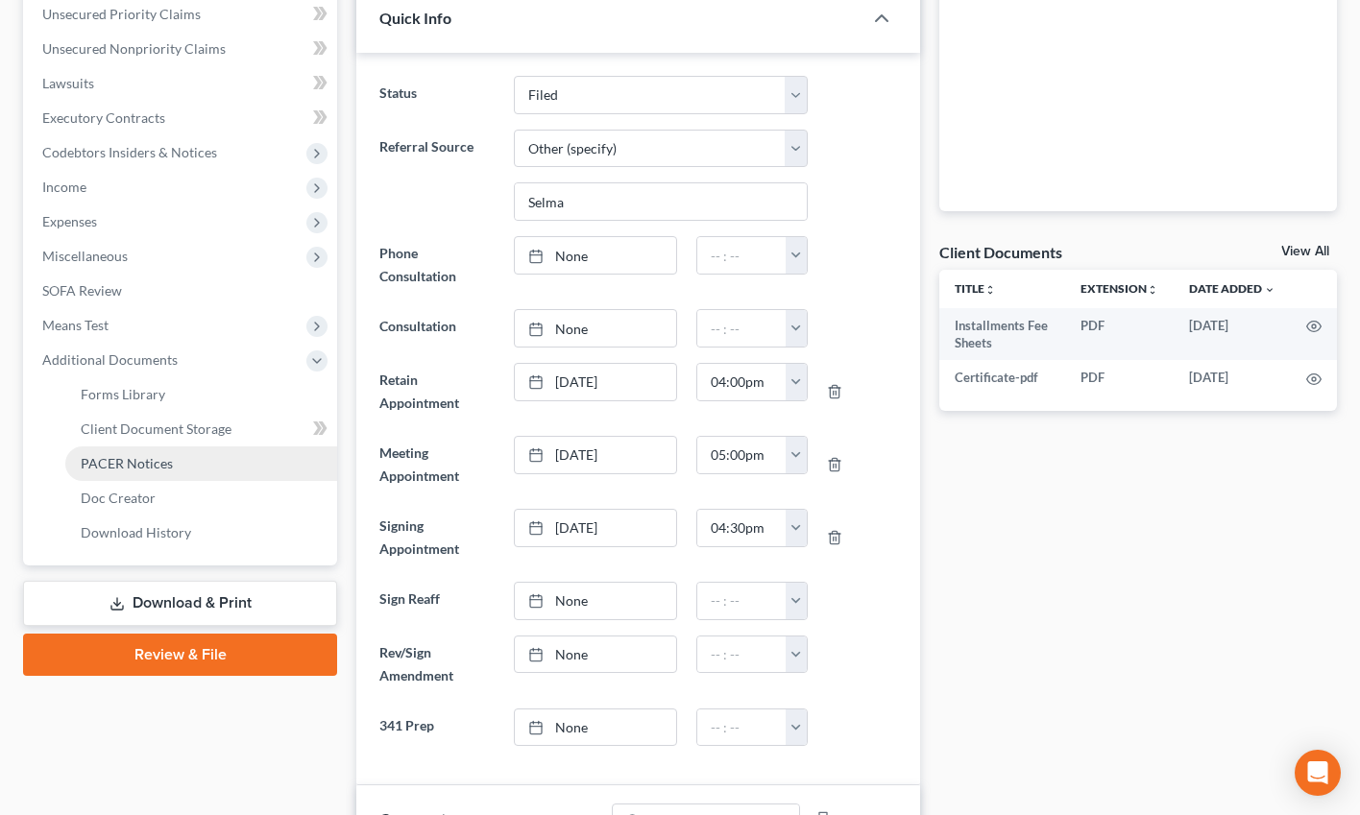
click at [144, 469] on span "PACER Notices" at bounding box center [127, 463] width 92 height 16
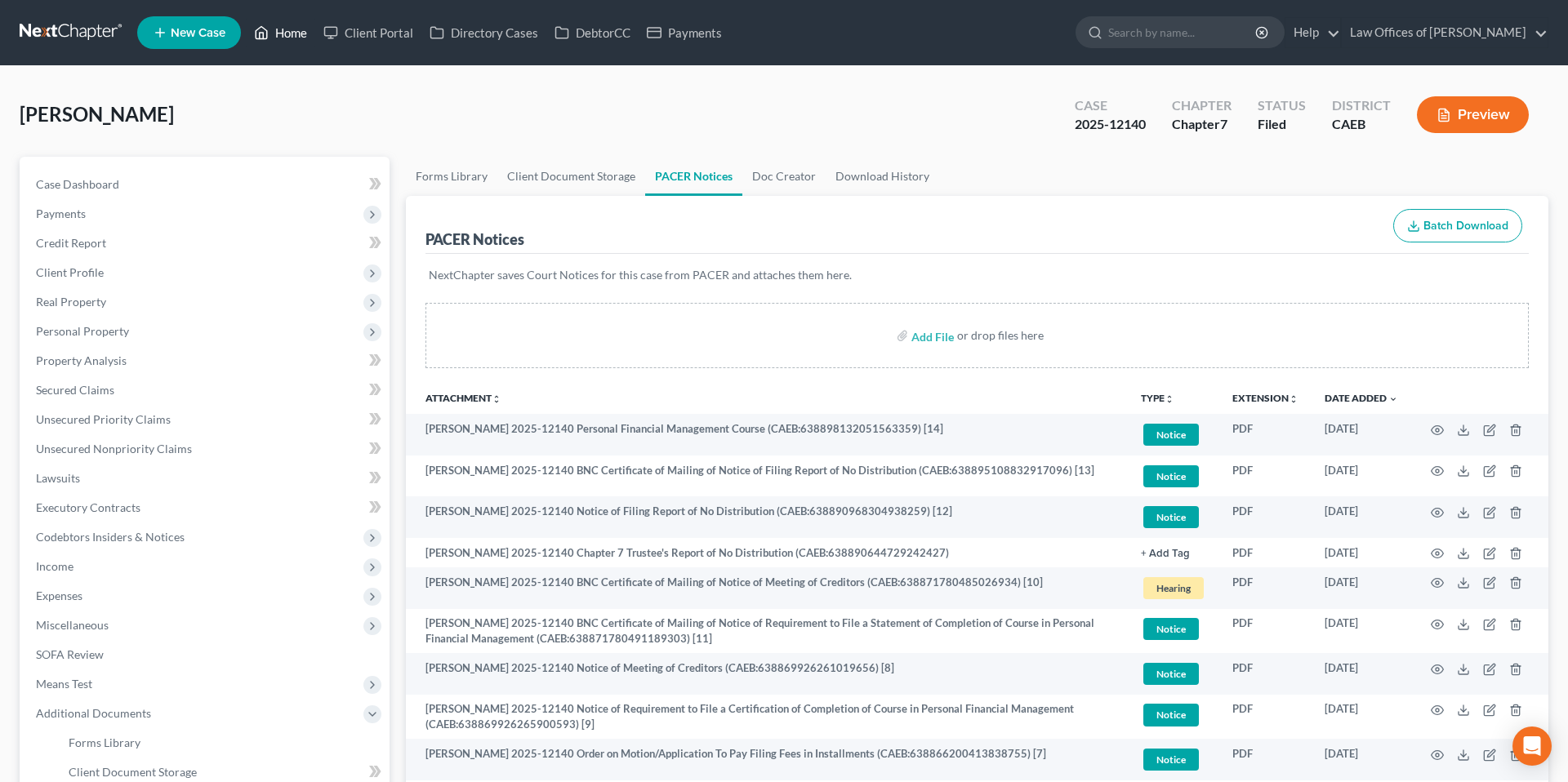
click at [307, 38] on link "Home" at bounding box center [281, 32] width 70 height 30
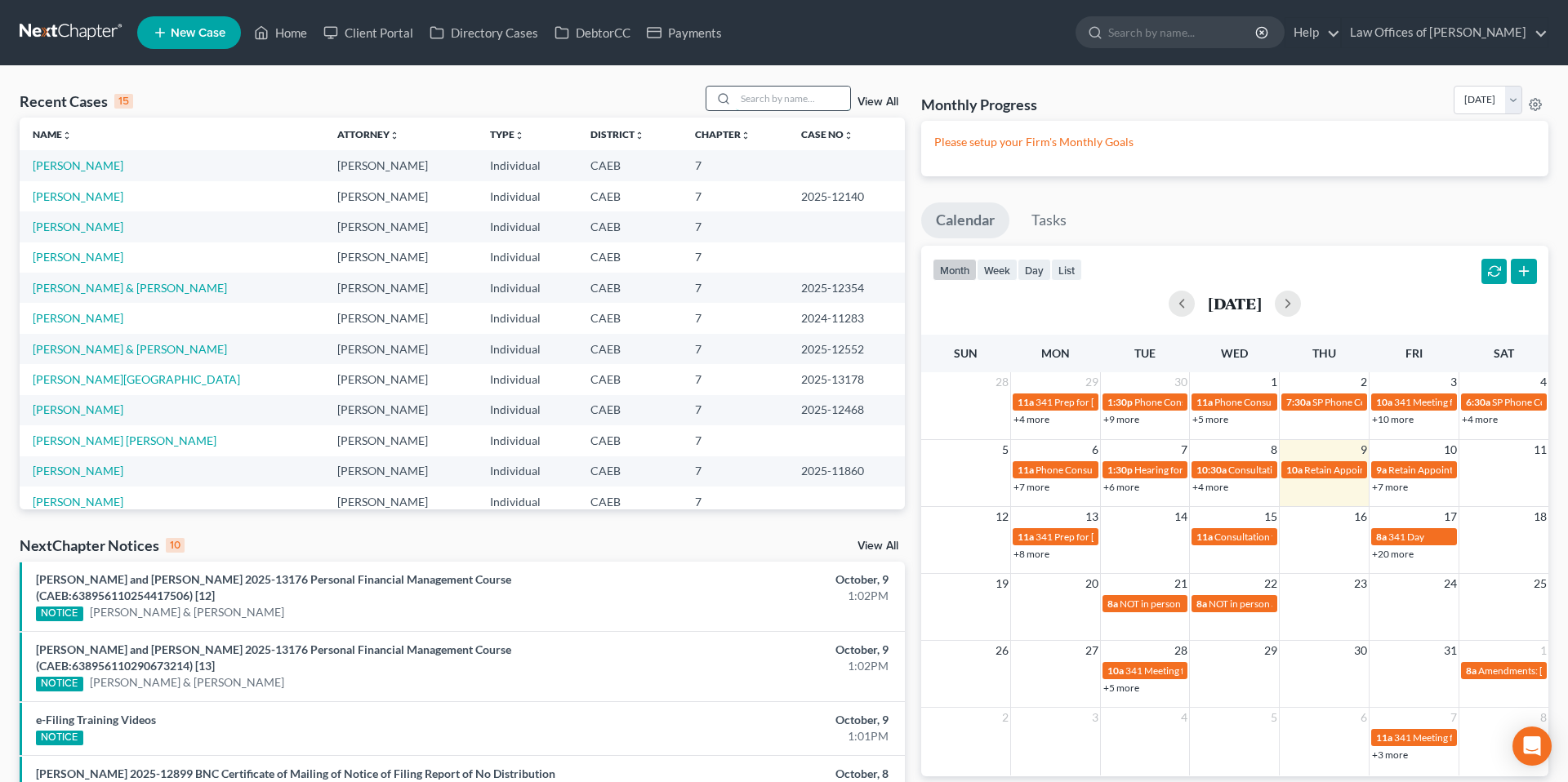
click at [768, 100] on input "search" at bounding box center [793, 99] width 114 height 24
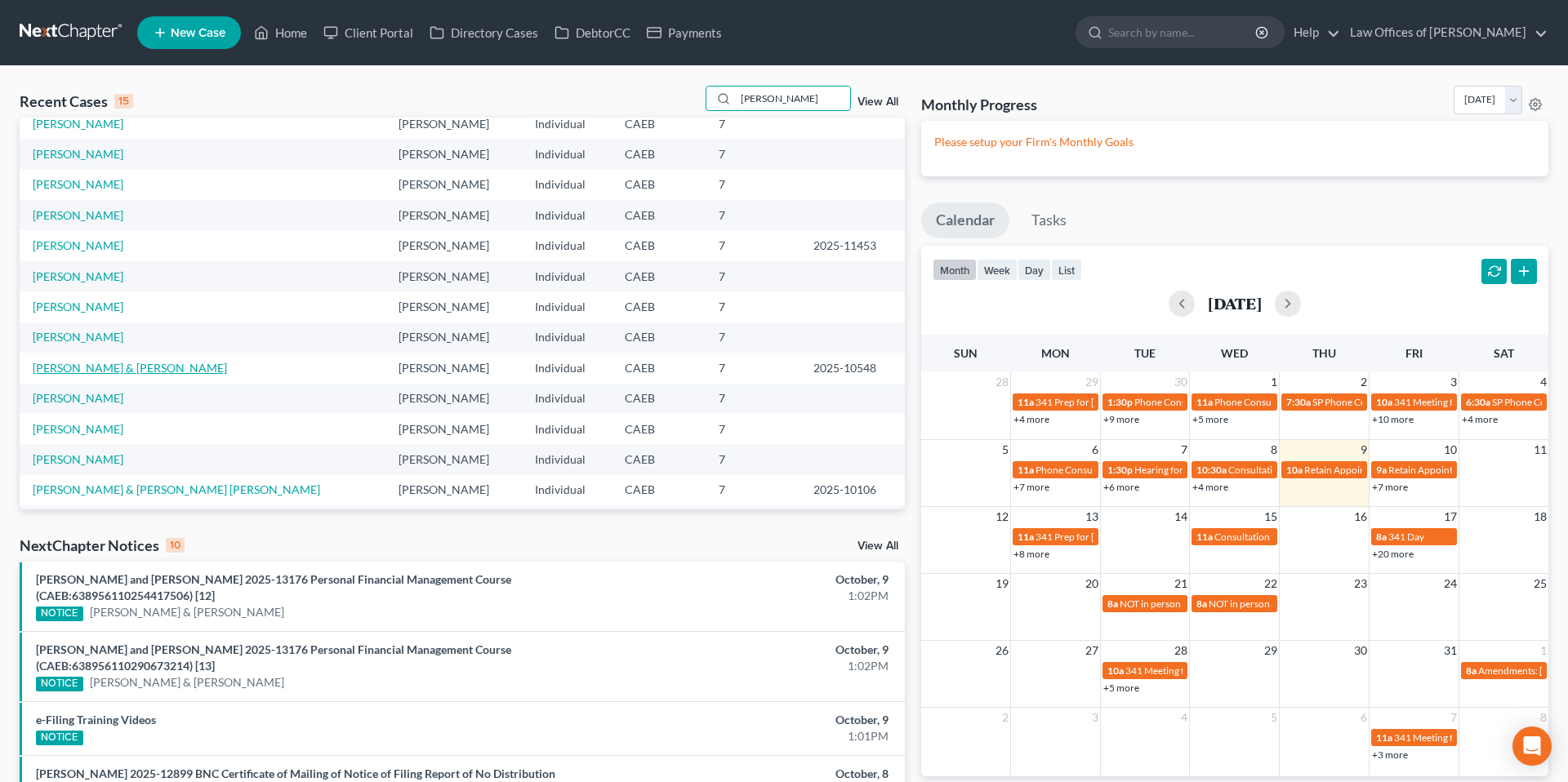
scroll to position [112, 0]
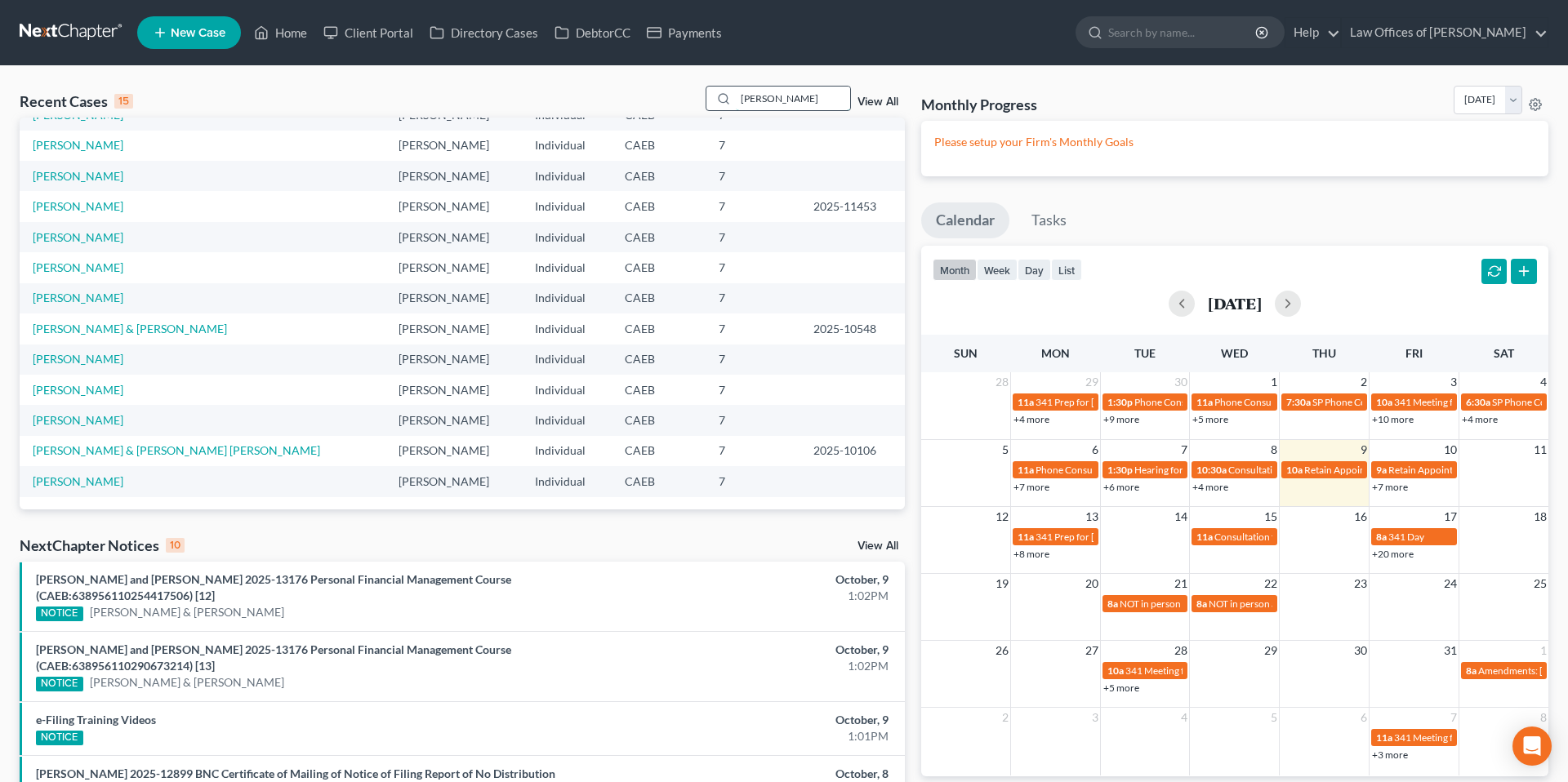
drag, startPoint x: 791, startPoint y: 104, endPoint x: 721, endPoint y: 105, distance: 70.0
click at [721, 105] on div "ramirez" at bounding box center [778, 99] width 145 height 26
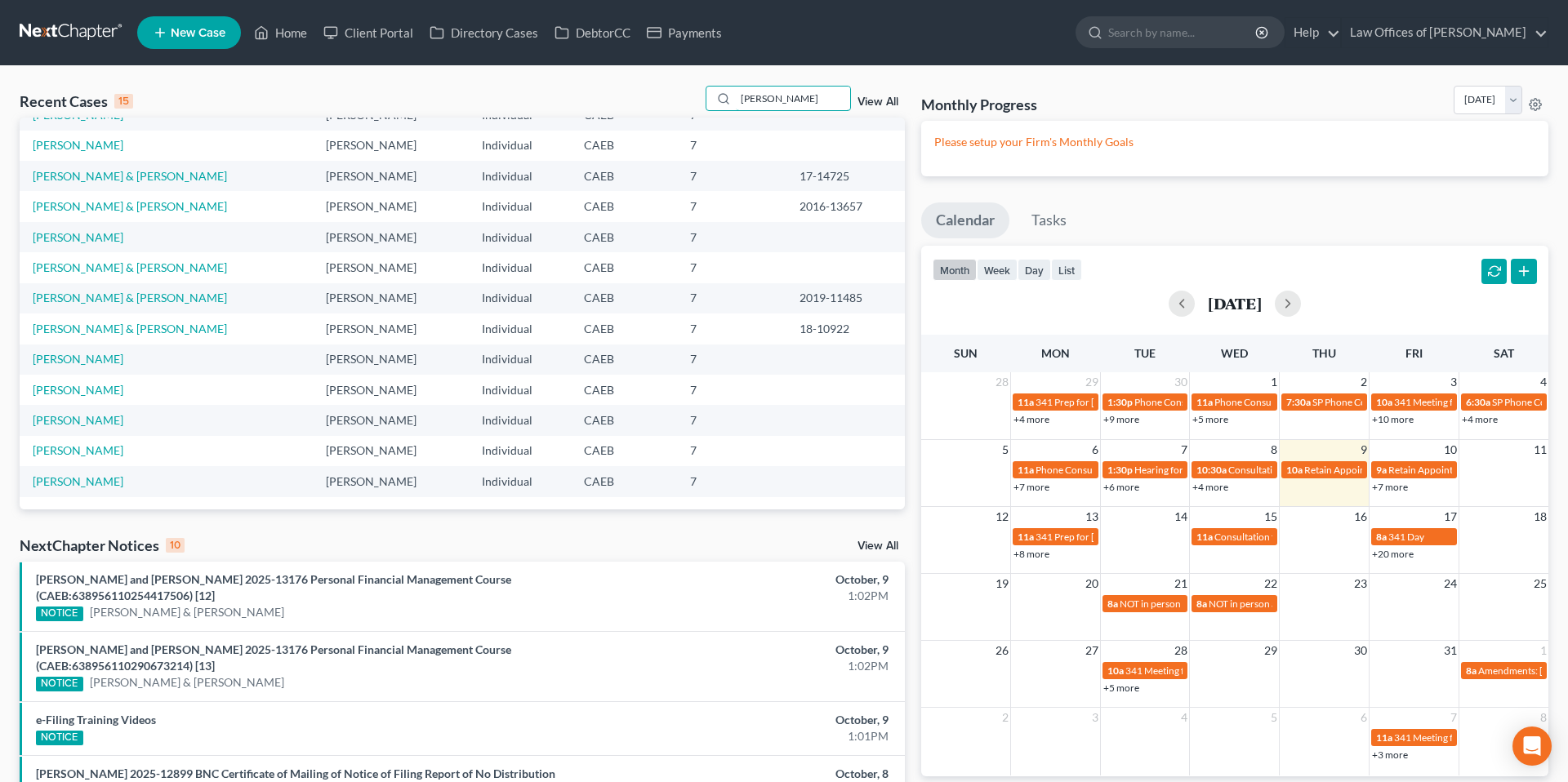
scroll to position [0, 0]
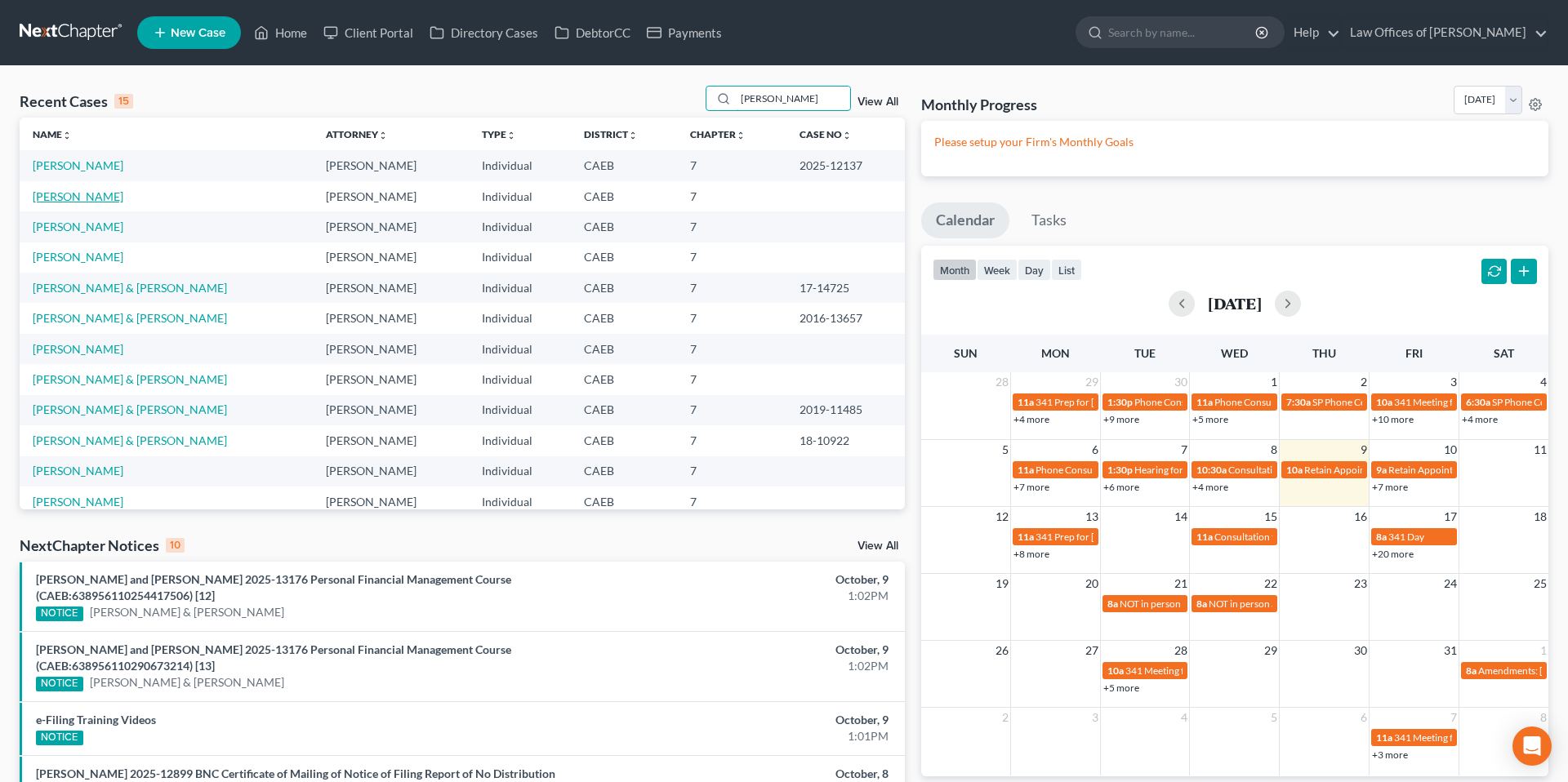
type input "johnny"
click at [84, 200] on link "[PERSON_NAME]" at bounding box center [77, 196] width 91 height 14
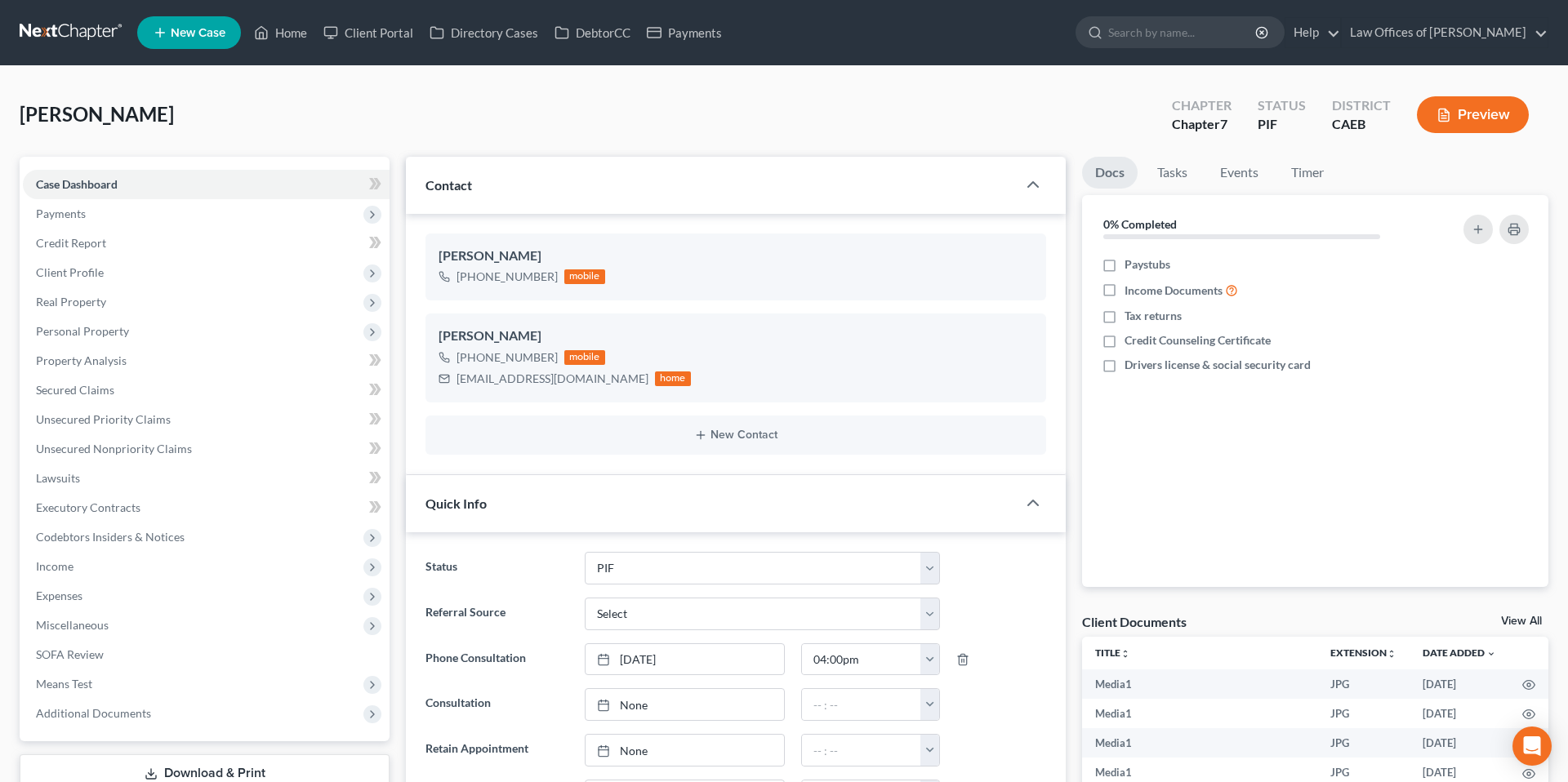
select select "11"
select select "0"
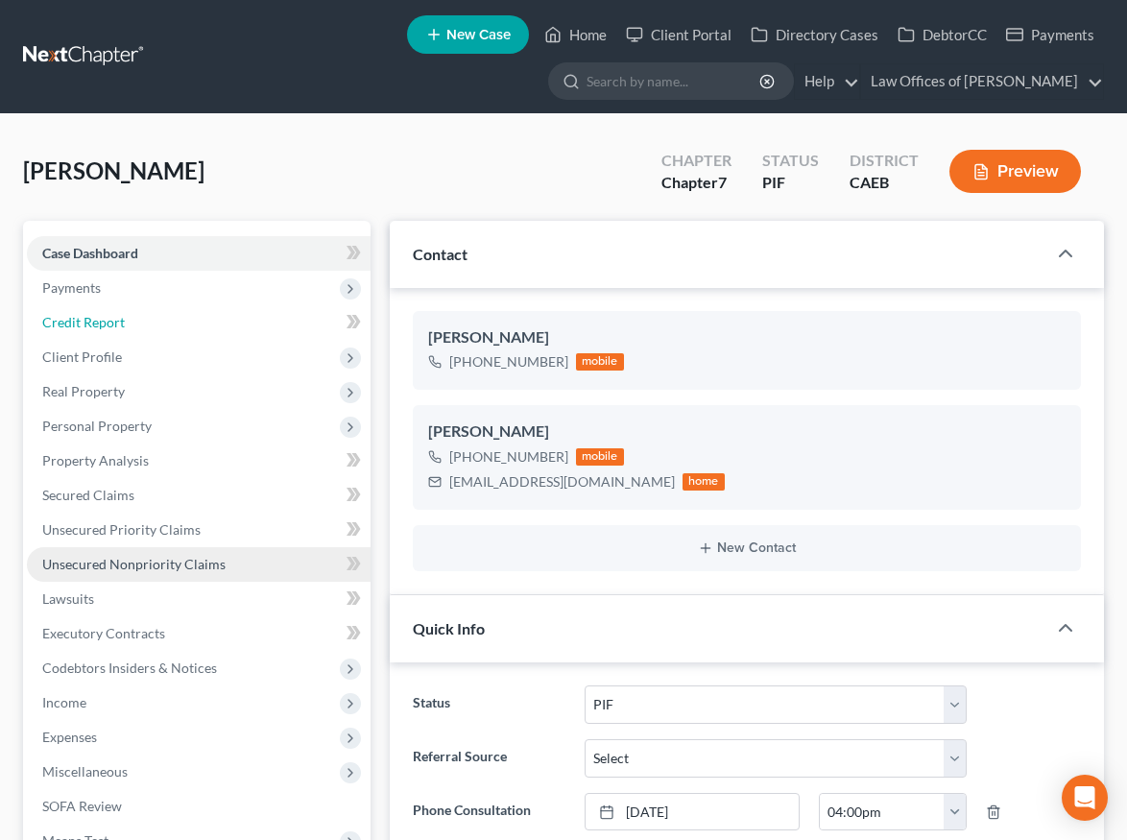
click at [104, 318] on span "Credit Report" at bounding box center [83, 322] width 83 height 16
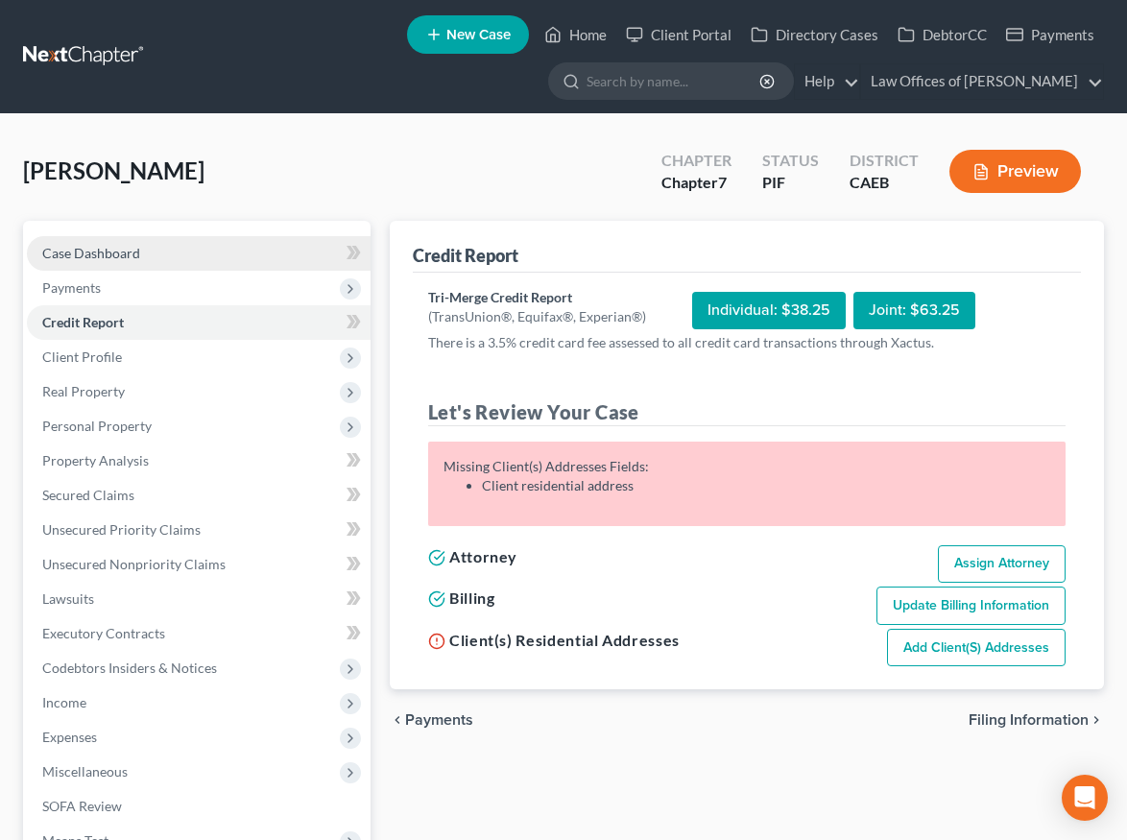
click at [102, 247] on span "Case Dashboard" at bounding box center [91, 253] width 98 height 16
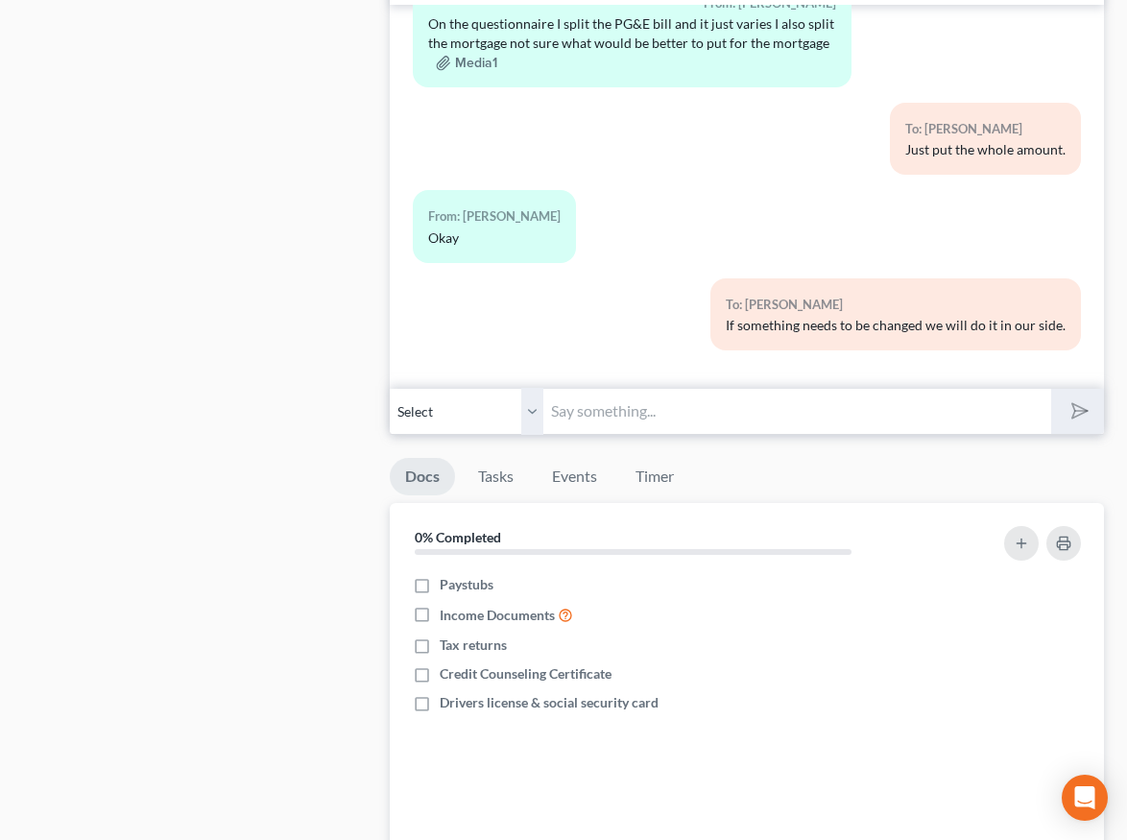
scroll to position [2160, 0]
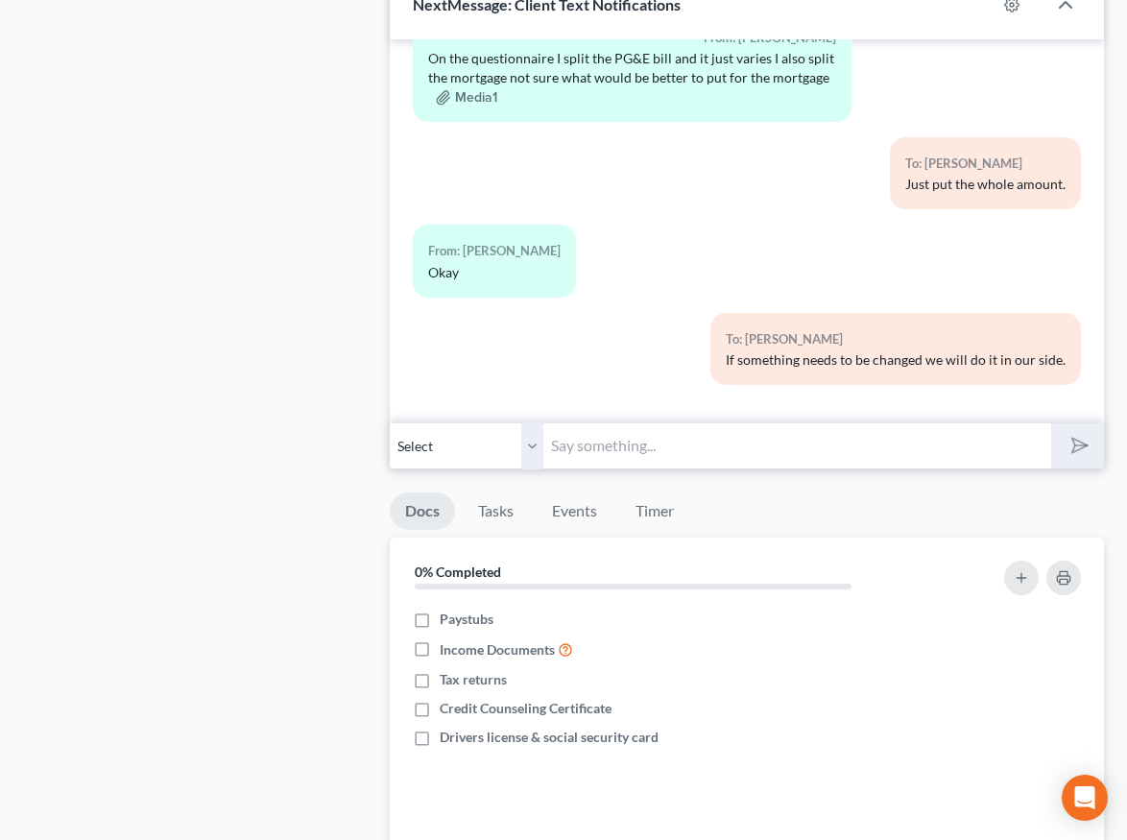
click at [627, 466] on input "text" at bounding box center [798, 446] width 508 height 47
click at [538, 442] on select "Select [PHONE_NUMBER] - [PERSON_NAME] [PHONE_NUMBER] - [PERSON_NAME]" at bounding box center [467, 446] width 154 height 47
click at [390, 423] on select "Select [PHONE_NUMBER] - [PERSON_NAME] [PHONE_NUMBER] - [PERSON_NAME]" at bounding box center [467, 446] width 154 height 47
click at [536, 444] on select "Select [PHONE_NUMBER] - [PERSON_NAME] [PHONE_NUMBER] - [PERSON_NAME]" at bounding box center [467, 446] width 154 height 47
click at [390, 423] on select "Select [PHONE_NUMBER] - [PERSON_NAME] [PHONE_NUMBER] - [PERSON_NAME]" at bounding box center [467, 446] width 154 height 47
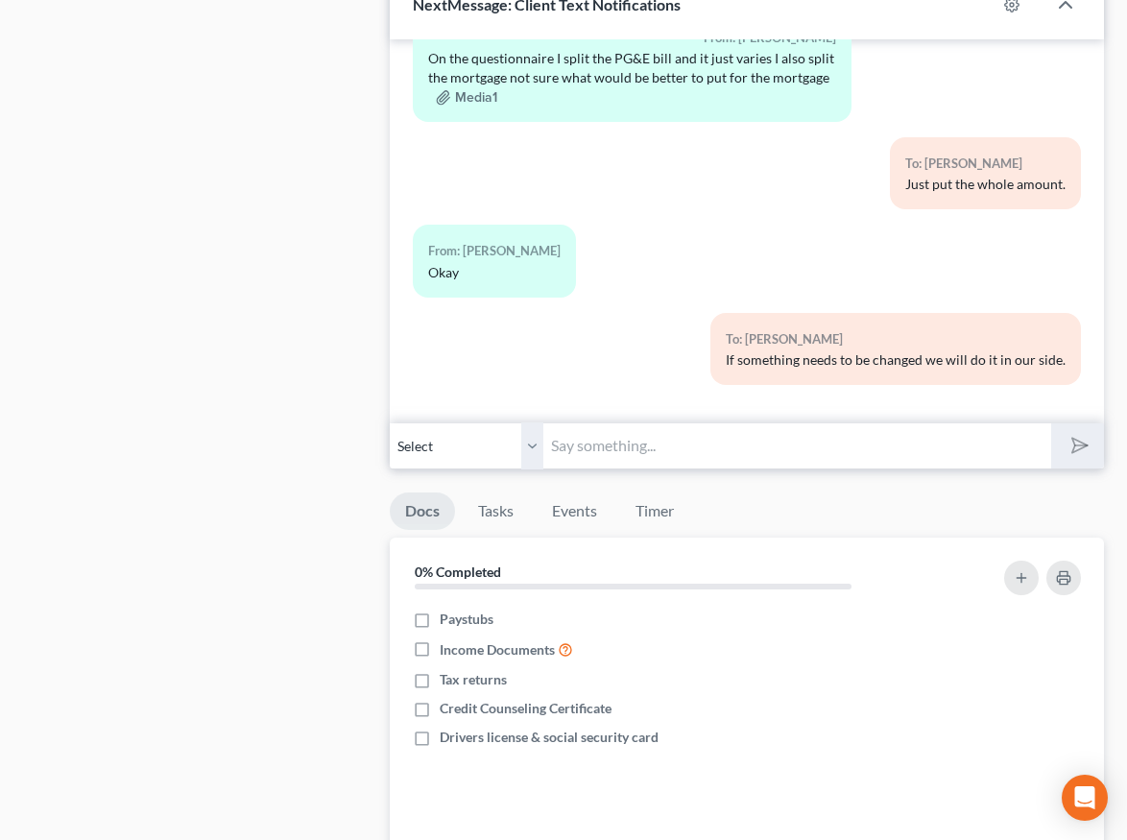
click at [631, 449] on input "text" at bounding box center [798, 446] width 508 height 47
click at [612, 448] on input "text" at bounding box center [798, 446] width 508 height 47
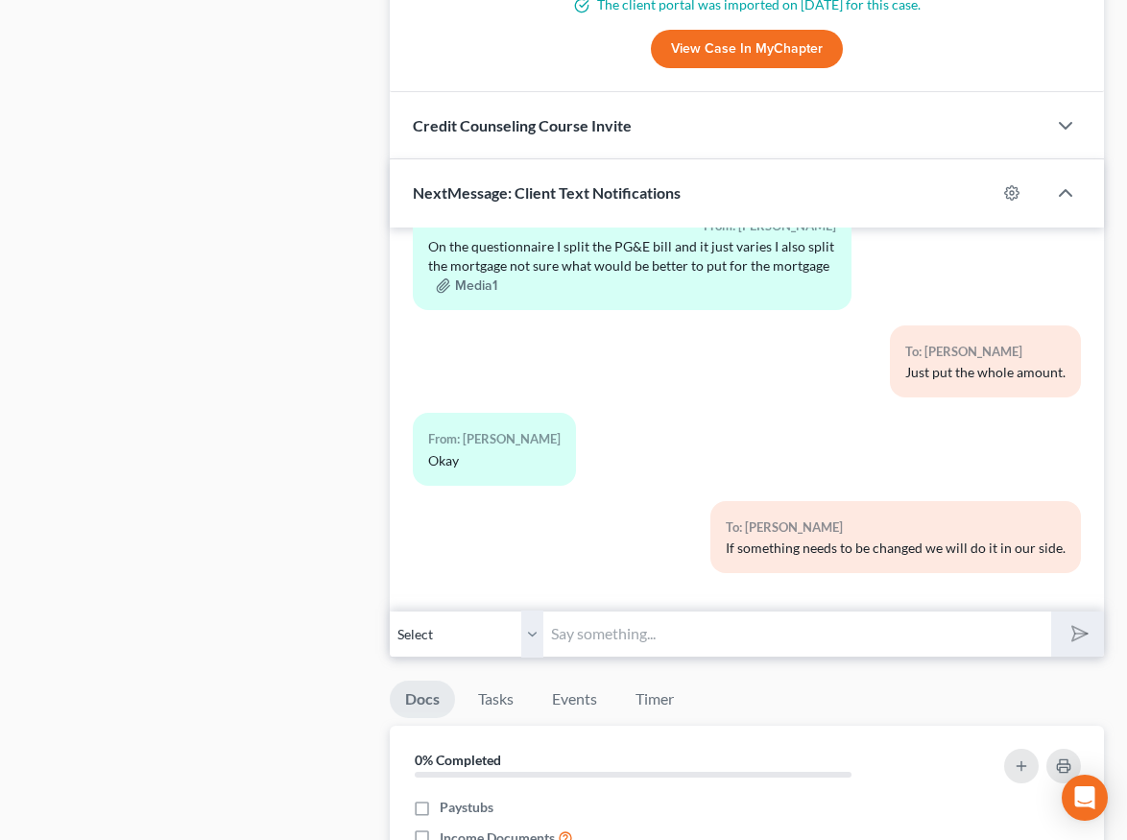
scroll to position [2035, 0]
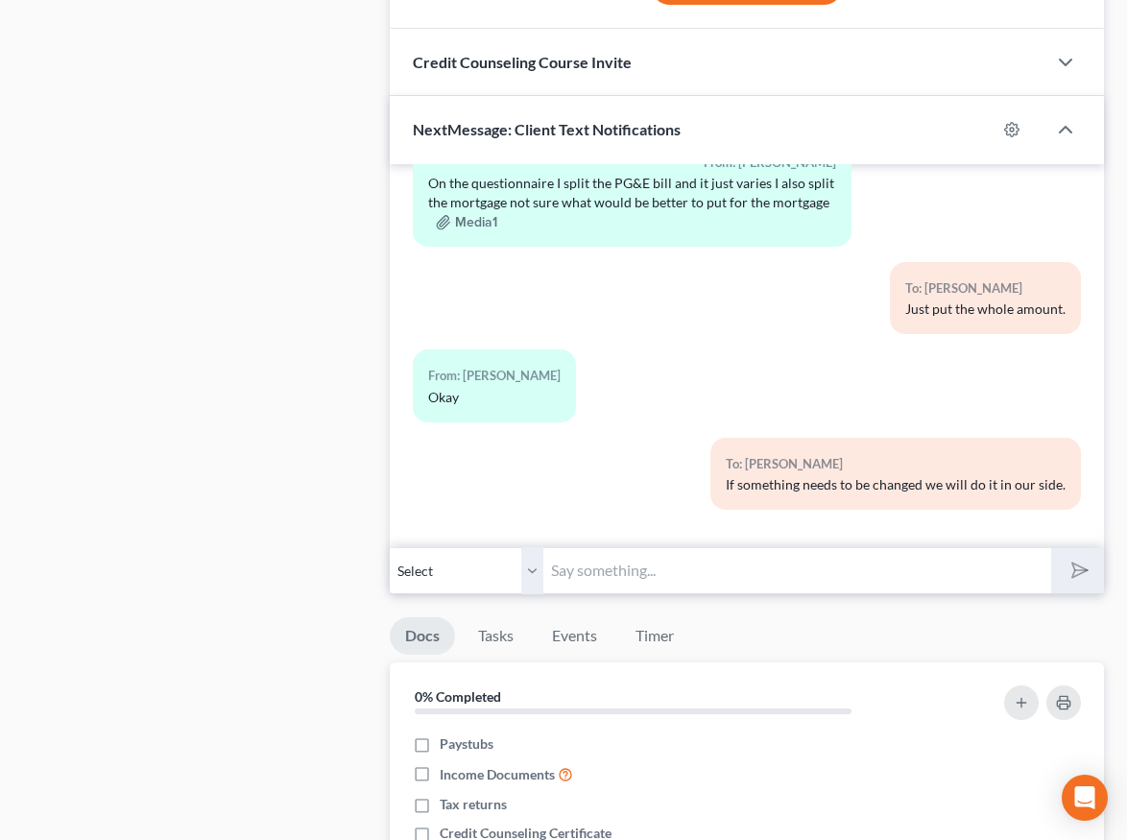
click at [585, 581] on input "text" at bounding box center [798, 570] width 508 height 47
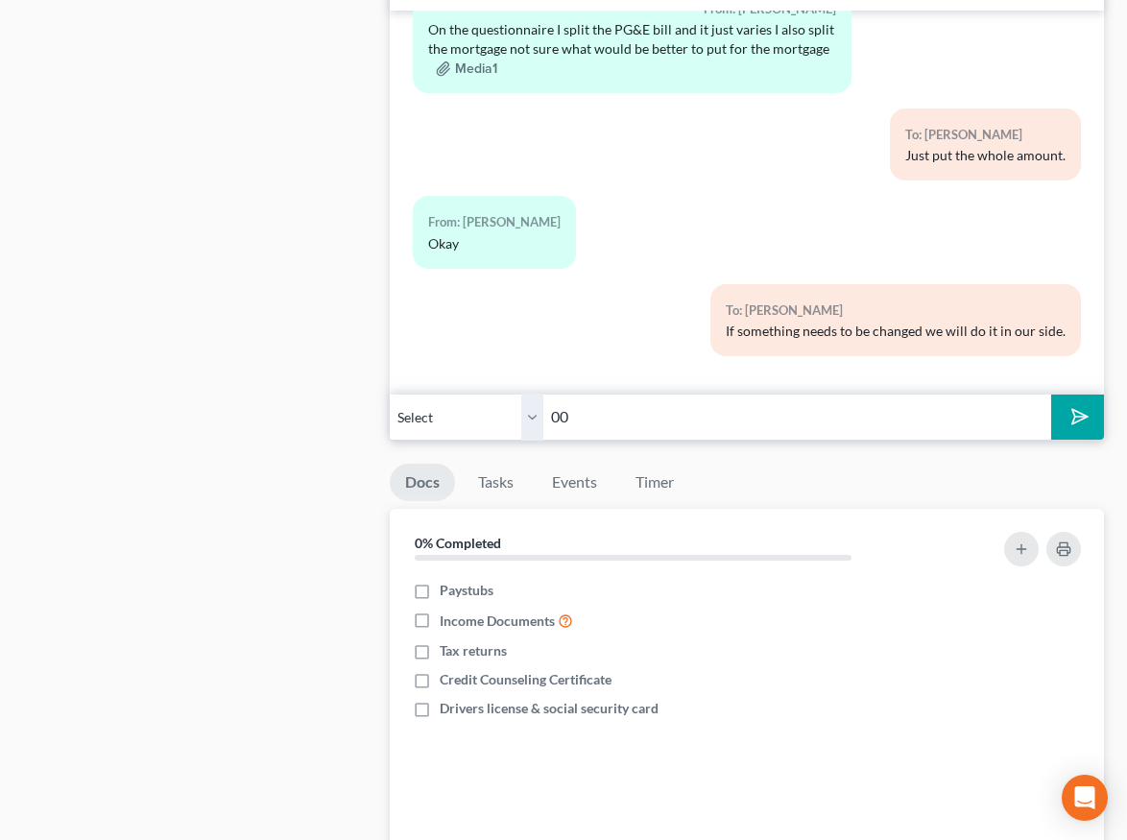
scroll to position [2198, 0]
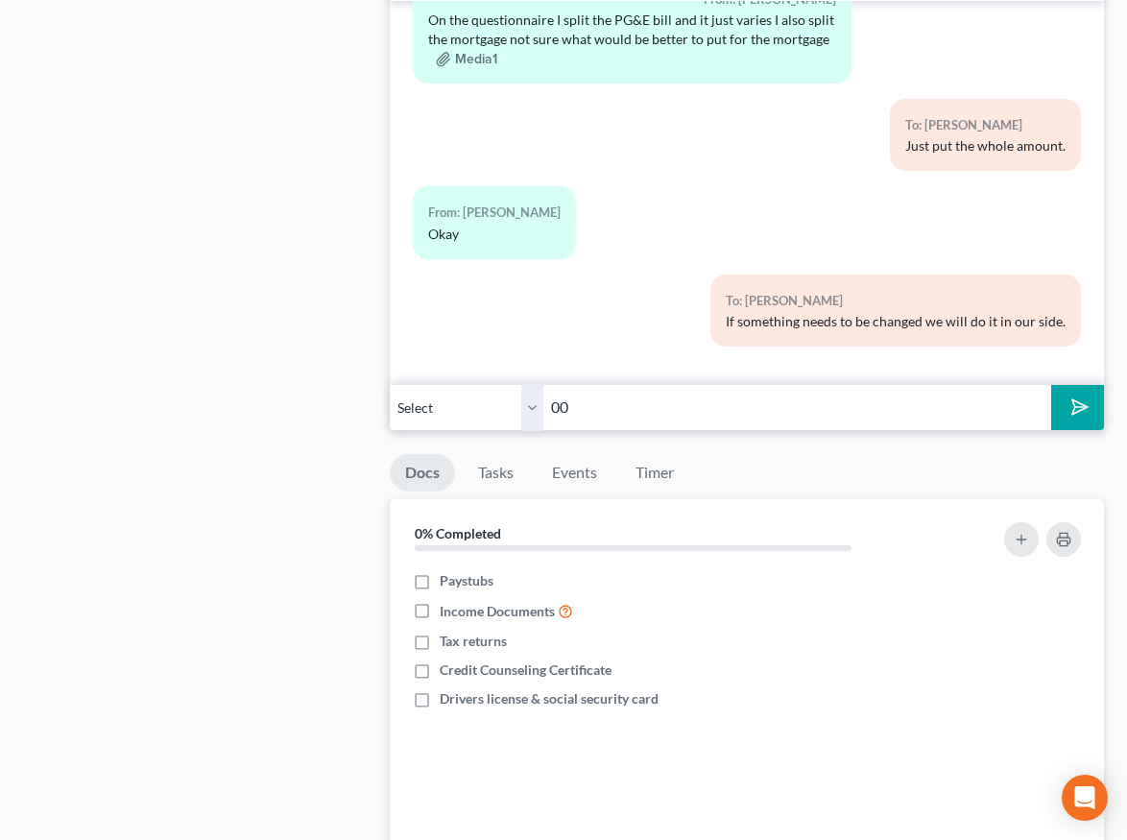
click at [638, 404] on input "00" at bounding box center [798, 407] width 508 height 47
click at [619, 403] on input "00" at bounding box center [798, 407] width 508 height 47
click at [619, 404] on input "00" at bounding box center [798, 407] width 508 height 47
click at [620, 405] on input "00" at bounding box center [798, 407] width 508 height 47
type input "0"
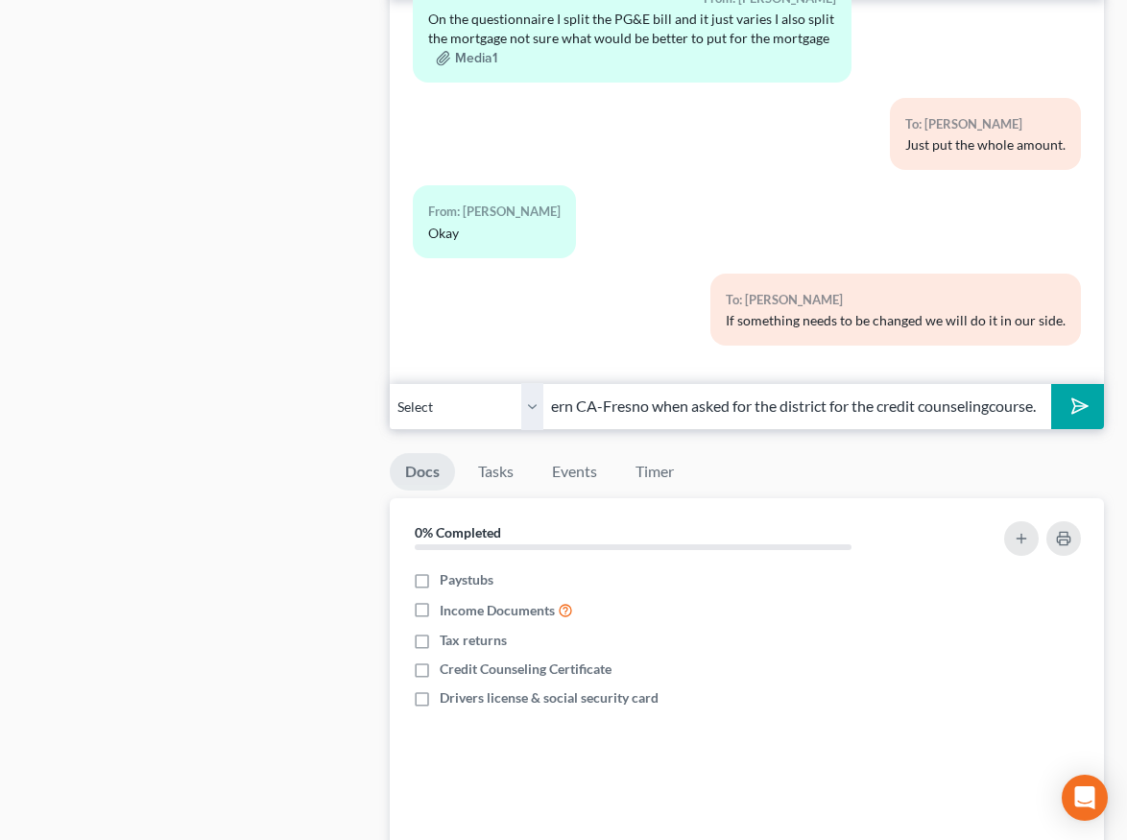
scroll to position [0, 117]
drag, startPoint x: 987, startPoint y: 405, endPoint x: 1085, endPoint y: 409, distance: 98.0
click at [987, 405] on input "Please pick: Eastern CA-Fresno when asked for the district for the credit couns…" at bounding box center [798, 406] width 508 height 47
type input "Please pick: Eastern CA-[GEOGRAPHIC_DATA] when asked for the district for the c…"
click at [1082, 401] on polygon "submit" at bounding box center [1076, 406] width 23 height 23
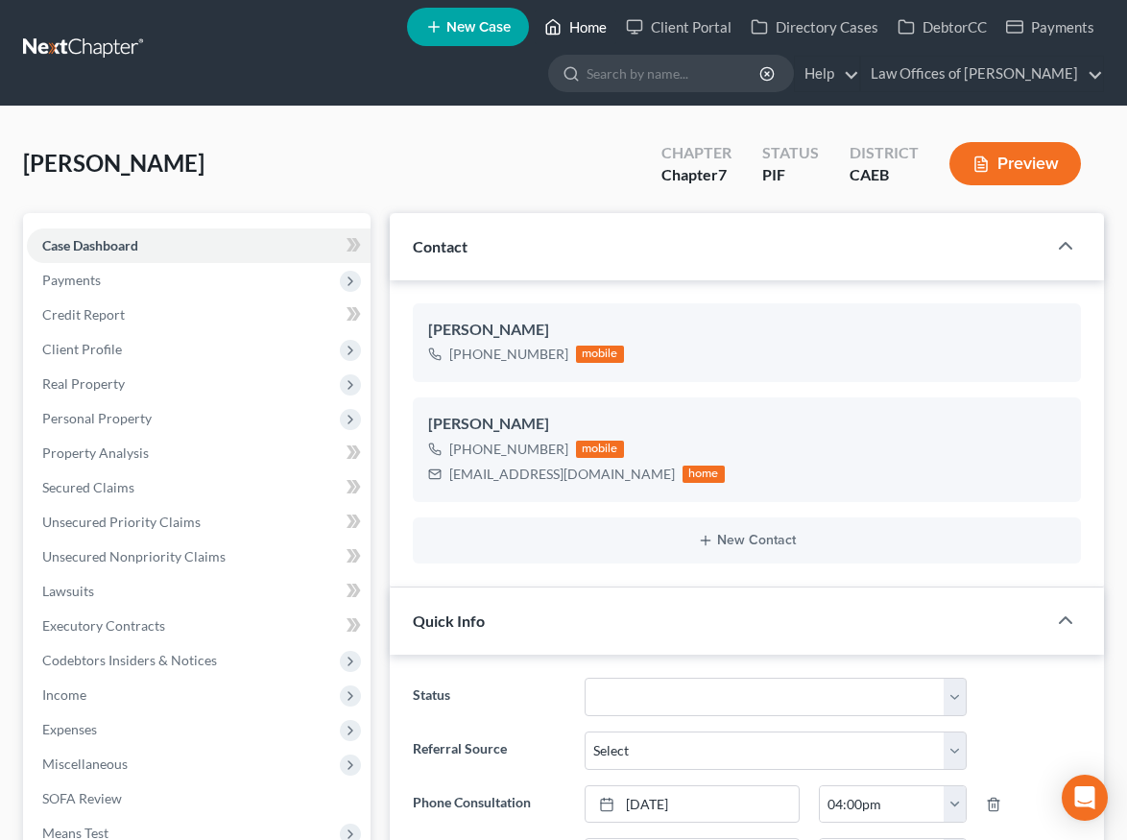
scroll to position [10, 0]
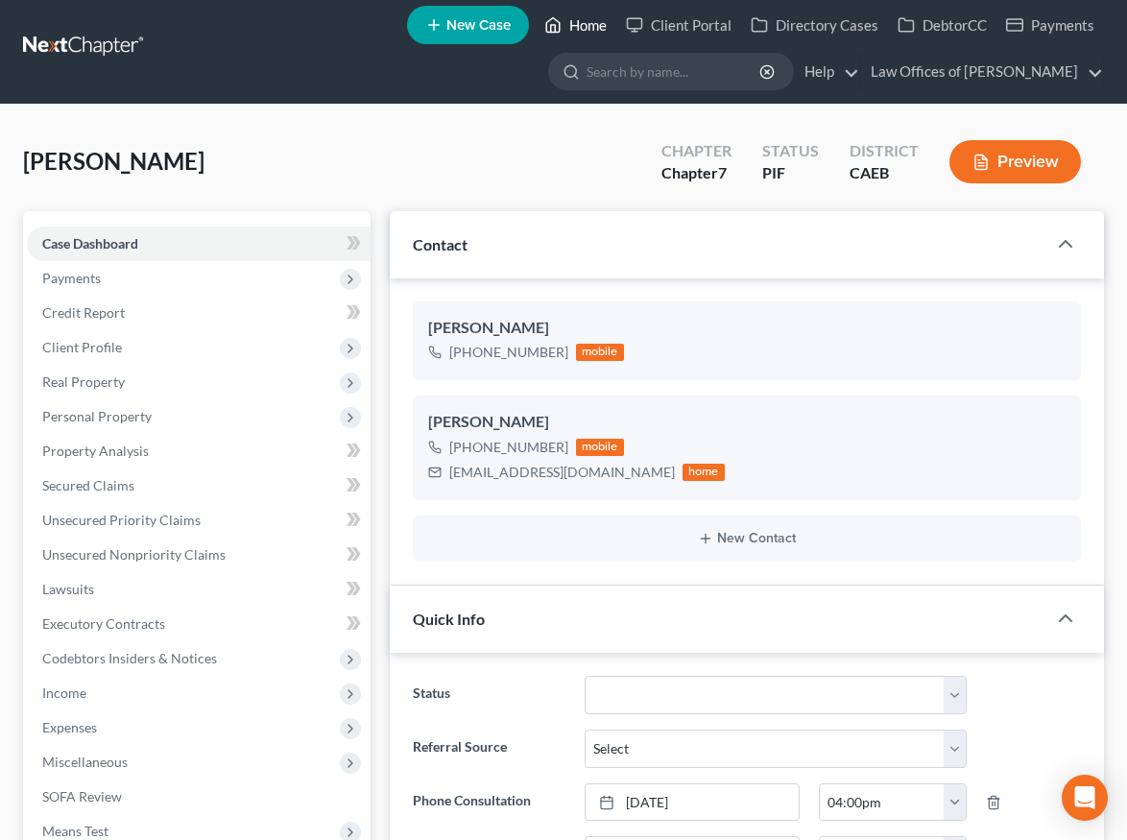
click at [535, 19] on link "Home" at bounding box center [576, 25] width 82 height 35
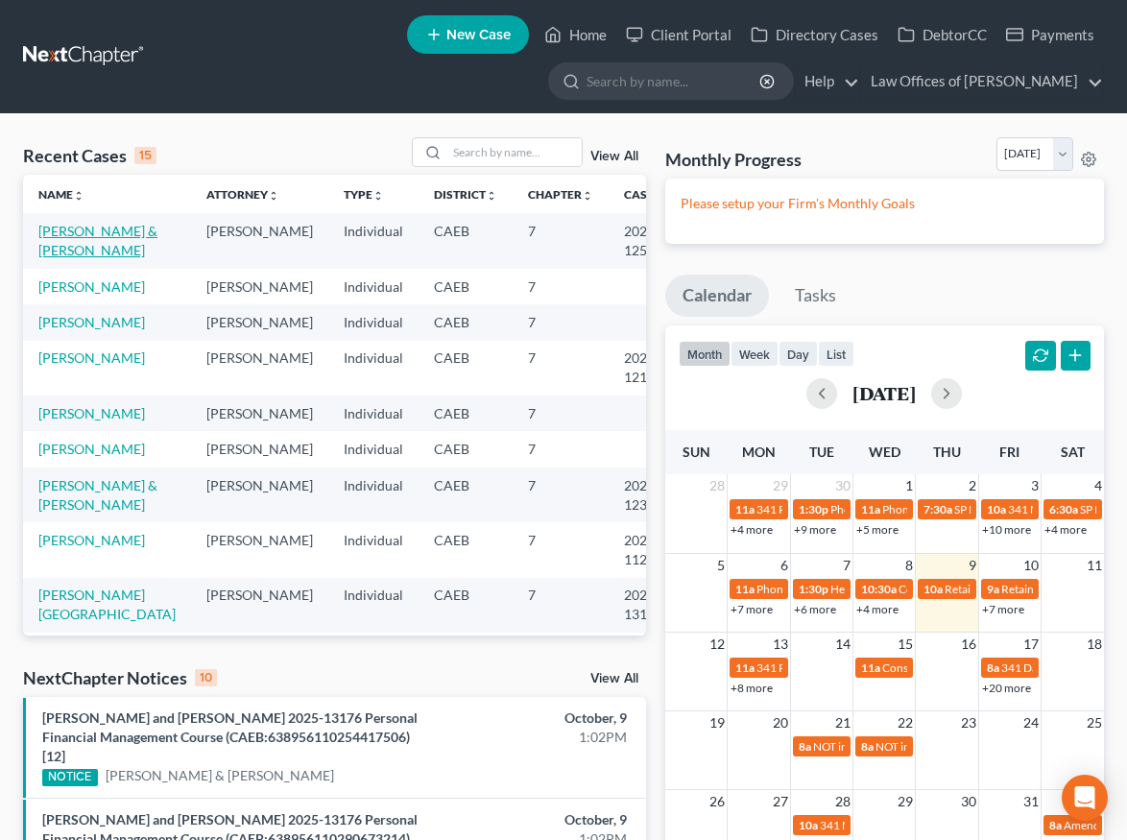
click at [69, 240] on link "[PERSON_NAME] & [PERSON_NAME]" at bounding box center [97, 241] width 119 height 36
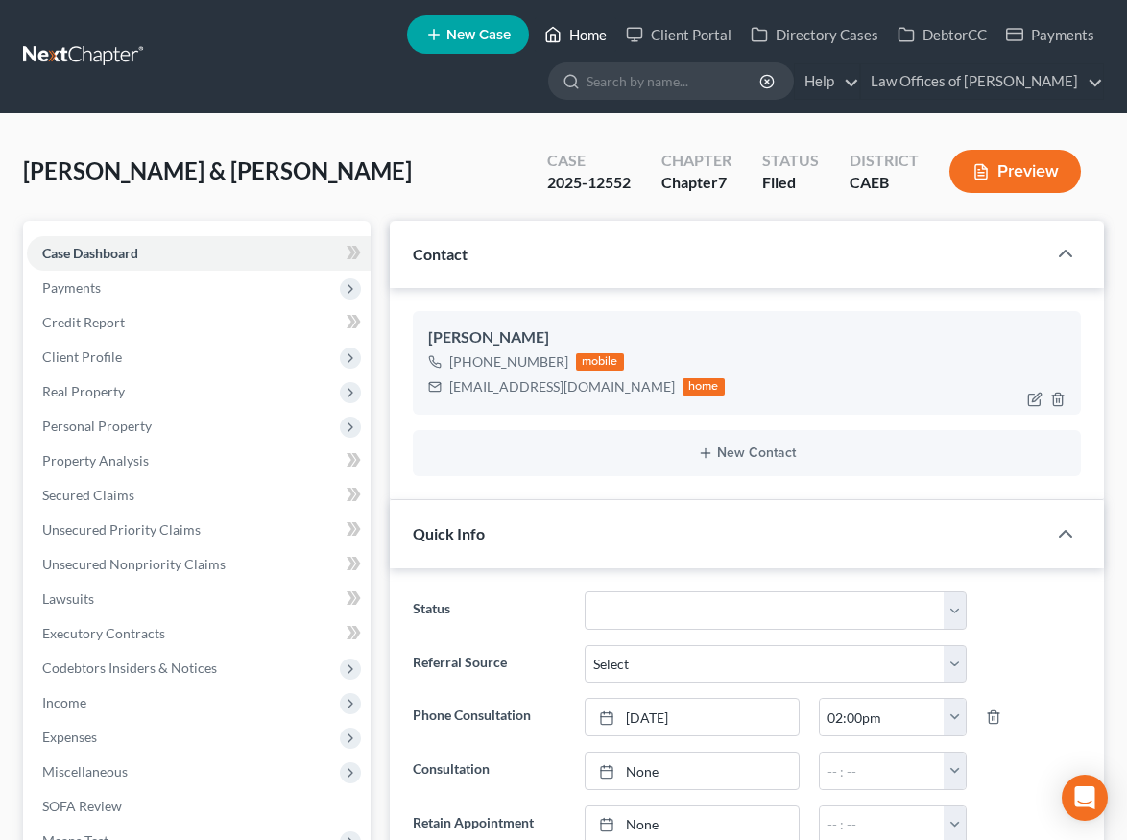
drag, startPoint x: 337, startPoint y: 38, endPoint x: 669, endPoint y: 405, distance: 494.9
click at [535, 38] on link "Home" at bounding box center [576, 34] width 82 height 35
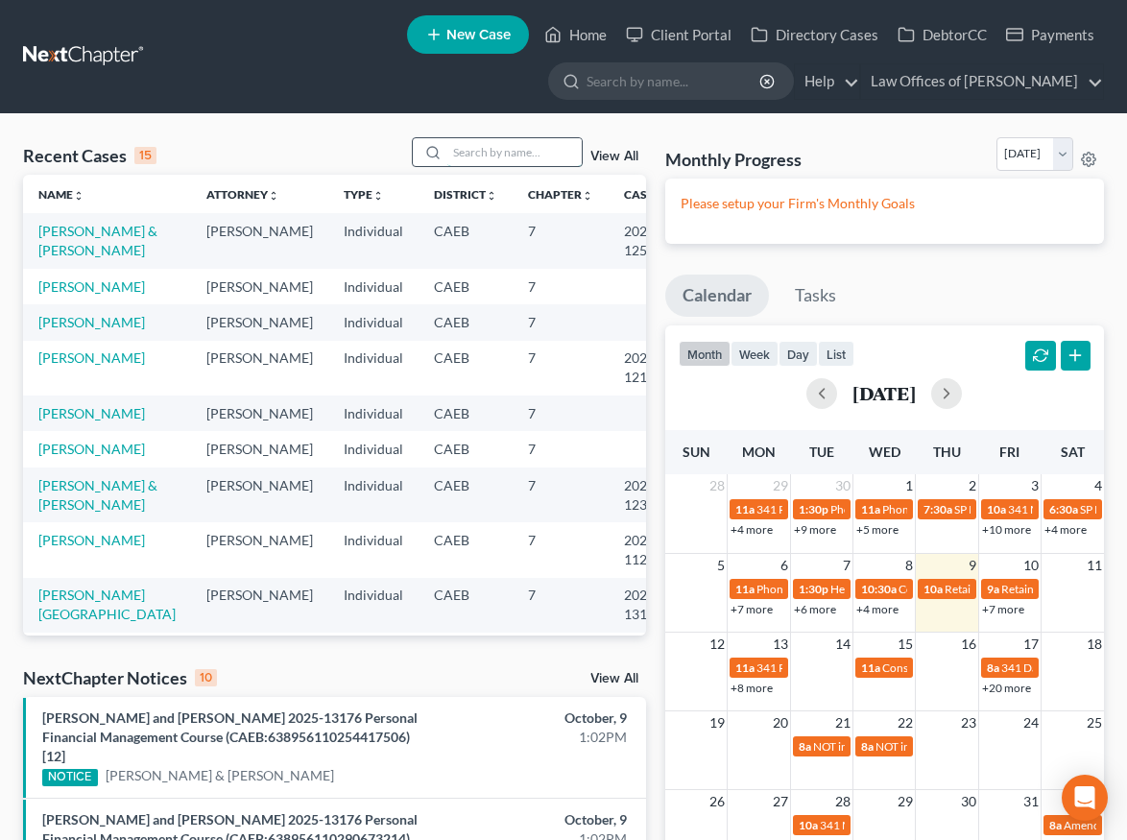
click at [490, 144] on input "search" at bounding box center [515, 152] width 134 height 28
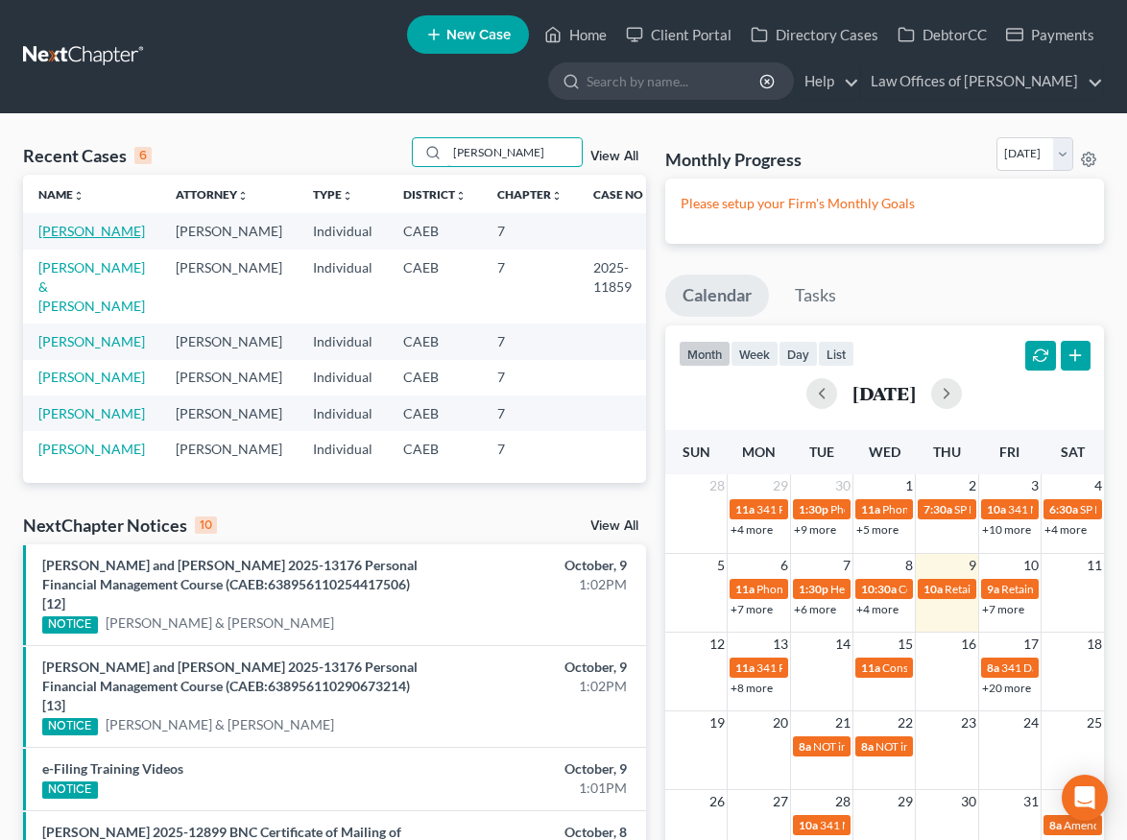
type input "[PERSON_NAME]"
click at [102, 227] on link "[PERSON_NAME]" at bounding box center [91, 231] width 107 height 16
select select "11"
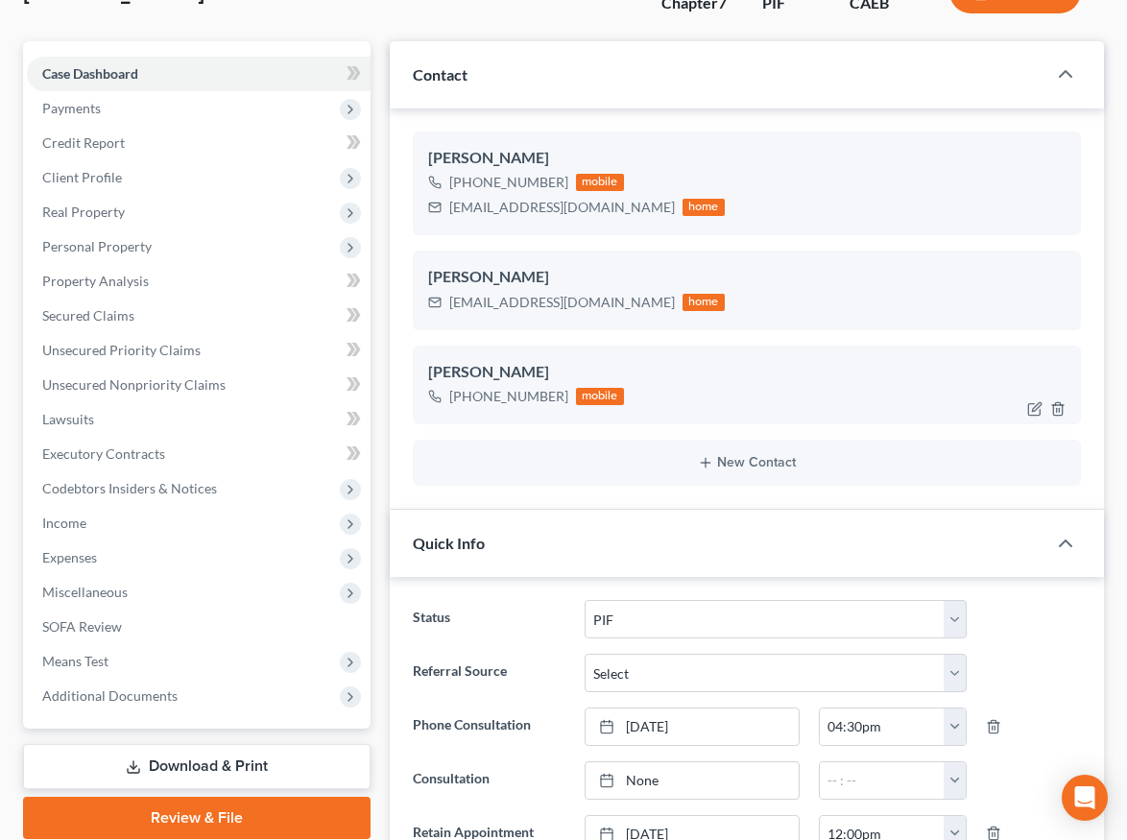
scroll to position [182, 0]
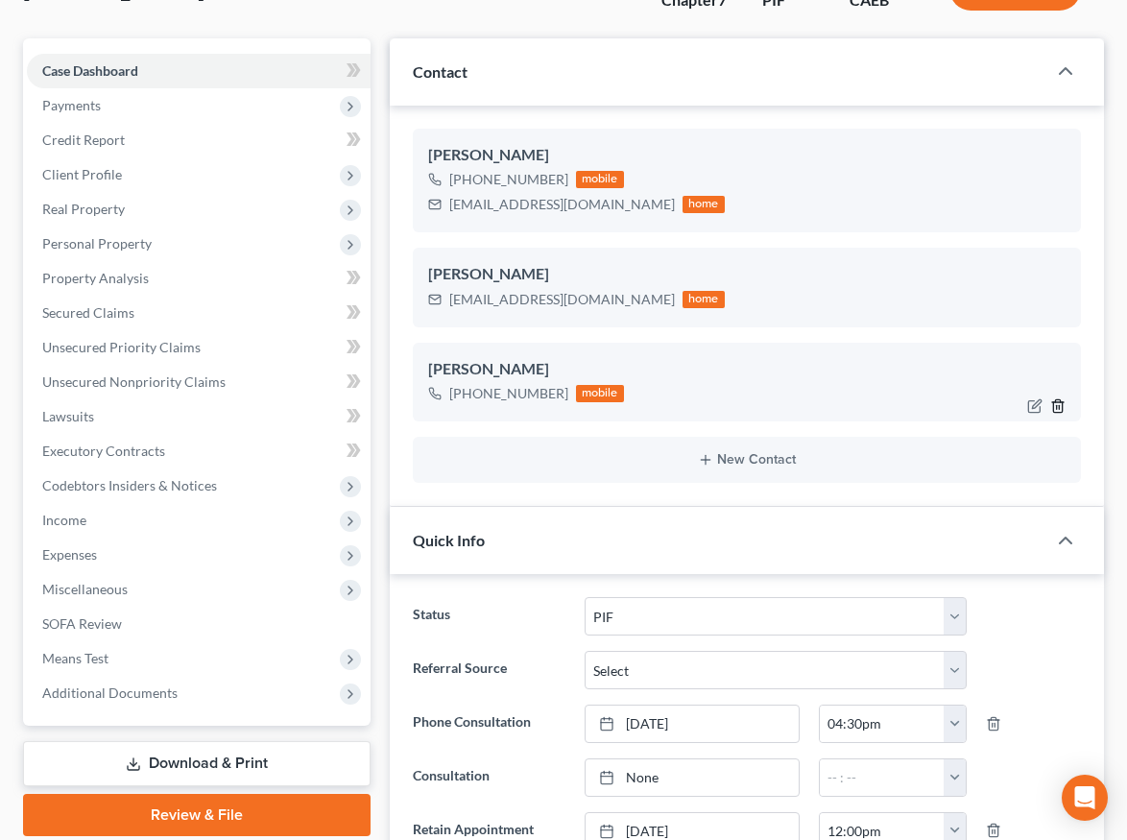
click at [1053, 400] on icon "button" at bounding box center [1057, 405] width 9 height 12
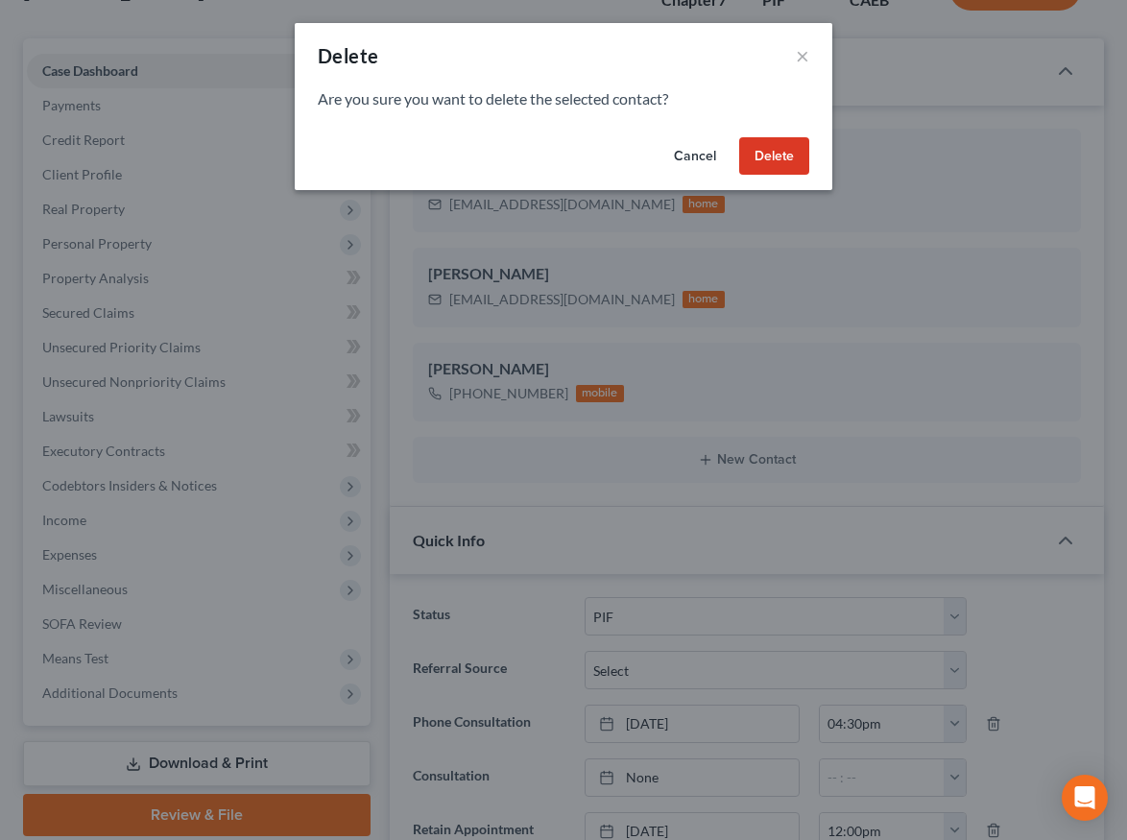
click at [779, 157] on button "Delete" at bounding box center [774, 156] width 70 height 38
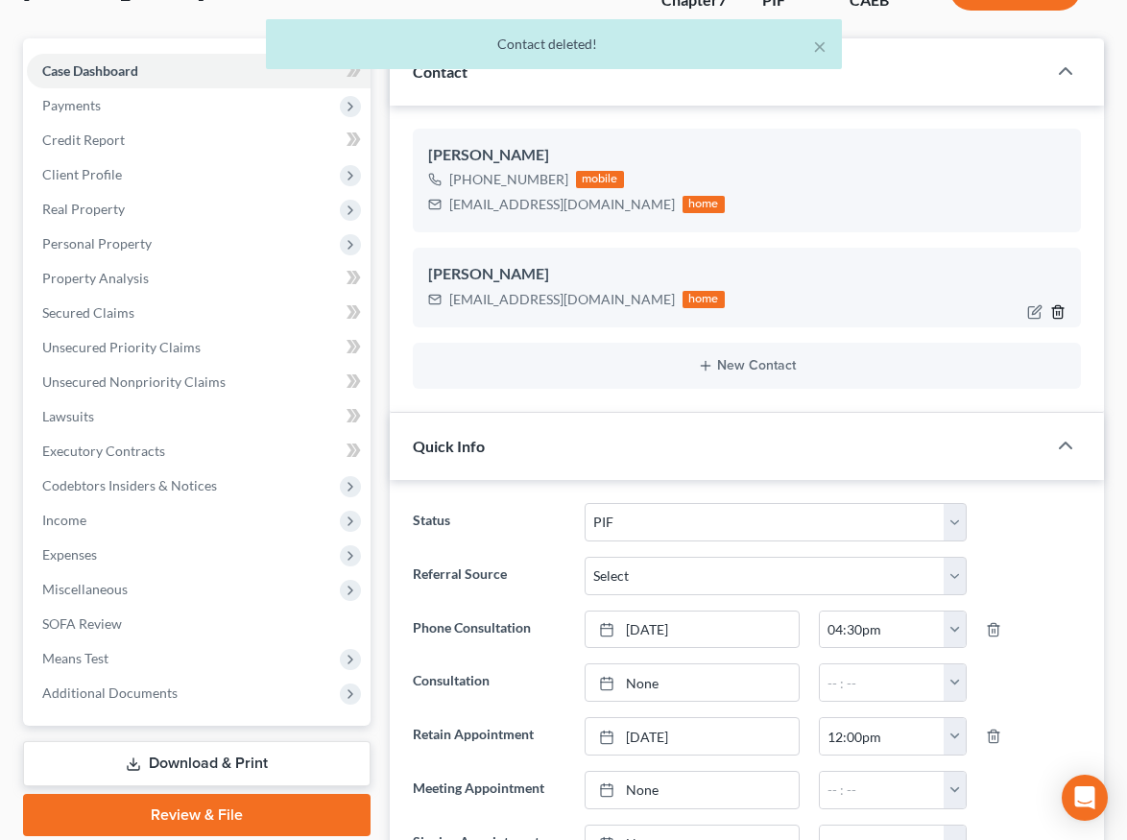
click at [1057, 306] on icon "button" at bounding box center [1058, 311] width 15 height 15
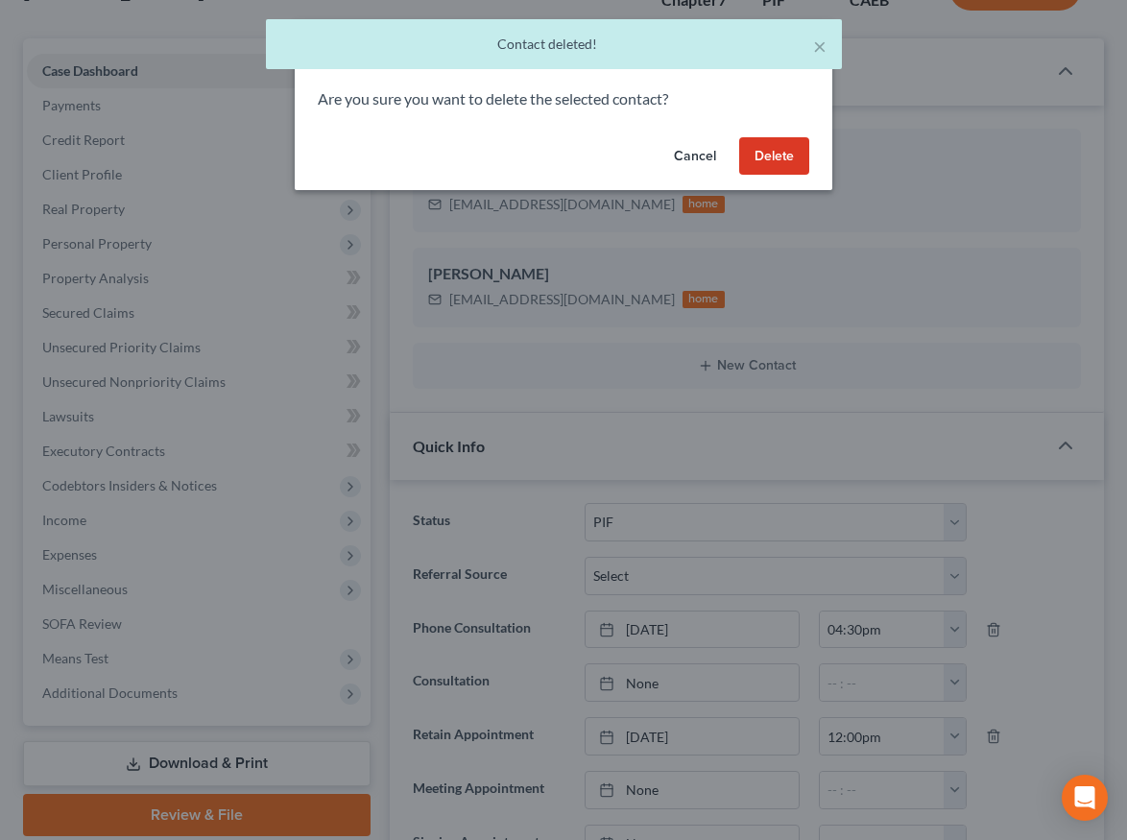
click at [780, 157] on button "Delete" at bounding box center [774, 156] width 70 height 38
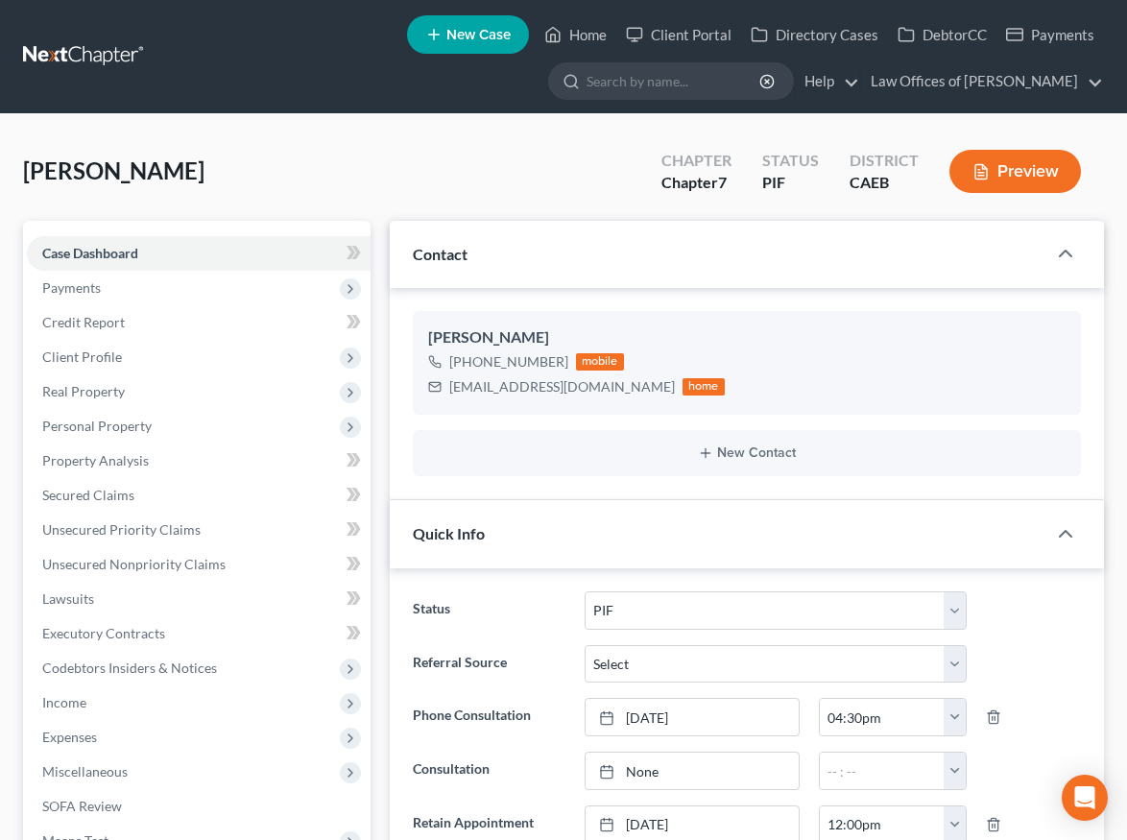
click at [110, 356] on span "Client Profile" at bounding box center [82, 357] width 80 height 16
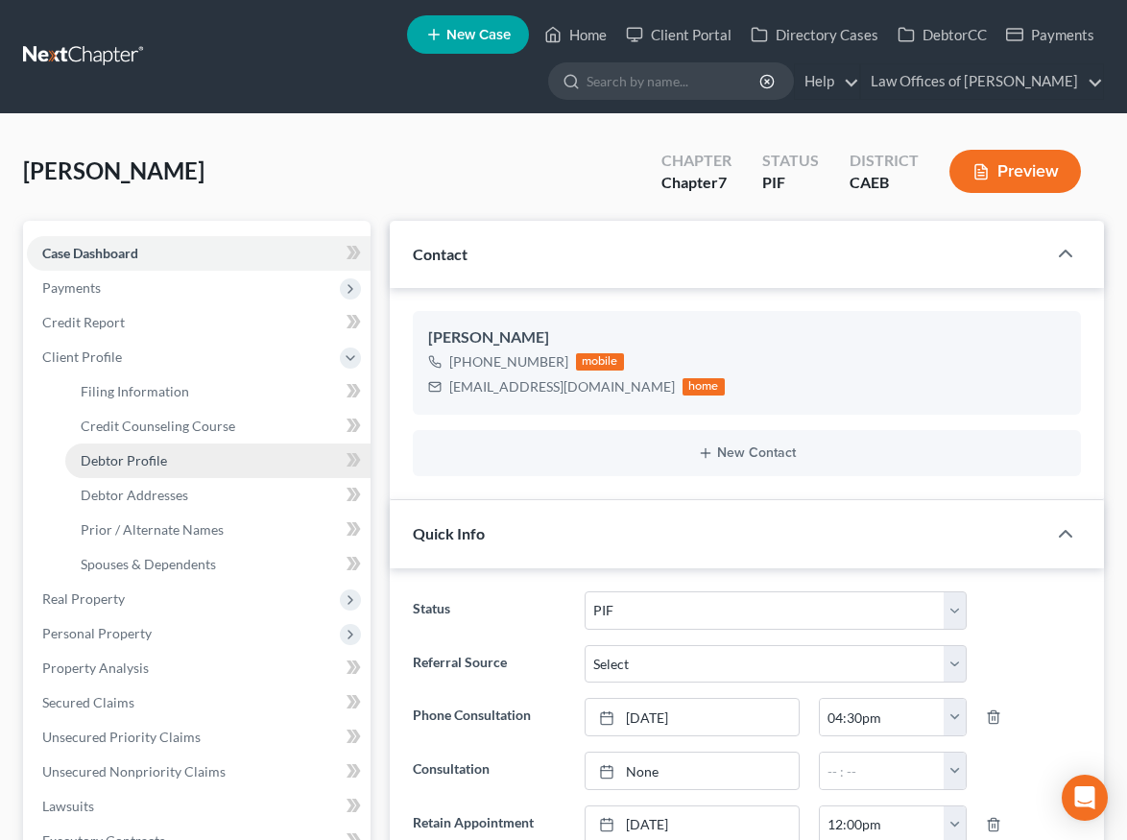
click at [169, 453] on link "Debtor Profile" at bounding box center [217, 461] width 305 height 35
select select "0"
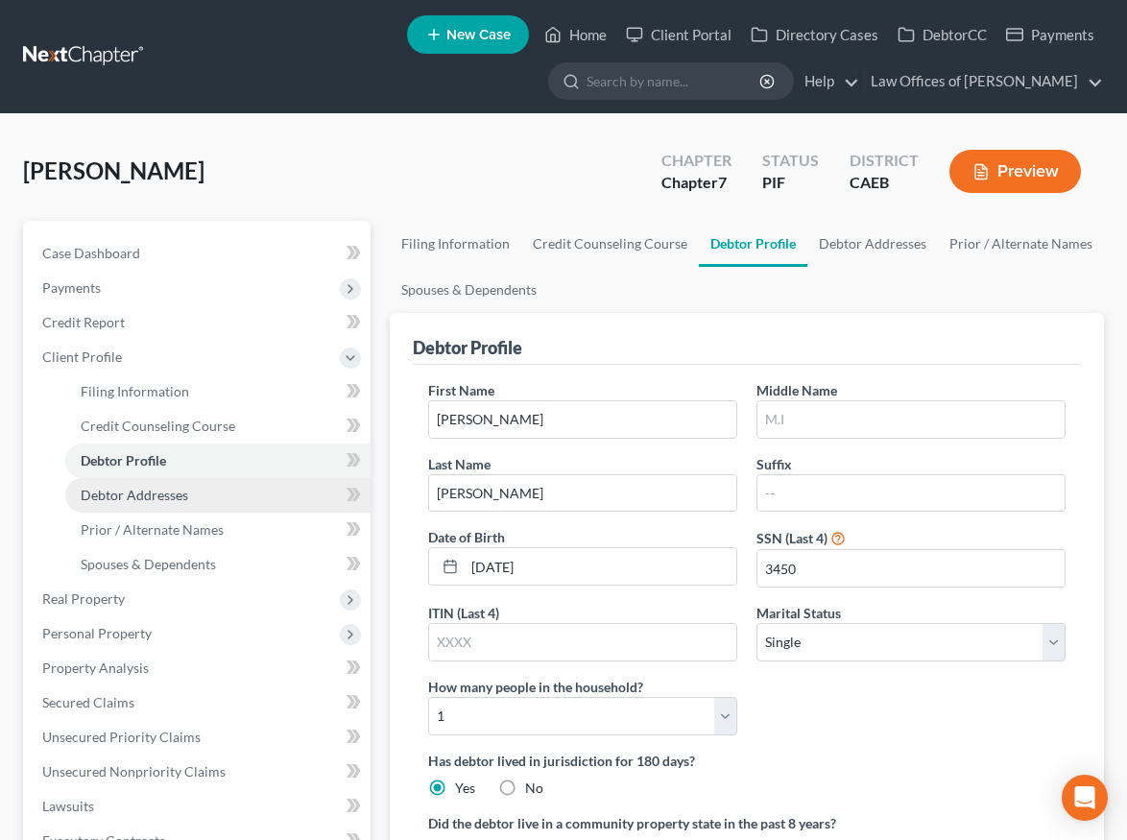
click at [172, 500] on span "Debtor Addresses" at bounding box center [135, 495] width 108 height 16
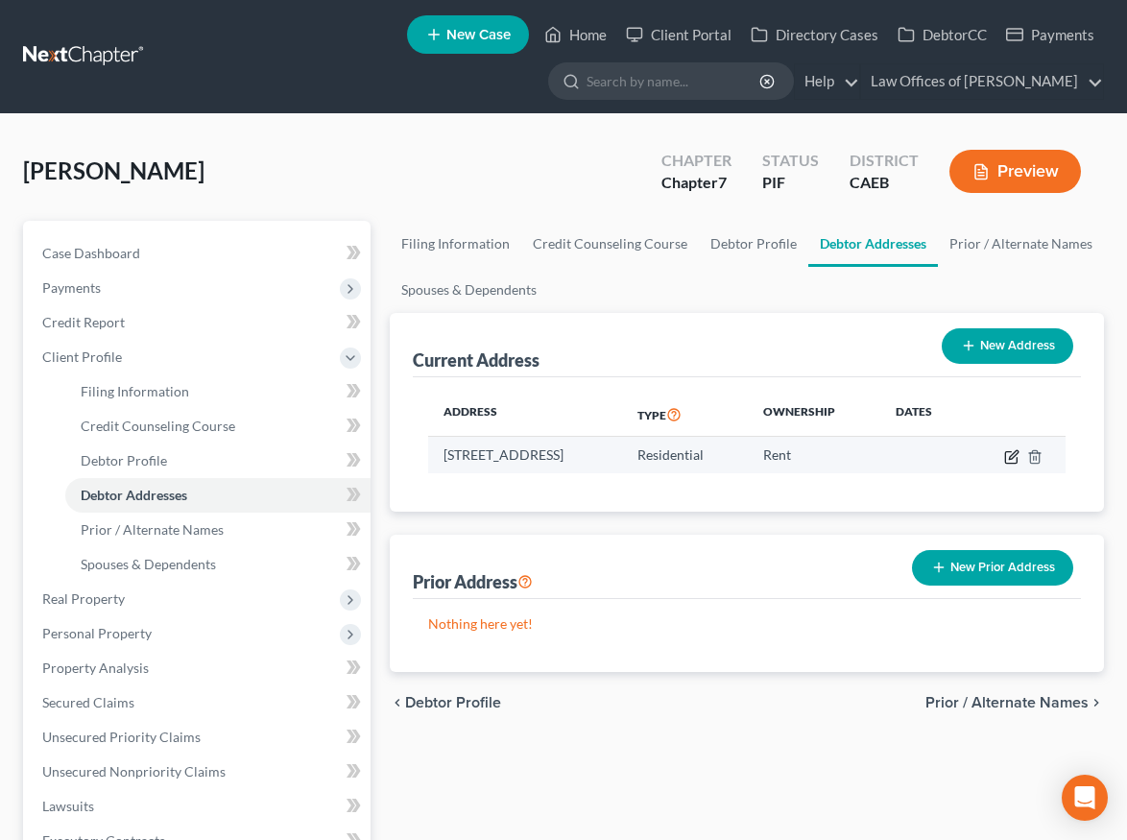
click at [1011, 455] on icon "button" at bounding box center [1011, 456] width 15 height 15
select select "4"
select select "14"
select select "0"
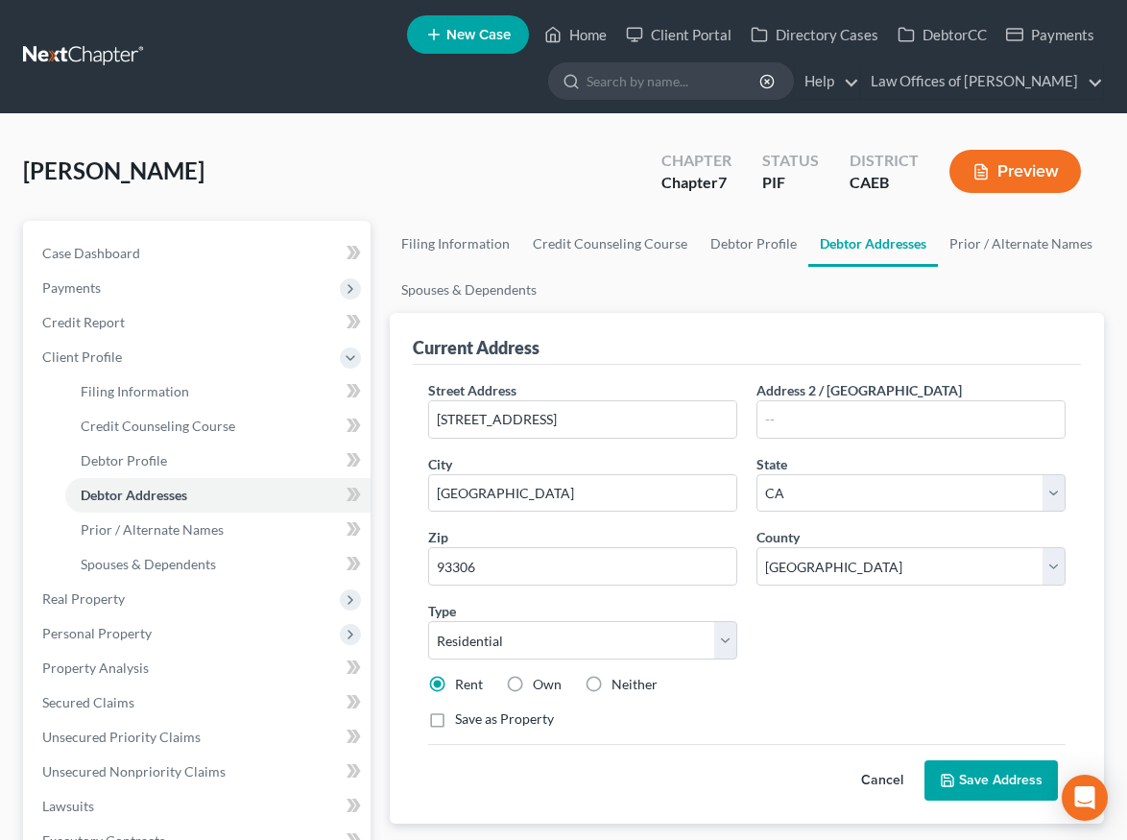
drag, startPoint x: 982, startPoint y: 786, endPoint x: 962, endPoint y: 789, distance: 20.4
click at [982, 787] on button "Save Address" at bounding box center [991, 781] width 133 height 40
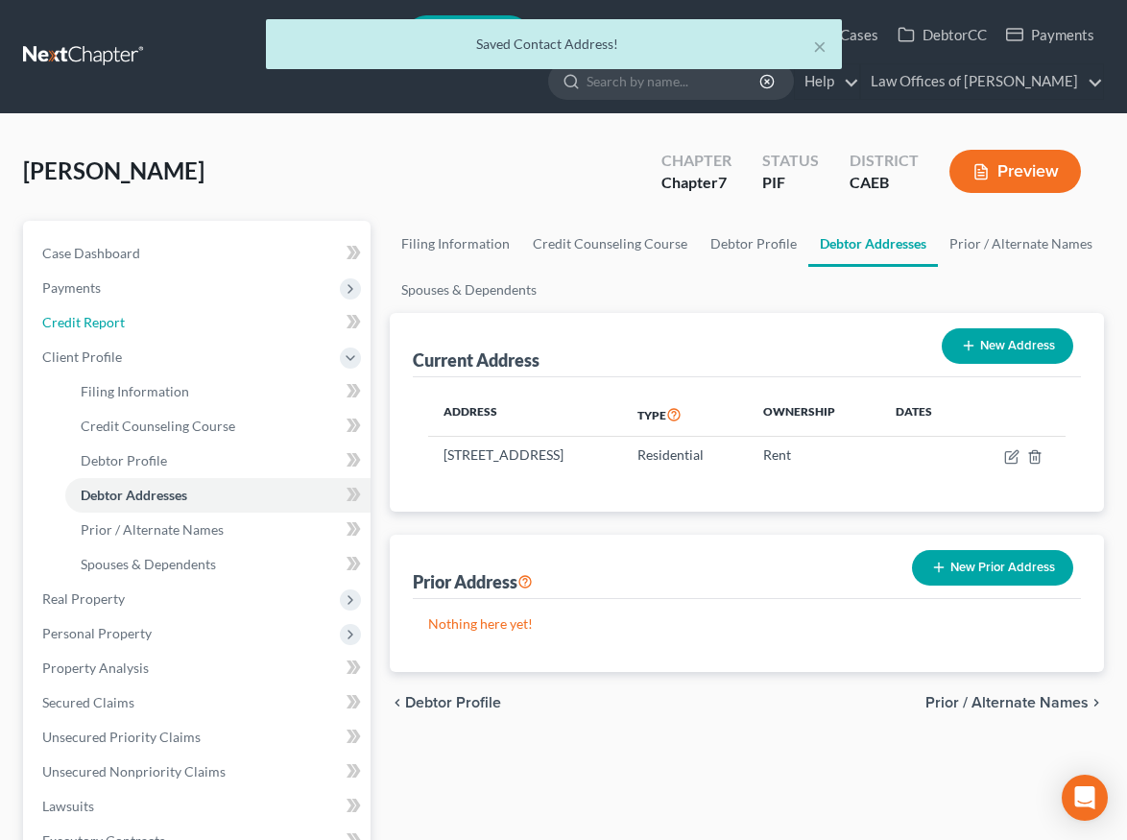
drag, startPoint x: 104, startPoint y: 320, endPoint x: 863, endPoint y: 0, distance: 824.2
click at [104, 320] on span "Credit Report" at bounding box center [83, 322] width 83 height 16
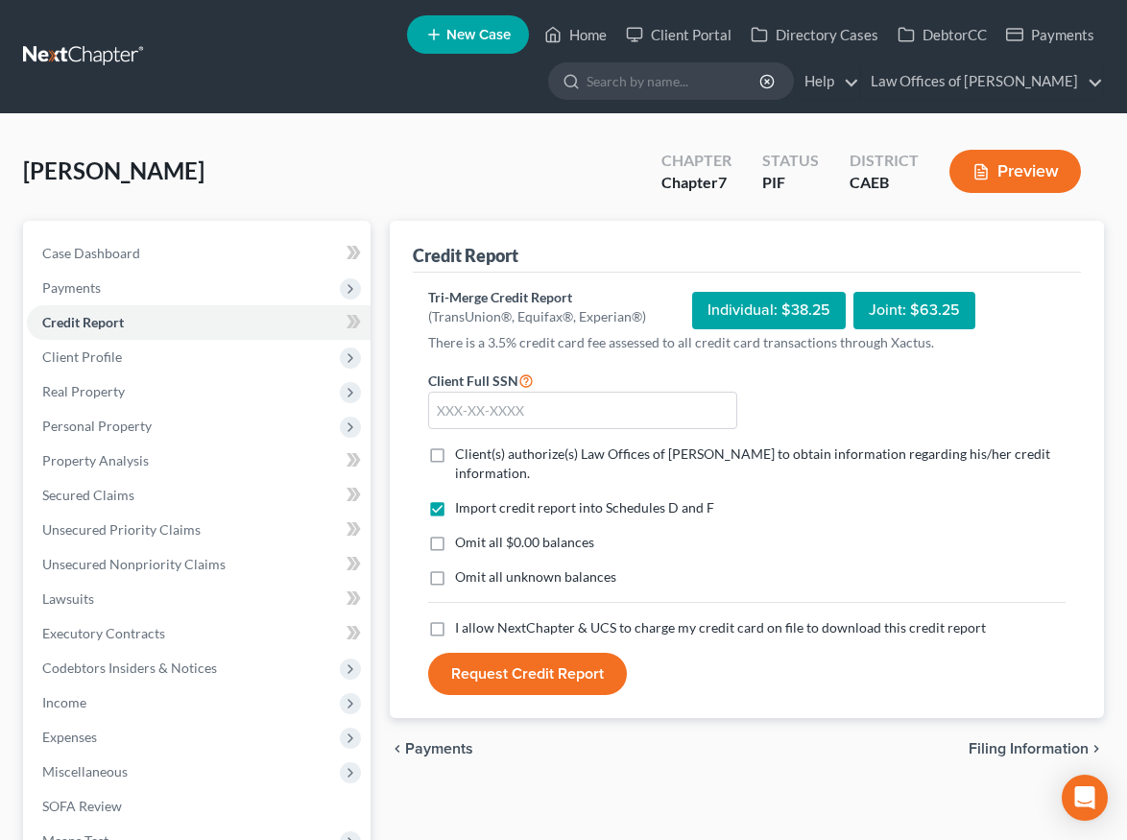
drag, startPoint x: 439, startPoint y: 453, endPoint x: 440, endPoint y: 609, distance: 155.6
click at [455, 453] on label "Client(s) authorize(s) Law Offices of [PERSON_NAME] to obtain information regar…" at bounding box center [760, 464] width 611 height 38
click at [463, 453] on input "Client(s) authorize(s) Law Offices of [PERSON_NAME] to obtain information regar…" at bounding box center [469, 451] width 12 height 12
checkbox input "true"
click at [455, 533] on label "Omit all $0.00 balances" at bounding box center [524, 542] width 139 height 19
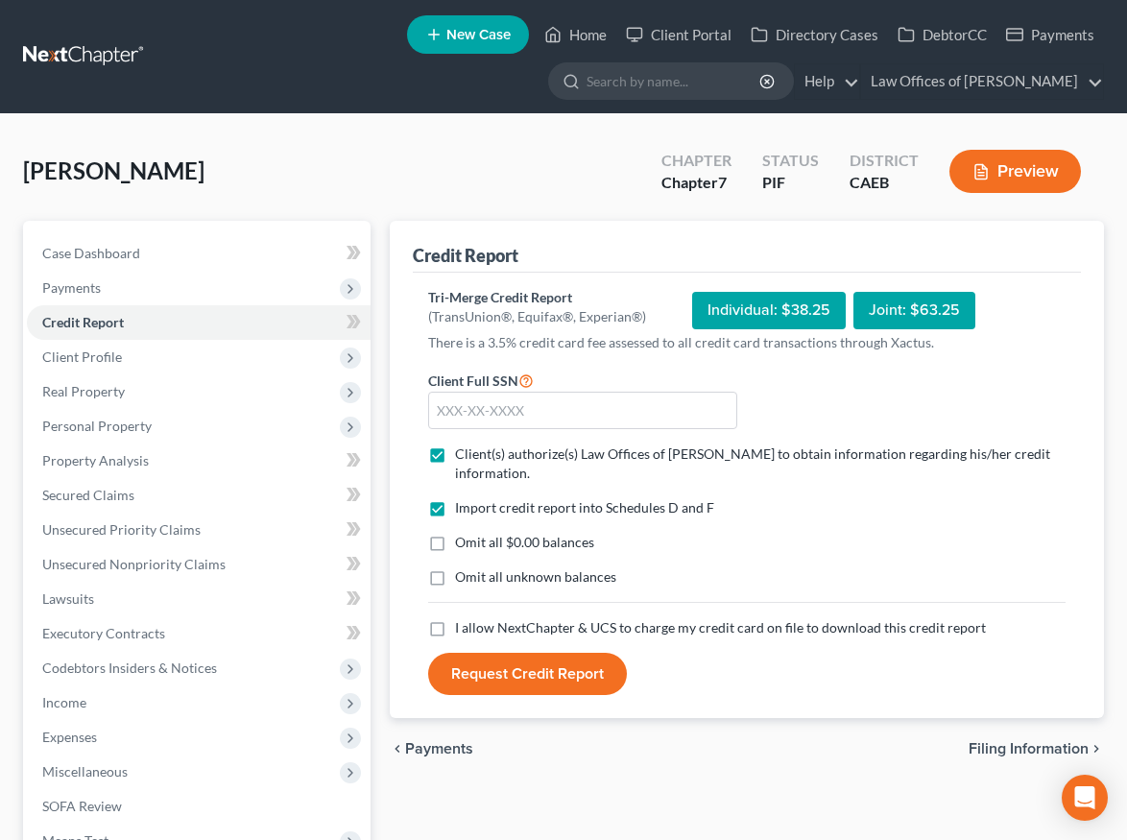
click at [463, 533] on input "Omit all $0.00 balances" at bounding box center [469, 539] width 12 height 12
checkbox input "true"
click at [455, 618] on label "I allow NextChapter & UCS to charge my credit card on file to download this cre…" at bounding box center [720, 627] width 531 height 19
click at [463, 618] on input "I allow NextChapter & UCS to charge my credit card on file to download this cre…" at bounding box center [469, 624] width 12 height 12
click at [464, 394] on input "text" at bounding box center [582, 411] width 309 height 38
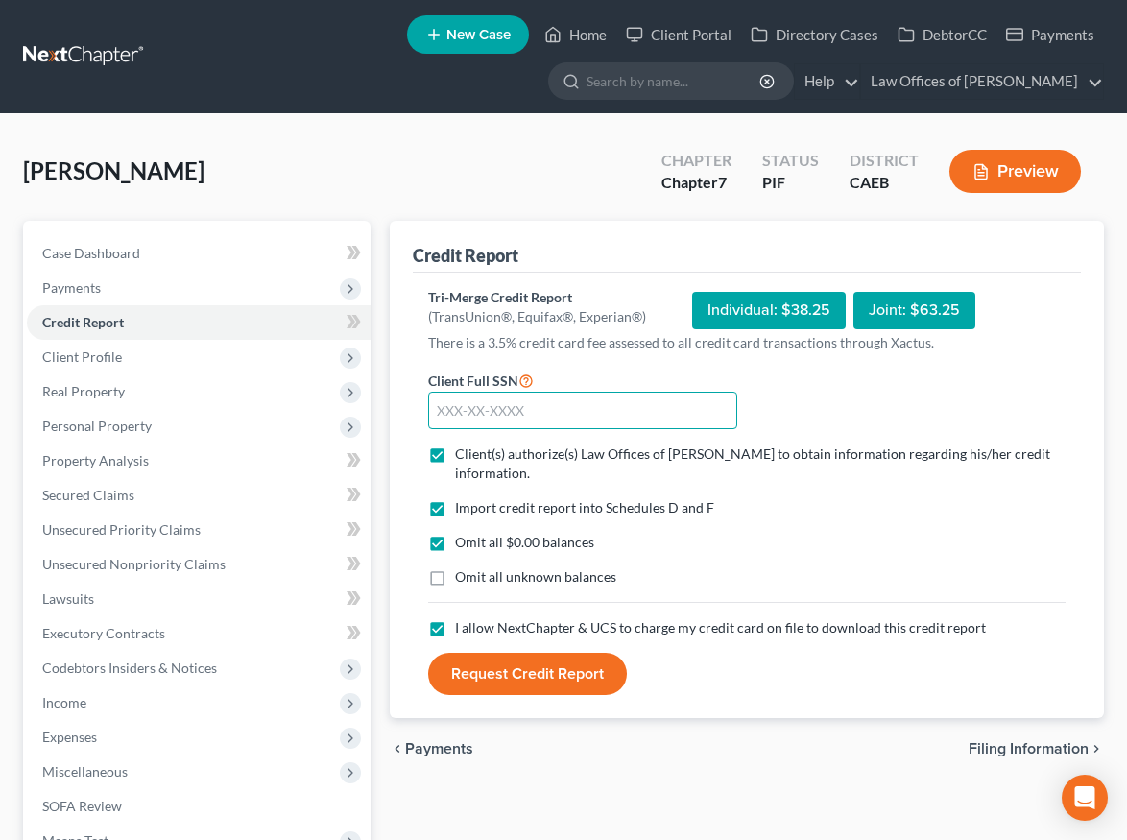
click at [475, 405] on input "text" at bounding box center [582, 411] width 309 height 38
drag, startPoint x: 435, startPoint y: 606, endPoint x: 483, endPoint y: 410, distance: 201.7
click at [455, 618] on label "I allow NextChapter & UCS to charge my credit card on file to download this cre…" at bounding box center [720, 627] width 531 height 19
click at [463, 618] on input "I allow NextChapter & UCS to charge my credit card on file to download this cre…" at bounding box center [469, 624] width 12 height 12
click at [455, 618] on label "I allow NextChapter & UCS to charge my credit card on file to download this cre…" at bounding box center [720, 627] width 531 height 19
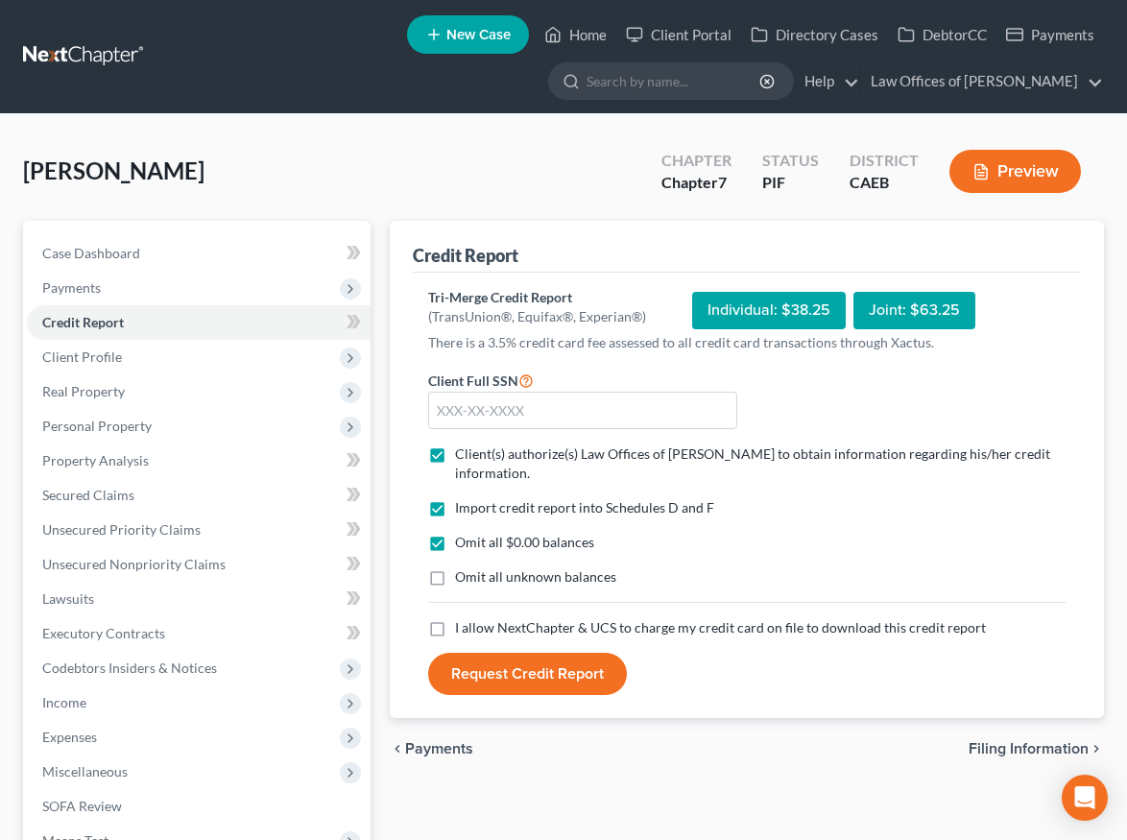
click at [463, 618] on input "I allow NextChapter & UCS to charge my credit card on file to download this cre…" at bounding box center [469, 624] width 12 height 12
checkbox input "true"
click at [463, 412] on input "text" at bounding box center [582, 411] width 309 height 38
click at [462, 412] on input "text" at bounding box center [582, 411] width 309 height 38
type input "607-21-3450"
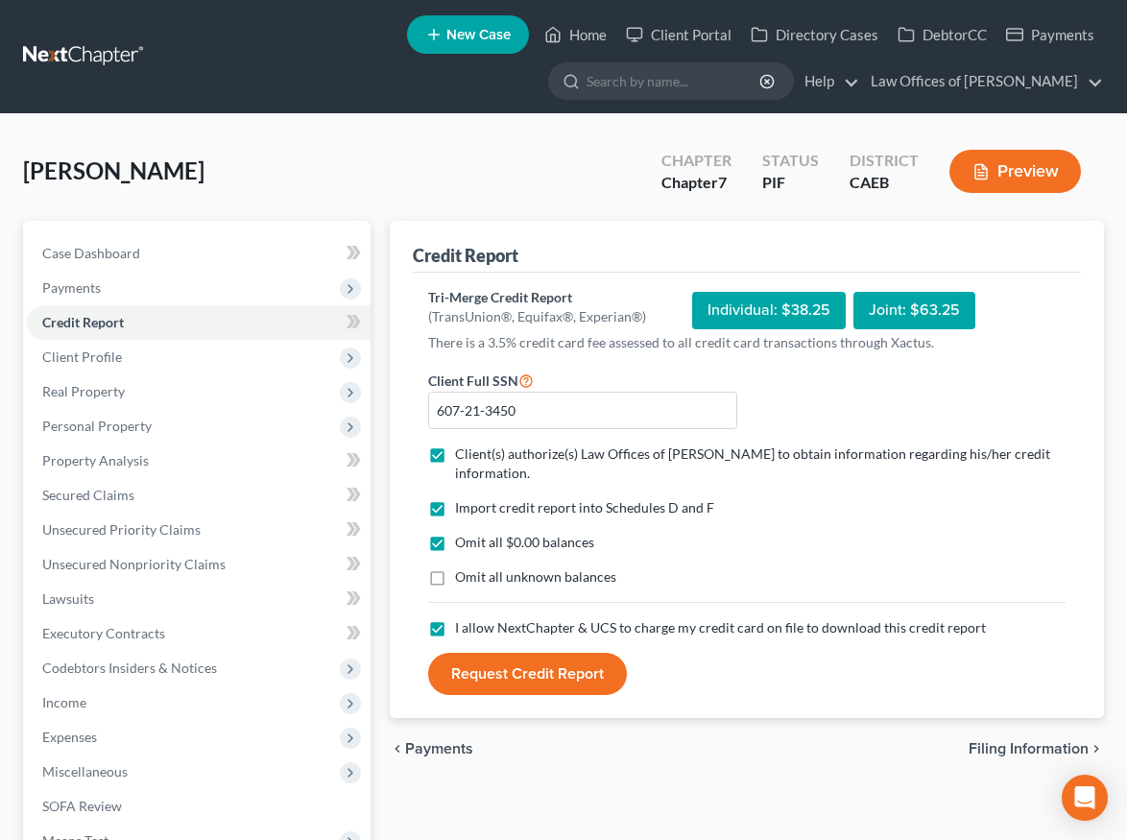
click at [520, 660] on button "Request Credit Report" at bounding box center [527, 674] width 199 height 42
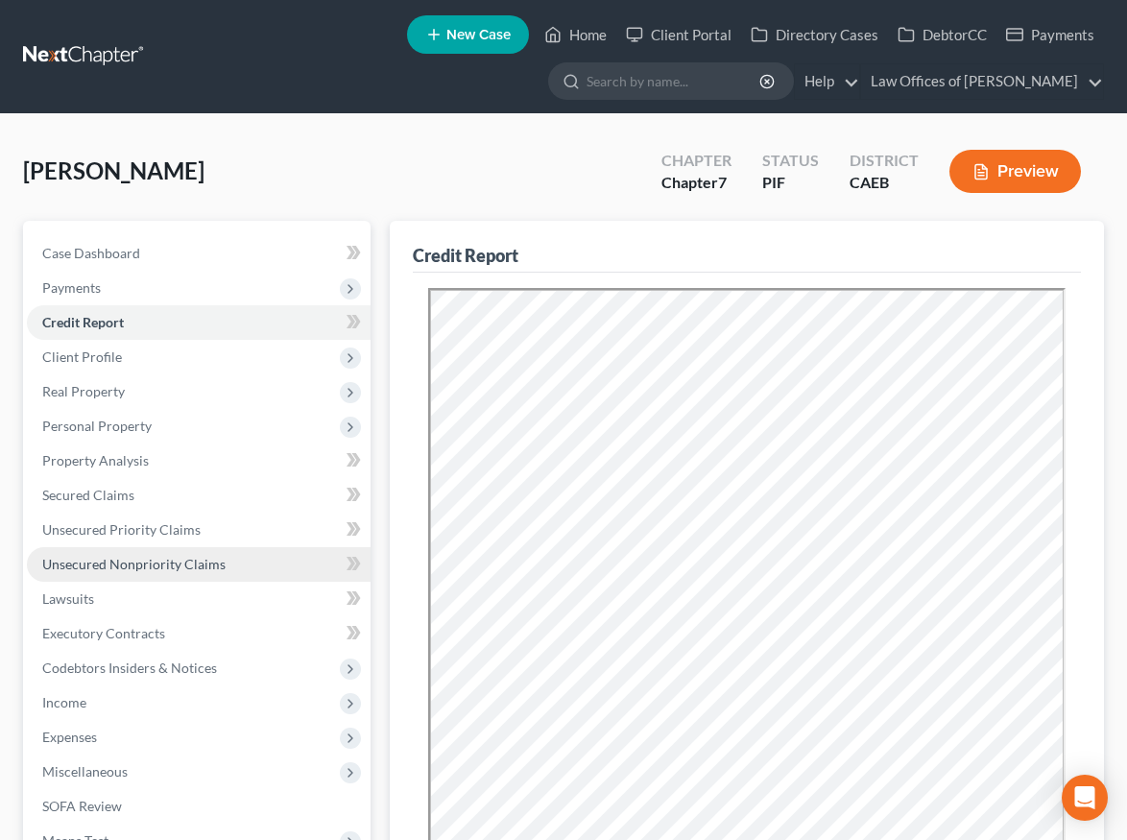
click at [135, 559] on span "Unsecured Nonpriority Claims" at bounding box center [133, 564] width 183 height 16
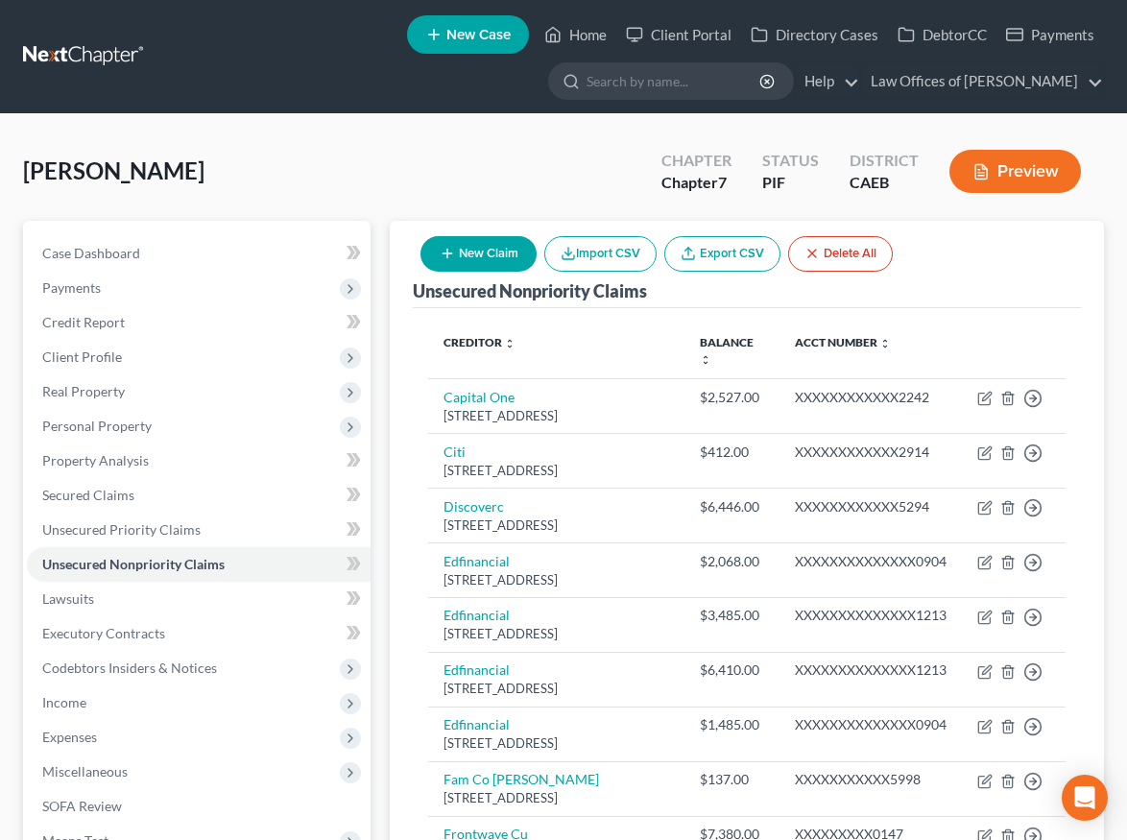
click at [1034, 160] on button "Preview" at bounding box center [1016, 171] width 132 height 43
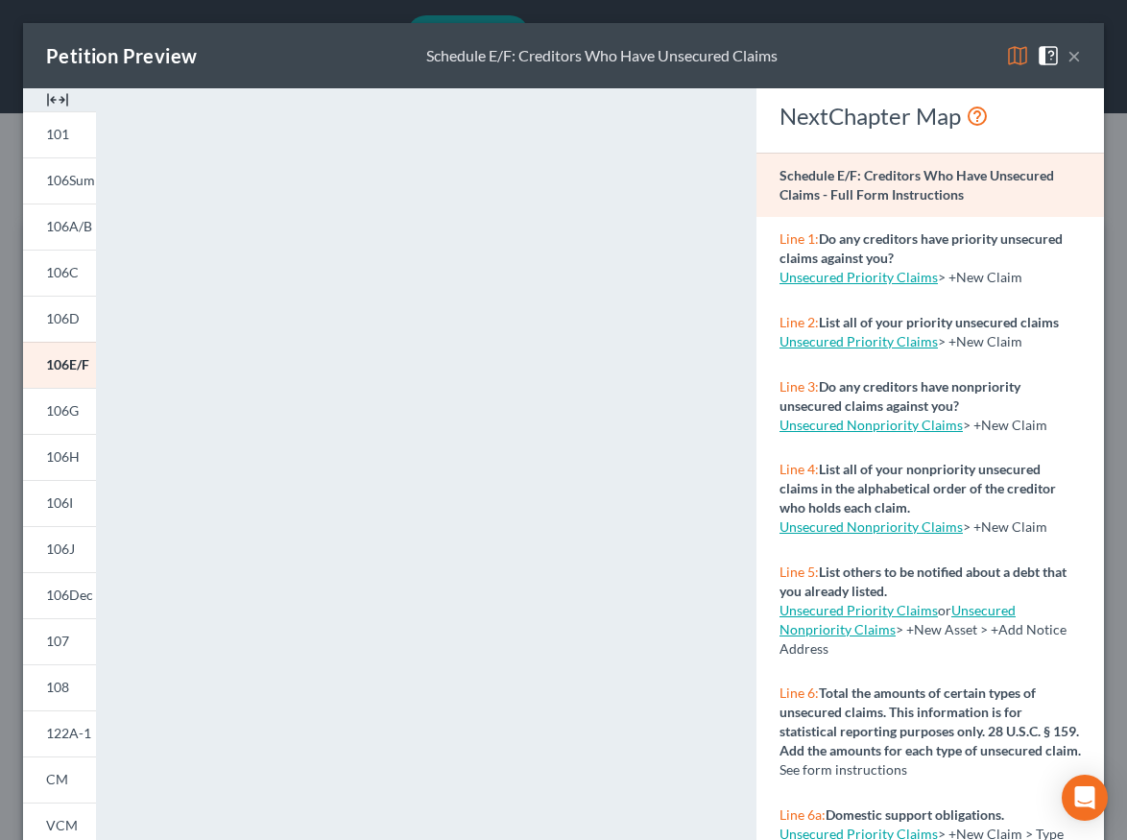
click at [1073, 60] on button "×" at bounding box center [1074, 55] width 13 height 23
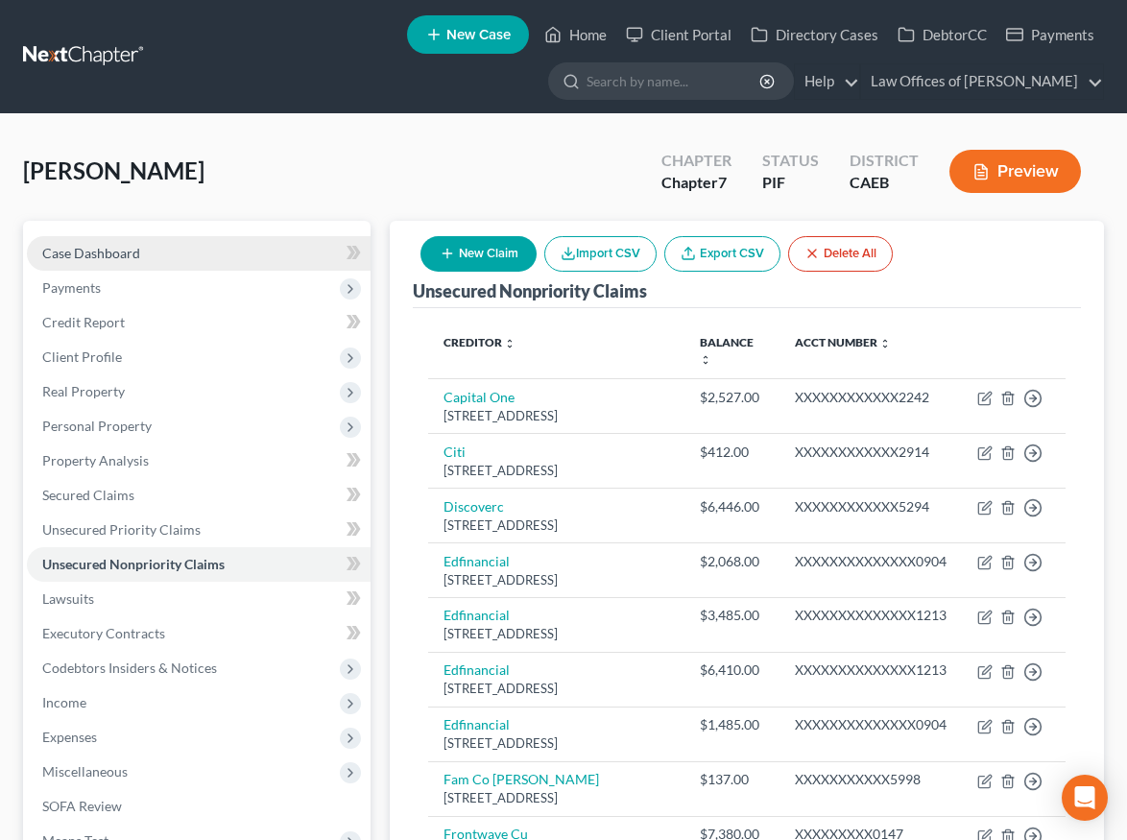
click at [218, 258] on link "Case Dashboard" at bounding box center [199, 253] width 344 height 35
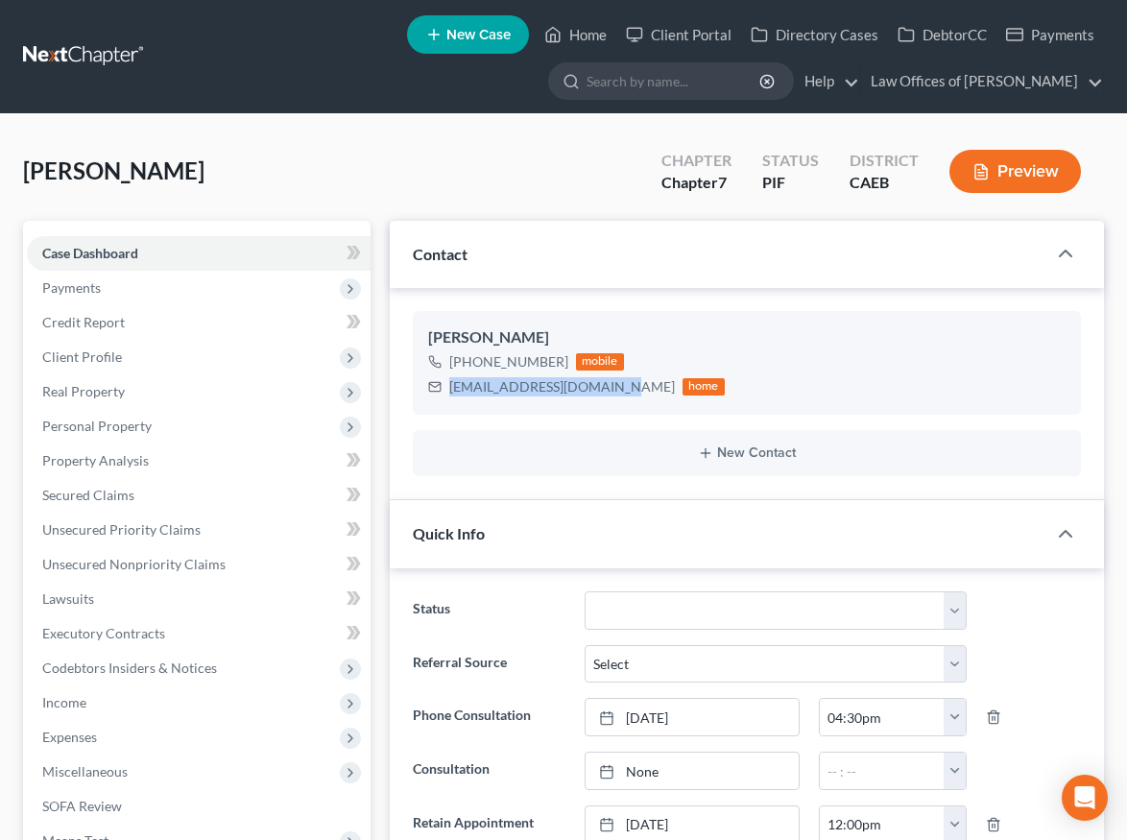
drag, startPoint x: 449, startPoint y: 385, endPoint x: 837, endPoint y: 0, distance: 546.6
click at [616, 383] on div "[EMAIL_ADDRESS][DOMAIN_NAME] home" at bounding box center [576, 387] width 297 height 25
copy div "[EMAIL_ADDRESS][DOMAIN_NAME]"
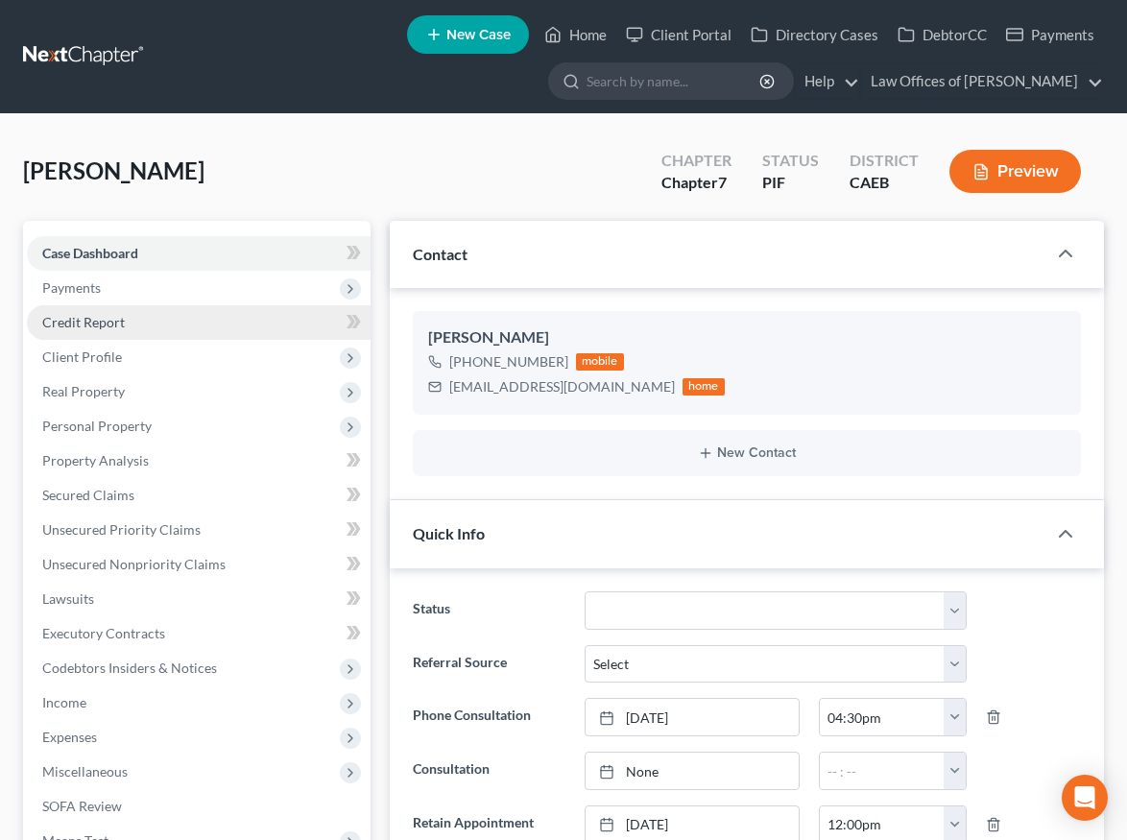
click at [97, 282] on span "Payments" at bounding box center [71, 287] width 59 height 16
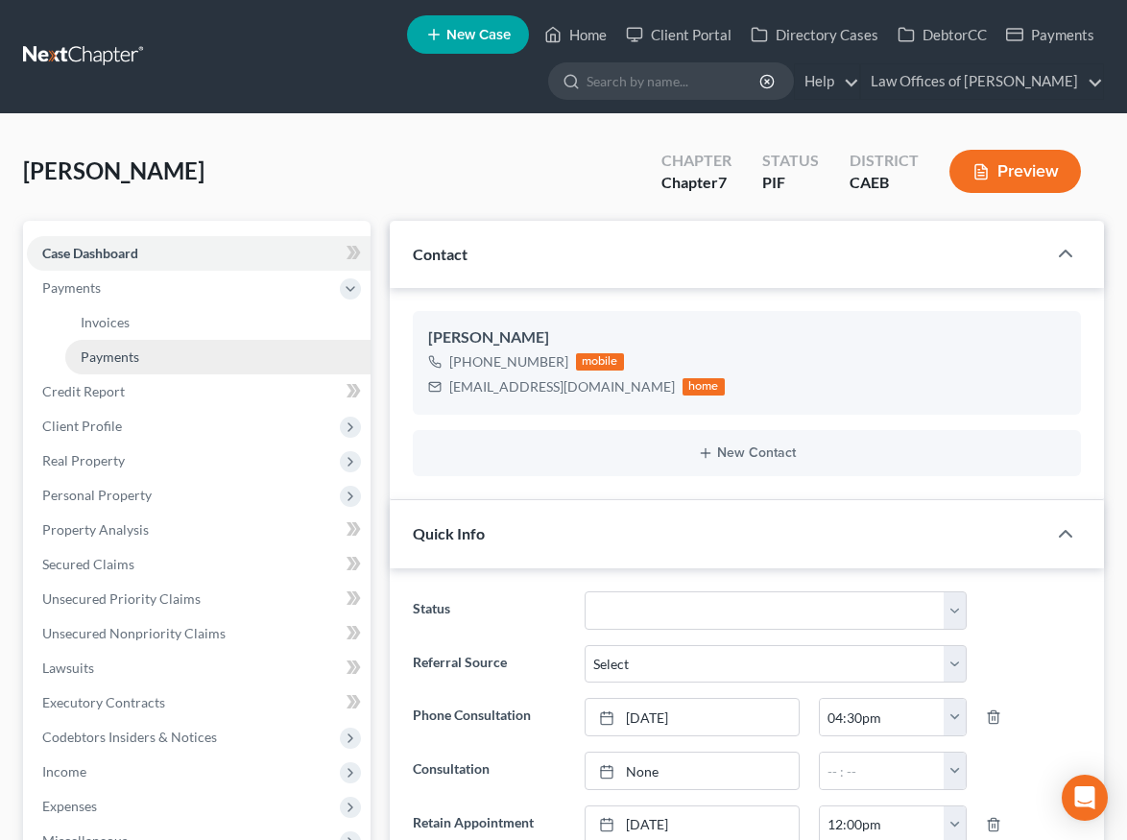
click at [137, 360] on span "Payments" at bounding box center [110, 357] width 59 height 16
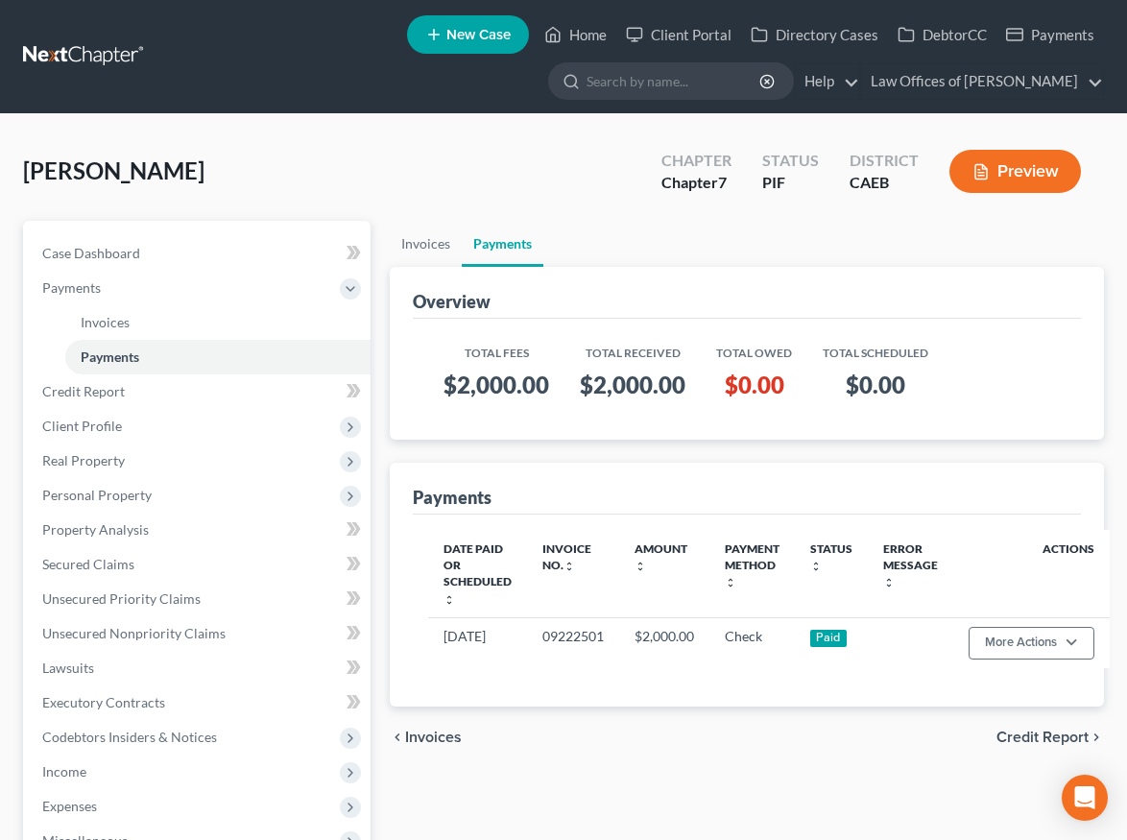
click at [447, 28] on span "New Case" at bounding box center [479, 35] width 64 height 14
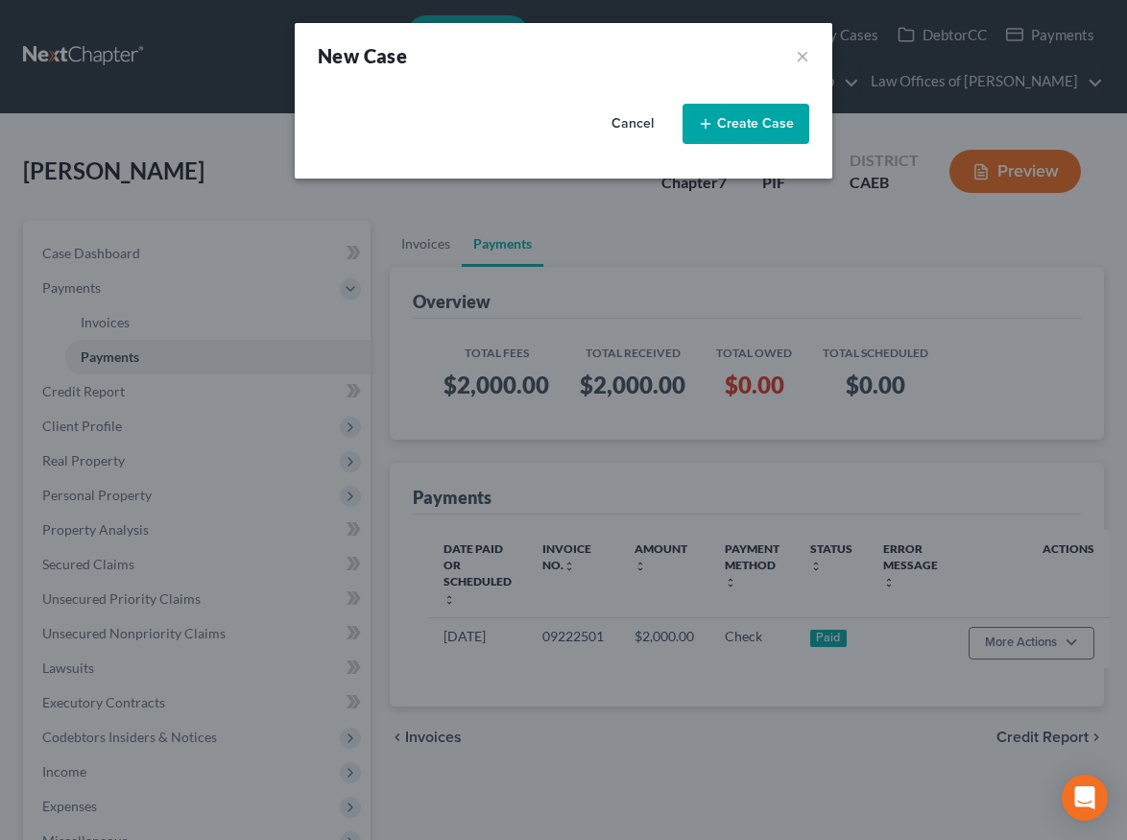
select select "8"
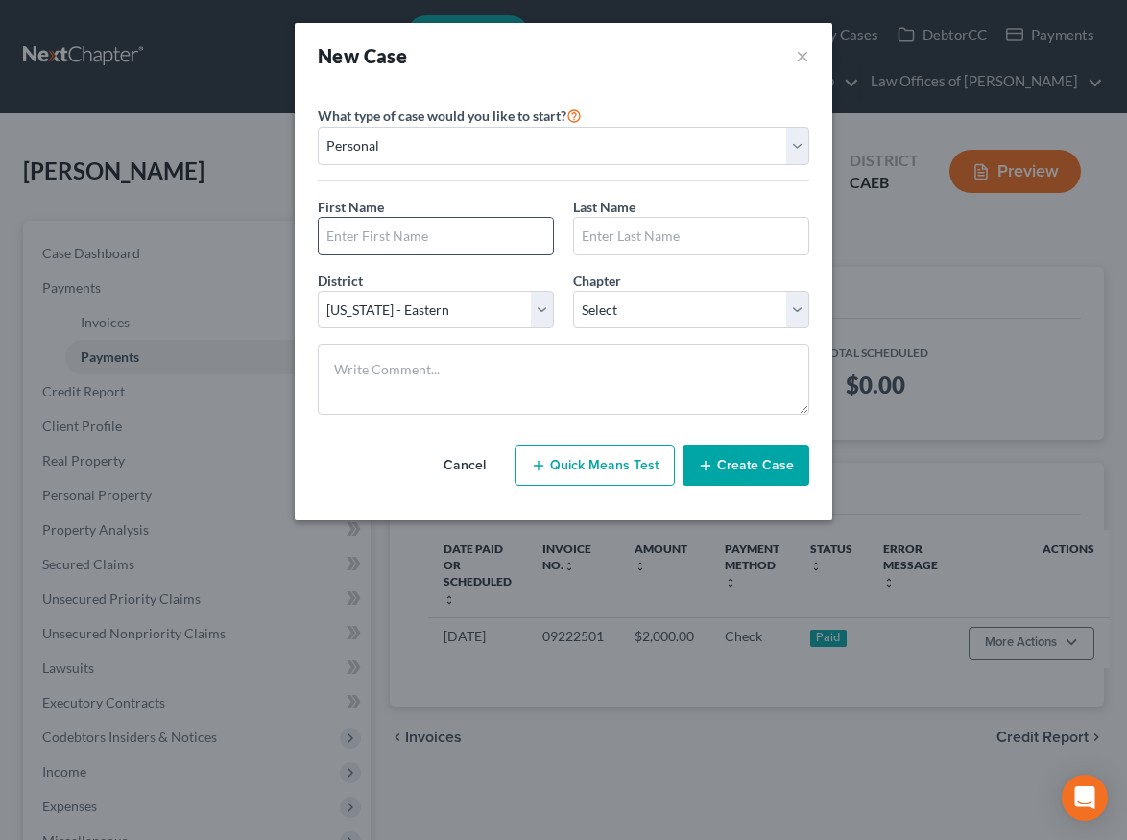
click at [436, 239] on input "text" at bounding box center [436, 236] width 234 height 36
type input "Joell"
type input "c"
type input "[PERSON_NAME]"
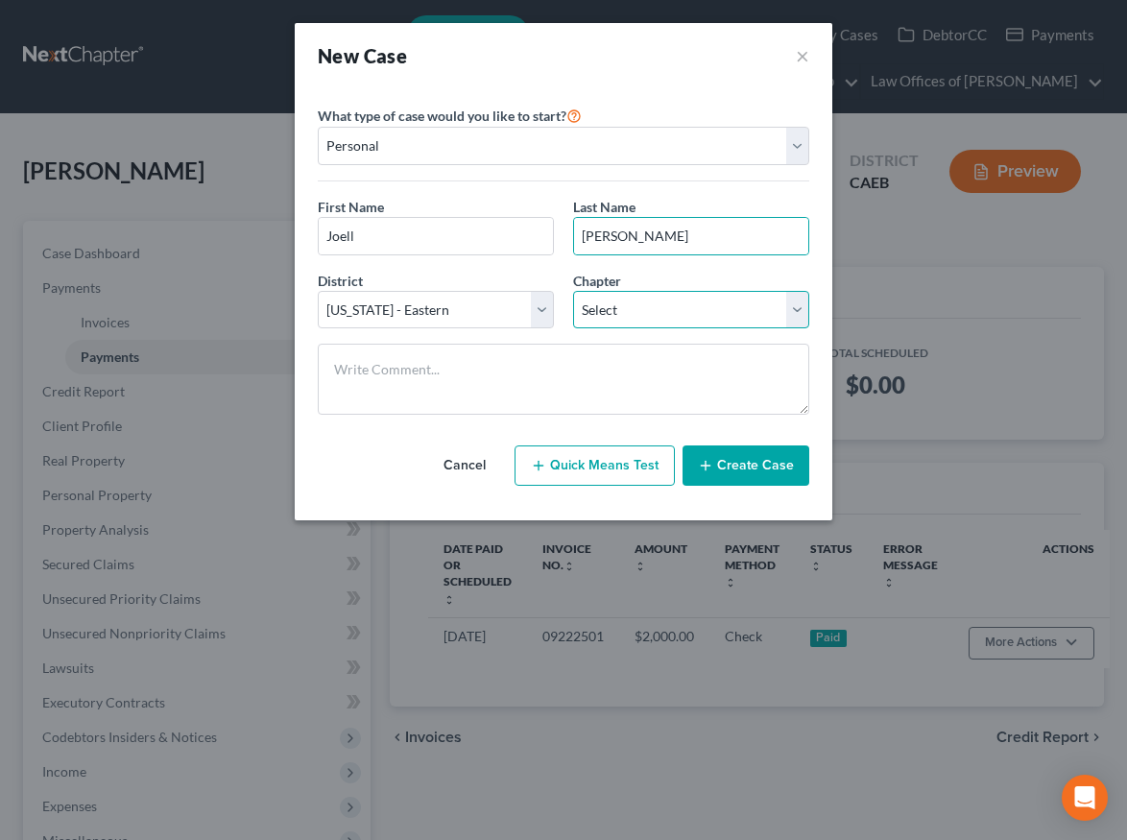
click at [617, 314] on select "Select 7 11 12 13" at bounding box center [691, 310] width 236 height 38
select select "0"
click at [573, 291] on select "Select 7 11 12 13" at bounding box center [691, 310] width 236 height 38
click at [749, 455] on button "Create Case" at bounding box center [746, 466] width 127 height 40
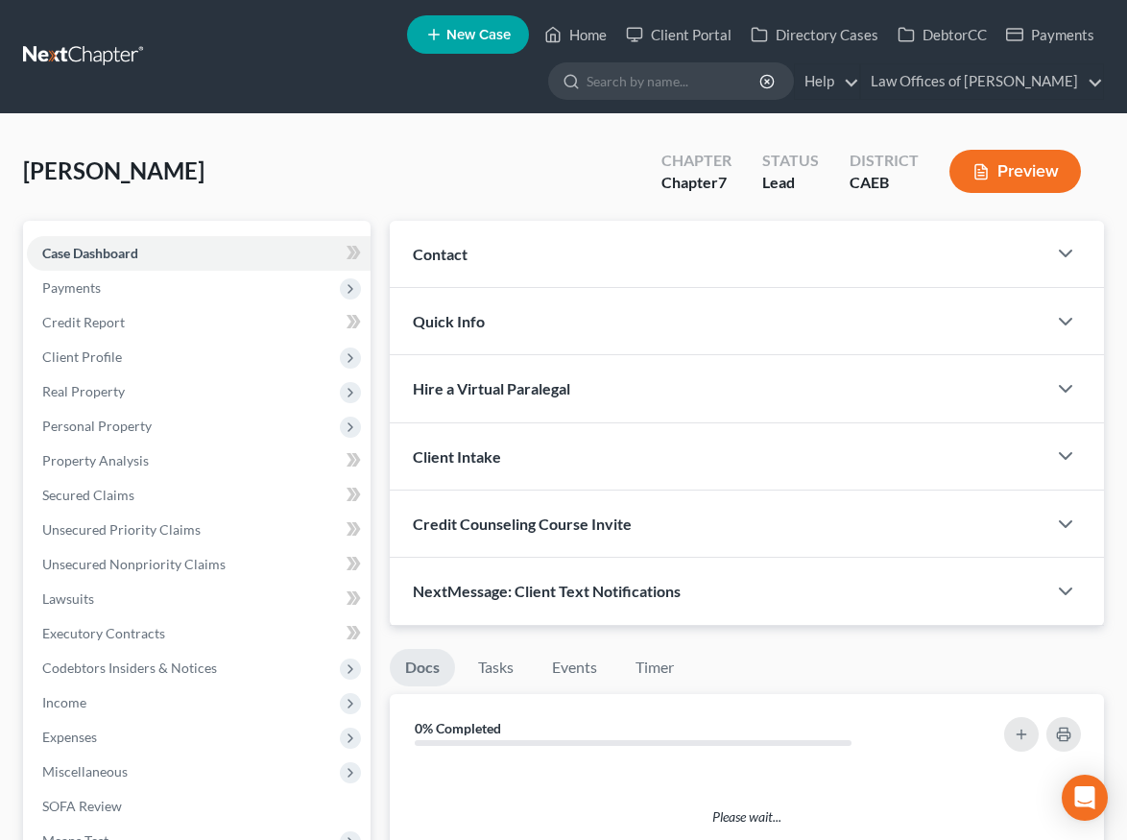
click at [160, 254] on link "Case Dashboard" at bounding box center [199, 253] width 344 height 35
click at [637, 275] on div "Contact" at bounding box center [718, 254] width 657 height 66
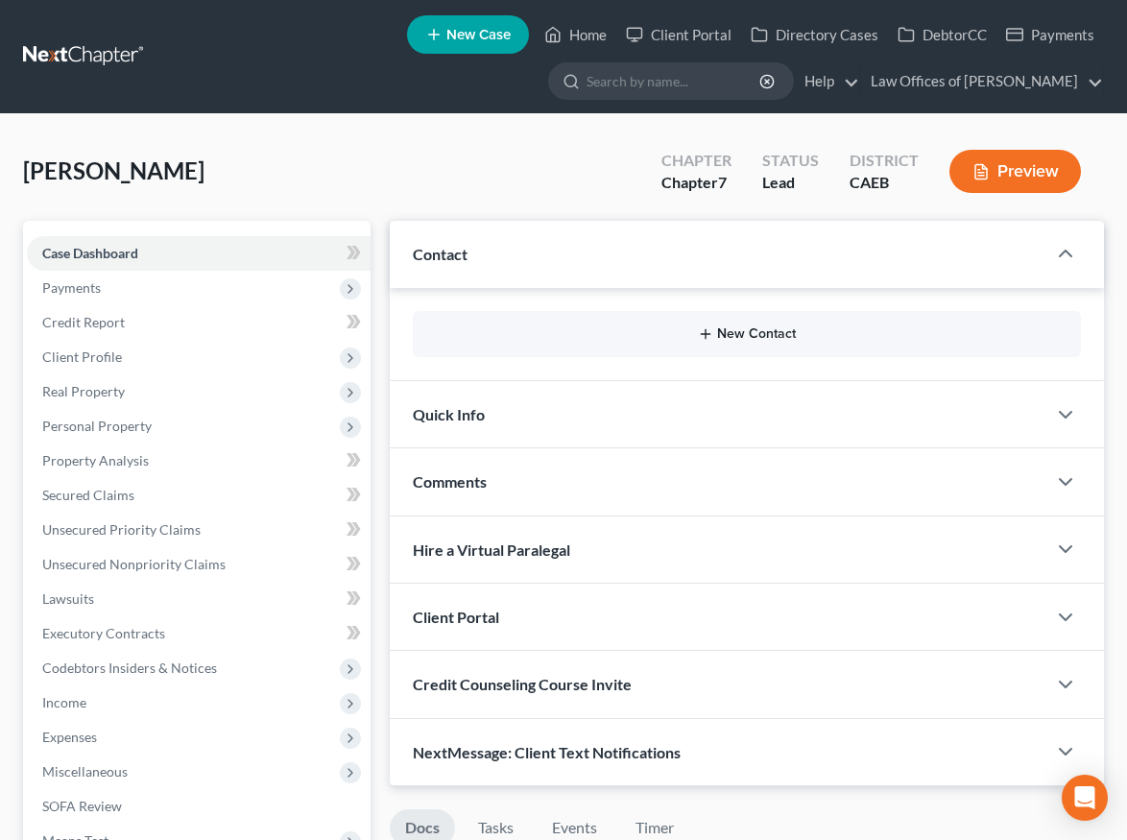
drag, startPoint x: 771, startPoint y: 322, endPoint x: 770, endPoint y: 333, distance: 11.6
click at [771, 323] on div "New Contact" at bounding box center [747, 334] width 668 height 46
click at [770, 333] on button "New Contact" at bounding box center [747, 334] width 638 height 15
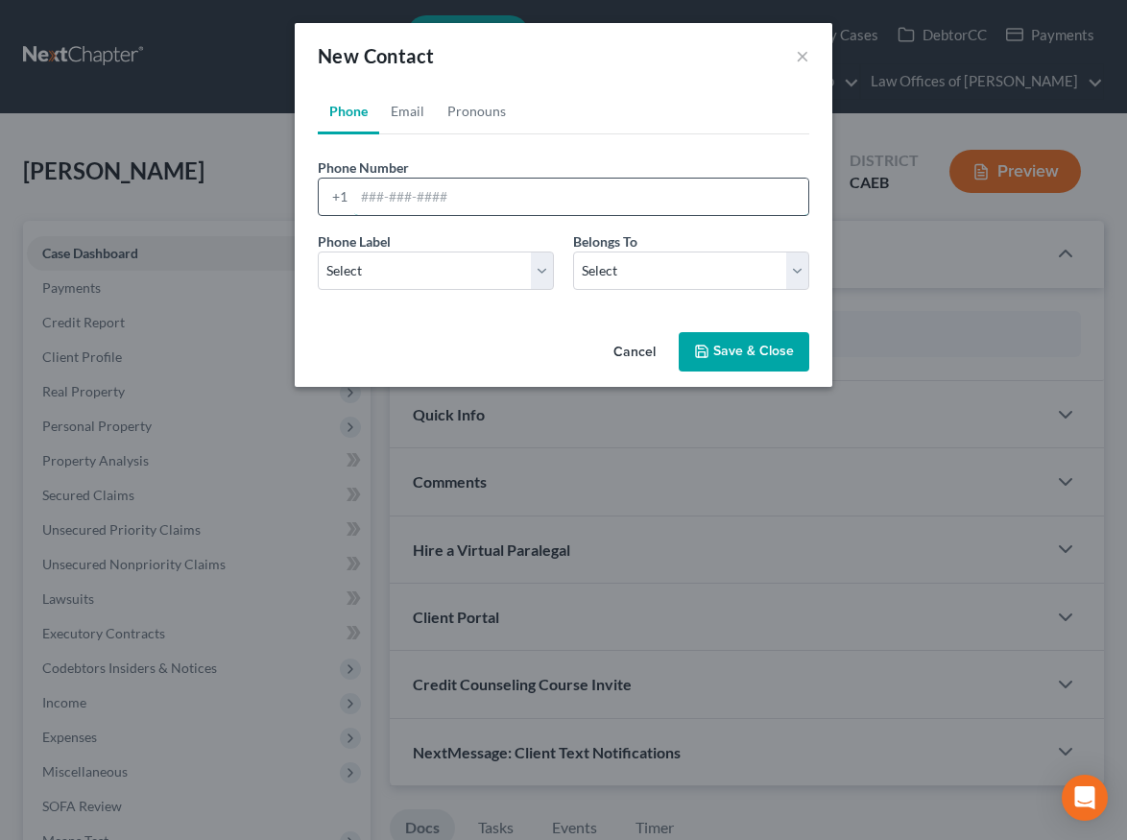
click at [589, 192] on input "tel" at bounding box center [581, 197] width 454 height 36
type input "6613315905"
click at [528, 265] on select "Select Mobile Home Work Other" at bounding box center [436, 271] width 236 height 38
select select "0"
click at [318, 252] on select "Select Mobile Home Work Other" at bounding box center [436, 271] width 236 height 38
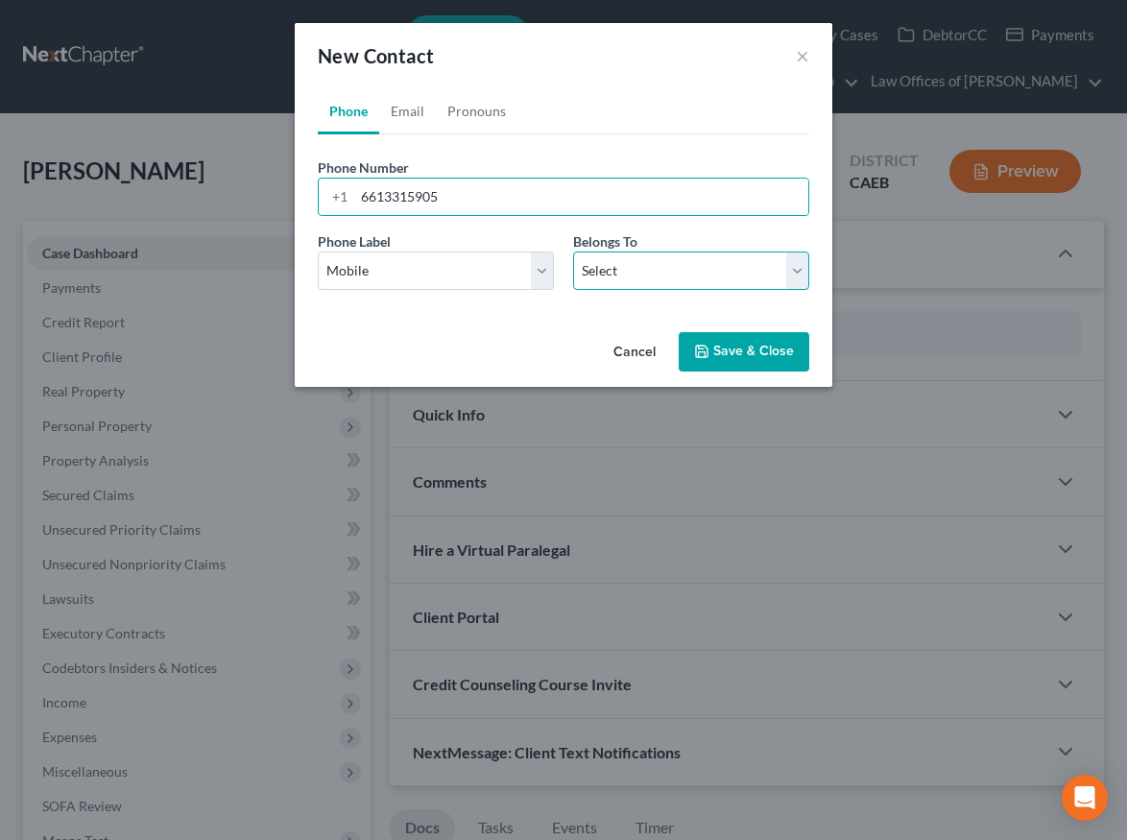
click at [591, 271] on select "Select Client Other" at bounding box center [691, 271] width 236 height 38
select select "0"
click at [573, 252] on select "Select Client Other" at bounding box center [691, 271] width 236 height 38
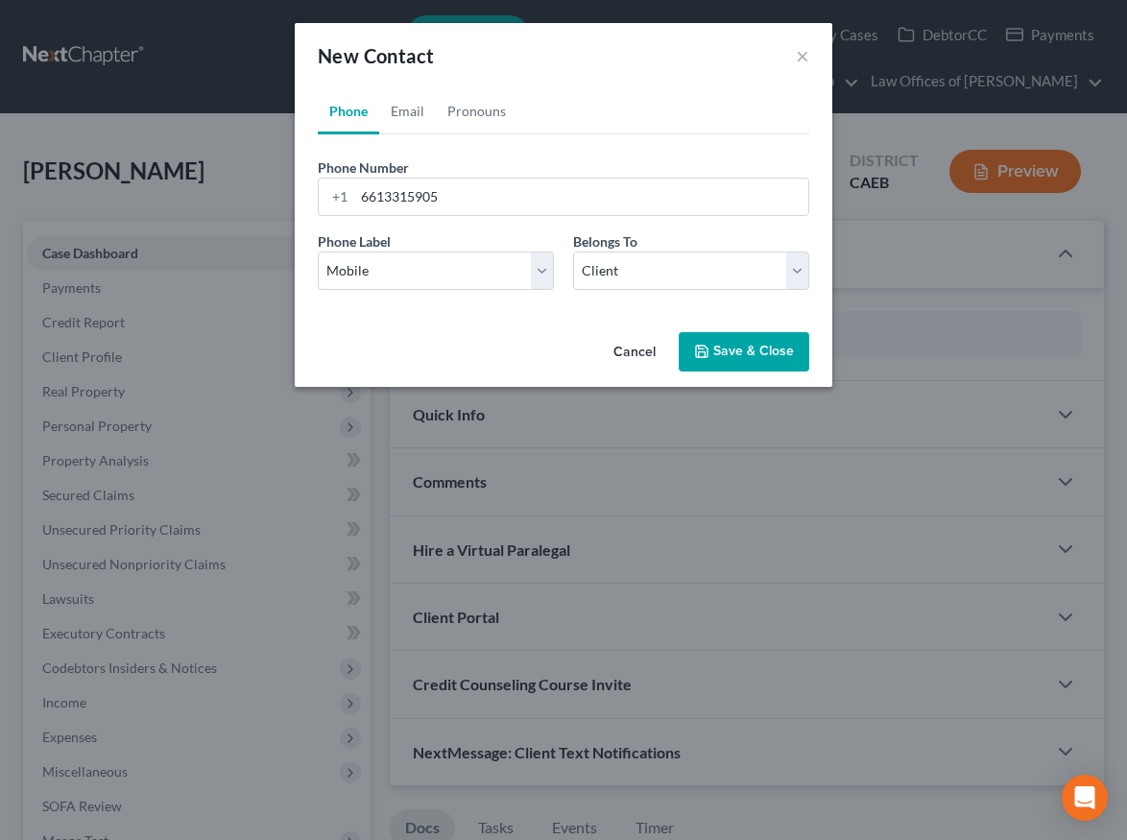
click at [752, 355] on button "Save & Close" at bounding box center [744, 352] width 131 height 40
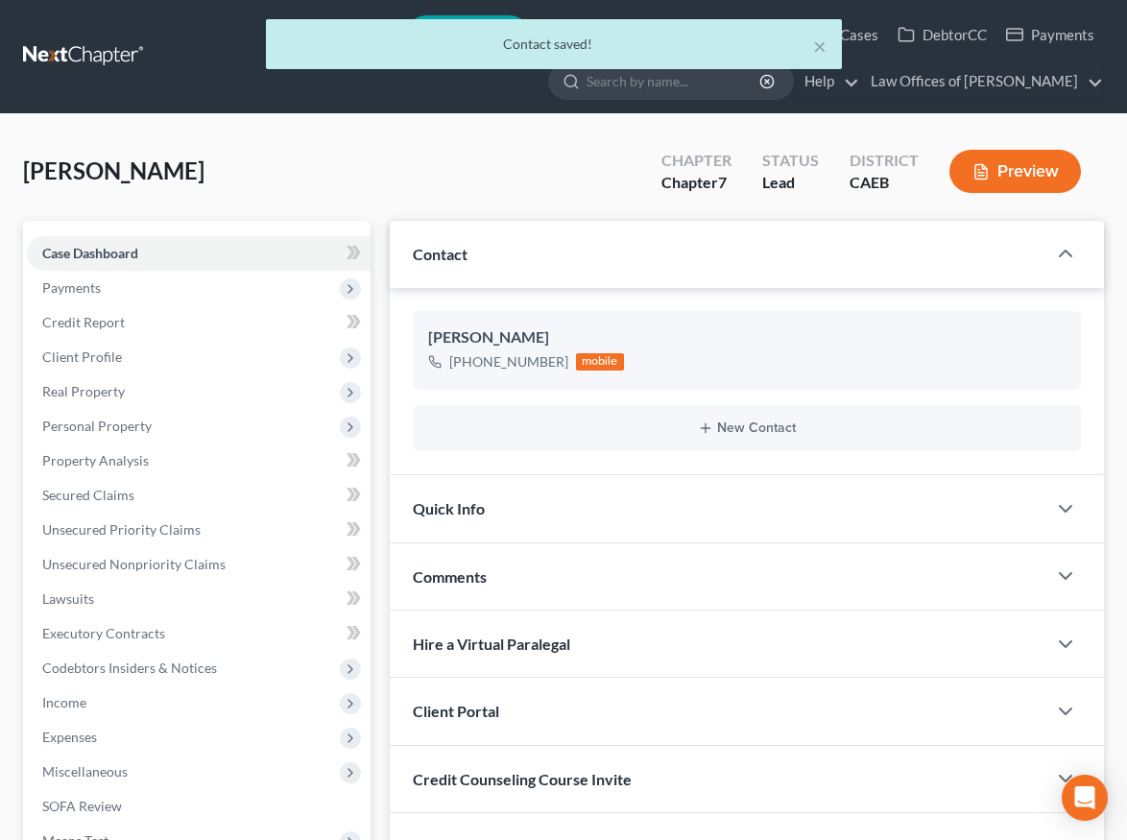
click at [678, 500] on div "Quick Info" at bounding box center [718, 508] width 657 height 66
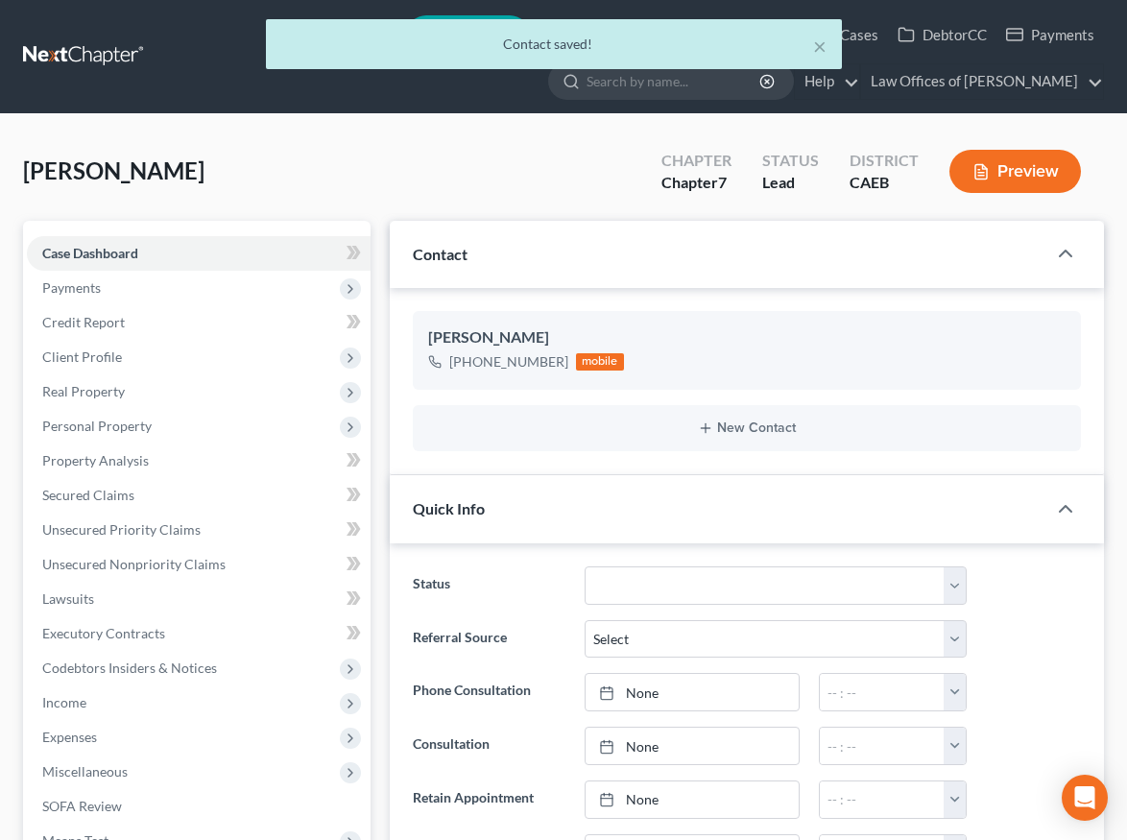
drag, startPoint x: 725, startPoint y: 512, endPoint x: 843, endPoint y: 571, distance: 132.3
click at [725, 512] on div "Quick Info" at bounding box center [718, 508] width 657 height 66
click at [655, 587] on select "Cancelled/Refund Closed Consultation Declined Discharged Filed Income Check In …" at bounding box center [776, 586] width 382 height 38
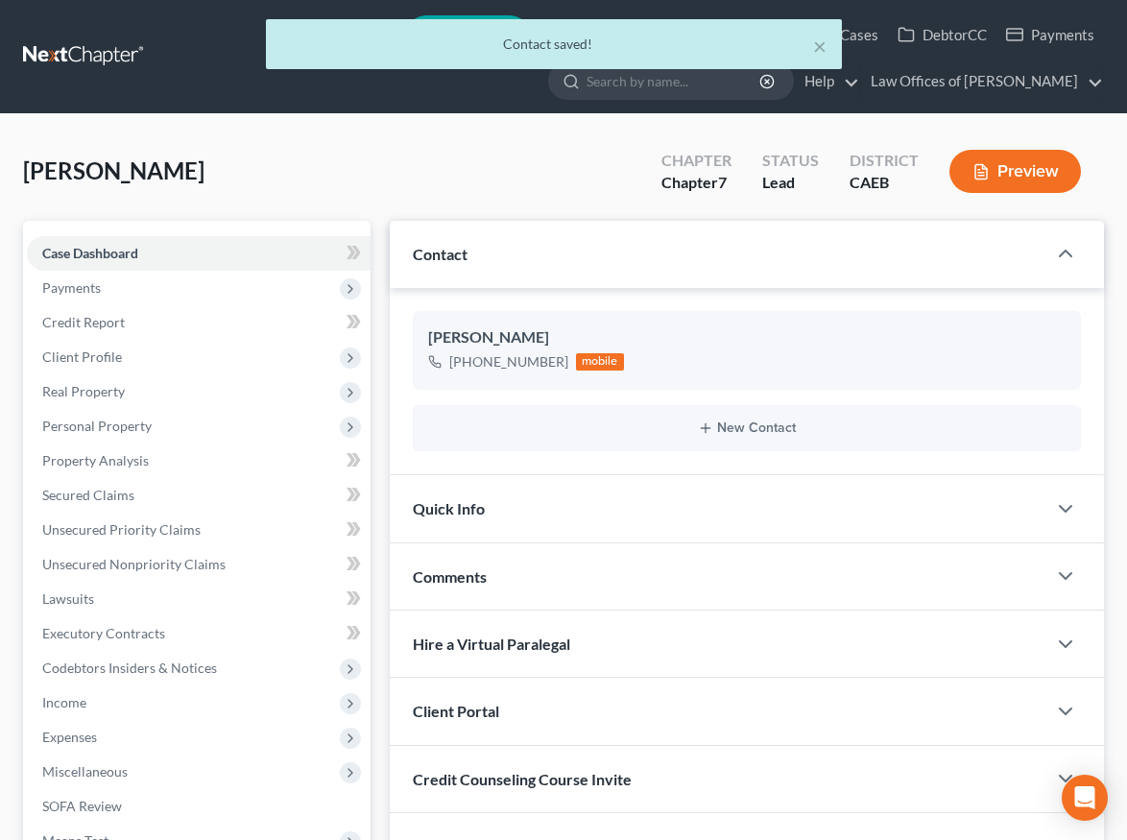
click at [576, 513] on div "Quick Info" at bounding box center [718, 508] width 657 height 66
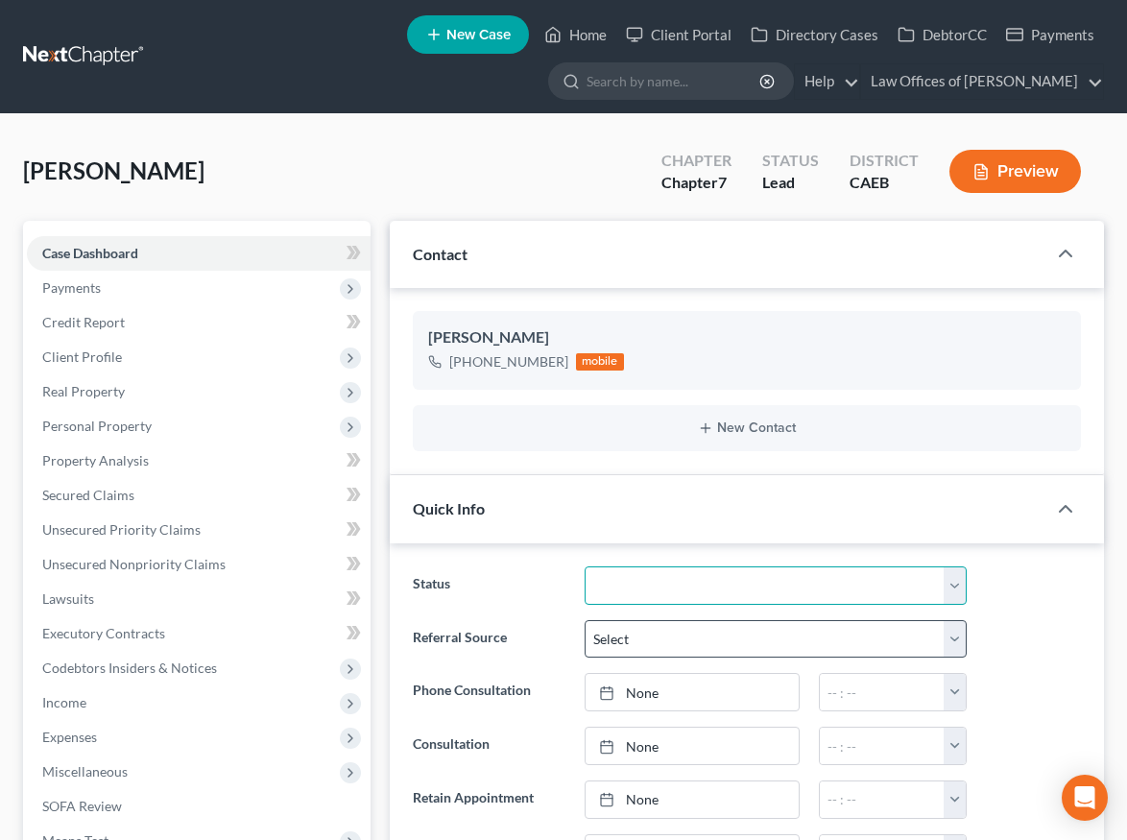
click at [671, 585] on select "Cancelled/Refund Closed Consultation Declined Discharged Filed Income Check In …" at bounding box center [776, 586] width 382 height 38
click at [585, 567] on select "Cancelled/Refund Closed Consultation Declined Discharged Filed Income Check In …" at bounding box center [776, 586] width 382 height 38
click at [621, 577] on select "Cancelled/Refund Closed Consultation Declined Discharged Filed Income Check In …" at bounding box center [776, 586] width 382 height 38
select select "2"
click at [585, 567] on select "Cancelled/Refund Closed Consultation Declined Discharged Filed Income Check In …" at bounding box center [776, 586] width 382 height 38
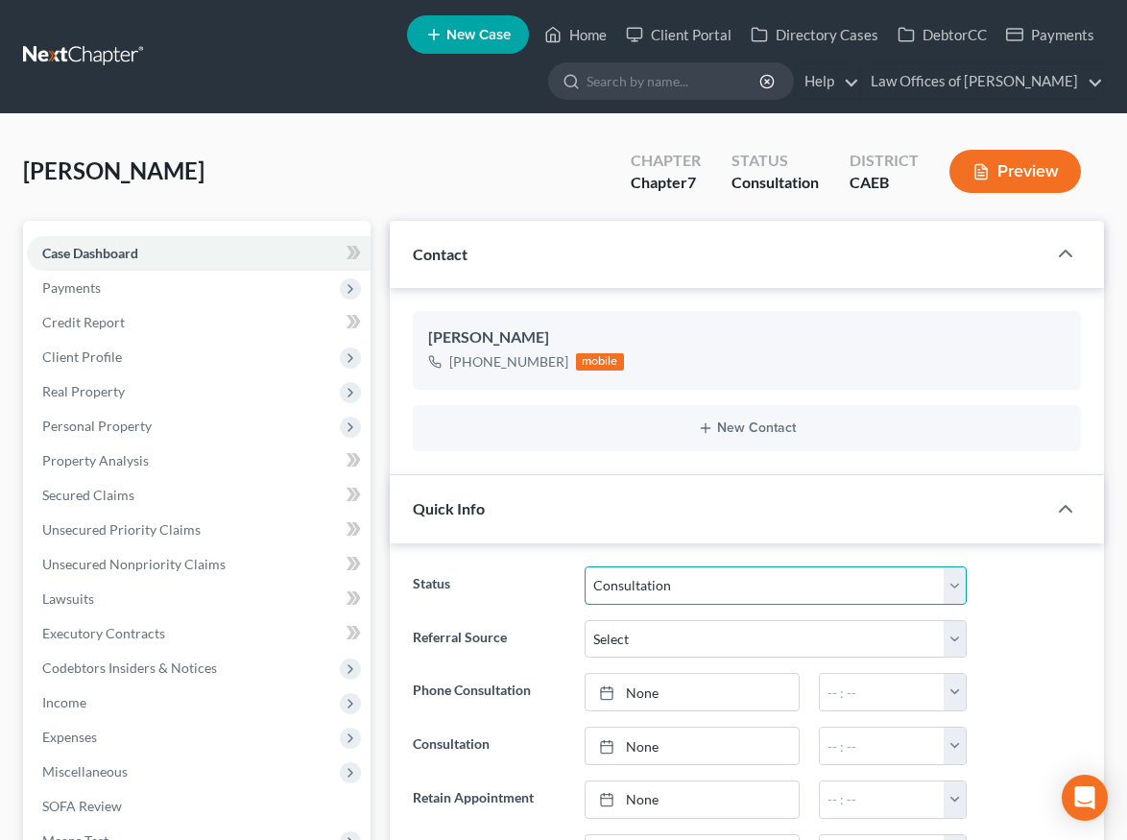
scroll to position [1, 0]
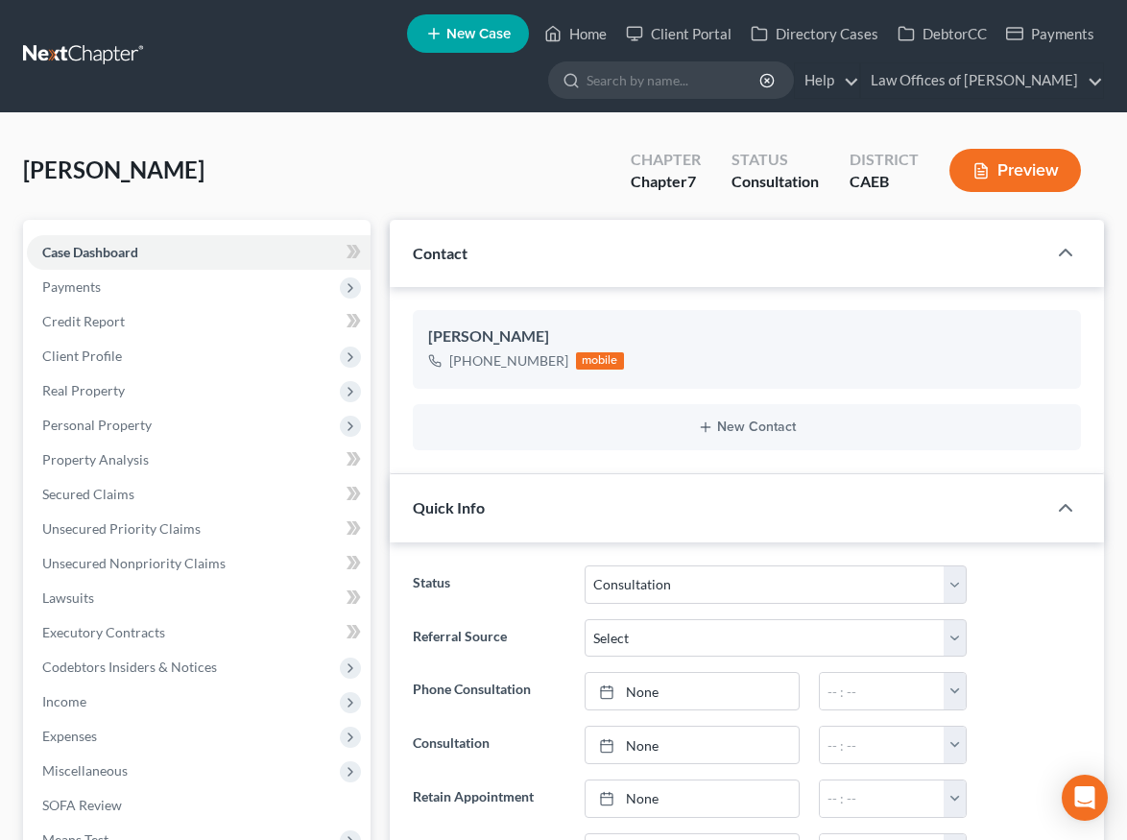
click at [1026, 607] on ng-include "Status Cancelled/Refund Closed Consultation Declined Discharged Filed Income Ch…" at bounding box center [747, 826] width 668 height 520
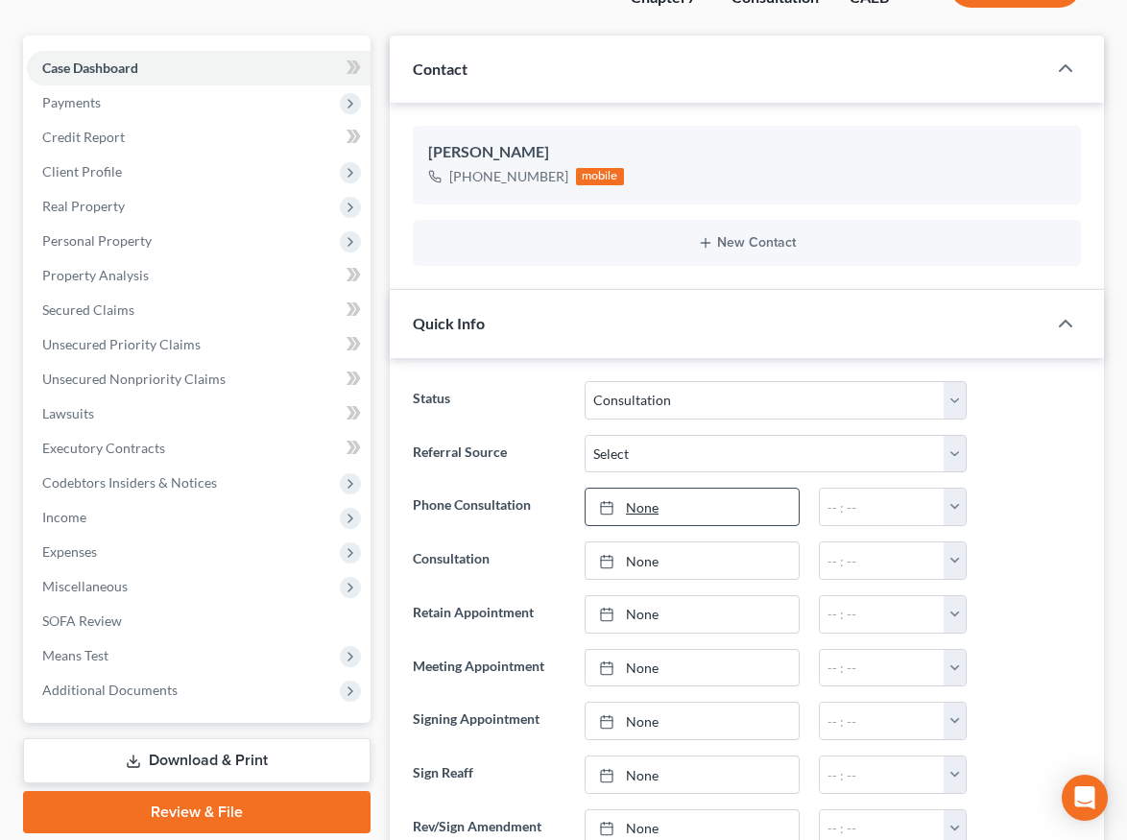
click at [694, 513] on link "None" at bounding box center [692, 507] width 213 height 36
type input "[DATE]"
click at [959, 502] on button "button" at bounding box center [955, 507] width 22 height 36
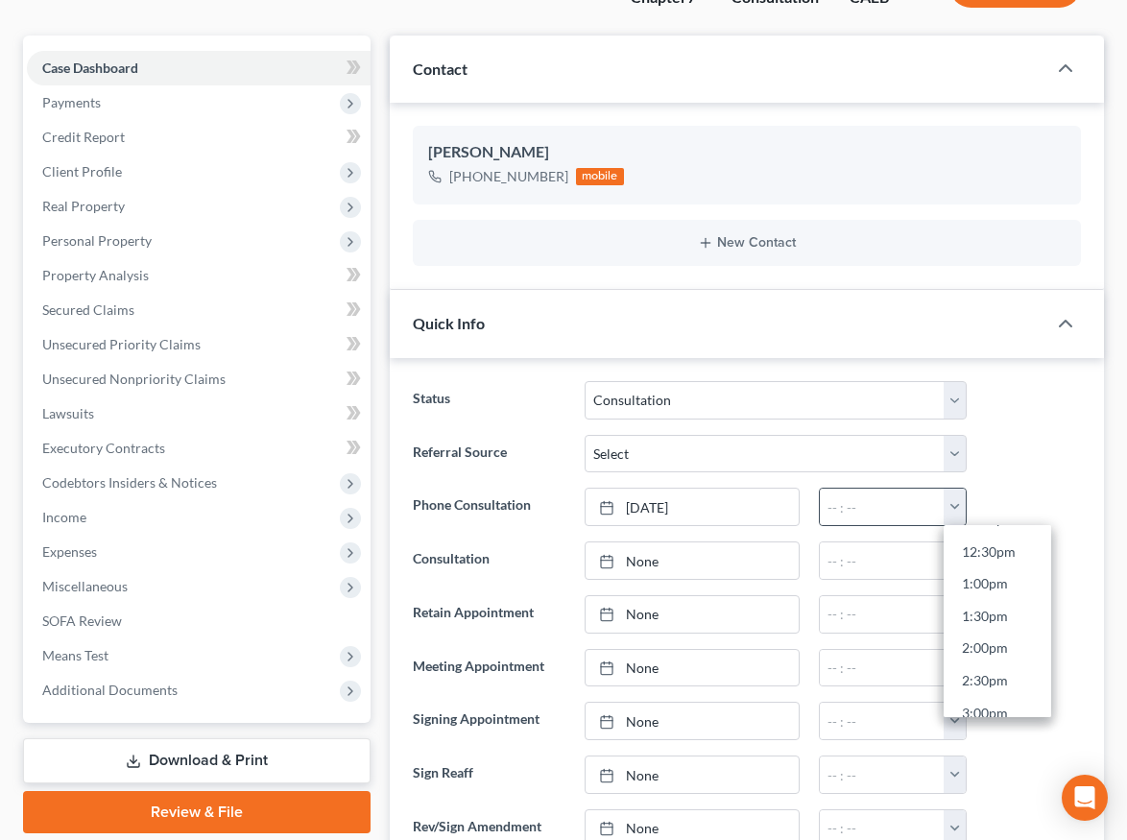
scroll to position [823, 0]
click at [996, 657] on link "2:30pm" at bounding box center [998, 662] width 108 height 33
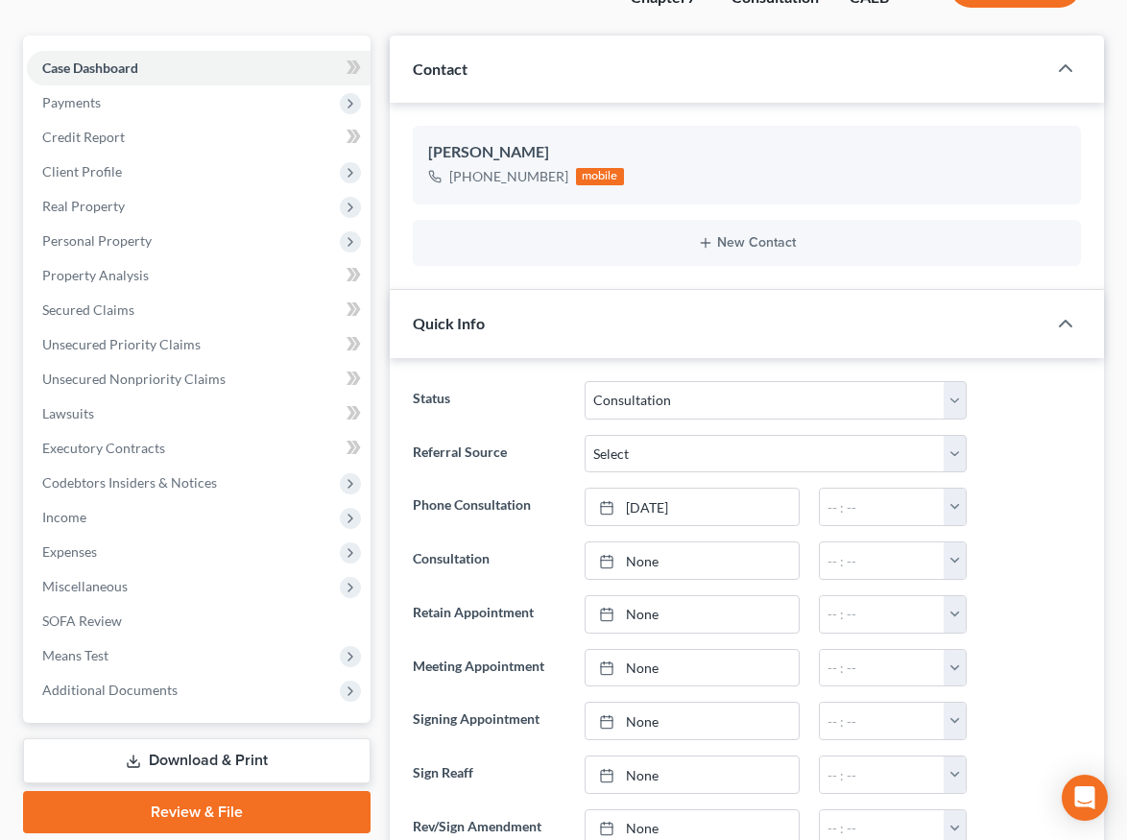
type input "2:30pm"
drag, startPoint x: 1041, startPoint y: 599, endPoint x: 257, endPoint y: 158, distance: 899.1
click at [1041, 599] on div at bounding box center [1034, 614] width 114 height 38
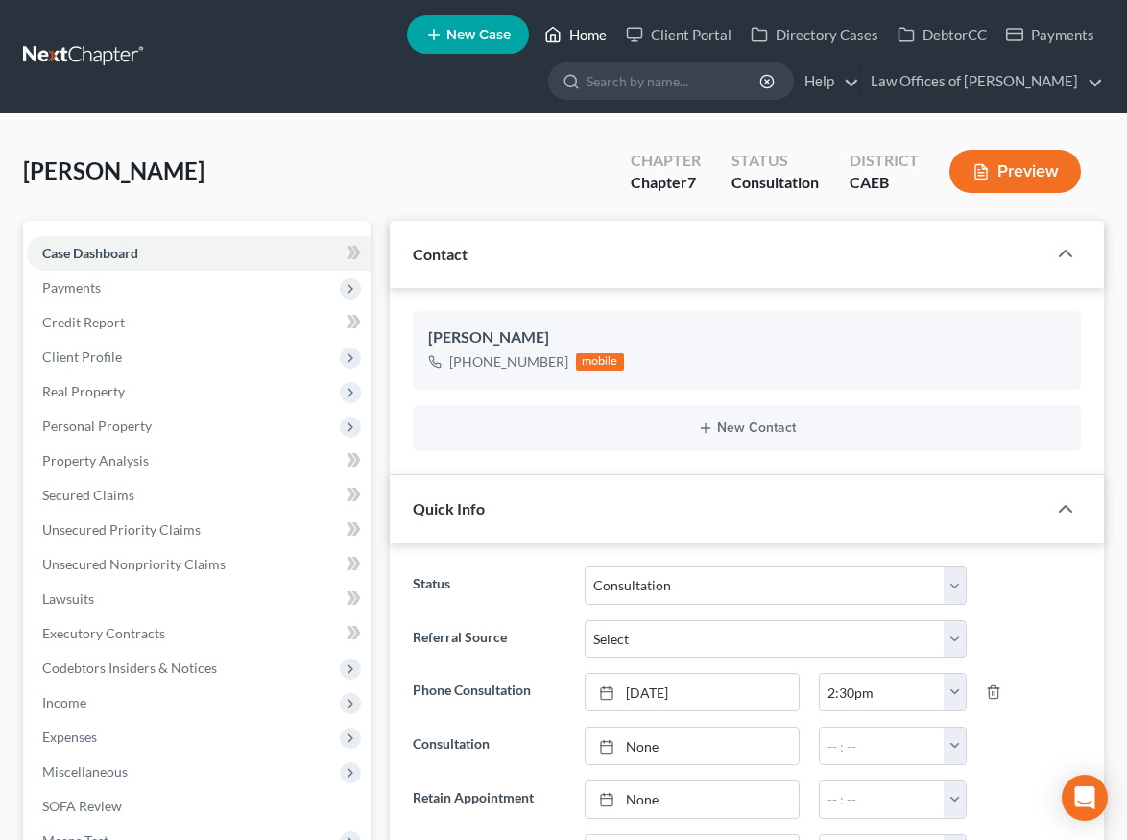
click at [535, 31] on link "Home" at bounding box center [576, 34] width 82 height 35
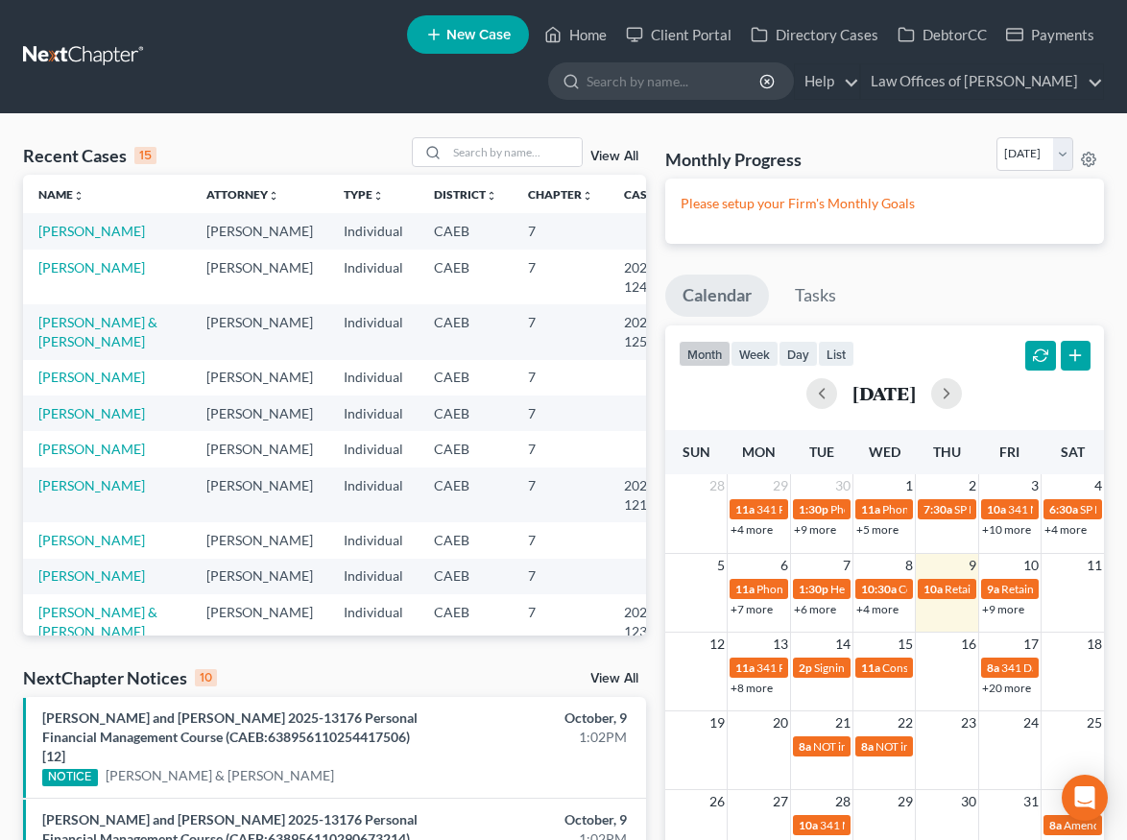
click at [447, 34] on span "New Case" at bounding box center [479, 35] width 64 height 14
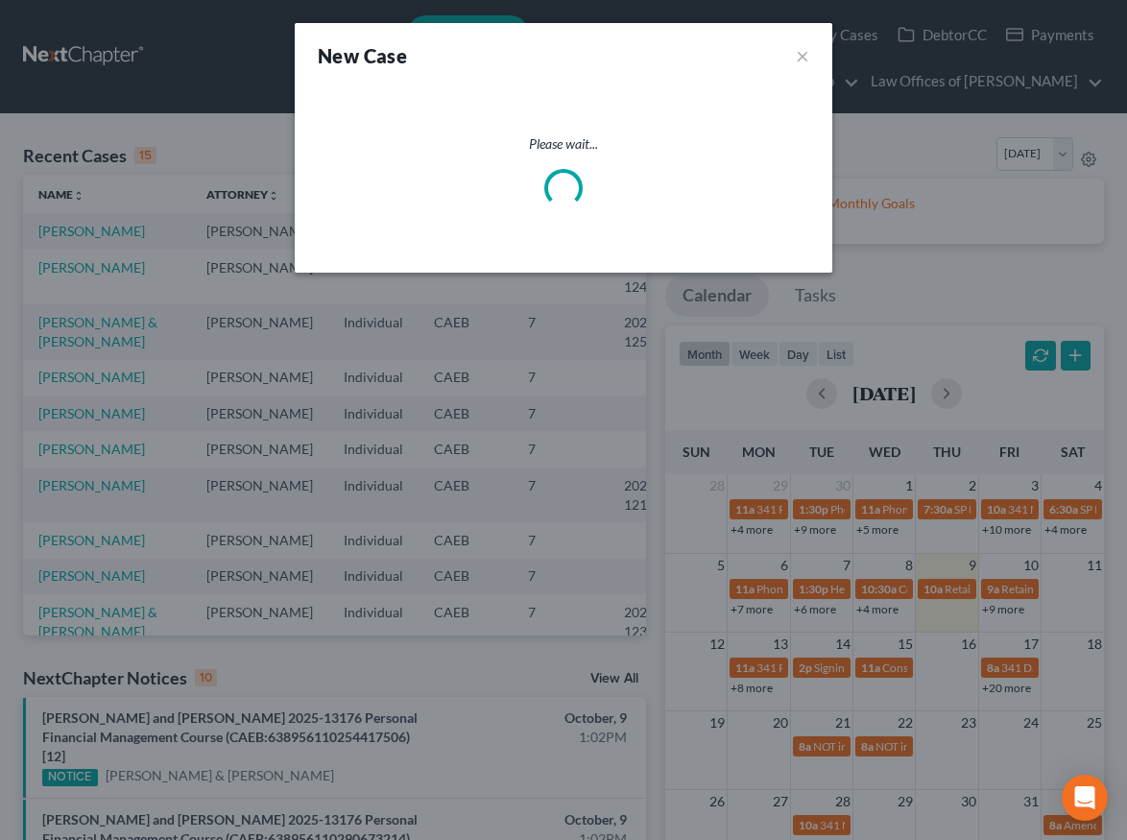
select select "8"
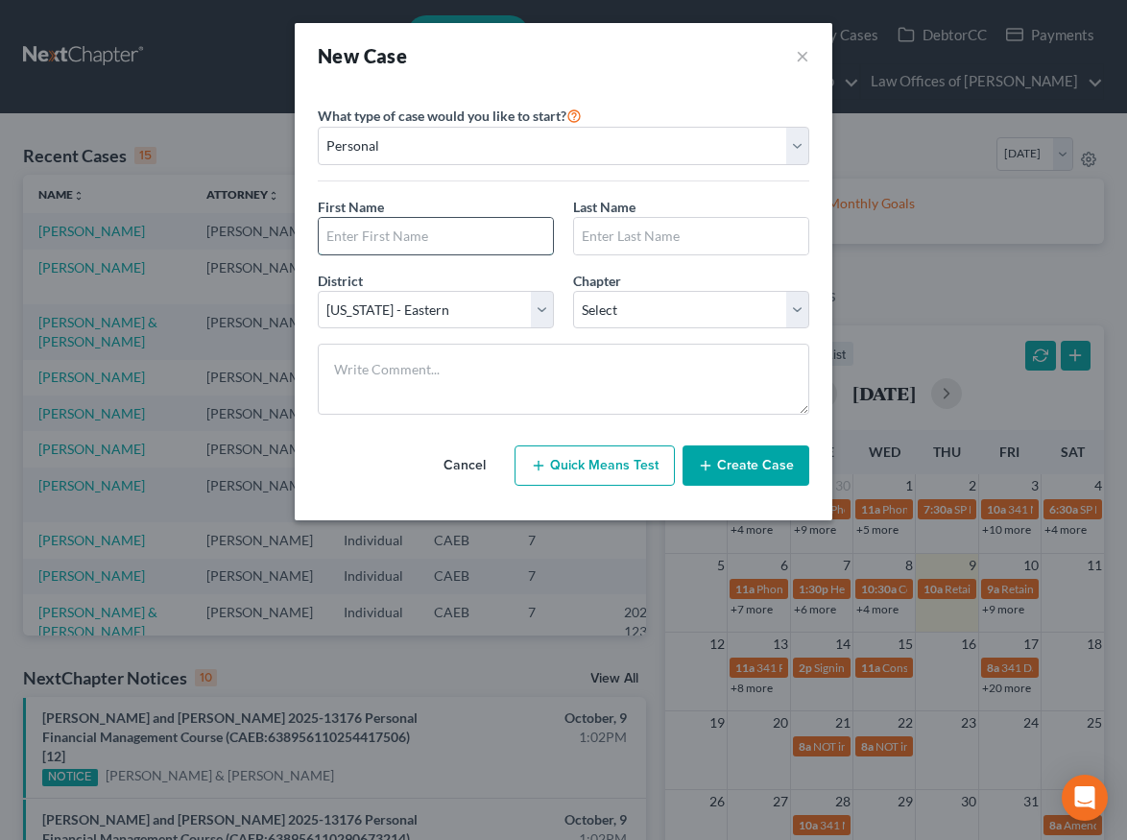
click at [507, 241] on input "text" at bounding box center [436, 236] width 234 height 36
type input "[PERSON_NAME]"
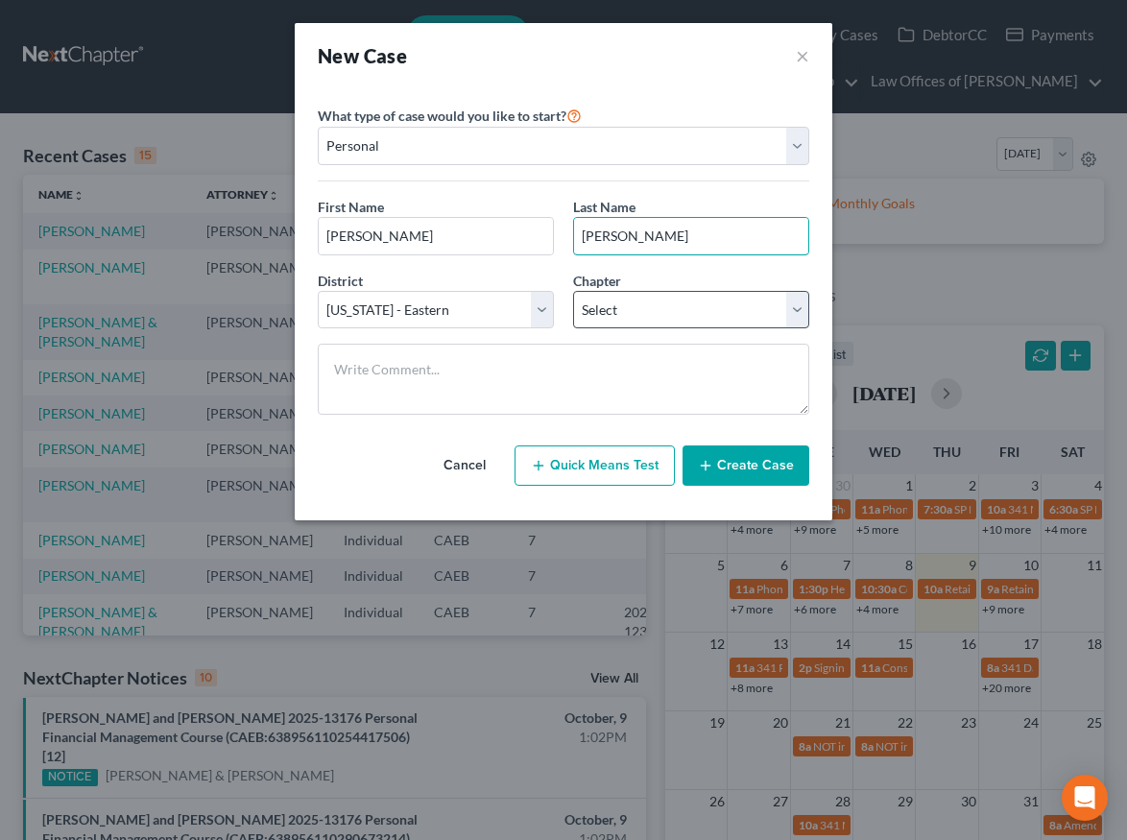
type input "[PERSON_NAME]"
click at [589, 315] on select "Select 7 11 12 13" at bounding box center [691, 310] width 236 height 38
select select "0"
click at [573, 291] on select "Select 7 11 12 13" at bounding box center [691, 310] width 236 height 38
click at [771, 460] on button "Create Case" at bounding box center [746, 466] width 127 height 40
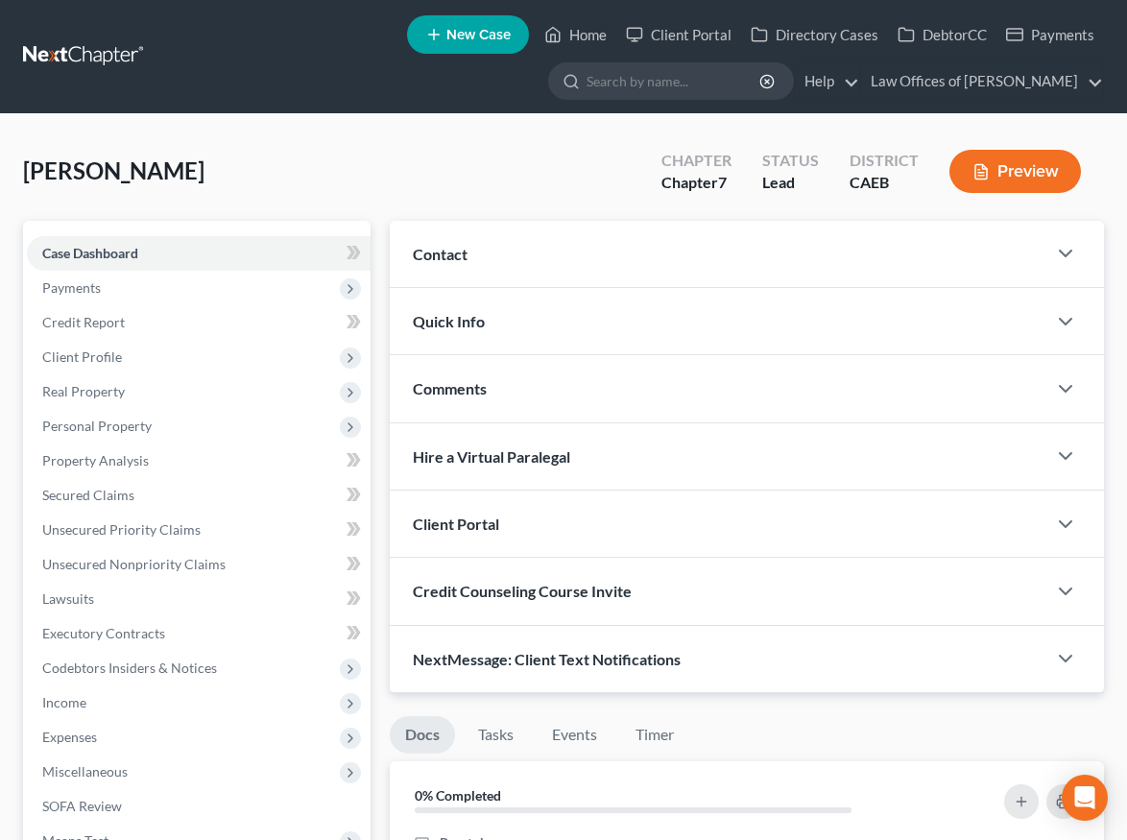
drag, startPoint x: 509, startPoint y: 243, endPoint x: 627, endPoint y: 274, distance: 122.0
click at [509, 243] on div "Contact" at bounding box center [718, 254] width 657 height 66
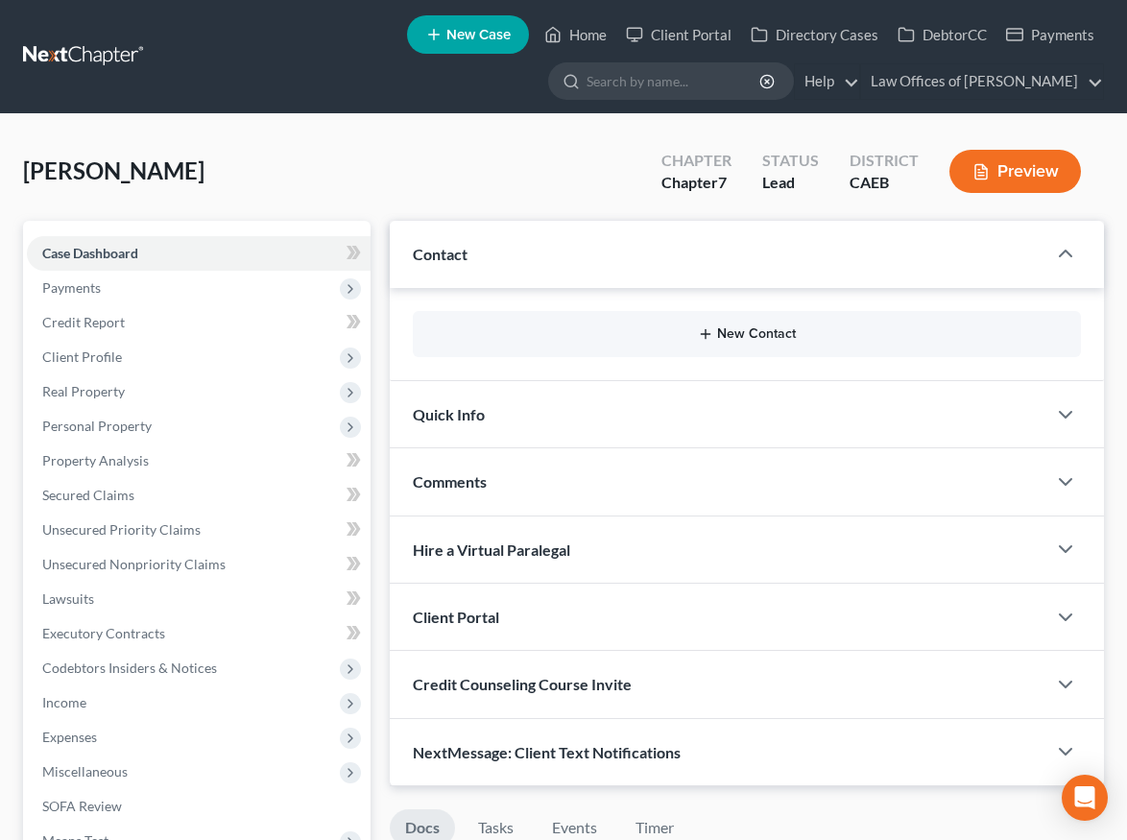
click at [767, 338] on button "New Contact" at bounding box center [747, 334] width 638 height 15
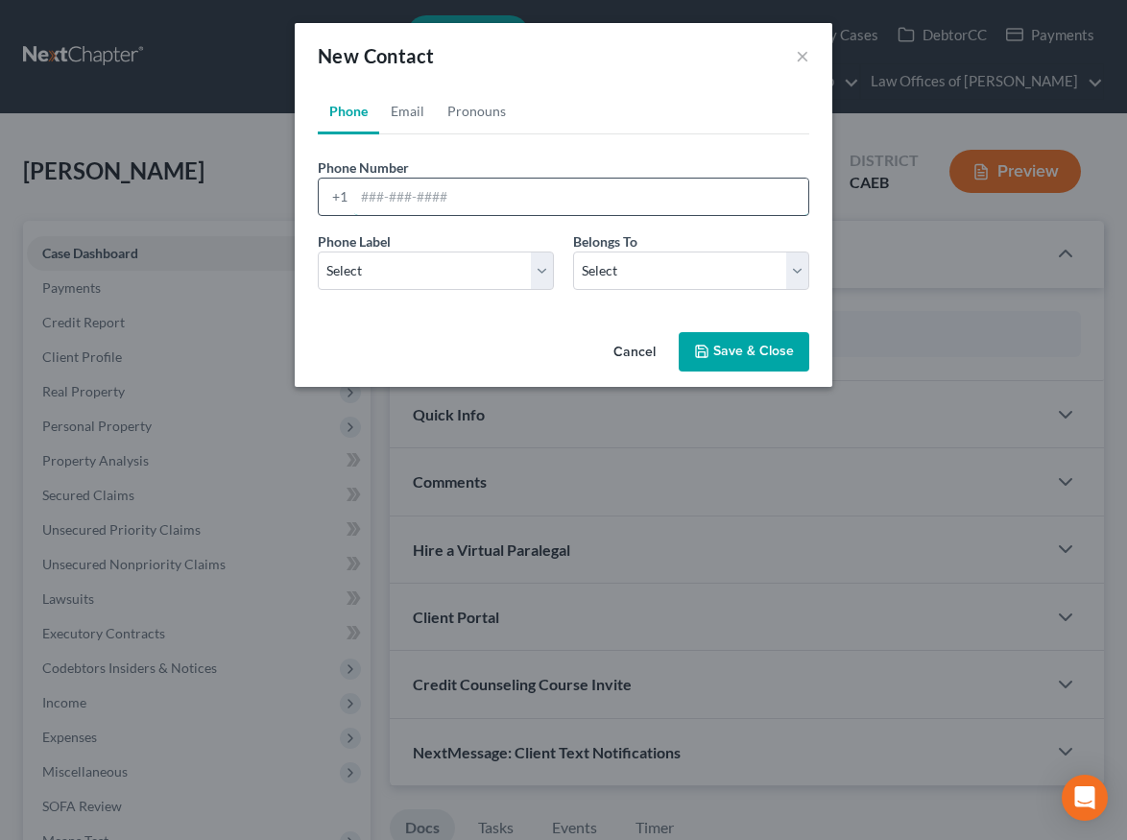
click at [548, 208] on input "tel" at bounding box center [581, 197] width 454 height 36
type input "6613641531"
click at [538, 269] on select "Select Mobile Home Work Other" at bounding box center [436, 271] width 236 height 38
select select "0"
click at [318, 252] on select "Select Mobile Home Work Other" at bounding box center [436, 271] width 236 height 38
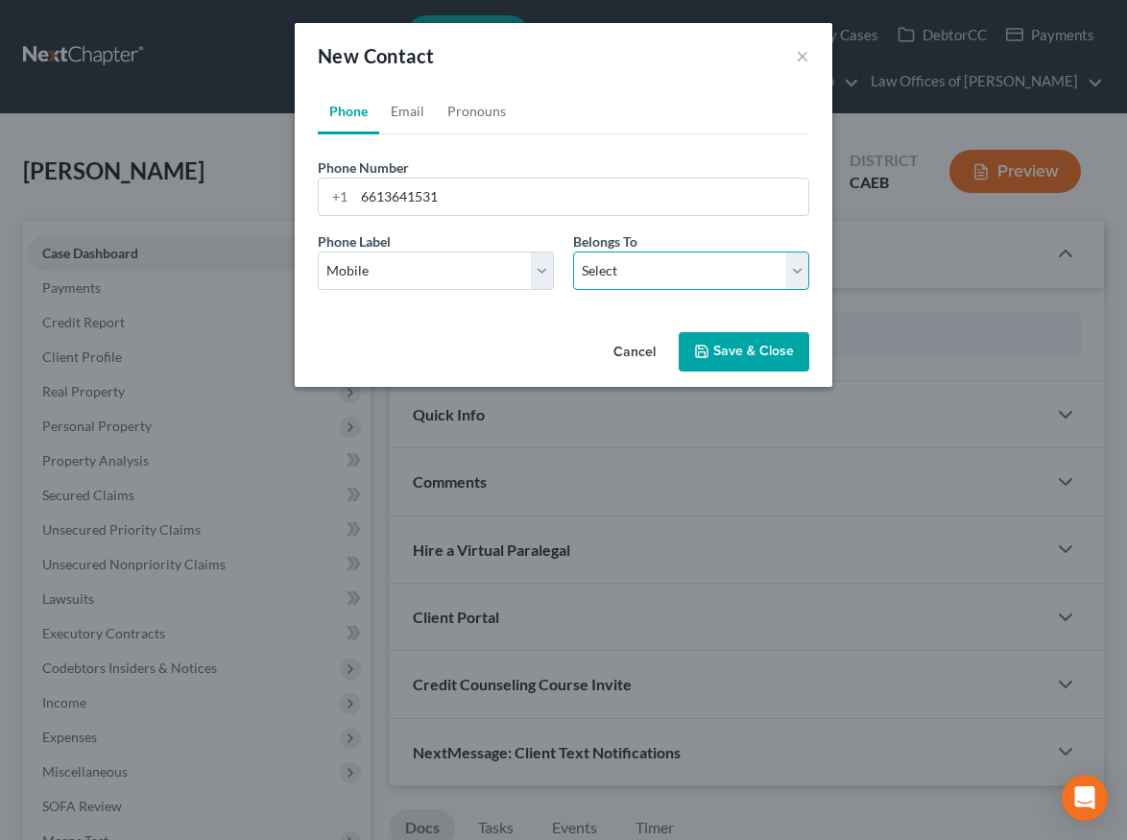
click at [617, 276] on select "Select Client Other" at bounding box center [691, 271] width 236 height 38
select select "0"
click at [573, 252] on select "Select Client Other" at bounding box center [691, 271] width 236 height 38
click at [730, 348] on button "Save & Close" at bounding box center [744, 352] width 131 height 40
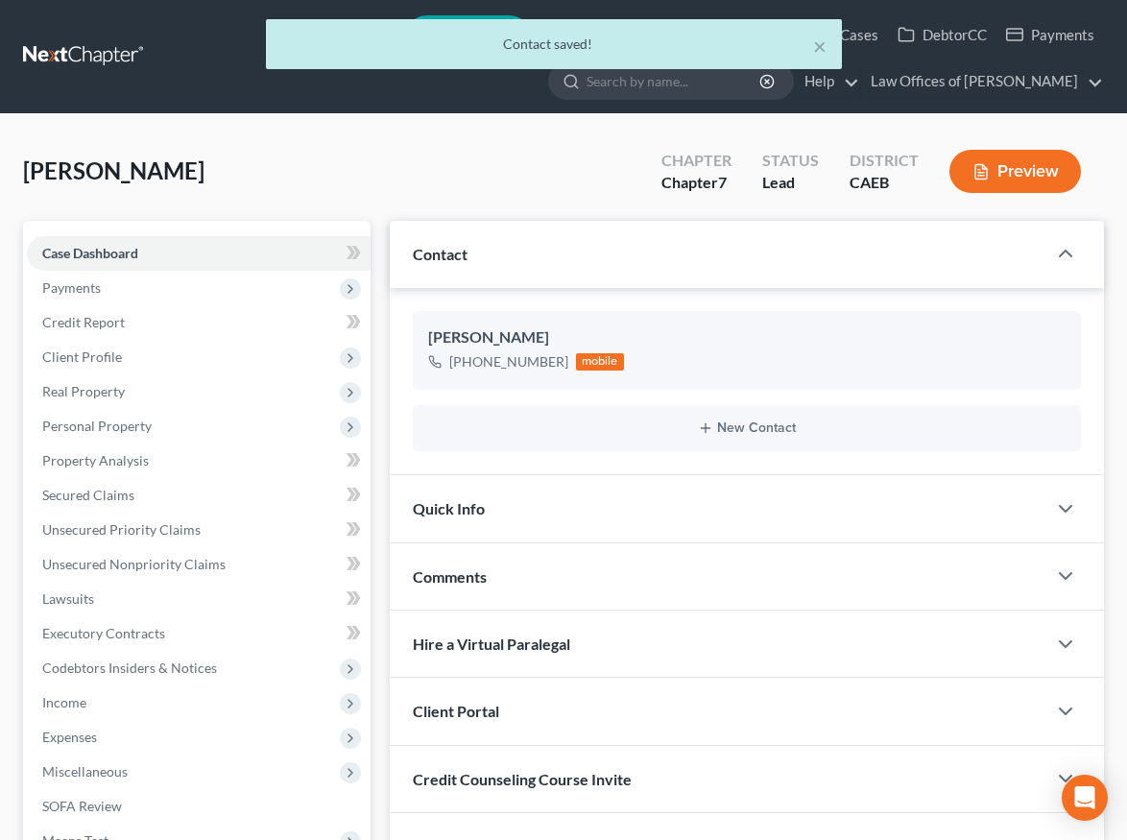
click at [785, 482] on div "Quick Info" at bounding box center [718, 508] width 657 height 66
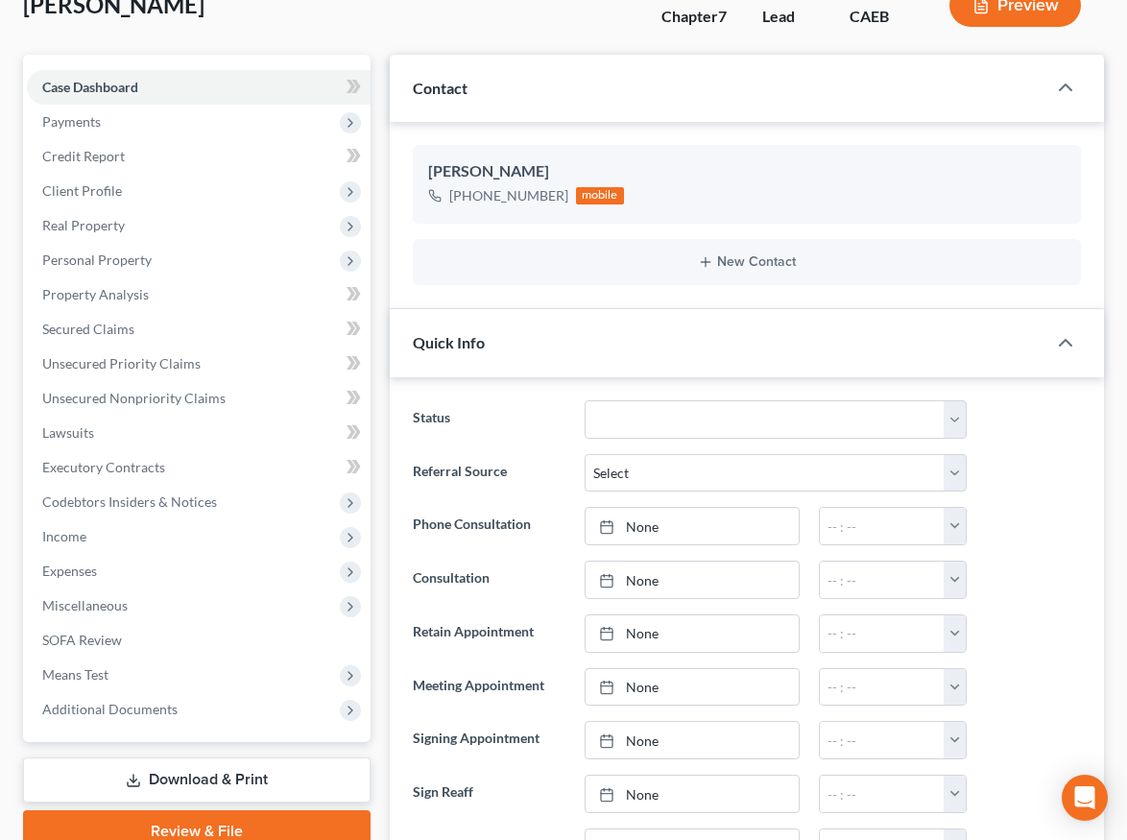
scroll to position [174, 0]
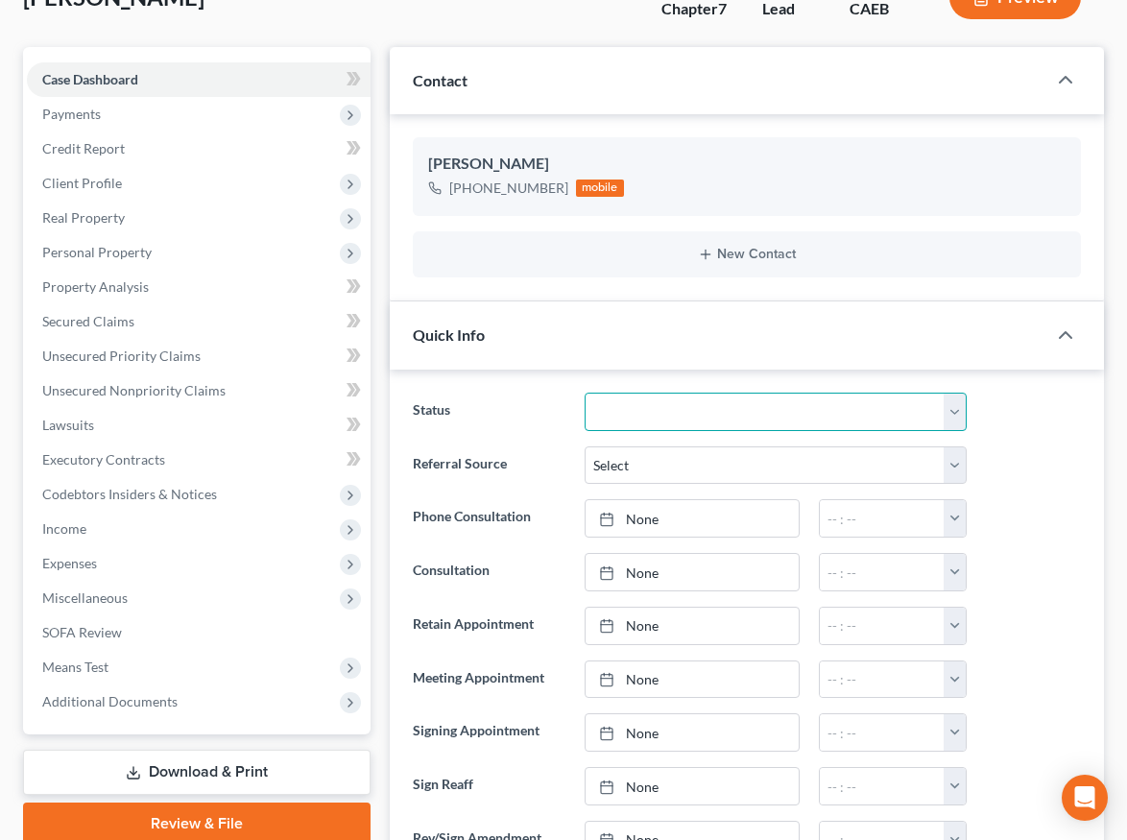
click at [686, 399] on select "Cancelled/Refund Closed Consultation Declined Discharged Filed Income Check In …" at bounding box center [776, 412] width 382 height 38
select select "2"
click at [585, 393] on select "Cancelled/Refund Closed Consultation Declined Discharged Filed Income Check In …" at bounding box center [776, 412] width 382 height 38
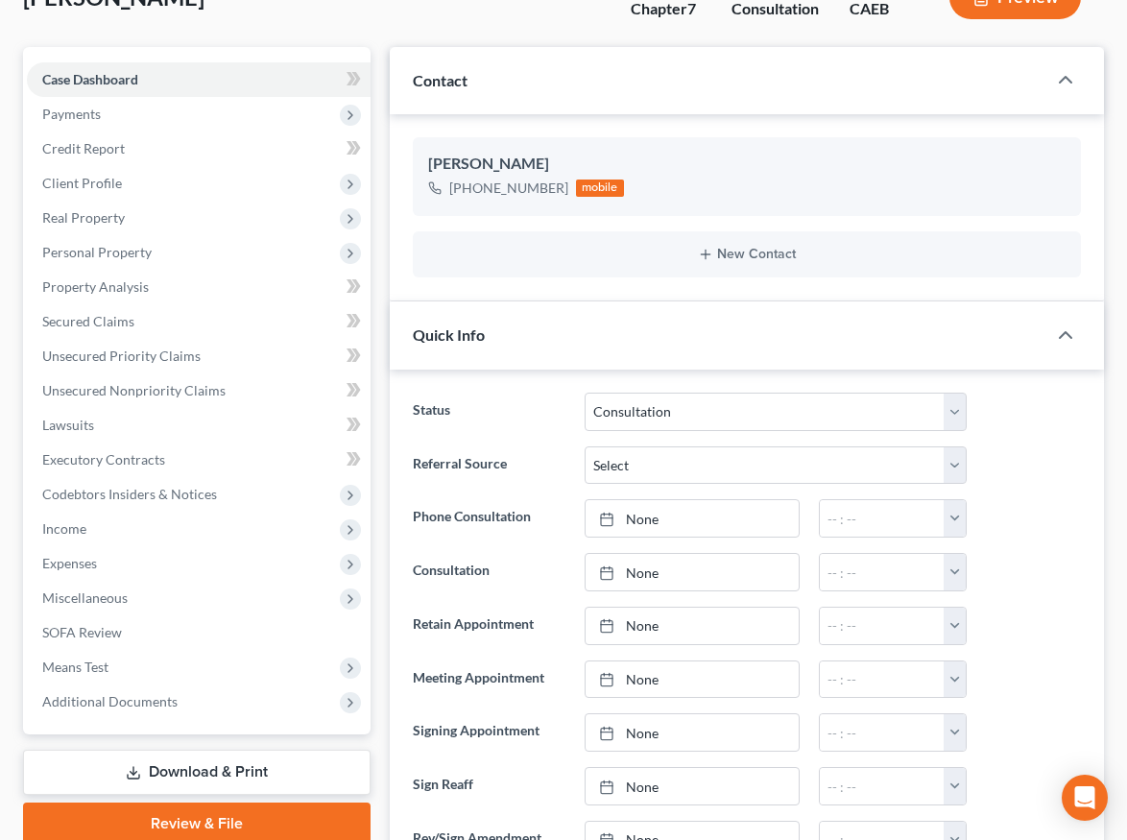
click at [1008, 472] on div "Referral Source Select Word Of Mouth Previous Clients Direct Mail Website Googl…" at bounding box center [747, 466] width 688 height 38
click at [670, 574] on link "None" at bounding box center [692, 572] width 213 height 36
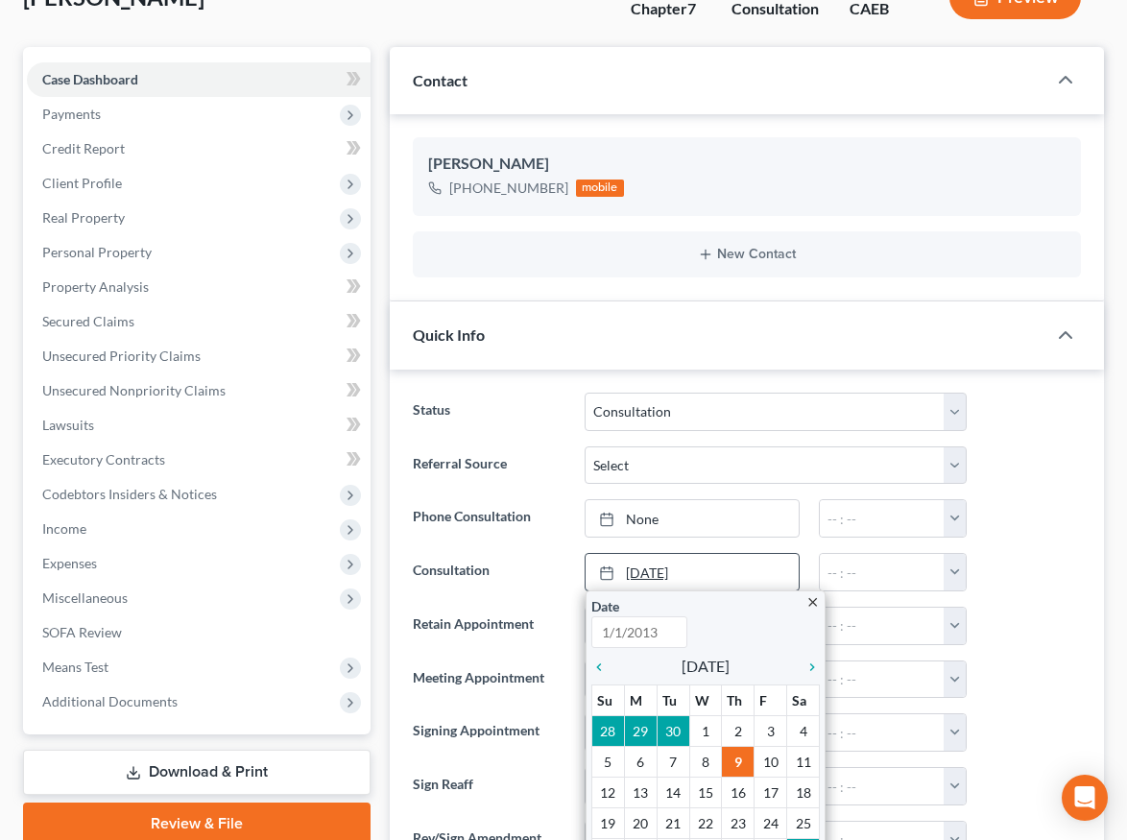
type input "[DATE]"
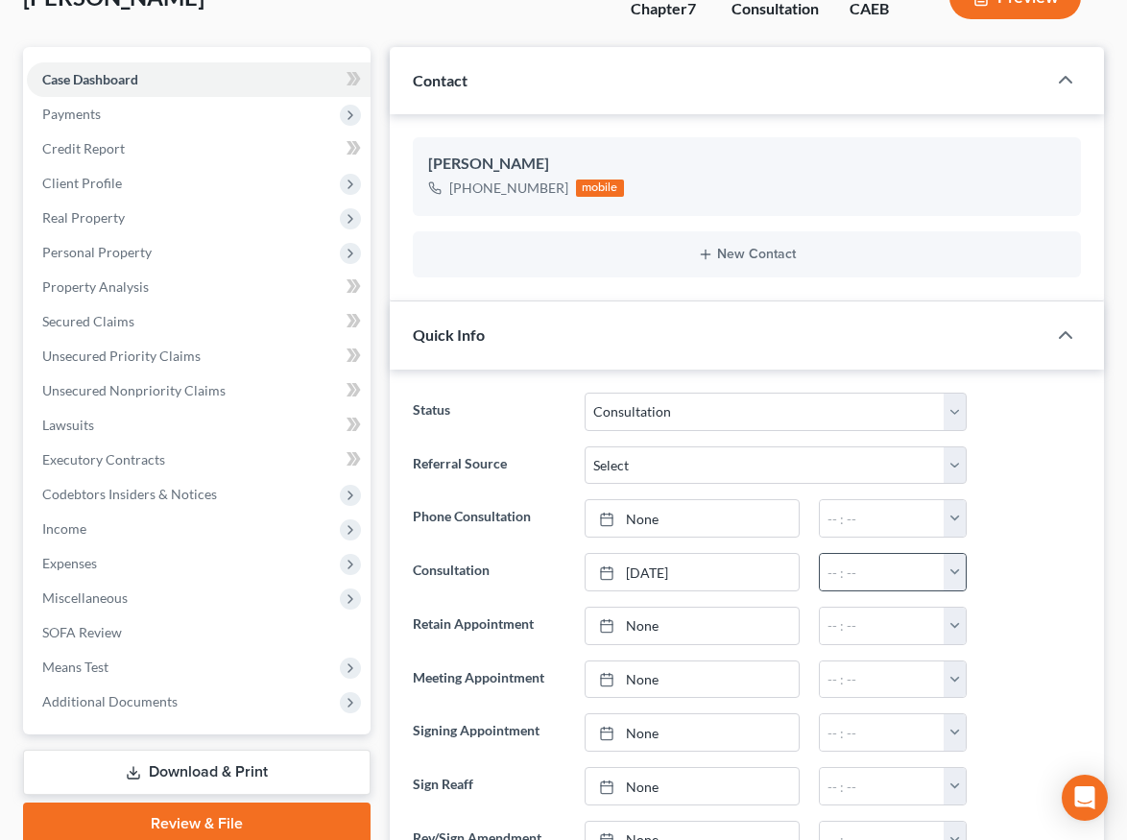
click at [954, 569] on button "button" at bounding box center [955, 572] width 22 height 36
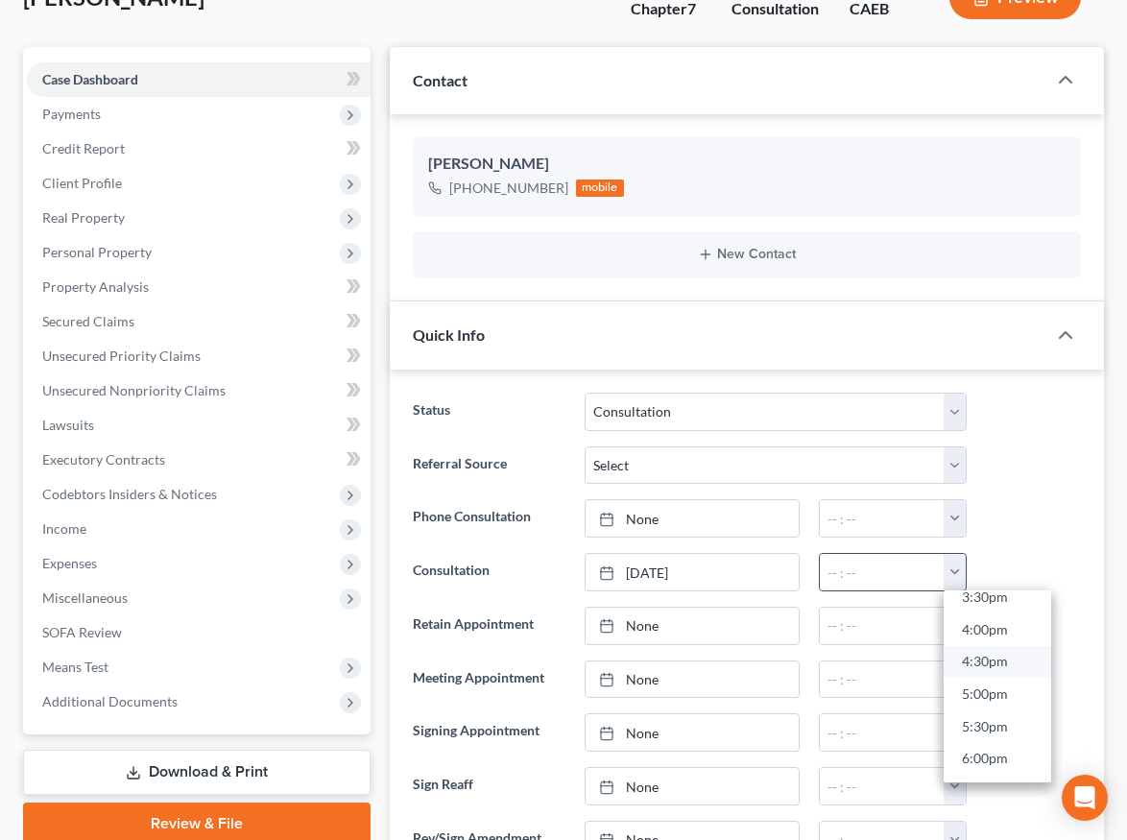
scroll to position [1016, 0]
click at [1006, 690] on link "5:00pm" at bounding box center [998, 695] width 108 height 33
type input "5:00pm"
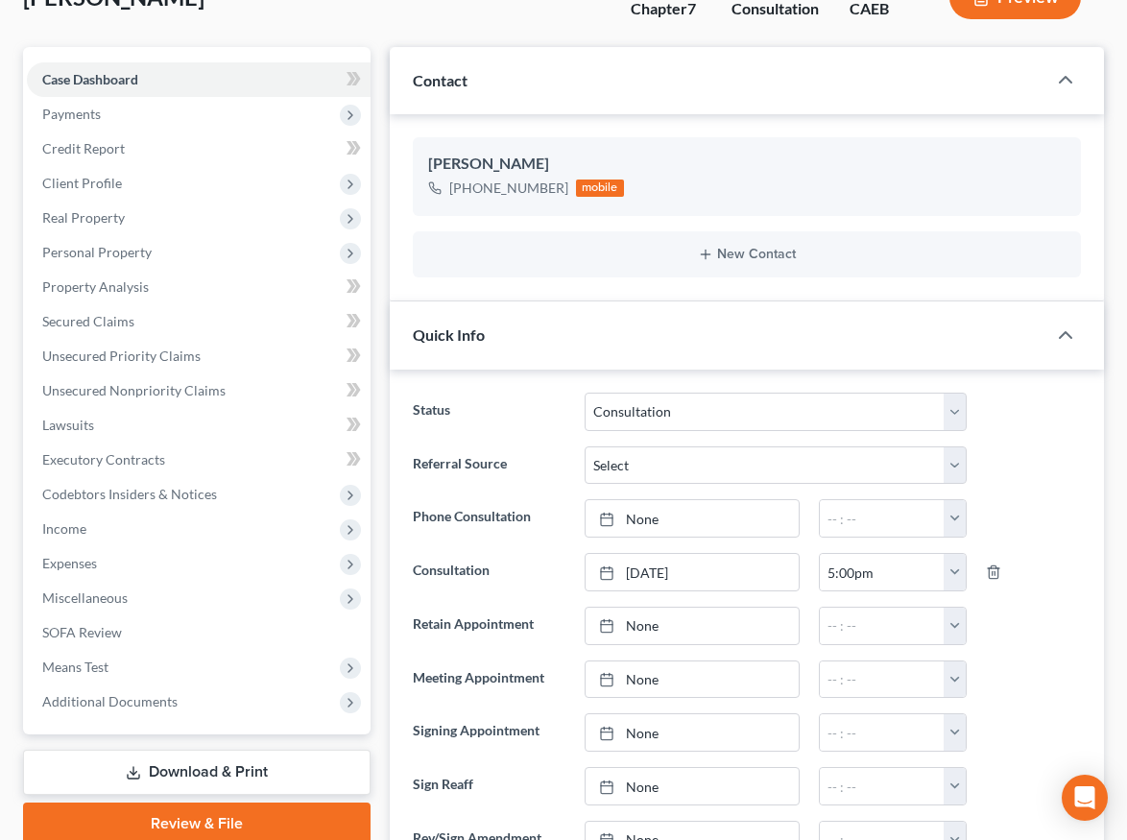
drag, startPoint x: 1028, startPoint y: 641, endPoint x: 1106, endPoint y: 576, distance: 101.6
click at [1028, 641] on div at bounding box center [1034, 626] width 114 height 38
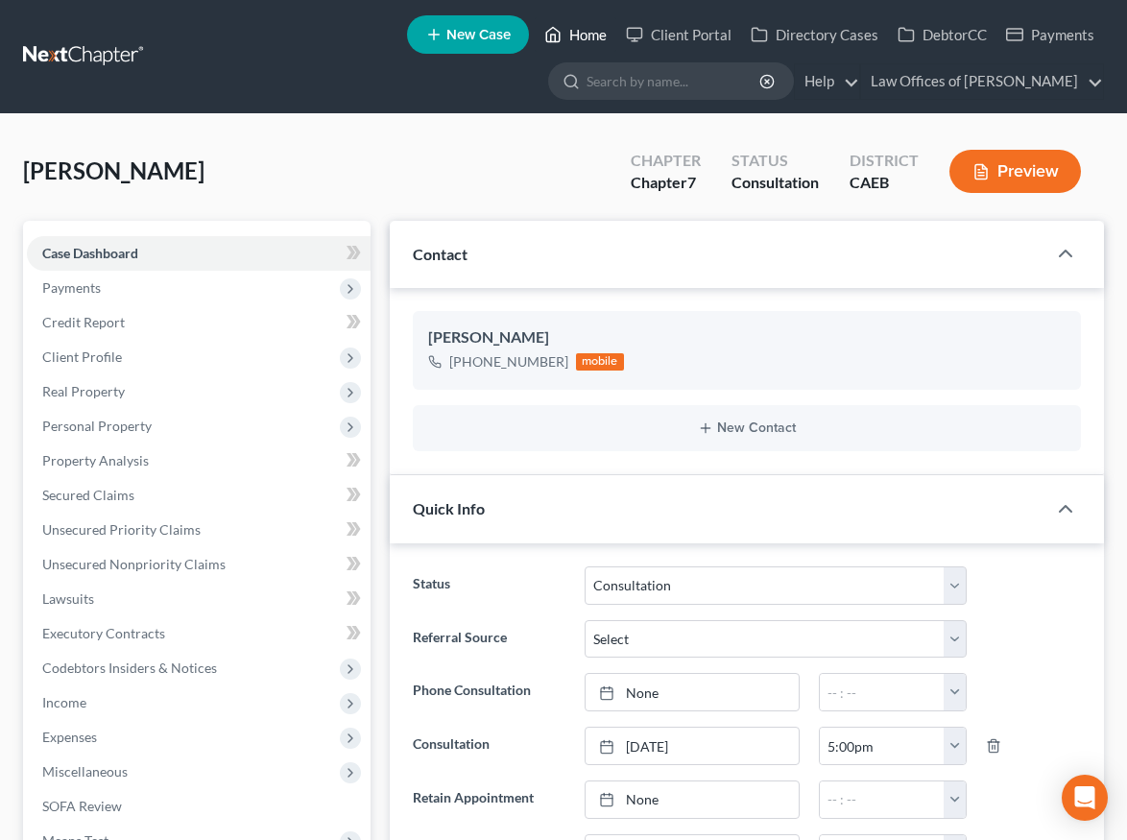
click at [535, 34] on link "Home" at bounding box center [576, 34] width 82 height 35
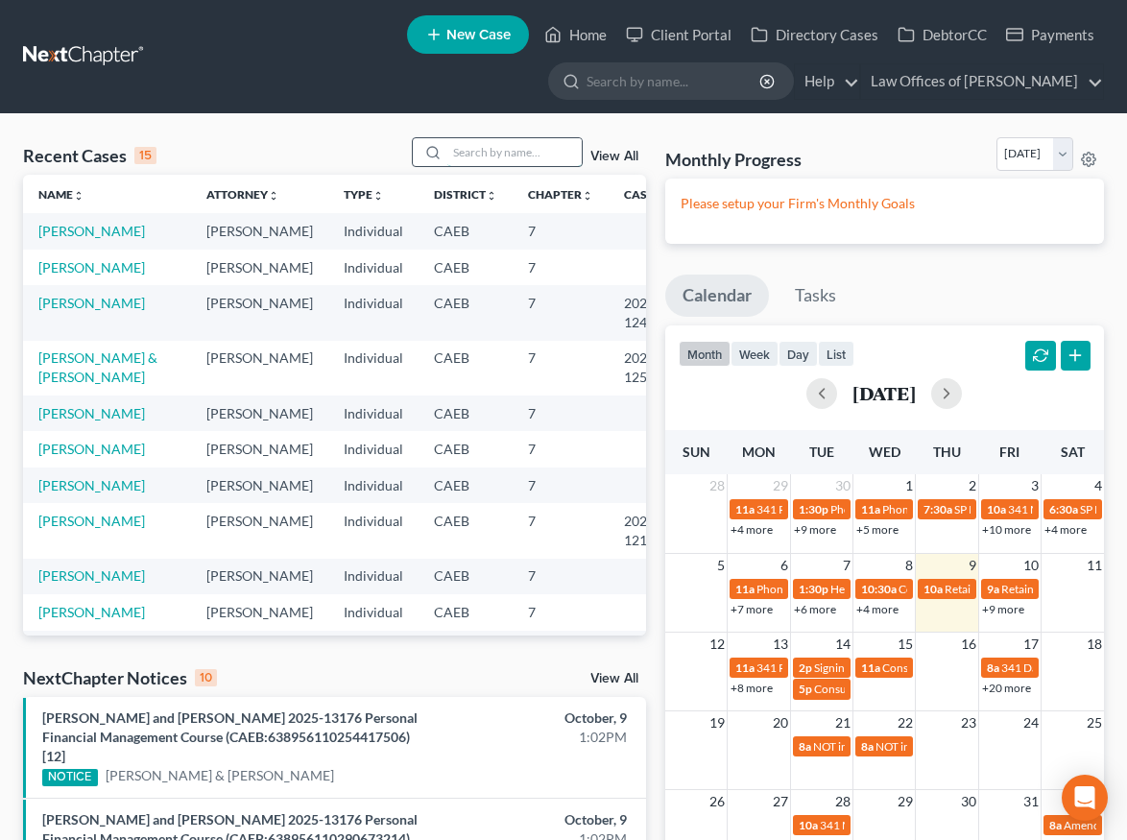
click at [522, 159] on input "search" at bounding box center [515, 152] width 134 height 28
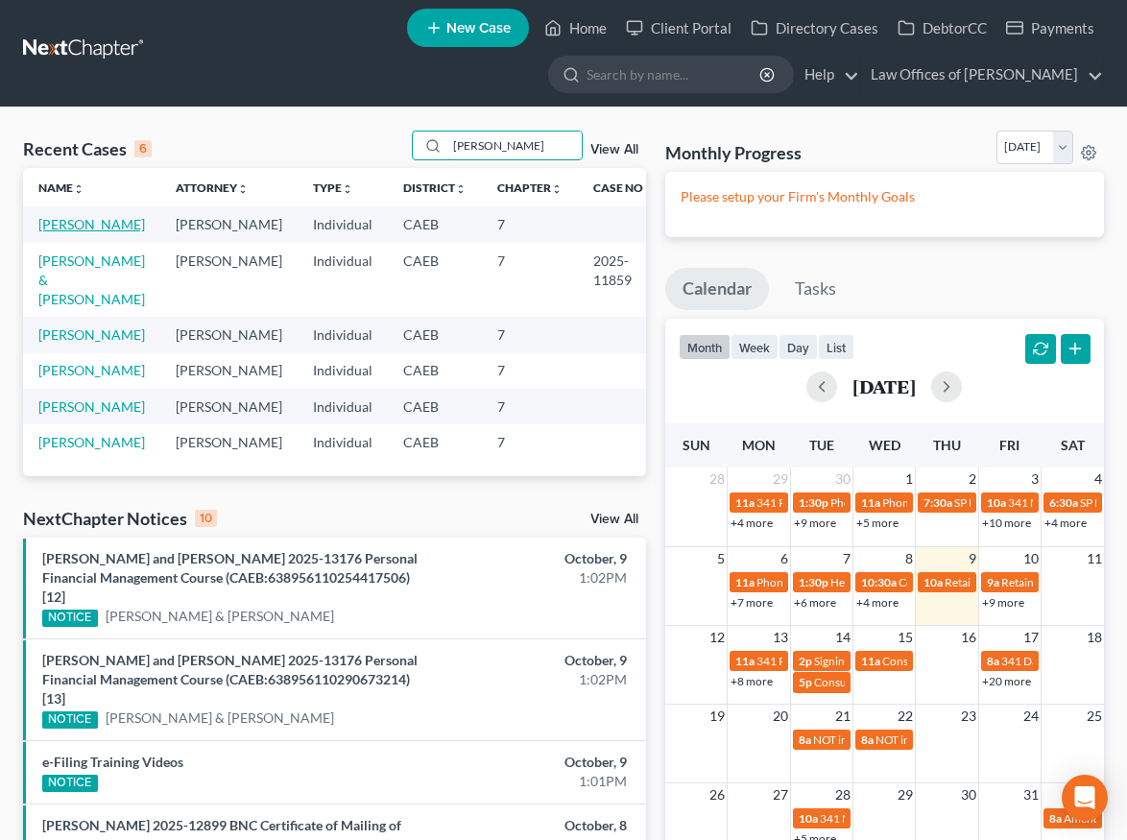
type input "[PERSON_NAME]"
click at [118, 220] on link "[PERSON_NAME]" at bounding box center [91, 224] width 107 height 16
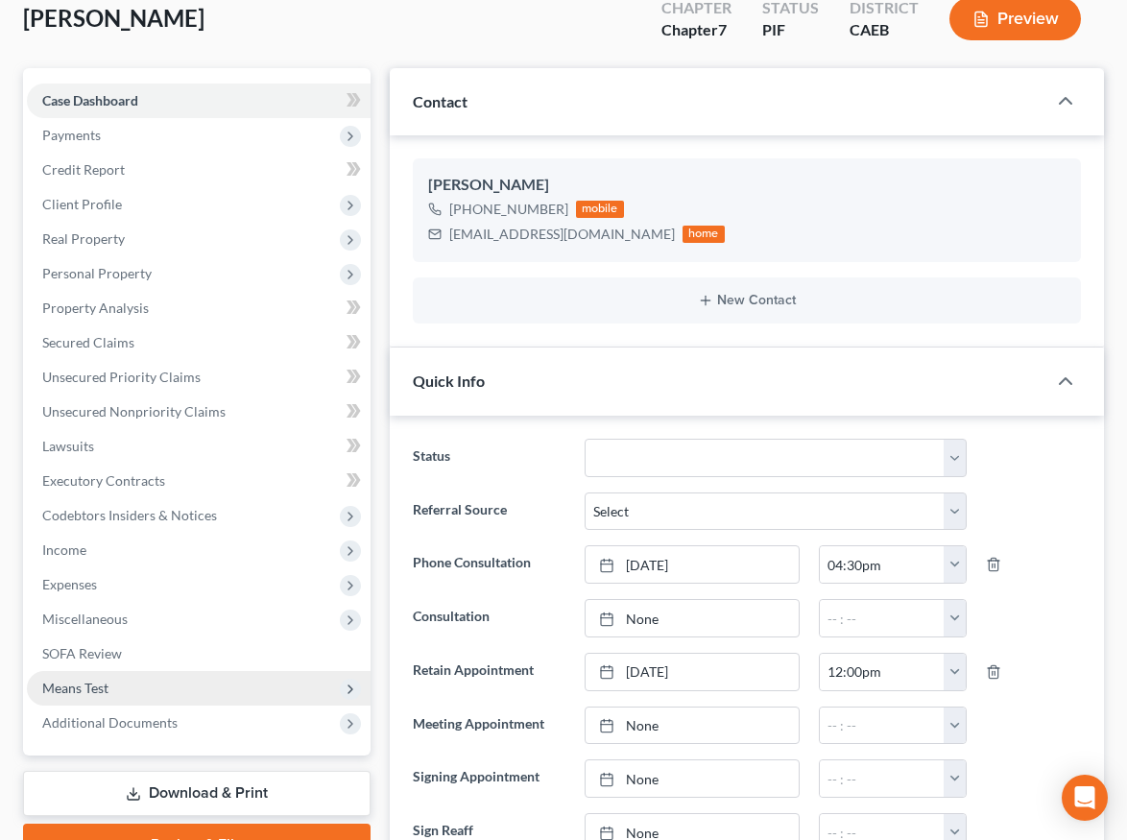
scroll to position [244, 0]
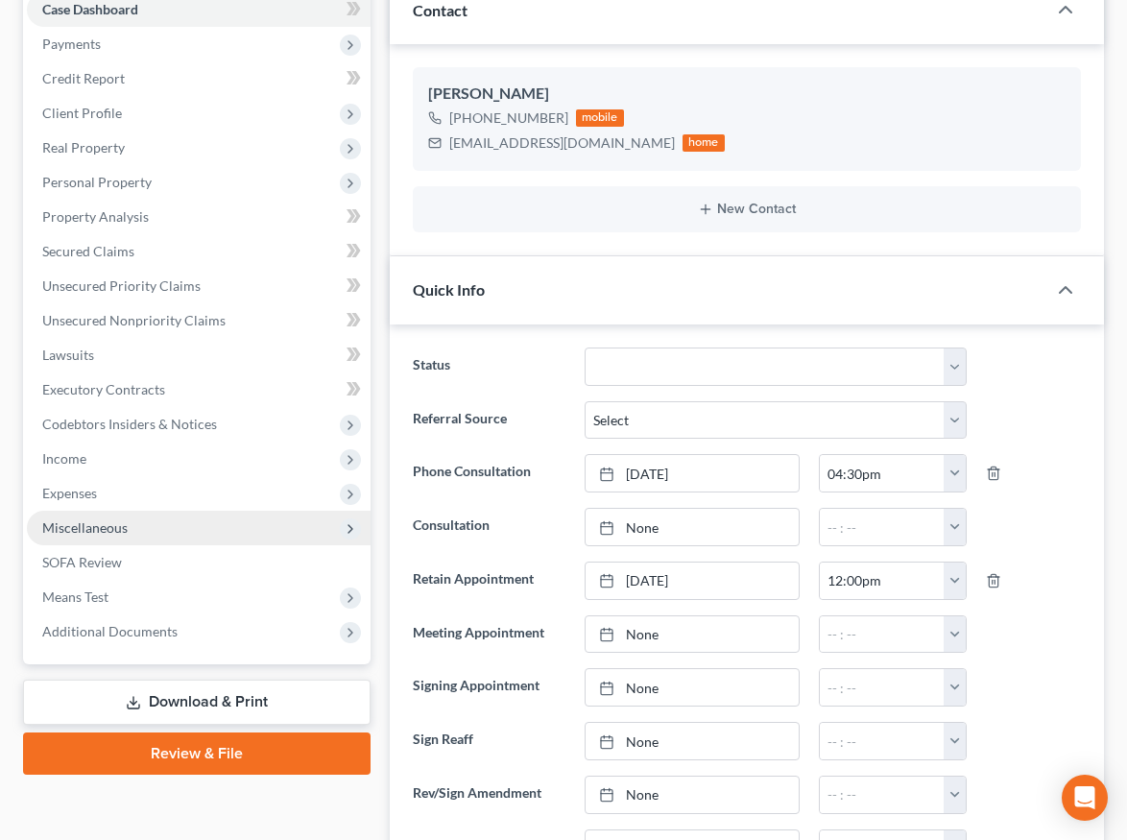
click at [126, 527] on span "Miscellaneous" at bounding box center [199, 528] width 344 height 35
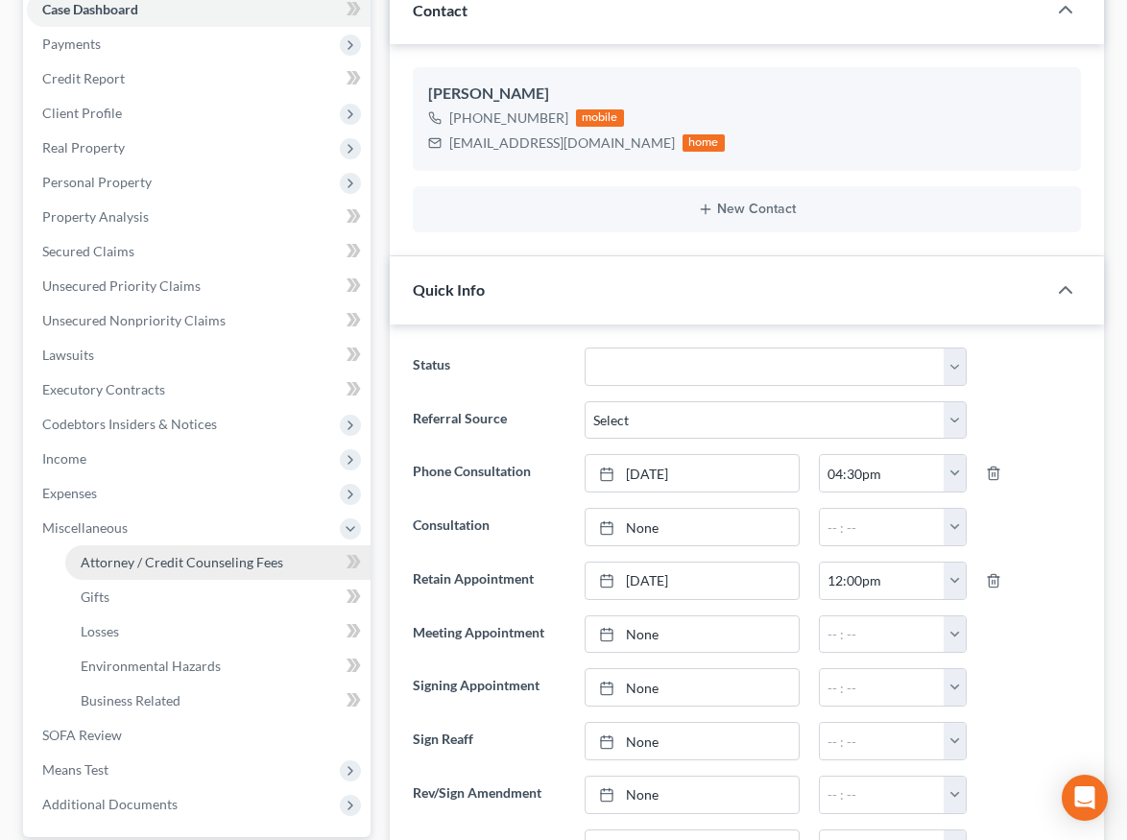
click at [177, 556] on span "Attorney / Credit Counseling Fees" at bounding box center [182, 562] width 203 height 16
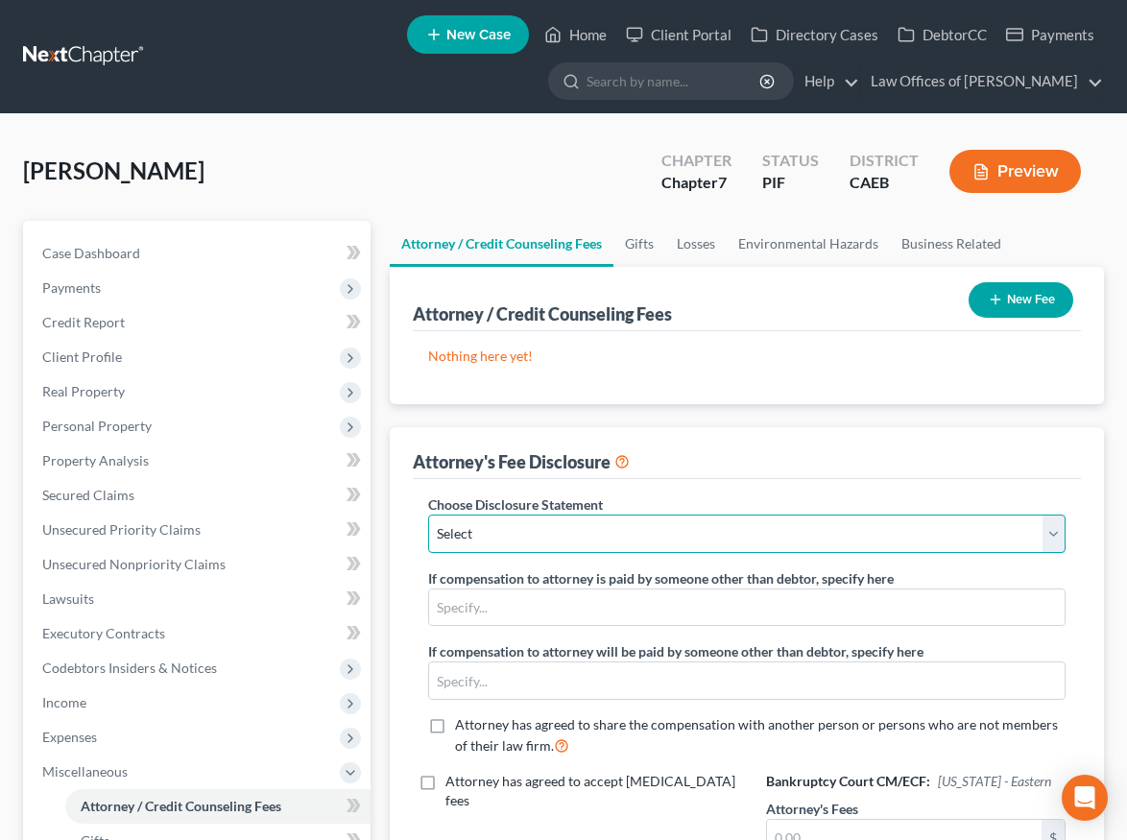
click at [712, 536] on select "Select Disclosure" at bounding box center [747, 534] width 638 height 38
select select "0"
click at [428, 515] on select "Select Disclosure" at bounding box center [747, 534] width 638 height 38
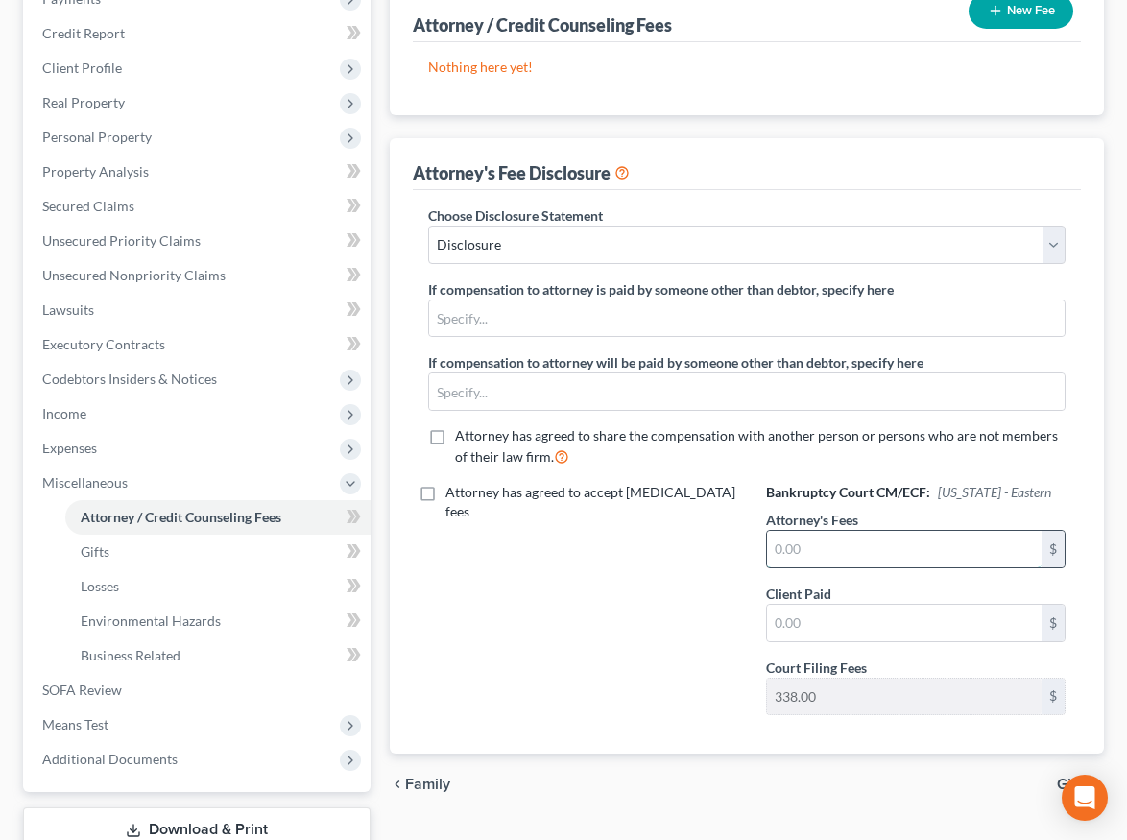
click at [888, 560] on input "text" at bounding box center [904, 549] width 275 height 36
type input "2,000"
click at [911, 632] on input "text" at bounding box center [904, 623] width 275 height 36
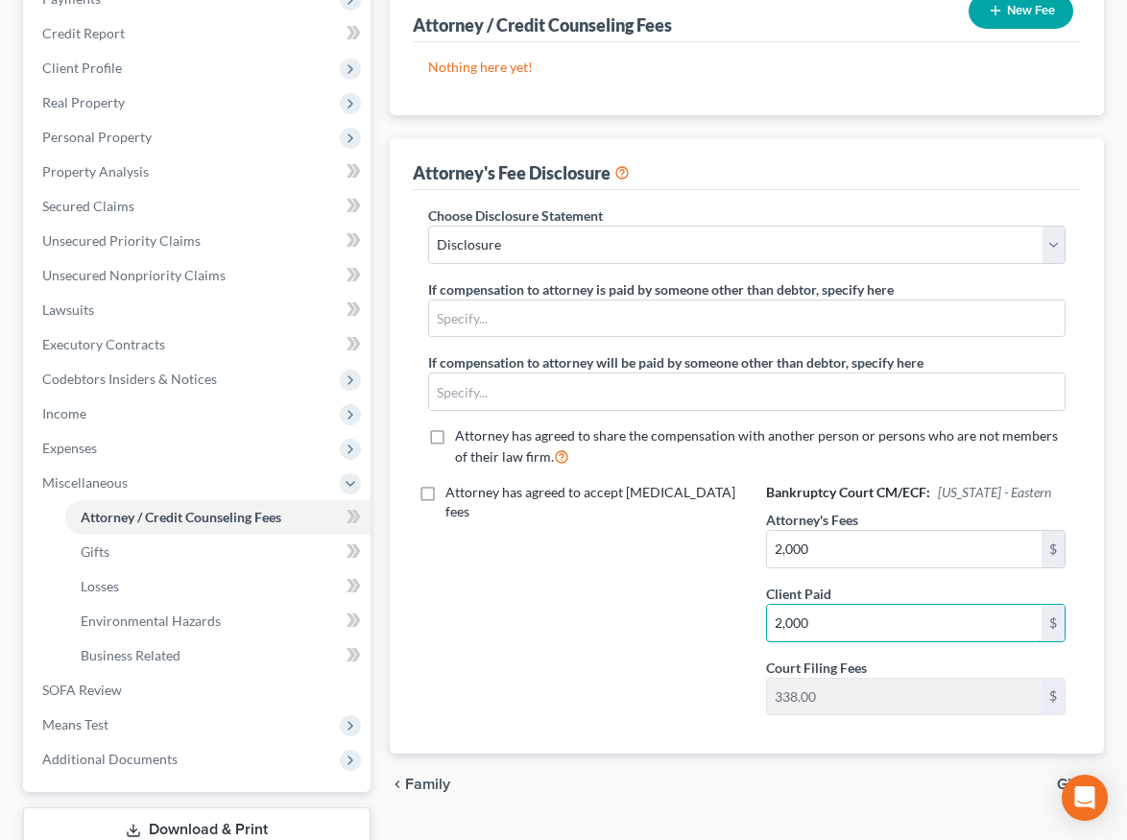
type input "2,000"
click at [880, 152] on div "Attorney's Fee Disclosure" at bounding box center [747, 164] width 668 height 52
click at [1024, 166] on div "Attorney's Fee Disclosure" at bounding box center [747, 164] width 668 height 52
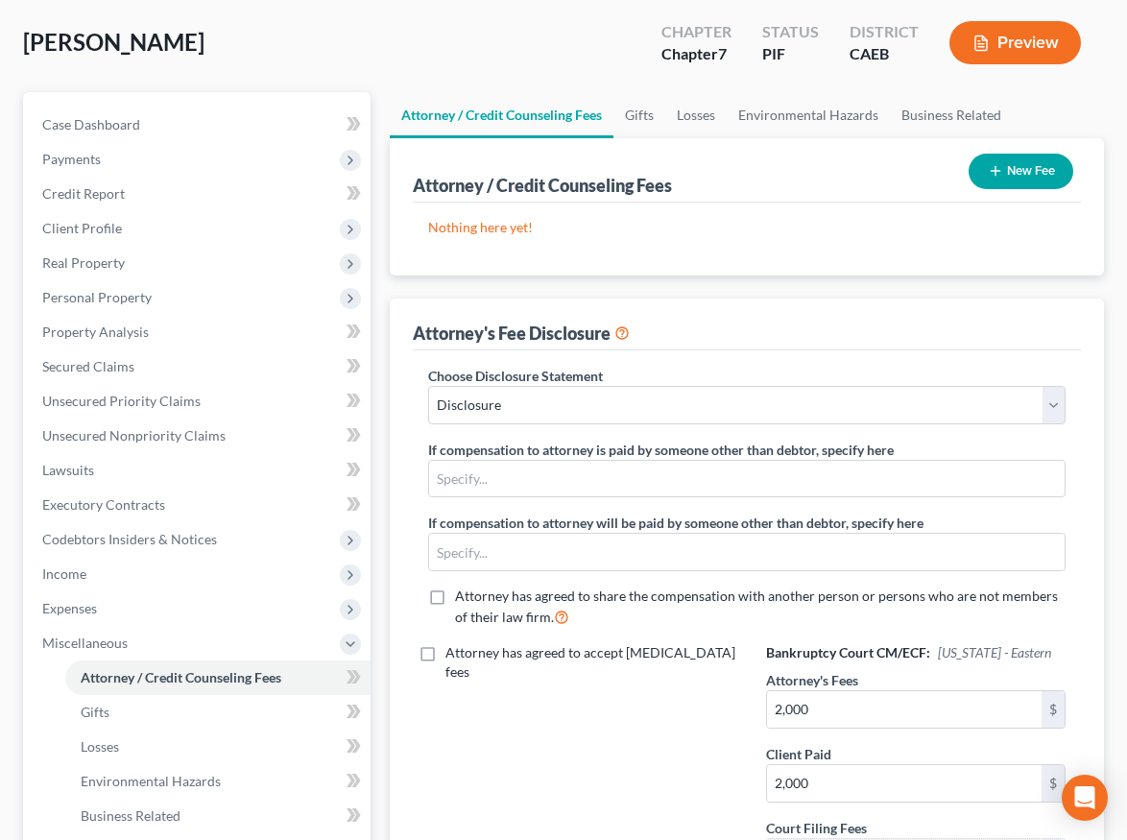
click at [1034, 177] on button "New Fee" at bounding box center [1021, 172] width 105 height 36
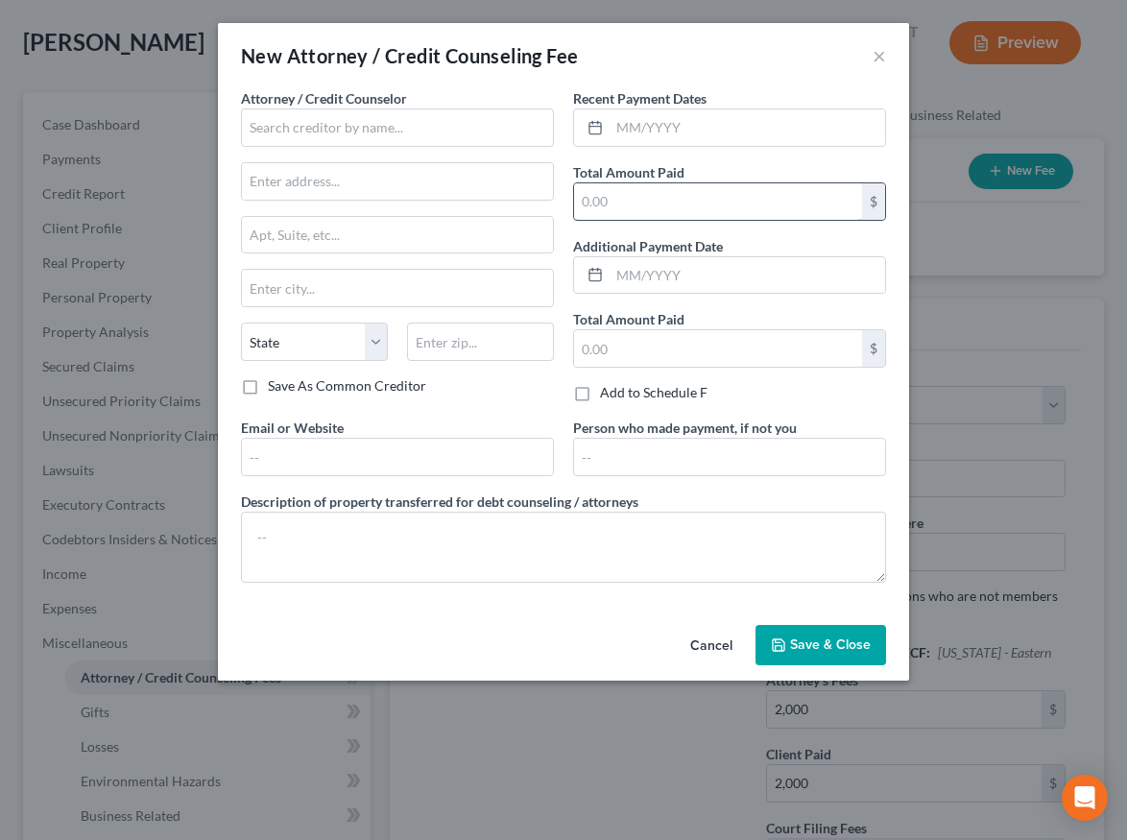
click at [668, 204] on input "text" at bounding box center [718, 201] width 288 height 36
type input "2,000"
drag, startPoint x: 671, startPoint y: 127, endPoint x: 690, endPoint y: 145, distance: 26.5
click at [671, 127] on input "text" at bounding box center [748, 127] width 276 height 36
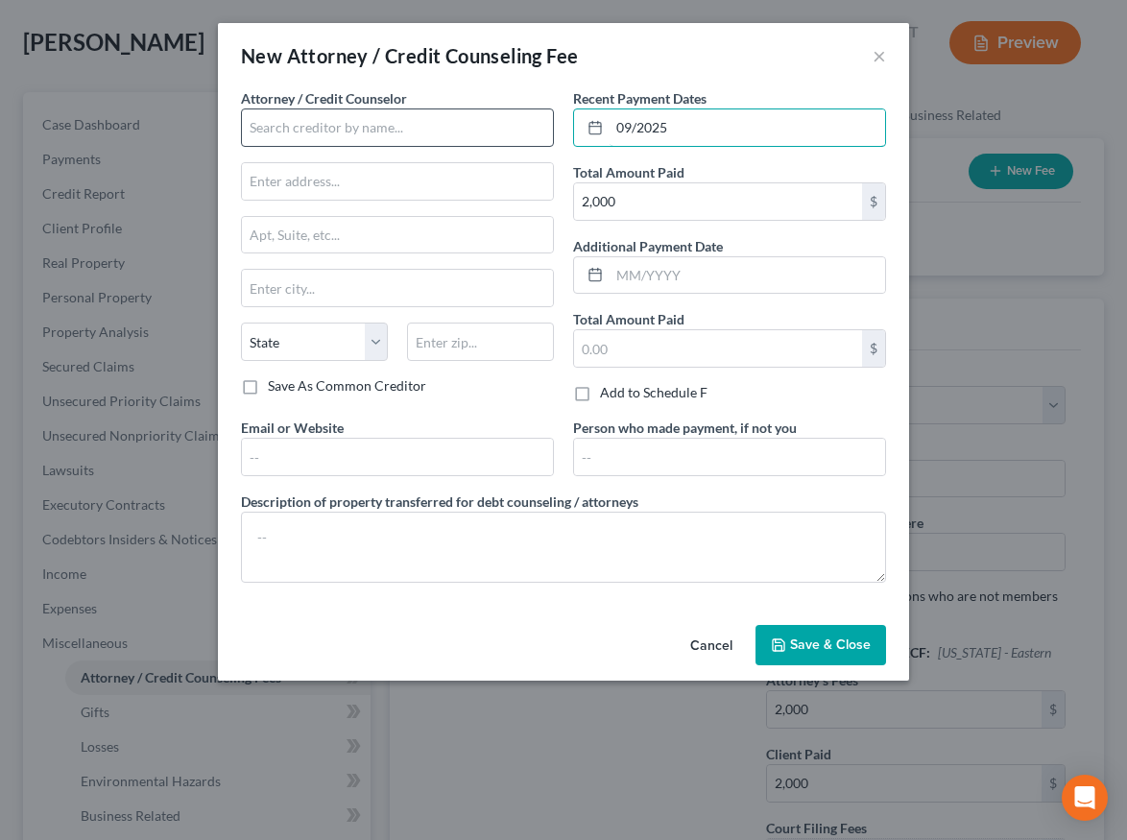
type input "09/2025"
click at [471, 133] on input "text" at bounding box center [397, 128] width 313 height 38
click at [336, 134] on input "[PERSON_NAME]" at bounding box center [397, 128] width 313 height 38
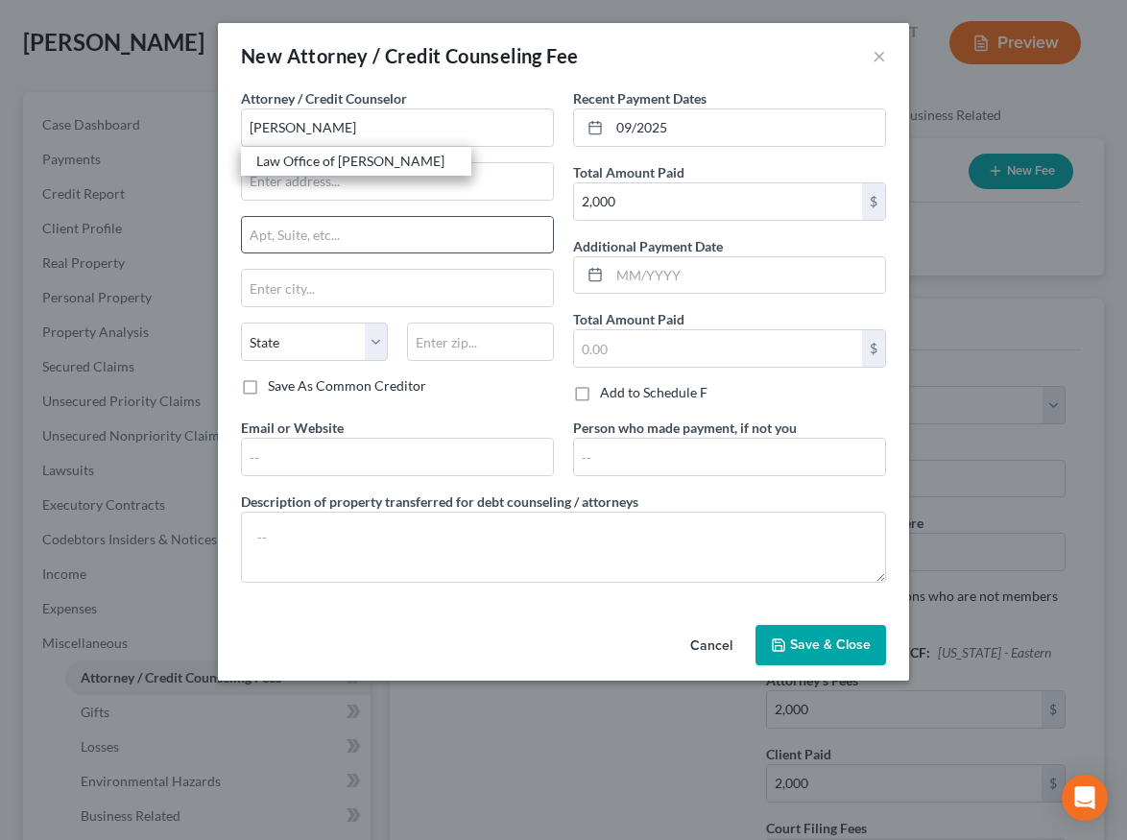
click at [334, 159] on div "Law Office of [PERSON_NAME]" at bounding box center [356, 161] width 200 height 19
type input "Law Office of [PERSON_NAME]"
type input "[STREET_ADDRESS]"
type input "[GEOGRAPHIC_DATA]"
select select "4"
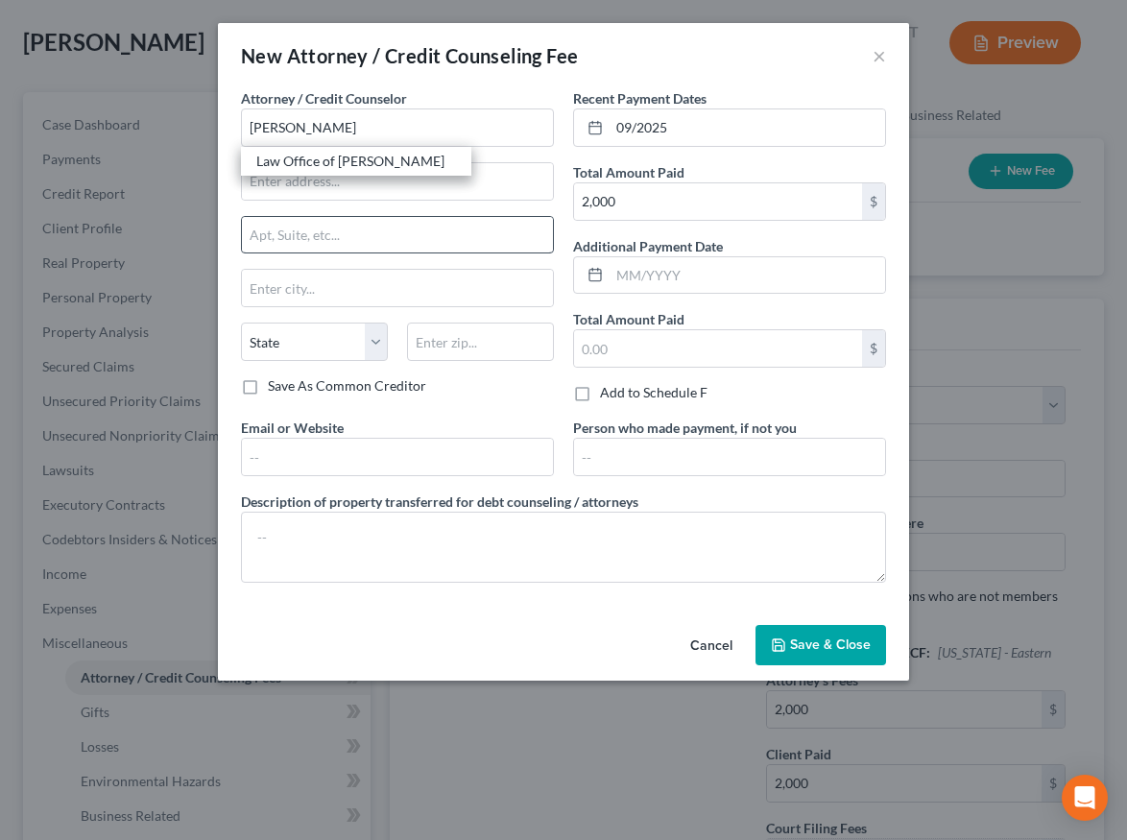
type input "93301"
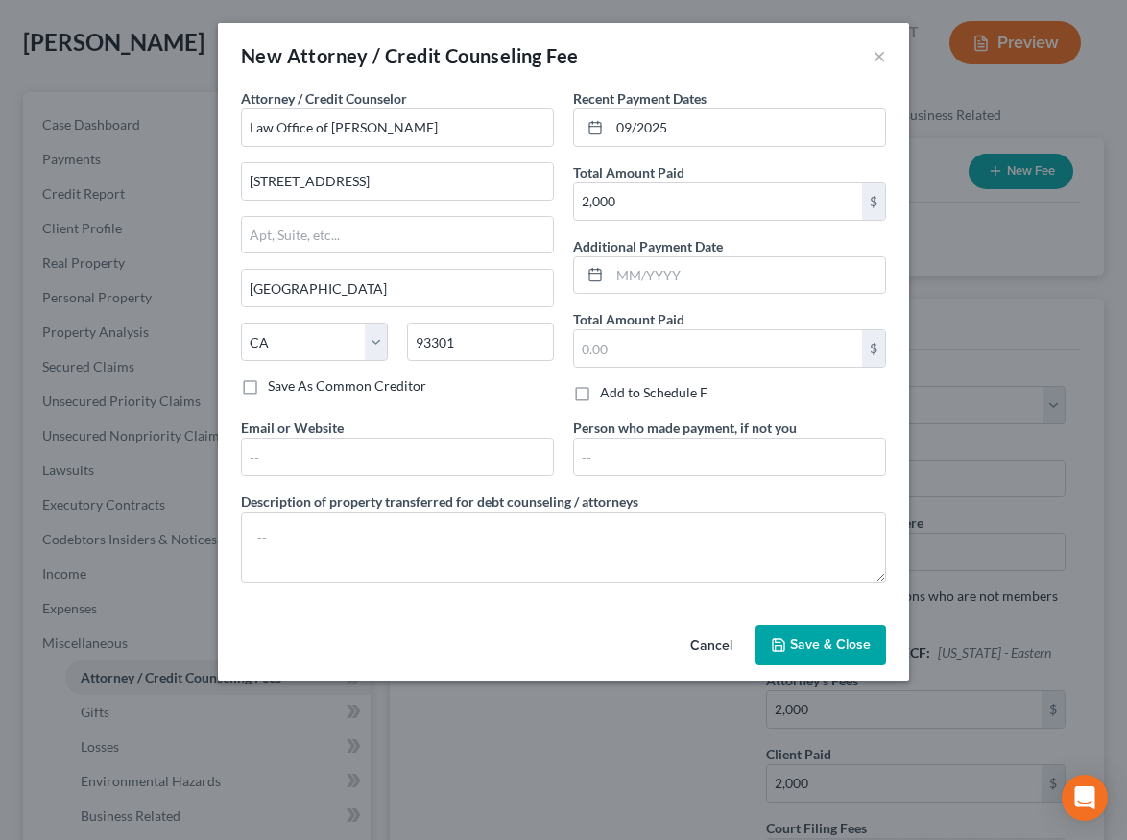
drag, startPoint x: 823, startPoint y: 636, endPoint x: 853, endPoint y: 672, distance: 47.1
click at [823, 637] on span "Save & Close" at bounding box center [830, 645] width 81 height 16
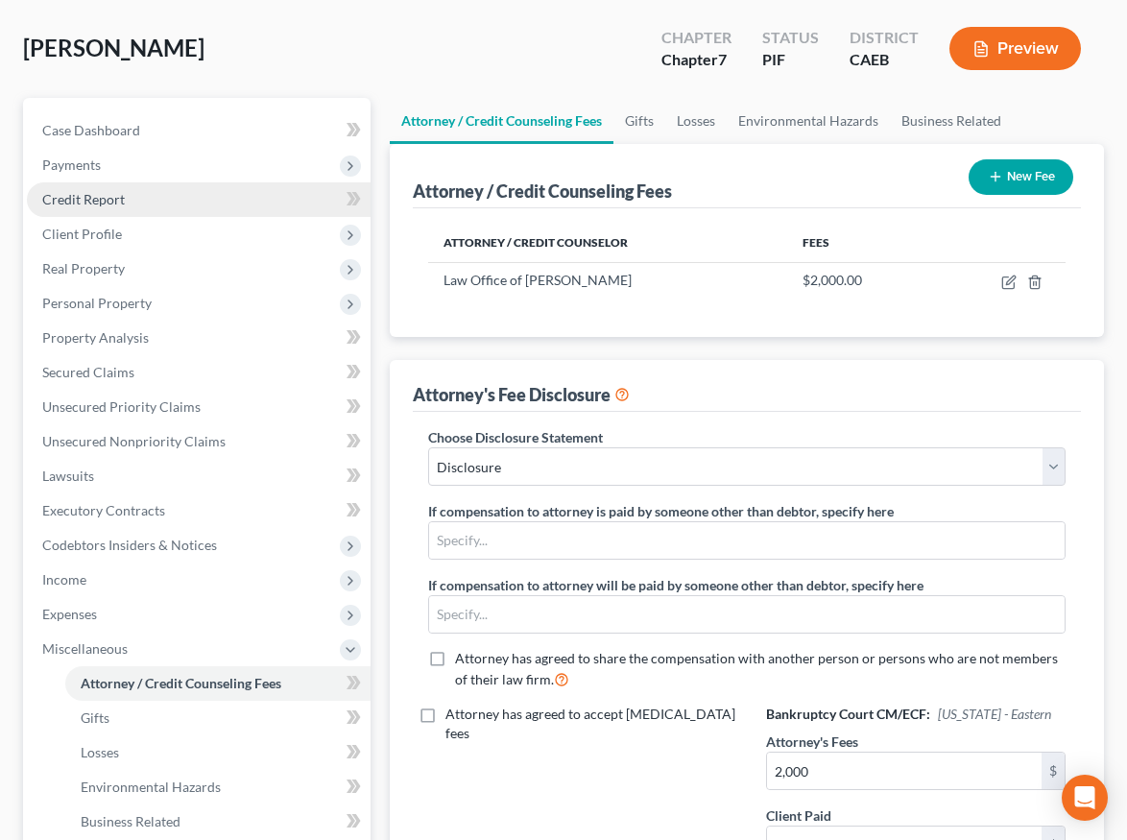
scroll to position [117, 0]
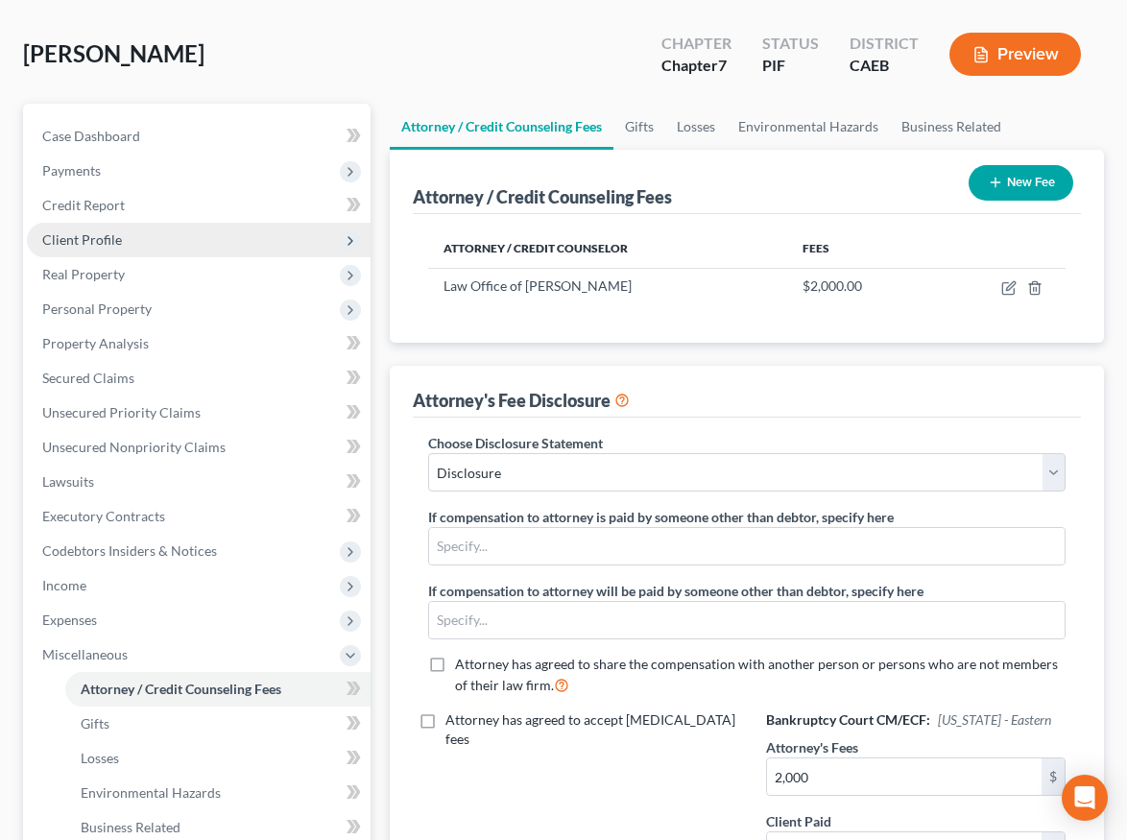
click at [136, 239] on span "Client Profile" at bounding box center [199, 240] width 344 height 35
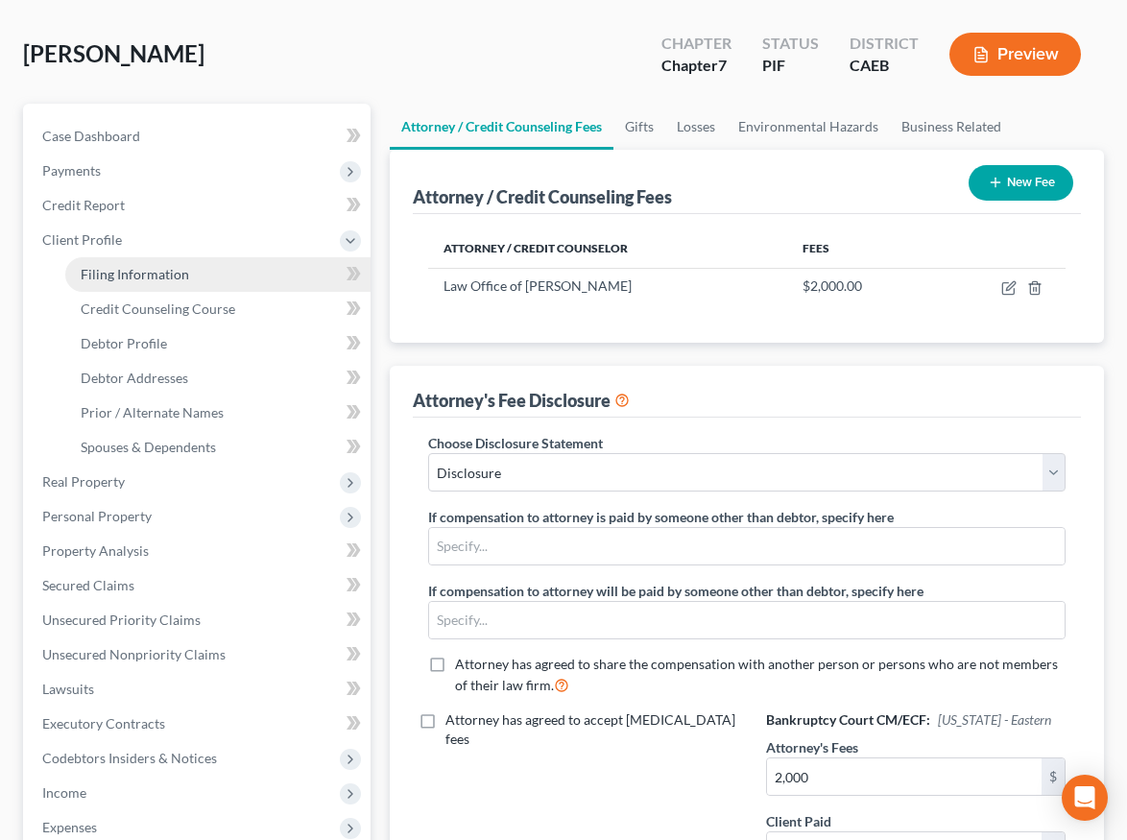
click at [126, 272] on span "Filing Information" at bounding box center [135, 274] width 109 height 16
select select "1"
select select "0"
select select "8"
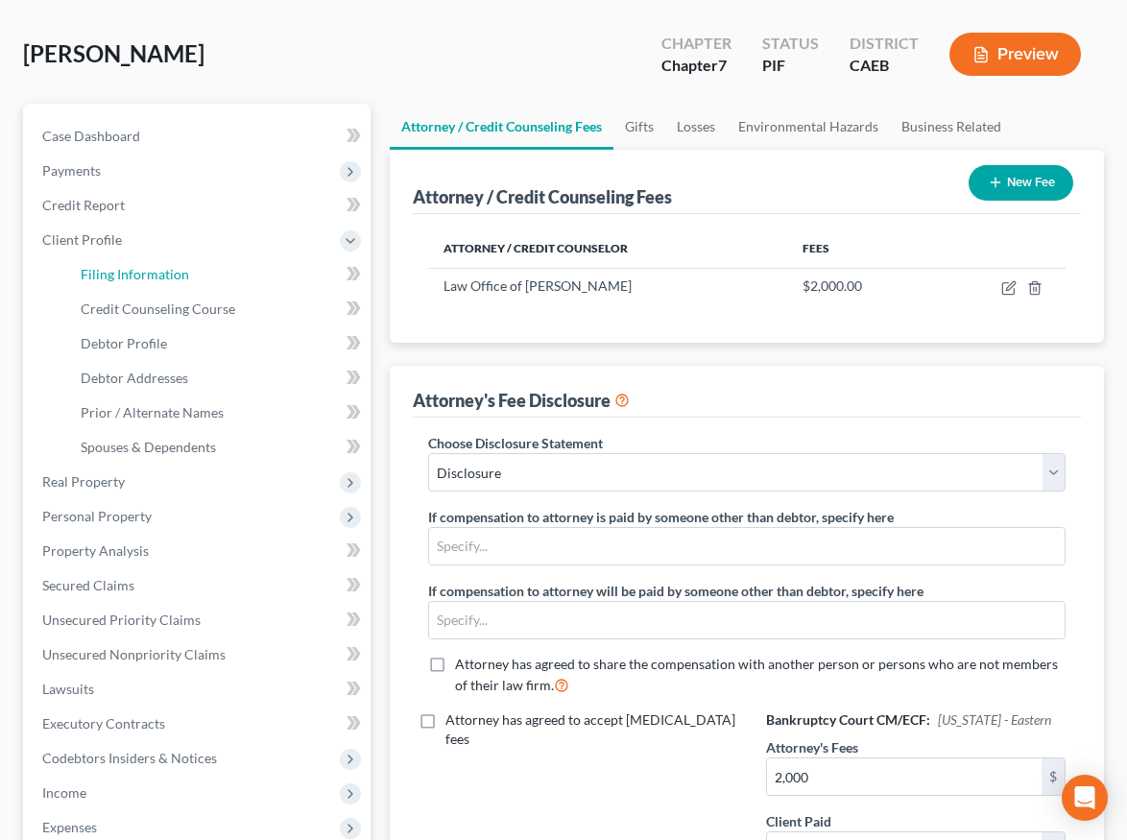
select select "0"
select select "4"
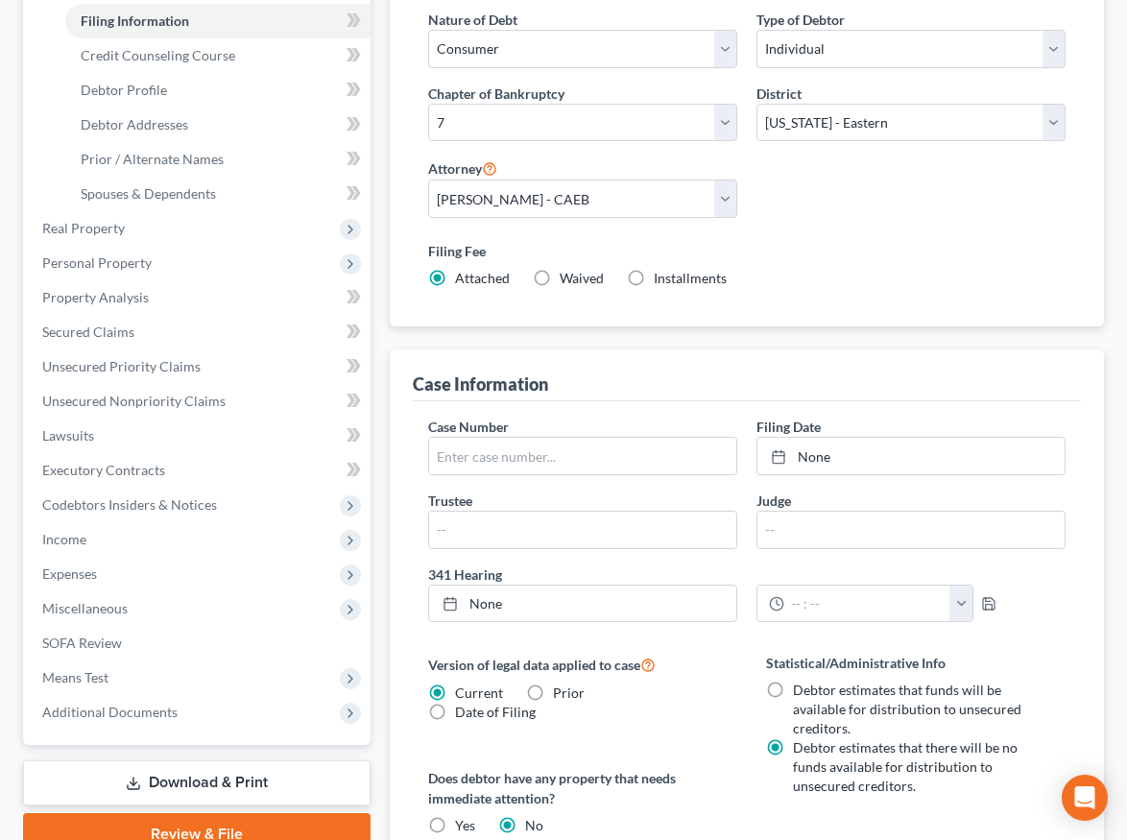
scroll to position [372, 0]
click at [654, 277] on label "Installments Installments" at bounding box center [690, 277] width 73 height 19
click at [662, 277] on input "Installments Installments" at bounding box center [668, 274] width 12 height 12
radio input "true"
radio input "false"
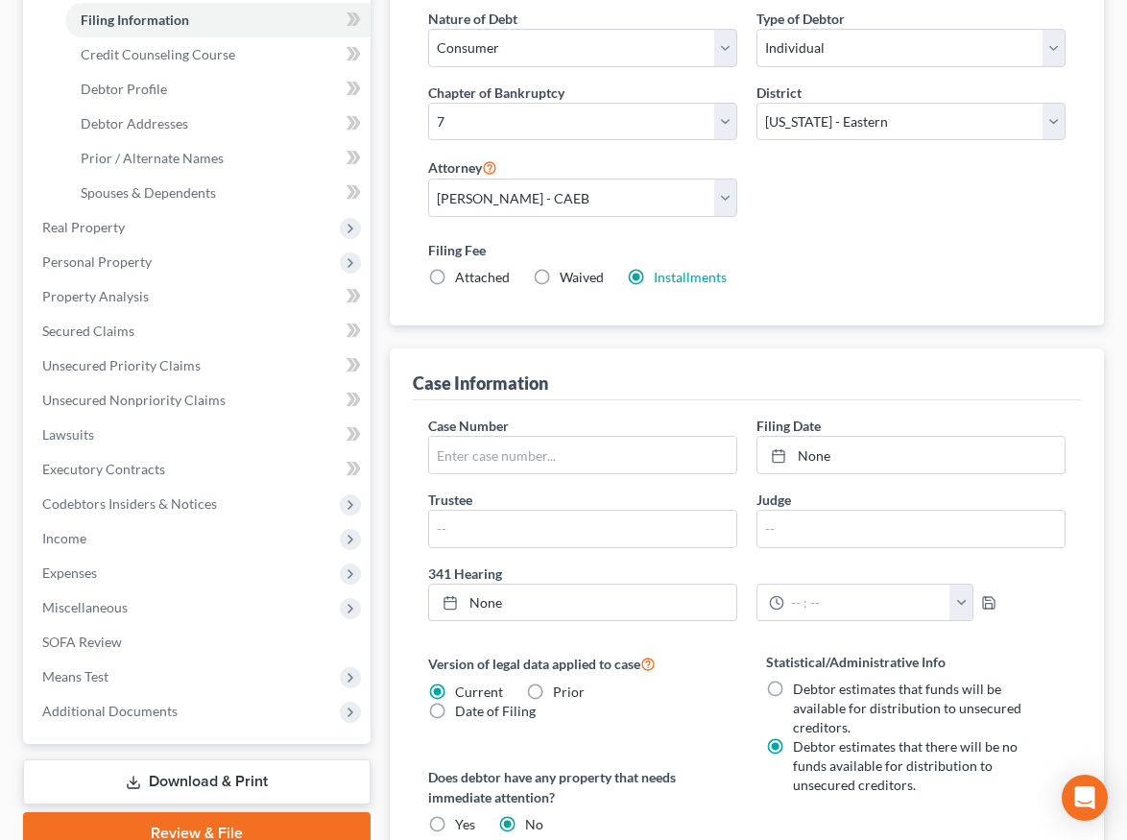
type input "0.00"
radio input "true"
type input "0.00"
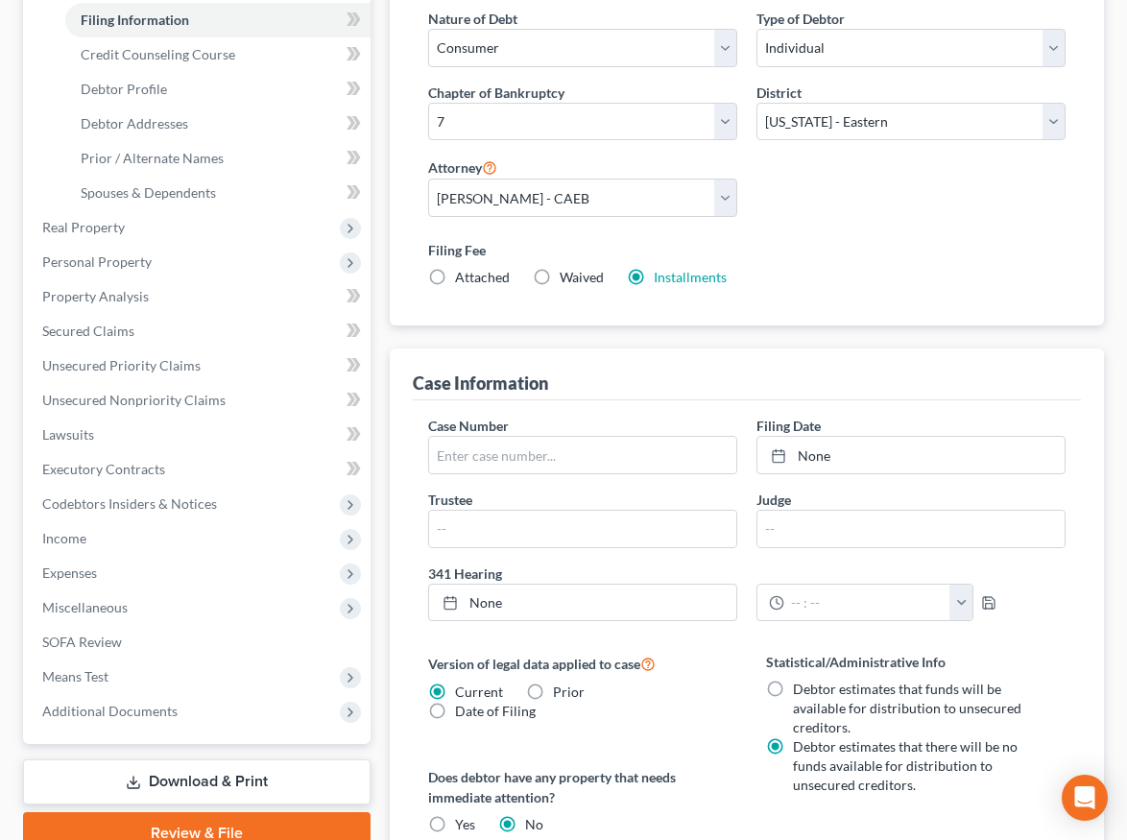
type input "[DATE]"
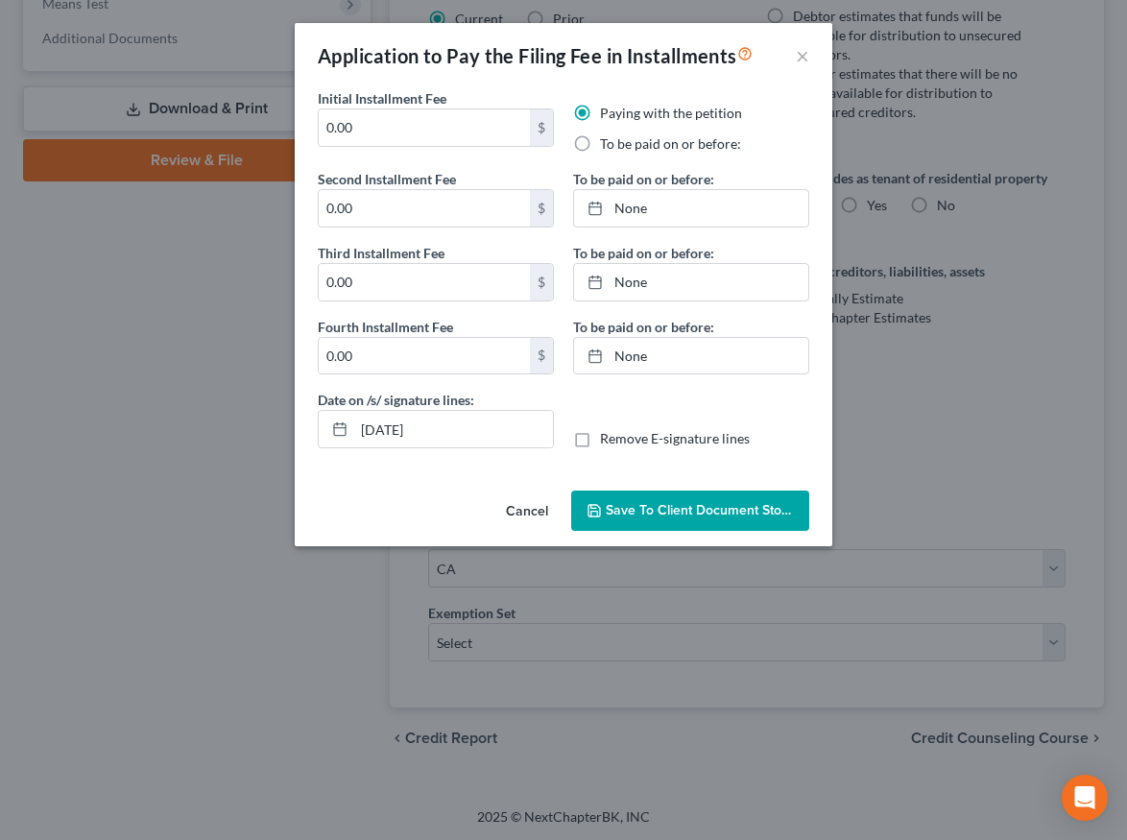
drag, startPoint x: 516, startPoint y: 499, endPoint x: 535, endPoint y: 630, distance: 132.0
click at [516, 499] on button "Cancel" at bounding box center [527, 512] width 73 height 38
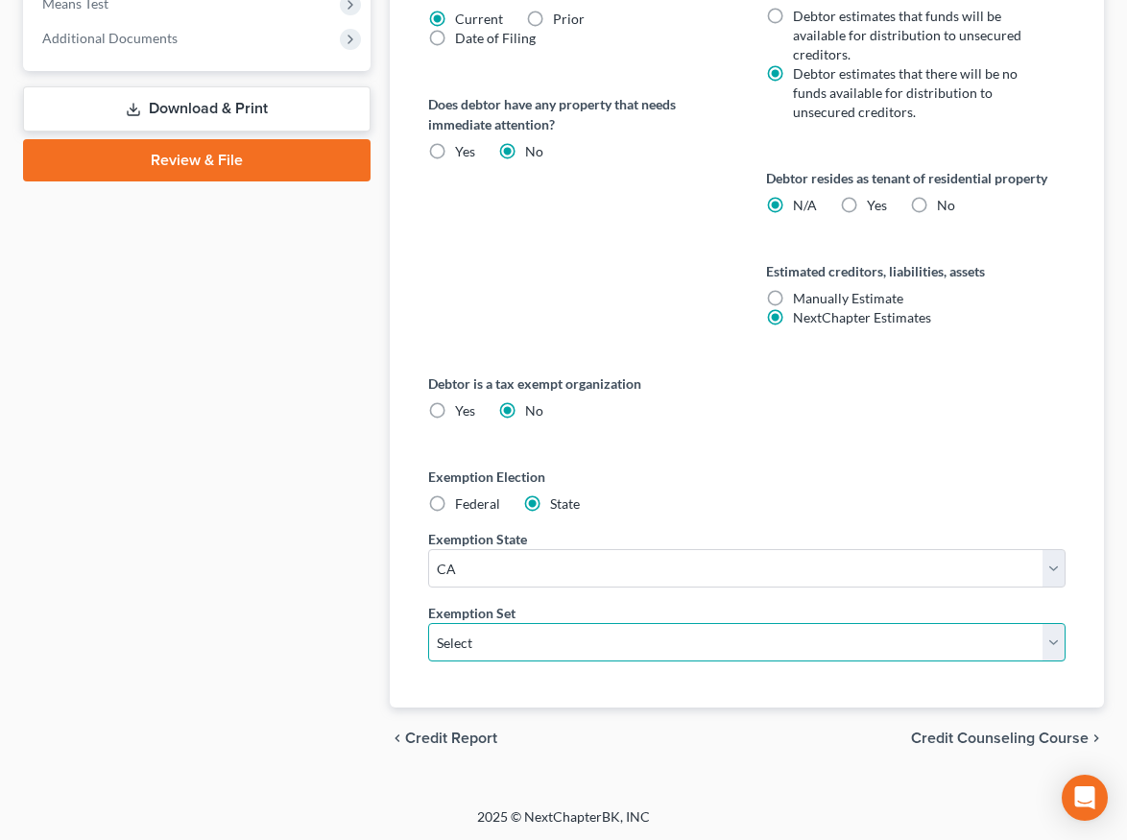
click at [530, 623] on select "Select 703 704" at bounding box center [747, 642] width 638 height 38
select select "0"
click at [428, 623] on select "Select 703 704" at bounding box center [747, 642] width 638 height 38
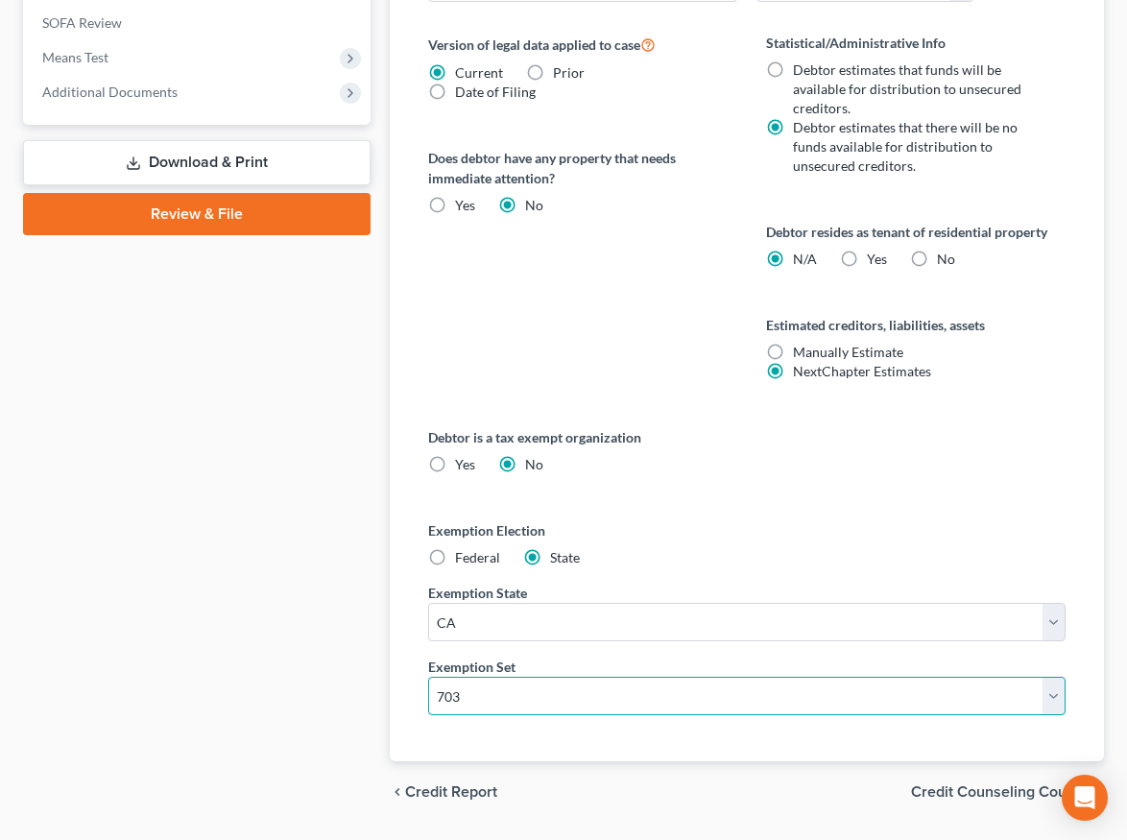
scroll to position [945, 0]
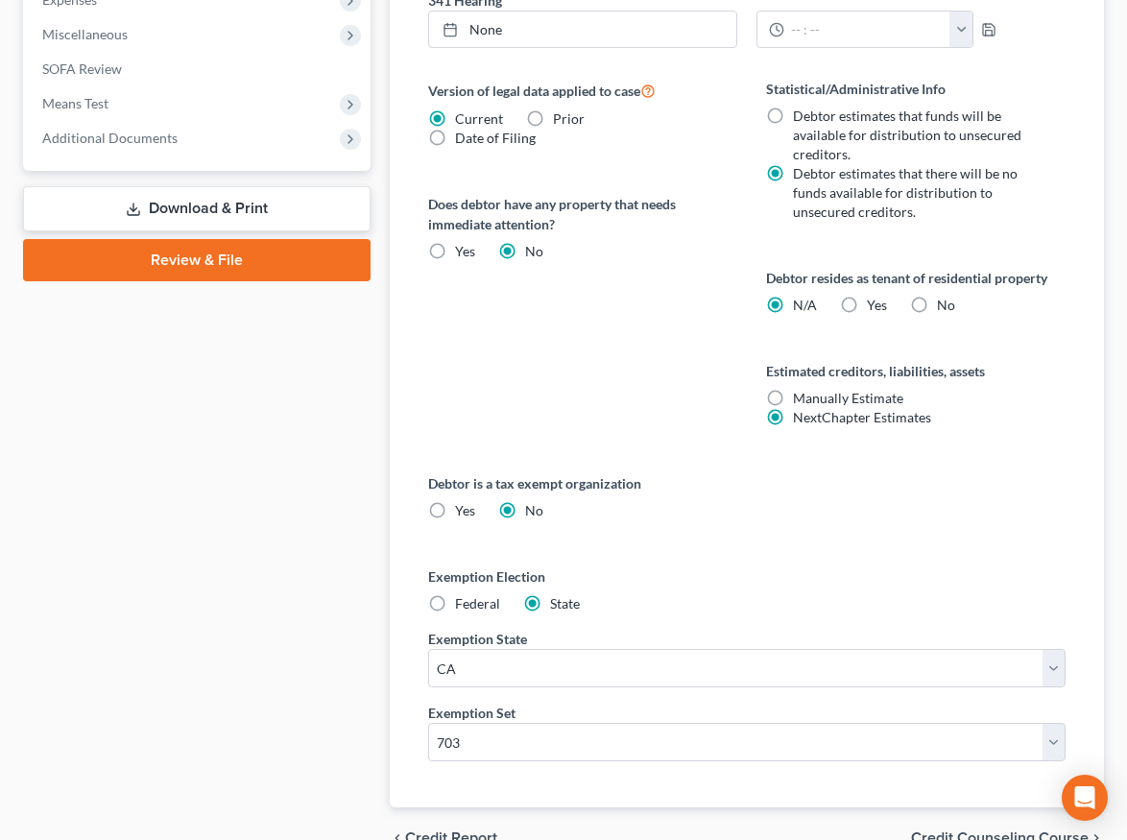
click at [867, 307] on label "Yes Yes" at bounding box center [877, 305] width 20 height 19
click at [875, 307] on input "Yes Yes" at bounding box center [881, 302] width 12 height 12
radio input "true"
radio input "false"
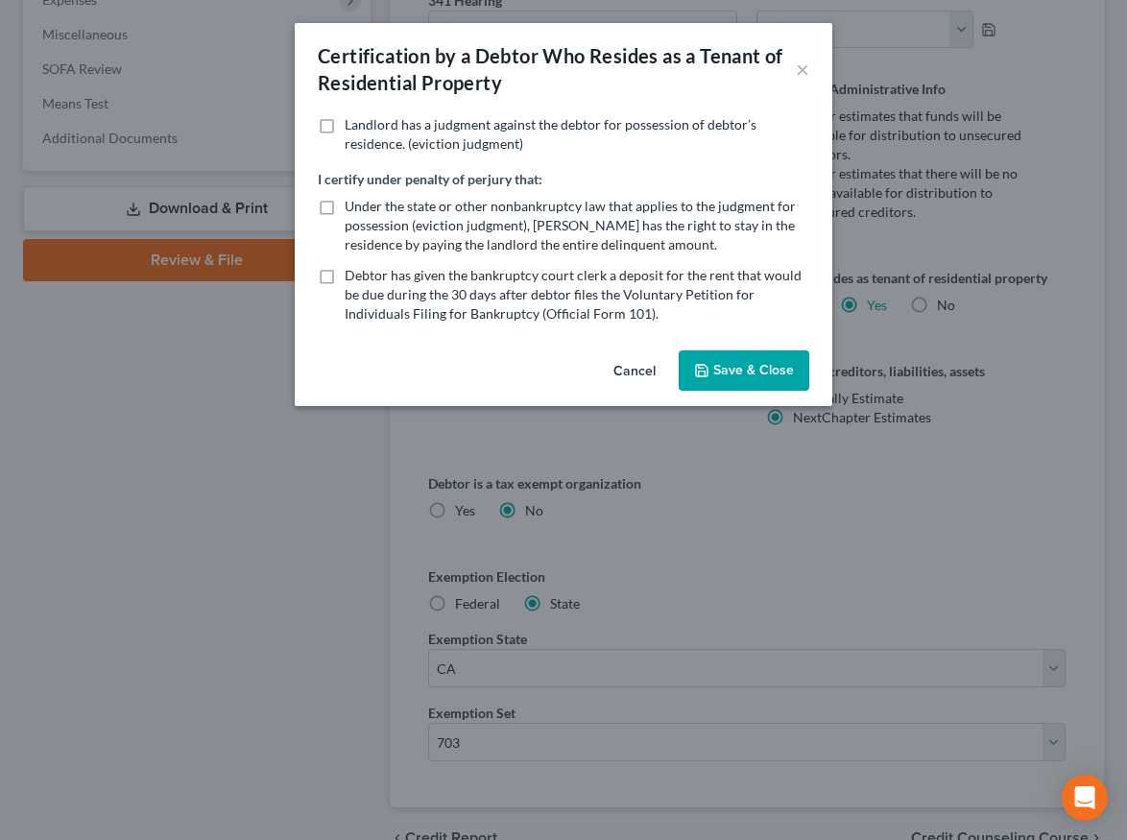
drag, startPoint x: 630, startPoint y: 368, endPoint x: 348, endPoint y: 415, distance: 286.2
click at [630, 368] on button "Cancel" at bounding box center [634, 371] width 73 height 38
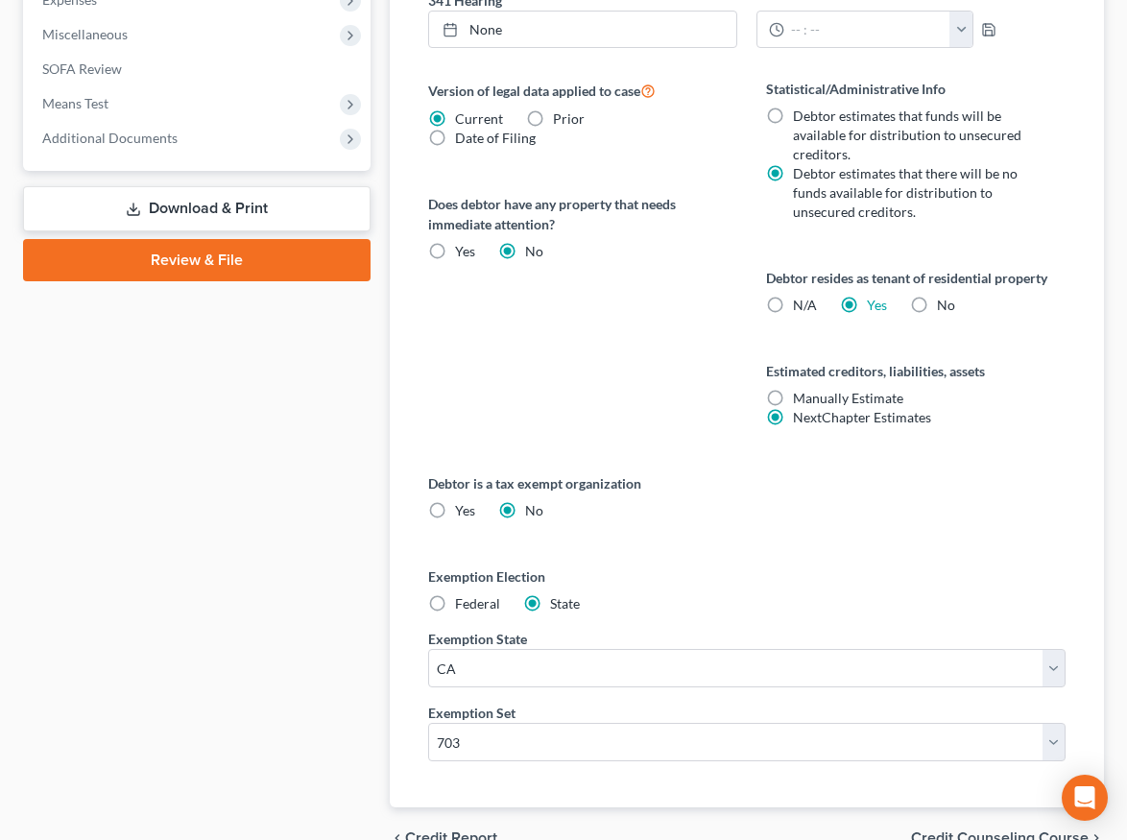
click at [355, 439] on div "Case Dashboard Payments Invoices Payments Payments Credit Report Client Profile" at bounding box center [196, 72] width 367 height 1593
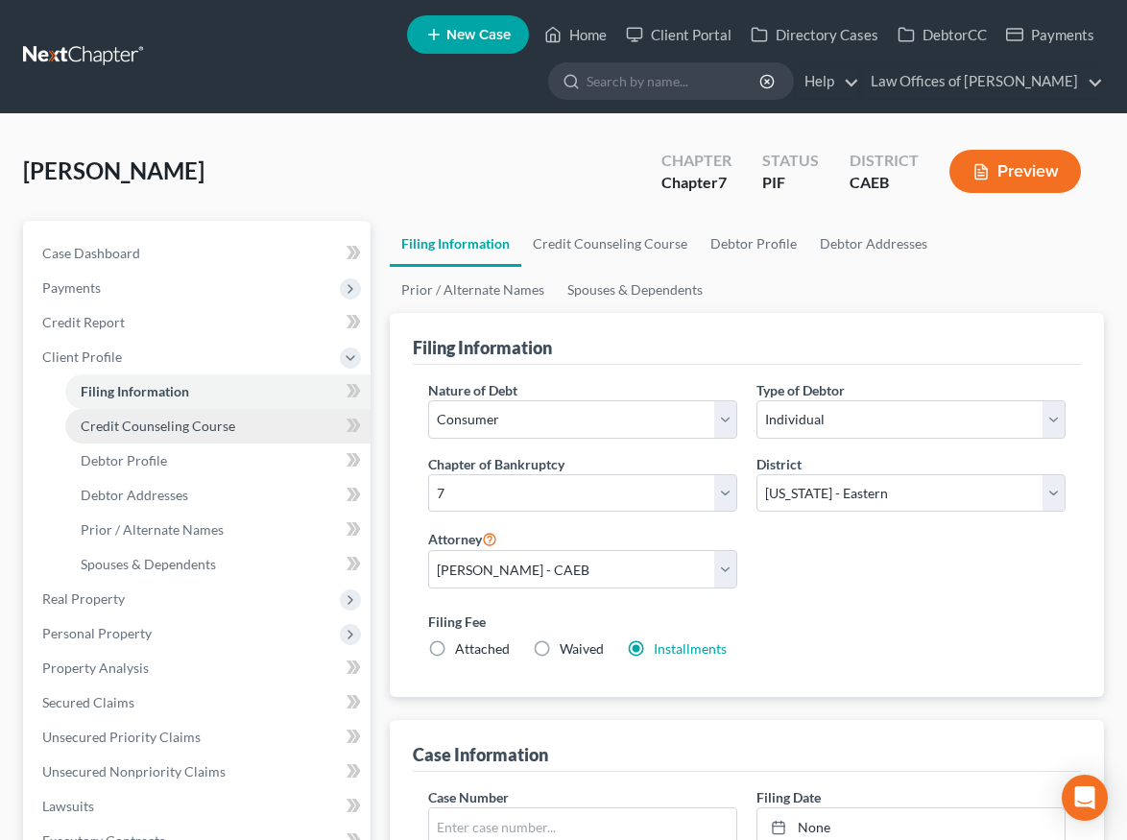
click at [140, 435] on link "Credit Counseling Course" at bounding box center [217, 426] width 305 height 35
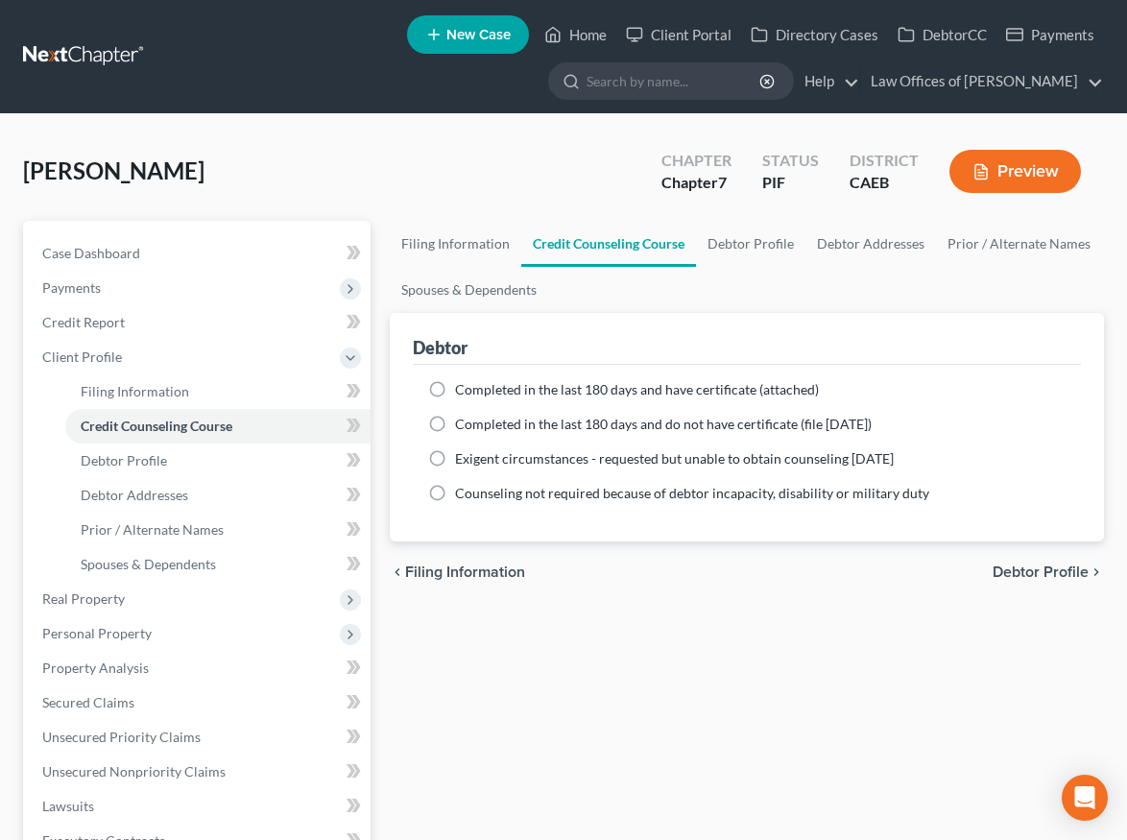
click at [455, 387] on label "Completed in the last 180 days and have certificate (attached)" at bounding box center [637, 389] width 364 height 19
click at [463, 387] on input "Completed in the last 180 days and have certificate (attached)" at bounding box center [469, 386] width 12 height 12
radio input "true"
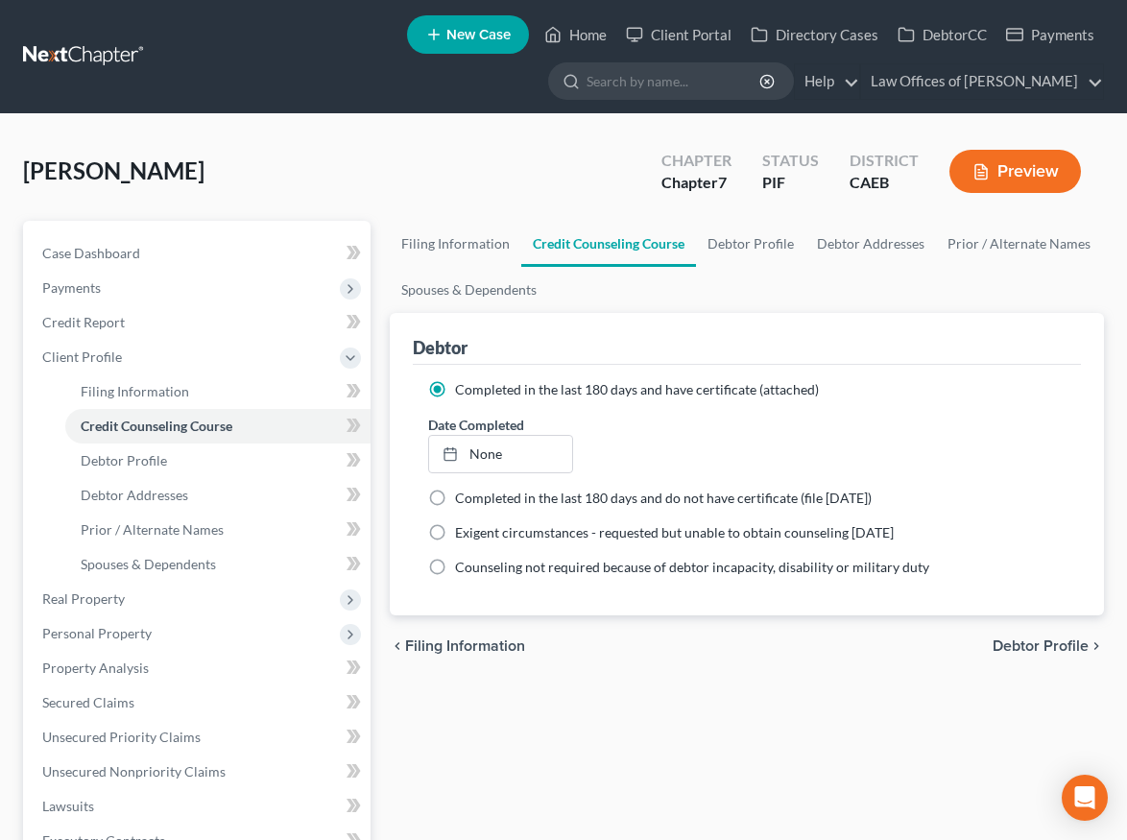
scroll to position [73, 0]
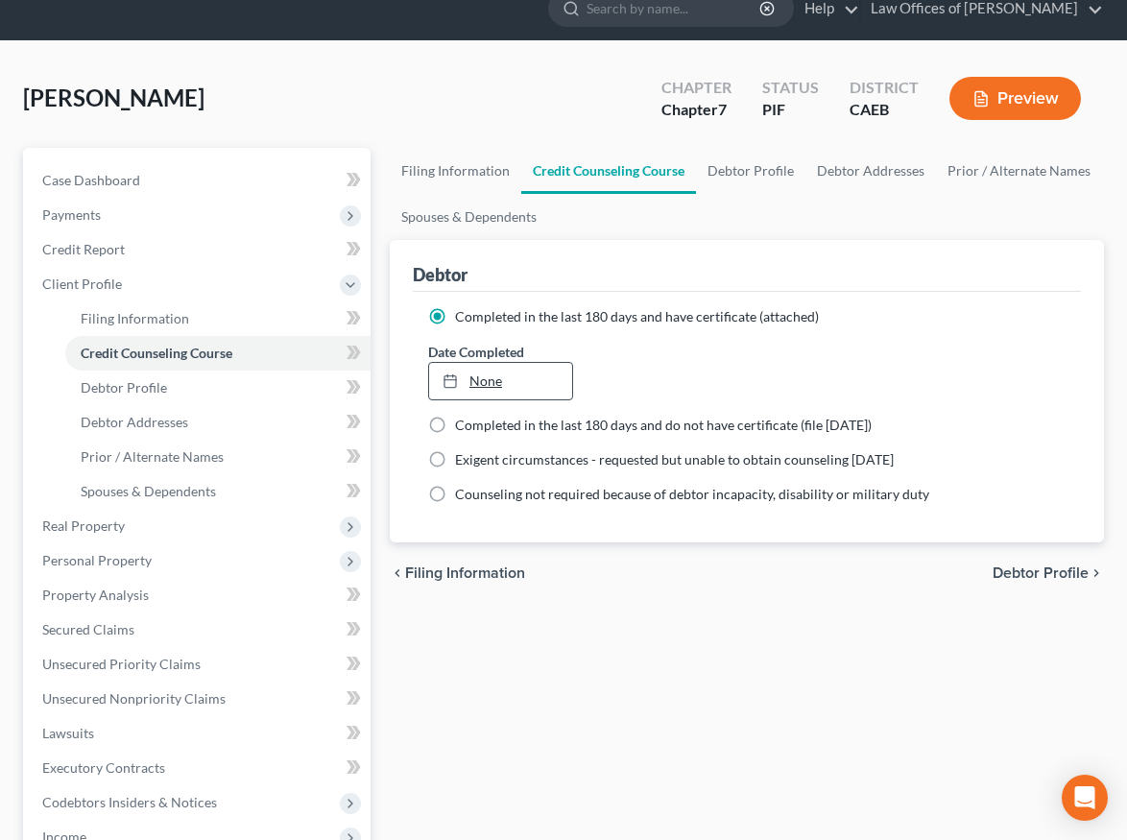
click at [467, 386] on div at bounding box center [456, 381] width 27 height 16
type input "[DATE]"
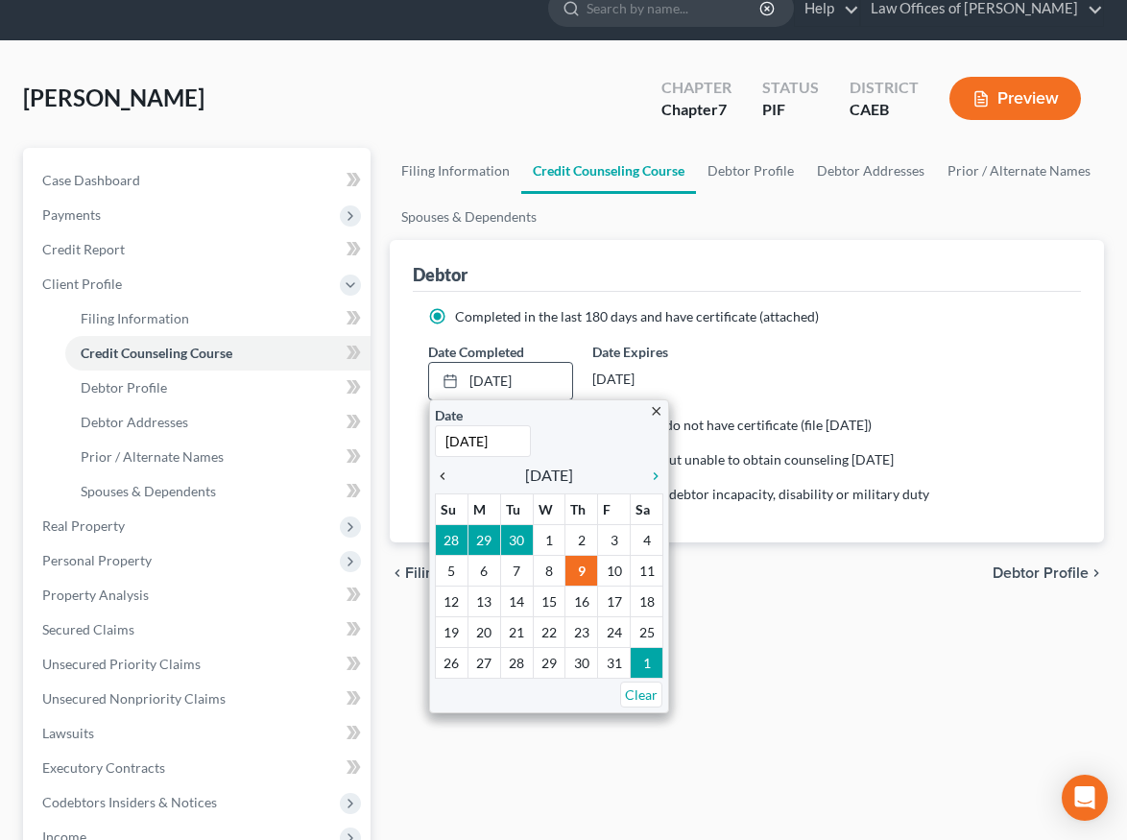
click at [436, 470] on icon "chevron_left" at bounding box center [447, 476] width 25 height 15
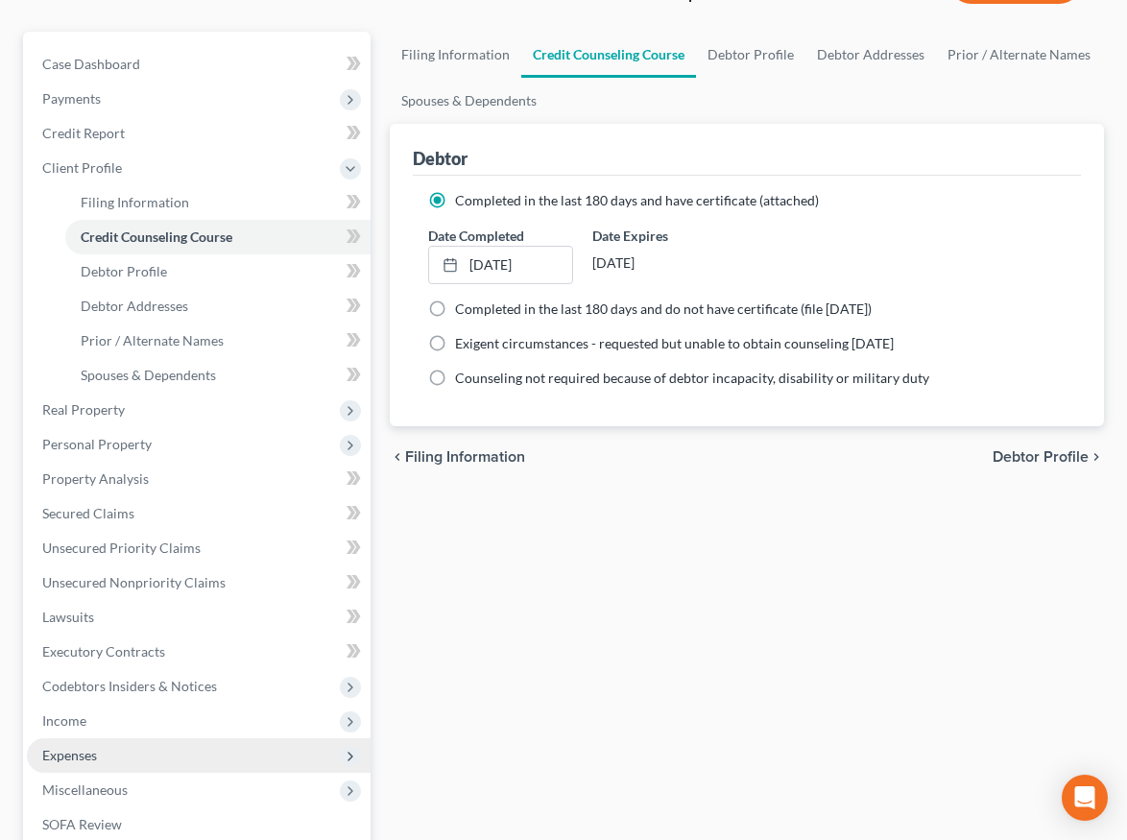
scroll to position [457, 0]
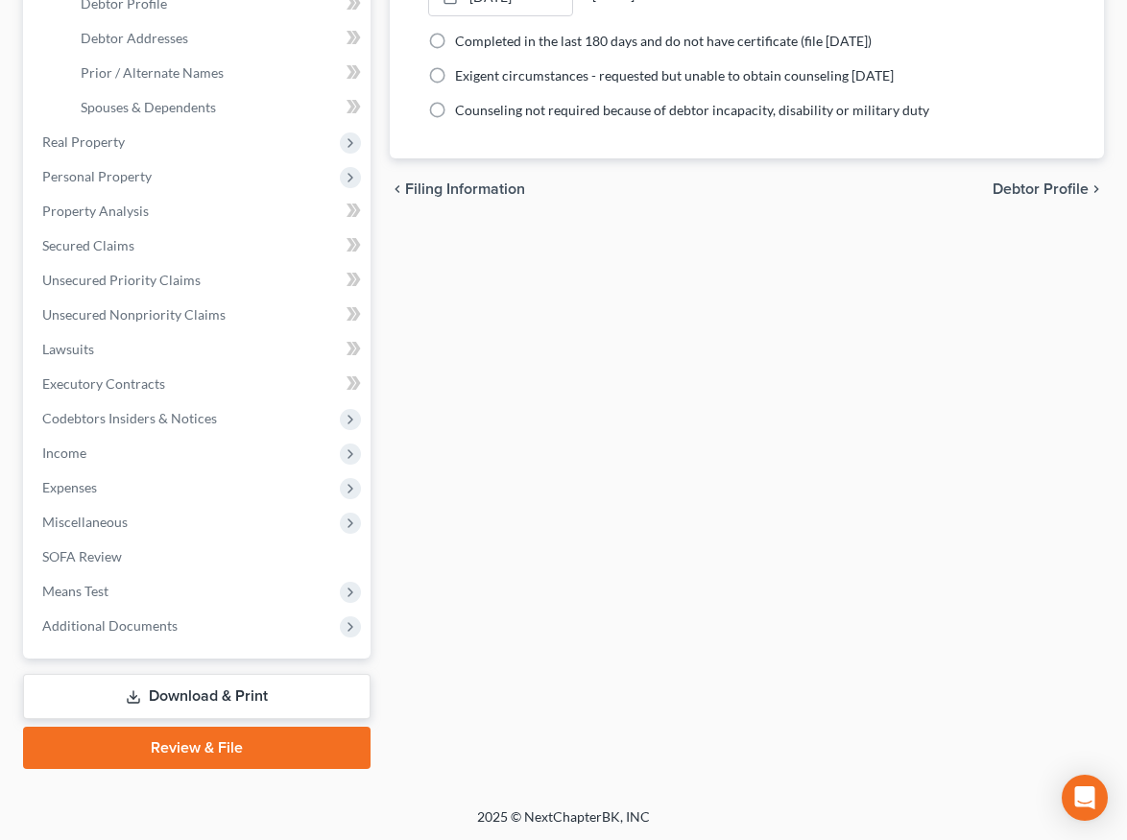
drag, startPoint x: 137, startPoint y: 625, endPoint x: 200, endPoint y: 651, distance: 67.6
click at [136, 625] on span "Additional Documents" at bounding box center [109, 625] width 135 height 16
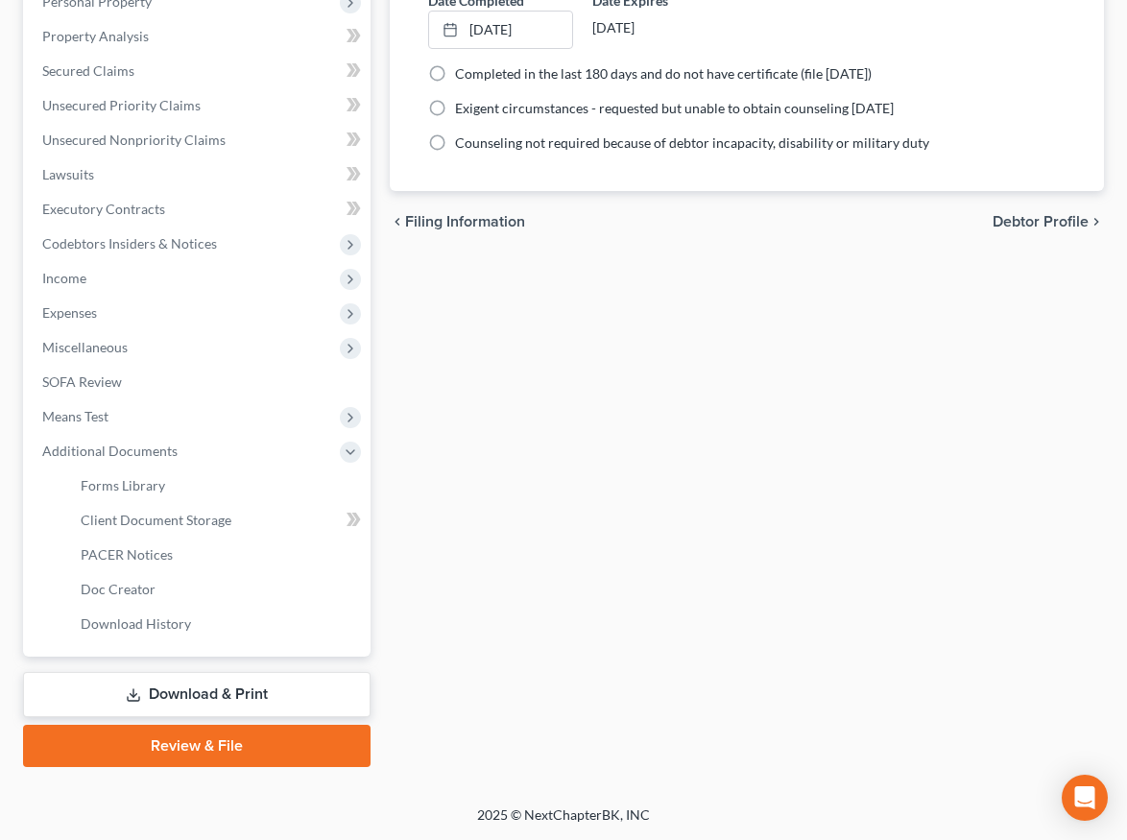
scroll to position [423, 0]
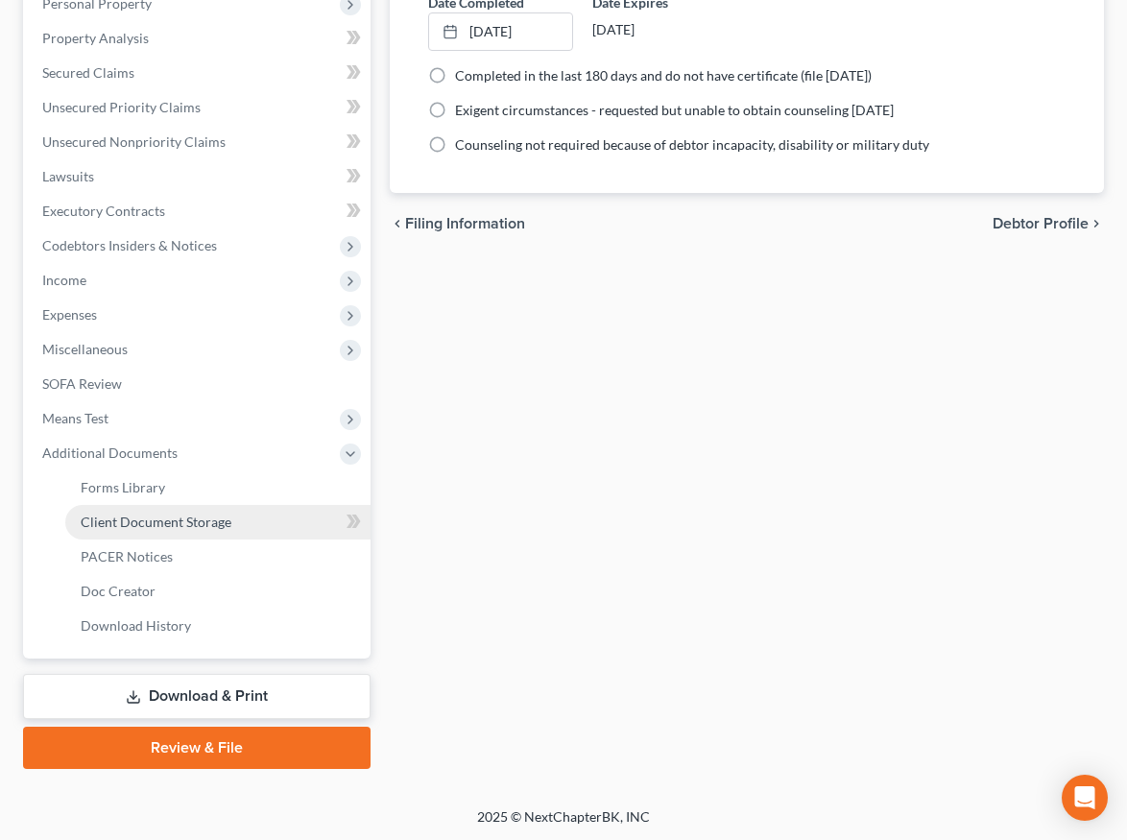
click at [153, 516] on span "Client Document Storage" at bounding box center [156, 522] width 151 height 16
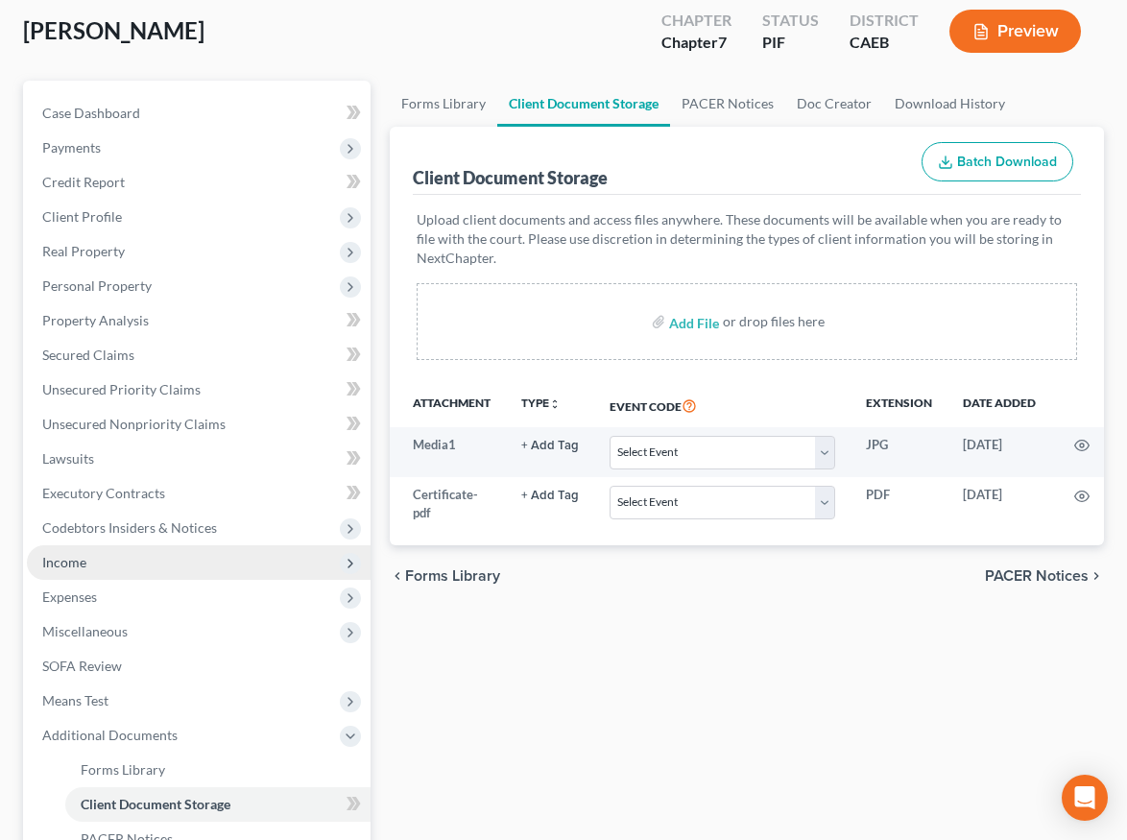
scroll to position [262, 0]
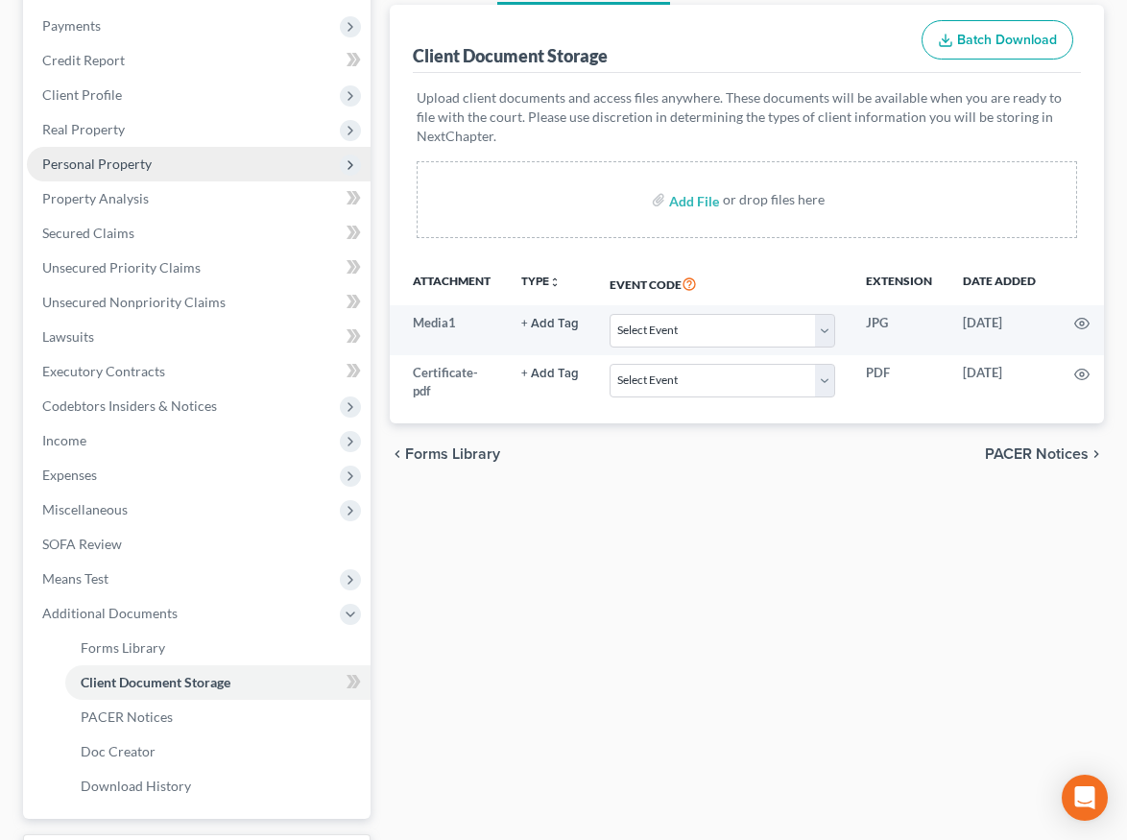
click at [124, 168] on span "Personal Property" at bounding box center [96, 164] width 109 height 16
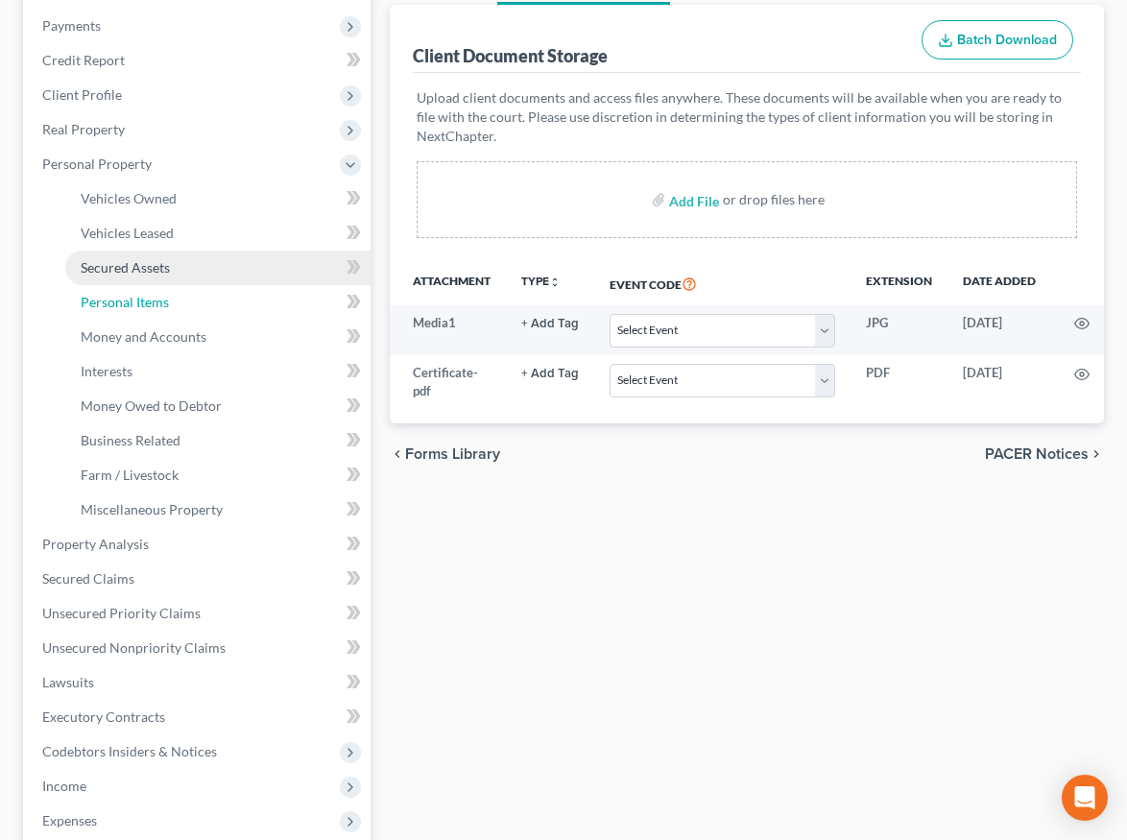
drag, startPoint x: 124, startPoint y: 302, endPoint x: 170, endPoint y: 261, distance: 61.2
click at [124, 301] on span "Personal Items" at bounding box center [125, 302] width 88 height 16
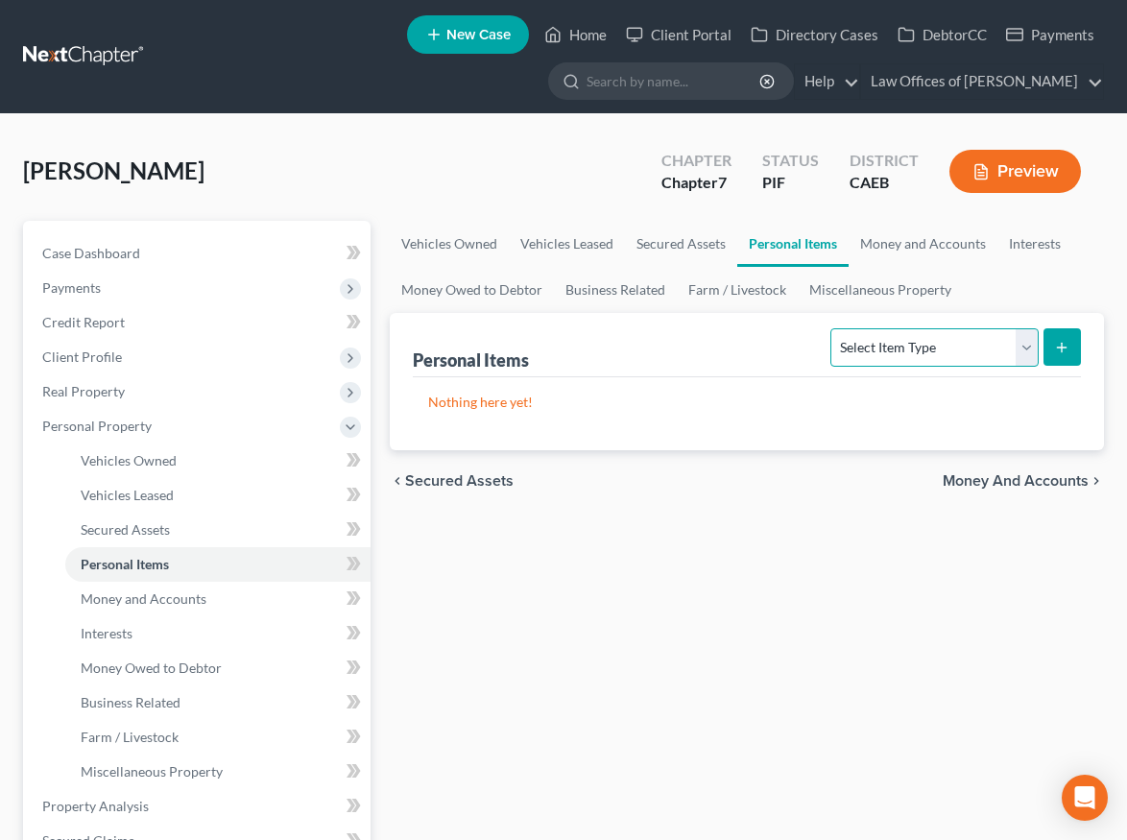
click at [931, 356] on select "Select Item Type Clothing Collectibles Of Value Electronics Firearms Household …" at bounding box center [934, 347] width 207 height 38
select select "clothing"
click at [834, 328] on select "Select Item Type Clothing Collectibles Of Value Electronics Firearms Household …" at bounding box center [934, 347] width 207 height 38
click at [1065, 346] on icon "submit" at bounding box center [1061, 347] width 15 height 15
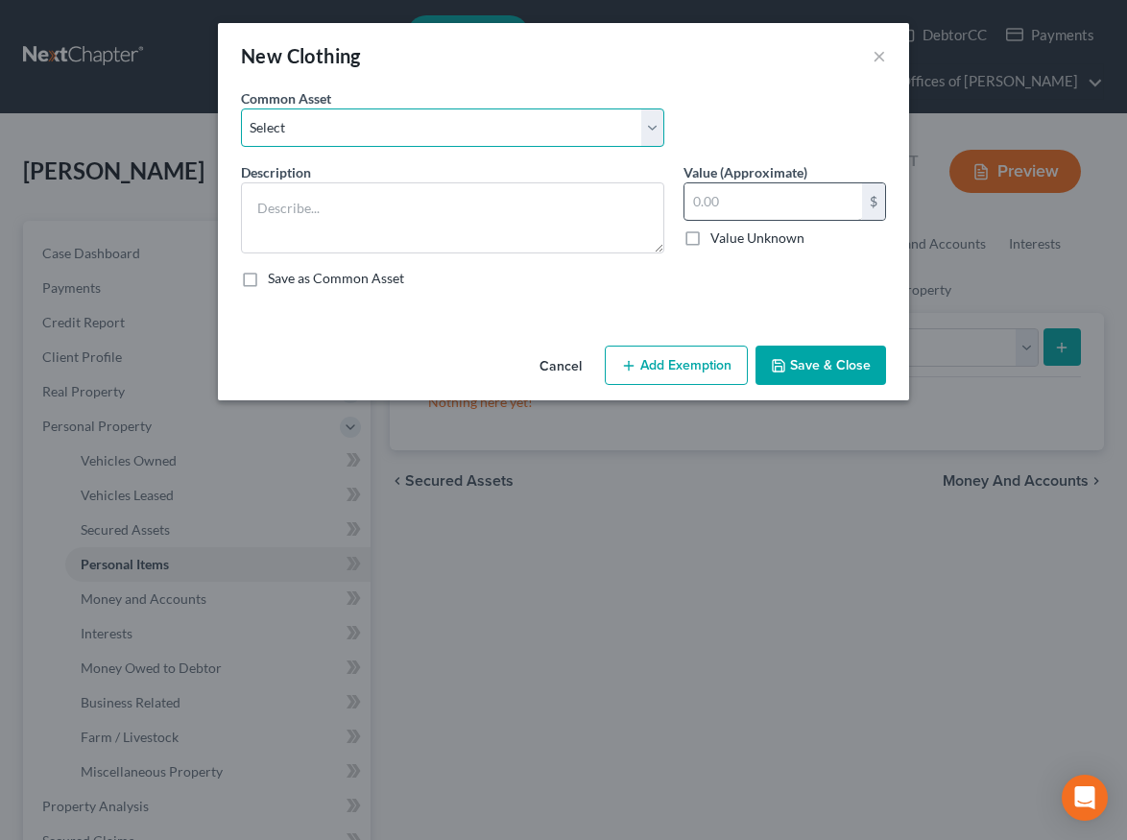
click at [543, 128] on select "Select Wardrobe" at bounding box center [452, 128] width 423 height 38
select select "0"
click at [241, 109] on select "Select Wardrobe" at bounding box center [452, 128] width 423 height 38
type textarea "Wardrobe"
click at [713, 206] on input "600.00" at bounding box center [774, 201] width 178 height 36
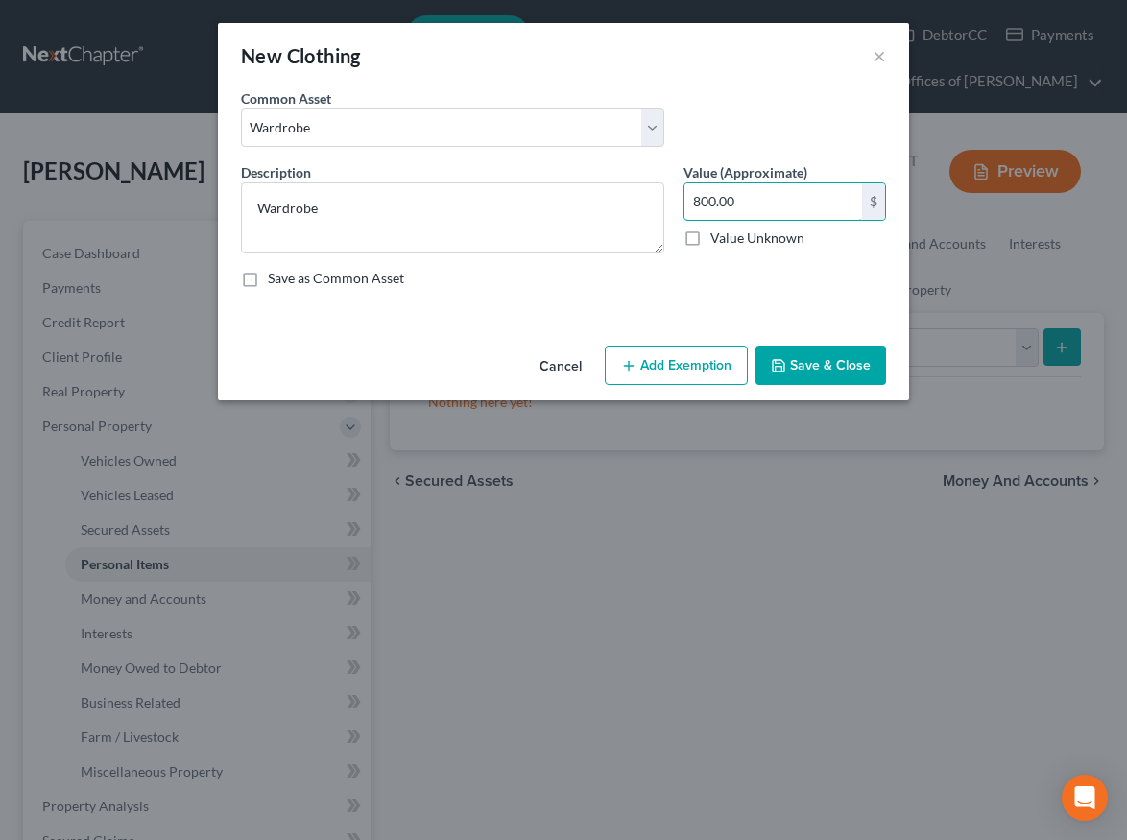
type input "800.00"
click at [666, 368] on button "Add Exemption" at bounding box center [676, 366] width 143 height 40
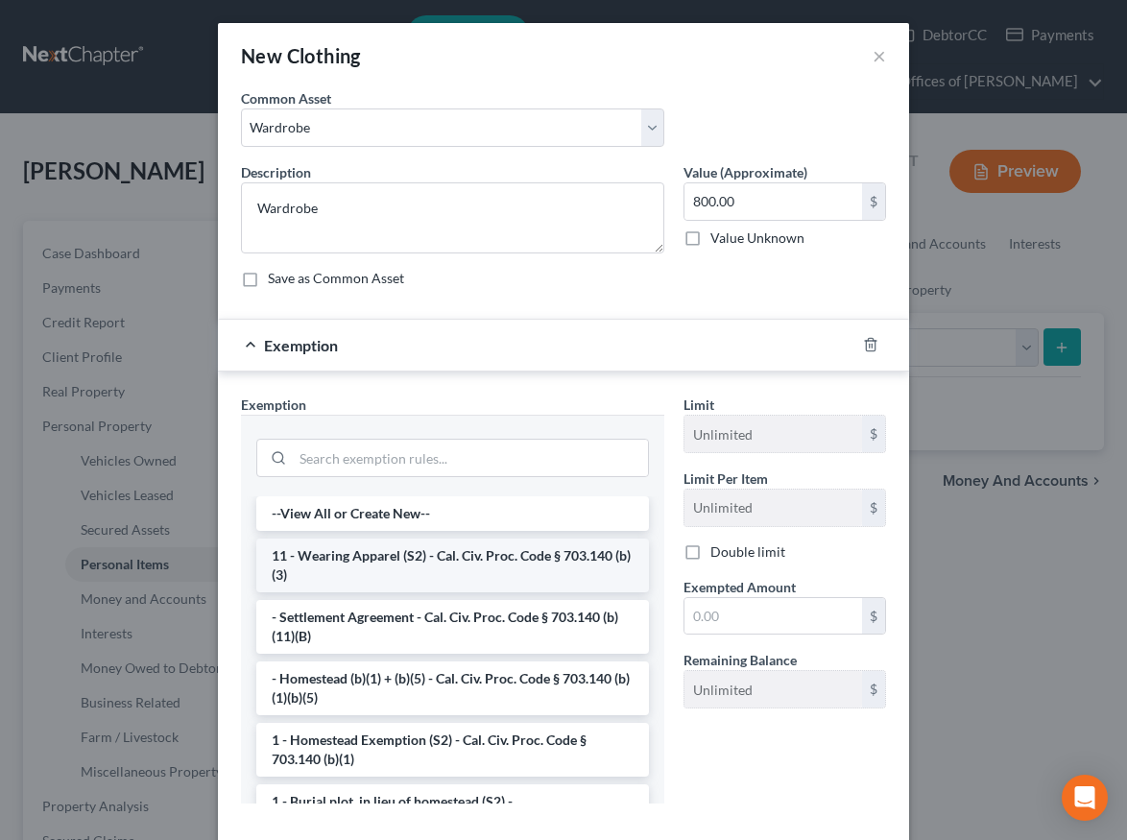
click at [415, 561] on li "11 - Wearing Apparel (S2) - Cal. Civ. Proc. Code § 703.140 (b)(3)" at bounding box center [452, 566] width 393 height 54
click at [741, 617] on input "text" at bounding box center [774, 616] width 178 height 36
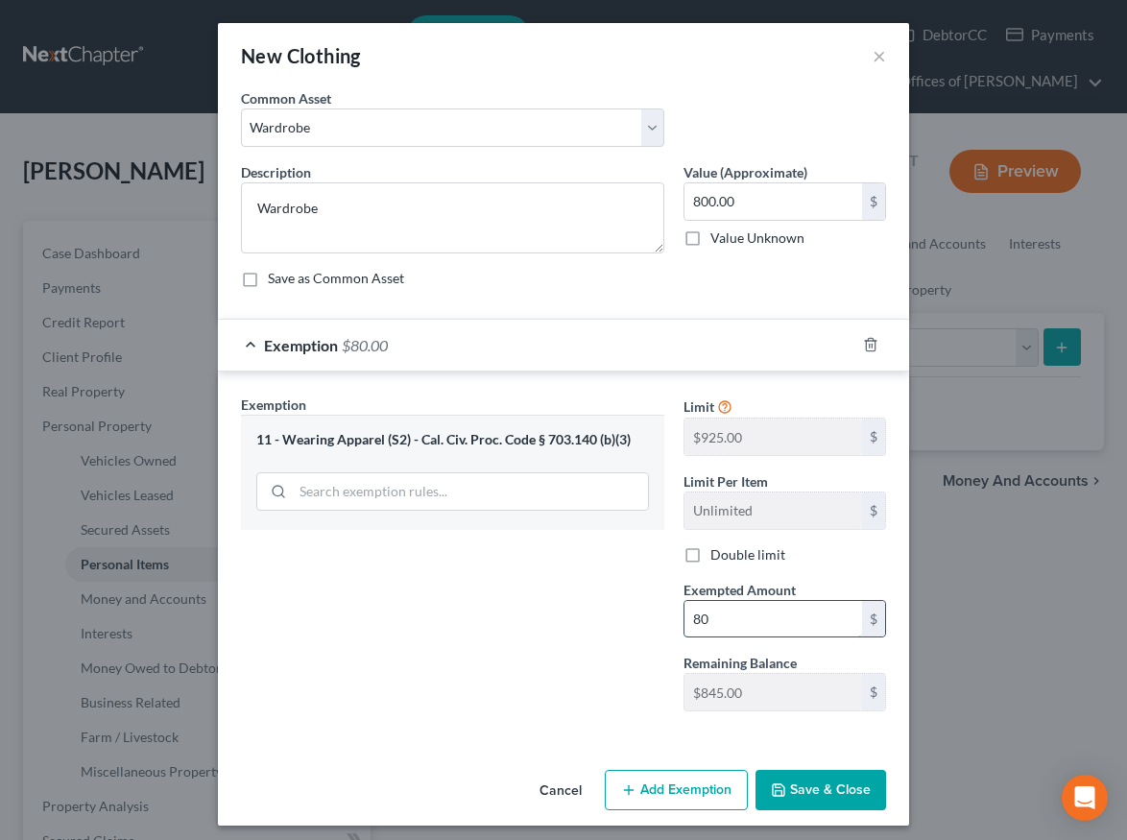
type input "800"
click at [820, 791] on button "Save & Close" at bounding box center [821, 790] width 131 height 40
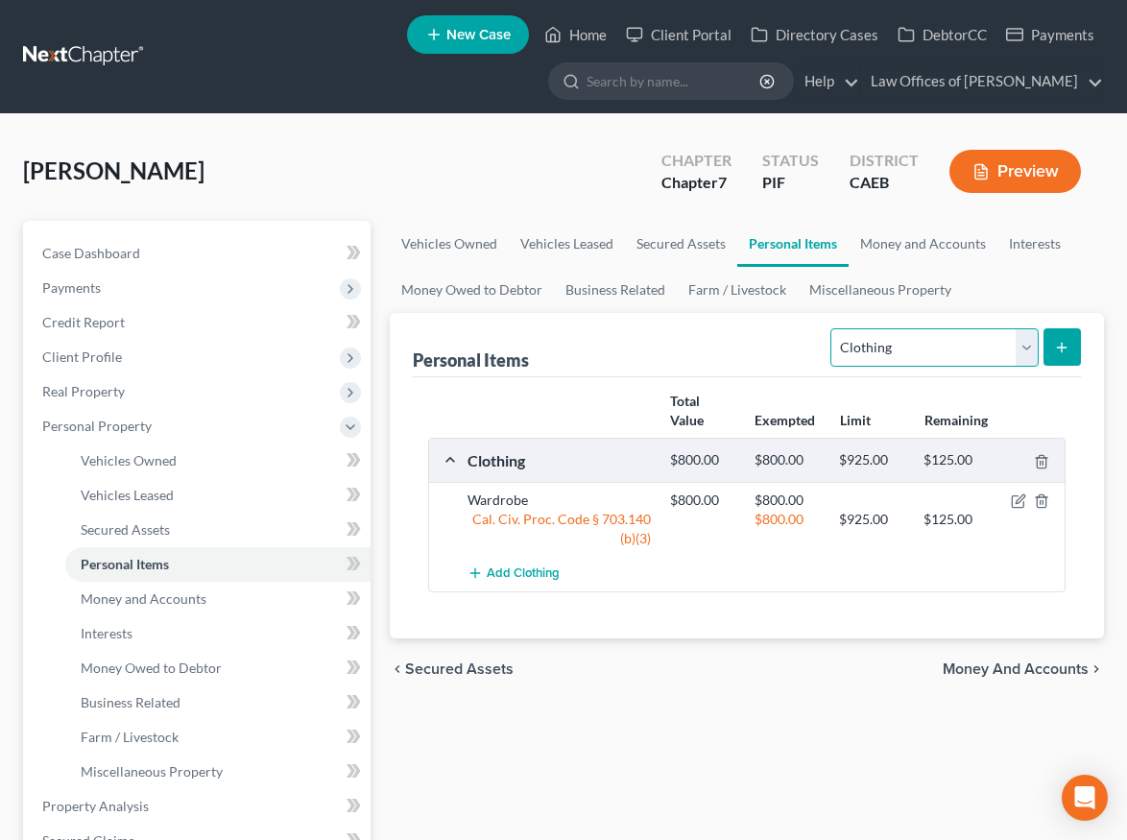
click at [906, 360] on select "Select Item Type Clothing Collectibles Of Value Electronics Firearms Household …" at bounding box center [934, 347] width 207 height 38
click at [834, 328] on select "Select Item Type Clothing Collectibles Of Value Electronics Firearms Household …" at bounding box center [934, 347] width 207 height 38
click at [903, 332] on select "Select Item Type Clothing Collectibles Of Value Electronics Firearms Household …" at bounding box center [934, 347] width 207 height 38
select select "electronics"
click at [834, 328] on select "Select Item Type Clothing Collectibles Of Value Electronics Firearms Household …" at bounding box center [934, 347] width 207 height 38
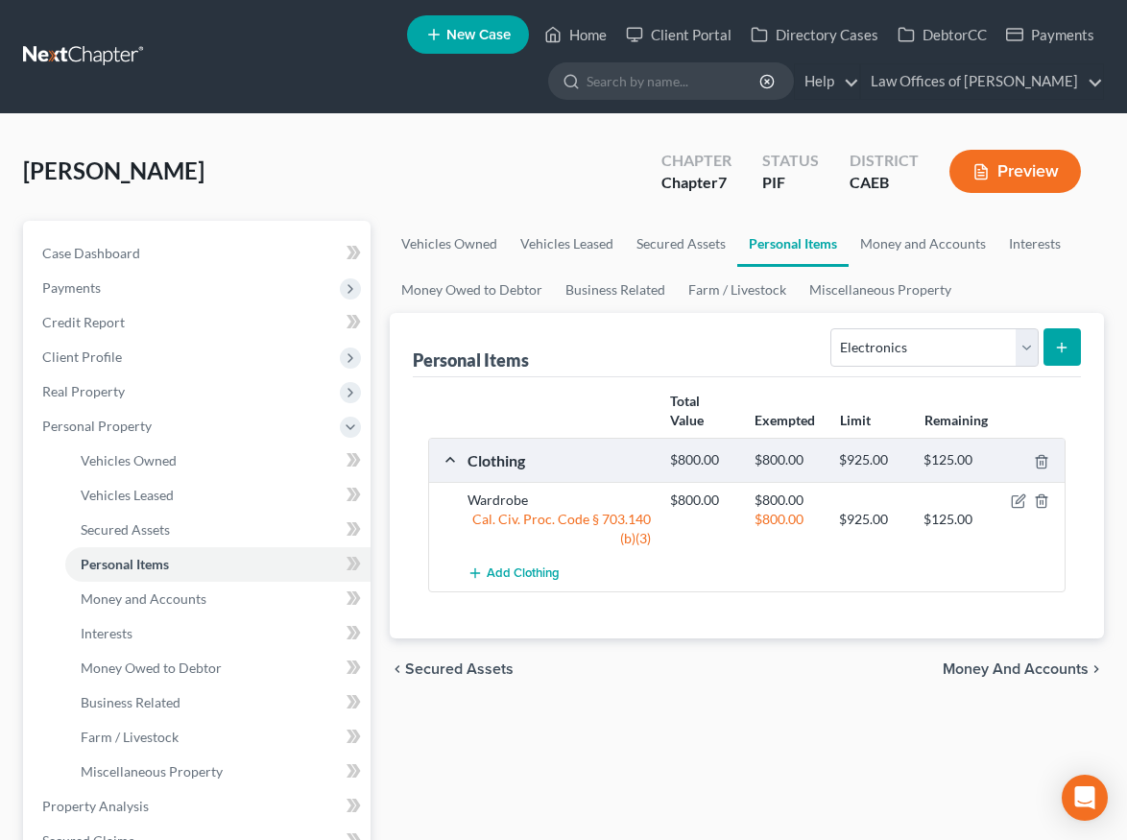
click at [1052, 345] on button "submit" at bounding box center [1062, 346] width 37 height 37
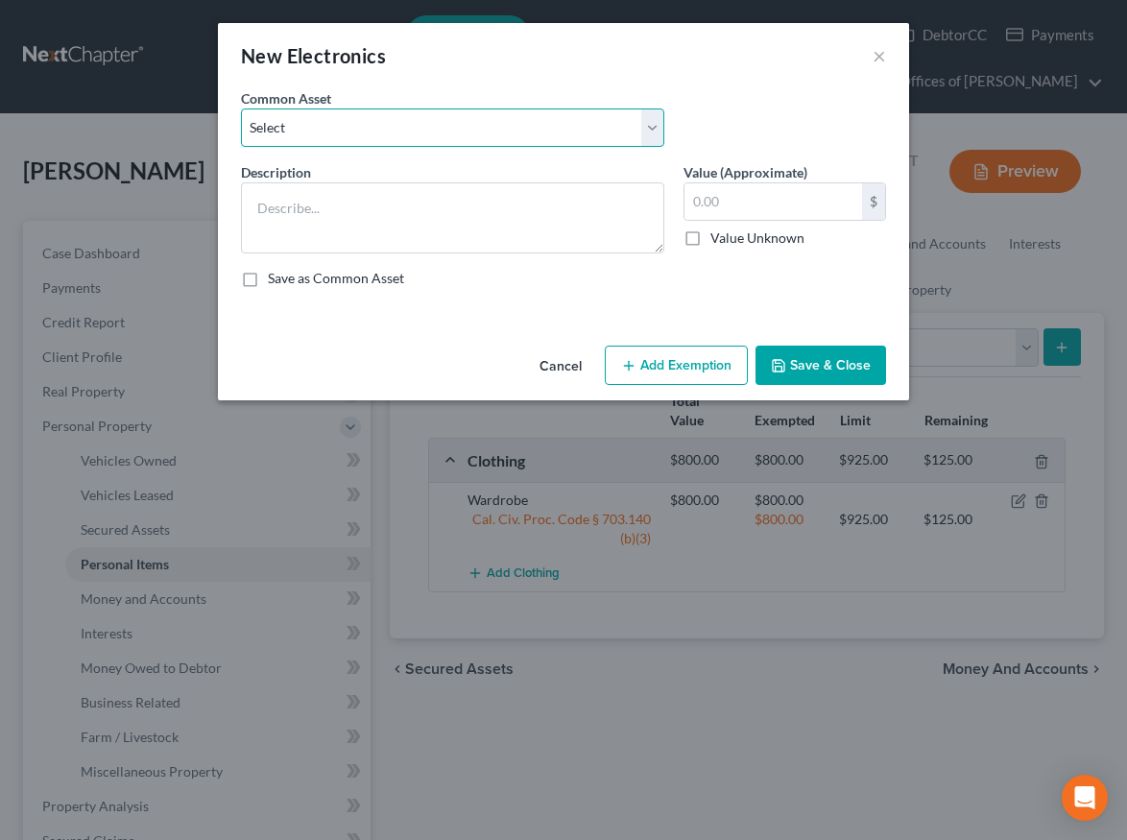
click at [546, 127] on select "Select Miscellaneous Electronic Items" at bounding box center [452, 128] width 423 height 38
select select "0"
click at [241, 109] on select "Select Miscellaneous Electronic Items" at bounding box center [452, 128] width 423 height 38
type textarea "Miscellaneous Electronic Items"
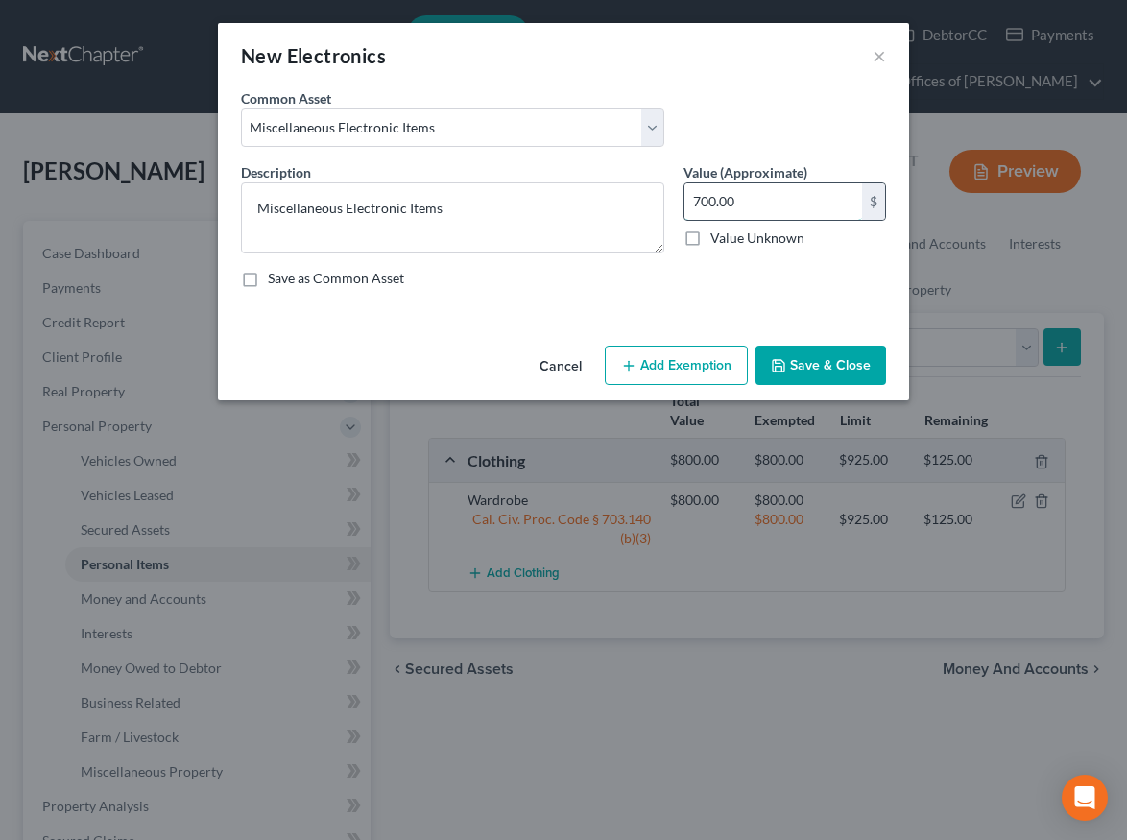
click at [743, 210] on input "700.00" at bounding box center [774, 201] width 178 height 36
type input "800"
click at [659, 377] on button "Add Exemption" at bounding box center [676, 366] width 143 height 40
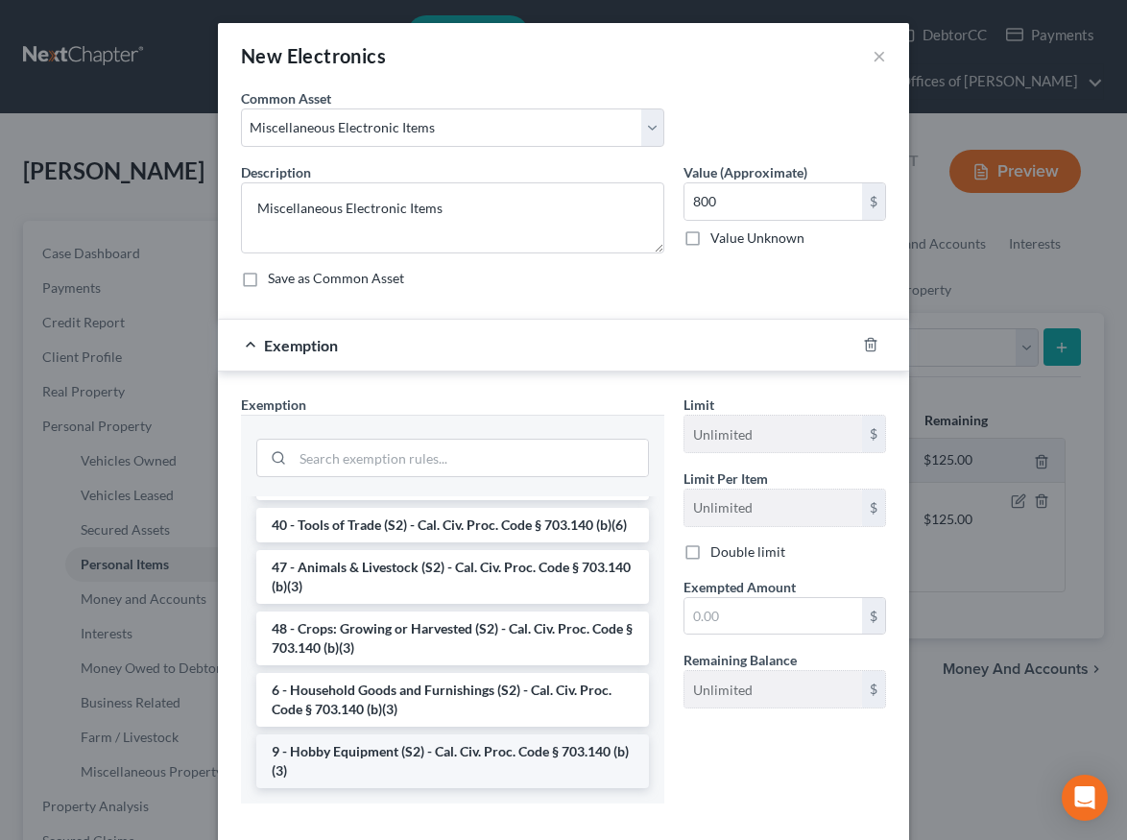
scroll to position [100, 0]
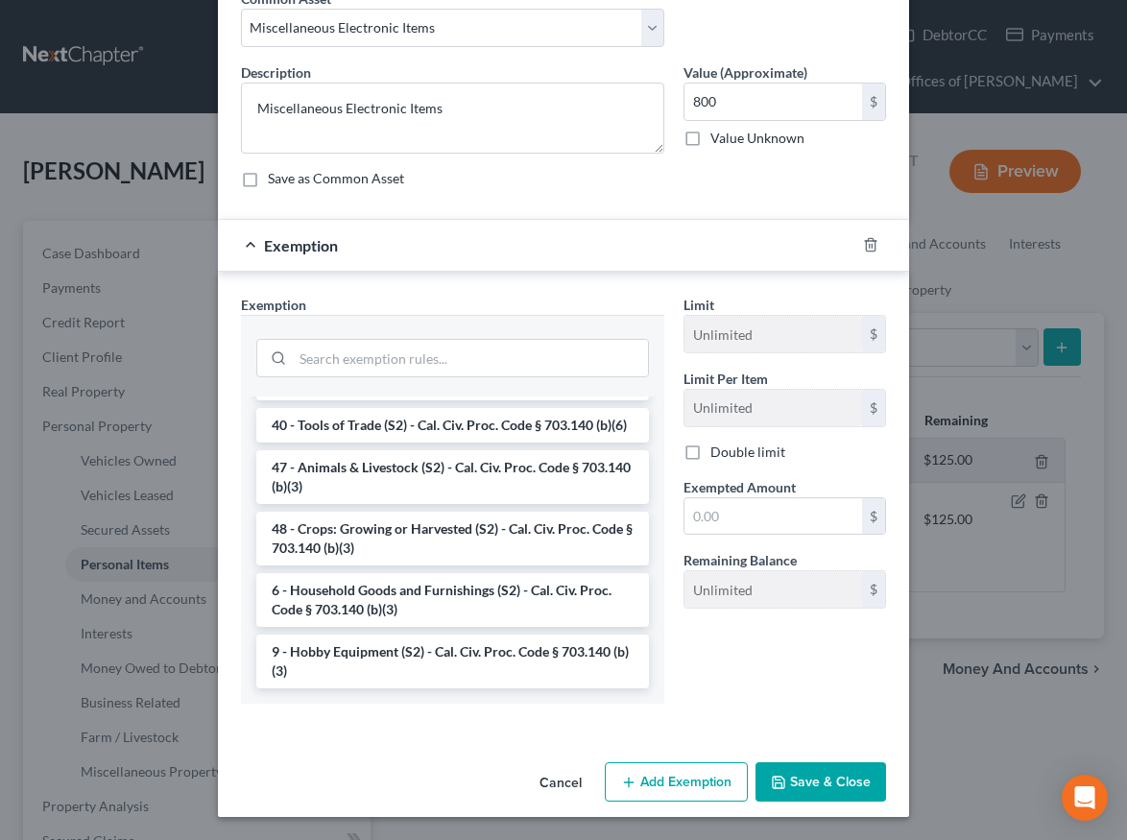
drag, startPoint x: 381, startPoint y: 594, endPoint x: 434, endPoint y: 583, distance: 54.1
click at [381, 594] on li "6 - Household Goods and Furnishings (S2) - Cal. Civ. Proc. Code § 703.140 (b)(3)" at bounding box center [452, 600] width 393 height 54
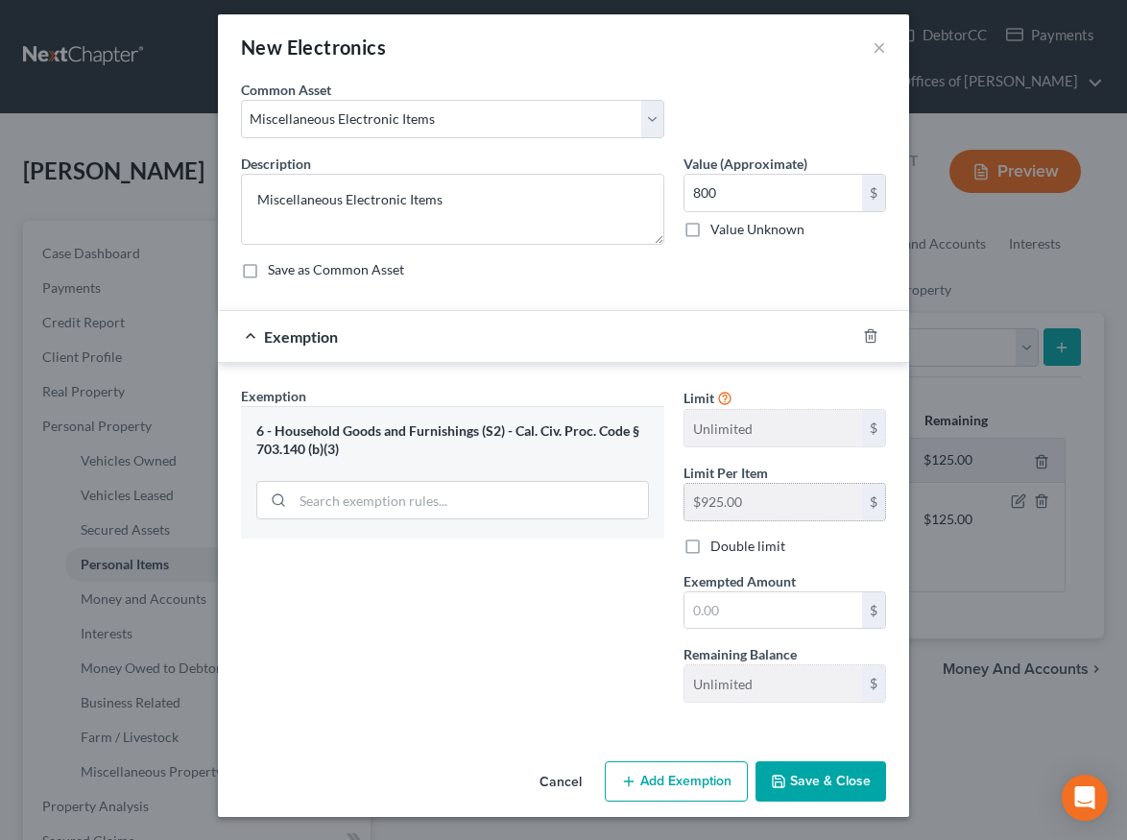
scroll to position [9, 0]
click at [722, 609] on input "text" at bounding box center [774, 611] width 178 height 36
type input "800"
drag, startPoint x: 522, startPoint y: 633, endPoint x: 858, endPoint y: 727, distance: 348.1
click at [522, 633] on div "Exemption Set must be selected for CA. Exemption * 6 - Household Goods and Furn…" at bounding box center [452, 552] width 443 height 332
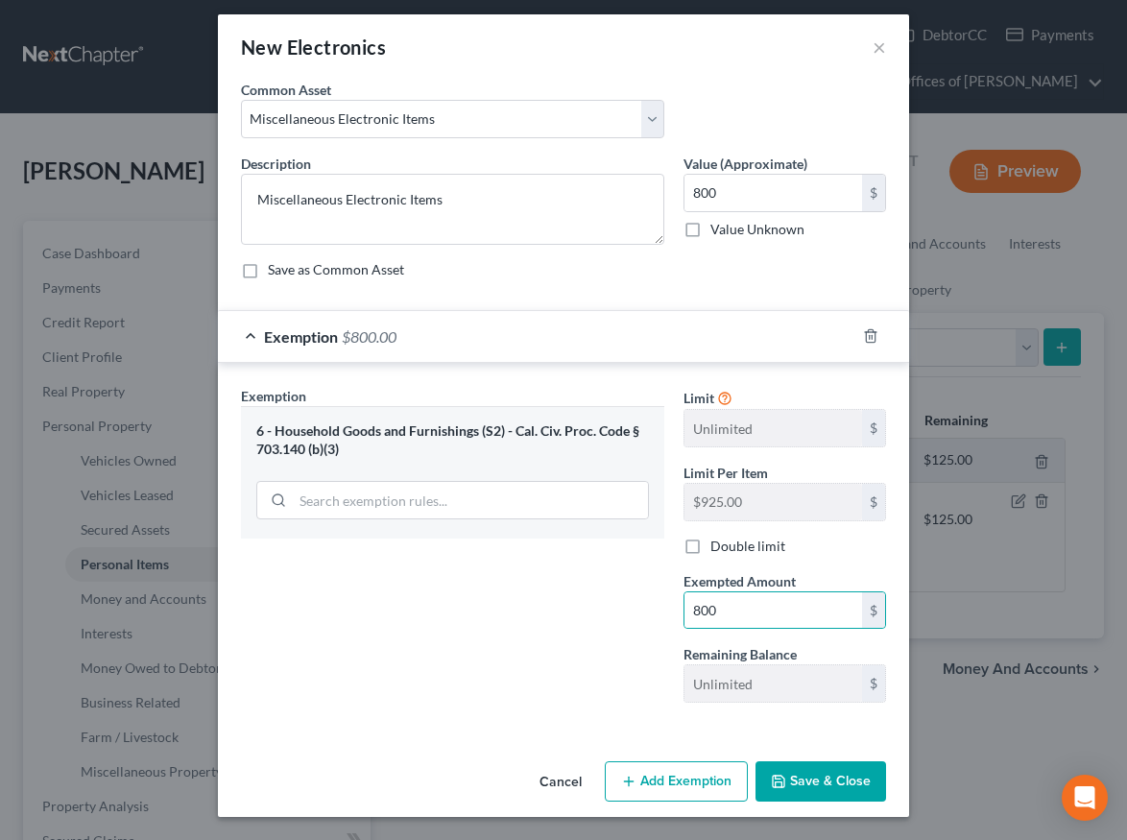
click at [847, 779] on button "Save & Close" at bounding box center [821, 782] width 131 height 40
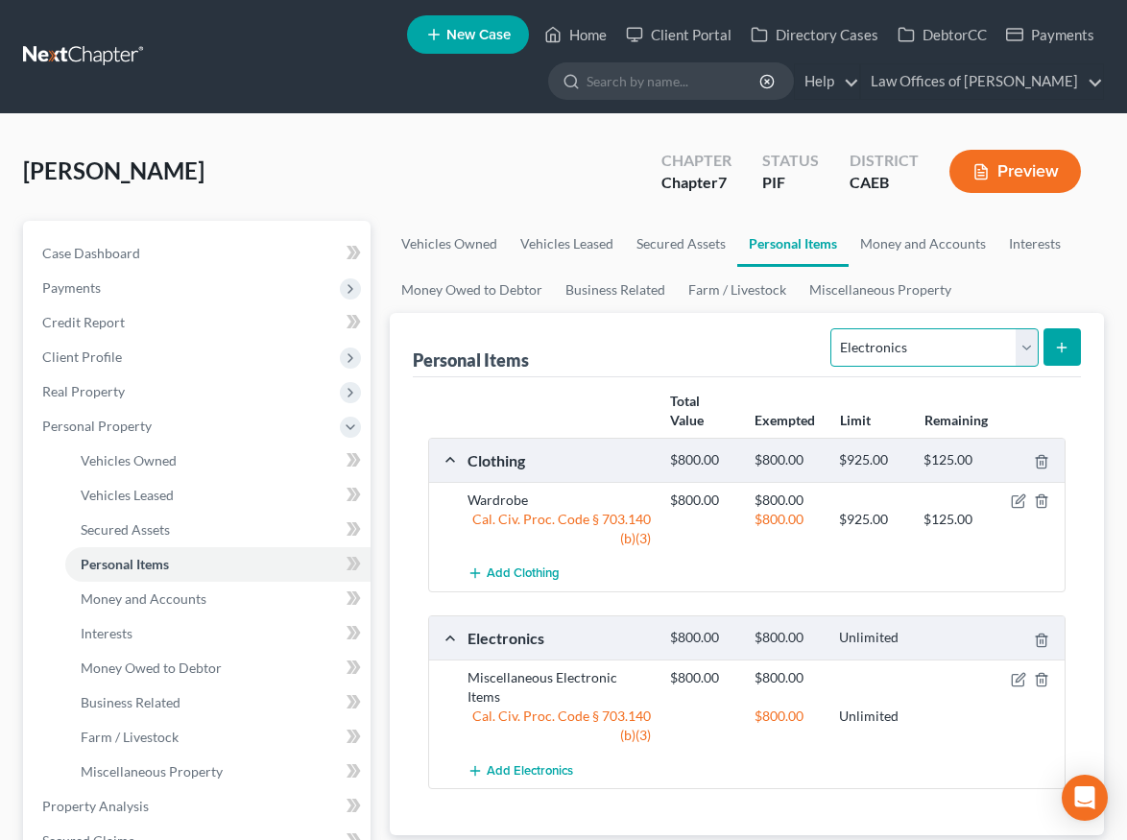
click at [968, 336] on select "Select Item Type Clothing Collectibles Of Value Electronics Firearms Household …" at bounding box center [934, 347] width 207 height 38
select select "household_goods"
click at [834, 328] on select "Select Item Type Clothing Collectibles Of Value Electronics Firearms Household …" at bounding box center [934, 347] width 207 height 38
click at [1062, 340] on icon "submit" at bounding box center [1061, 347] width 15 height 15
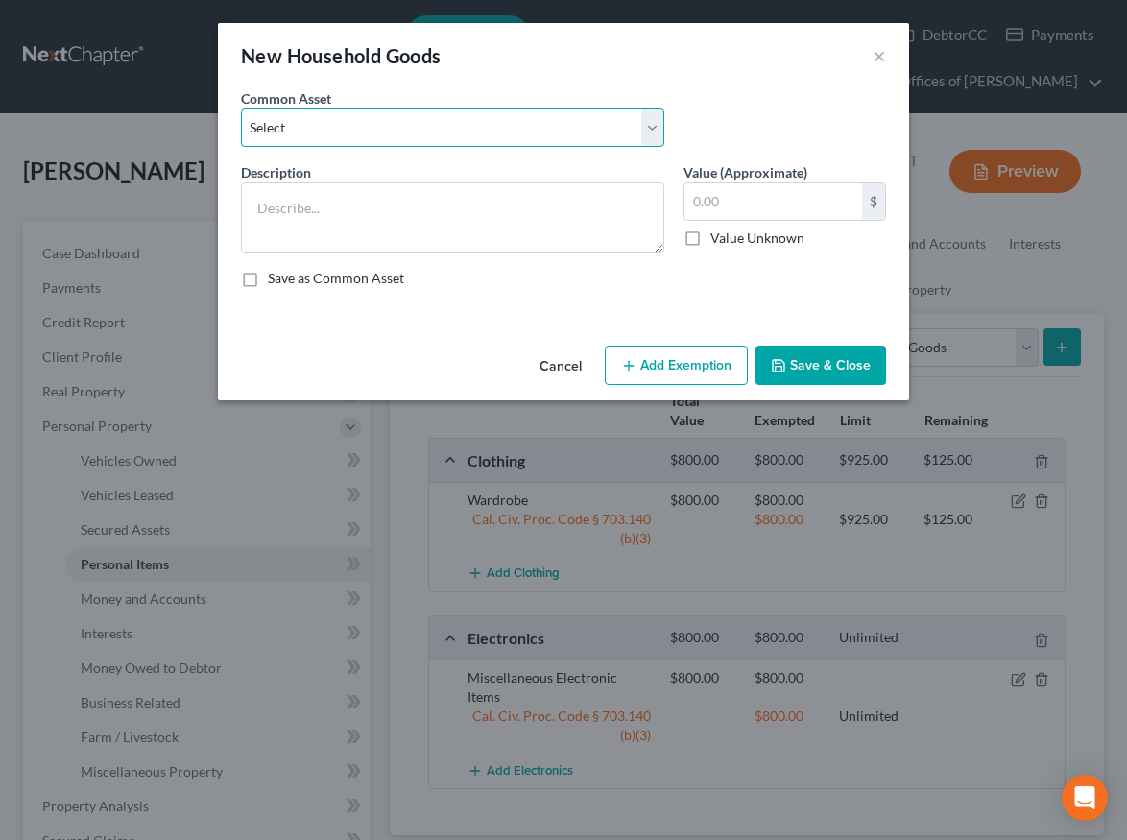
click at [395, 123] on select "Select Furniture and furnishings" at bounding box center [452, 128] width 423 height 38
select select "0"
click at [241, 109] on select "Select Furniture and furnishings" at bounding box center [452, 128] width 423 height 38
type textarea "Furniture and furnishings"
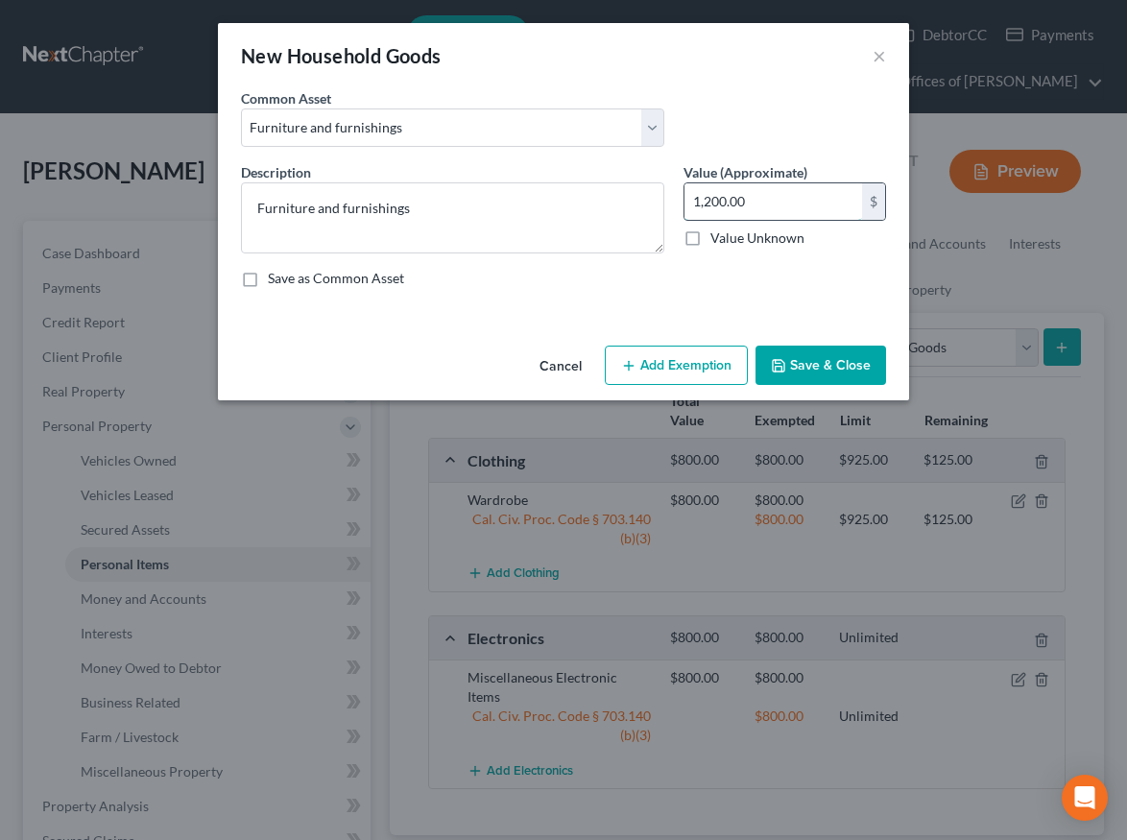
click at [718, 203] on input "1,200.00" at bounding box center [774, 201] width 178 height 36
type input "1,500.00"
click at [665, 373] on button "Add Exemption" at bounding box center [676, 366] width 143 height 40
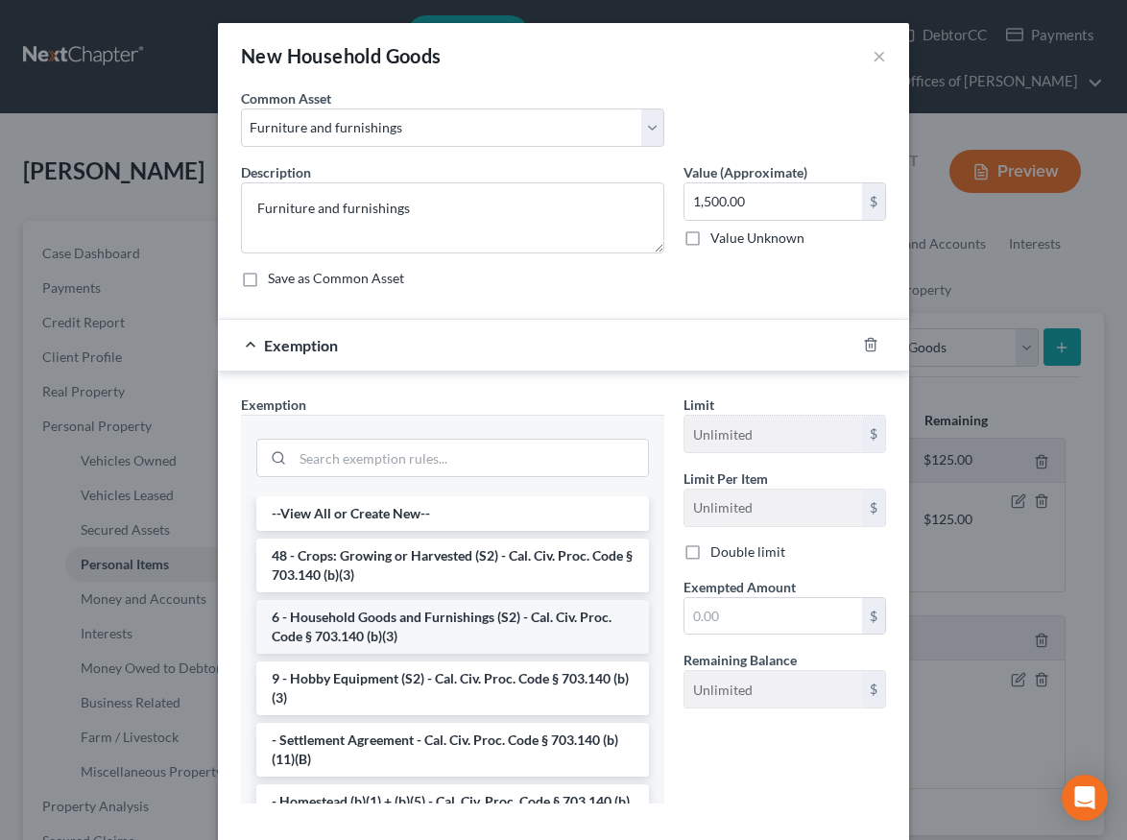
click at [399, 634] on li "6 - Household Goods and Furnishings (S2) - Cal. Civ. Proc. Code § 703.140 (b)(3)" at bounding box center [452, 627] width 393 height 54
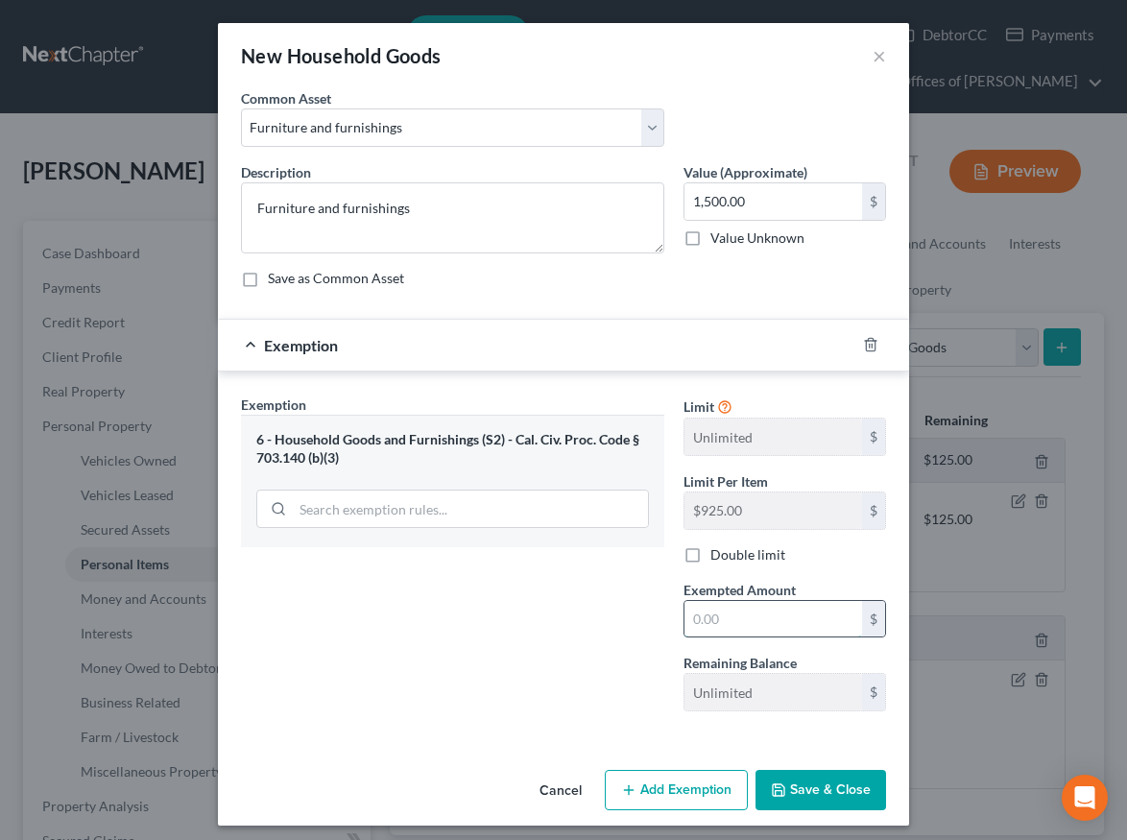
click at [810, 610] on input "text" at bounding box center [774, 619] width 178 height 36
type input "1,500"
drag, startPoint x: 777, startPoint y: 801, endPoint x: 983, endPoint y: 348, distance: 498.1
click at [777, 801] on button "Save & Close" at bounding box center [821, 790] width 131 height 40
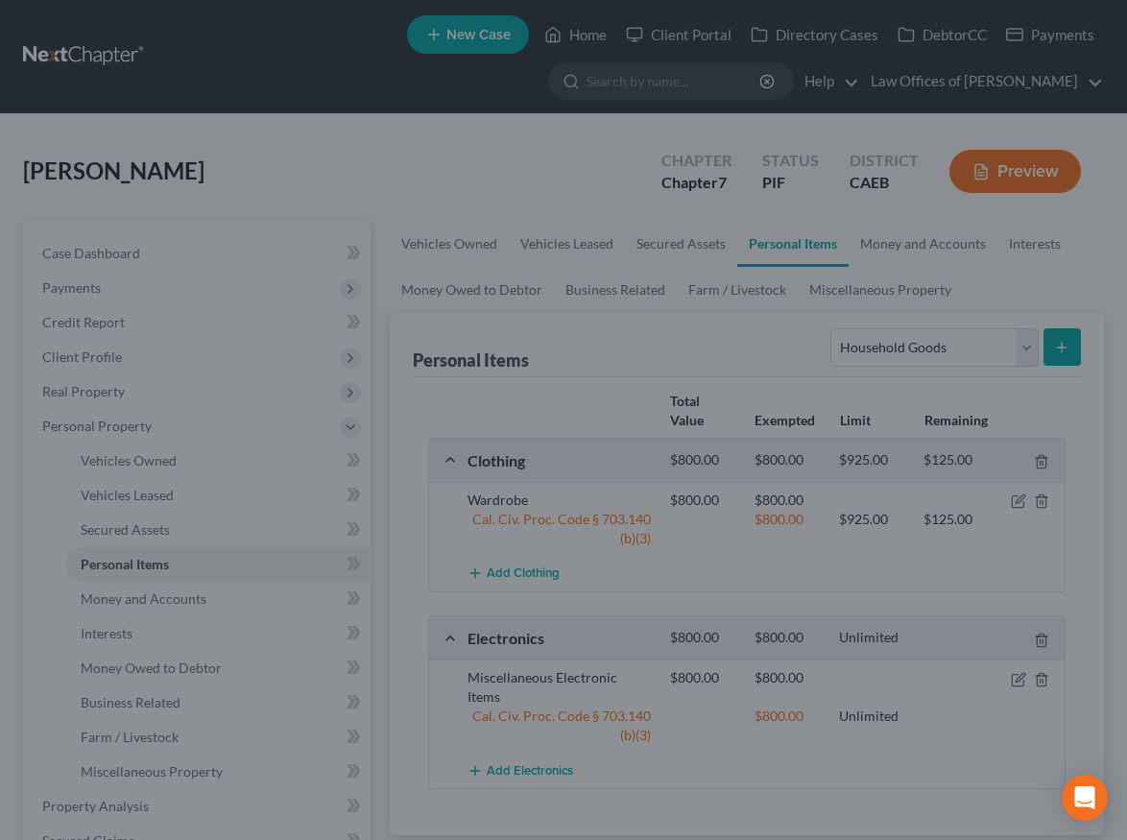
click at [983, 348] on div "New Household Goods × An exemption set must first be selected from the Filing I…" at bounding box center [563, 420] width 1127 height 840
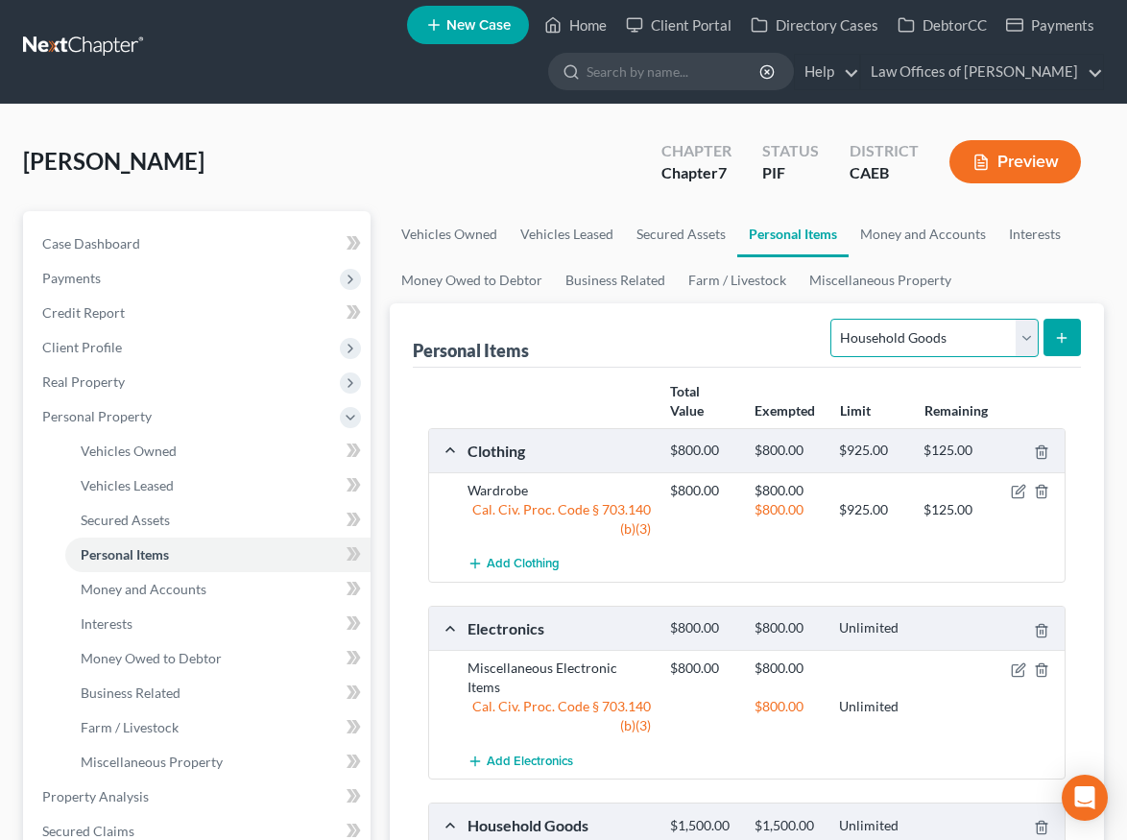
click at [980, 351] on select "Select Item Type Clothing Collectibles Of Value Electronics Firearms Household …" at bounding box center [934, 338] width 207 height 38
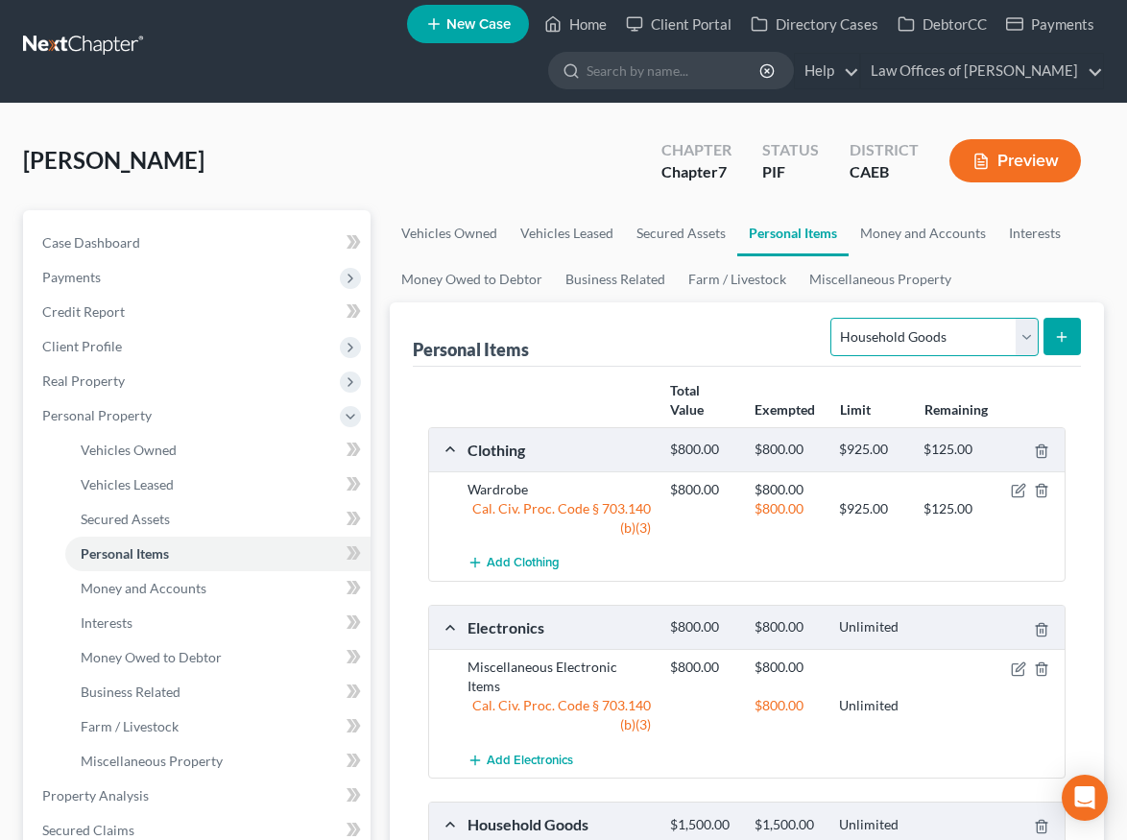
select select "jewelry"
click at [834, 318] on select "Select Item Type Clothing Collectibles Of Value Electronics Firearms Household …" at bounding box center [934, 337] width 207 height 38
click at [1064, 324] on button "submit" at bounding box center [1062, 336] width 37 height 37
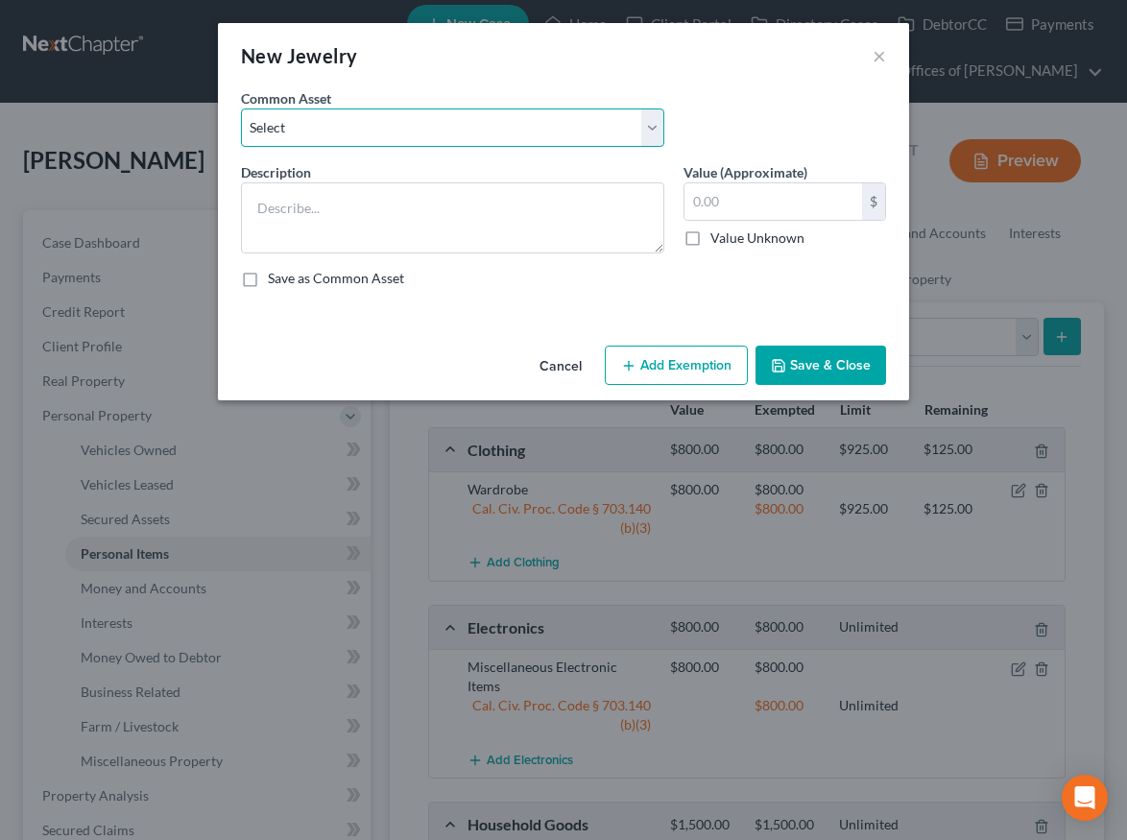
click at [531, 133] on select "Select Miscellaneous Jewelry" at bounding box center [452, 128] width 423 height 38
select select "0"
click at [241, 109] on select "Select Miscellaneous Jewelry" at bounding box center [452, 128] width 423 height 38
type textarea "Miscellaneous Jewelry"
type input "100.00"
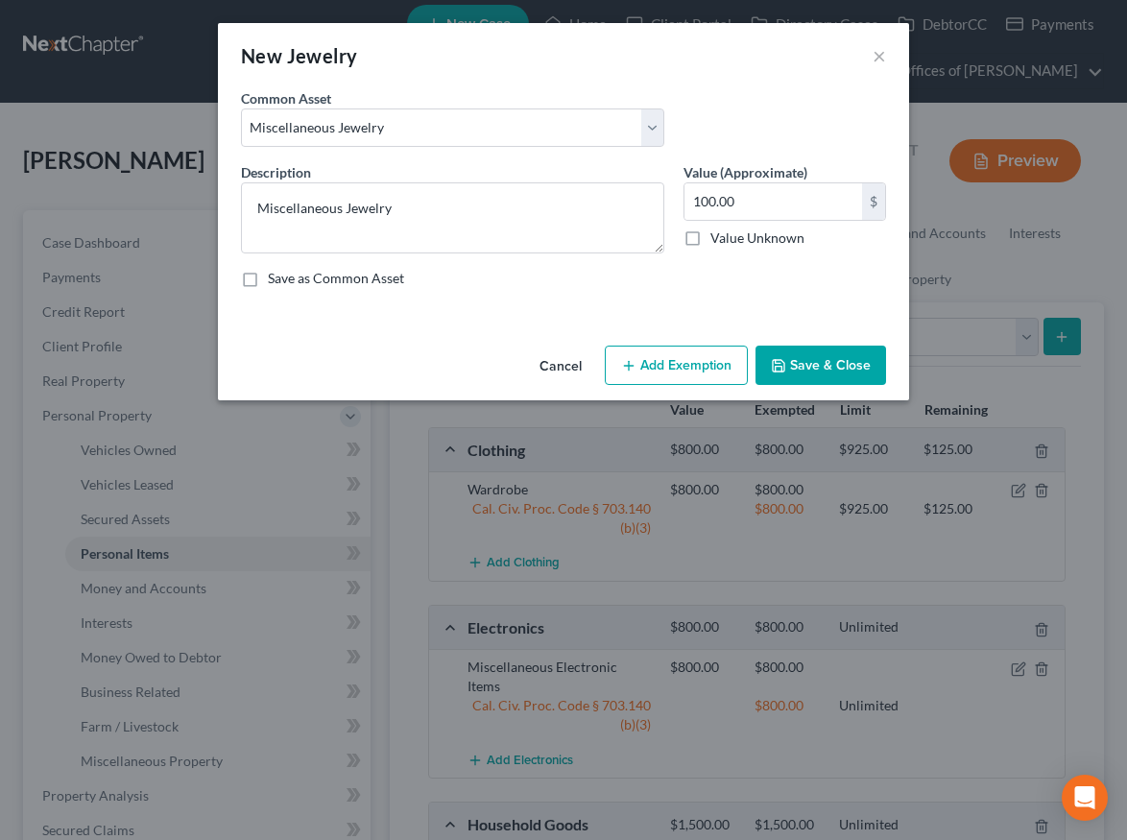
click at [704, 373] on button "Add Exemption" at bounding box center [676, 366] width 143 height 40
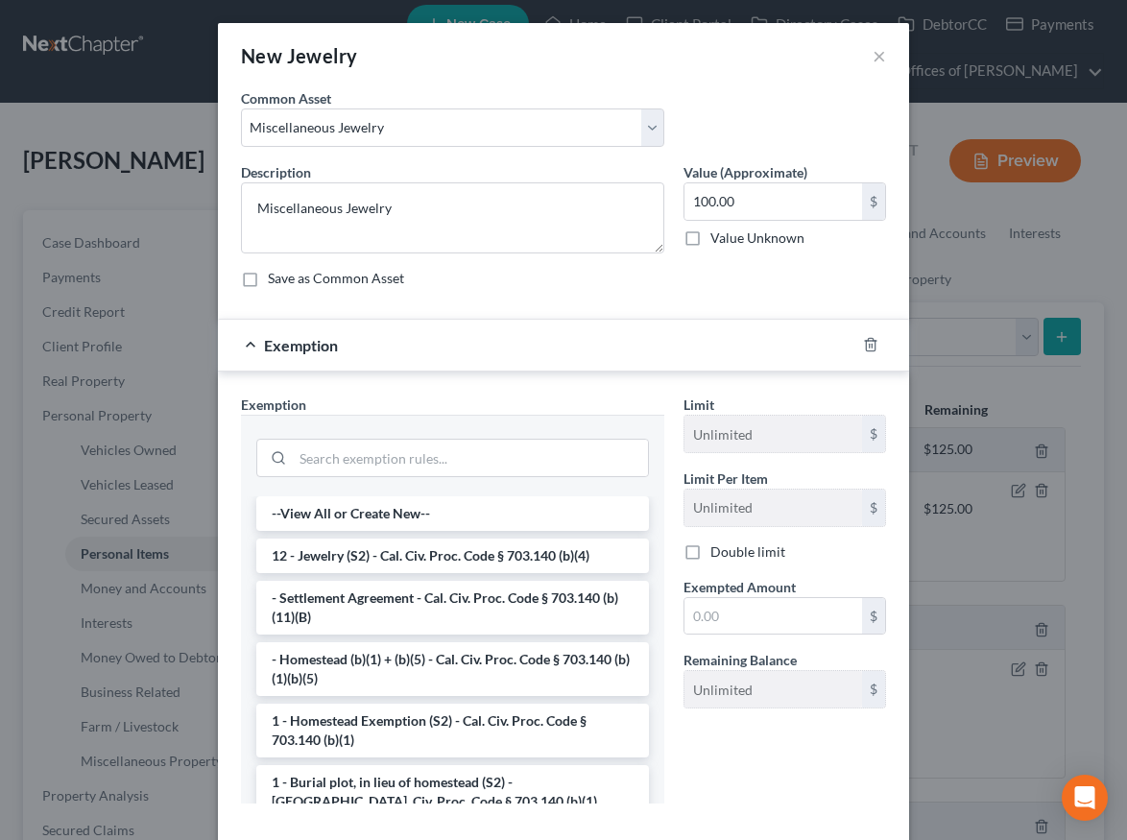
scroll to position [5, 0]
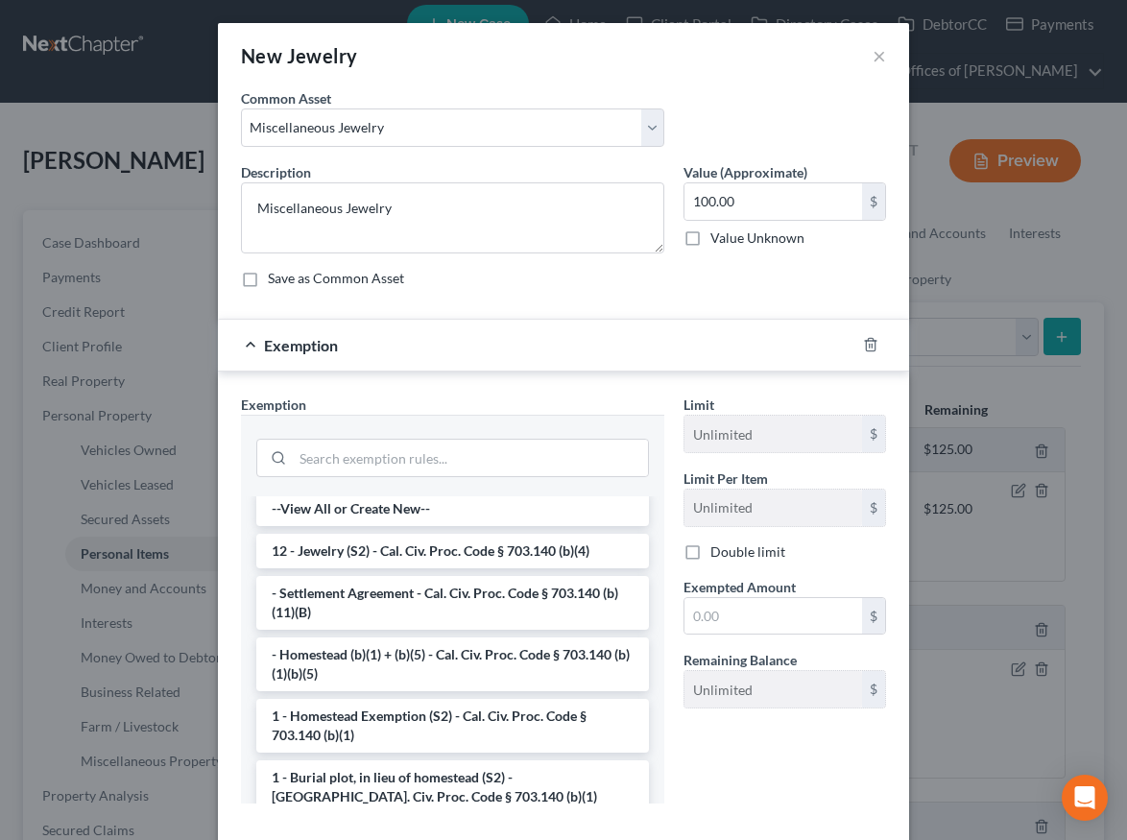
click at [441, 564] on li "12 - Jewelry (S2) - Cal. Civ. Proc. Code § 703.140 (b)(4)" at bounding box center [452, 551] width 393 height 35
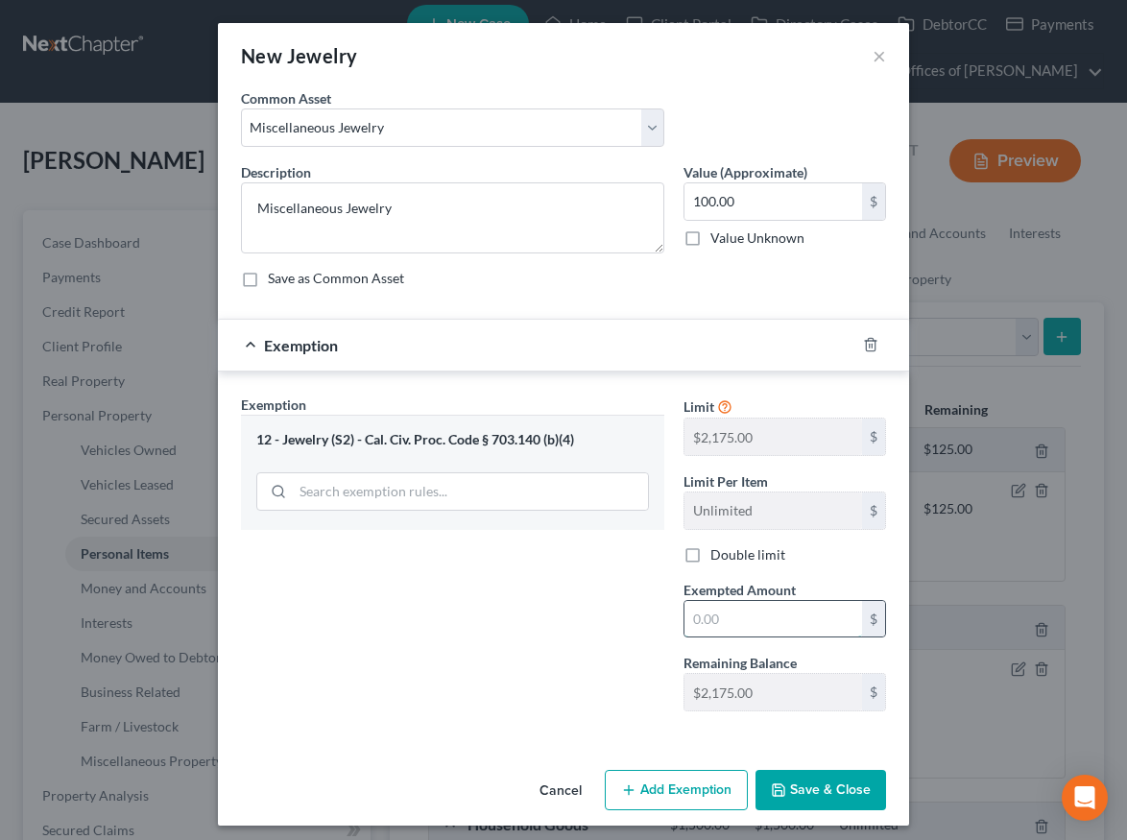
click at [731, 627] on input "text" at bounding box center [774, 619] width 178 height 36
type input "100"
click at [622, 650] on div "Exemption Set must be selected for CA. Exemption * 12 - Jewelry (S2) - Cal. Civ…" at bounding box center [452, 561] width 443 height 332
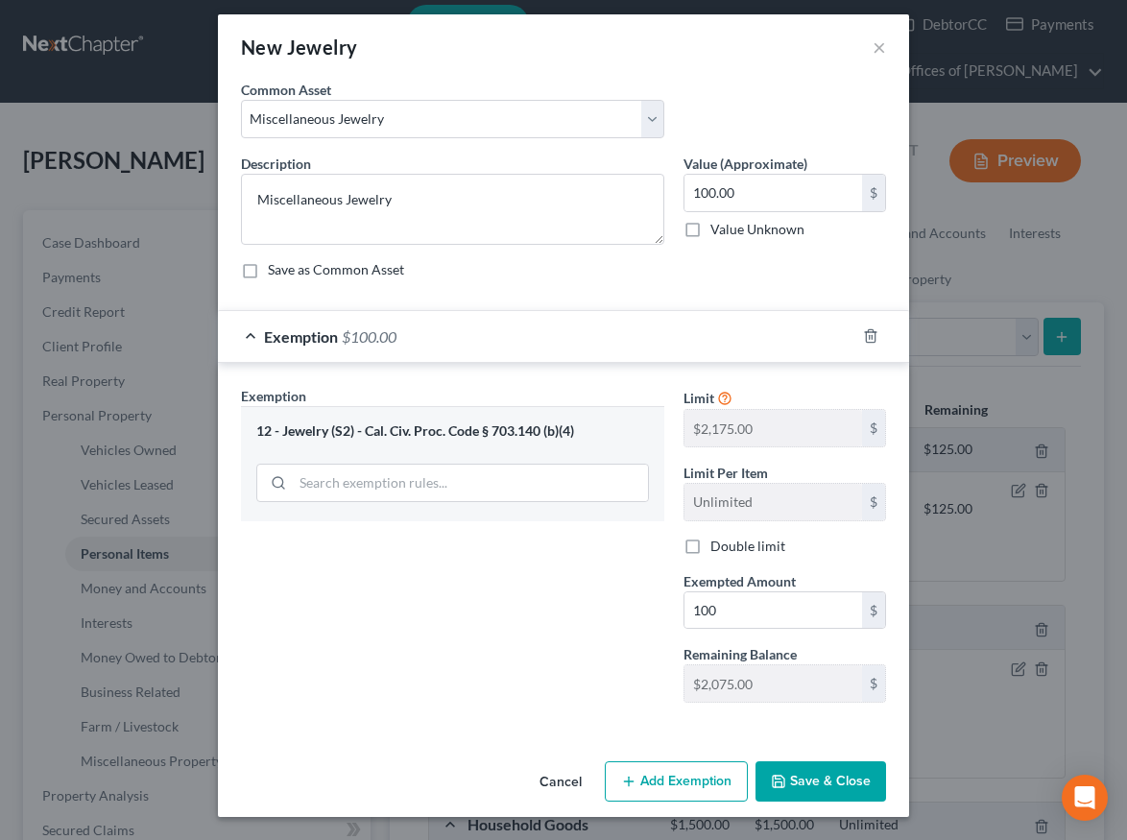
click at [799, 775] on button "Save & Close" at bounding box center [821, 782] width 131 height 40
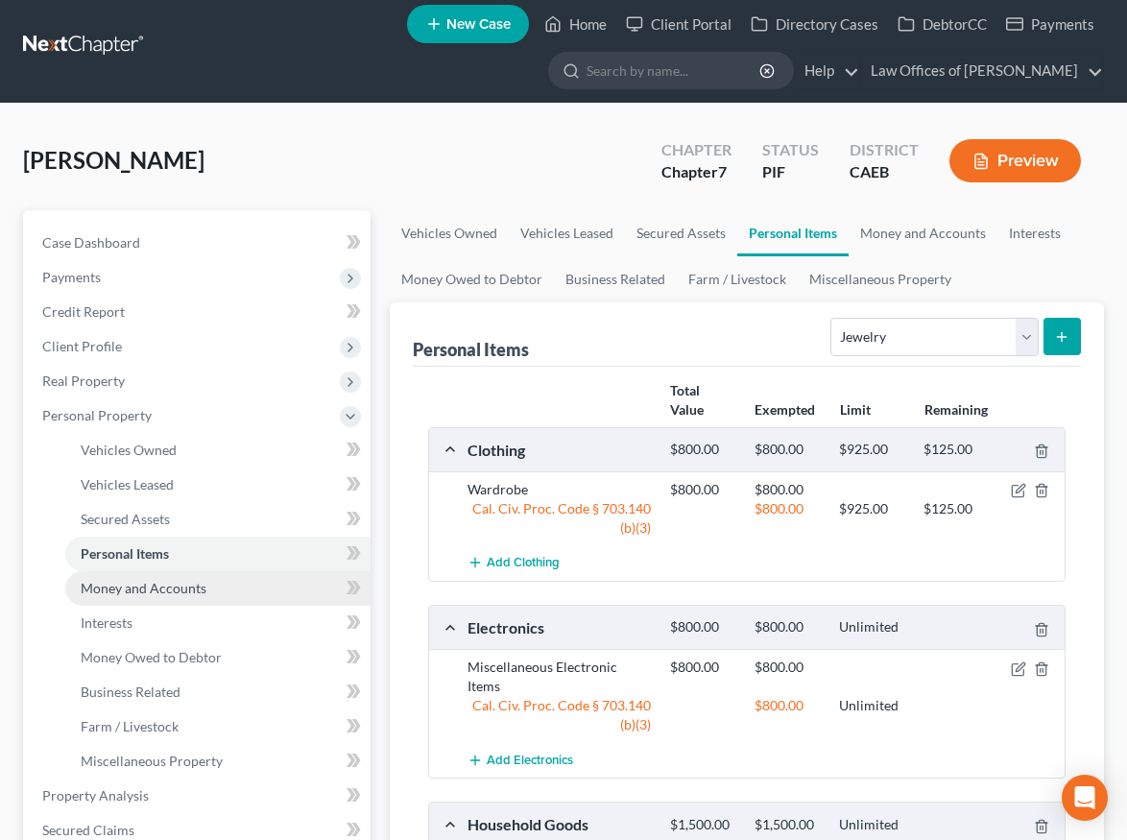
click at [157, 586] on span "Money and Accounts" at bounding box center [144, 588] width 126 height 16
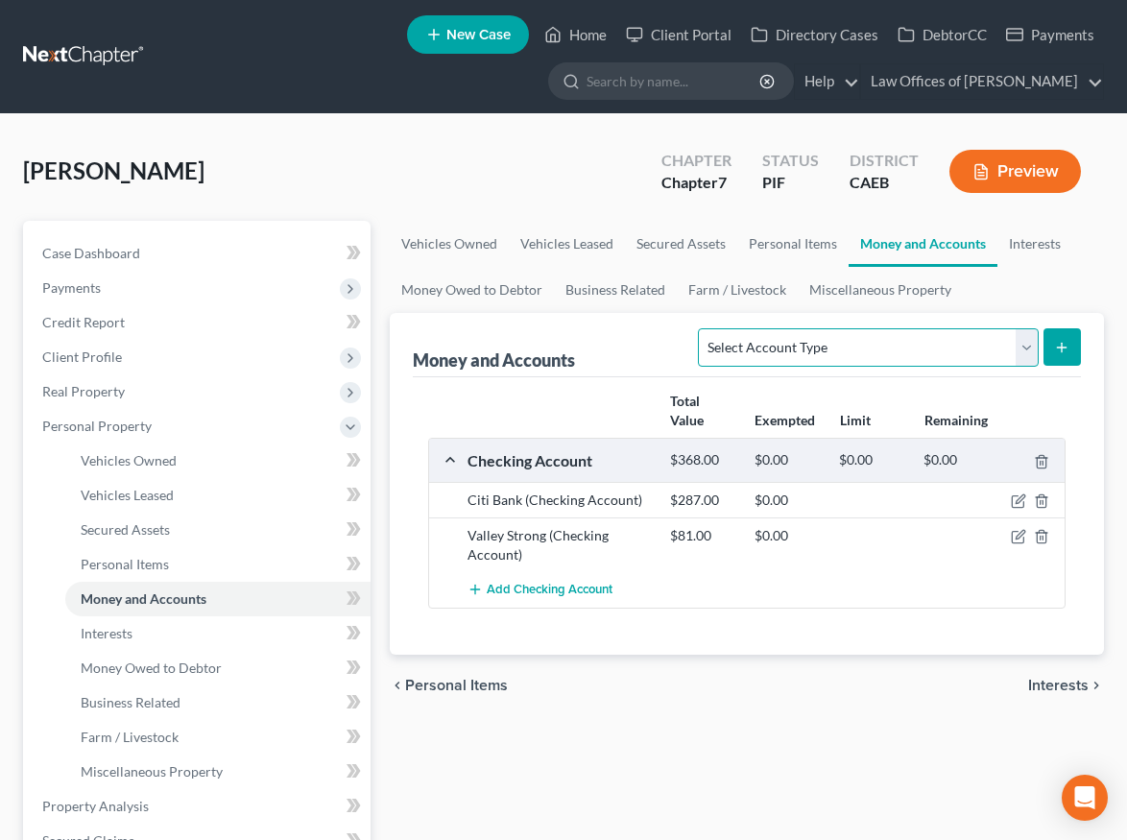
click at [870, 344] on select "Select Account Type Brokerage Cash on Hand Certificates of Deposit Checking Acc…" at bounding box center [868, 347] width 340 height 38
select select "cash_on_hand"
click at [703, 328] on select "Select Account Type Brokerage Cash on Hand Certificates of Deposit Checking Acc…" at bounding box center [868, 347] width 340 height 38
click at [1054, 345] on icon "submit" at bounding box center [1061, 347] width 15 height 15
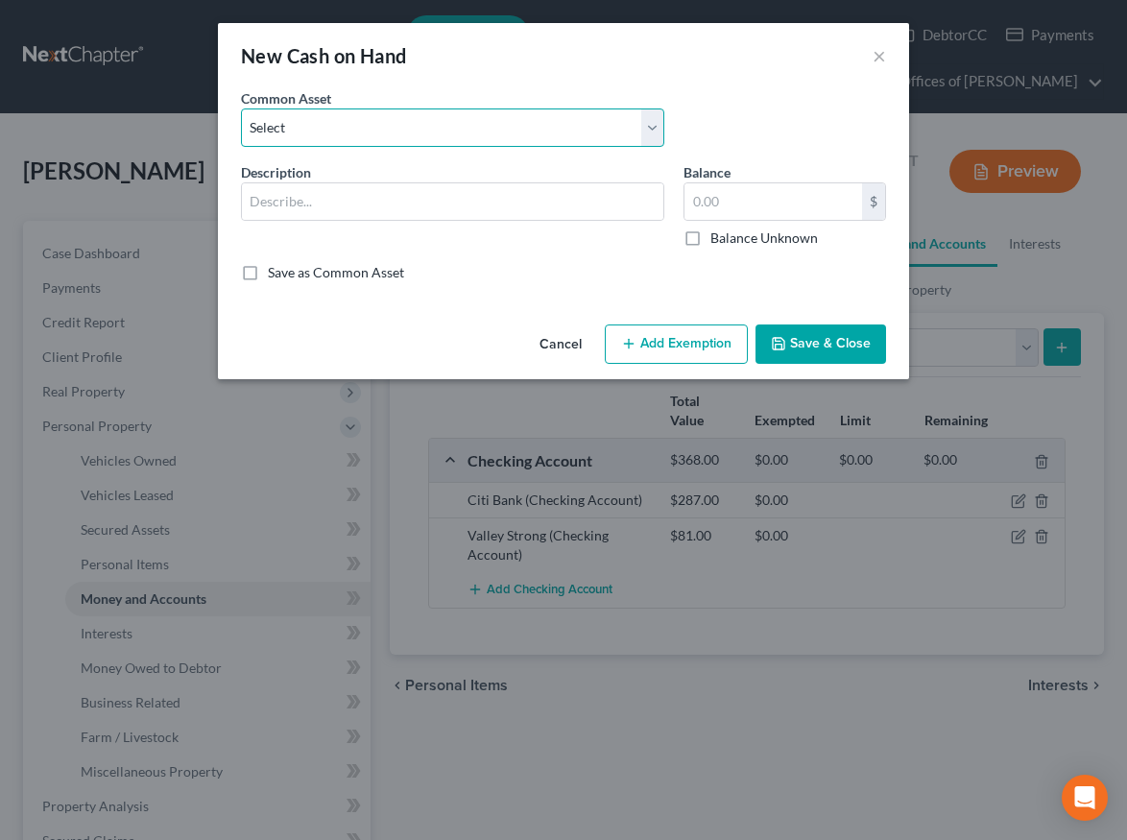
click at [568, 137] on select "Select Cash on Hand" at bounding box center [452, 128] width 423 height 38
select select "0"
click at [241, 109] on select "Select Cash on Hand" at bounding box center [452, 128] width 423 height 38
type input "Cash on Hand"
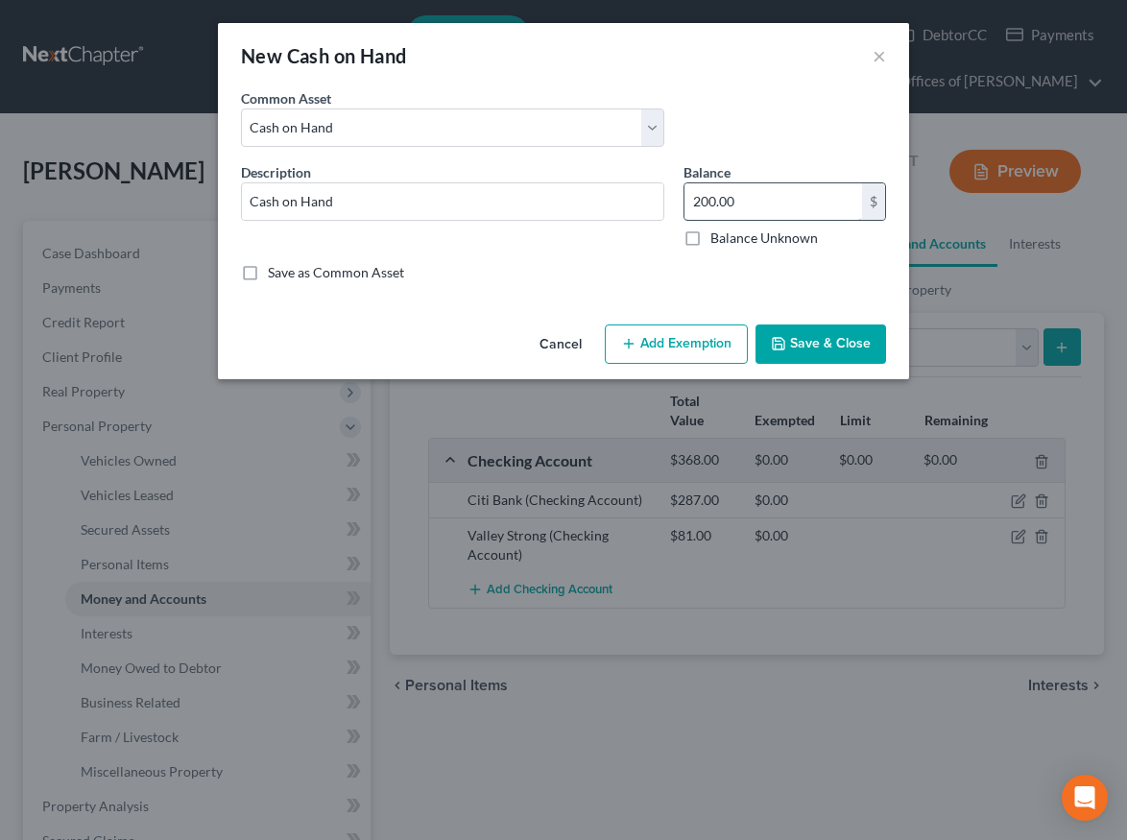
click at [709, 209] on input "200.00" at bounding box center [774, 201] width 178 height 36
type input "50"
drag, startPoint x: 692, startPoint y: 347, endPoint x: 581, endPoint y: 492, distance: 182.9
click at [692, 347] on button "Add Exemption" at bounding box center [676, 345] width 143 height 40
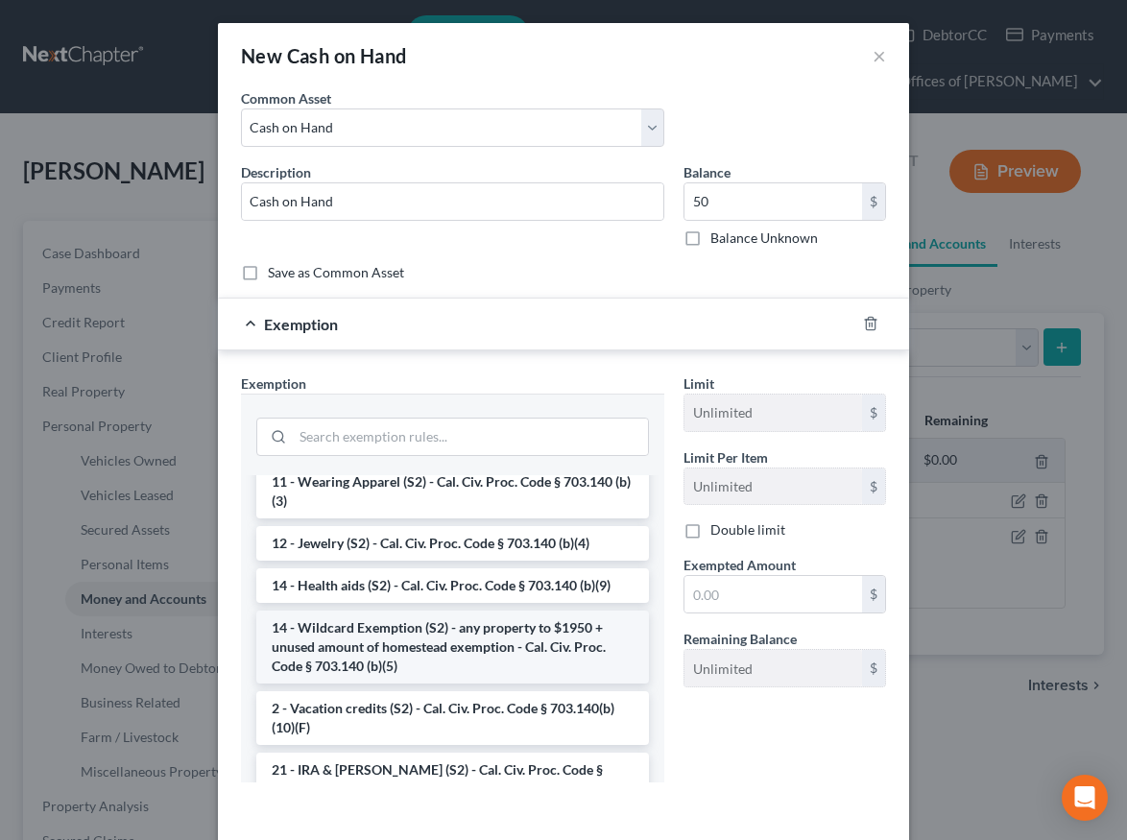
scroll to position [300, 0]
click at [459, 643] on li "14 - Wildcard Exemption (S2) - any property to $1950 + unused amount of homeste…" at bounding box center [452, 646] width 393 height 73
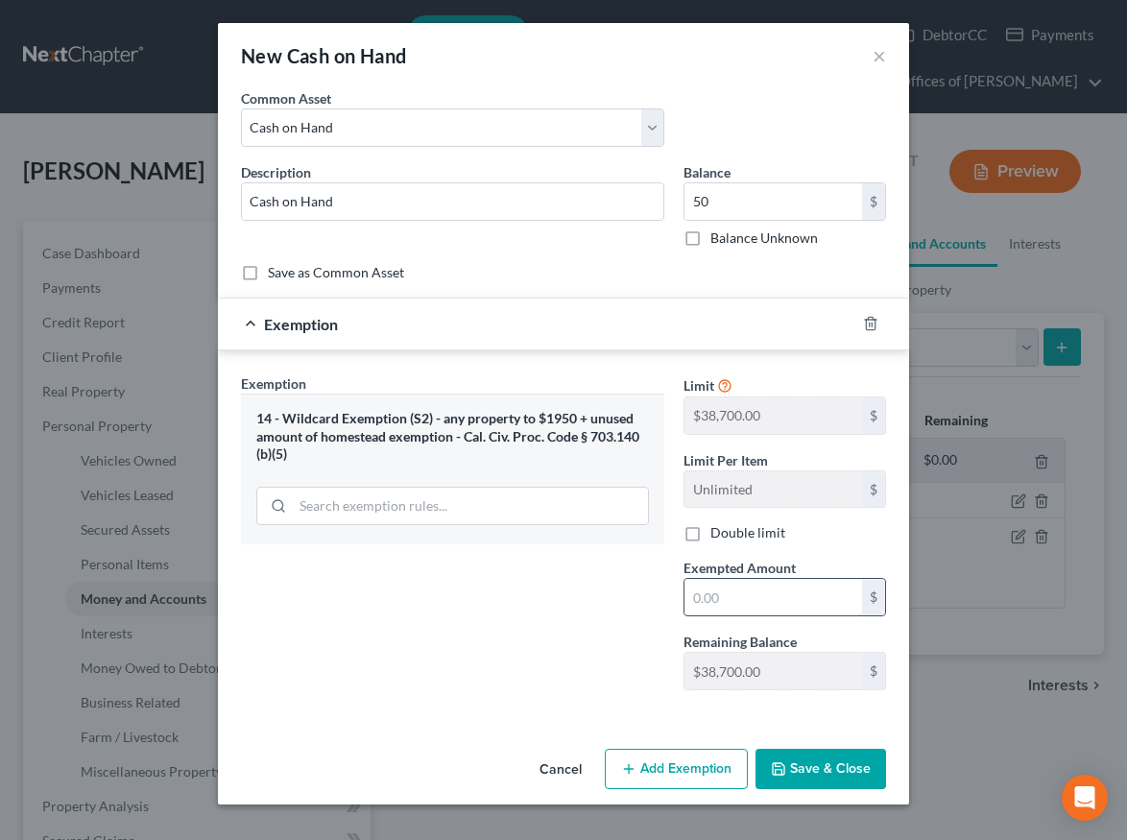
click at [735, 589] on input "text" at bounding box center [774, 597] width 178 height 36
type input "50"
drag, startPoint x: 633, startPoint y: 611, endPoint x: 809, endPoint y: 772, distance: 238.6
click at [634, 611] on div "Exemption Set must be selected for CA. Exemption * 14 - Wildcard Exemption (S2)…" at bounding box center [452, 540] width 443 height 332
drag, startPoint x: 809, startPoint y: 772, endPoint x: 880, endPoint y: 319, distance: 458.8
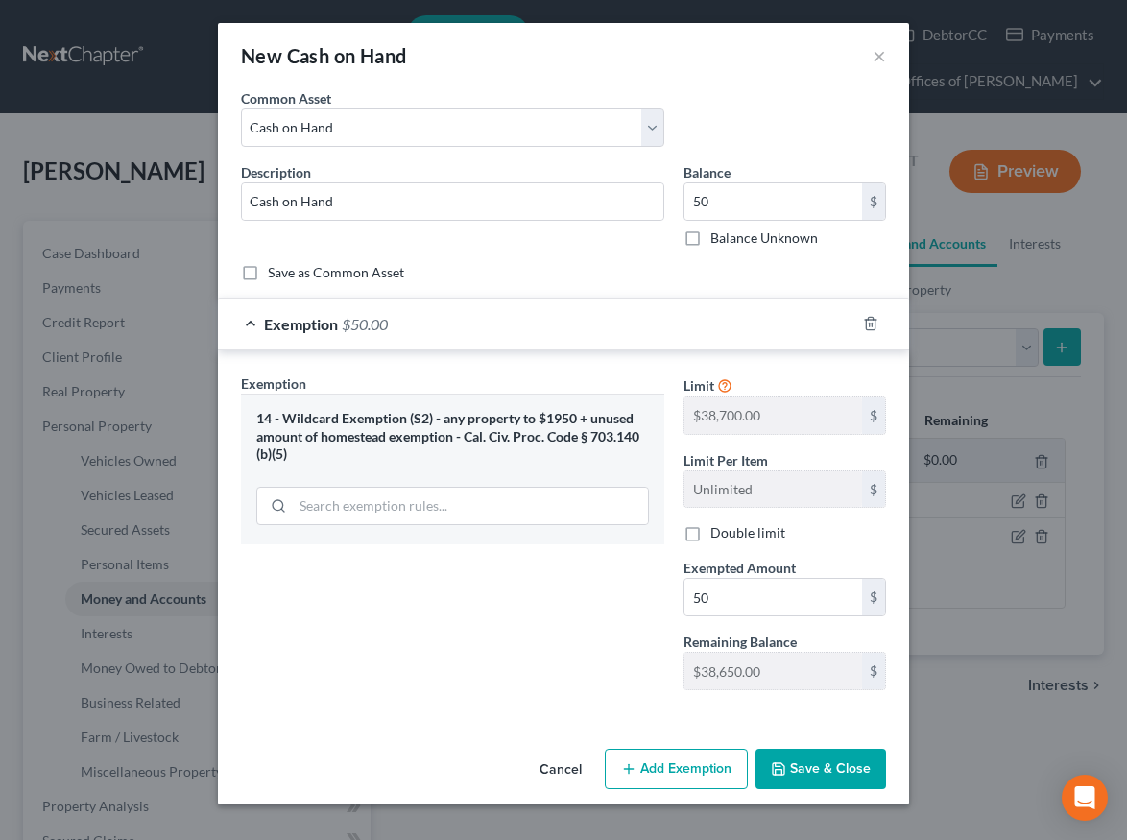
click at [809, 772] on button "Save & Close" at bounding box center [821, 769] width 131 height 40
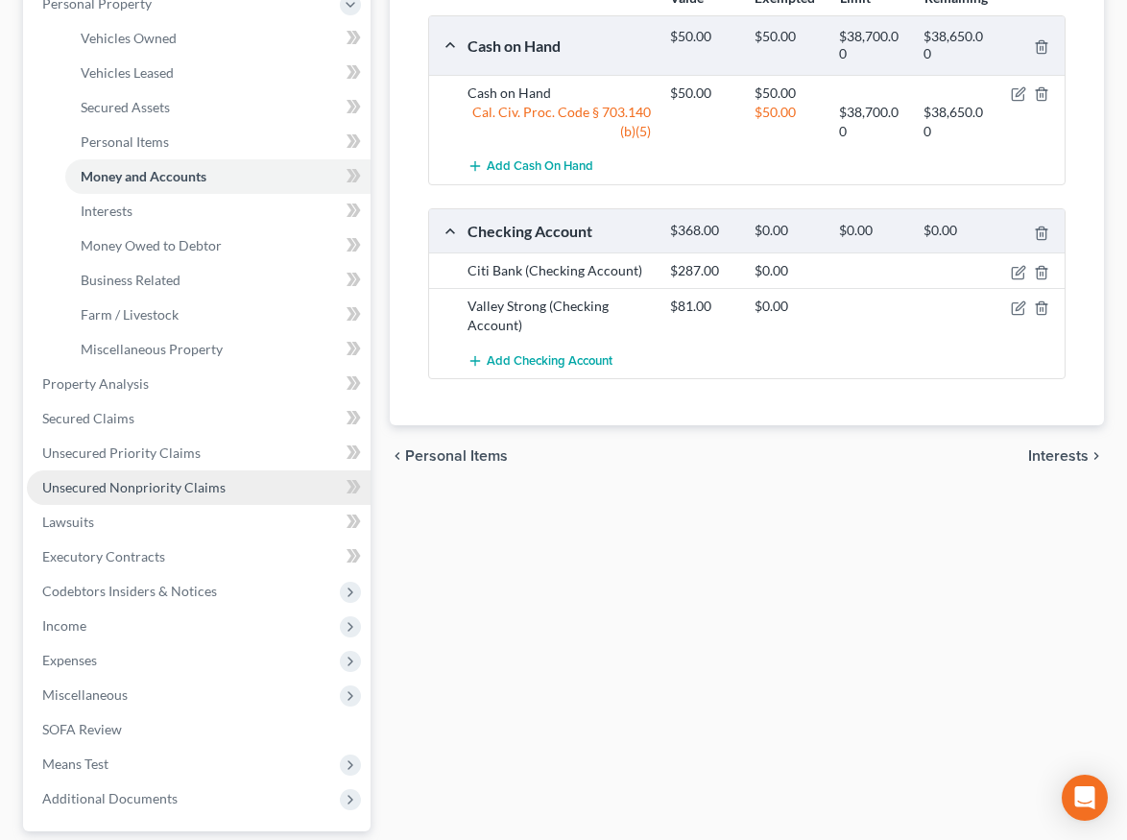
scroll to position [424, 0]
click at [170, 478] on span "Unsecured Nonpriority Claims" at bounding box center [133, 485] width 183 height 16
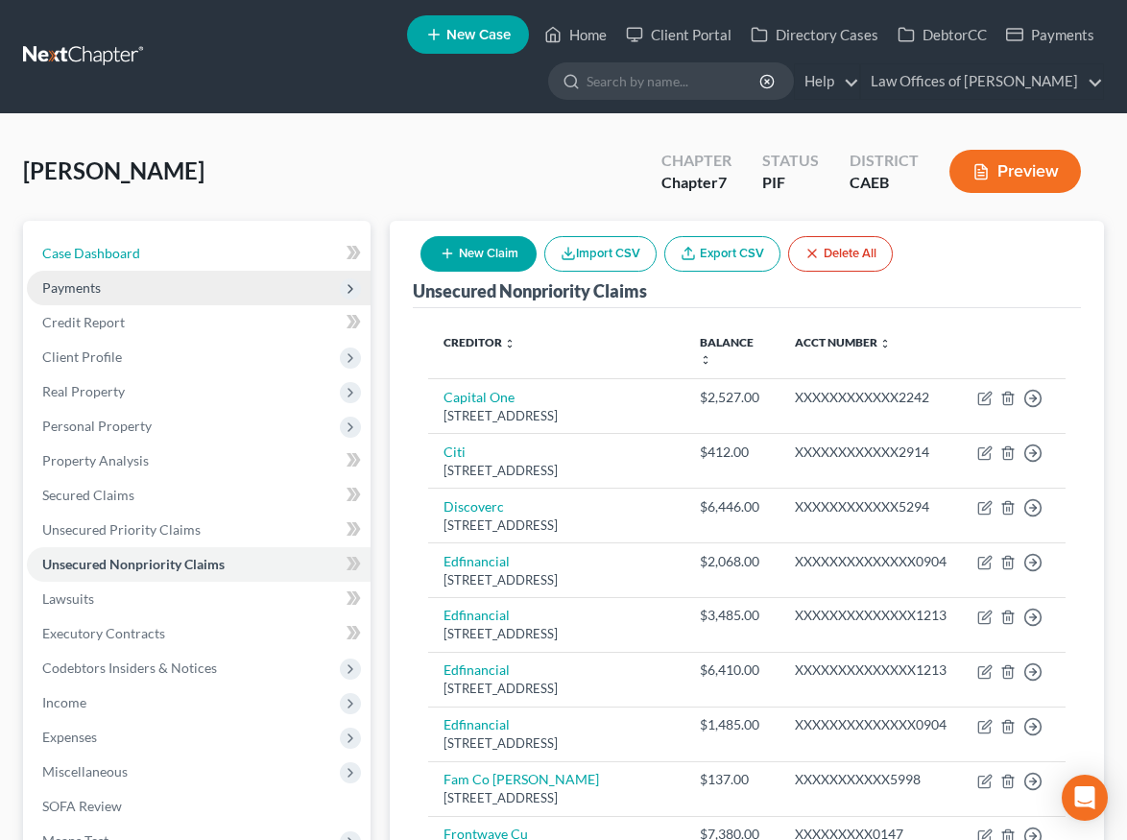
drag, startPoint x: 101, startPoint y: 258, endPoint x: 110, endPoint y: 268, distance: 13.6
click at [101, 258] on span "Case Dashboard" at bounding box center [91, 253] width 98 height 16
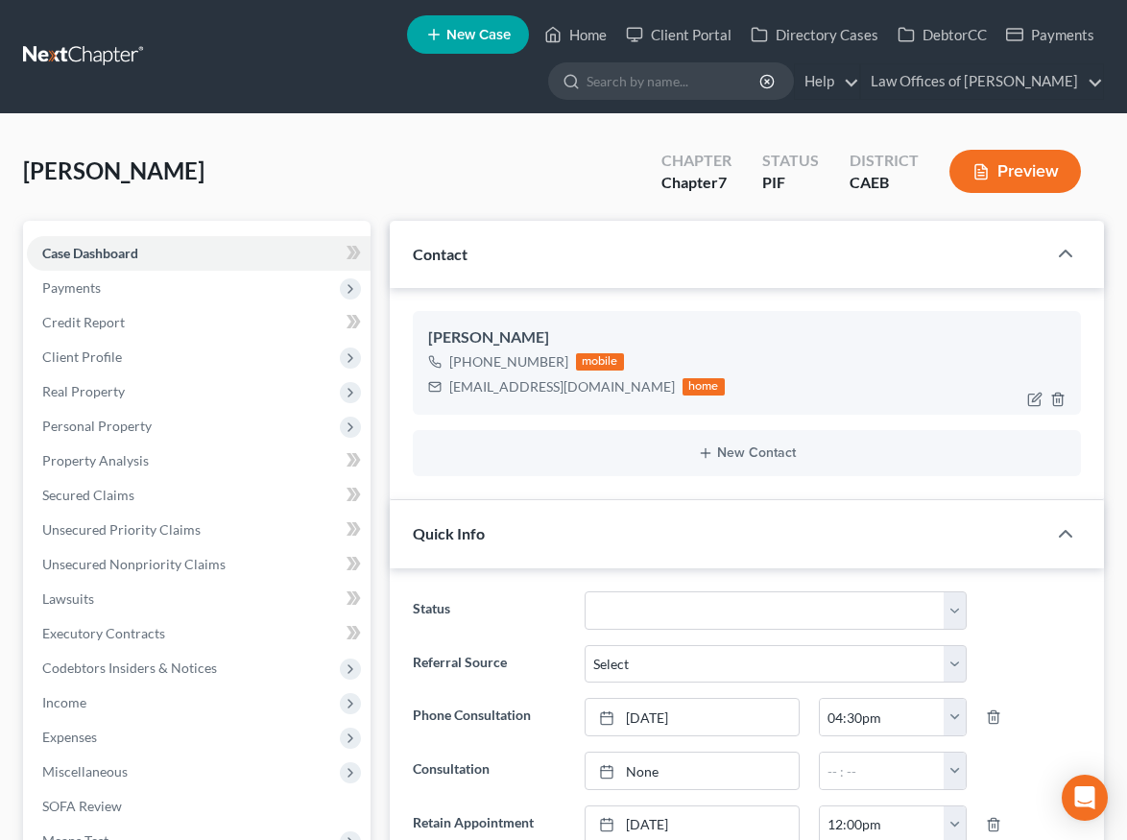
scroll to position [1110, 0]
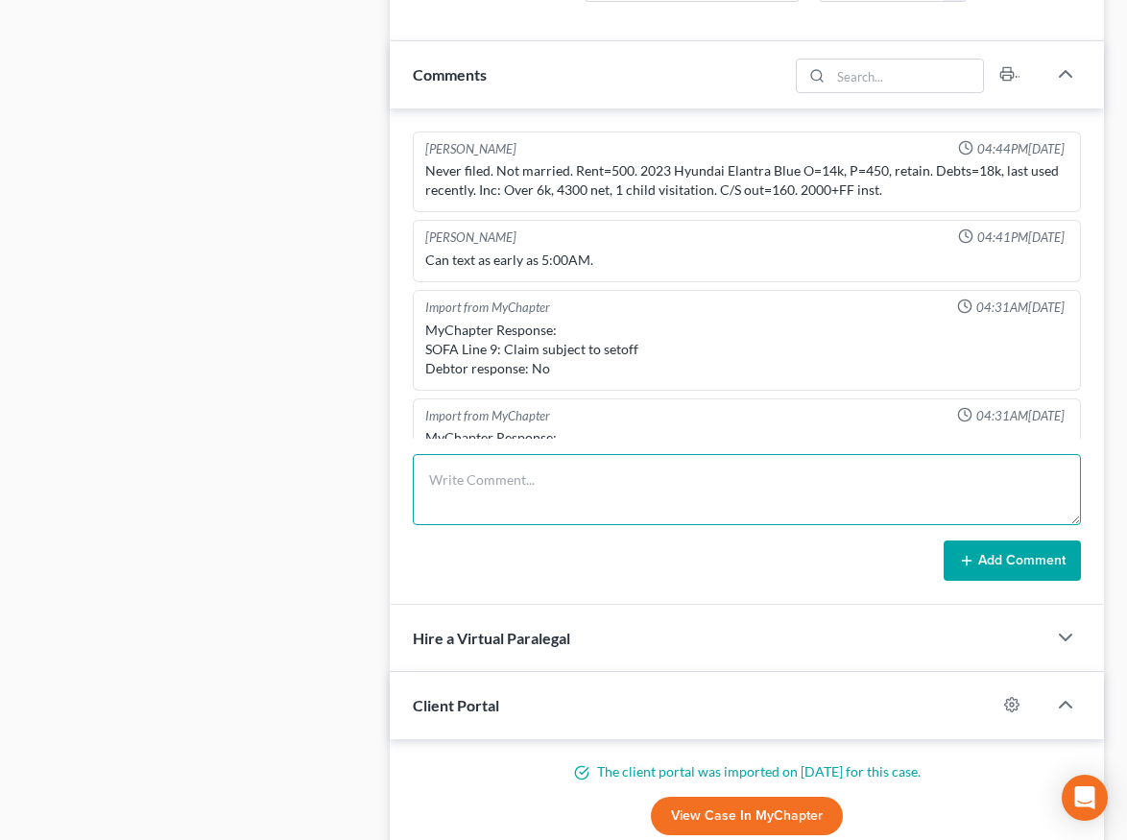
click at [510, 487] on textarea at bounding box center [747, 489] width 668 height 71
click at [476, 483] on textarea "Pre-pe" at bounding box center [747, 489] width 668 height 71
type textarea "Pre-pe"
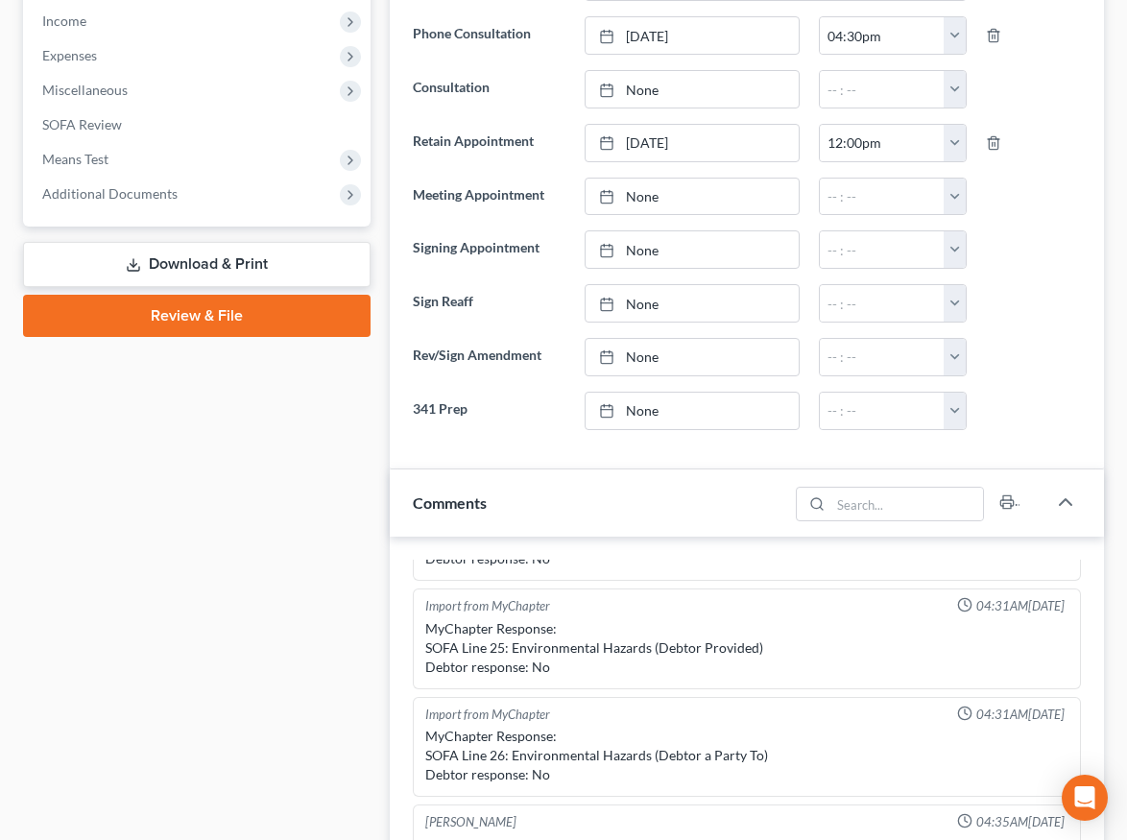
scroll to position [0, 0]
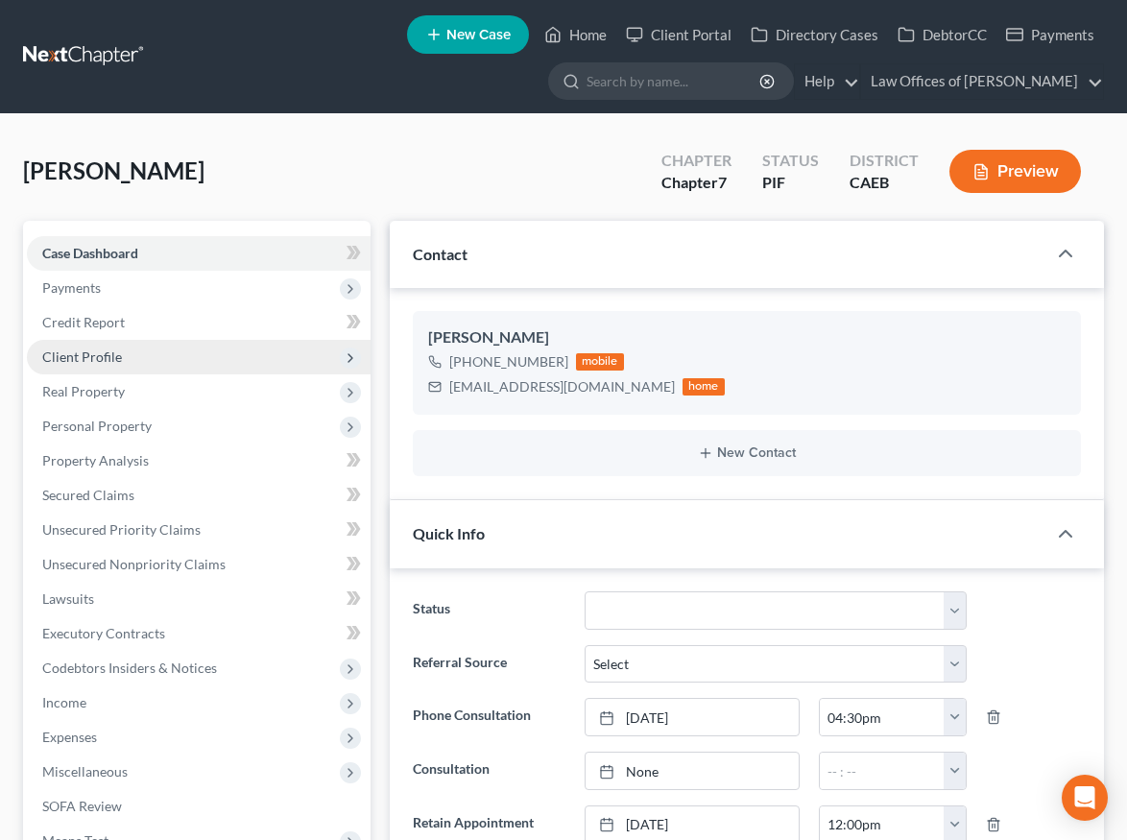
click at [104, 360] on span "Client Profile" at bounding box center [82, 357] width 80 height 16
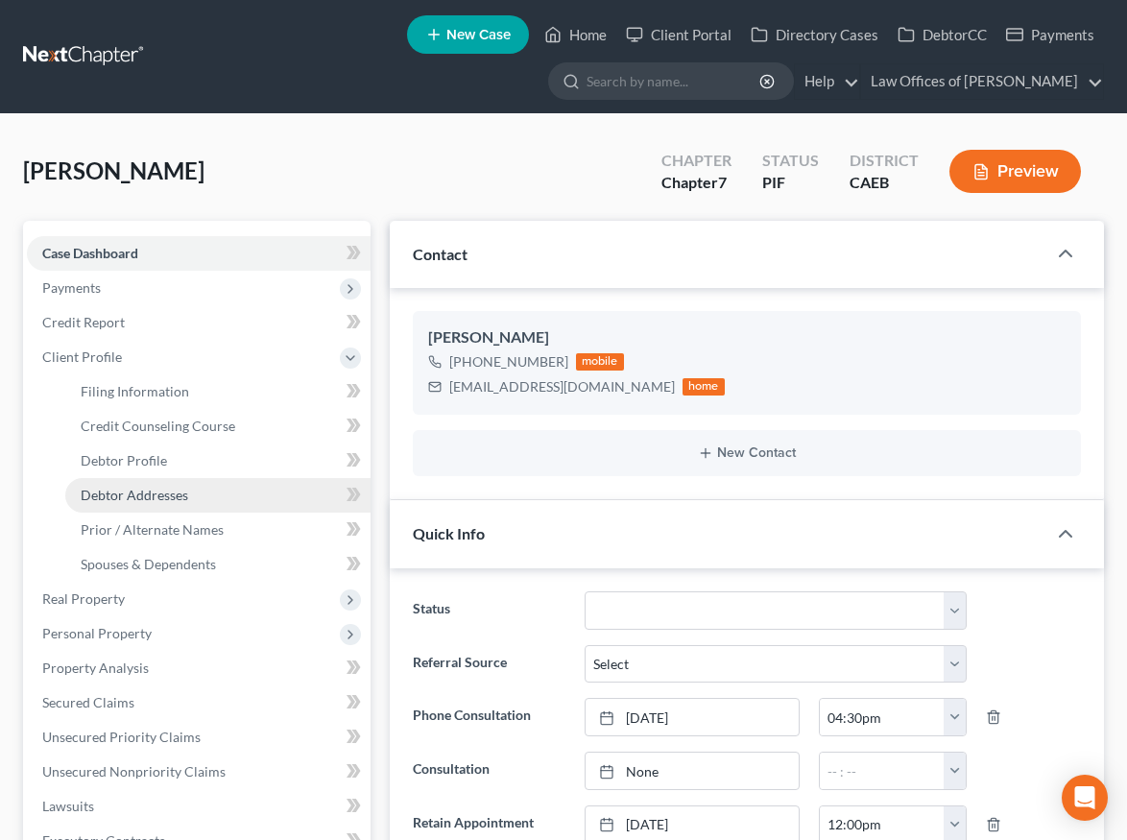
click at [168, 494] on span "Debtor Addresses" at bounding box center [135, 495] width 108 height 16
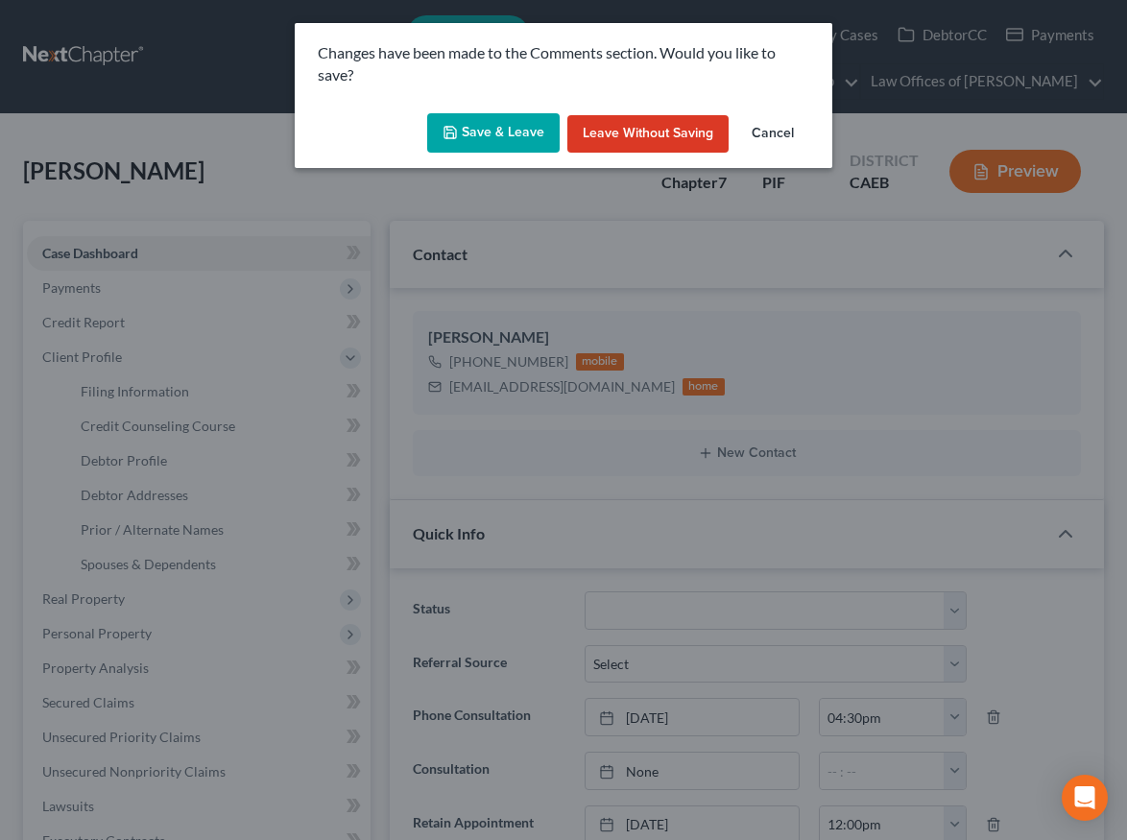
drag, startPoint x: 526, startPoint y: 133, endPoint x: 381, endPoint y: 447, distance: 345.0
click at [526, 133] on button "Save & Leave" at bounding box center [493, 133] width 133 height 40
